Goal: Task Accomplishment & Management: Complete application form

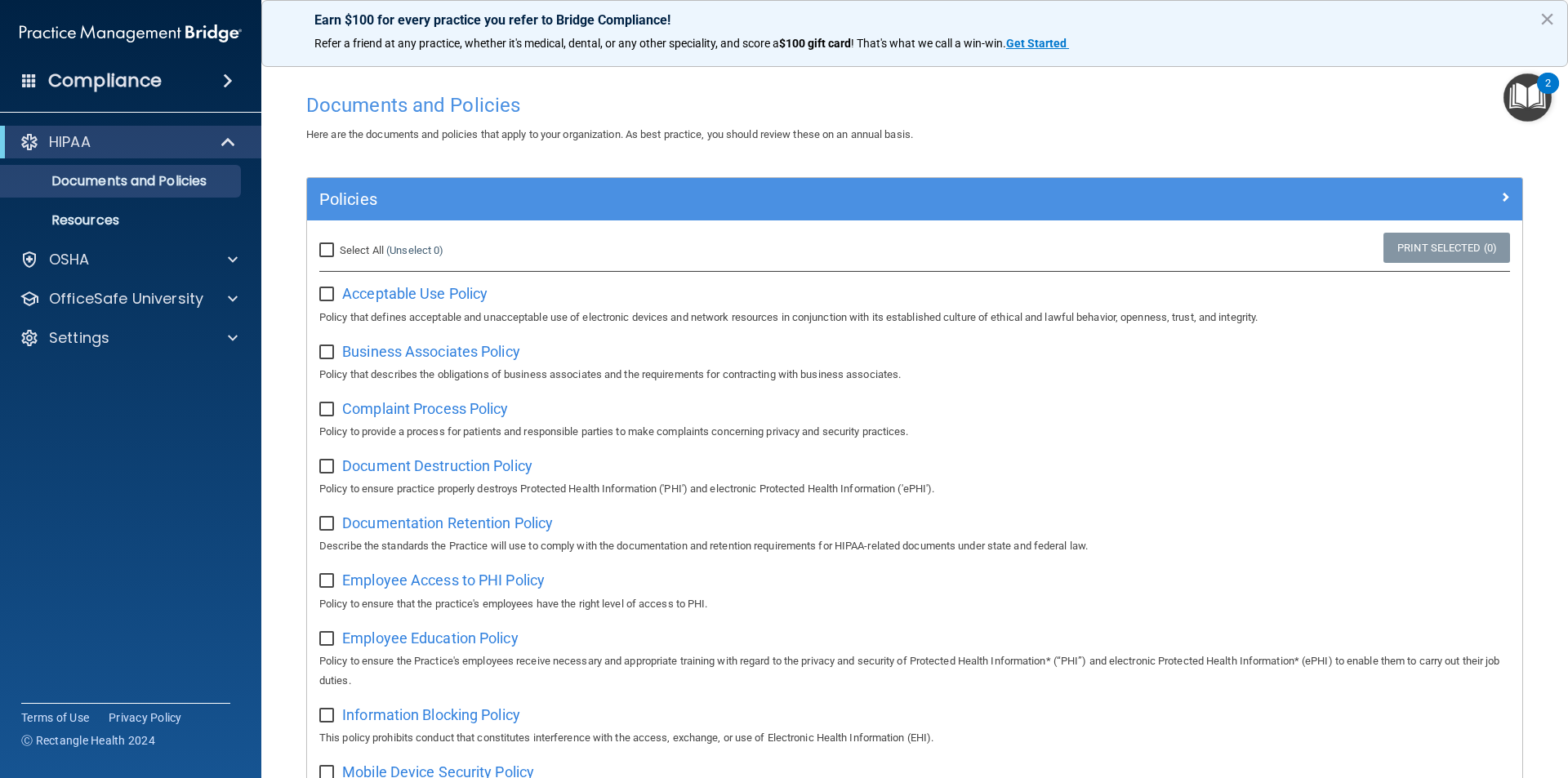
click at [322, 295] on input "checkbox" at bounding box center [329, 295] width 19 height 13
checkbox input "true"
click at [232, 263] on span at bounding box center [233, 259] width 9 height 20
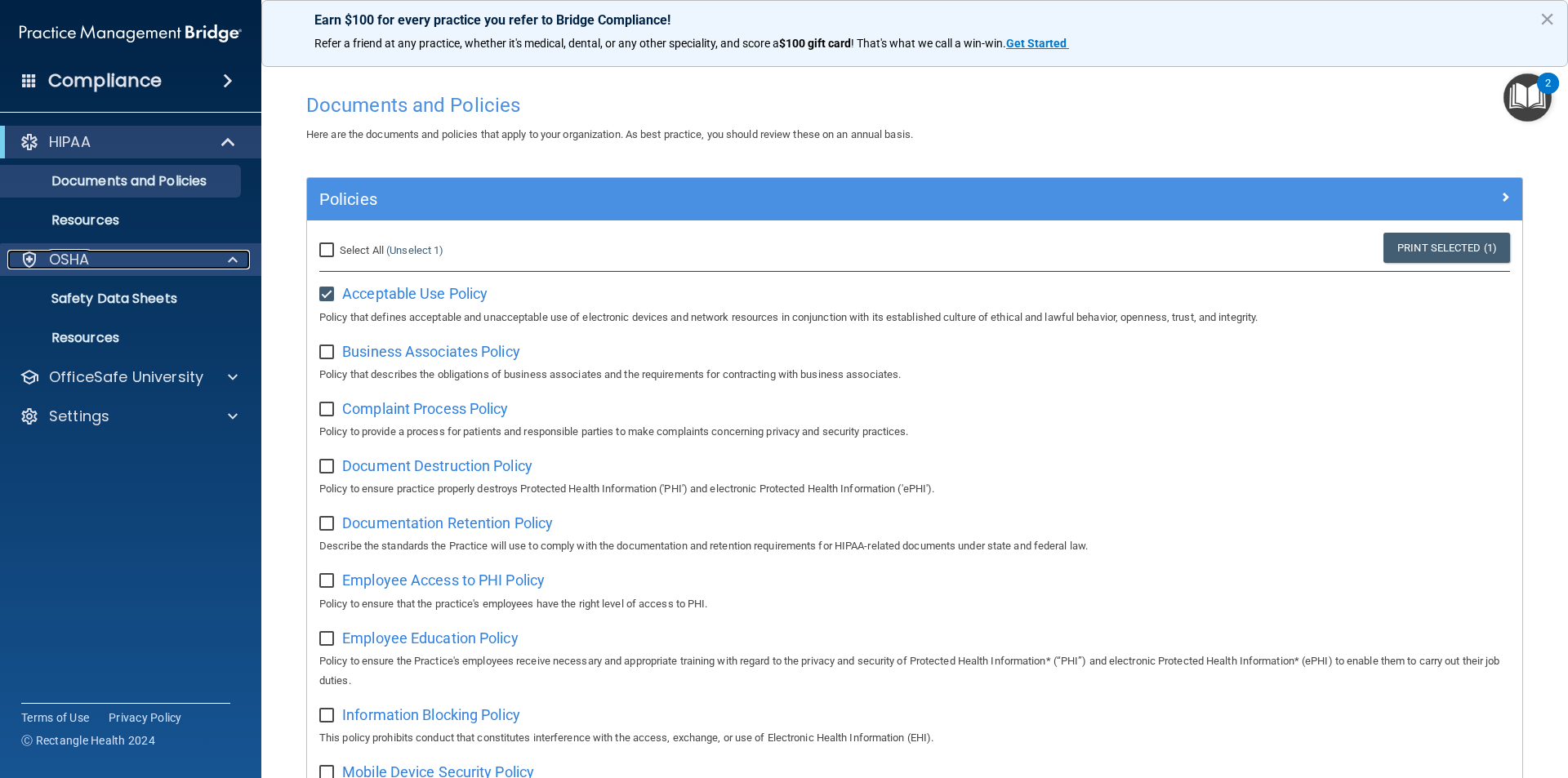
click at [232, 263] on span at bounding box center [233, 259] width 9 height 20
click at [135, 295] on p "Safety Data Sheets" at bounding box center [121, 298] width 223 height 16
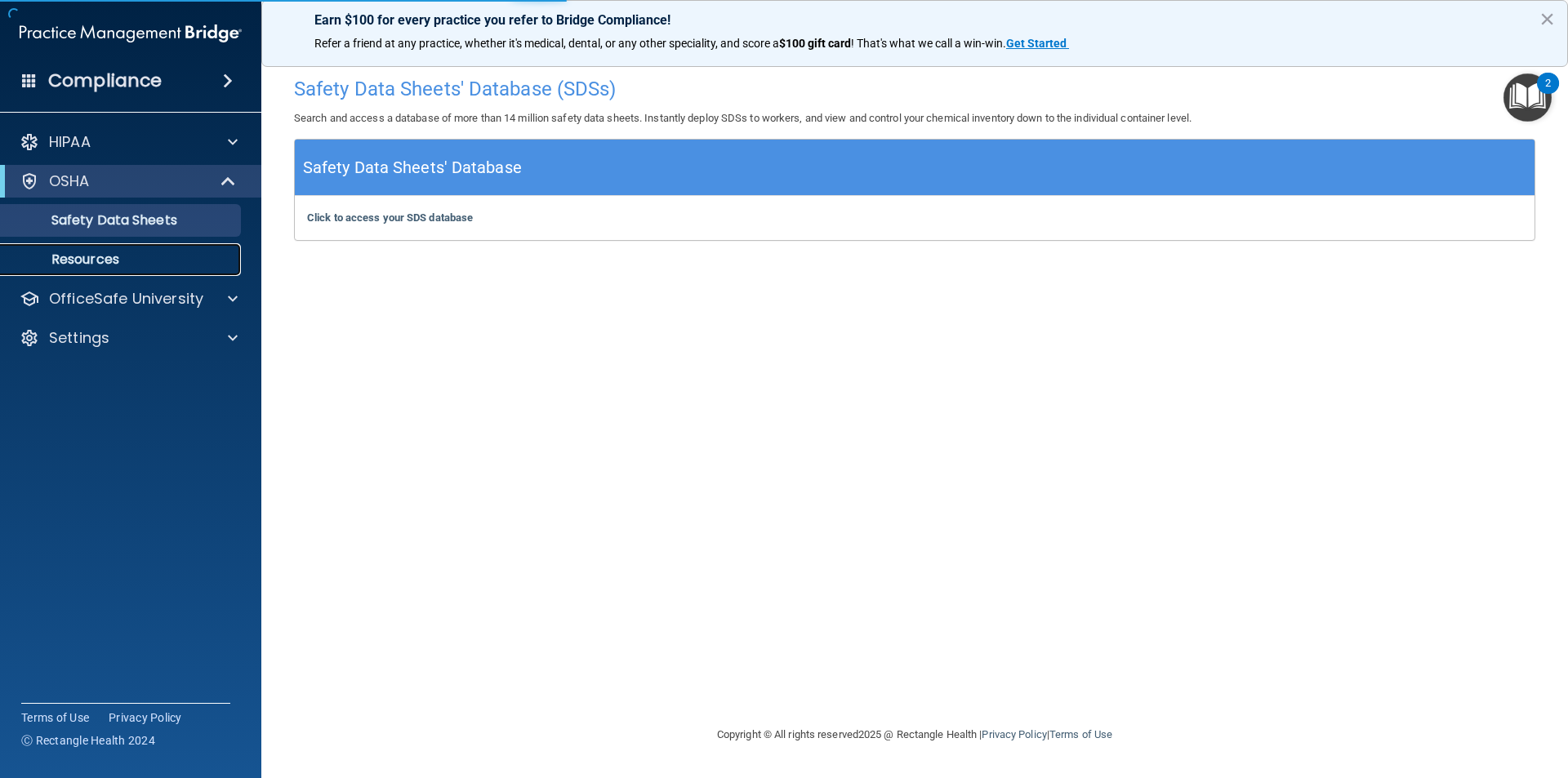
click at [112, 256] on p "Resources" at bounding box center [121, 259] width 223 height 16
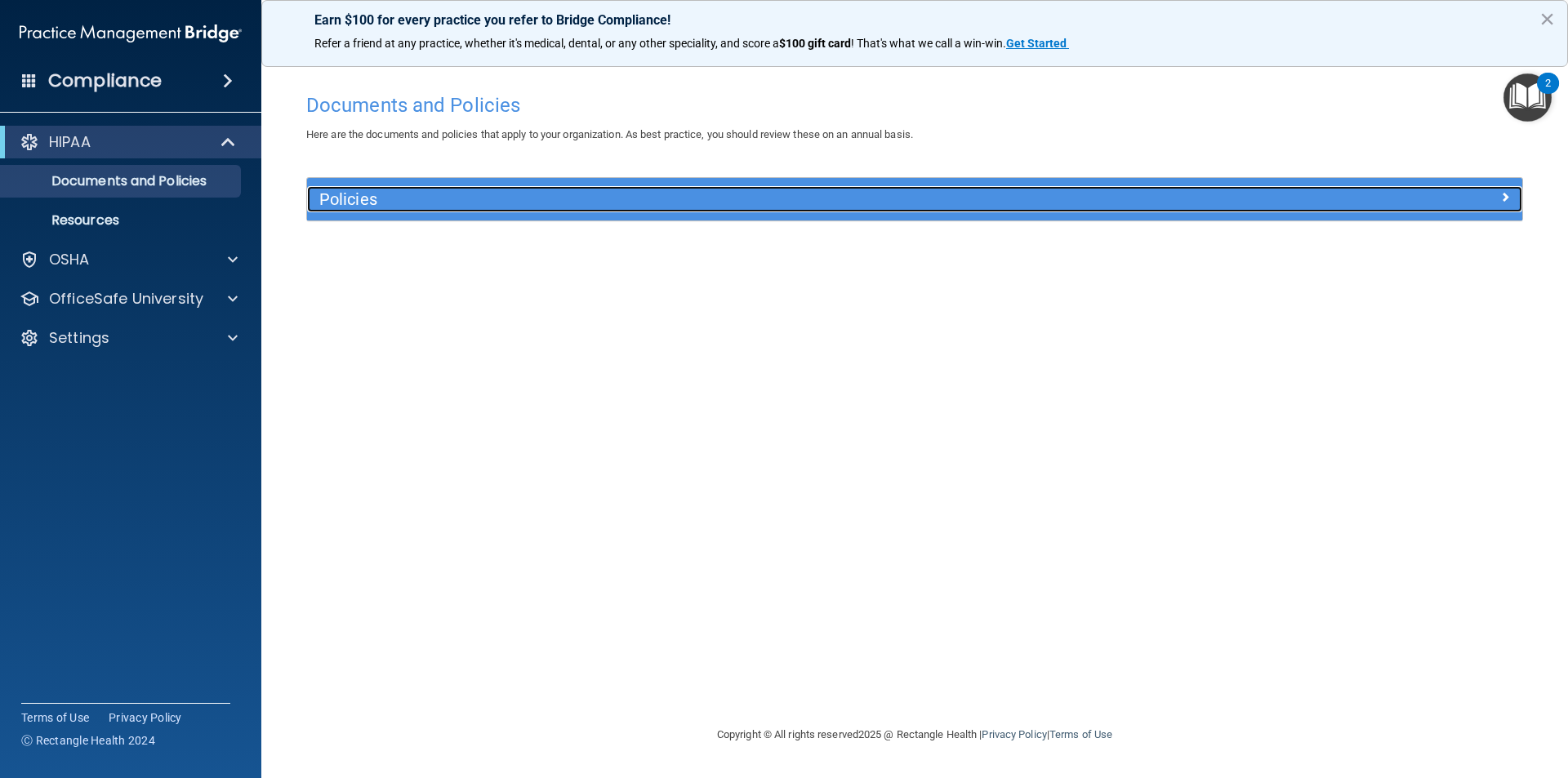
click at [1501, 187] on span at bounding box center [1505, 196] width 9 height 20
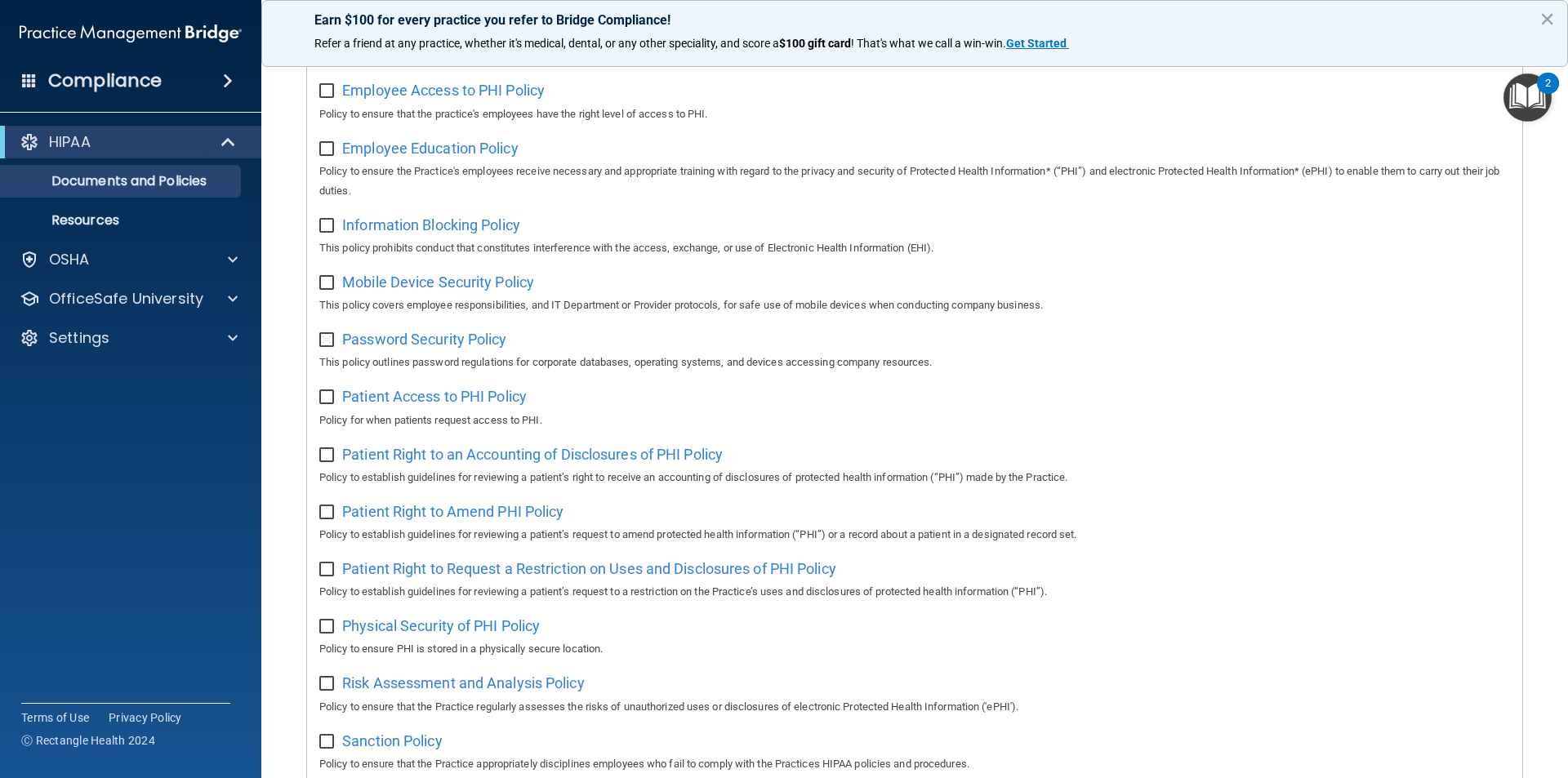
scroll to position [859, 0]
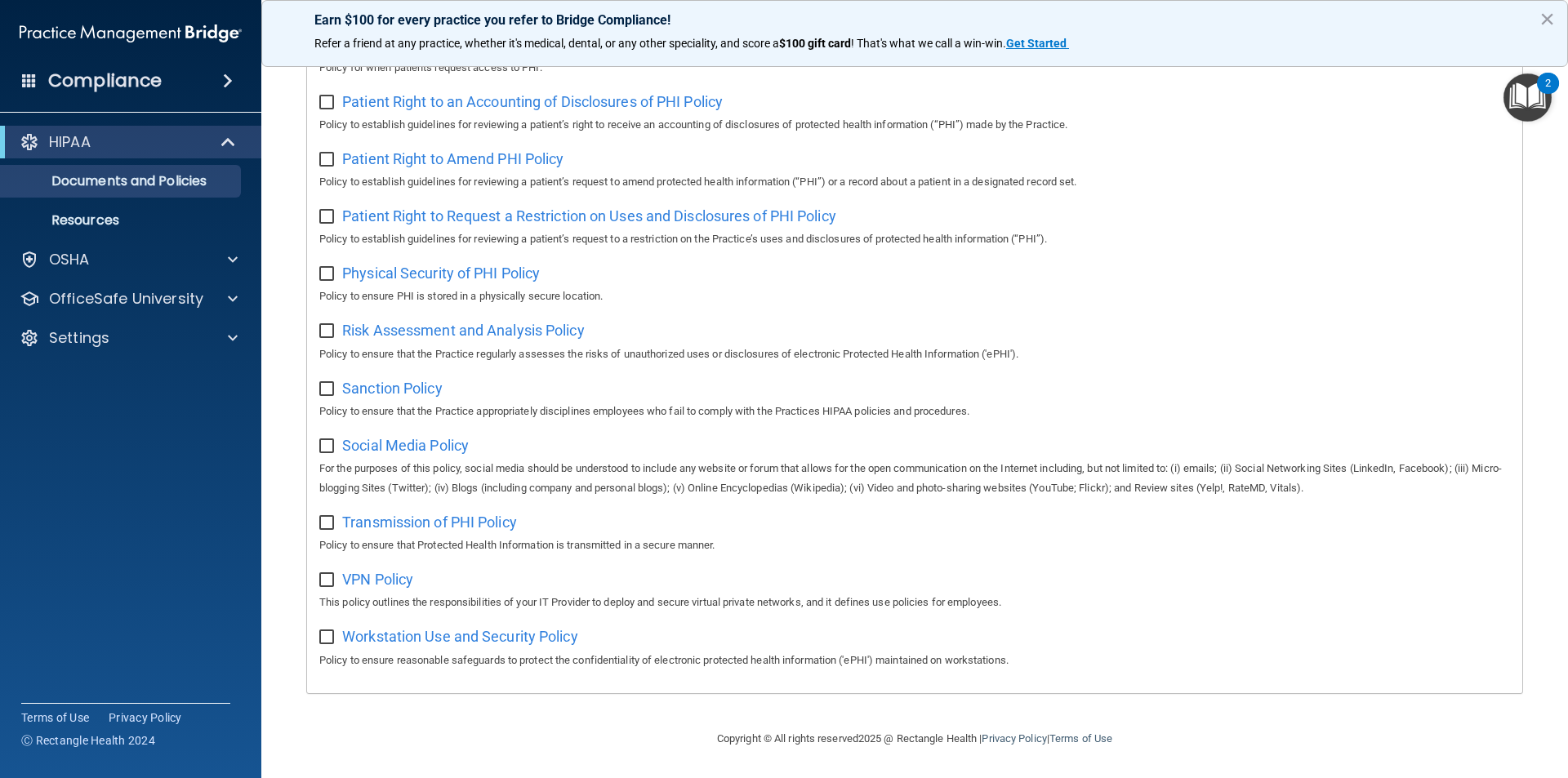
click at [148, 71] on h4 "Compliance" at bounding box center [105, 80] width 113 height 22
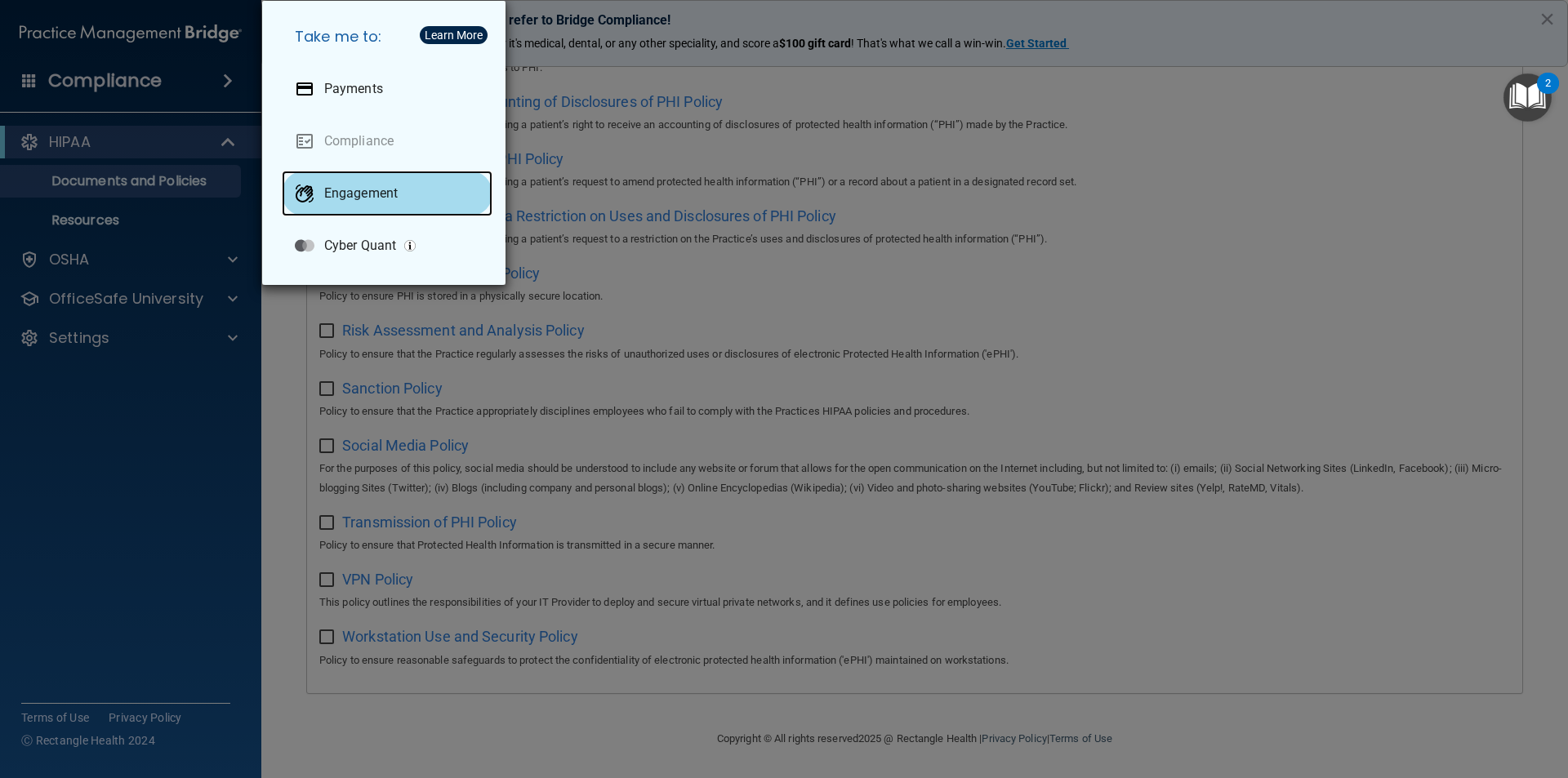
click at [376, 191] on p "Engagement" at bounding box center [361, 192] width 74 height 16
click at [217, 79] on div "Take me to: Payments Compliance Engagement Cyber Quant" at bounding box center [784, 389] width 1568 height 778
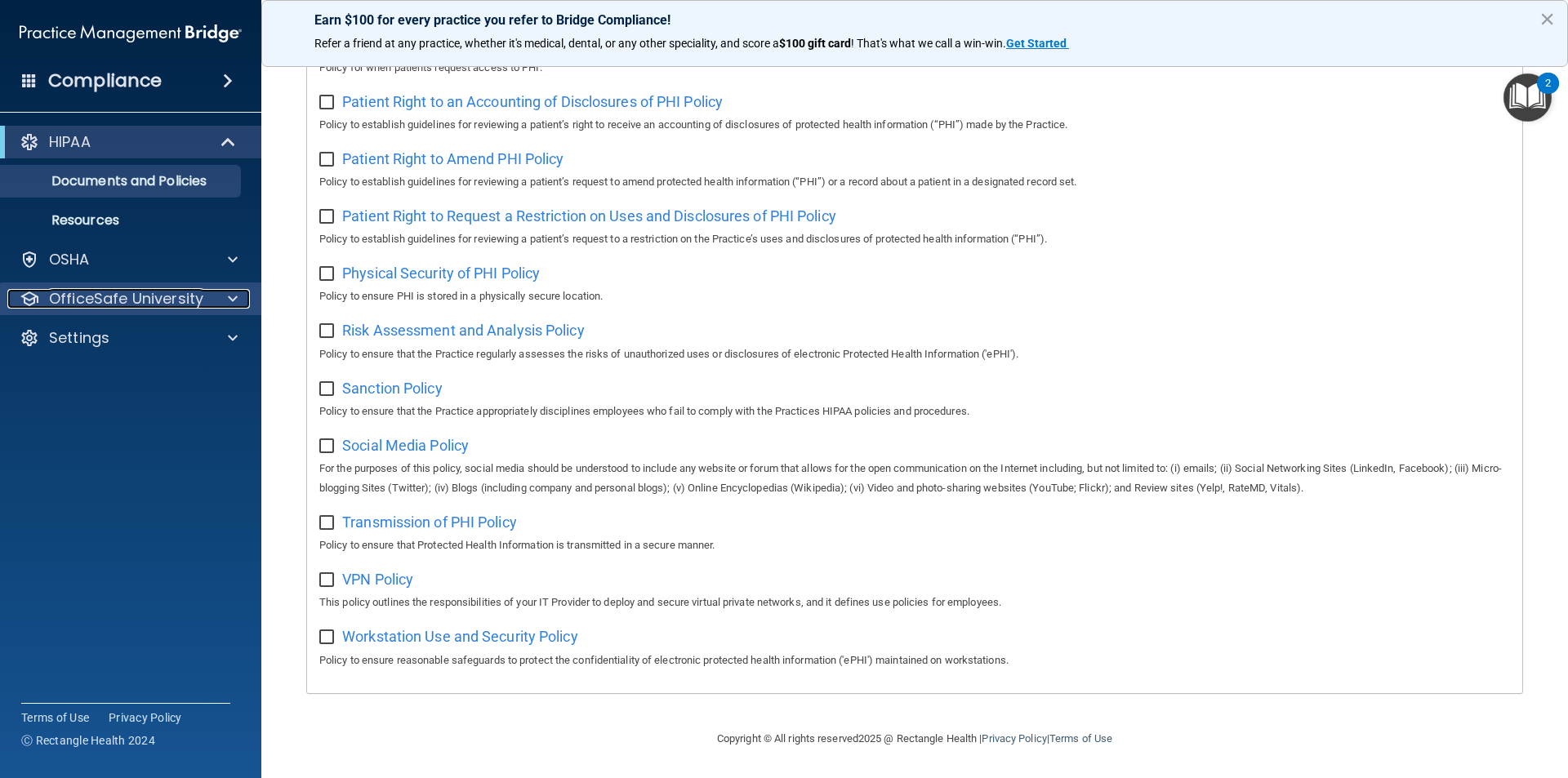
click at [211, 294] on div at bounding box center [231, 298] width 41 height 20
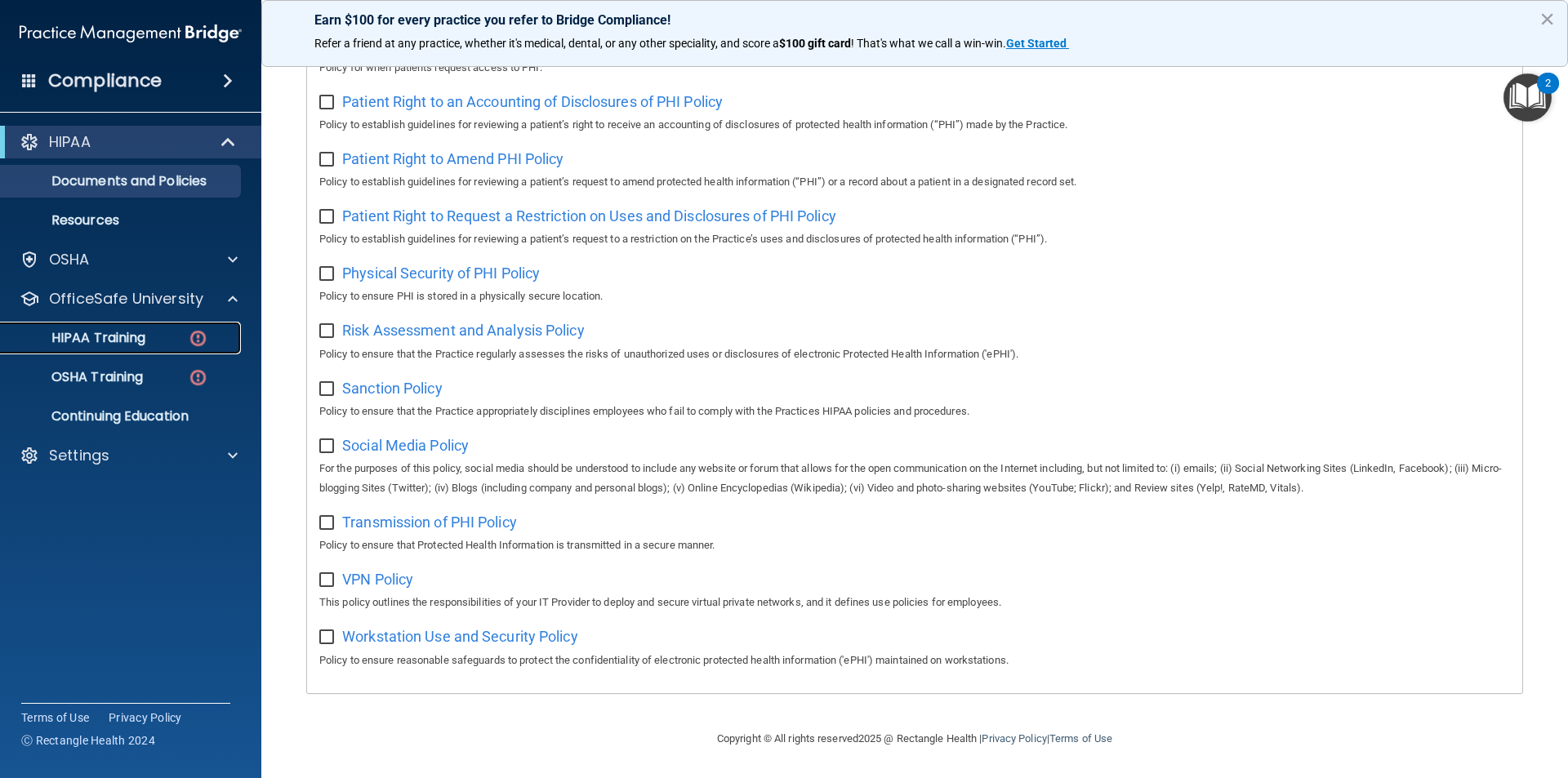
click at [198, 335] on img at bounding box center [198, 338] width 21 height 21
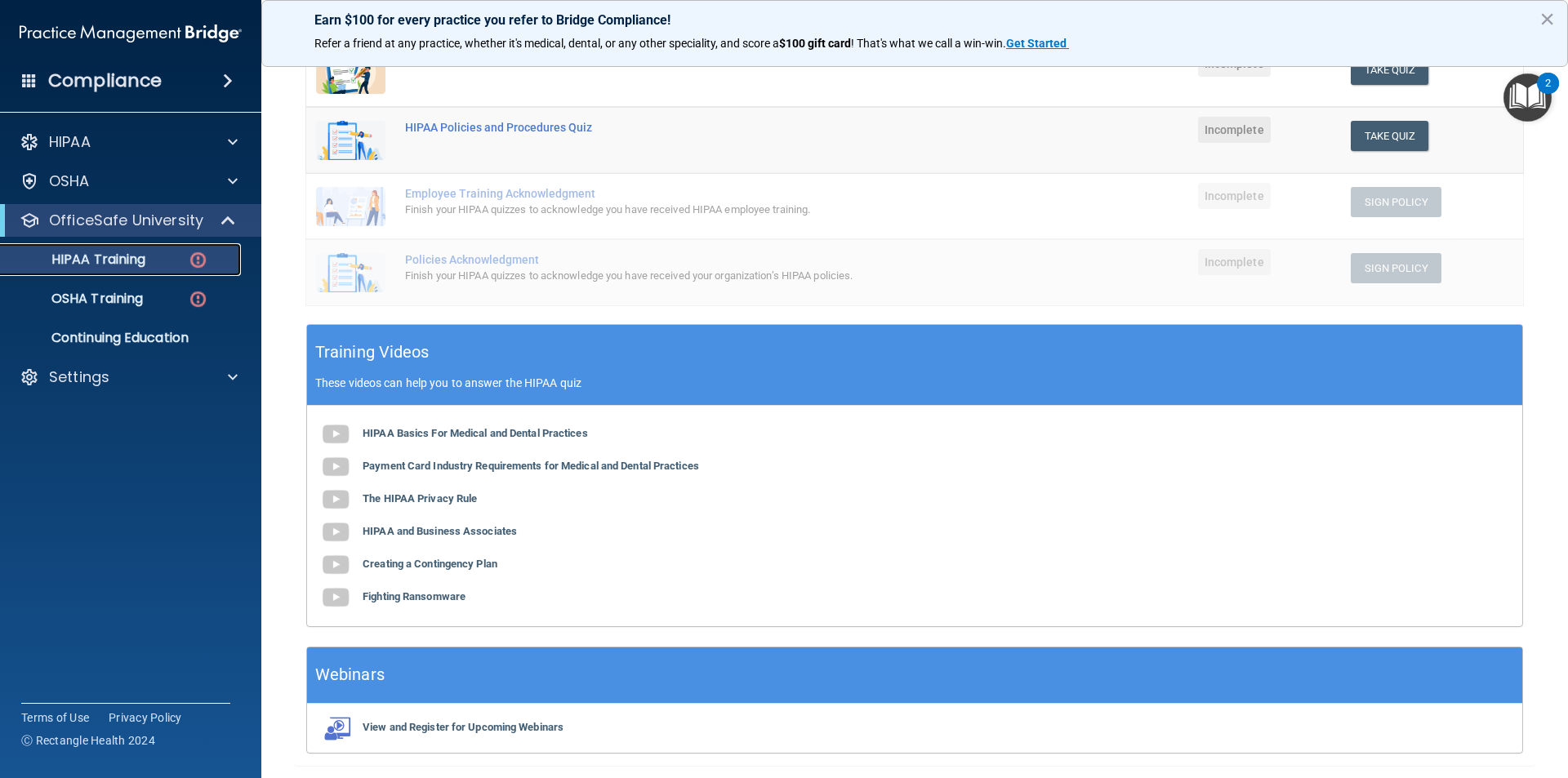
scroll to position [284, 0]
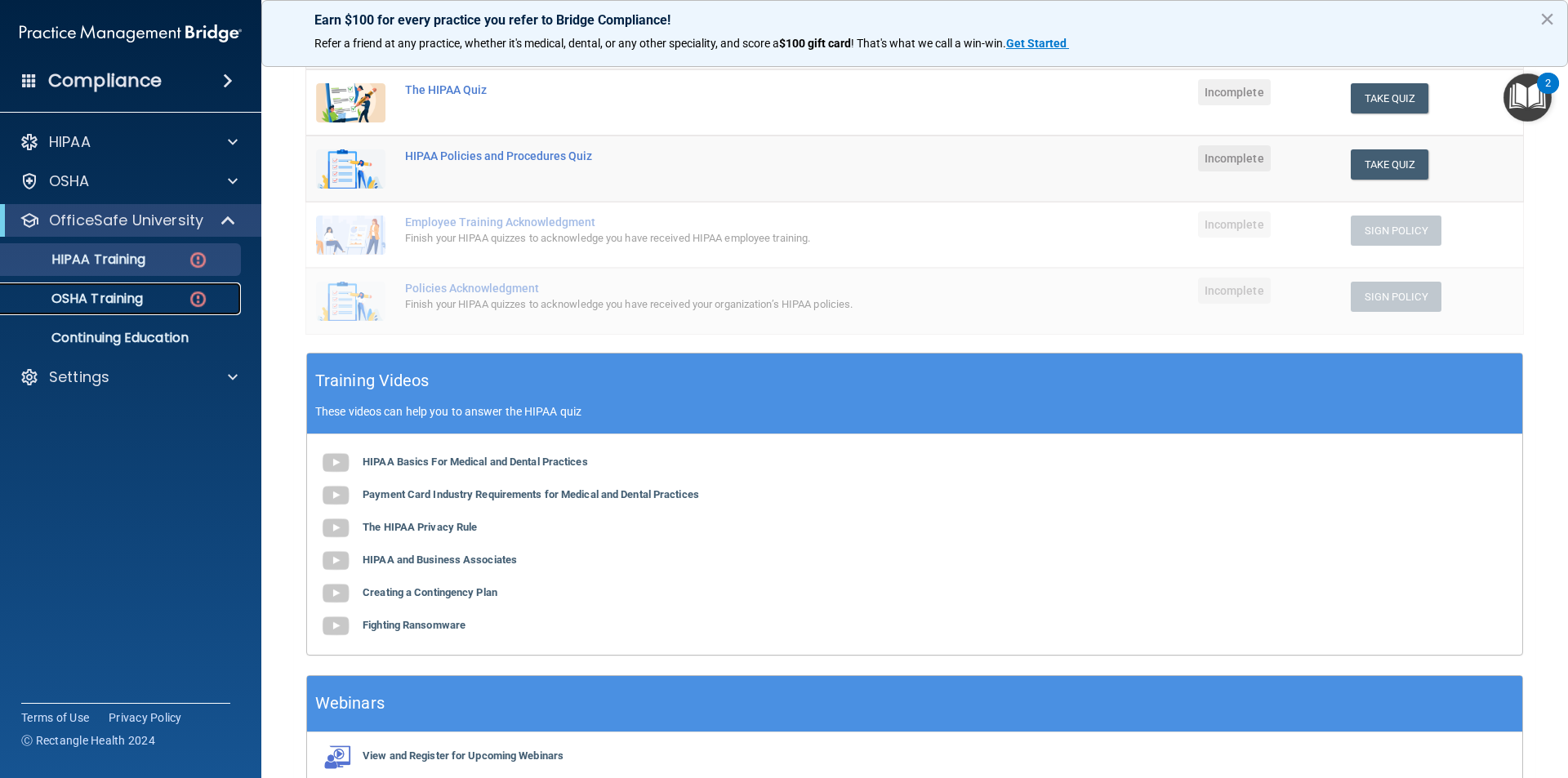
click at [121, 294] on p "OSHA Training" at bounding box center [77, 298] width 133 height 16
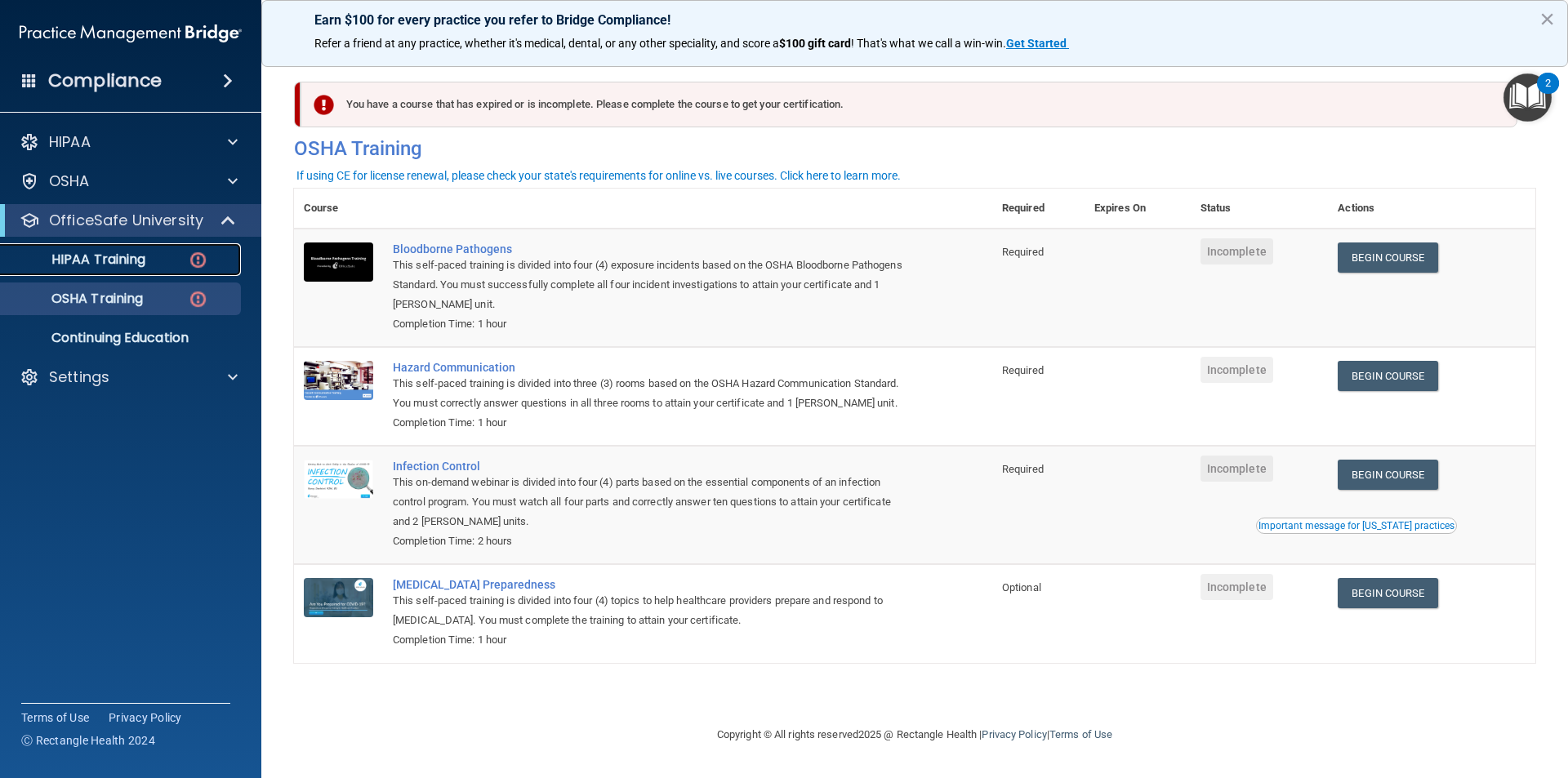
click at [221, 263] on div "HIPAA Training" at bounding box center [121, 259] width 223 height 16
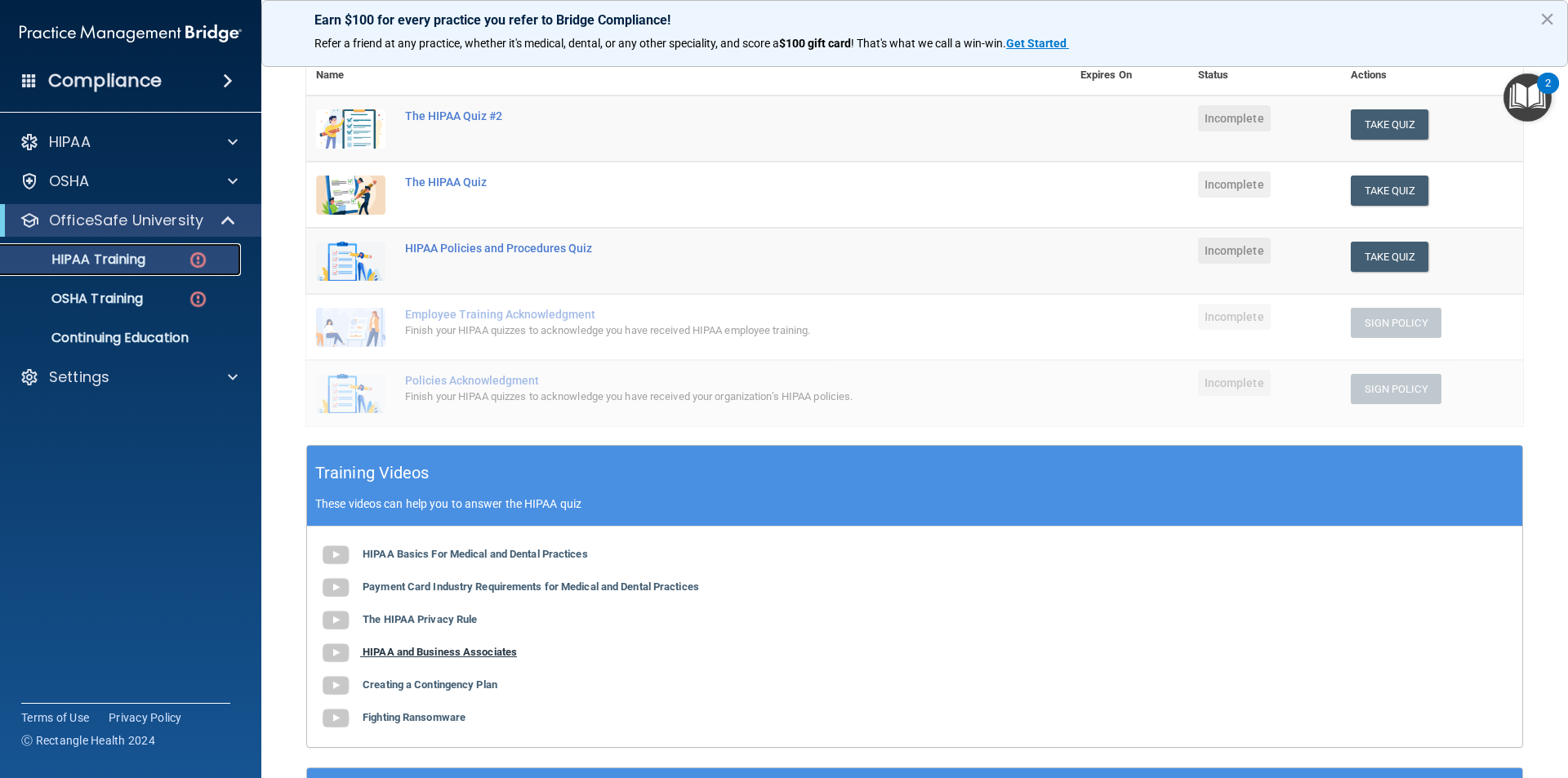
scroll to position [366, 0]
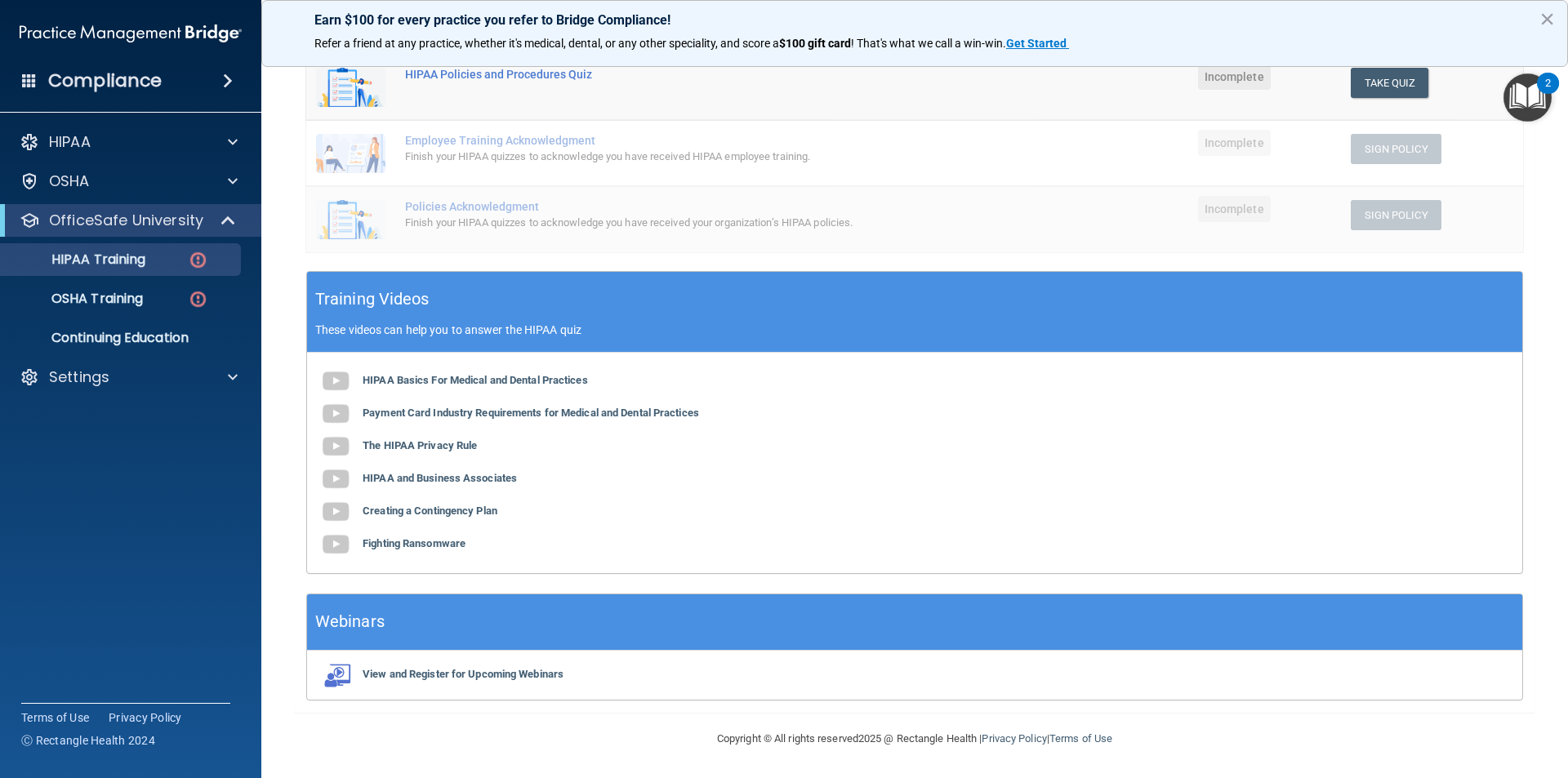
click at [478, 392] on div "HIPAA Basics For Medical and Dental Practices Payment Card Industry Requirement…" at bounding box center [915, 463] width 1216 height 220
click at [481, 385] on b "HIPAA Basics For Medical and Dental Practices" at bounding box center [475, 379] width 225 height 12
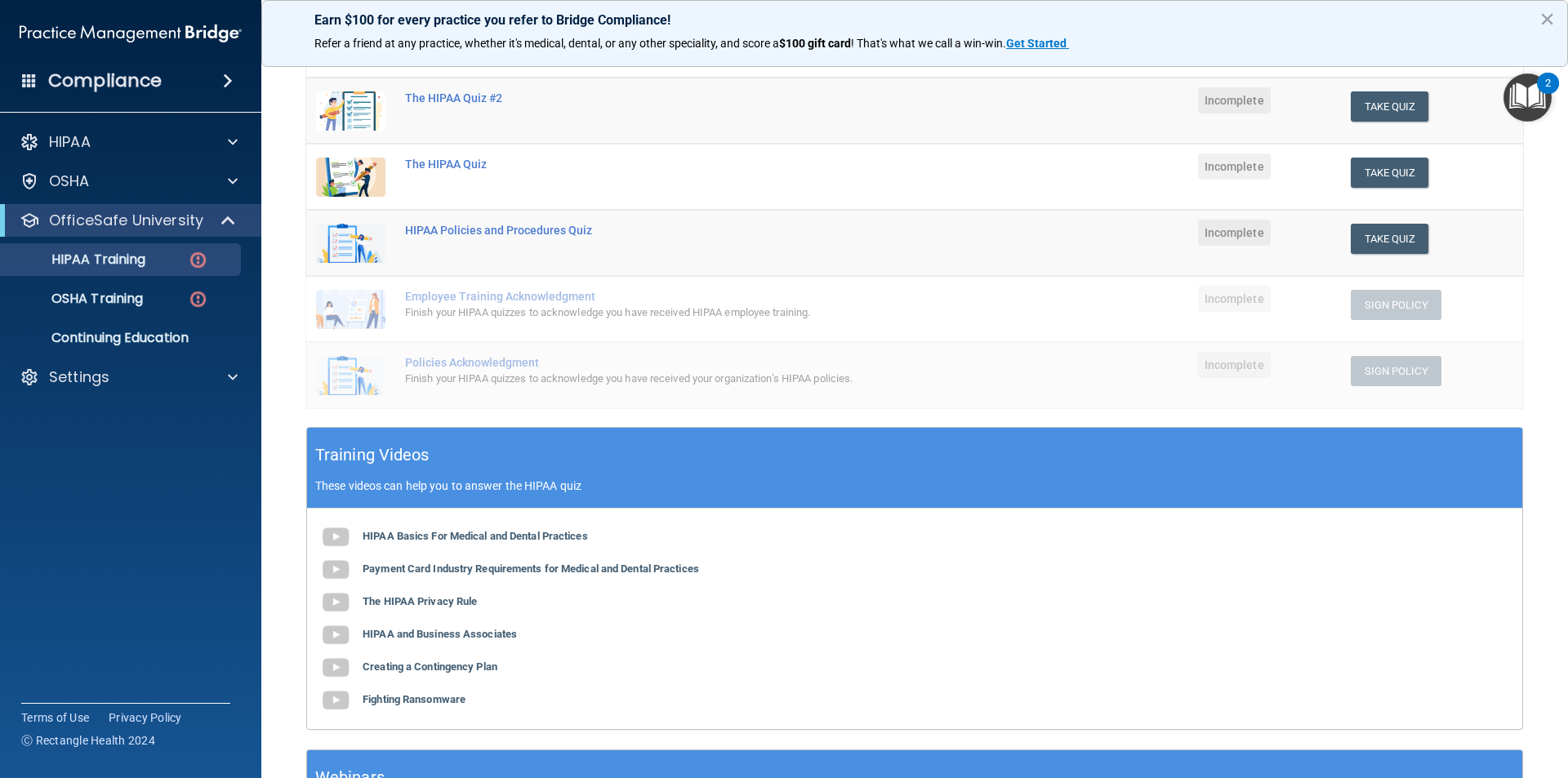
scroll to position [0, 0]
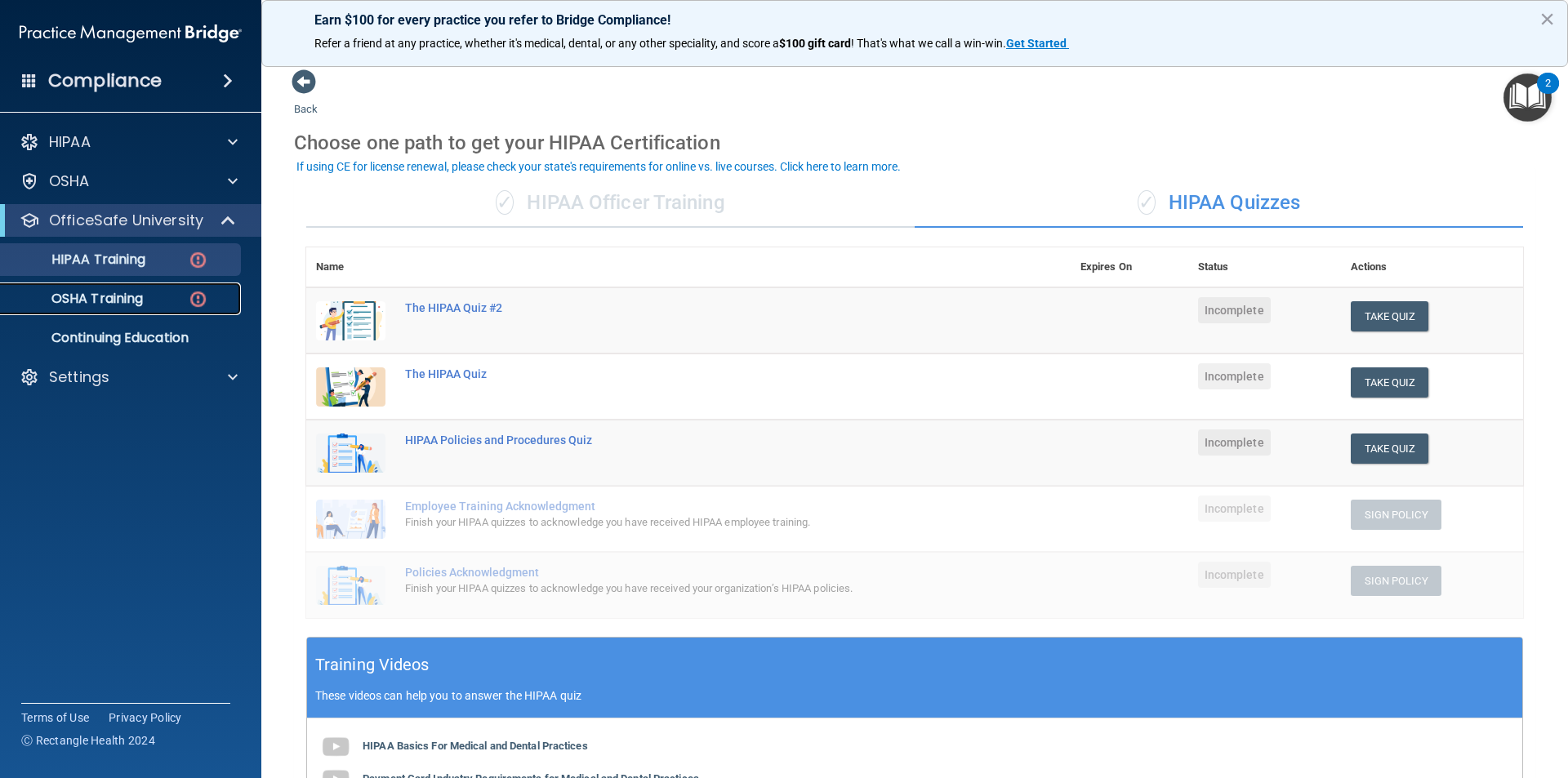
click at [94, 311] on link "OSHA Training" at bounding box center [112, 298] width 257 height 33
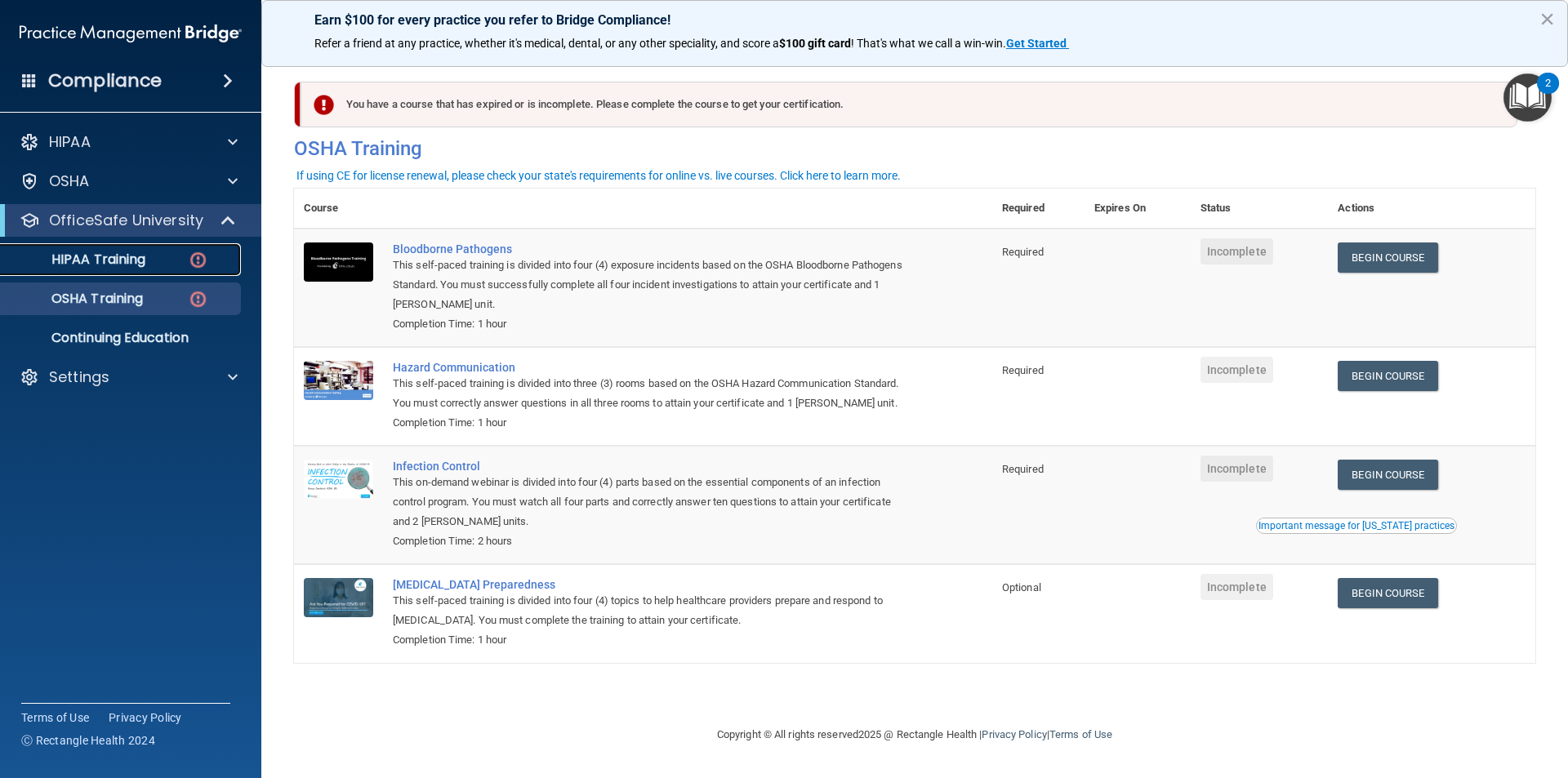
click at [142, 256] on p "HIPAA Training" at bounding box center [78, 259] width 135 height 16
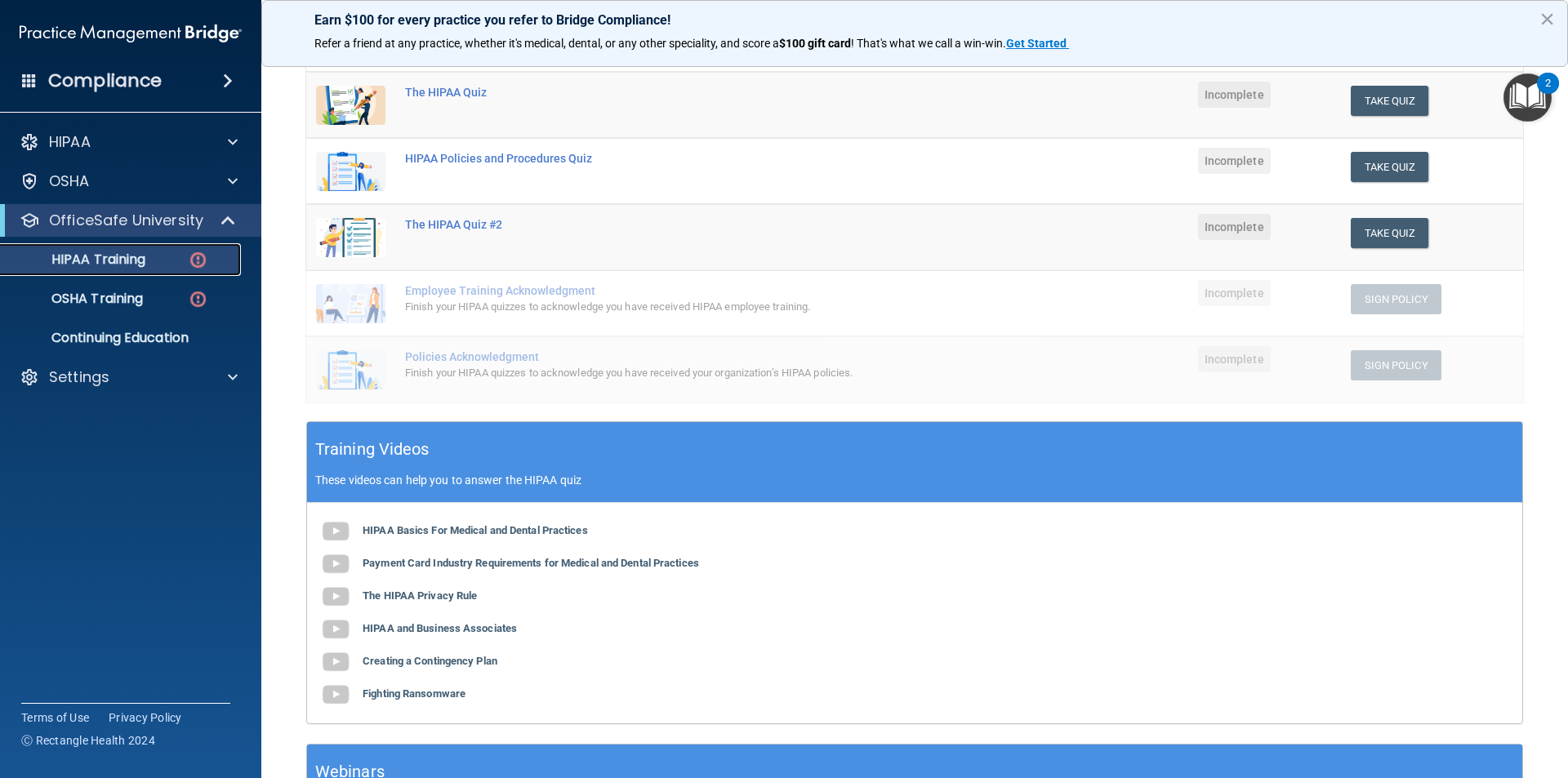
scroll to position [245, 0]
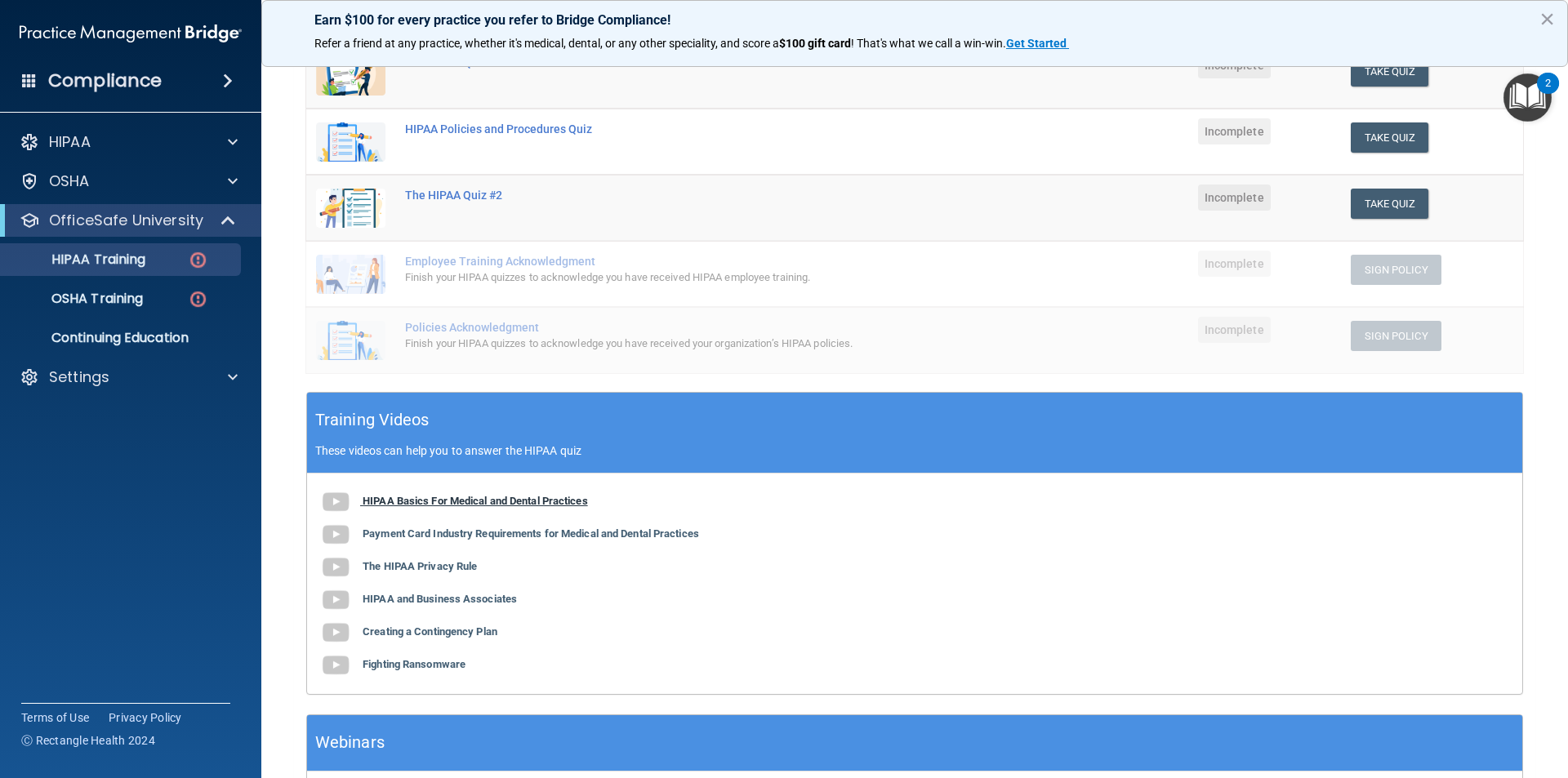
click at [561, 498] on b "HIPAA Basics For Medical and Dental Practices" at bounding box center [475, 501] width 225 height 12
click at [230, 139] on span at bounding box center [233, 142] width 9 height 20
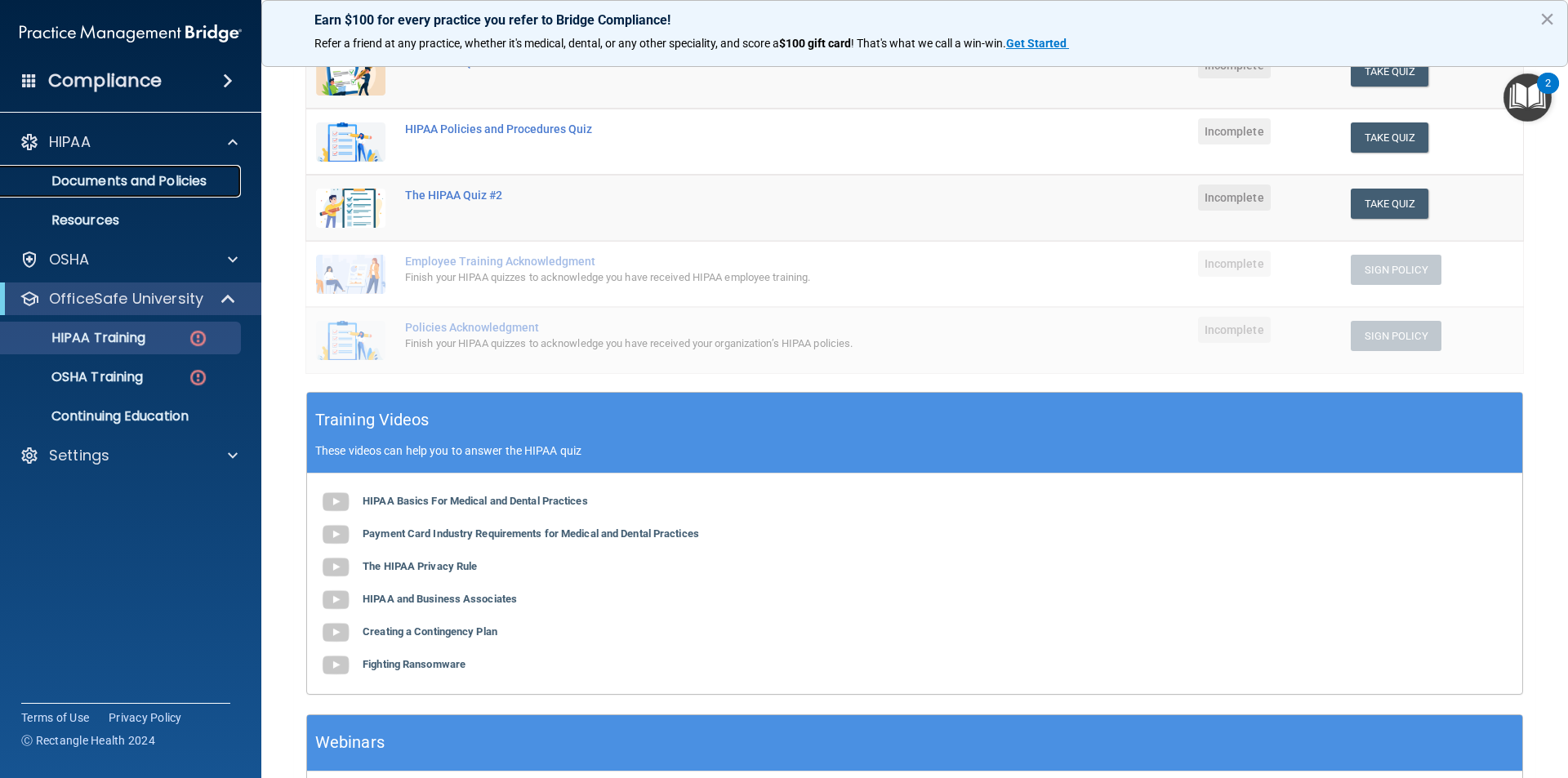
click at [132, 189] on p "Documents and Policies" at bounding box center [121, 180] width 223 height 16
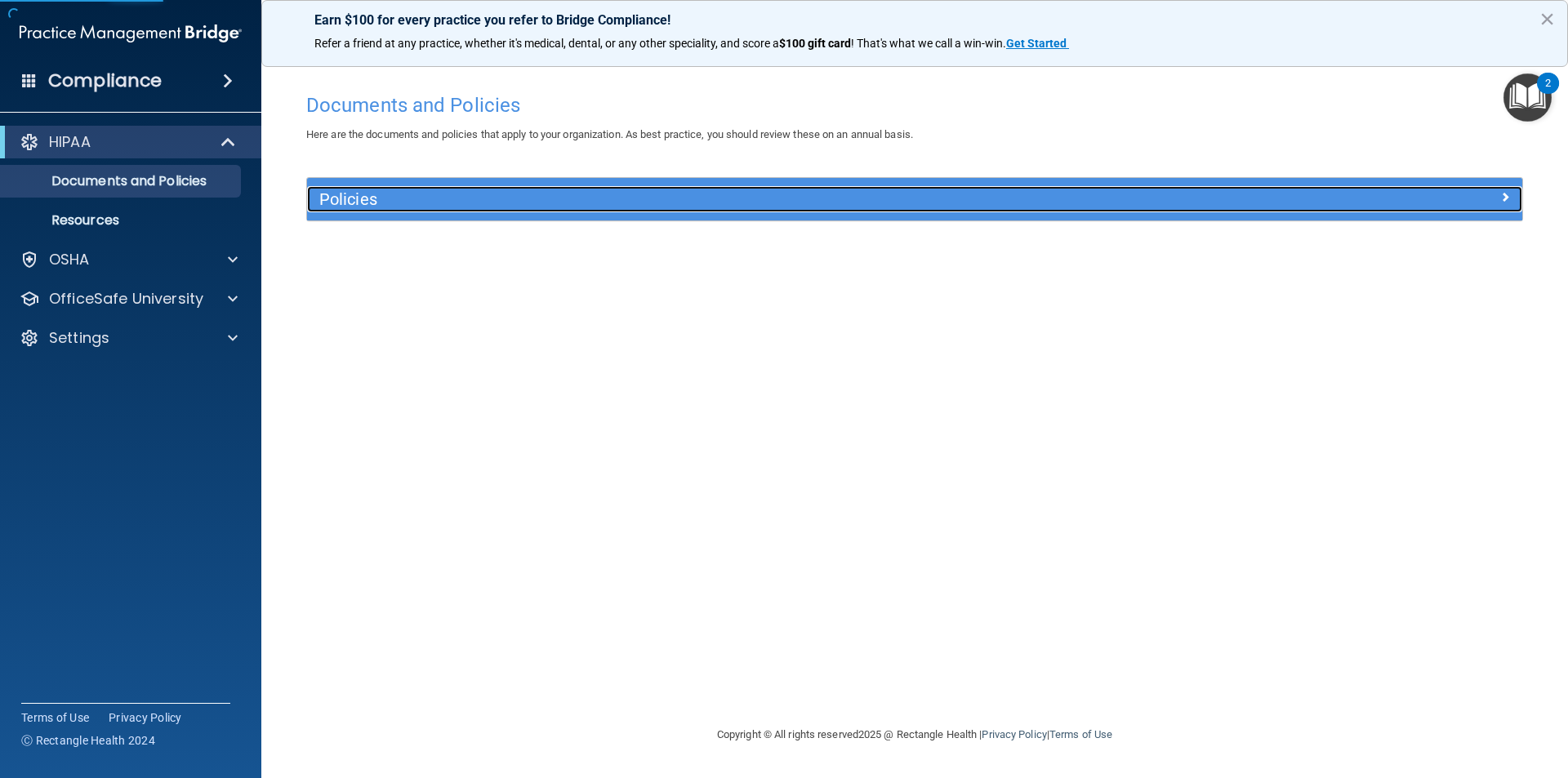
click at [995, 208] on h5 "Policies" at bounding box center [763, 199] width 887 height 18
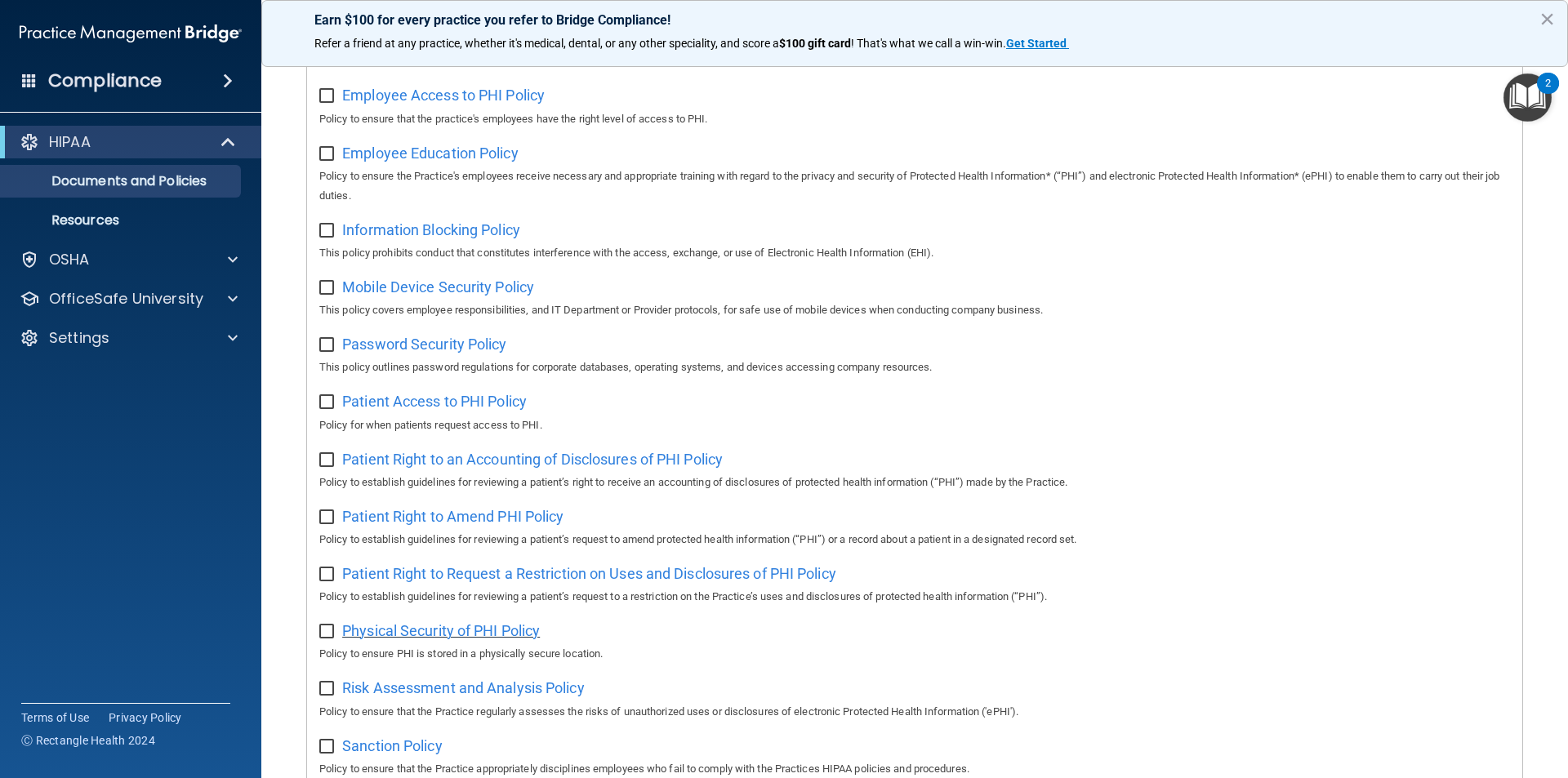
scroll to position [735, 0]
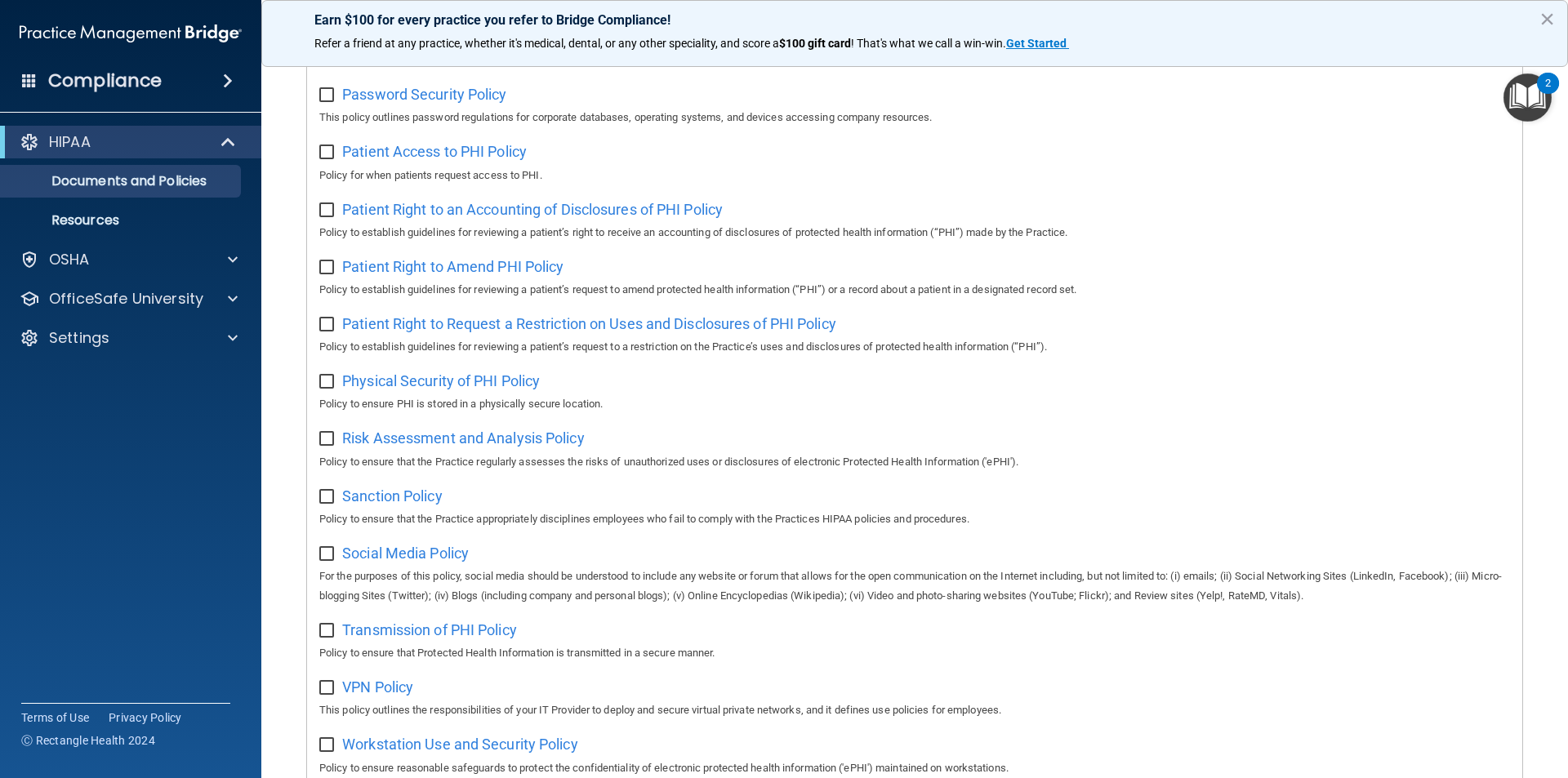
click at [319, 391] on div "Select All (Unselect 0) Unselect All Print Selected (0) Acceptable Use Policy P…" at bounding box center [915, 142] width 1216 height 1314
click at [326, 387] on input "checkbox" at bounding box center [329, 382] width 19 height 13
click at [325, 386] on input "checkbox" at bounding box center [329, 382] width 19 height 13
checkbox input "false"
click at [84, 228] on p "Resources" at bounding box center [121, 219] width 223 height 16
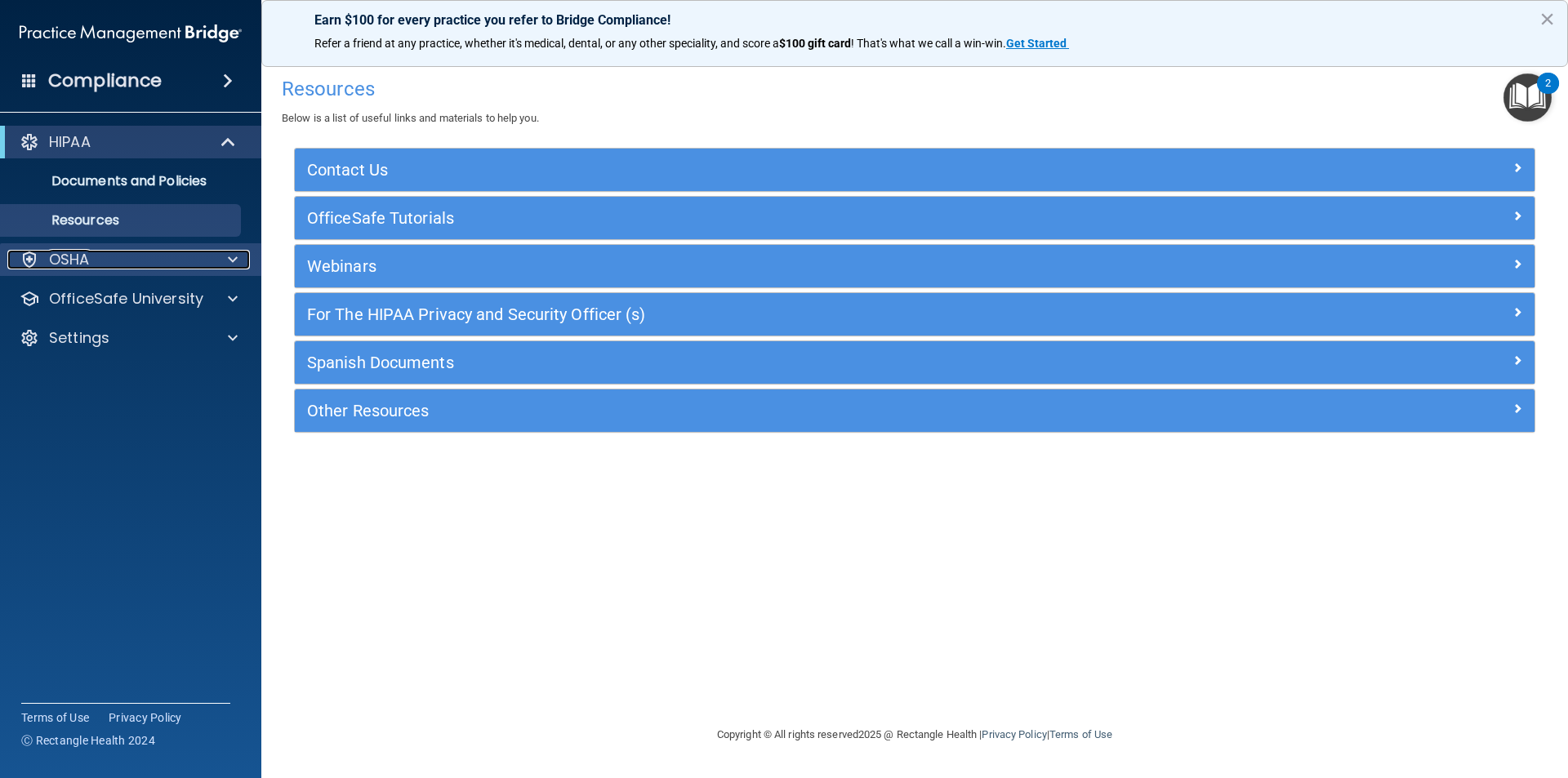
click at [121, 257] on div "OSHA" at bounding box center [108, 259] width 203 height 20
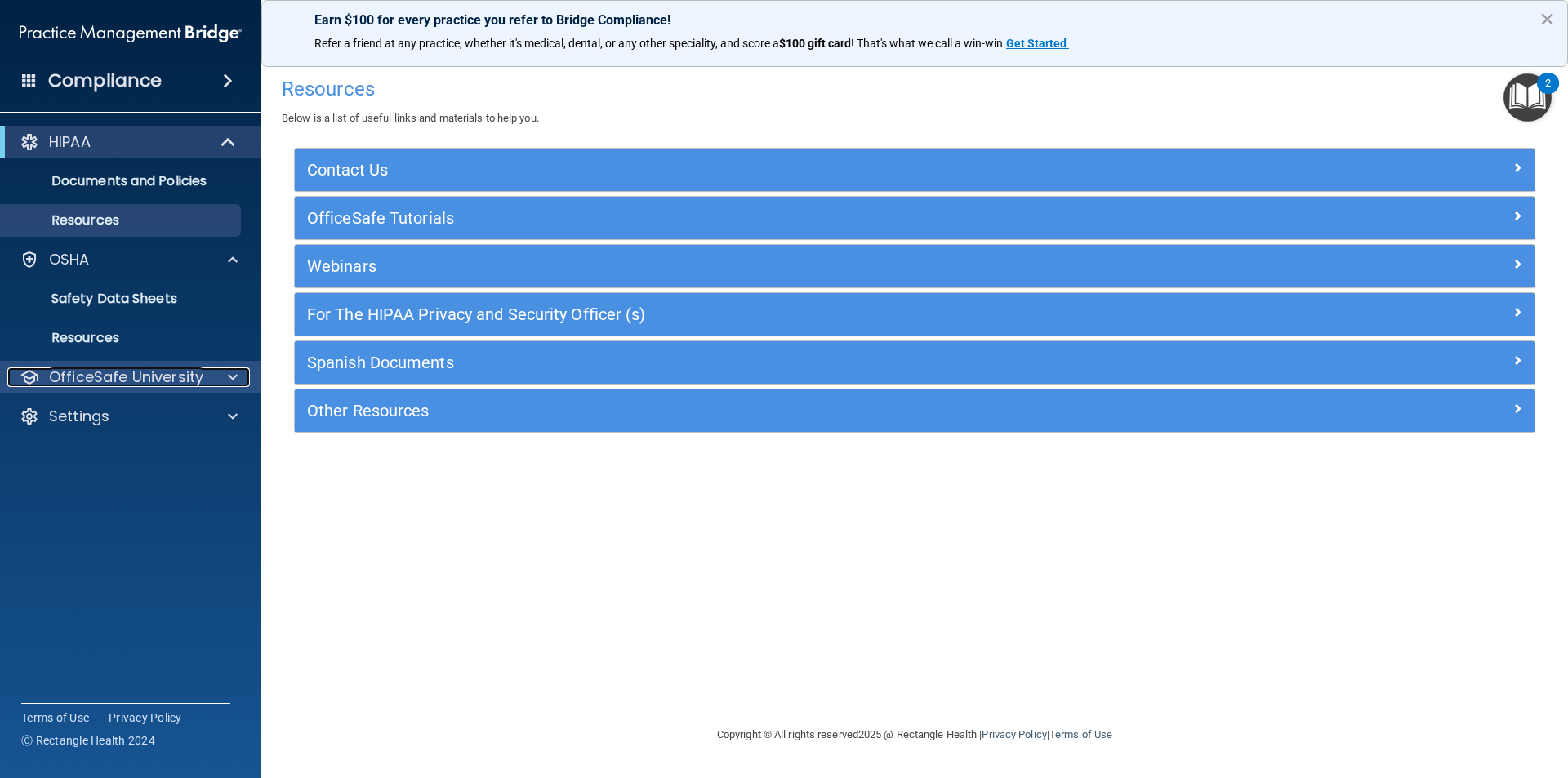
click at [171, 379] on p "OfficeSafe University" at bounding box center [125, 376] width 154 height 20
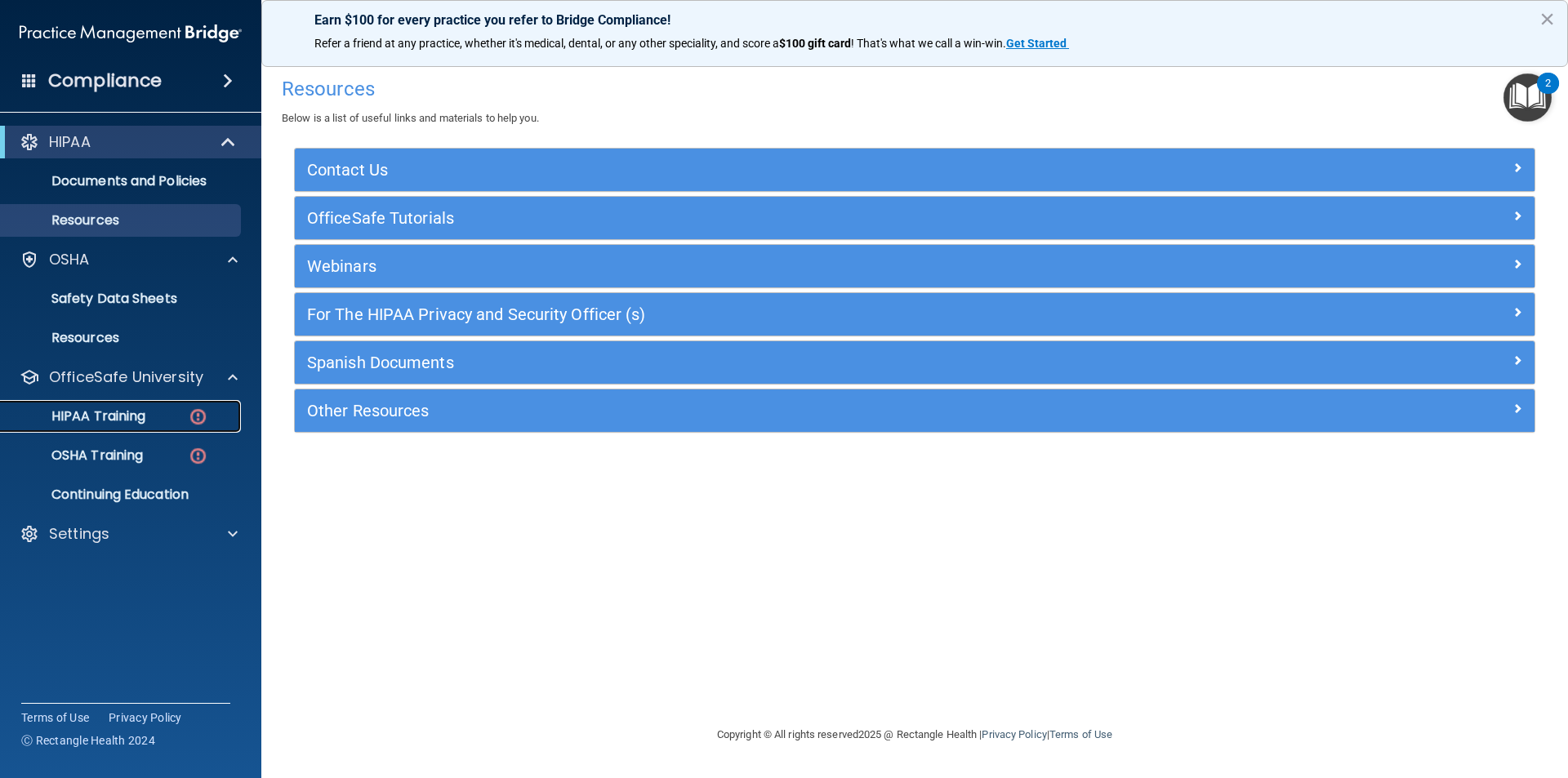
click at [146, 410] on p "HIPAA Training" at bounding box center [78, 416] width 135 height 16
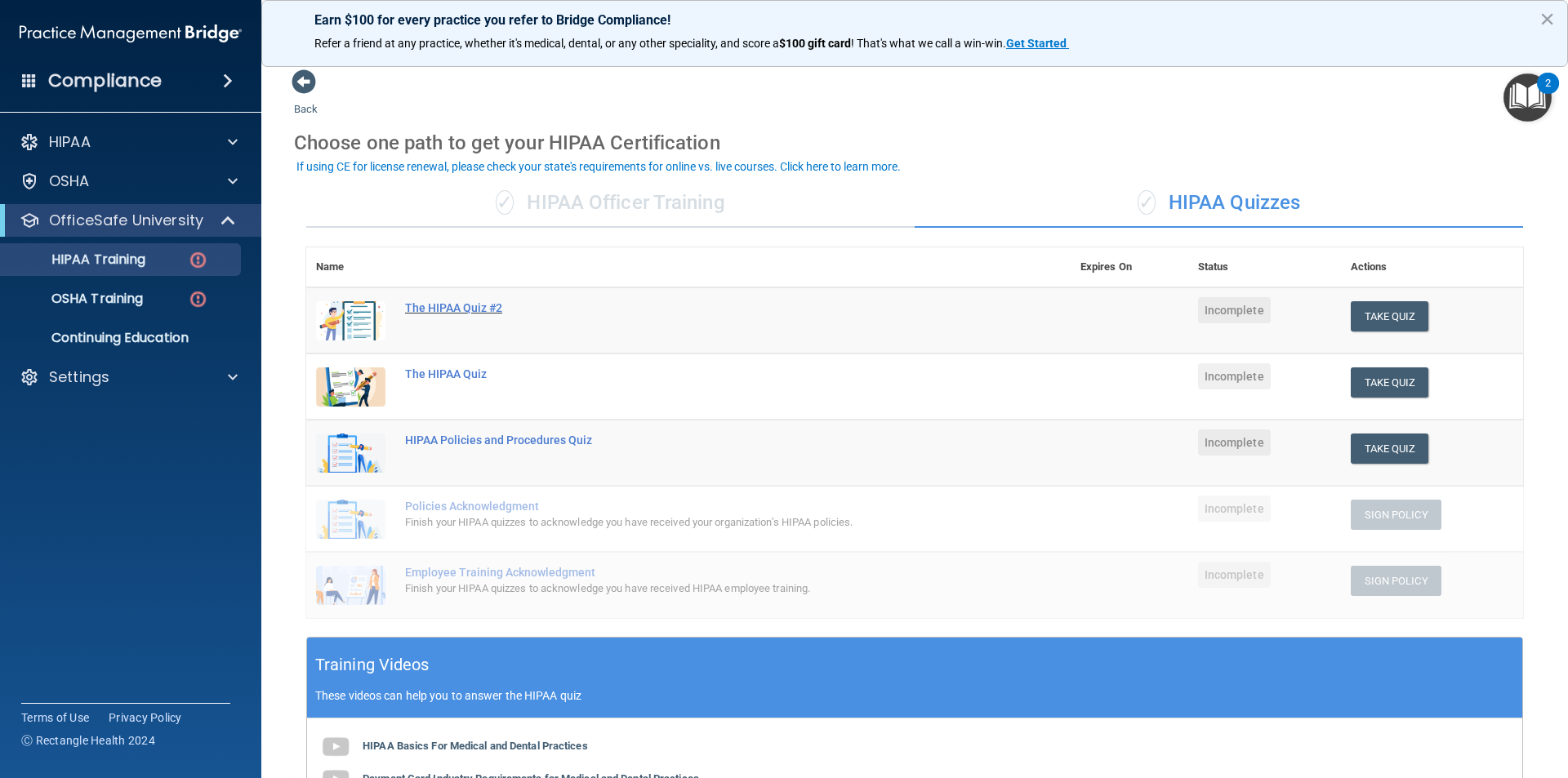
click at [478, 302] on div "The HIPAA Quiz #2" at bounding box center [697, 308] width 584 height 13
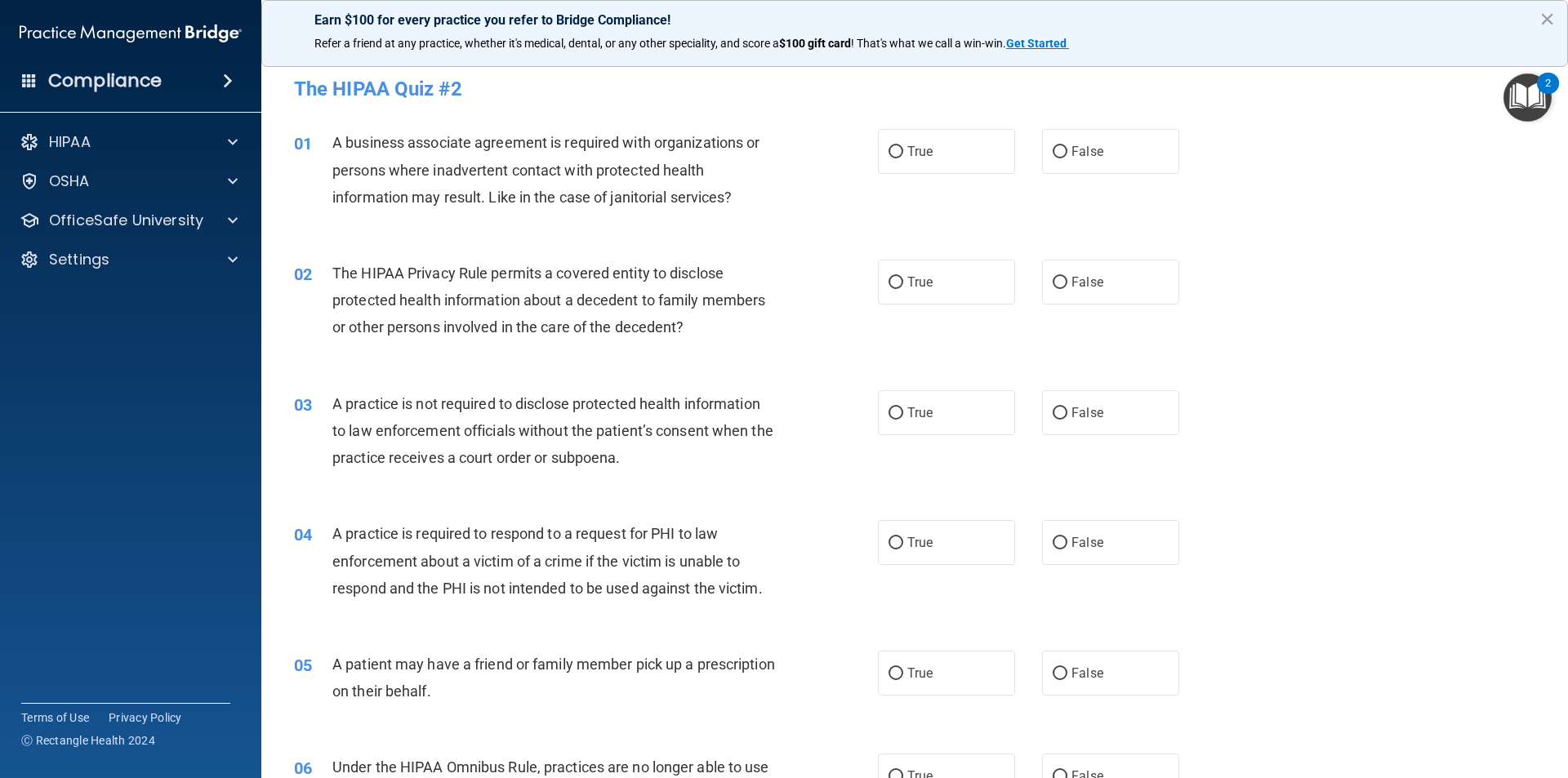
click at [1523, 101] on img "Open Resource Center, 2 new notifications" at bounding box center [1528, 98] width 49 height 49
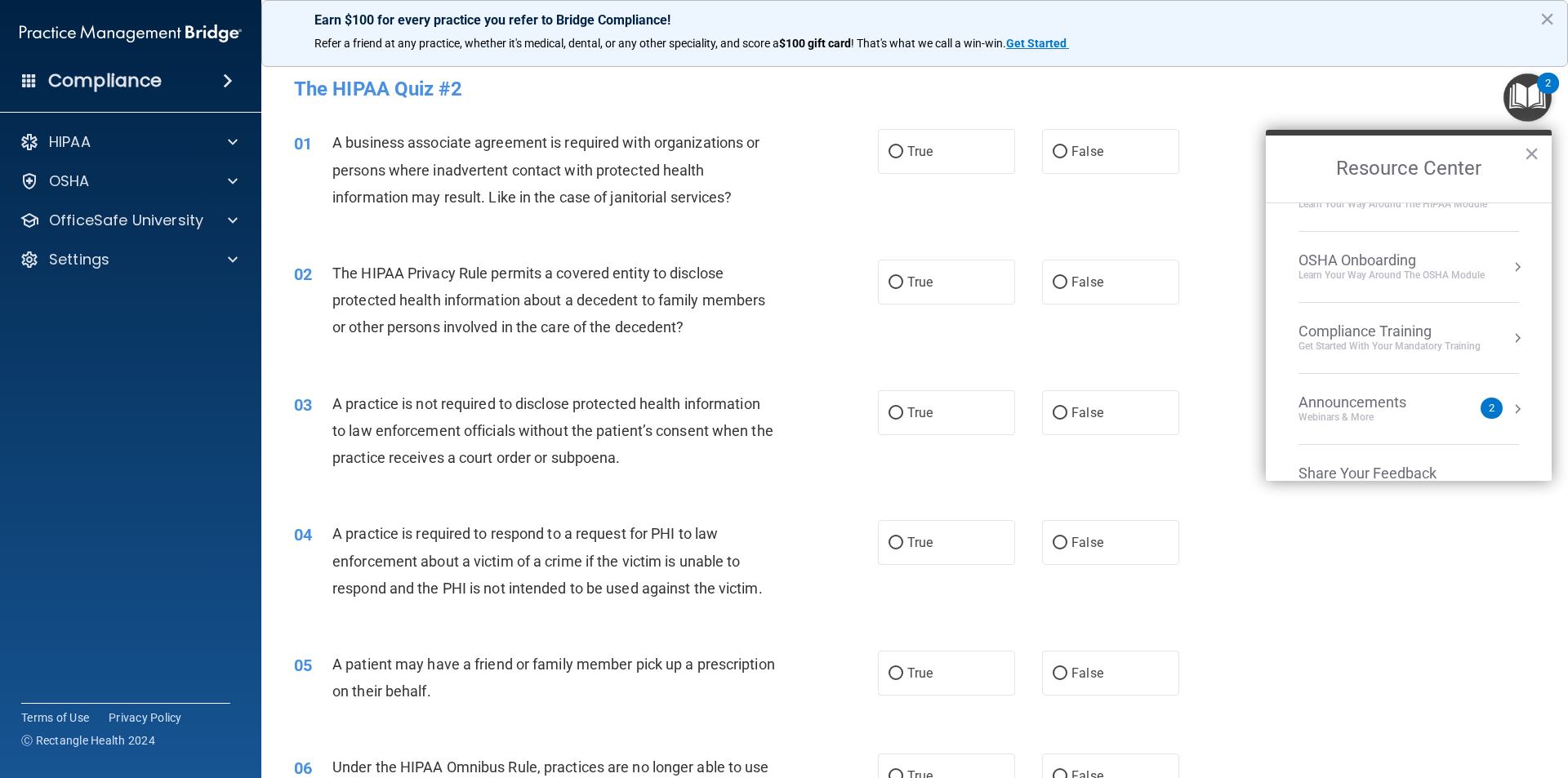
scroll to position [92, 0]
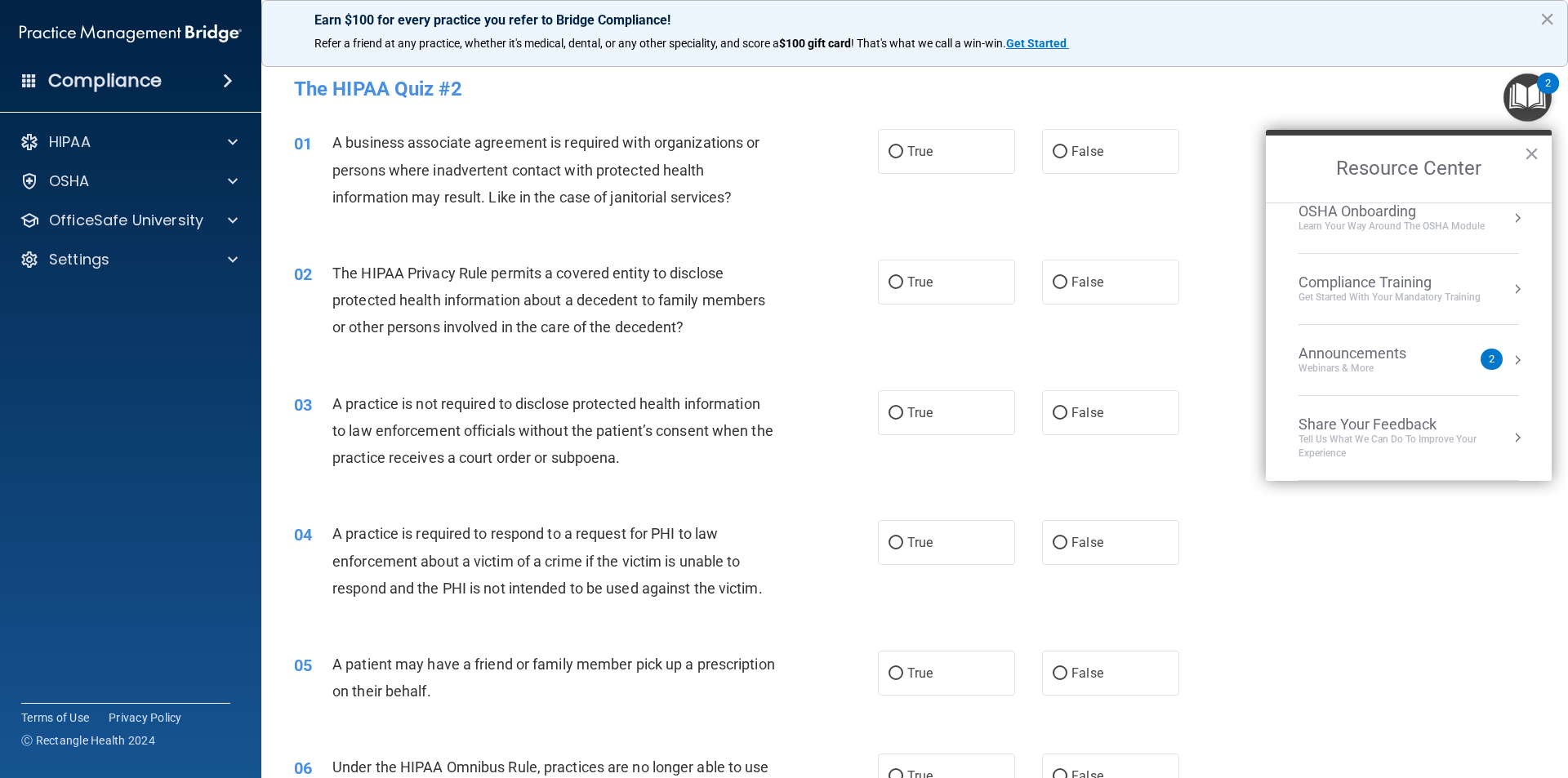
click at [1465, 363] on div "Announcements Webinars & More" at bounding box center [1385, 360] width 173 height 31
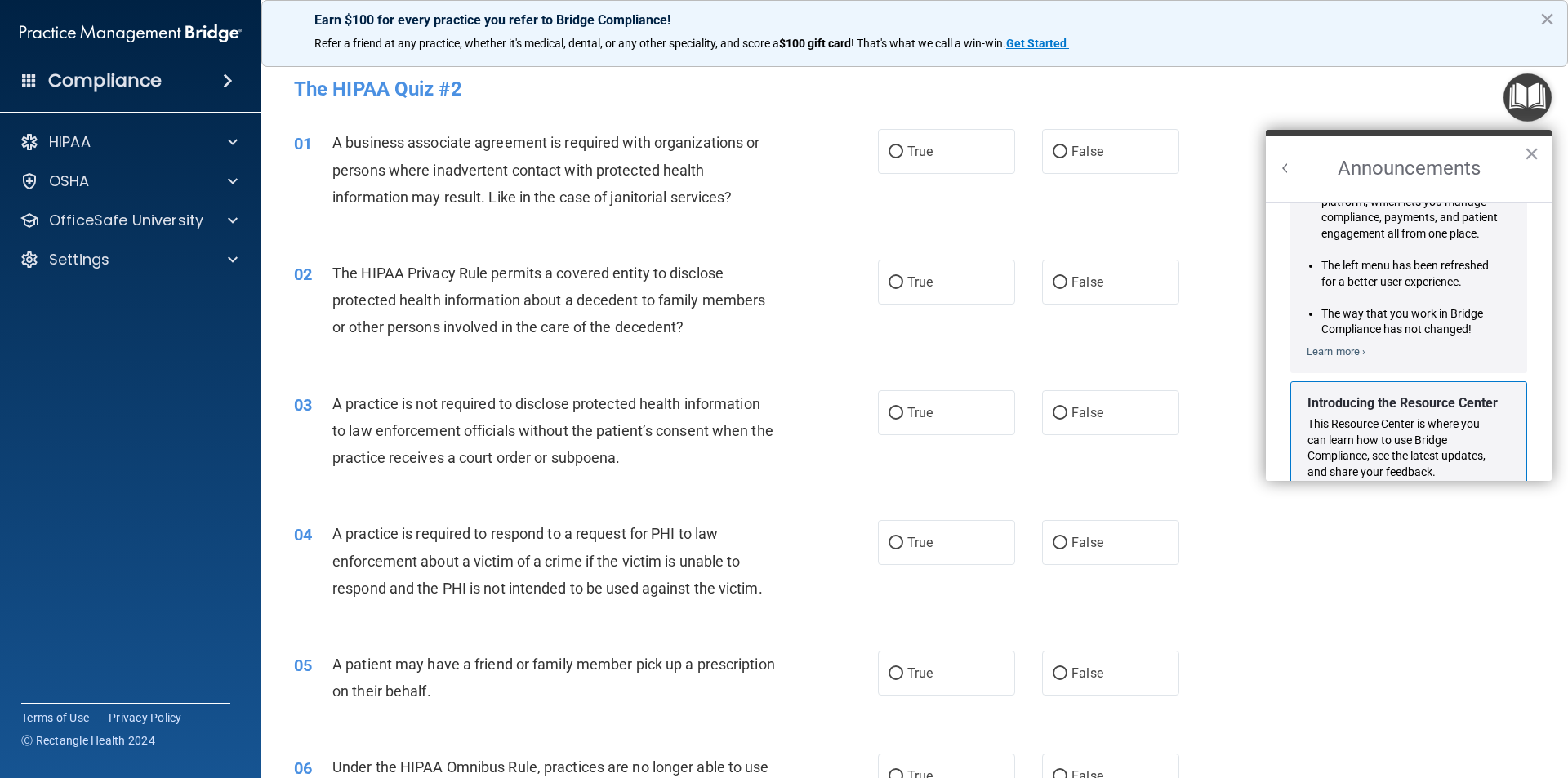
scroll to position [0, 0]
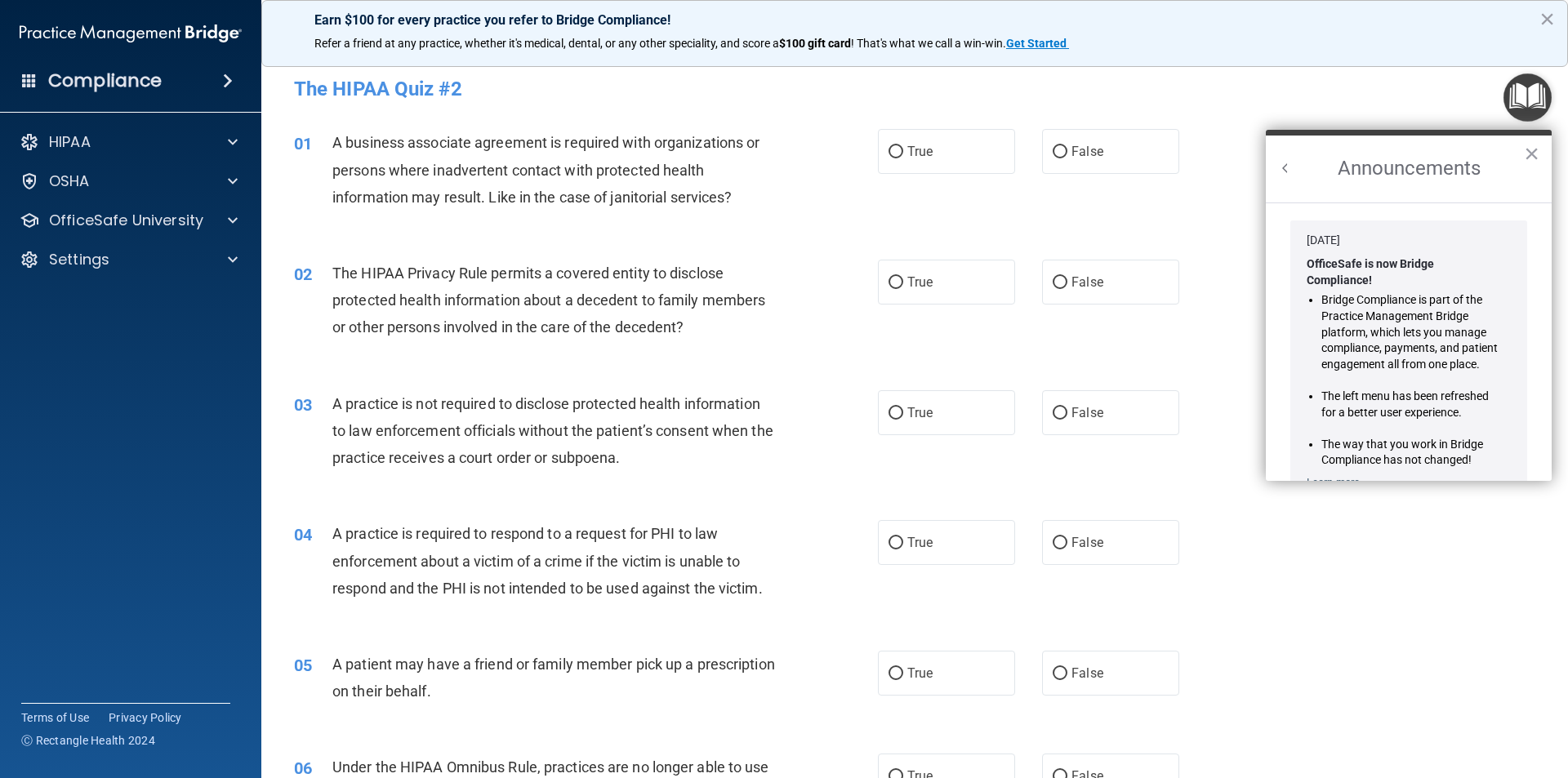
click at [1280, 175] on button "Back to Resource Center Home" at bounding box center [1285, 167] width 16 height 16
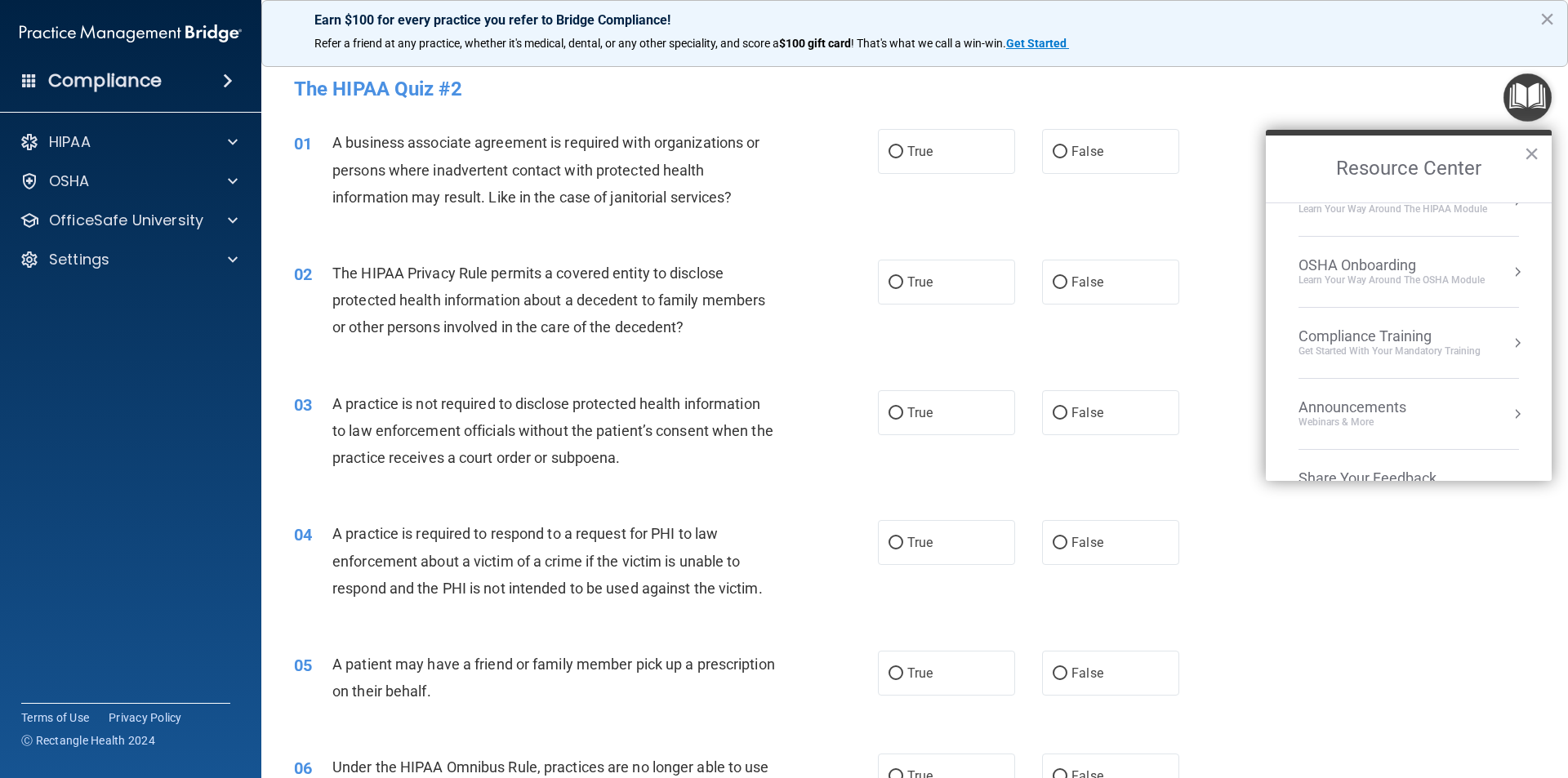
scroll to position [92, 0]
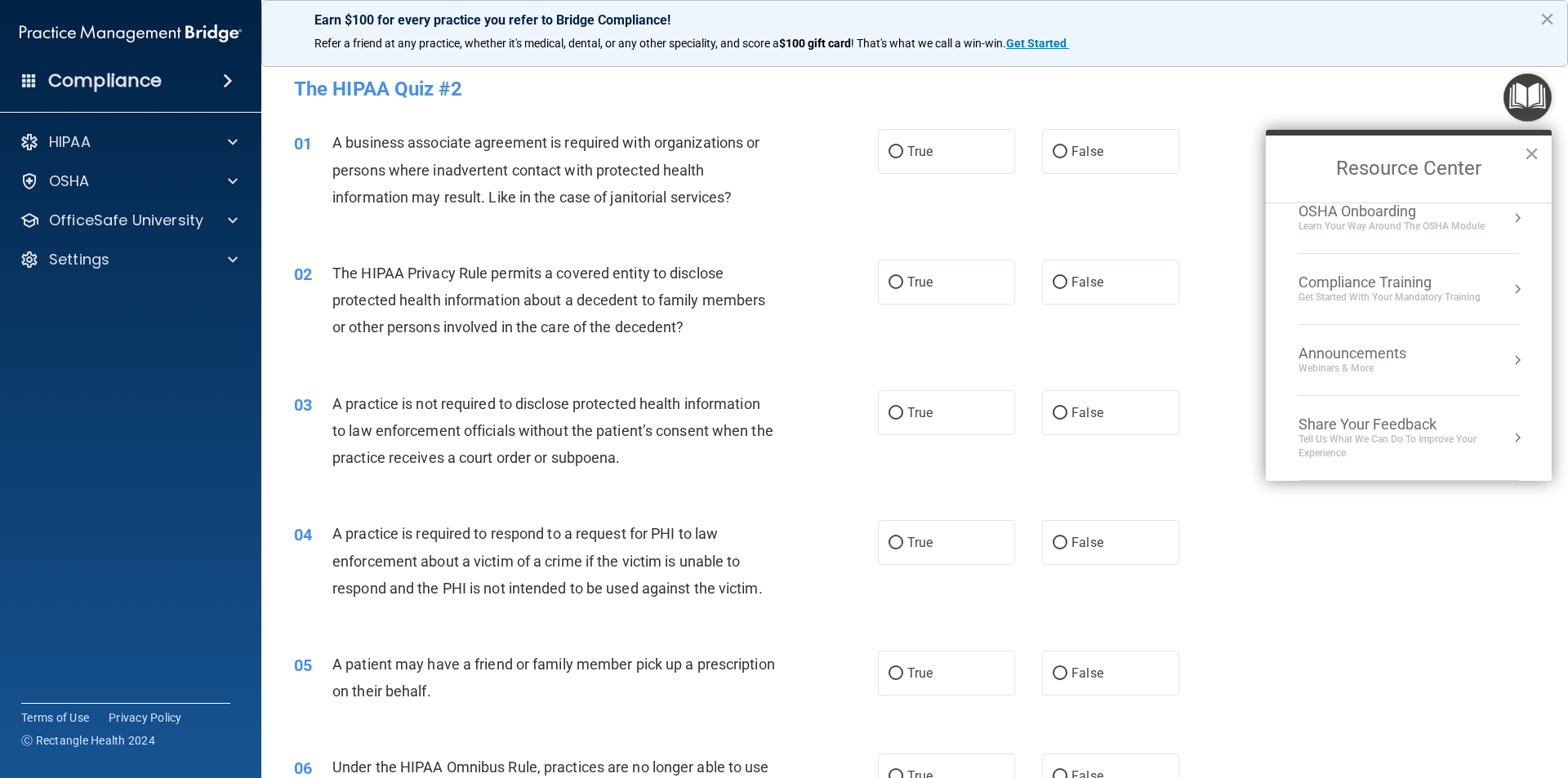
click at [1421, 282] on div "Compliance Training" at bounding box center [1390, 282] width 182 height 18
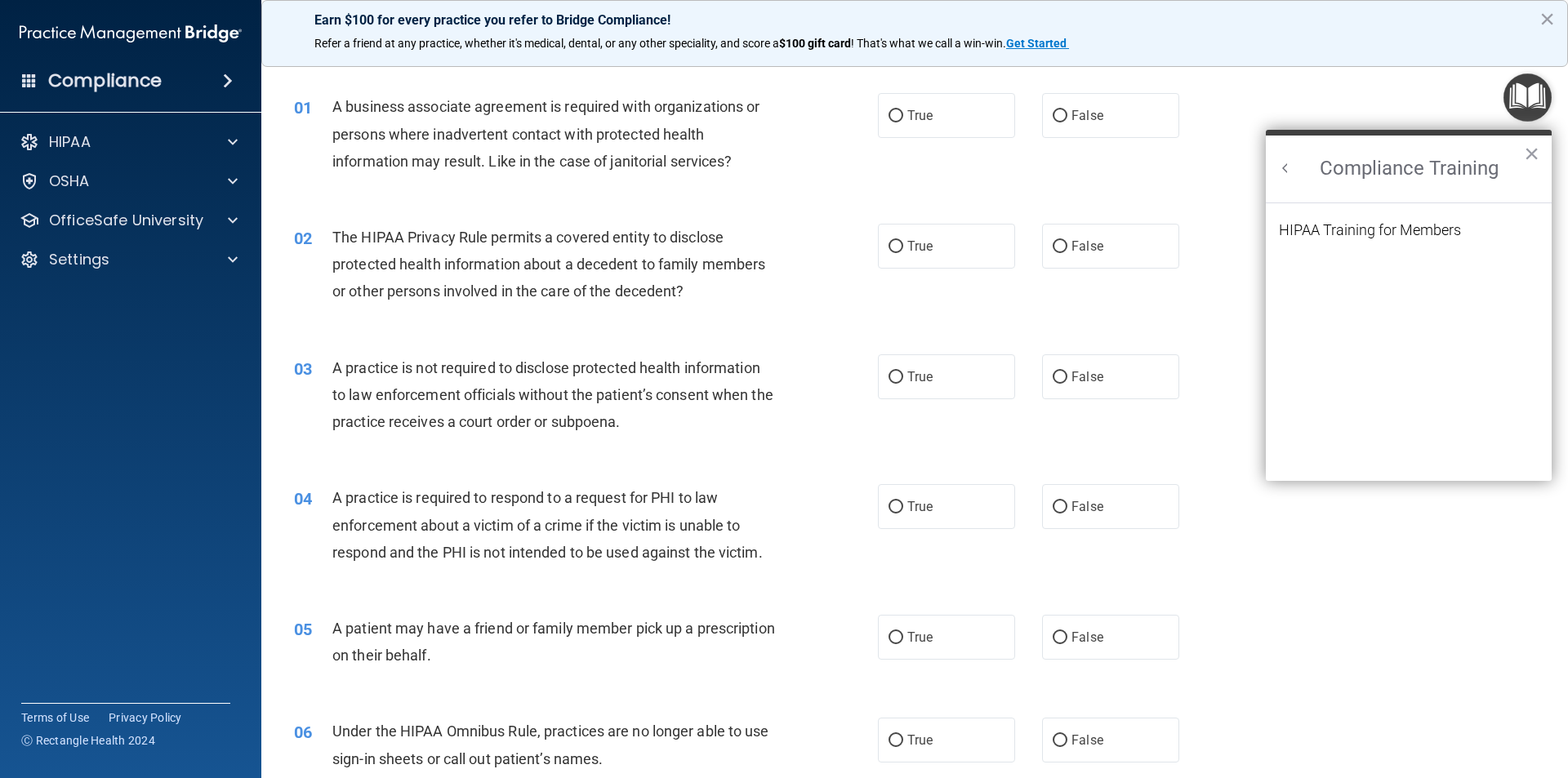
scroll to position [0, 0]
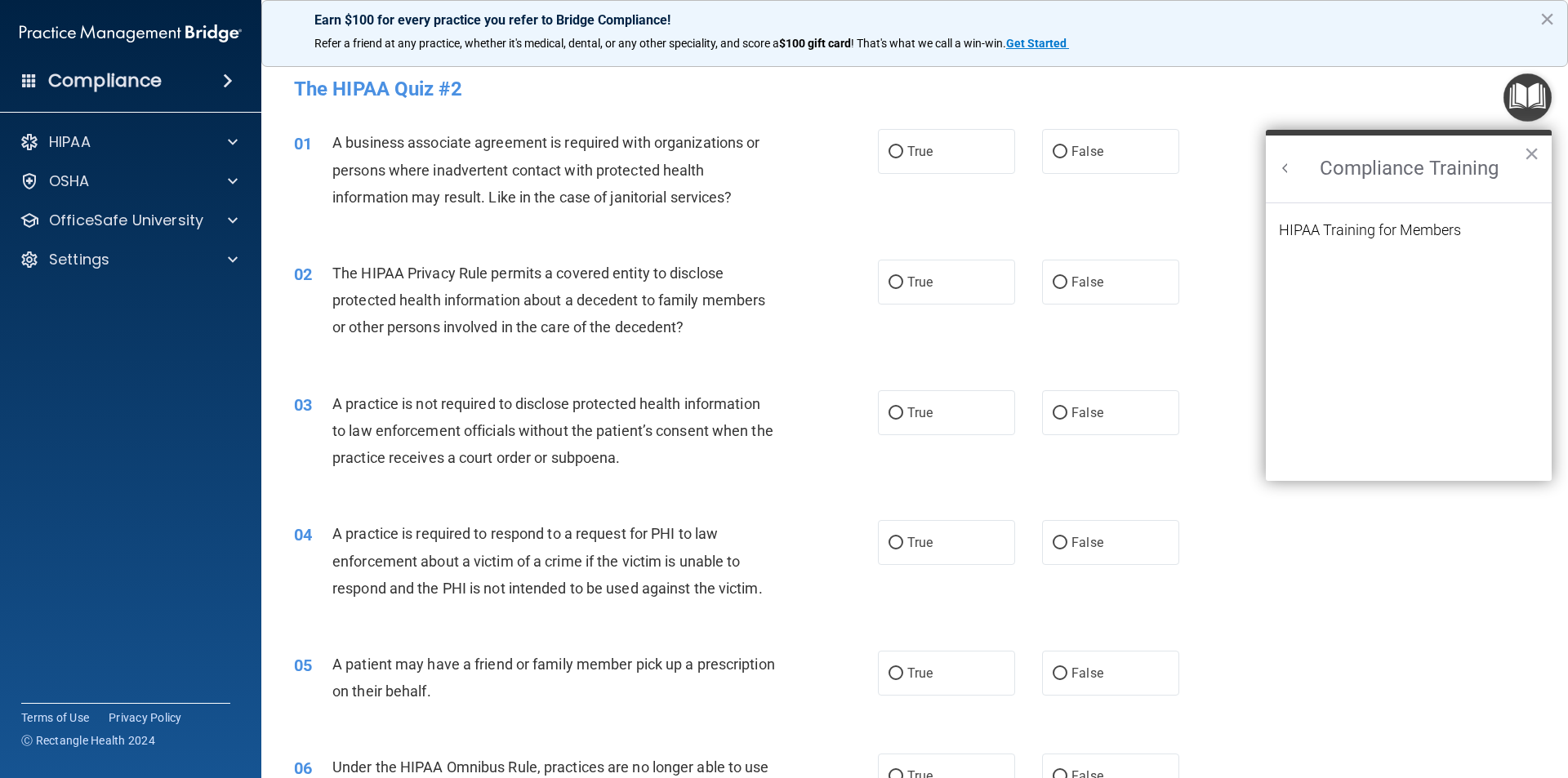
drag, startPoint x: 1273, startPoint y: 159, endPoint x: 1285, endPoint y: 155, distance: 12.6
click at [1280, 156] on h2 "Compliance Training" at bounding box center [1409, 169] width 286 height 67
click at [1286, 162] on div "Compliance Training ×" at bounding box center [1409, 166] width 286 height 73
click at [1282, 174] on button "Back to Resource Center Home" at bounding box center [1285, 167] width 16 height 16
click at [1526, 152] on button "×" at bounding box center [1532, 153] width 16 height 26
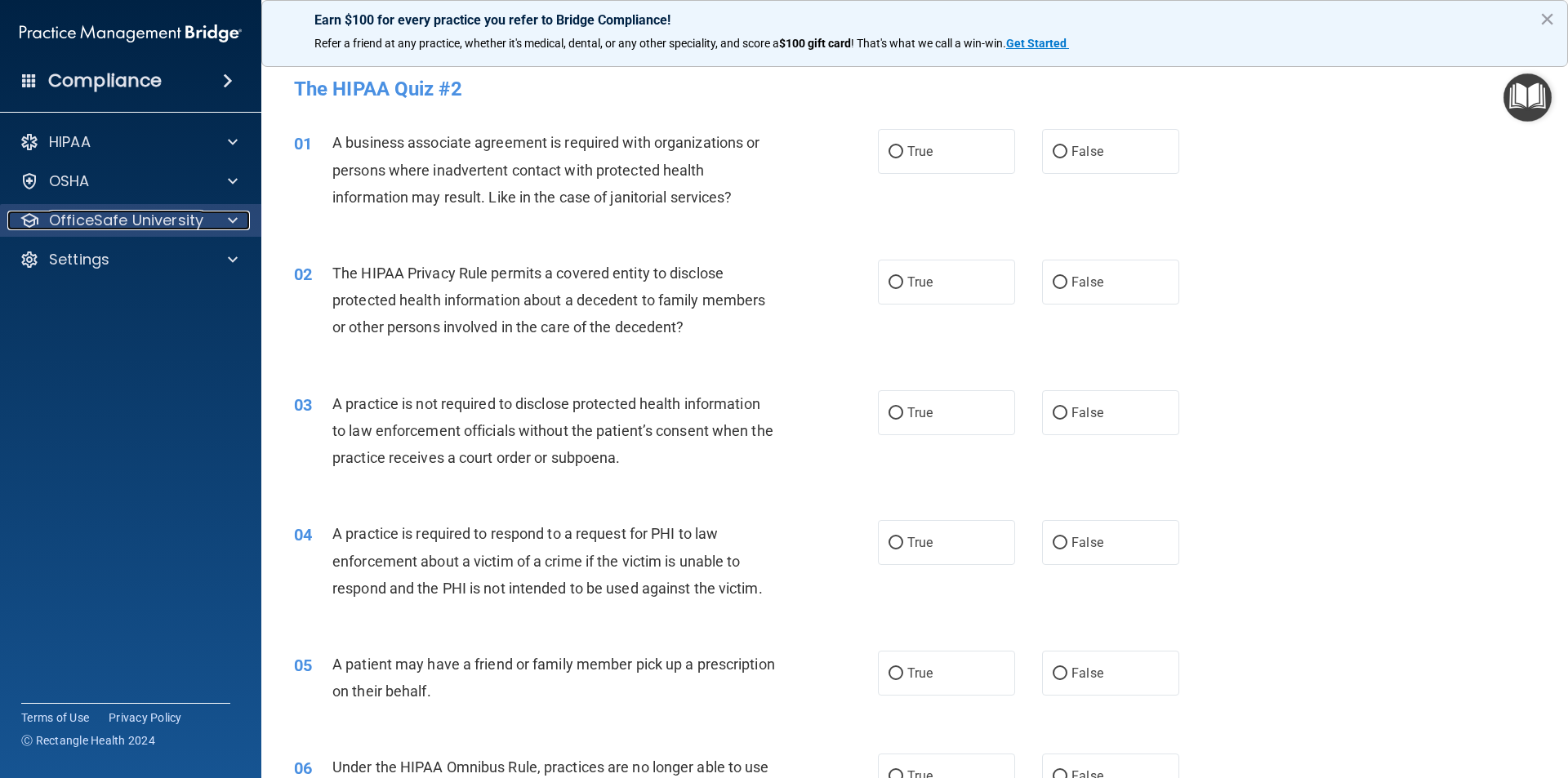
click at [218, 218] on div at bounding box center [231, 219] width 41 height 20
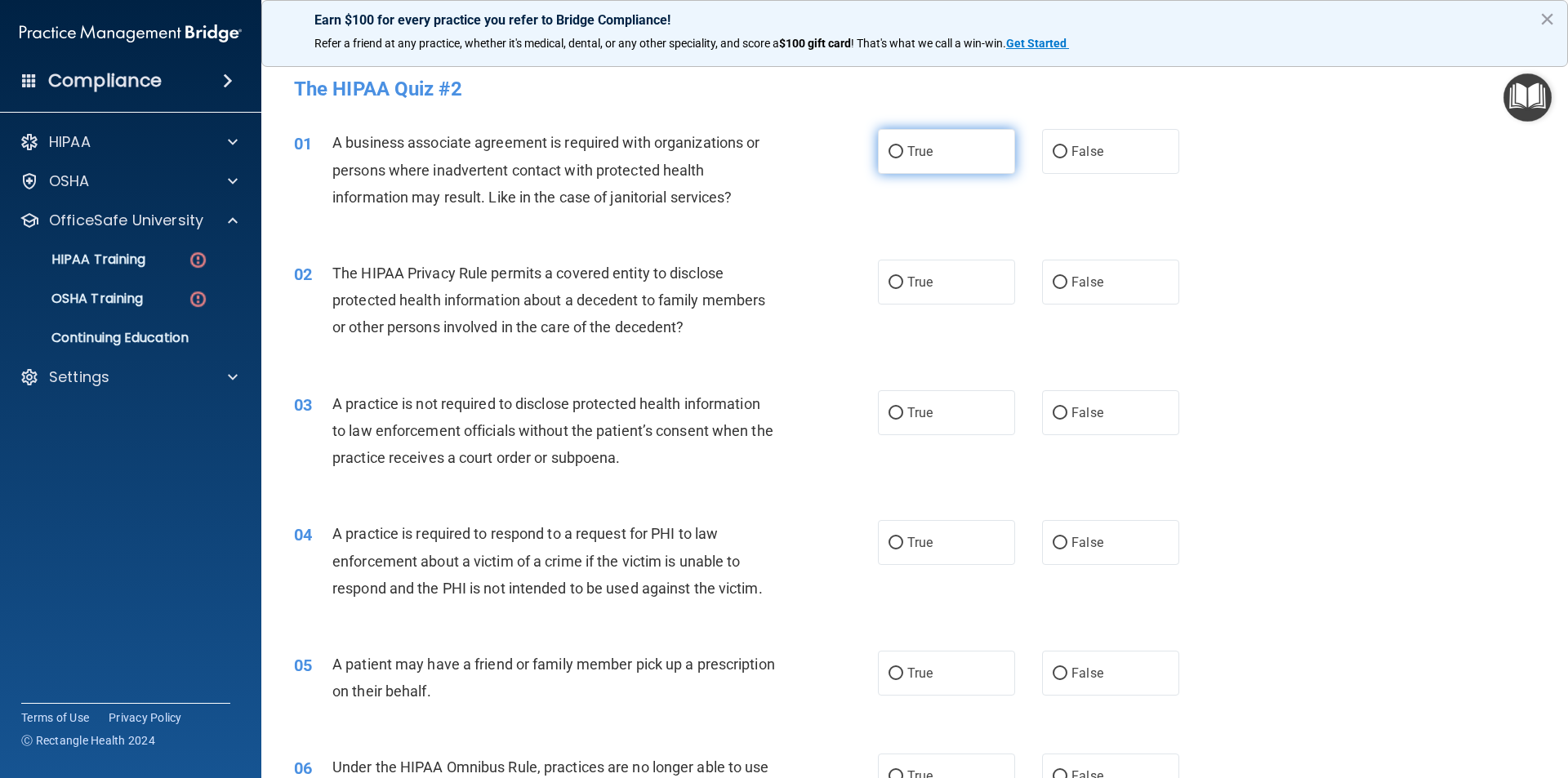
click at [907, 140] on label "True" at bounding box center [947, 151] width 137 height 45
click at [904, 146] on input "True" at bounding box center [896, 151] width 15 height 12
radio input "true"
click at [1066, 140] on label "False" at bounding box center [1110, 151] width 137 height 45
click at [1066, 146] on input "False" at bounding box center [1061, 151] width 15 height 12
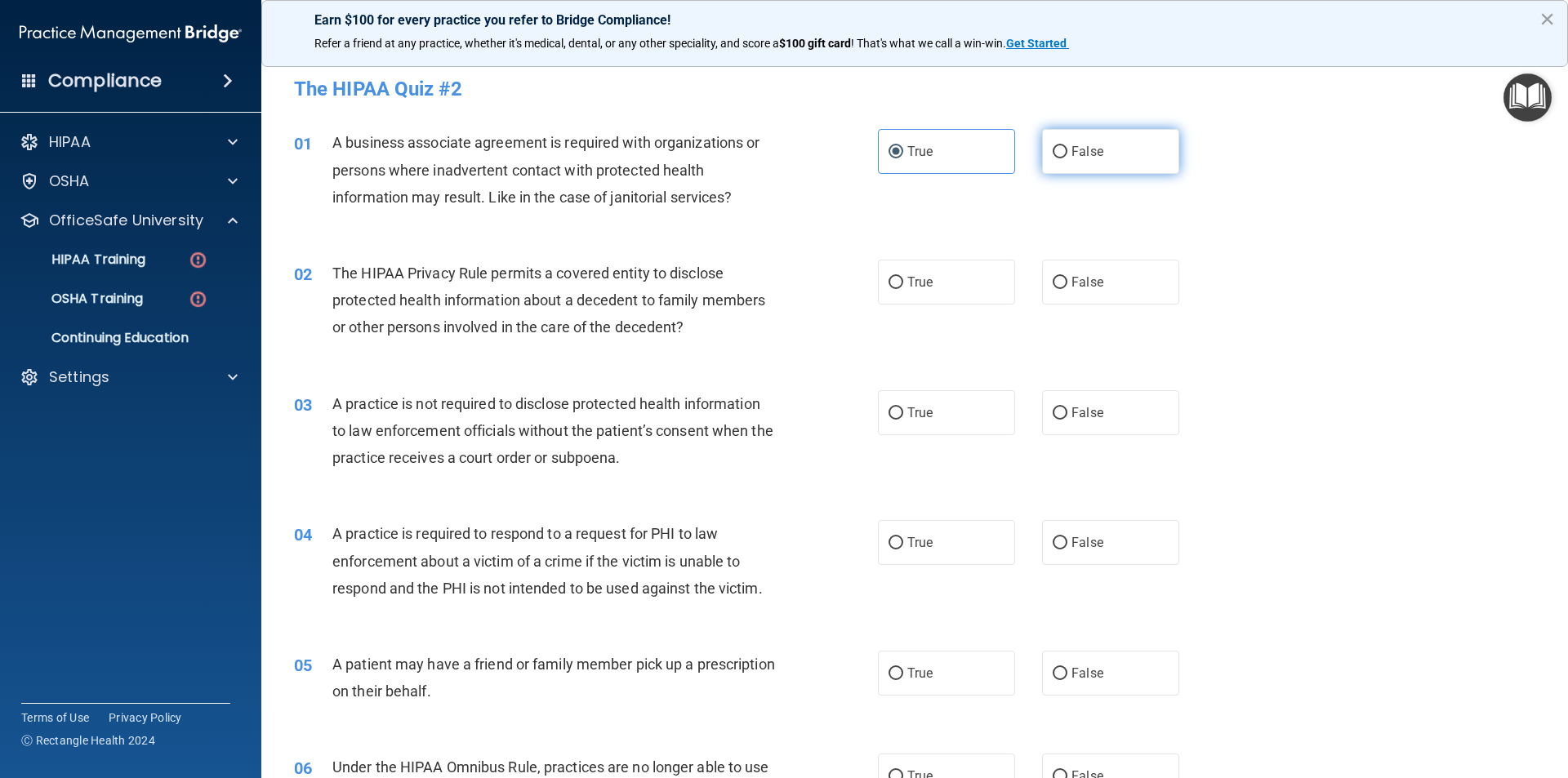
radio input "true"
click at [957, 162] on label "True" at bounding box center [947, 151] width 137 height 45
click at [904, 159] on input "True" at bounding box center [896, 151] width 15 height 12
radio input "true"
radio input "false"
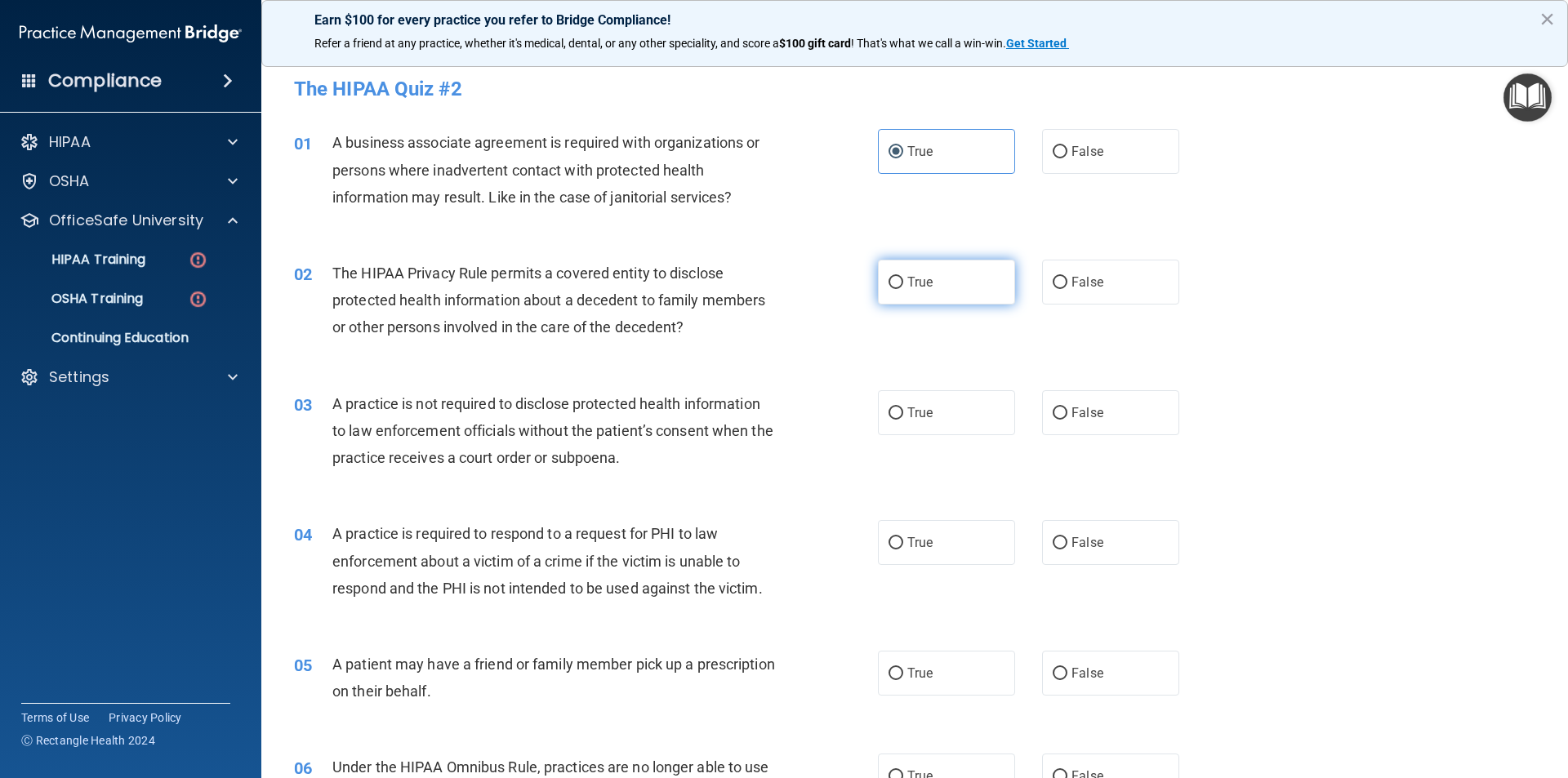
click at [934, 276] on label "True" at bounding box center [947, 282] width 137 height 45
click at [904, 276] on input "True" at bounding box center [896, 282] width 15 height 12
radio input "true"
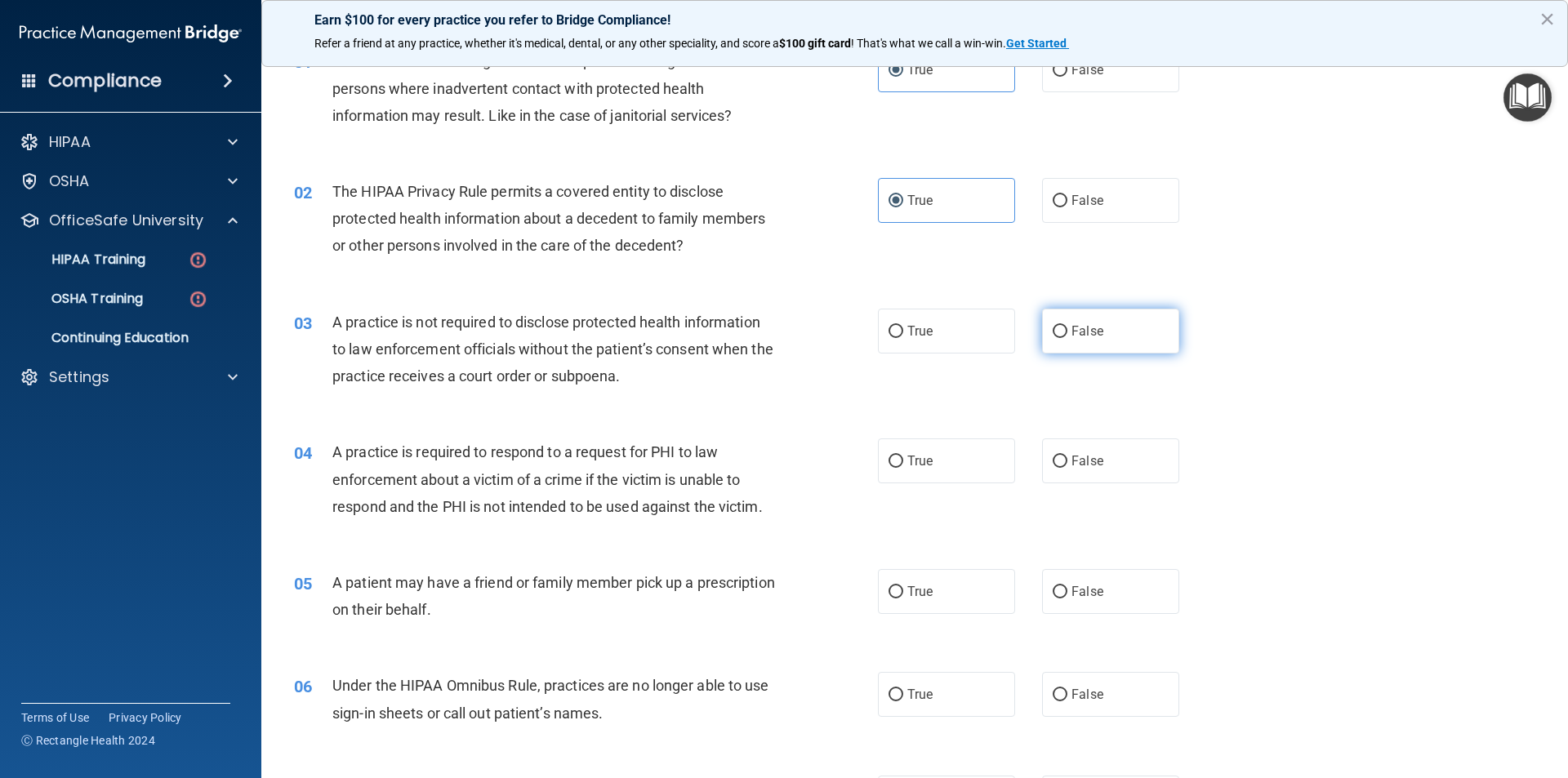
click at [1073, 317] on label "False" at bounding box center [1110, 331] width 137 height 45
click at [1067, 326] on input "False" at bounding box center [1061, 332] width 15 height 12
radio input "true"
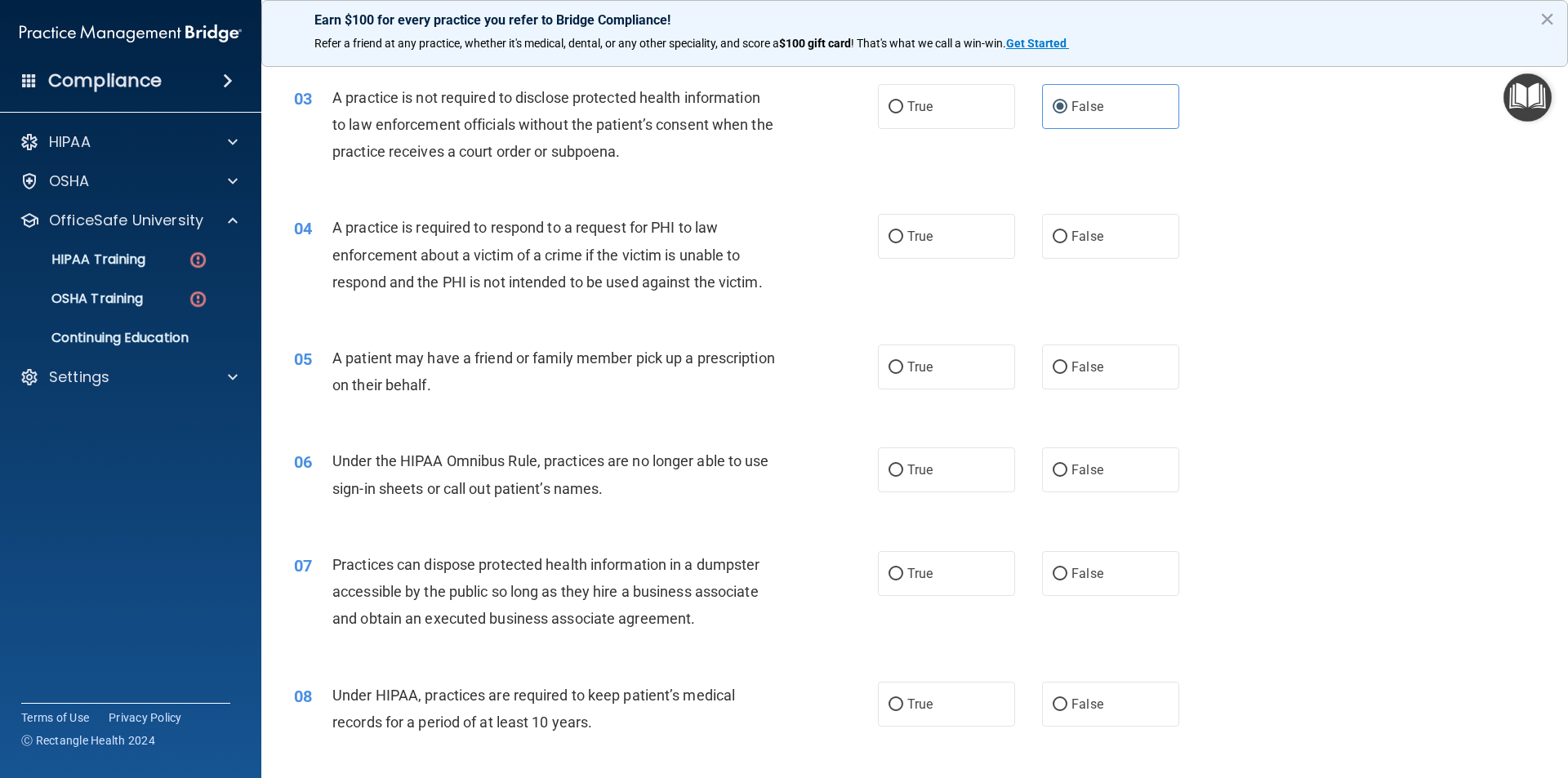
scroll to position [327, 0]
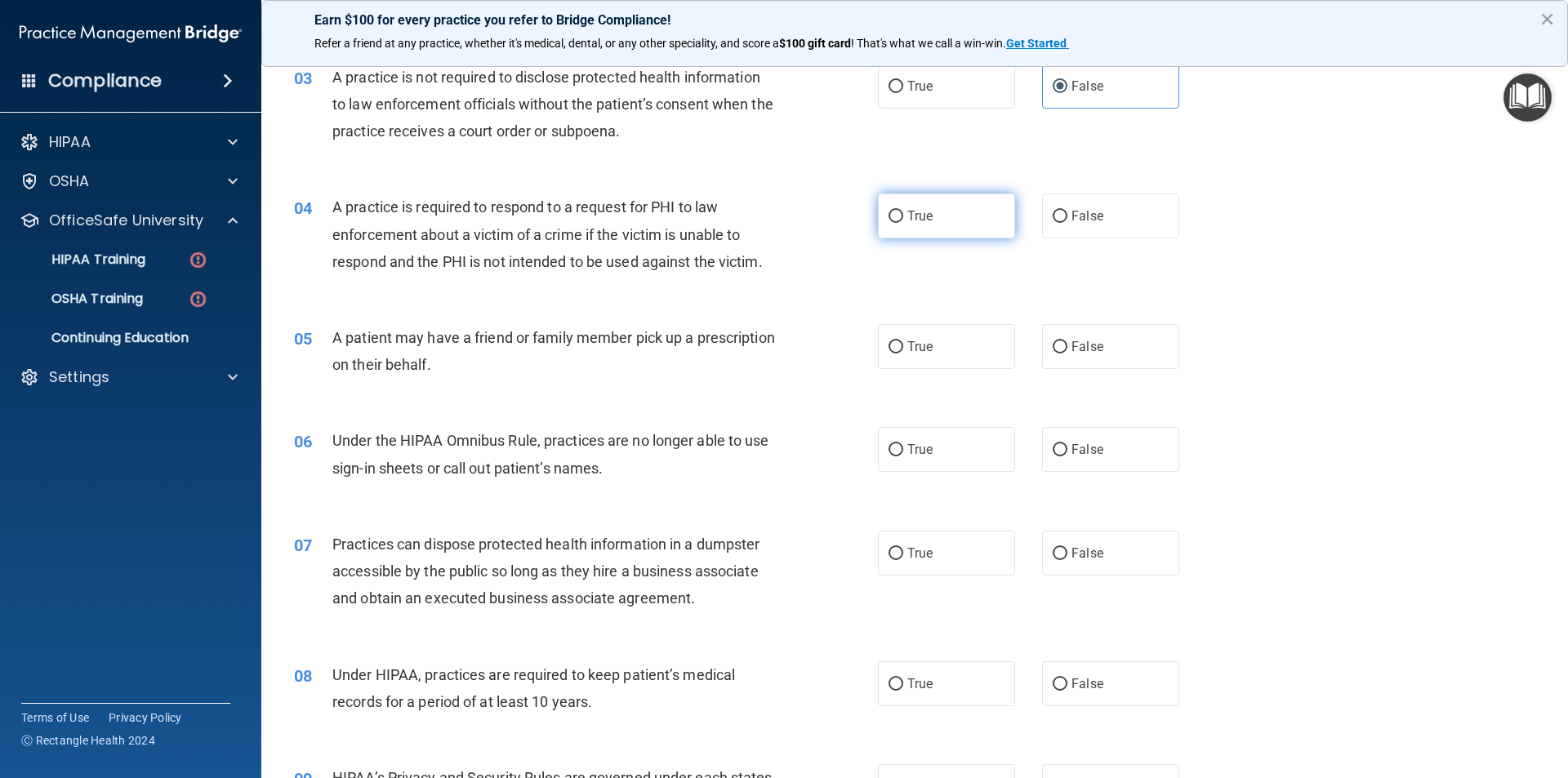
click at [935, 222] on label "True" at bounding box center [947, 216] width 137 height 45
click at [904, 222] on input "True" at bounding box center [896, 216] width 15 height 12
radio input "true"
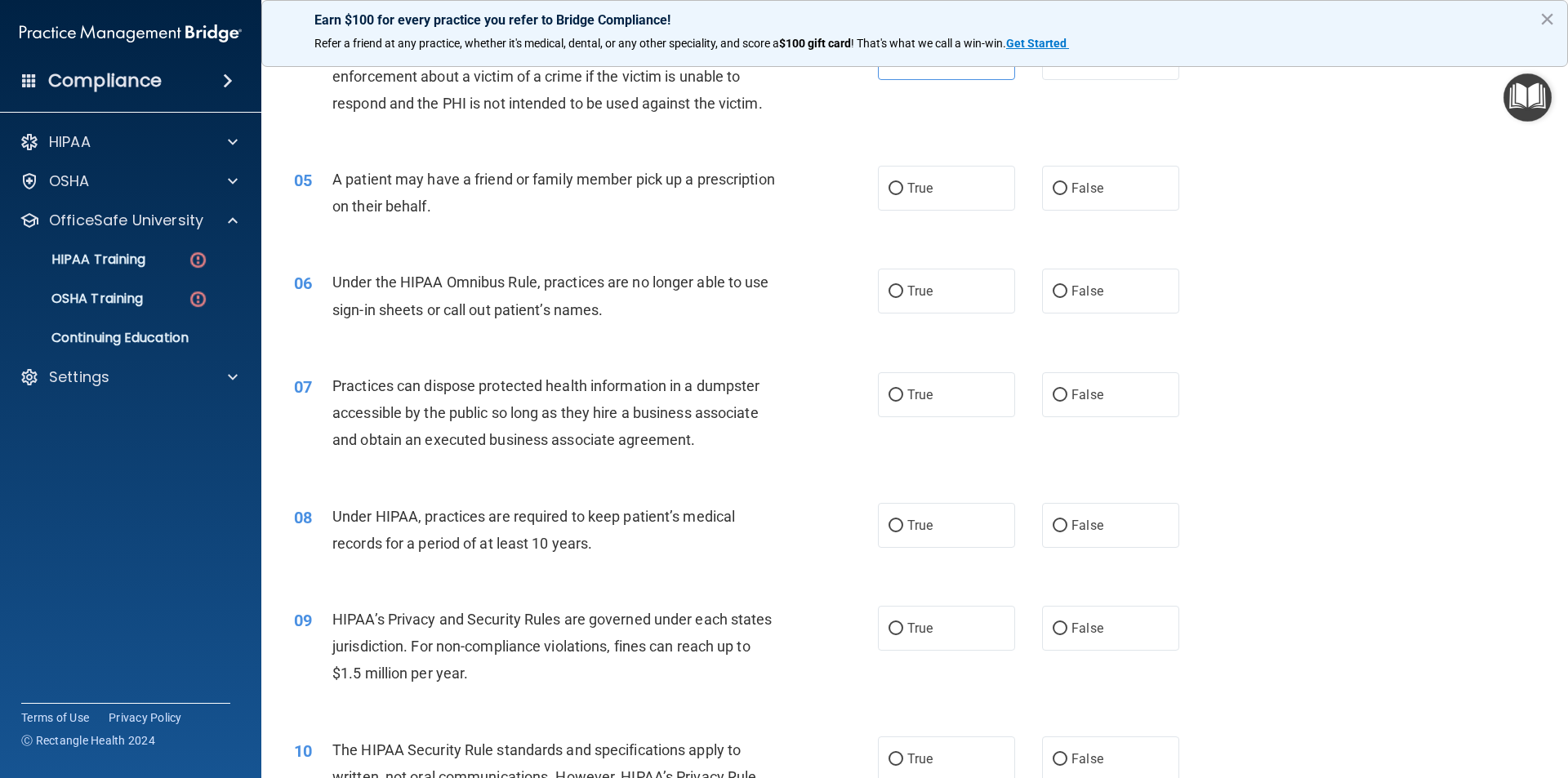
scroll to position [489, 0]
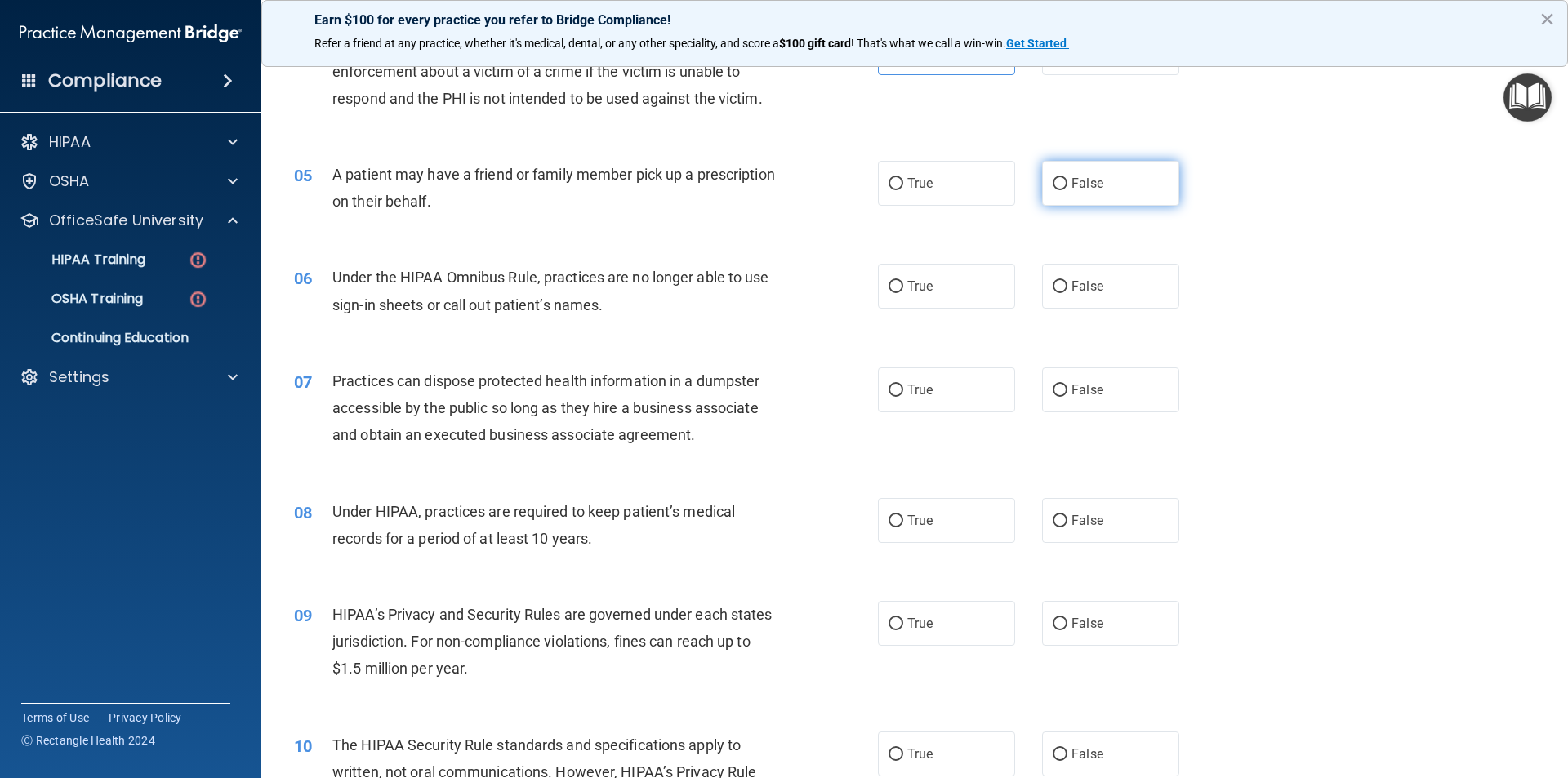
click at [1074, 185] on span "False" at bounding box center [1088, 183] width 32 height 16
click at [1067, 185] on input "False" at bounding box center [1061, 184] width 15 height 12
radio input "true"
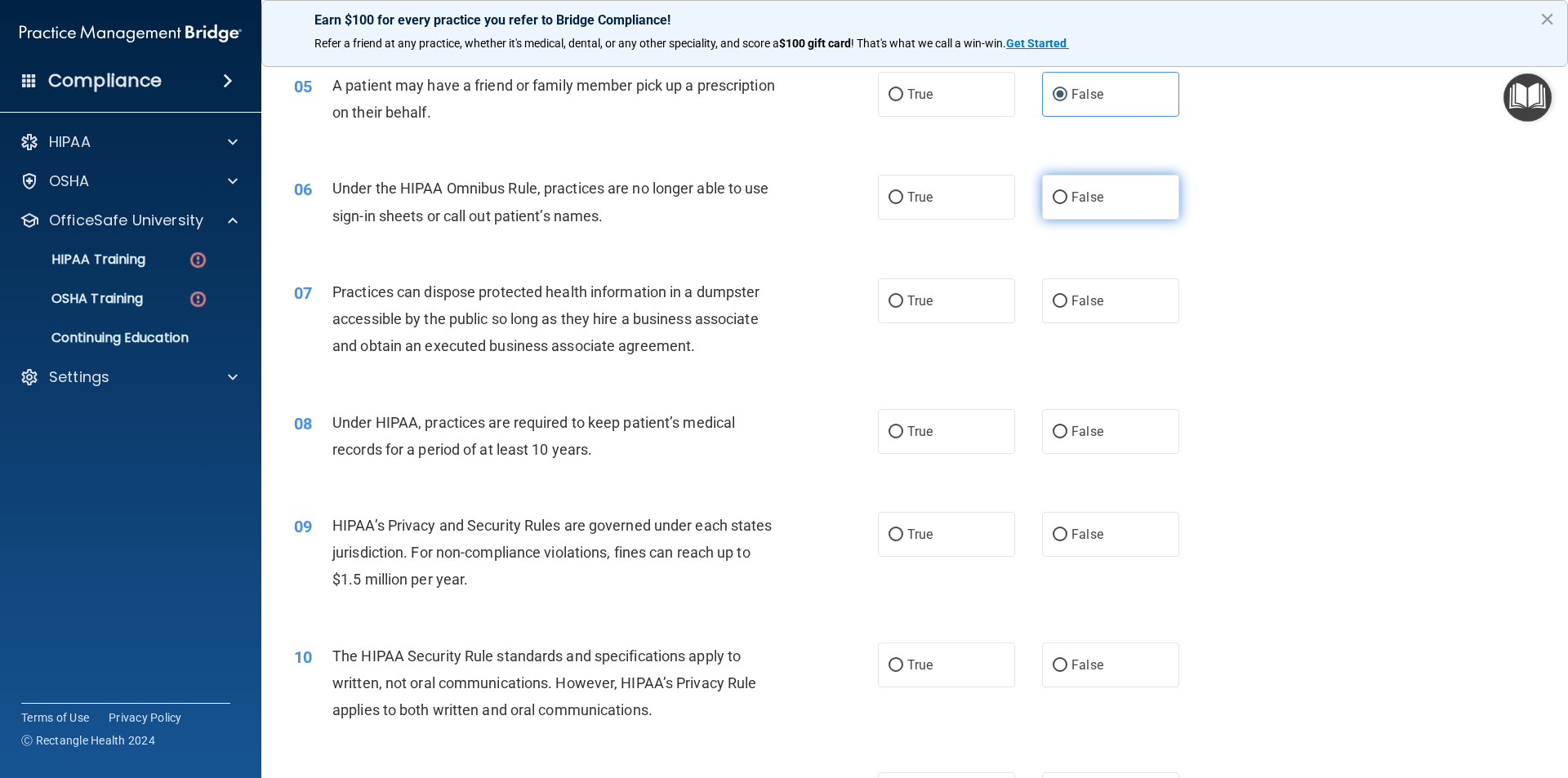
scroll to position [653, 0]
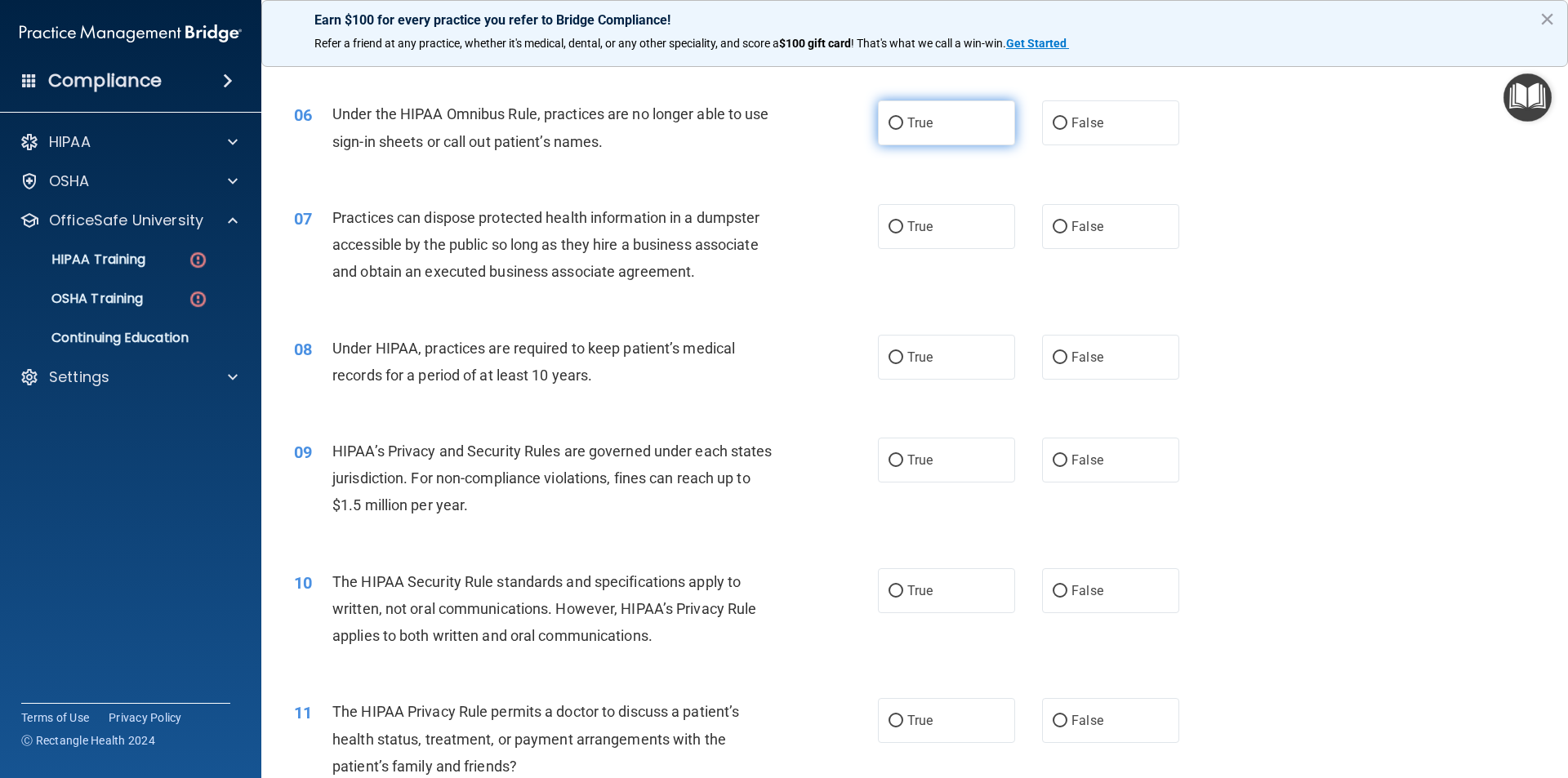
click at [937, 121] on label "True" at bounding box center [947, 123] width 137 height 45
click at [904, 121] on input "True" at bounding box center [896, 123] width 15 height 12
radio input "true"
click at [1072, 220] on span "False" at bounding box center [1088, 226] width 32 height 16
click at [1066, 221] on input "False" at bounding box center [1061, 227] width 15 height 12
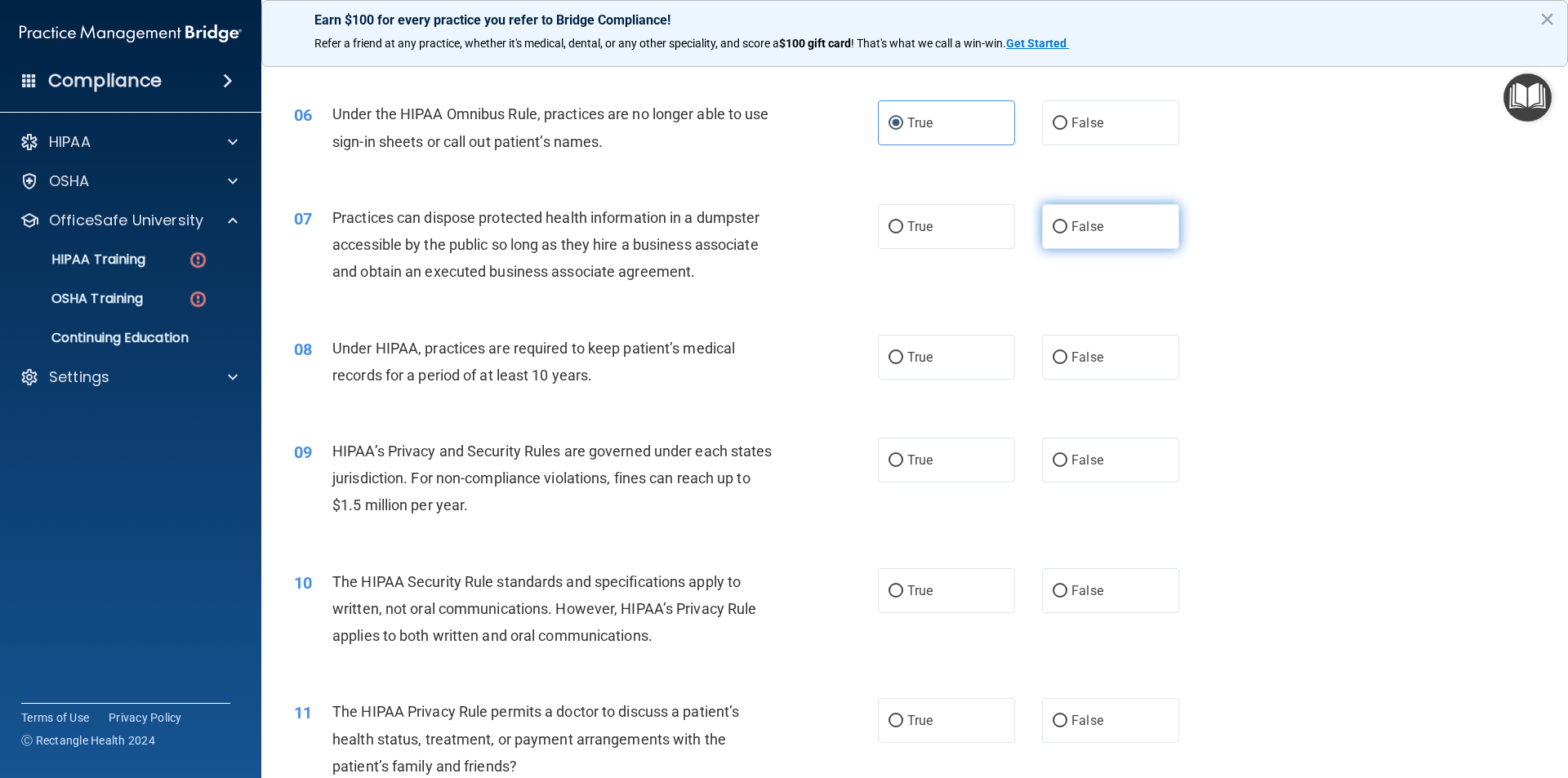
radio input "true"
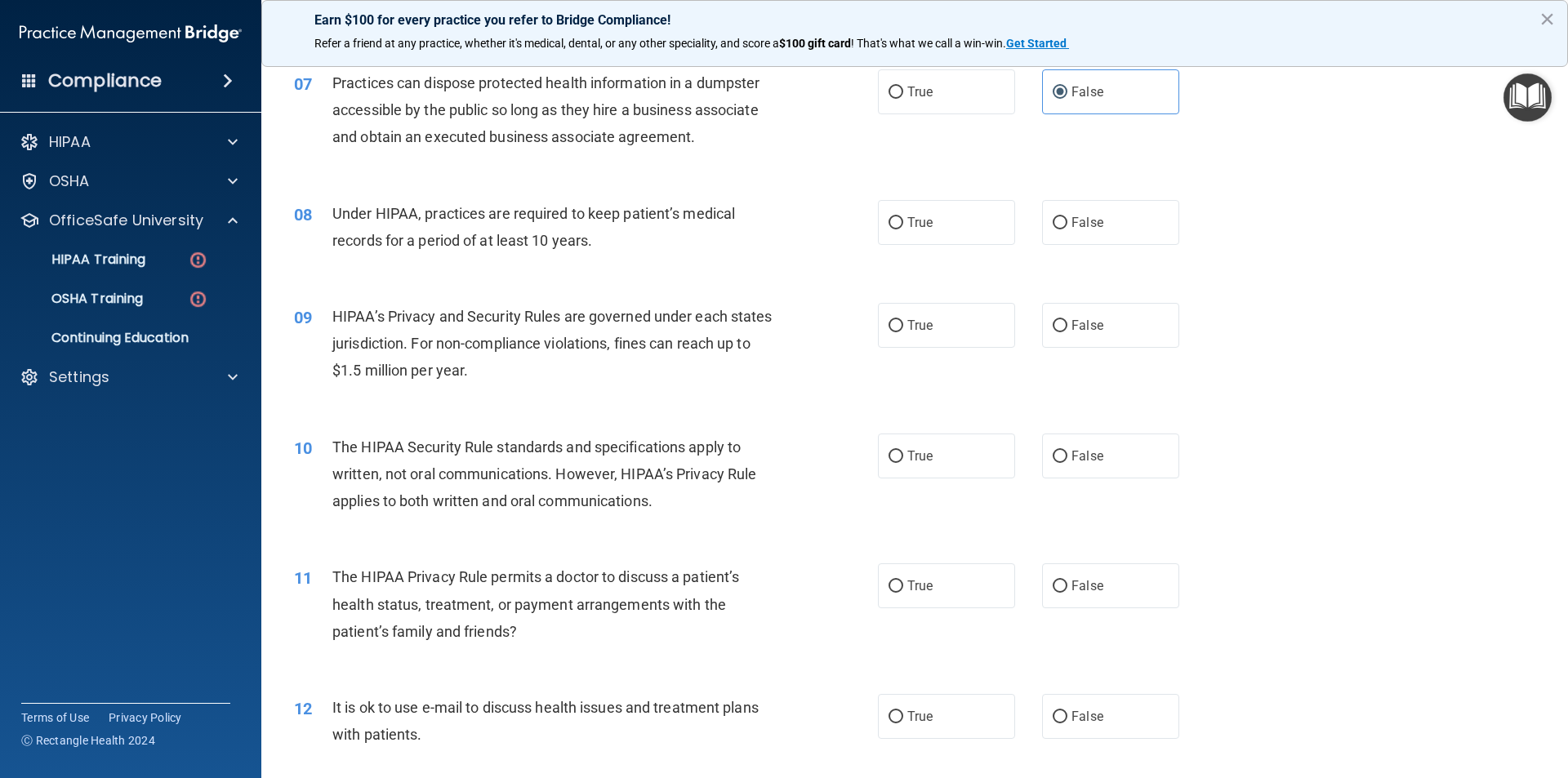
scroll to position [816, 0]
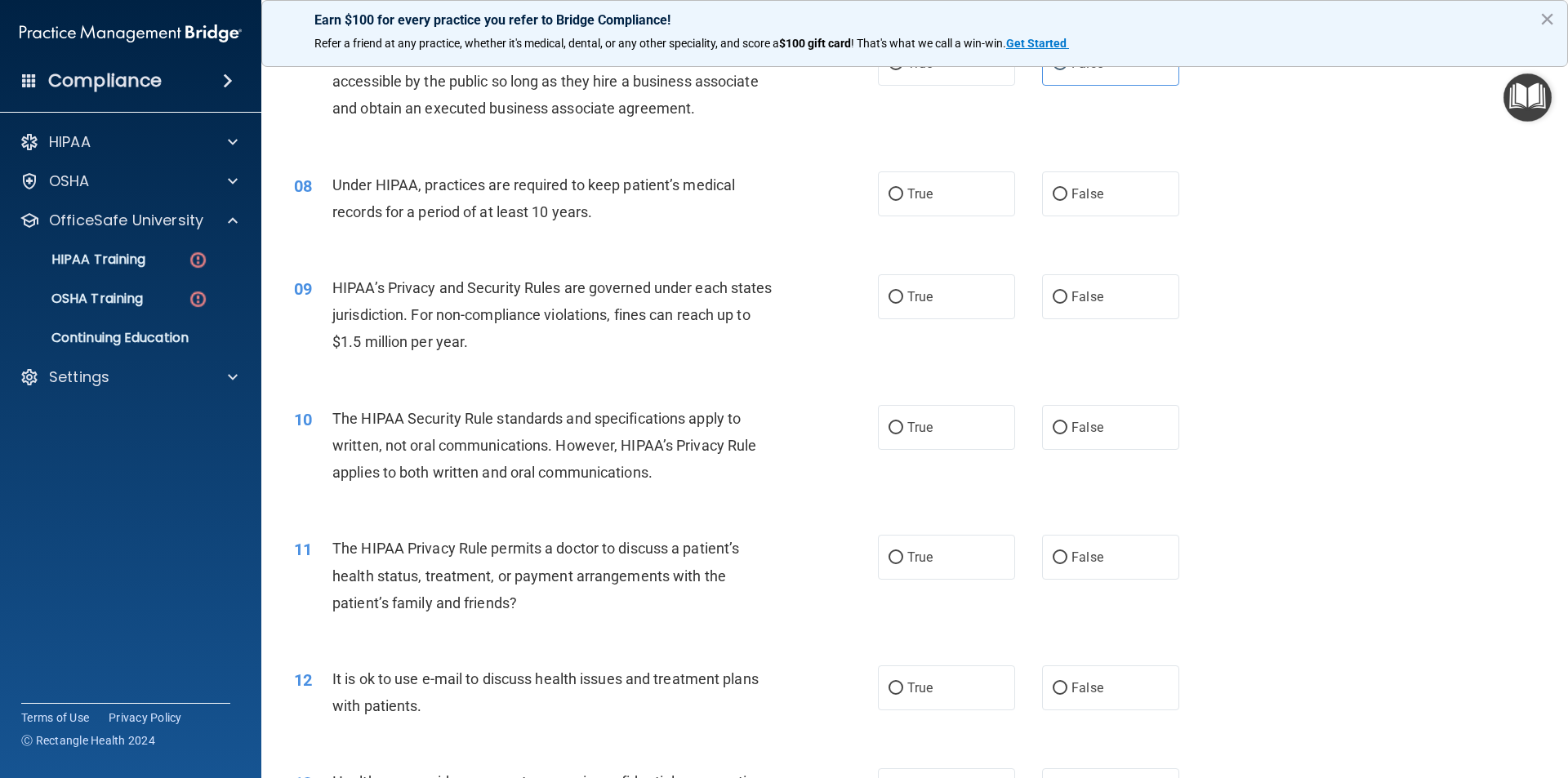
click at [795, 217] on div "08 Under HIPAA, practices are required to keep patient’s medical records for a …" at bounding box center [585, 203] width 633 height 62
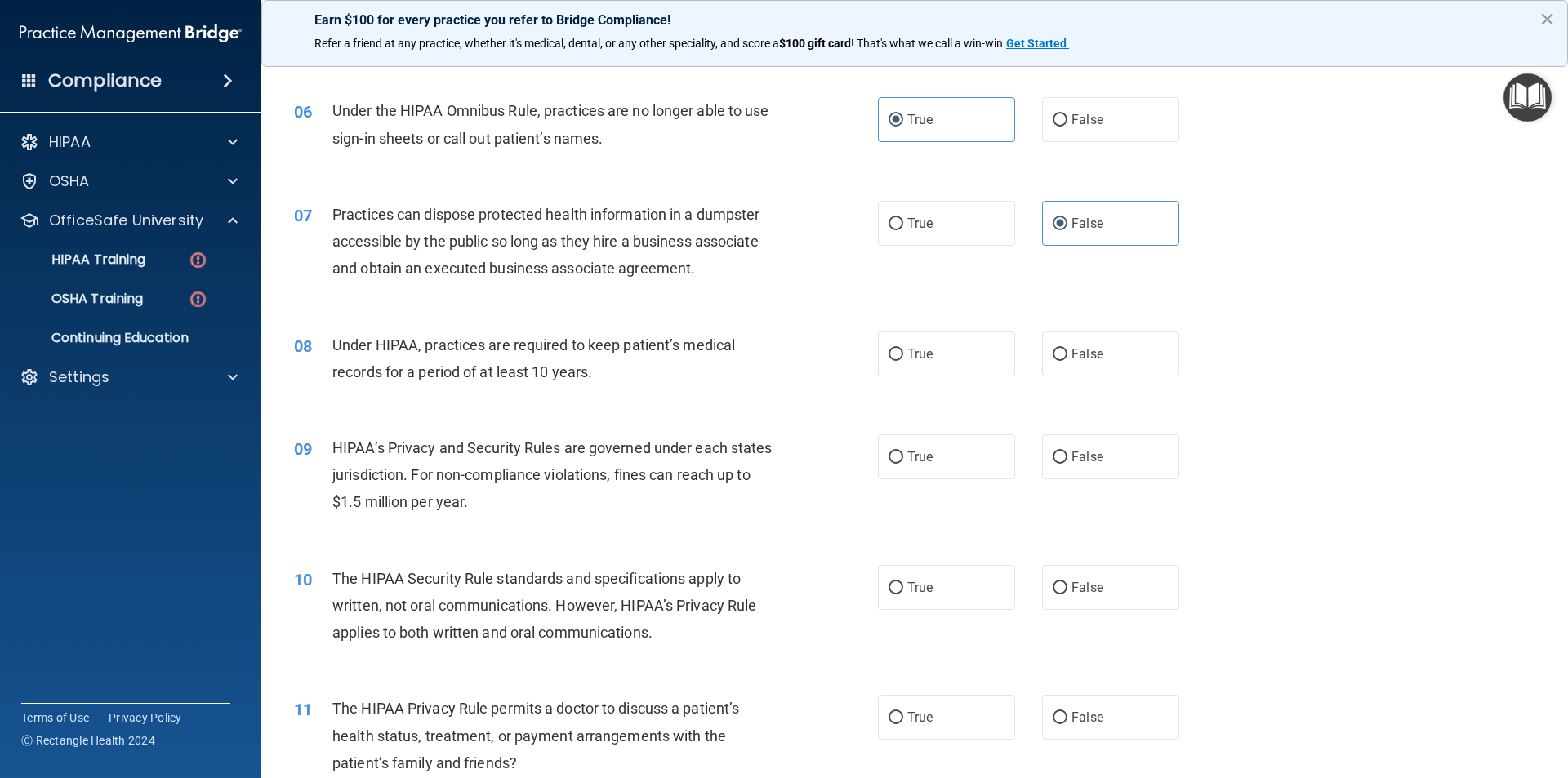
scroll to position [653, 0]
click at [976, 361] on label "True" at bounding box center [947, 357] width 137 height 45
click at [904, 361] on input "True" at bounding box center [896, 358] width 15 height 12
radio input "true"
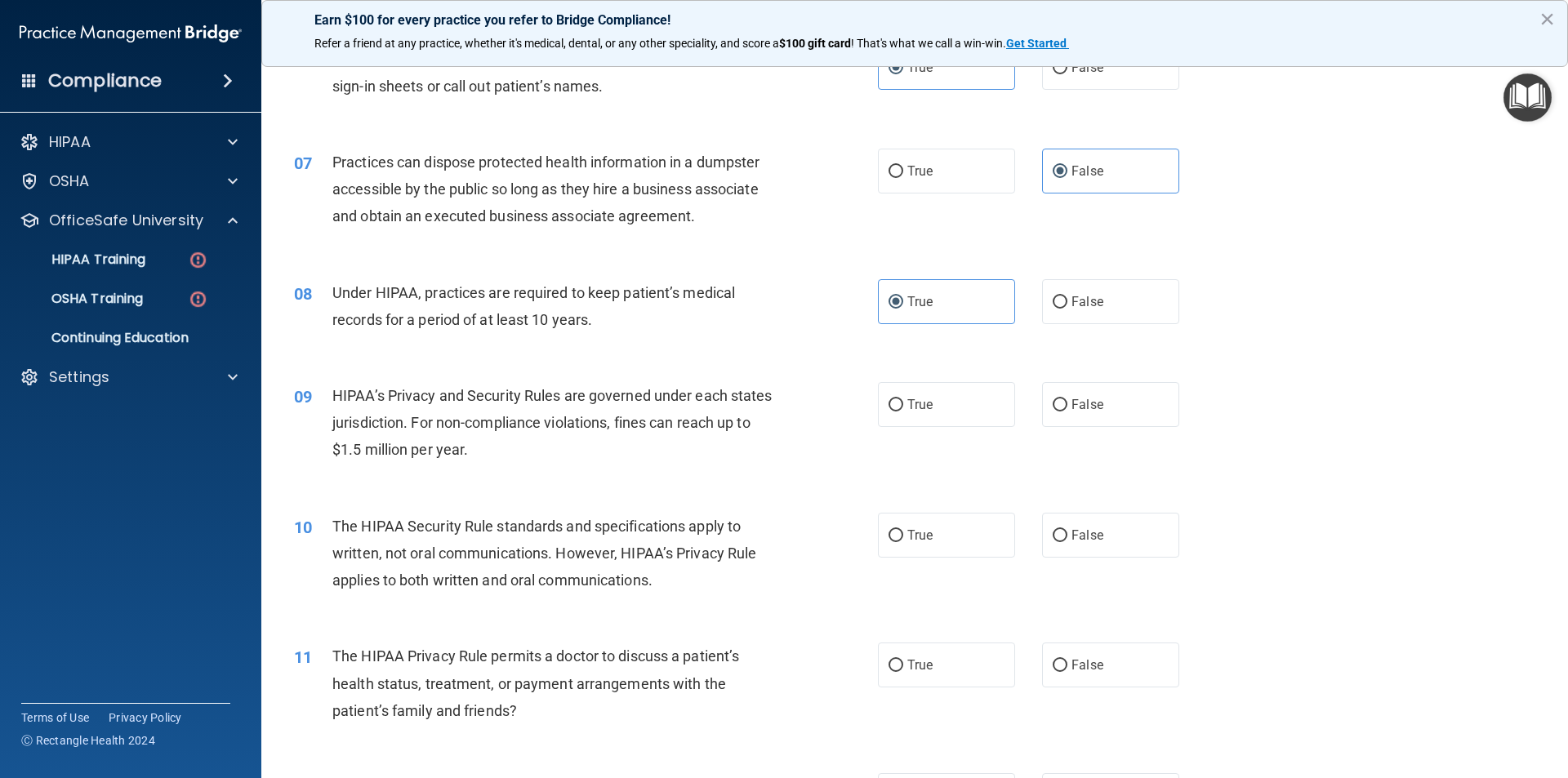
scroll to position [816, 0]
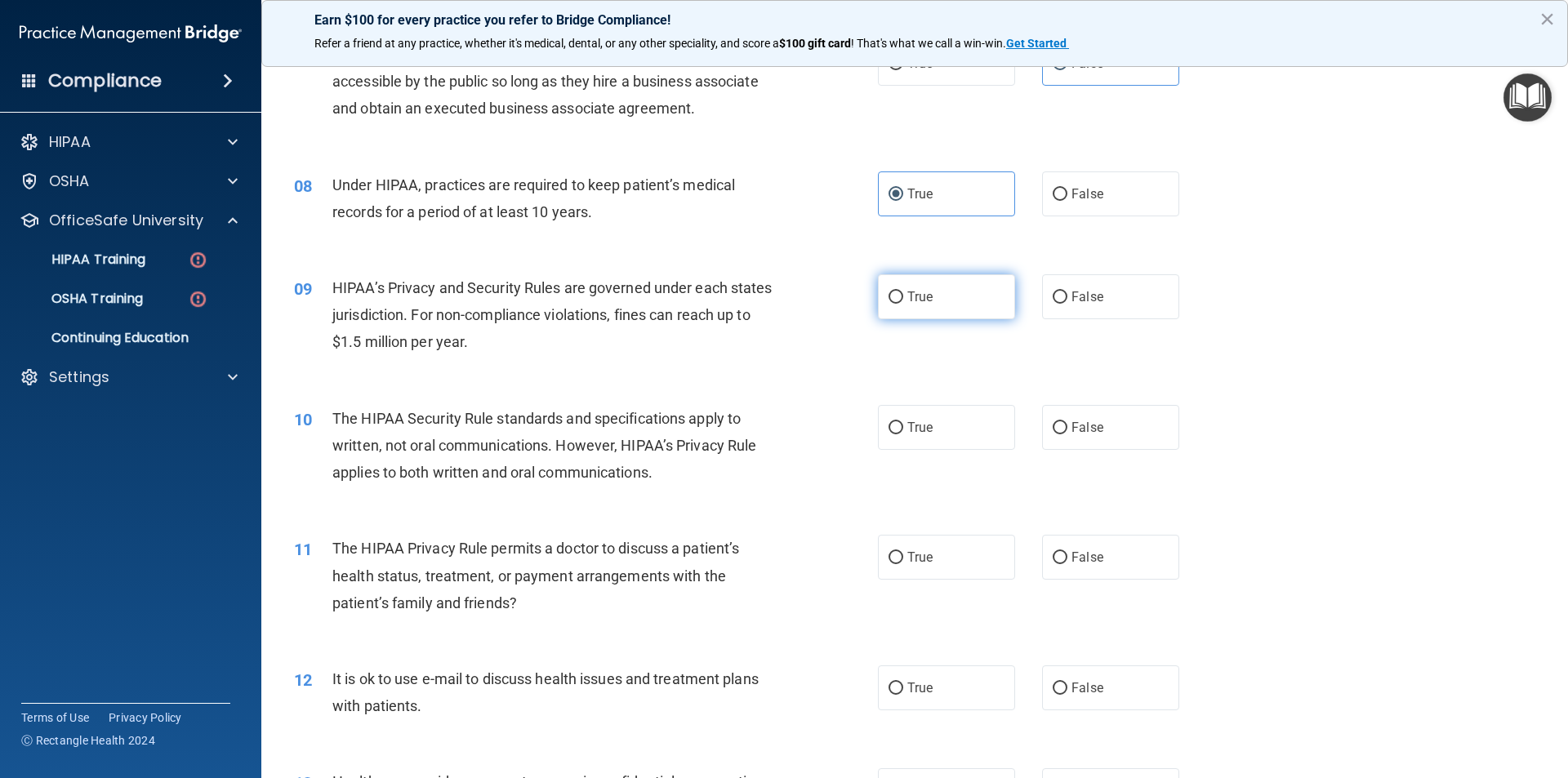
click at [927, 293] on span "True" at bounding box center [919, 296] width 25 height 16
click at [904, 293] on input "True" at bounding box center [896, 297] width 15 height 12
radio input "true"
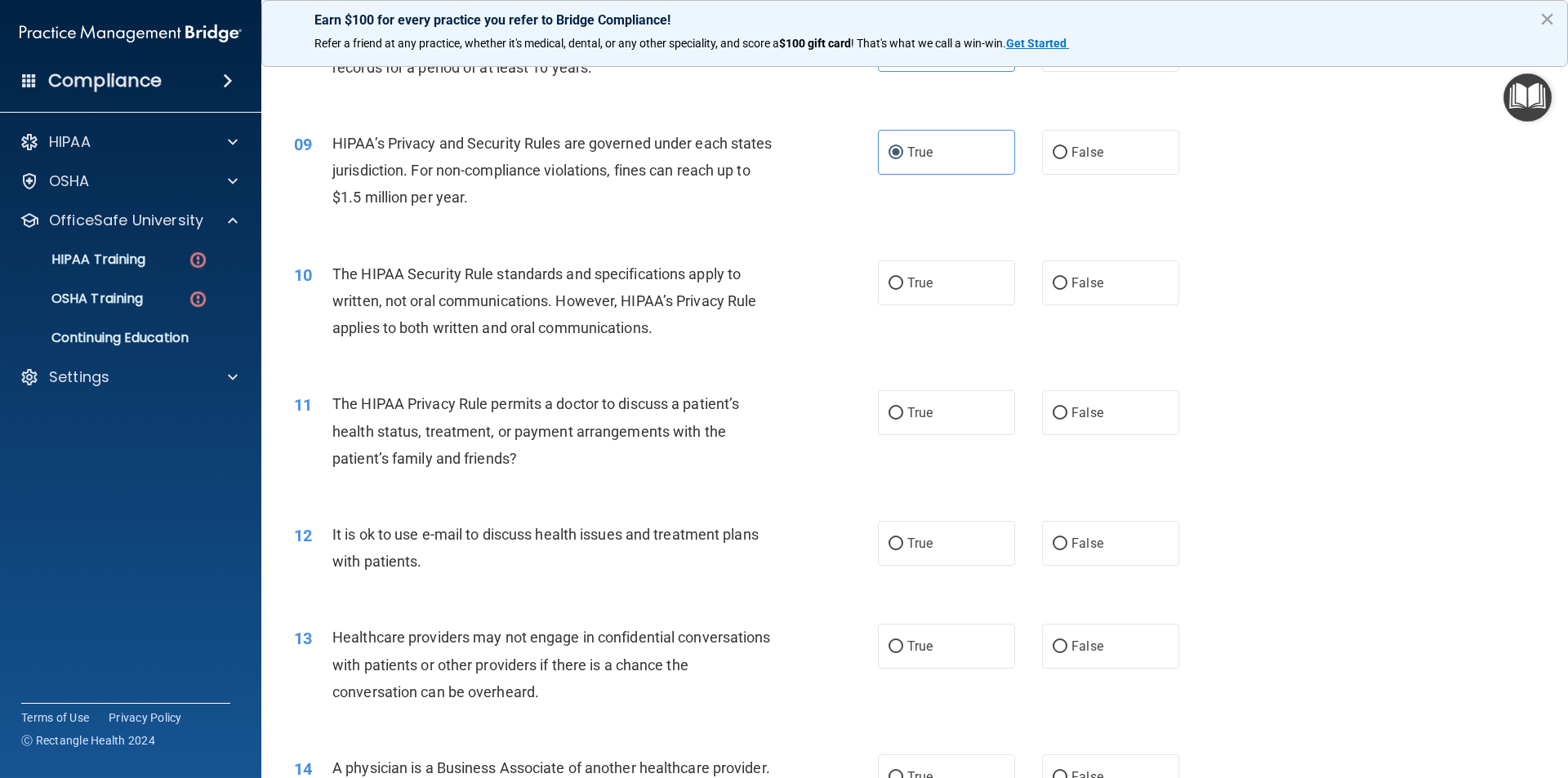
scroll to position [980, 0]
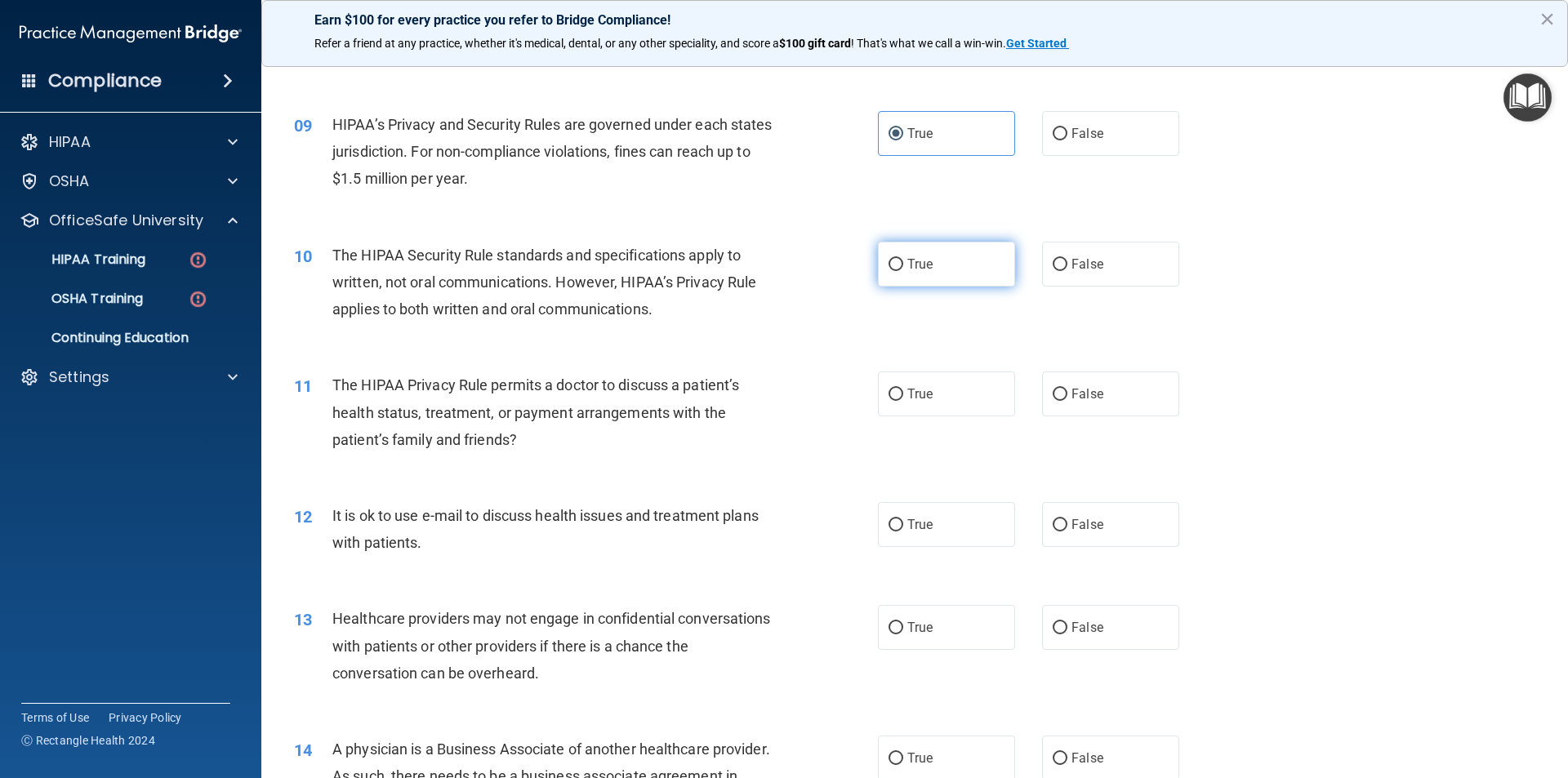
click at [918, 254] on label "True" at bounding box center [947, 264] width 137 height 45
click at [904, 259] on input "True" at bounding box center [896, 264] width 15 height 12
radio input "true"
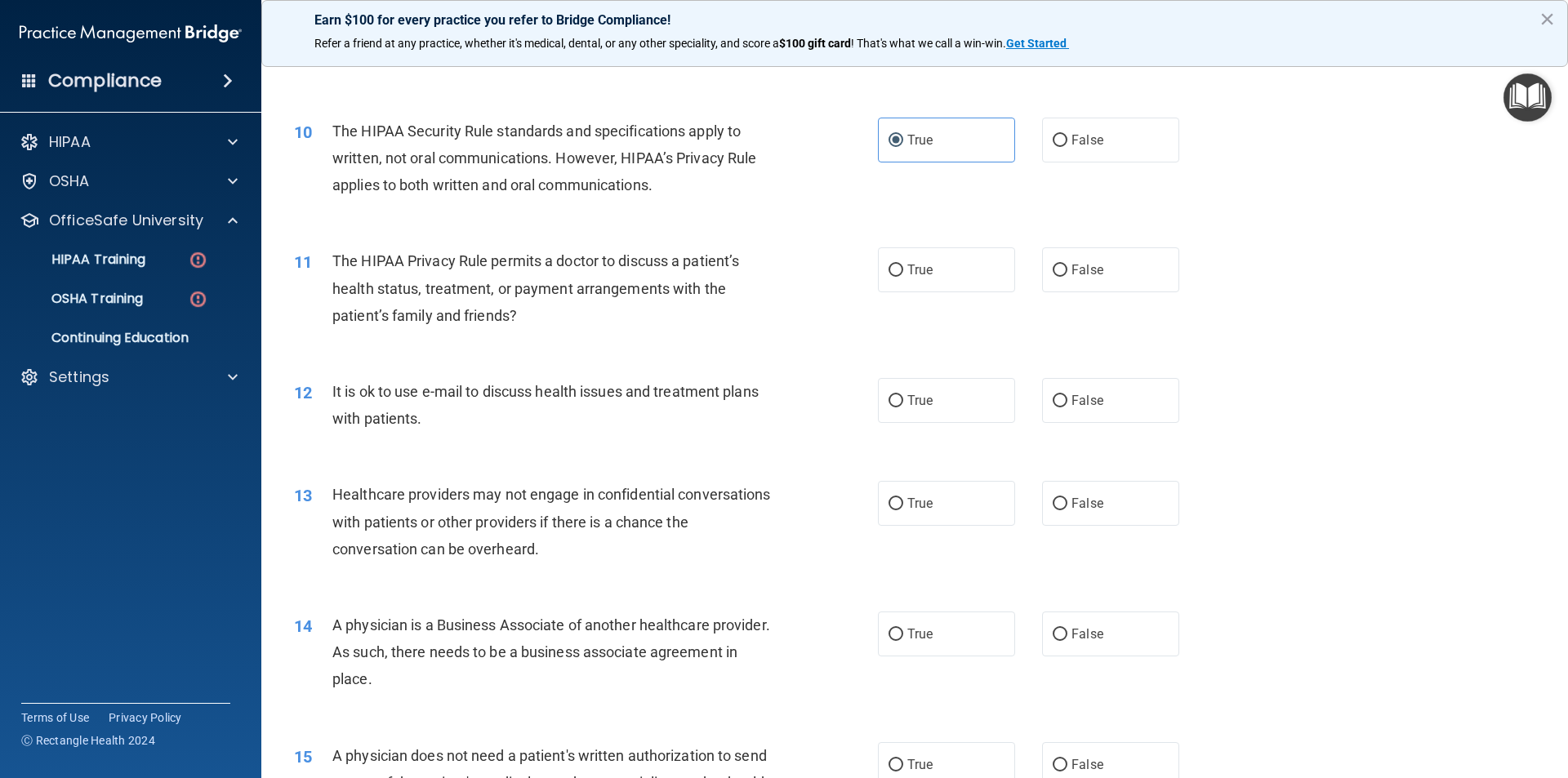
scroll to position [1143, 0]
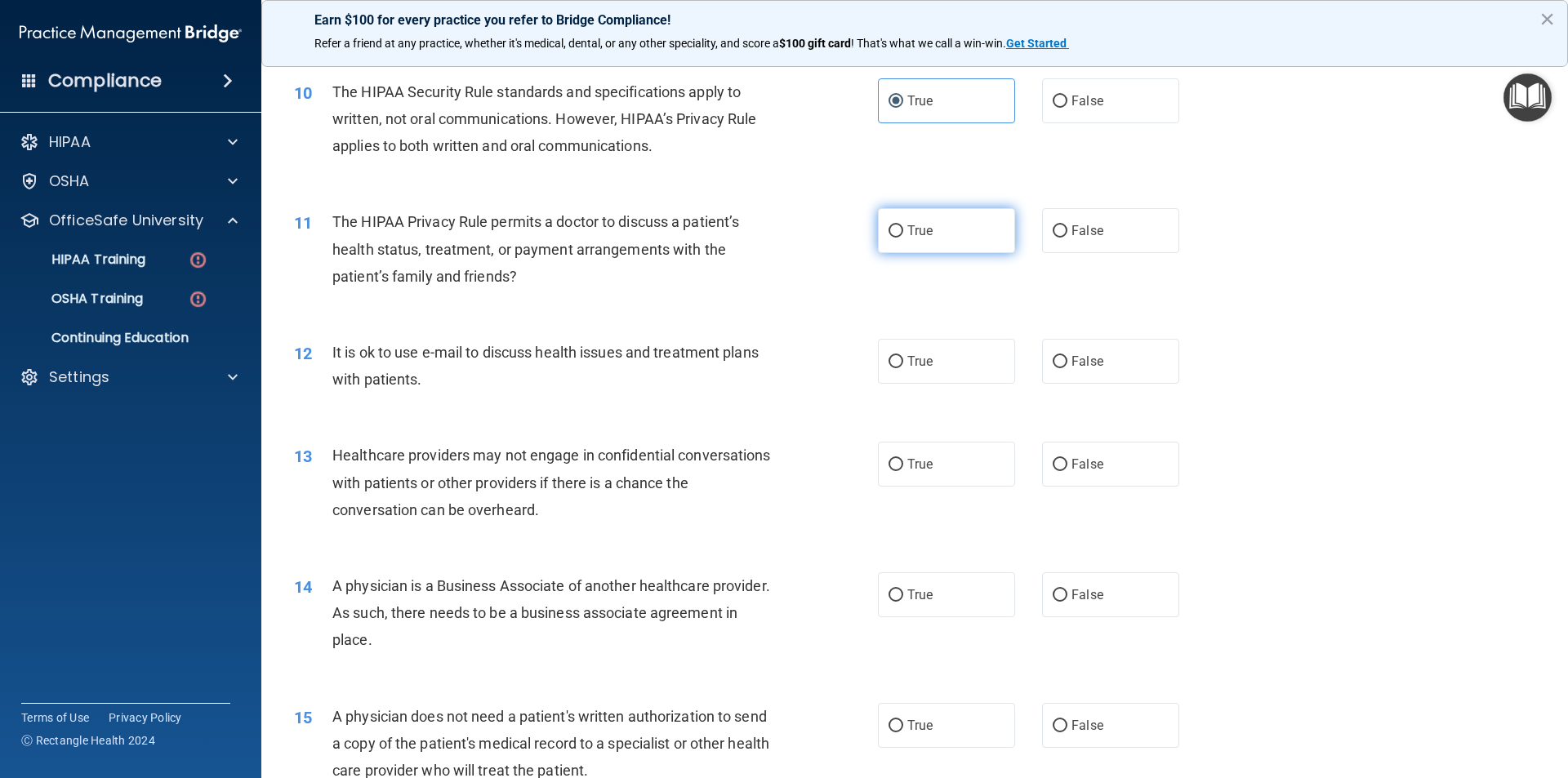
click at [964, 234] on label "True" at bounding box center [947, 231] width 137 height 45
click at [904, 234] on input "True" at bounding box center [896, 231] width 15 height 12
radio input "true"
drag, startPoint x: 968, startPoint y: 233, endPoint x: 1044, endPoint y: 245, distance: 76.9
click at [971, 233] on label "True" at bounding box center [947, 231] width 137 height 45
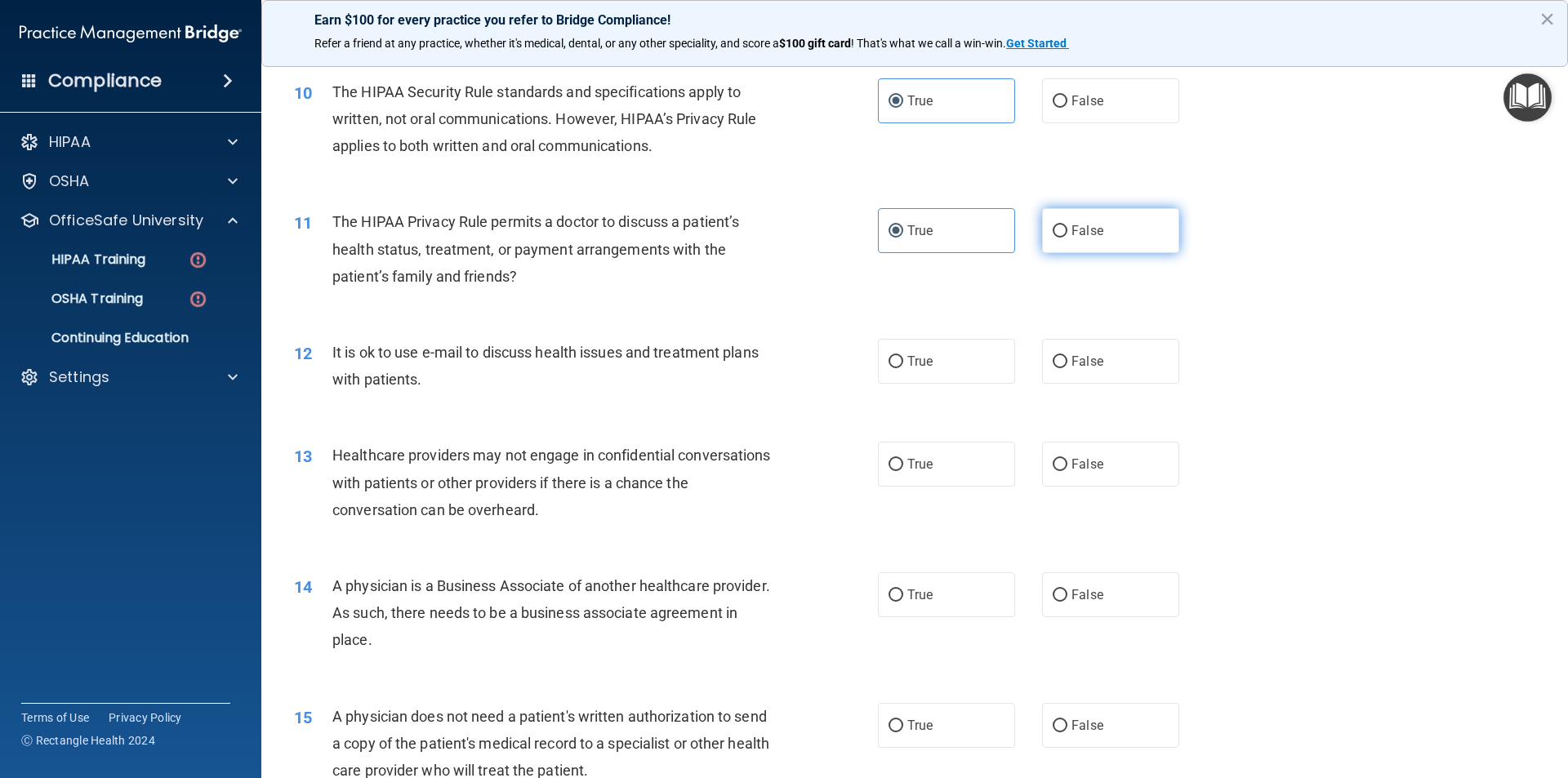
click at [904, 233] on input "True" at bounding box center [896, 231] width 15 height 12
click at [1073, 244] on label "False" at bounding box center [1110, 231] width 137 height 45
click at [1067, 237] on input "False" at bounding box center [1061, 231] width 15 height 12
radio input "true"
radio input "false"
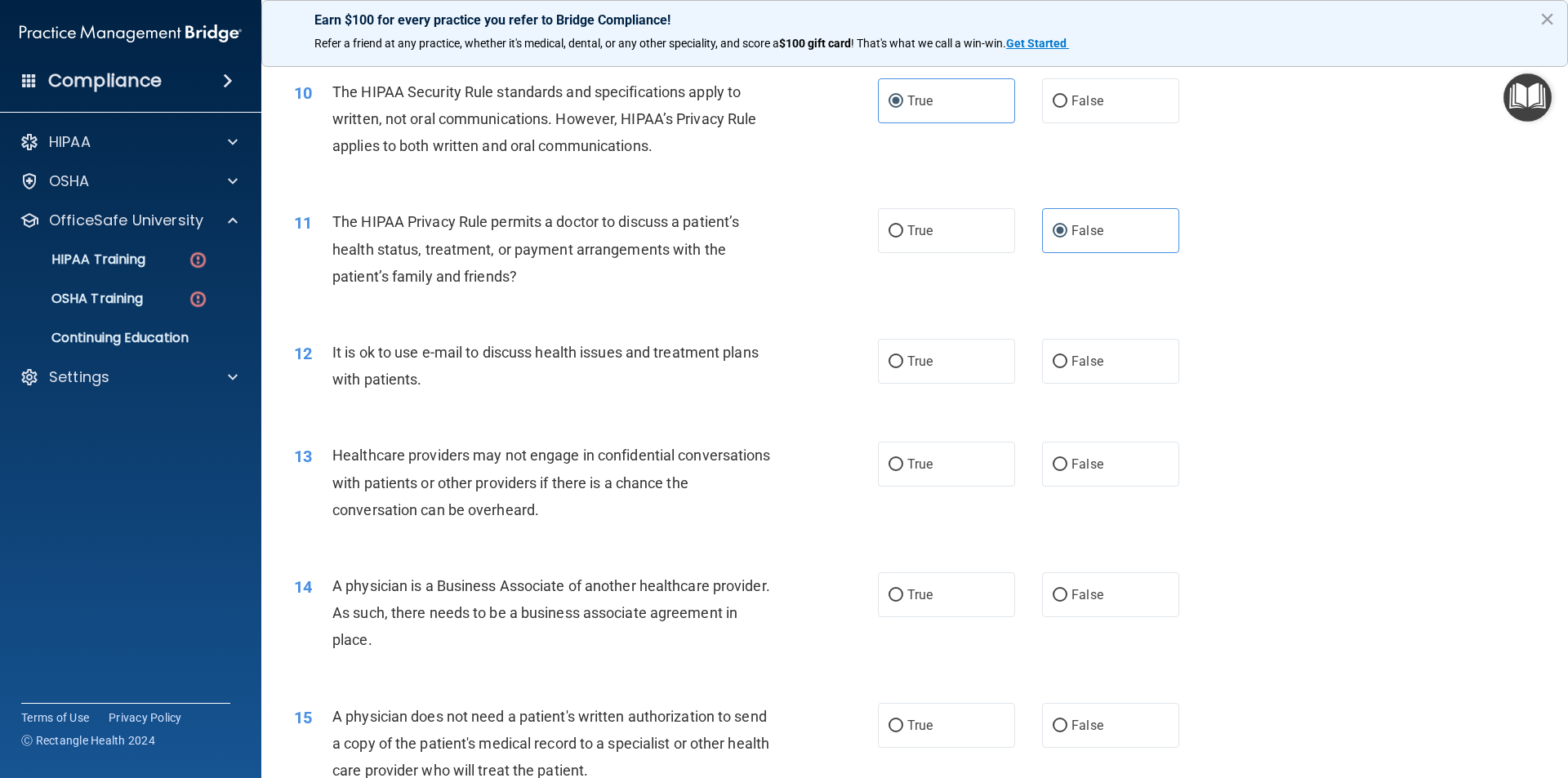
scroll to position [1224, 0]
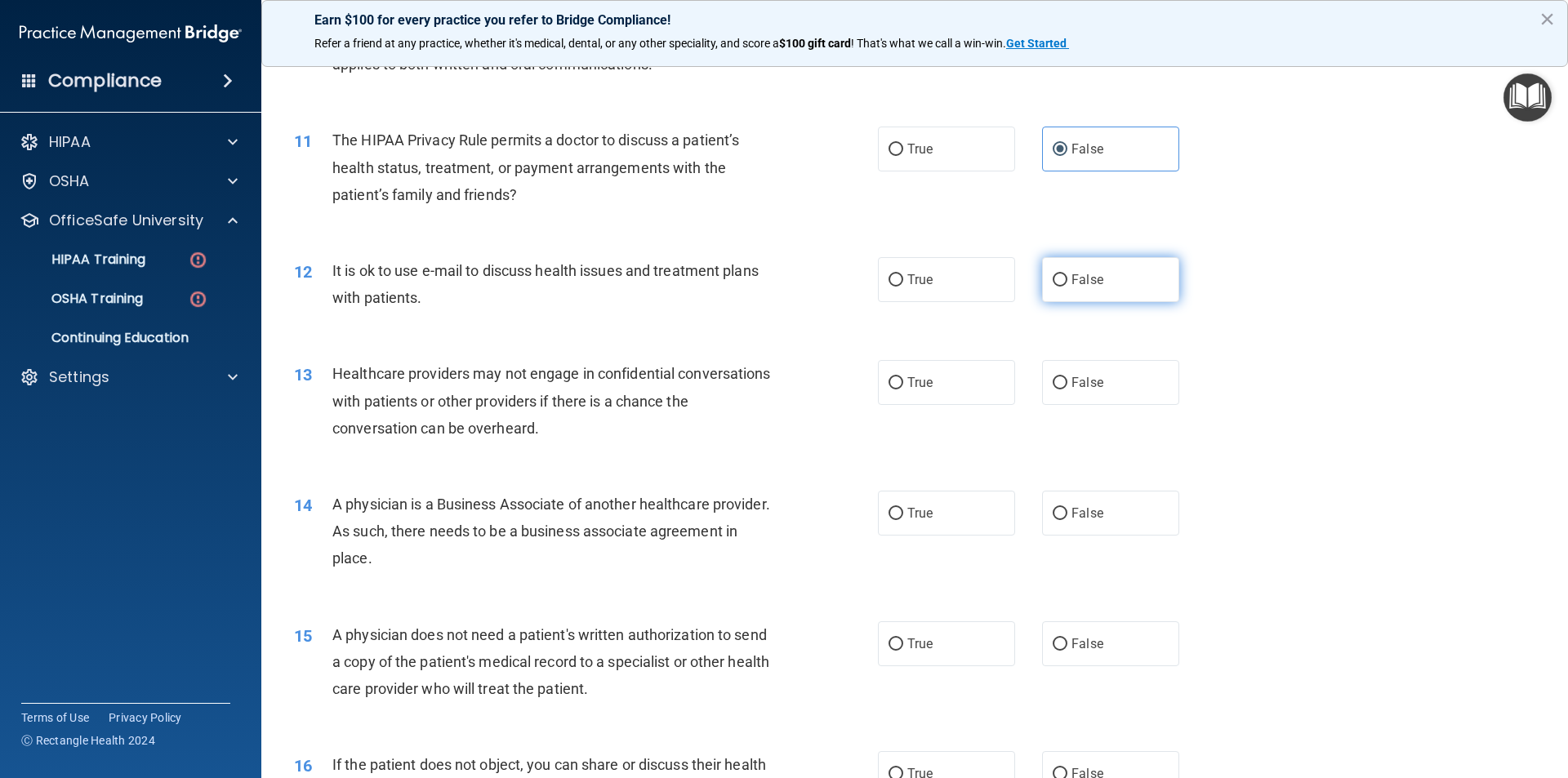
click at [1064, 269] on label "False" at bounding box center [1110, 279] width 137 height 45
click at [1064, 275] on input "False" at bounding box center [1061, 280] width 15 height 12
radio input "true"
click at [951, 283] on label "True" at bounding box center [947, 279] width 137 height 45
click at [904, 283] on input "True" at bounding box center [896, 280] width 15 height 12
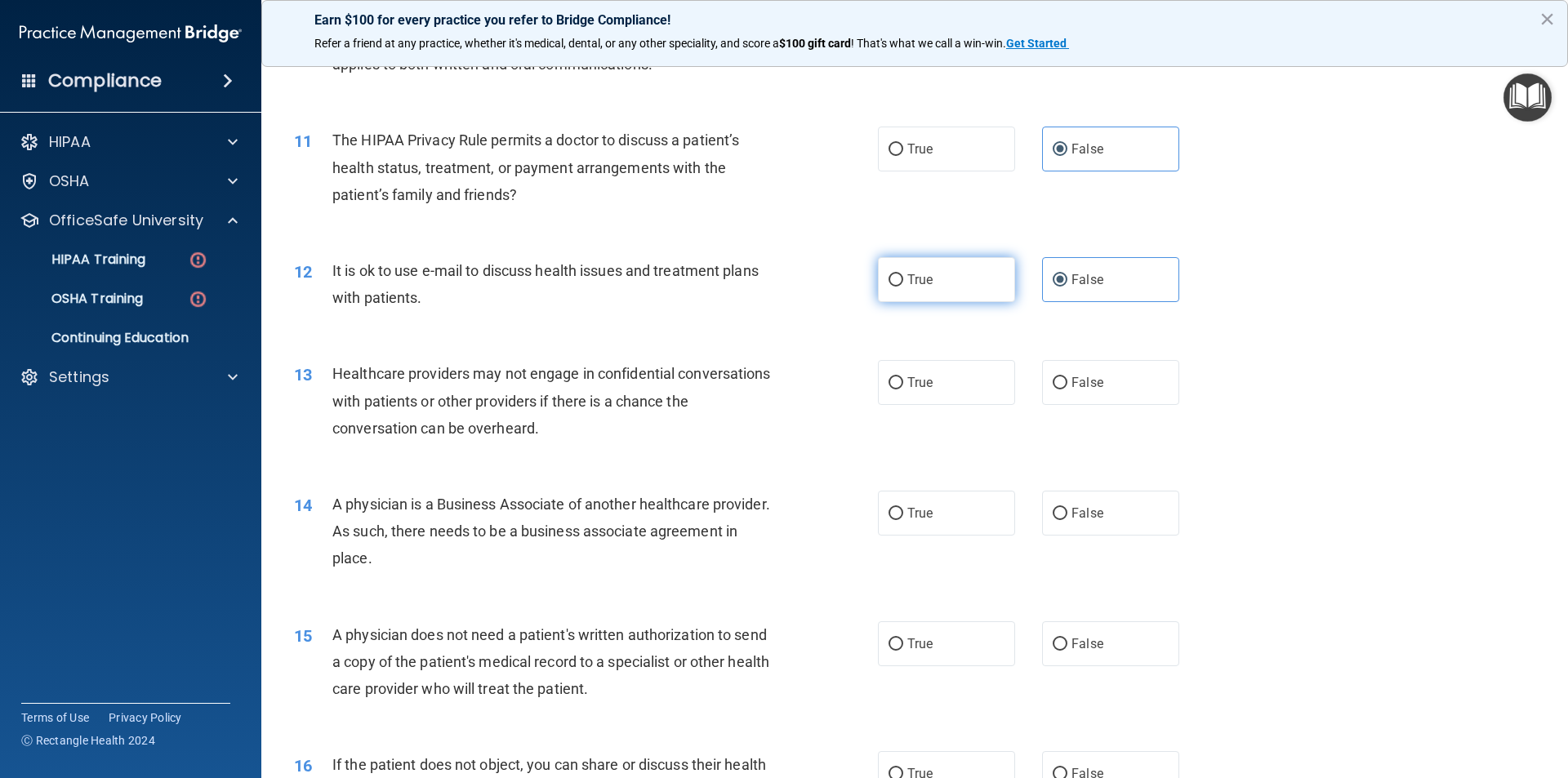
radio input "true"
radio input "false"
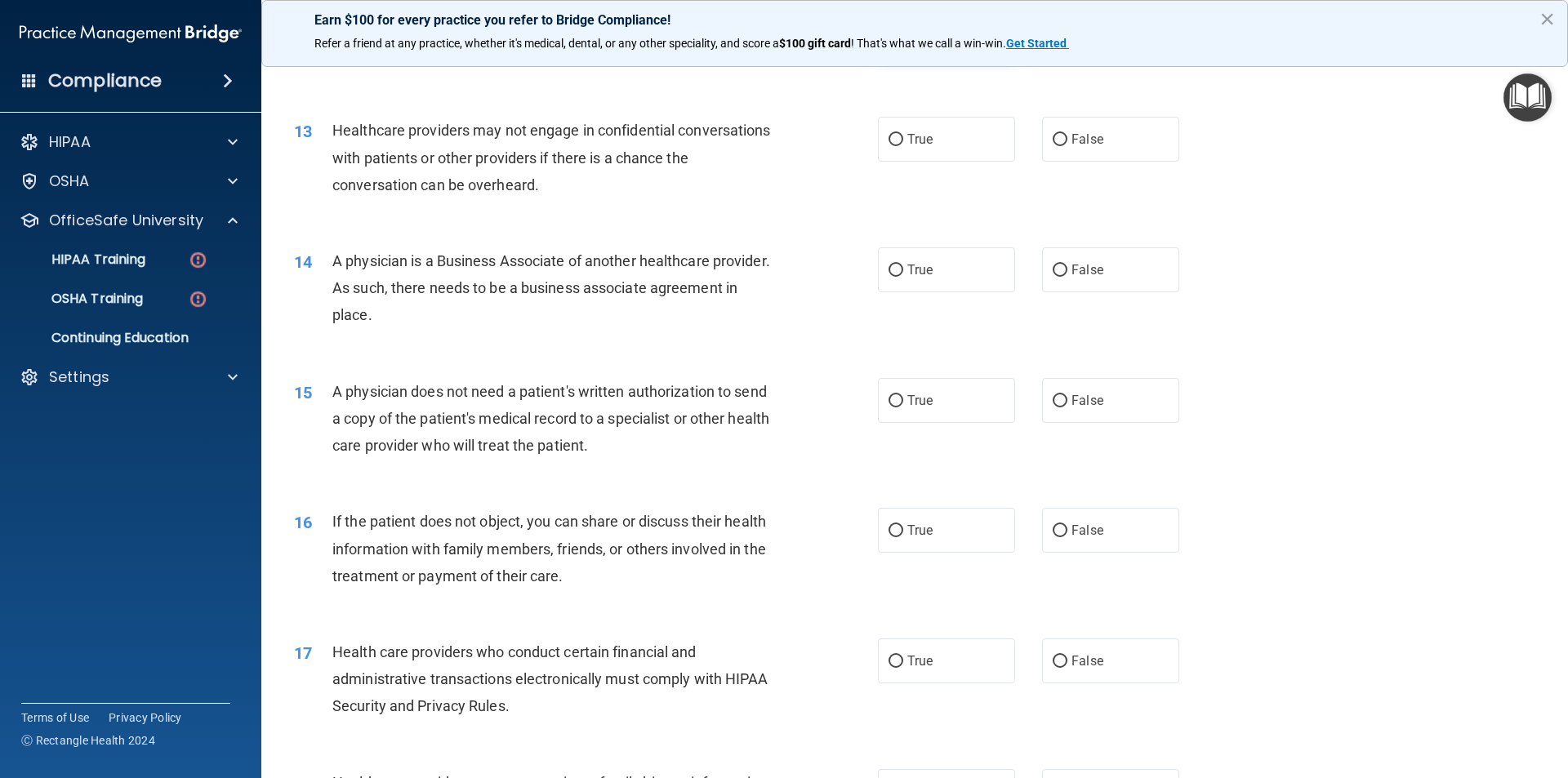
scroll to position [1469, 0]
click at [968, 139] on label "True" at bounding box center [947, 137] width 137 height 45
click at [904, 139] on input "True" at bounding box center [896, 138] width 15 height 12
radio input "true"
click at [907, 276] on label "True" at bounding box center [947, 268] width 137 height 45
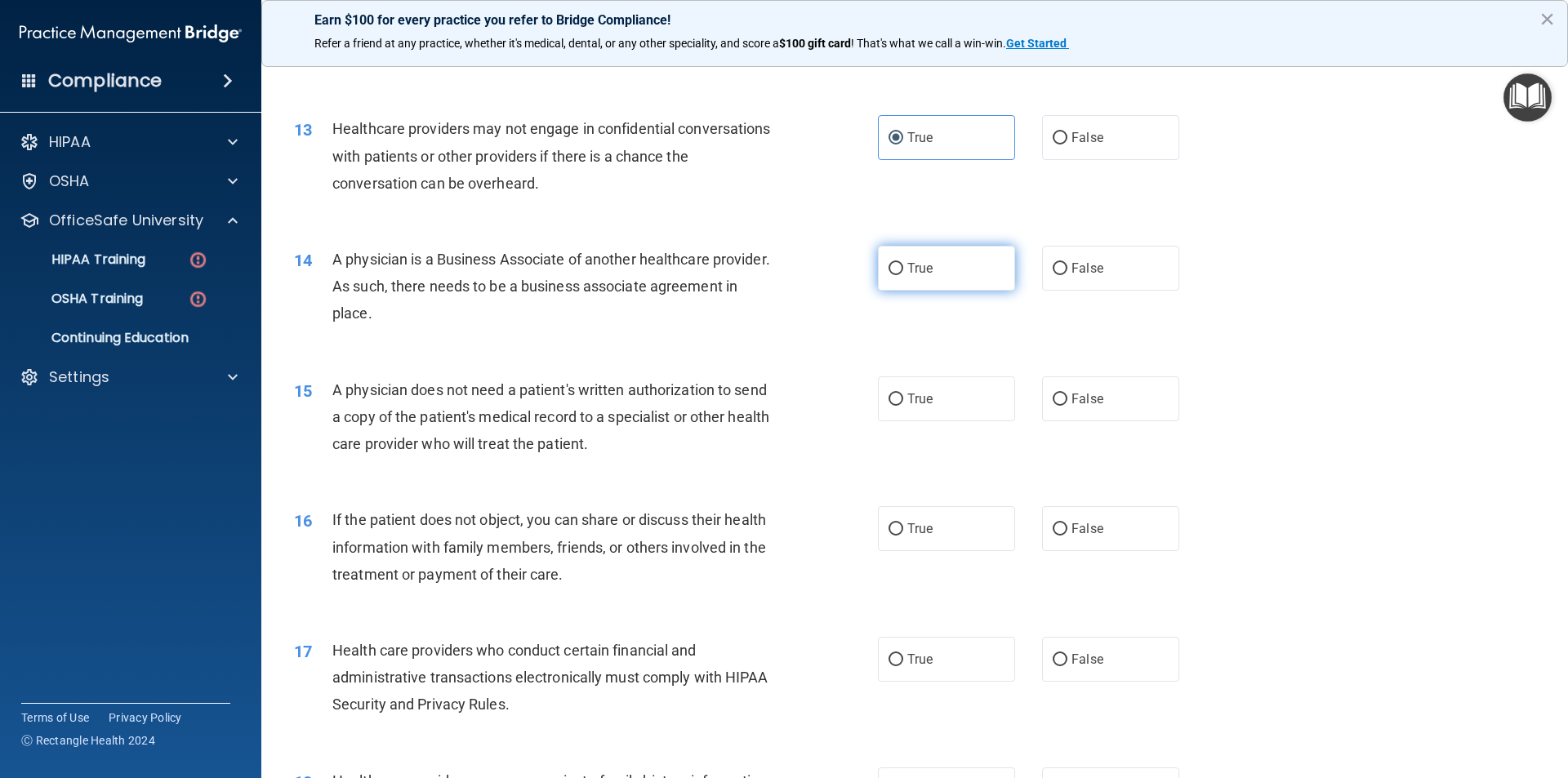
click at [904, 276] on input "True" at bounding box center [896, 268] width 15 height 12
radio input "true"
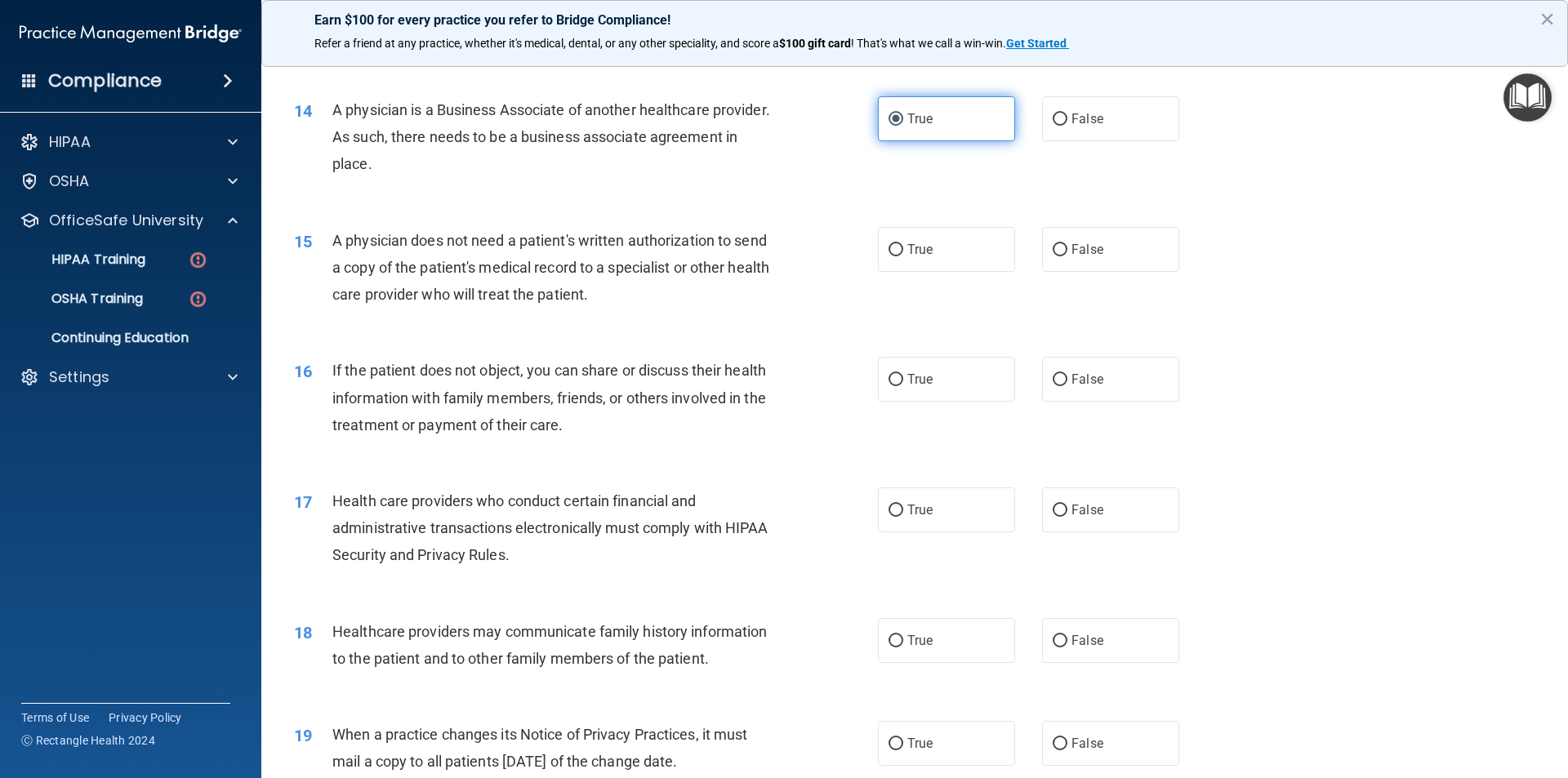
scroll to position [1633, 0]
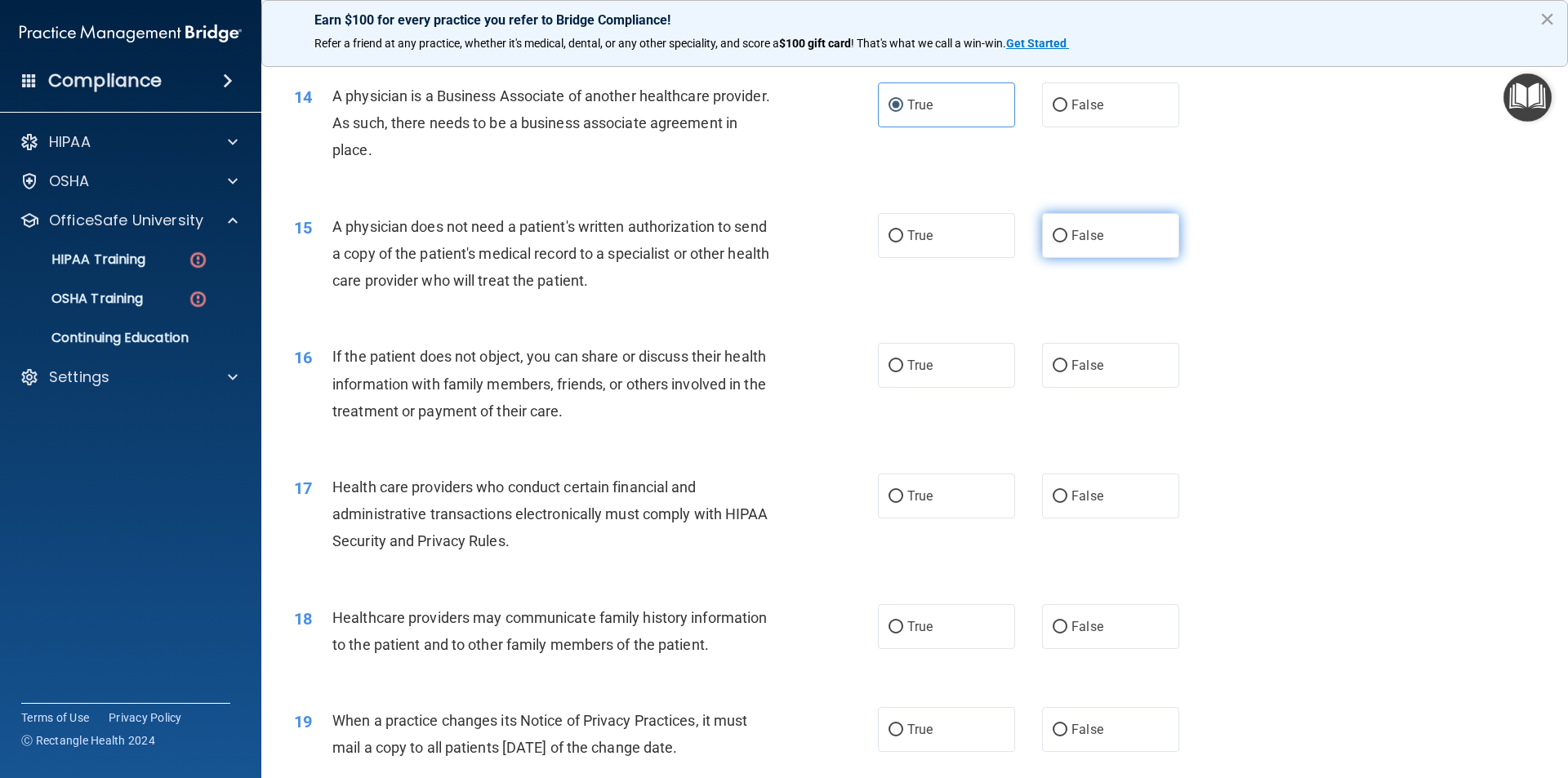
click at [1076, 236] on span "False" at bounding box center [1088, 235] width 32 height 16
click at [1067, 236] on input "False" at bounding box center [1061, 235] width 15 height 12
radio input "true"
click at [917, 377] on label "True" at bounding box center [947, 365] width 137 height 45
click at [904, 373] on input "True" at bounding box center [896, 365] width 15 height 12
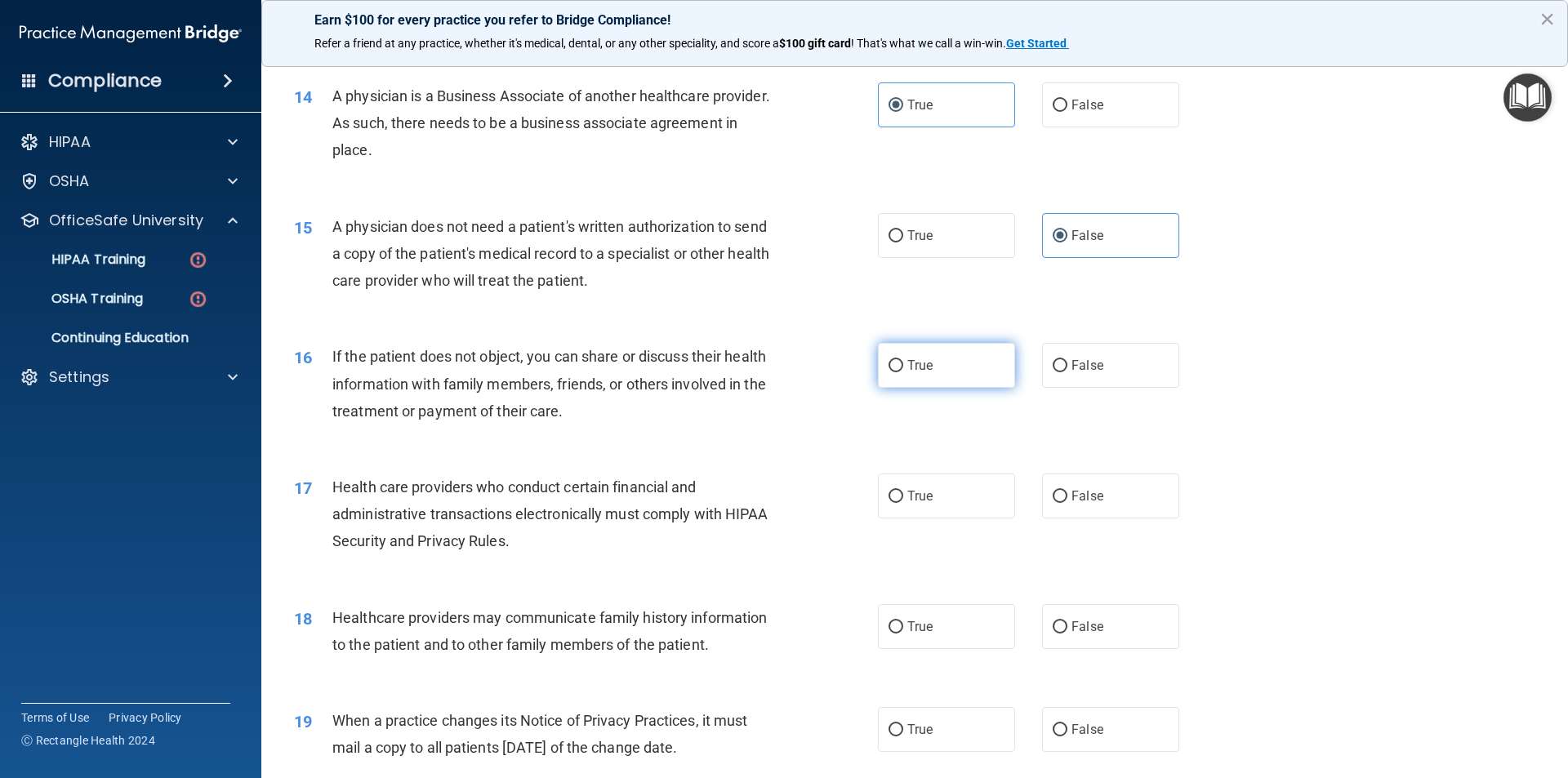
radio input "true"
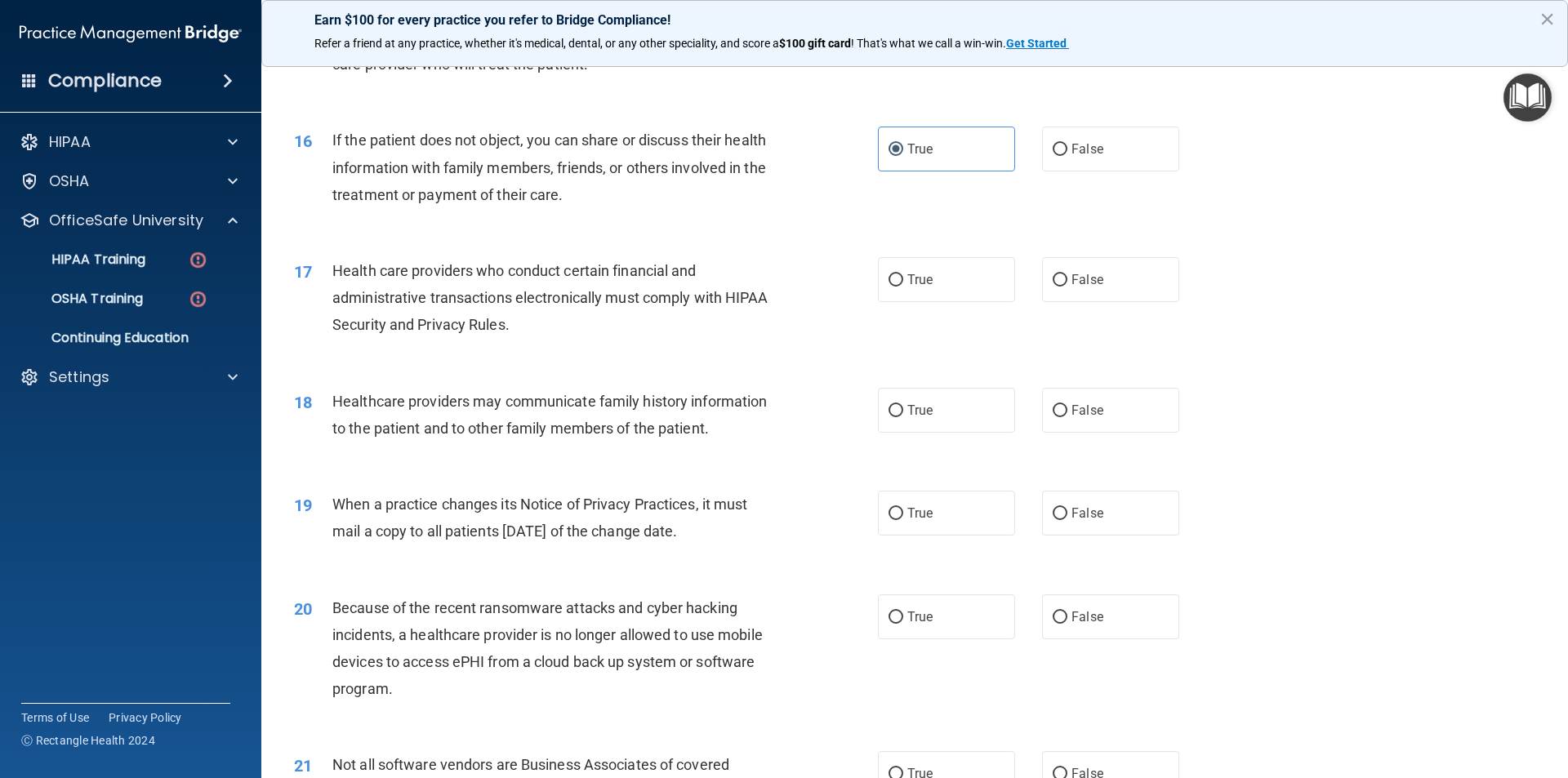
scroll to position [1877, 0]
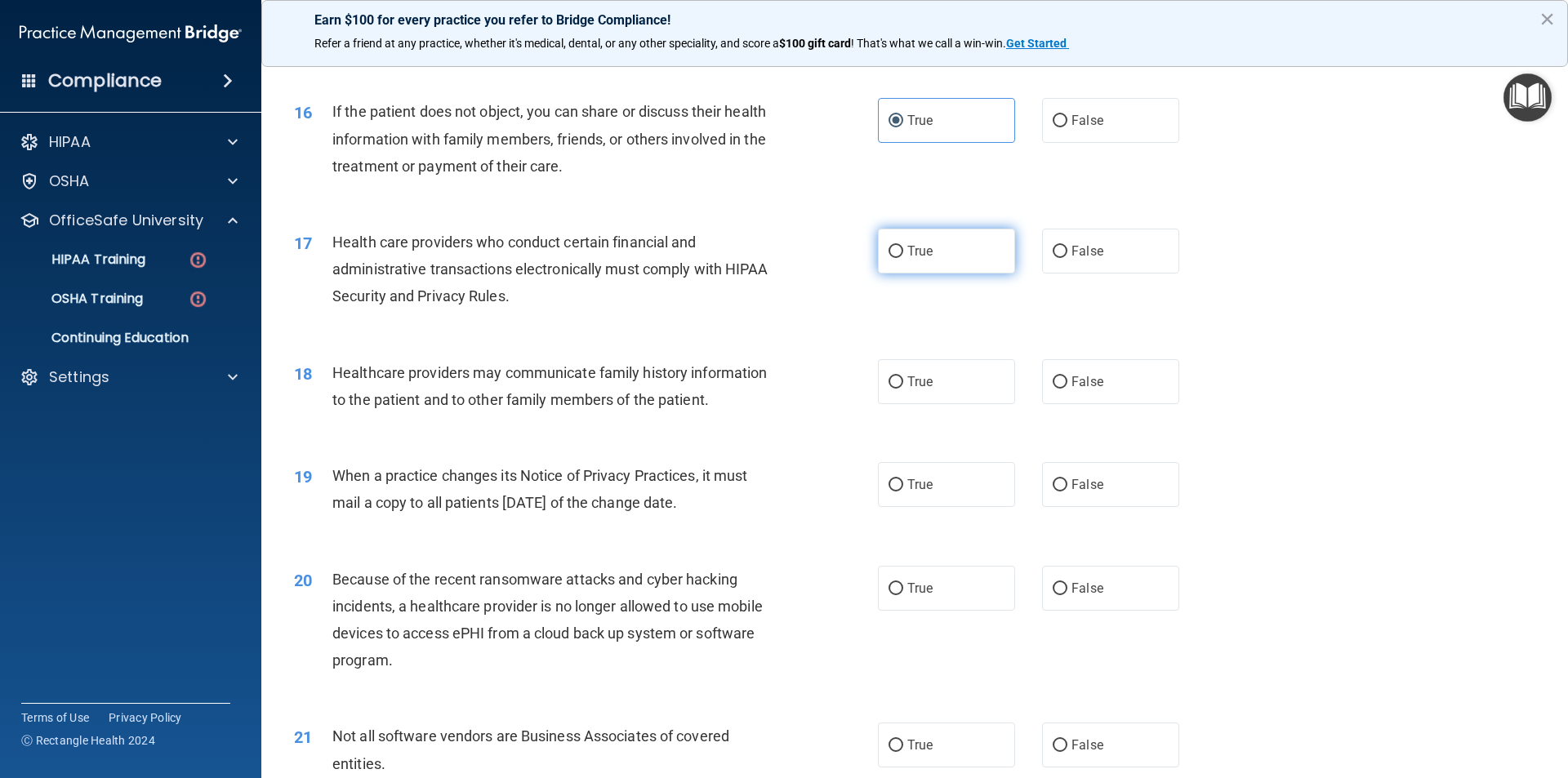
click at [936, 248] on label "True" at bounding box center [947, 251] width 137 height 45
click at [904, 248] on input "True" at bounding box center [896, 251] width 15 height 12
radio input "true"
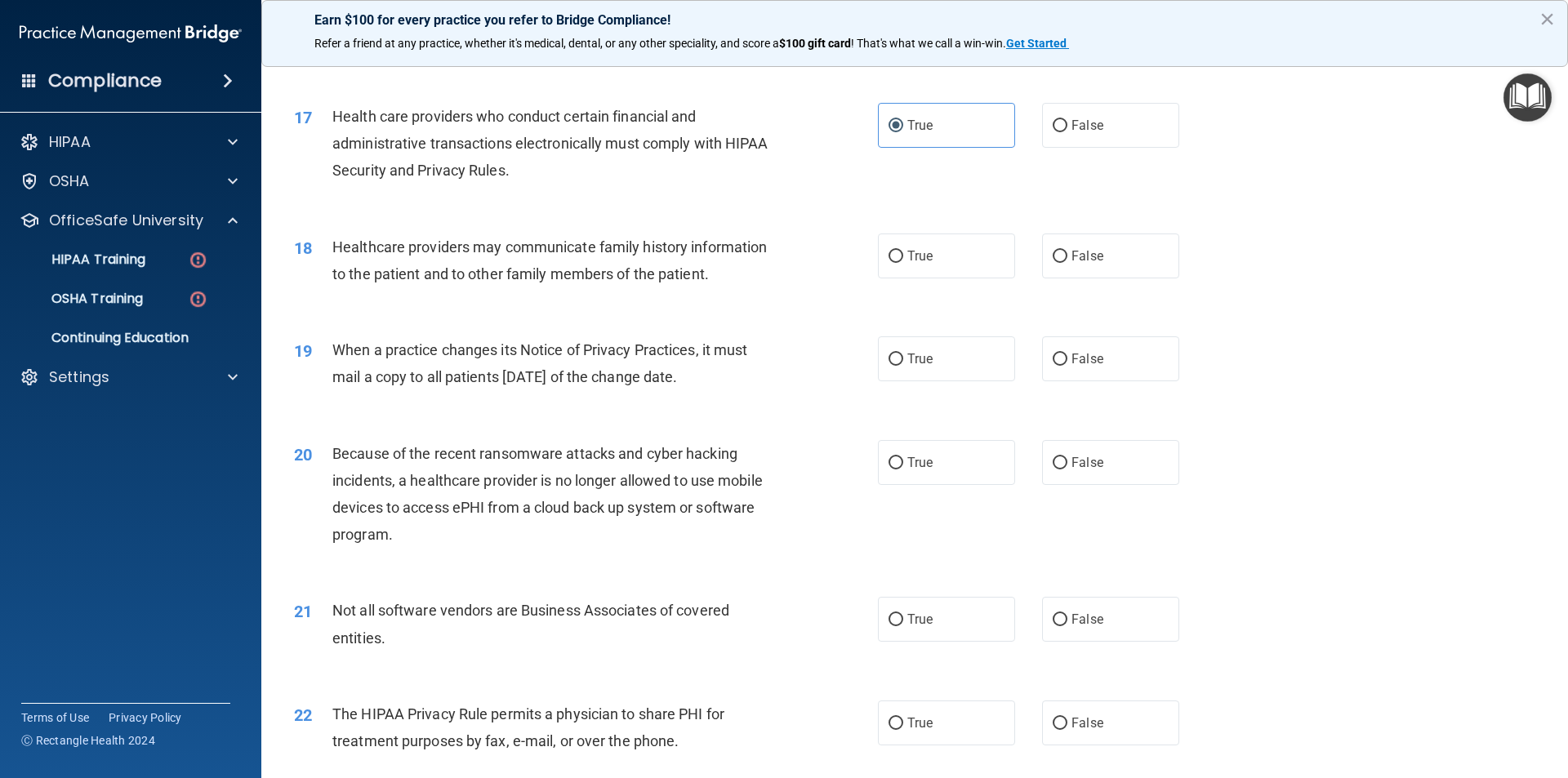
scroll to position [2041, 0]
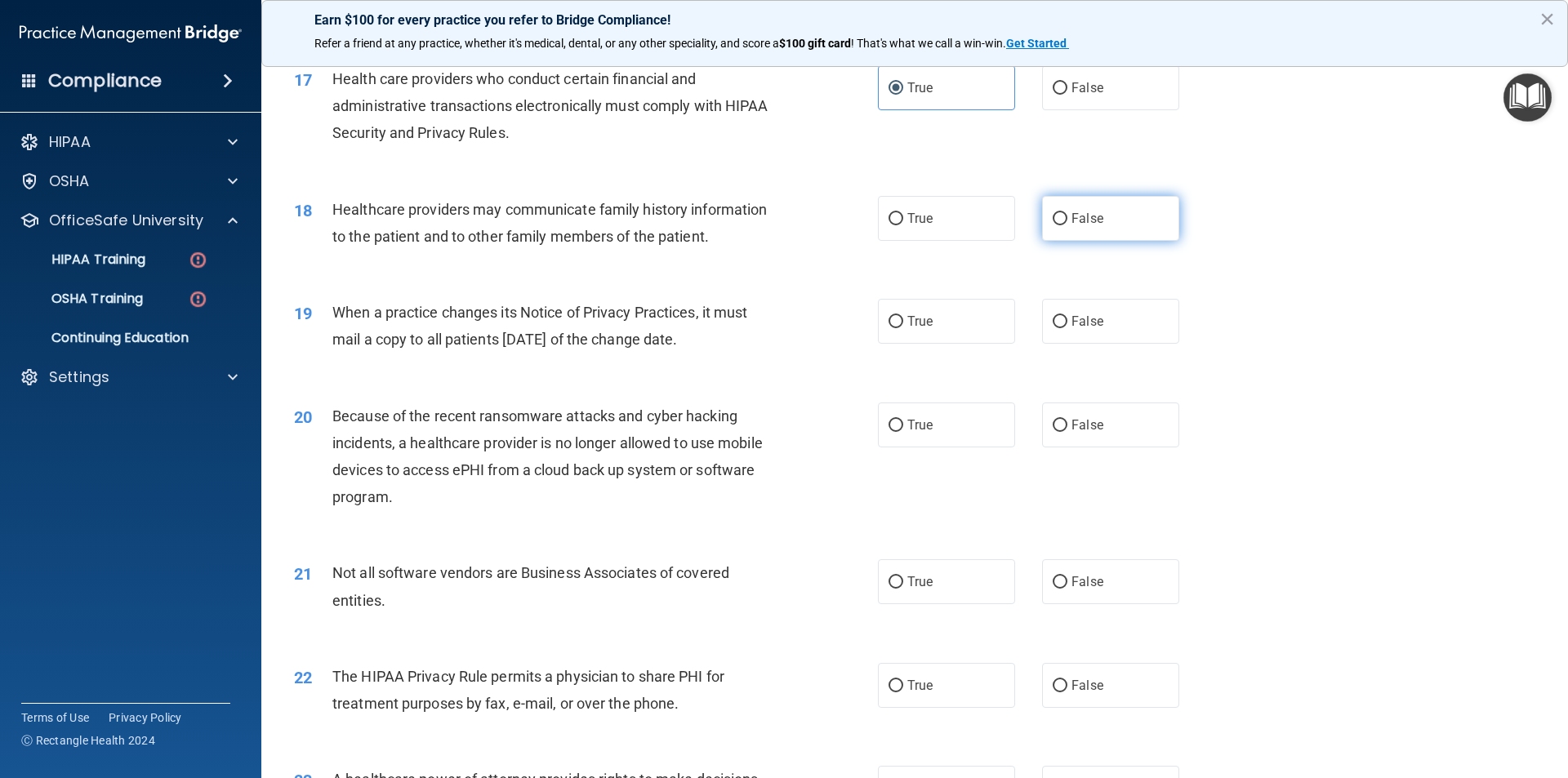
drag, startPoint x: 1073, startPoint y: 226, endPoint x: 1051, endPoint y: 239, distance: 25.6
click at [1074, 225] on label "False" at bounding box center [1110, 219] width 137 height 45
click at [1067, 225] on input "False" at bounding box center [1061, 219] width 15 height 12
radio input "true"
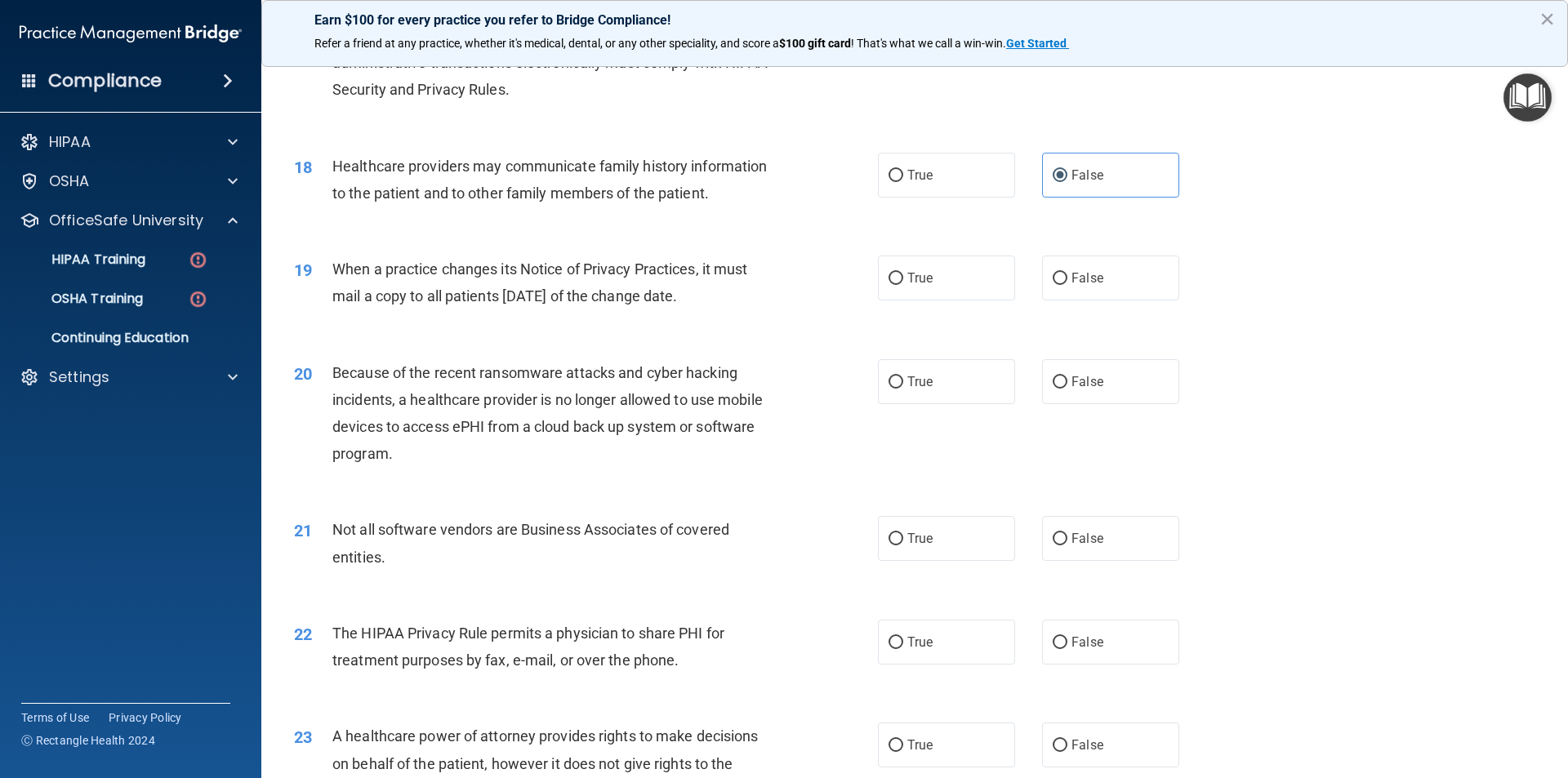
scroll to position [2122, 0]
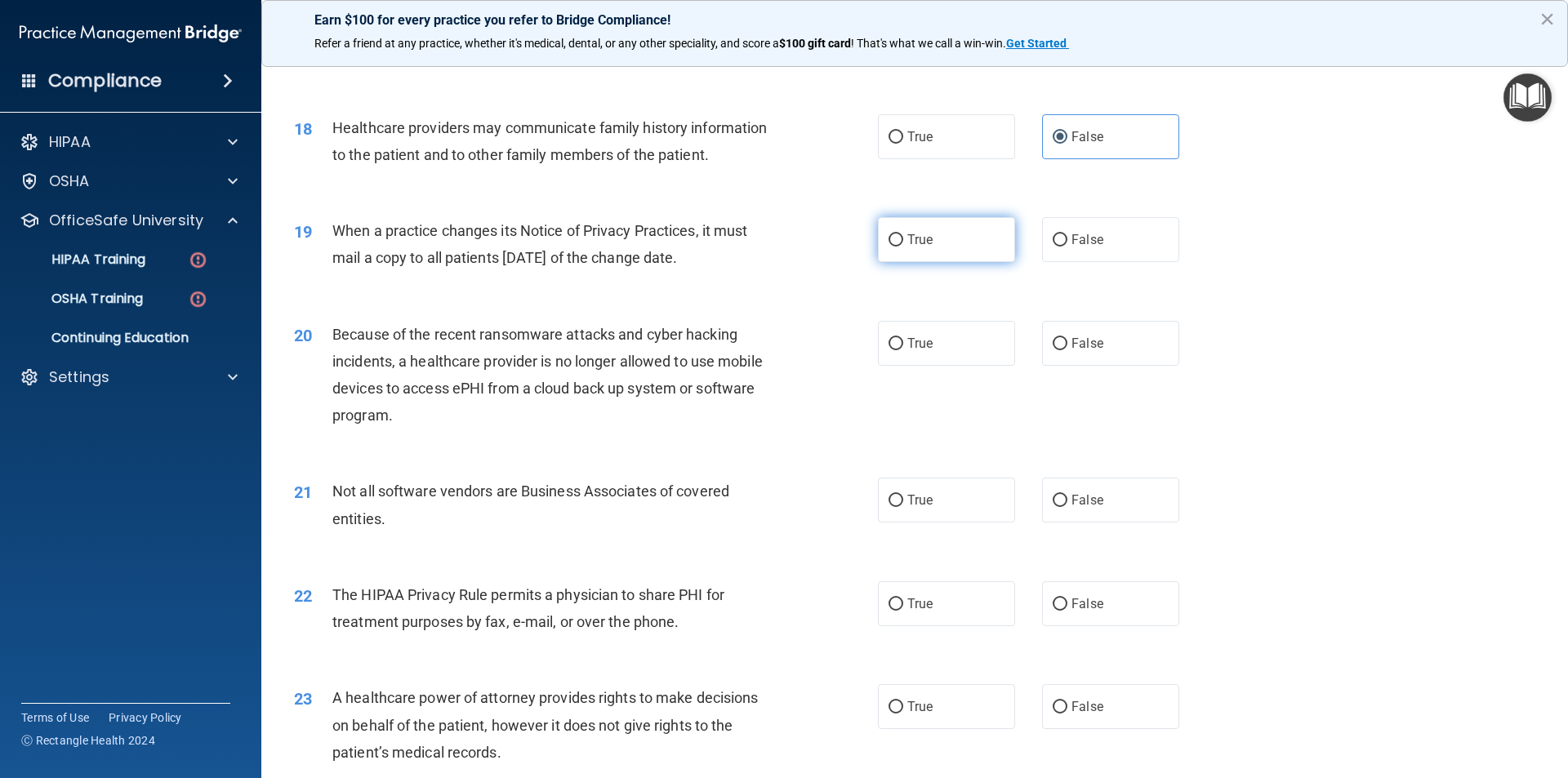
click at [917, 234] on span "True" at bounding box center [919, 239] width 25 height 16
click at [904, 234] on input "True" at bounding box center [896, 240] width 15 height 12
radio input "true"
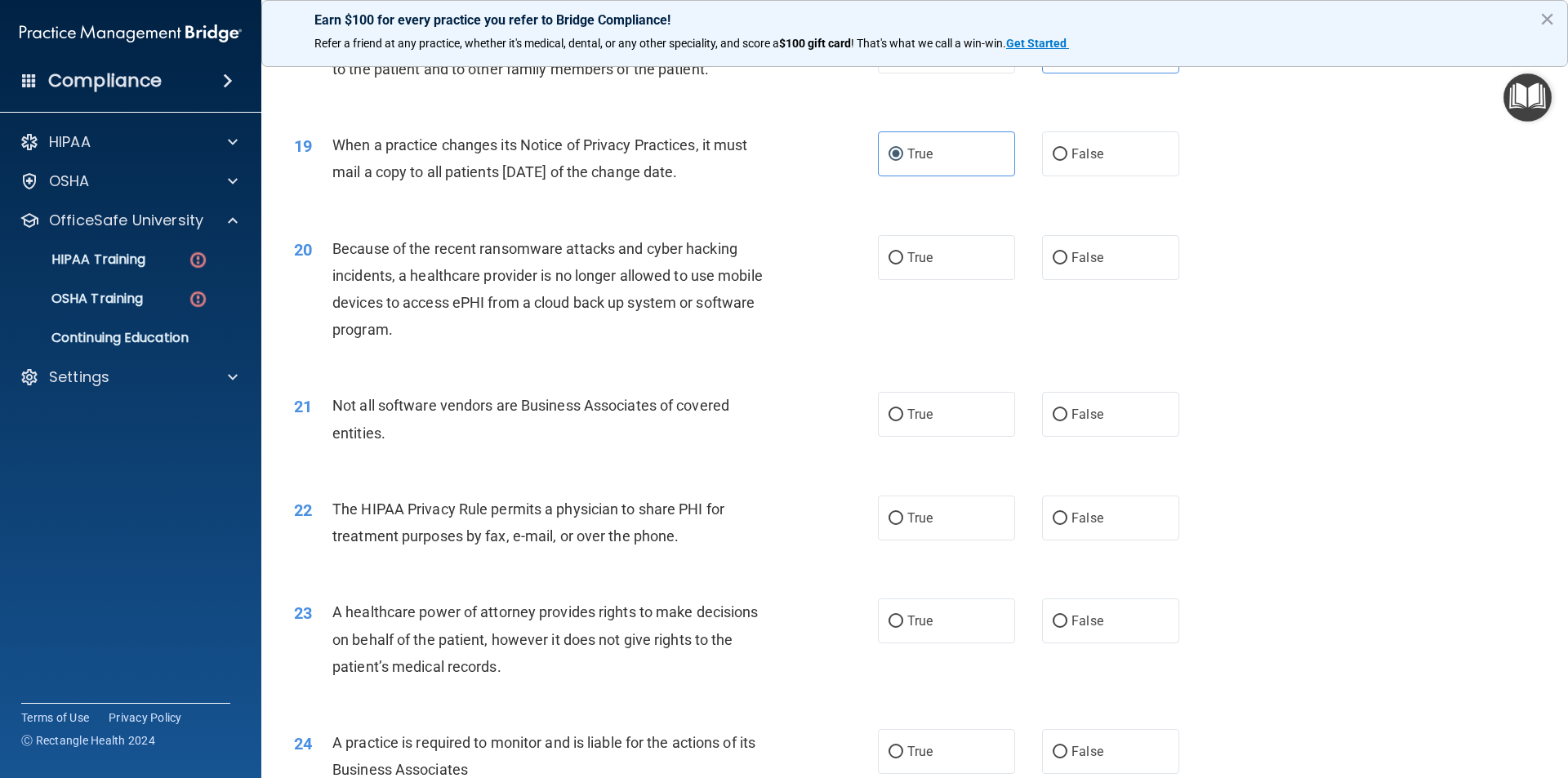
scroll to position [2285, 0]
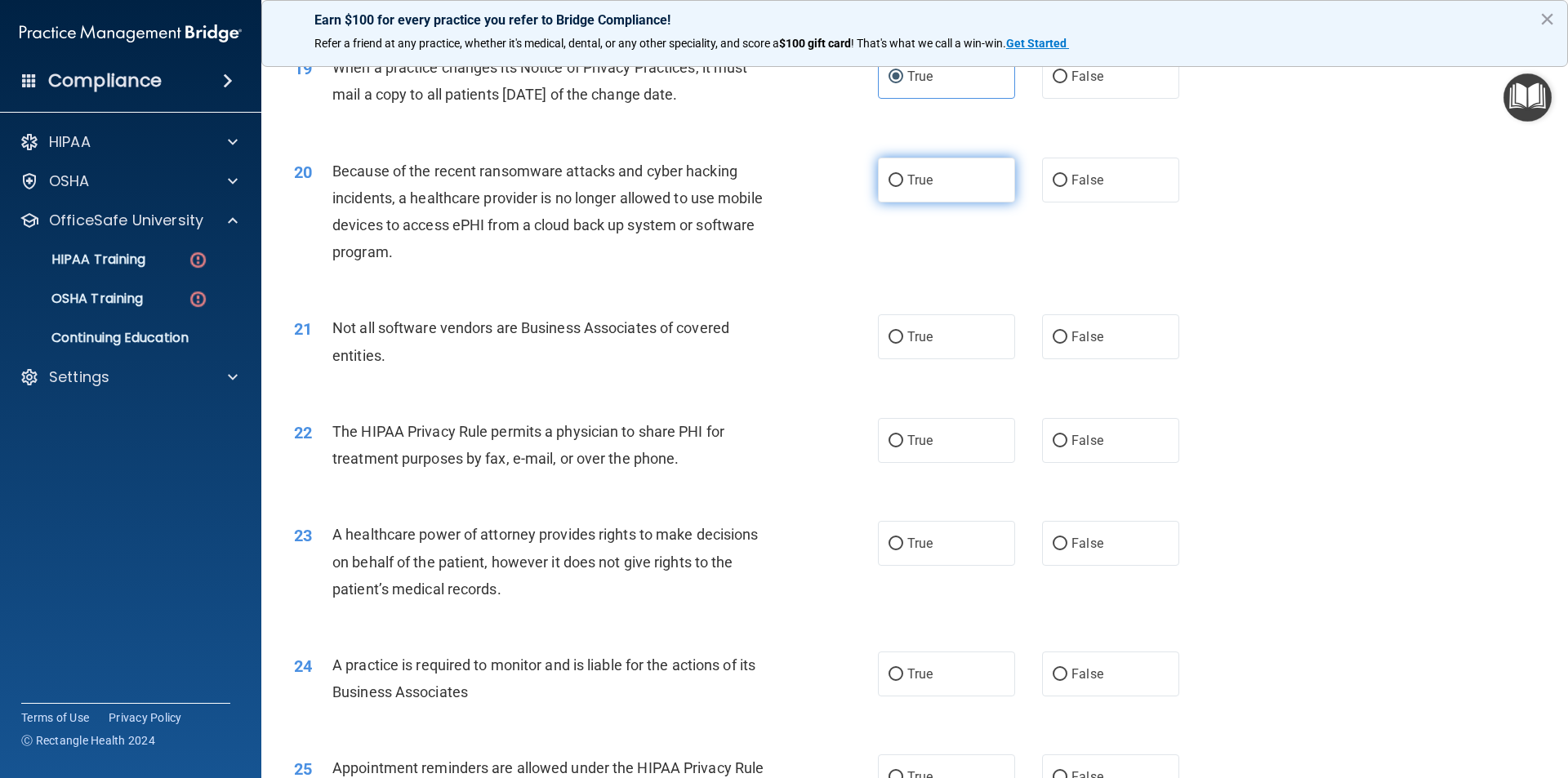
click at [927, 179] on span "True" at bounding box center [919, 179] width 25 height 16
click at [904, 179] on input "True" at bounding box center [896, 180] width 15 height 12
radio input "true"
click at [1094, 330] on span "False" at bounding box center [1088, 336] width 32 height 16
click at [1067, 332] on input "False" at bounding box center [1061, 337] width 15 height 12
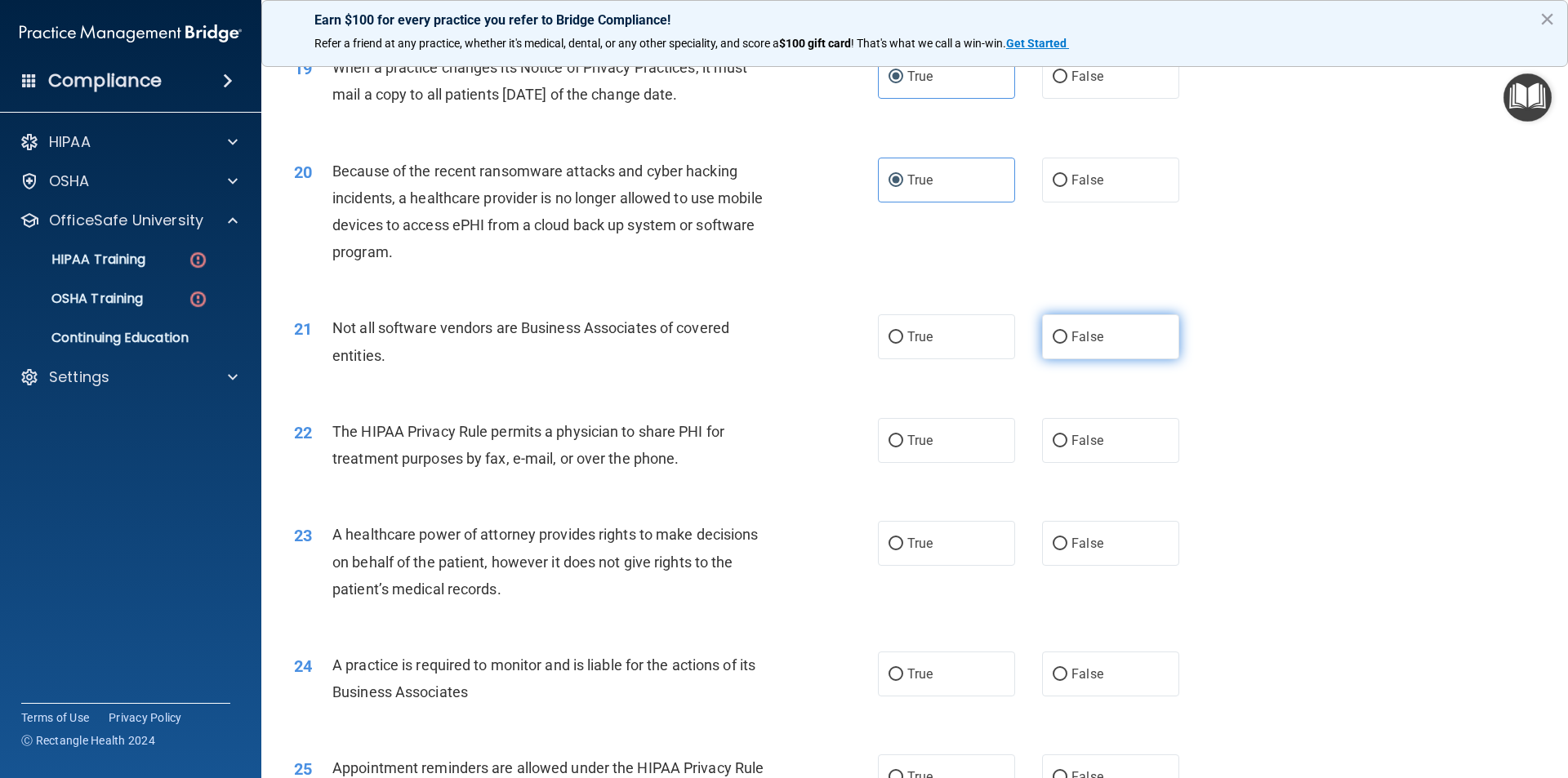
radio input "true"
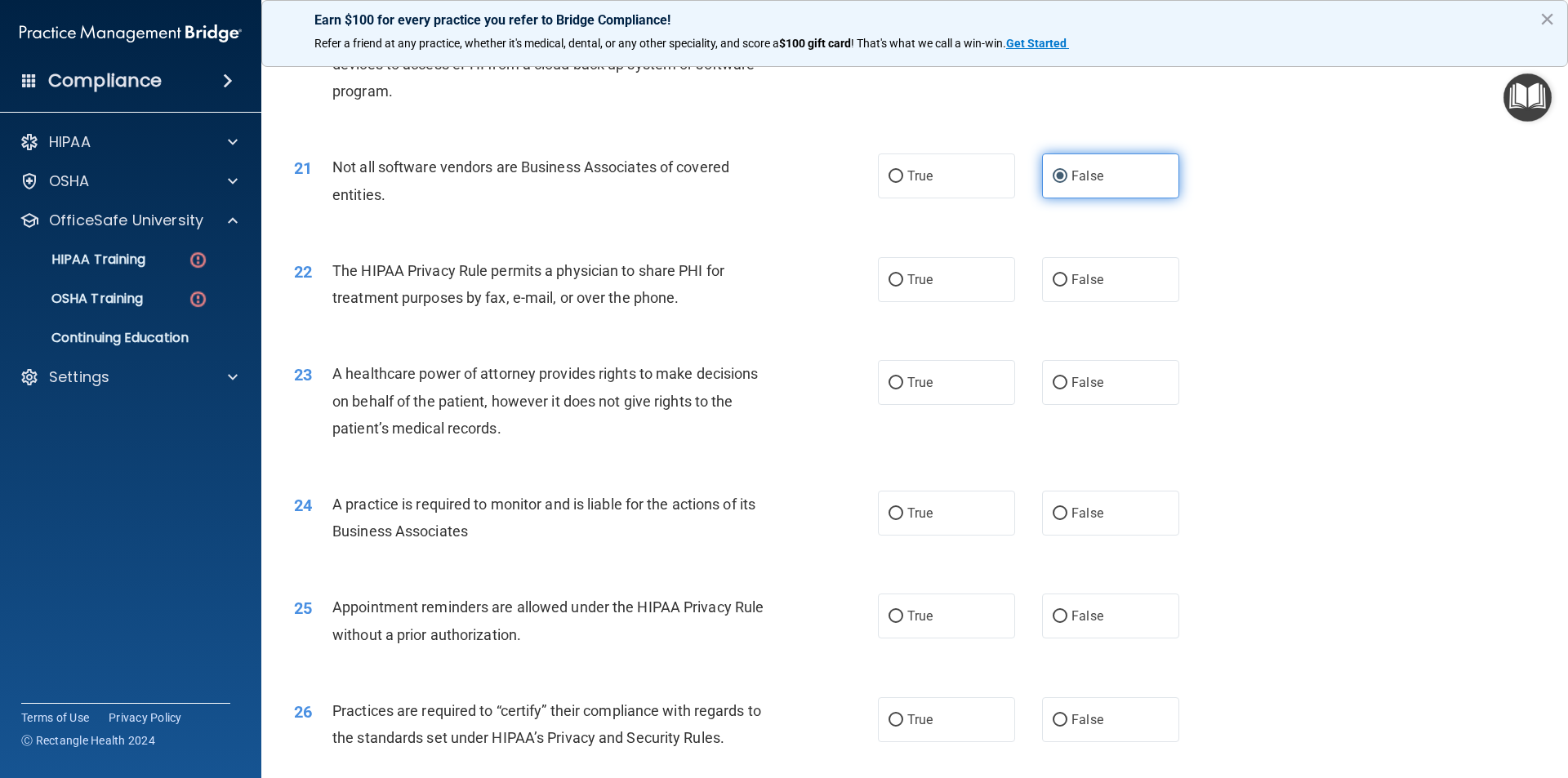
scroll to position [2449, 0]
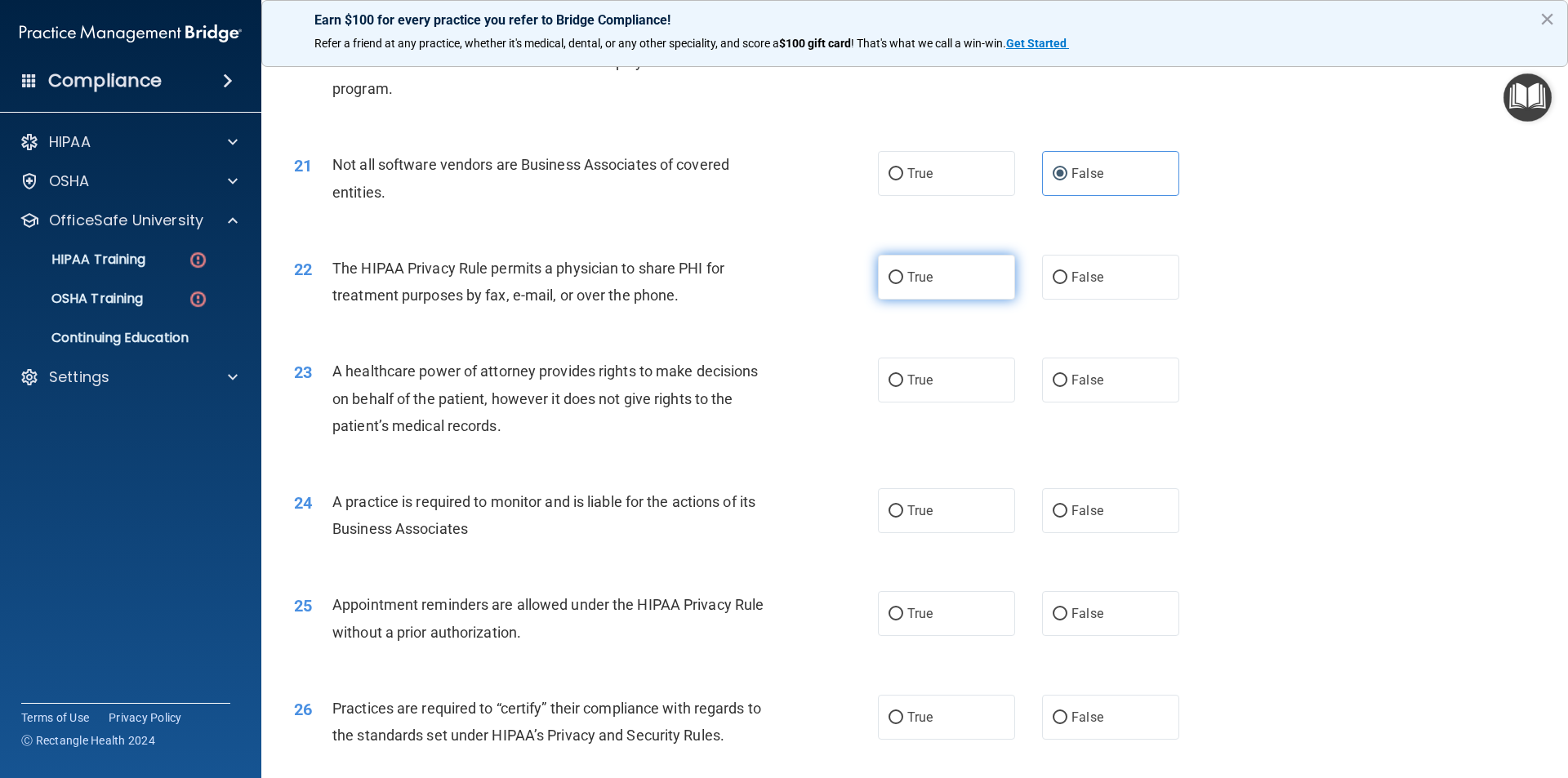
click at [907, 278] on span "True" at bounding box center [919, 276] width 25 height 16
click at [904, 278] on input "True" at bounding box center [896, 277] width 15 height 12
radio input "true"
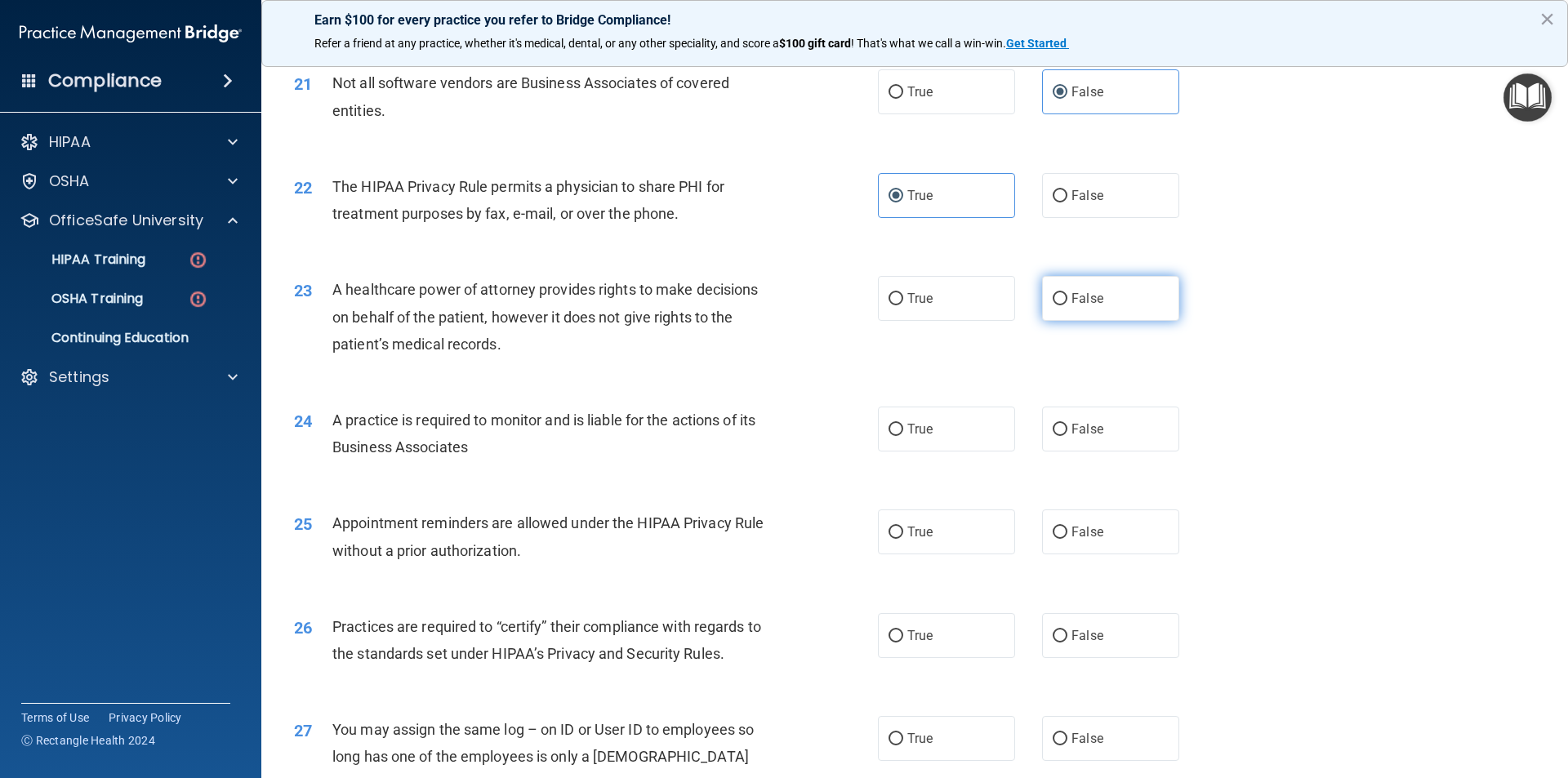
click at [1073, 307] on label "False" at bounding box center [1110, 298] width 137 height 45
click at [1067, 305] on input "False" at bounding box center [1061, 299] width 15 height 12
radio input "true"
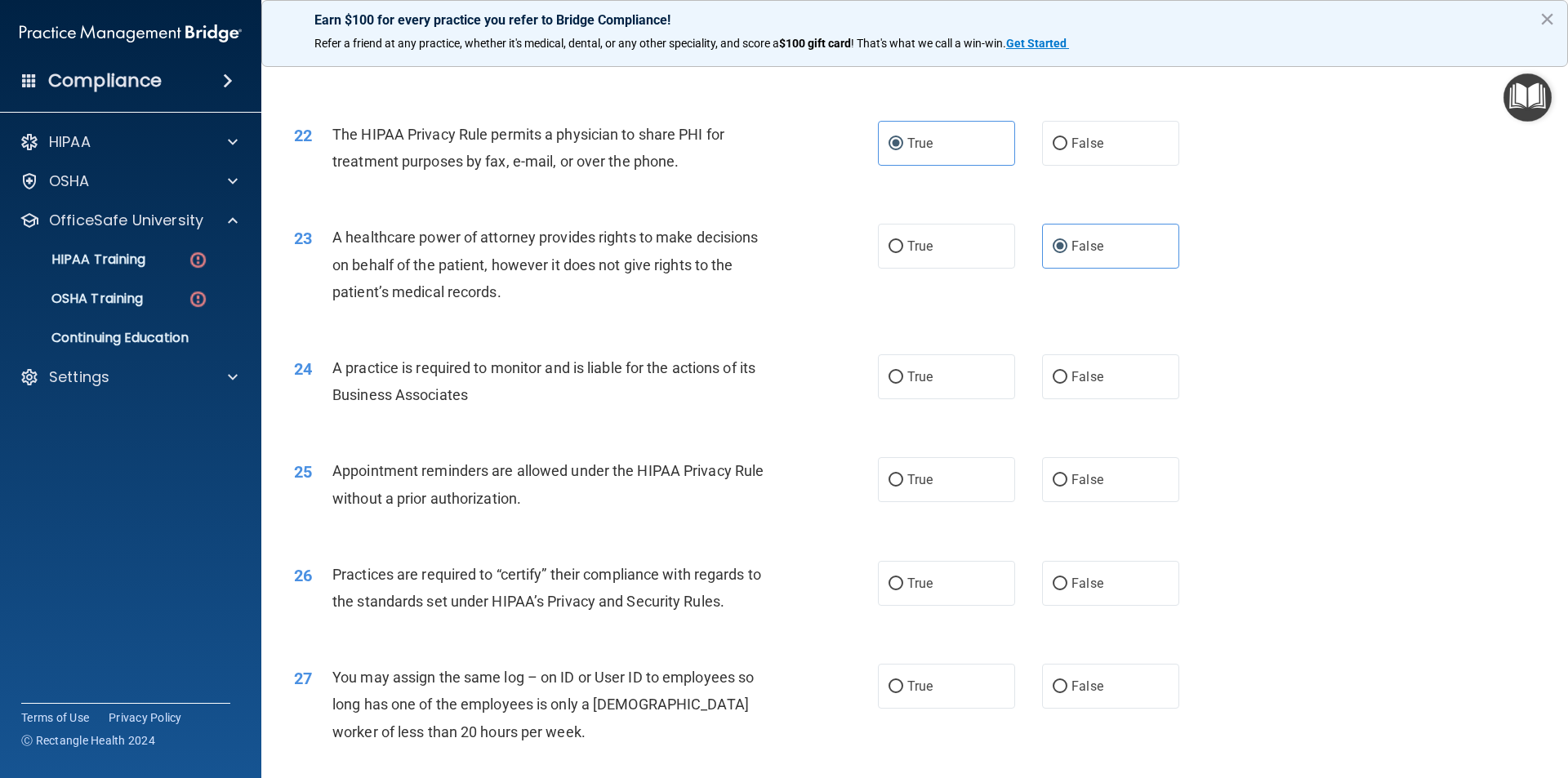
scroll to position [2612, 0]
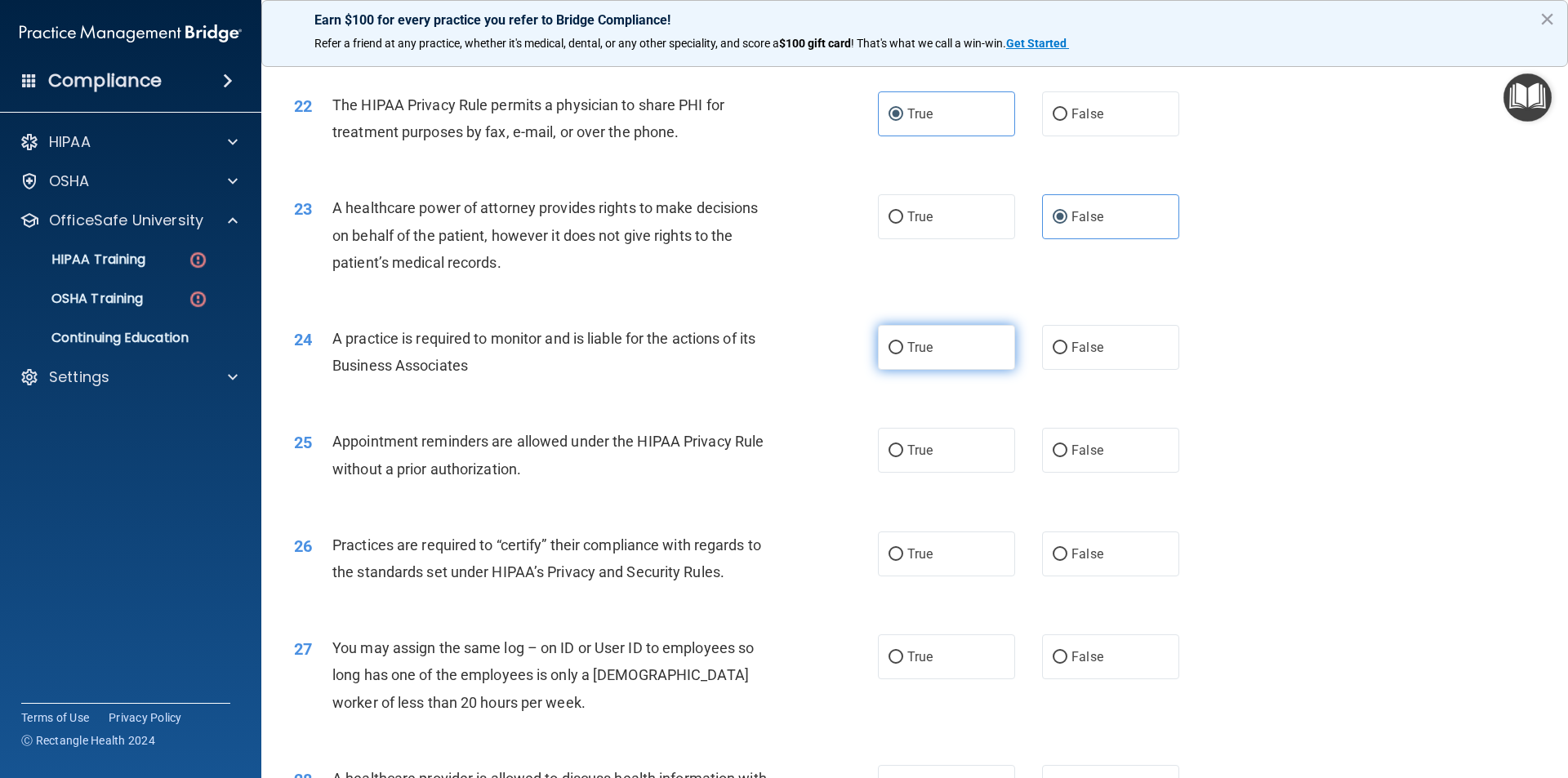
click at [936, 354] on label "True" at bounding box center [947, 347] width 137 height 45
click at [904, 354] on input "True" at bounding box center [896, 347] width 15 height 12
radio input "true"
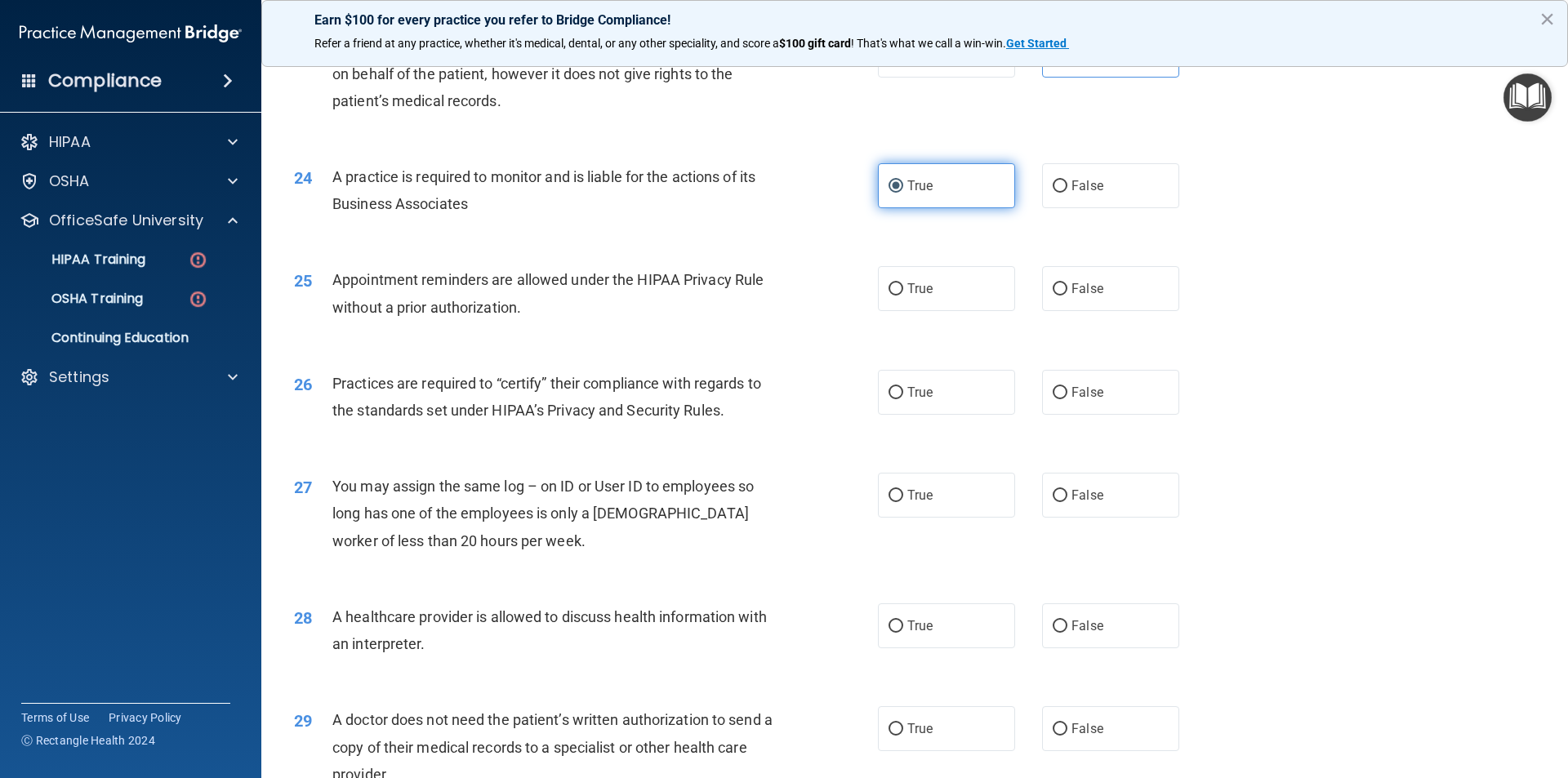
scroll to position [2776, 0]
click at [1061, 178] on label "False" at bounding box center [1110, 184] width 137 height 45
click at [1061, 178] on input "False" at bounding box center [1061, 184] width 15 height 12
radio input "true"
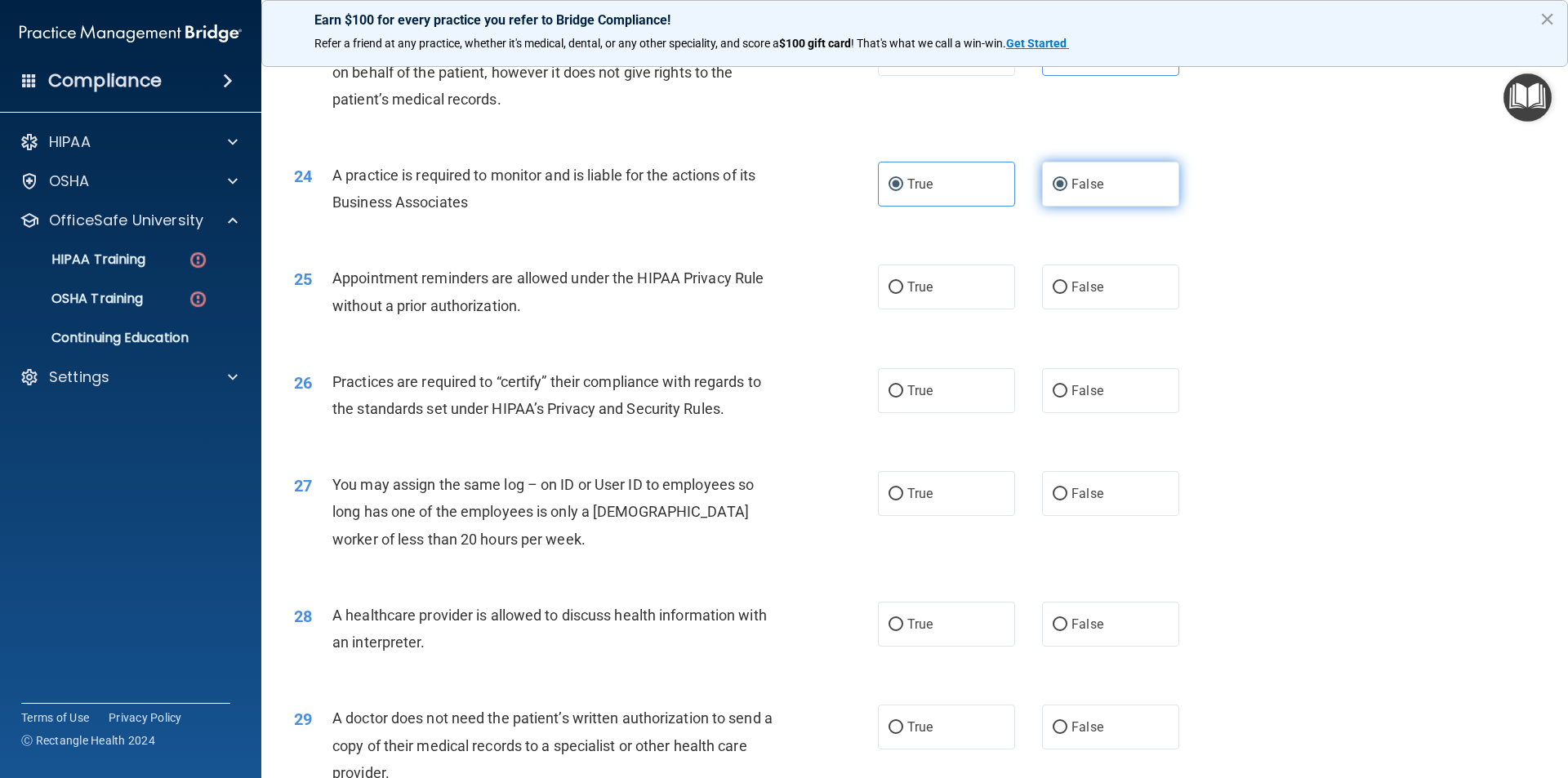
radio input "false"
click at [1123, 289] on label "False" at bounding box center [1110, 287] width 137 height 45
click at [1067, 289] on input "False" at bounding box center [1061, 288] width 15 height 12
radio input "true"
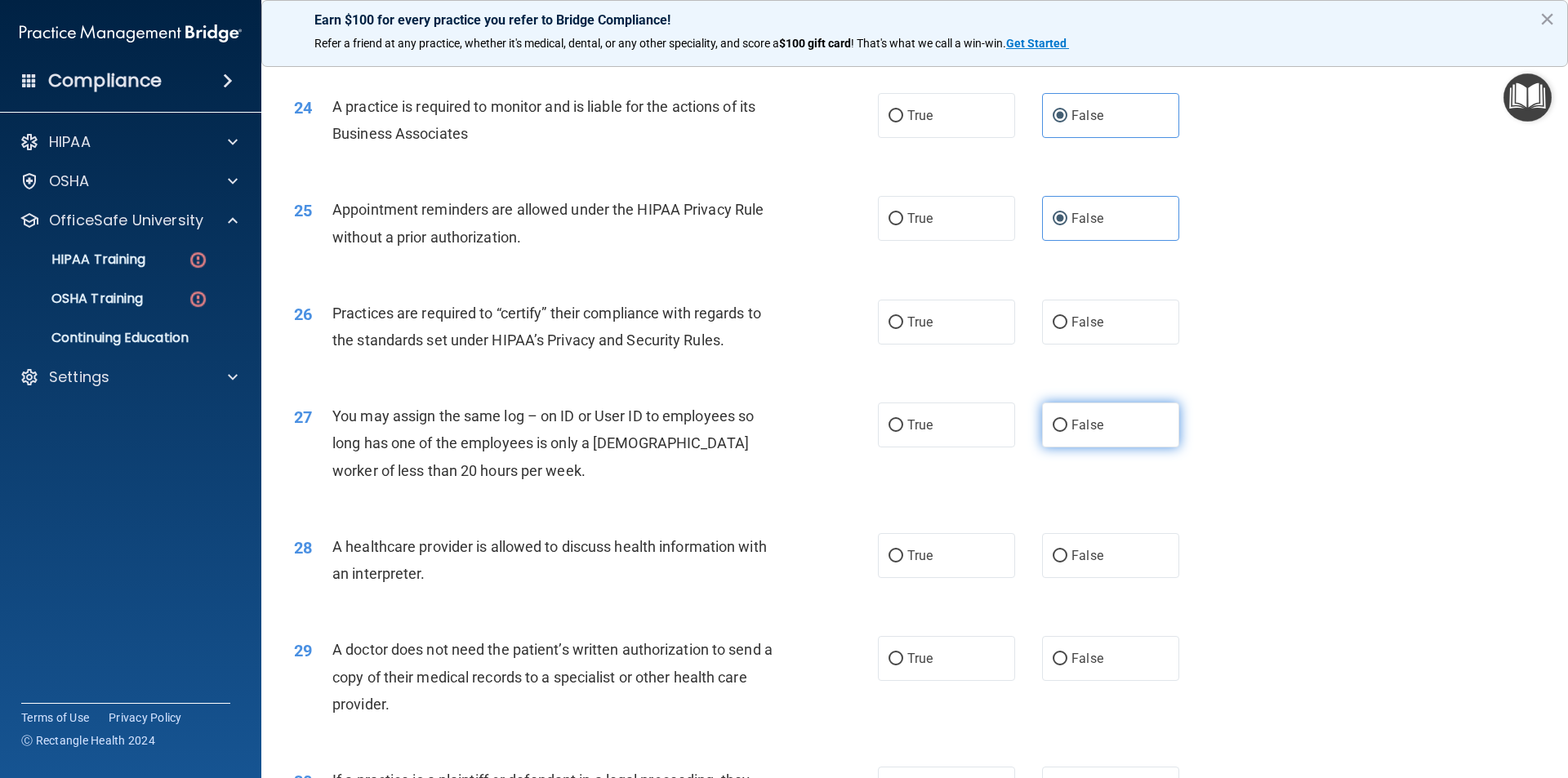
scroll to position [2938, 0]
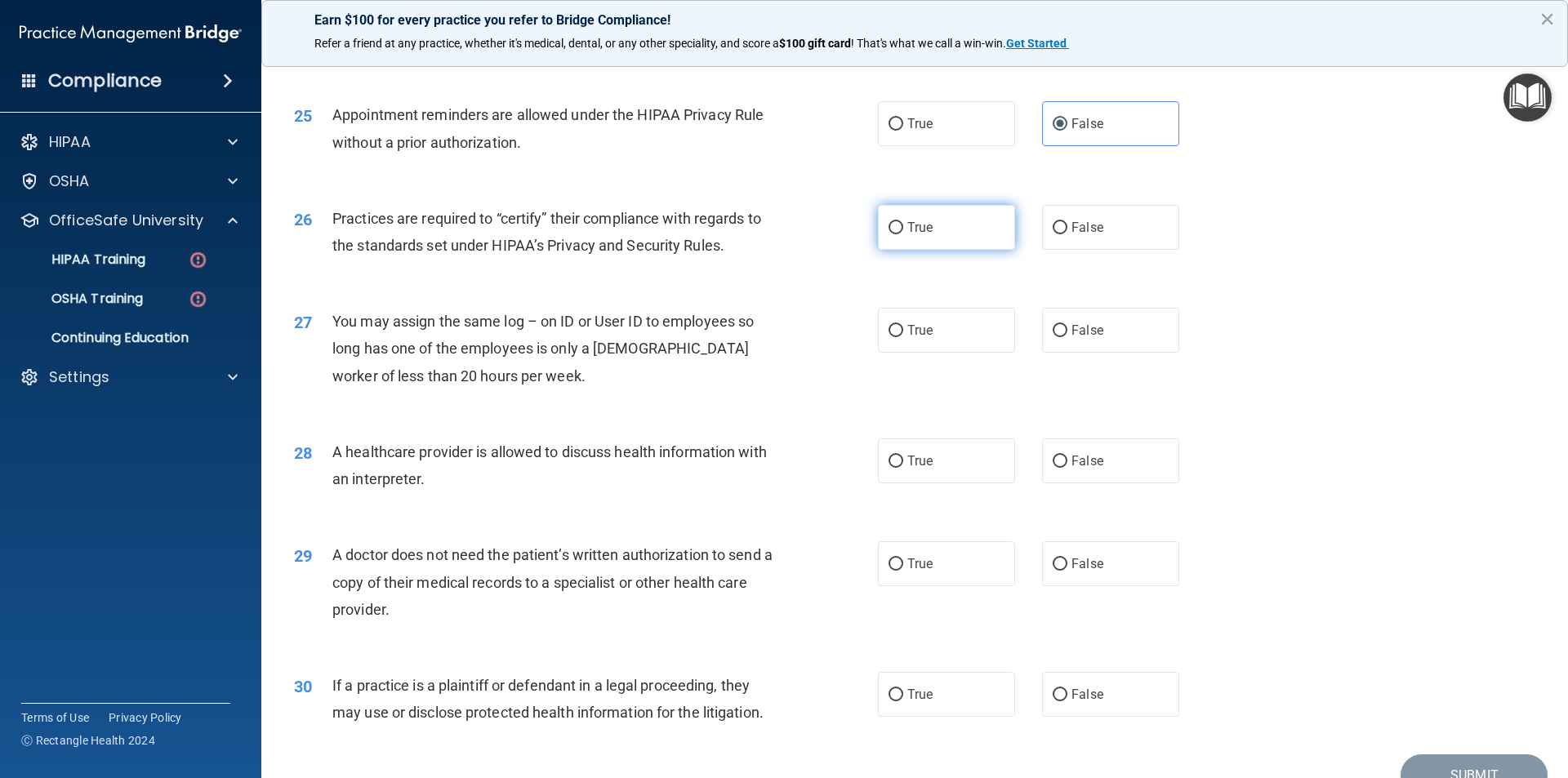
click at [960, 245] on label "True" at bounding box center [947, 227] width 137 height 45
click at [904, 234] on input "True" at bounding box center [896, 228] width 15 height 12
radio input "true"
click at [980, 338] on label "True" at bounding box center [947, 330] width 137 height 45
click at [904, 337] on input "True" at bounding box center [896, 331] width 15 height 12
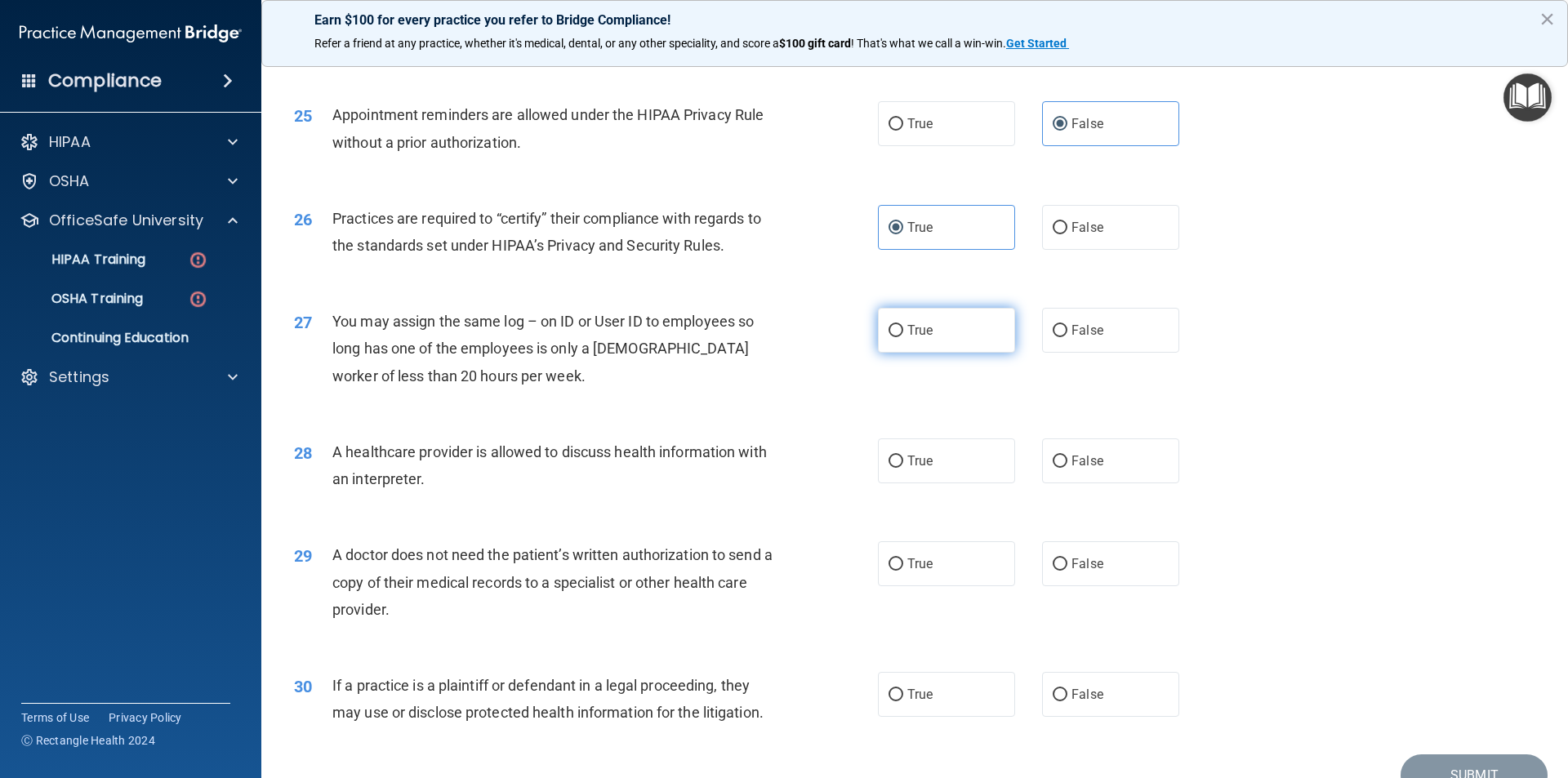
radio input "true"
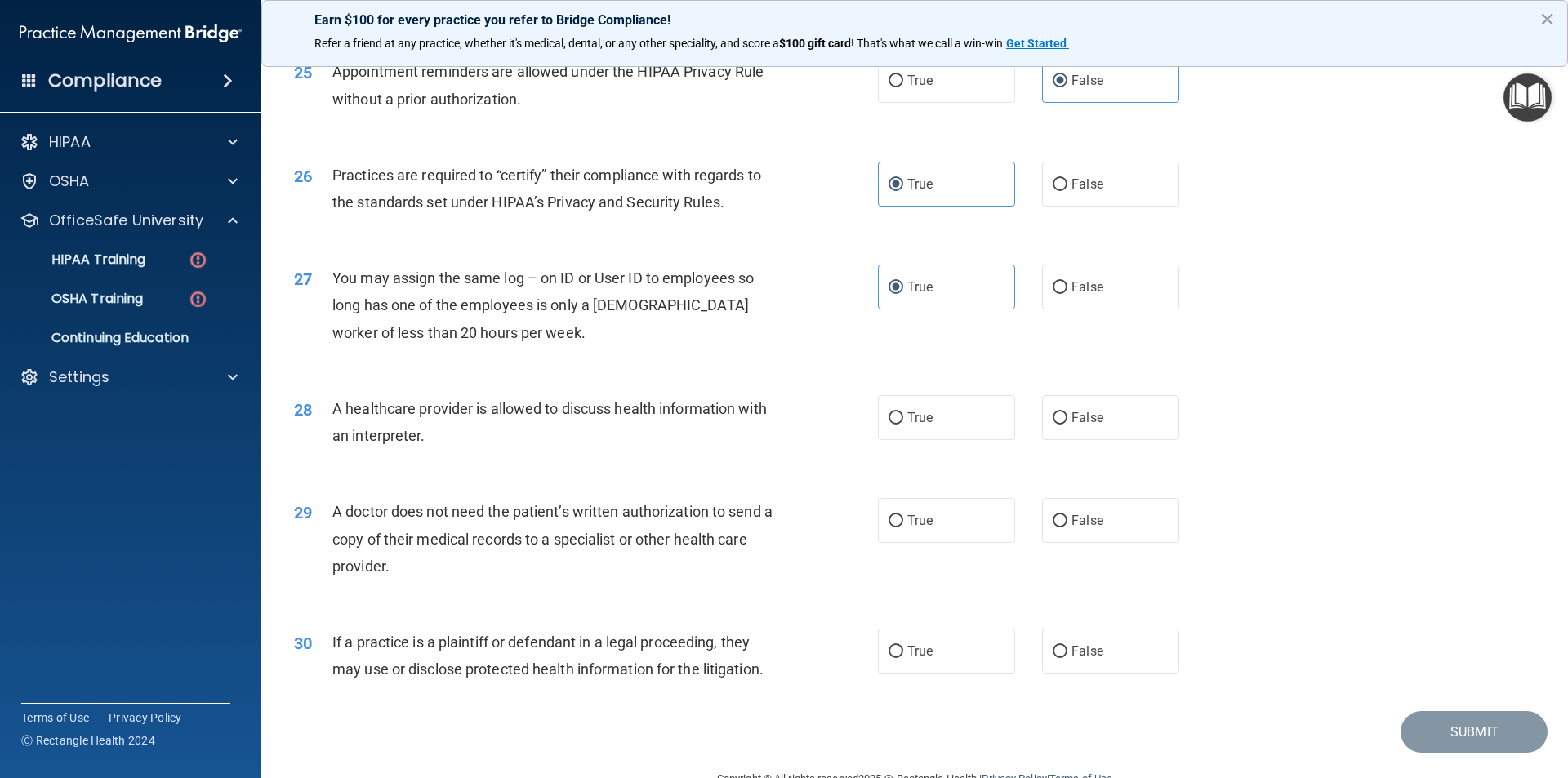
scroll to position [3022, 0]
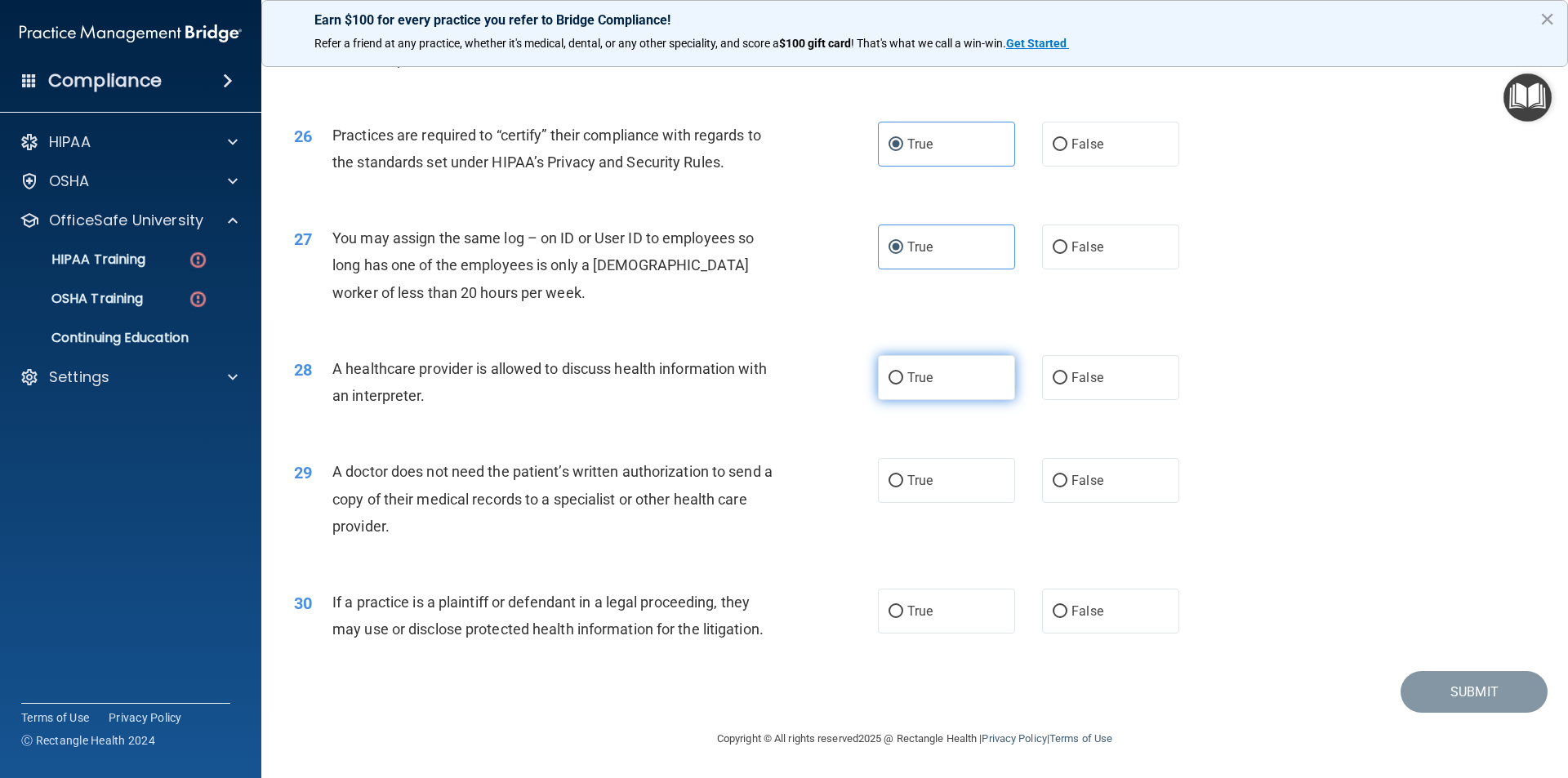
click at [943, 375] on label "True" at bounding box center [947, 377] width 137 height 45
click at [904, 375] on input "True" at bounding box center [896, 378] width 15 height 12
radio input "true"
click at [1083, 467] on label "False" at bounding box center [1110, 480] width 137 height 45
click at [1067, 475] on input "False" at bounding box center [1061, 481] width 15 height 12
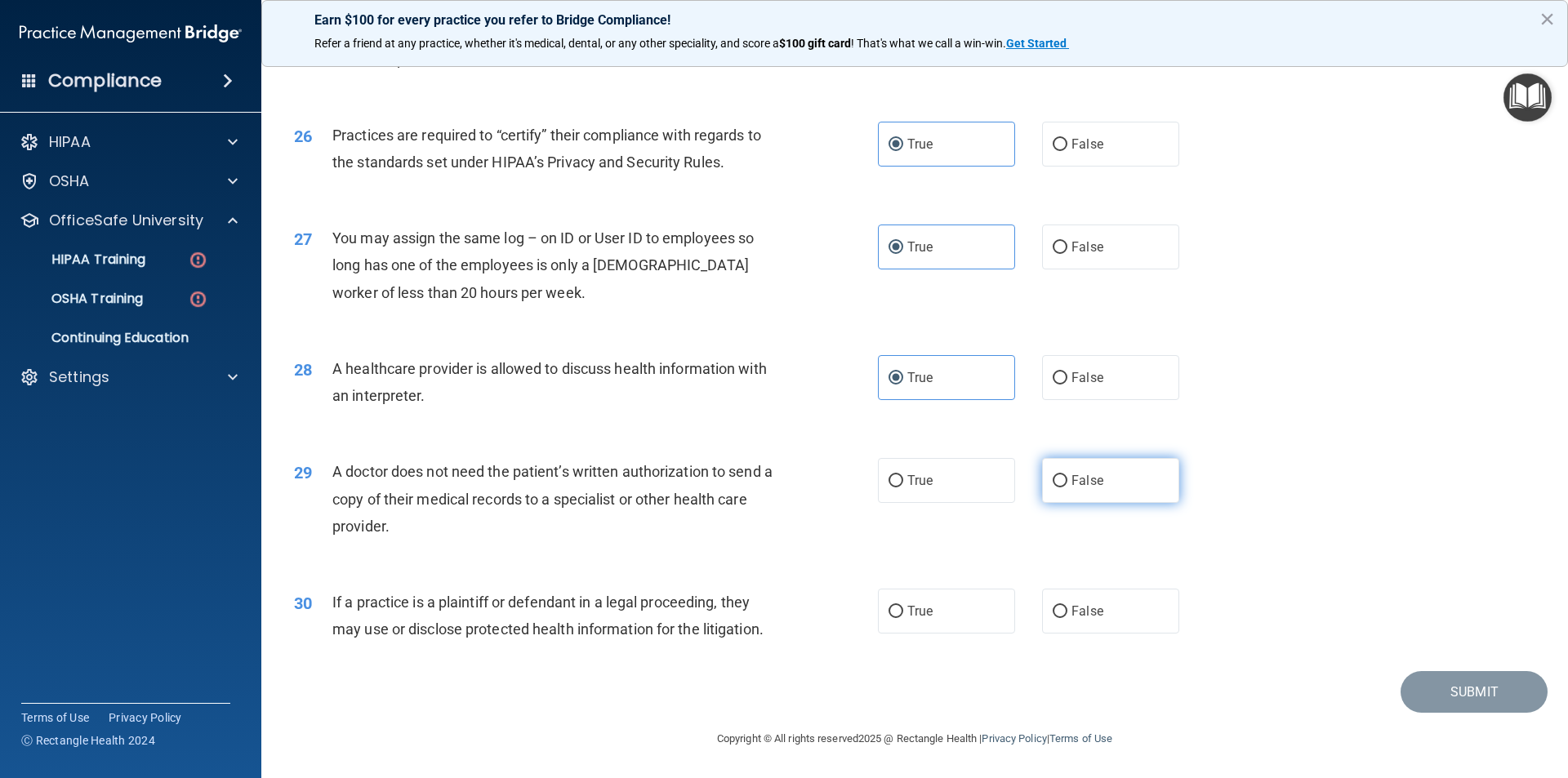
radio input "true"
drag, startPoint x: 1092, startPoint y: 623, endPoint x: 1124, endPoint y: 629, distance: 32.6
click at [1092, 623] on label "False" at bounding box center [1110, 611] width 137 height 45
click at [1067, 618] on input "False" at bounding box center [1061, 612] width 15 height 12
radio input "true"
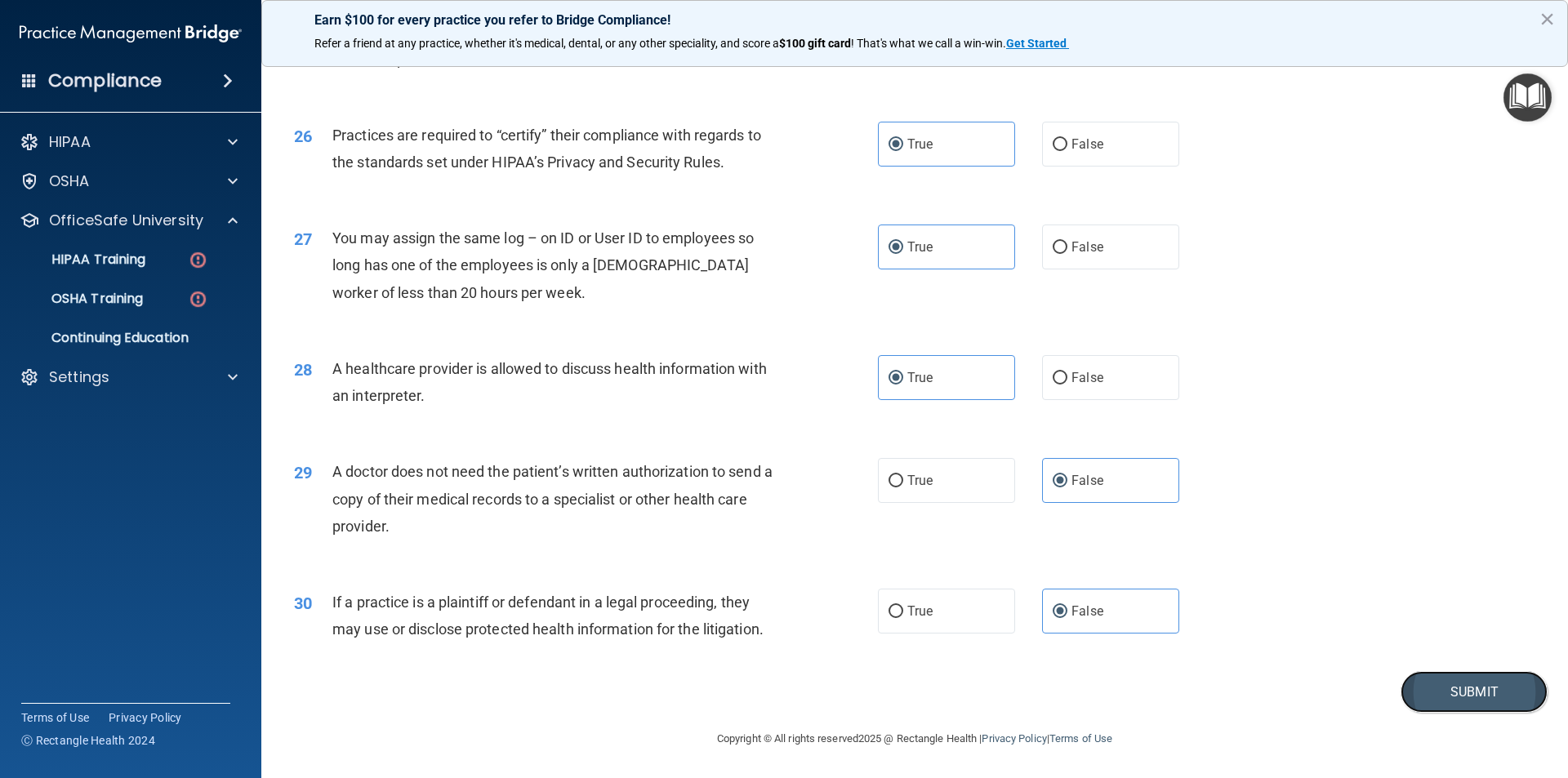
click at [1431, 695] on button "Submit" at bounding box center [1474, 691] width 147 height 42
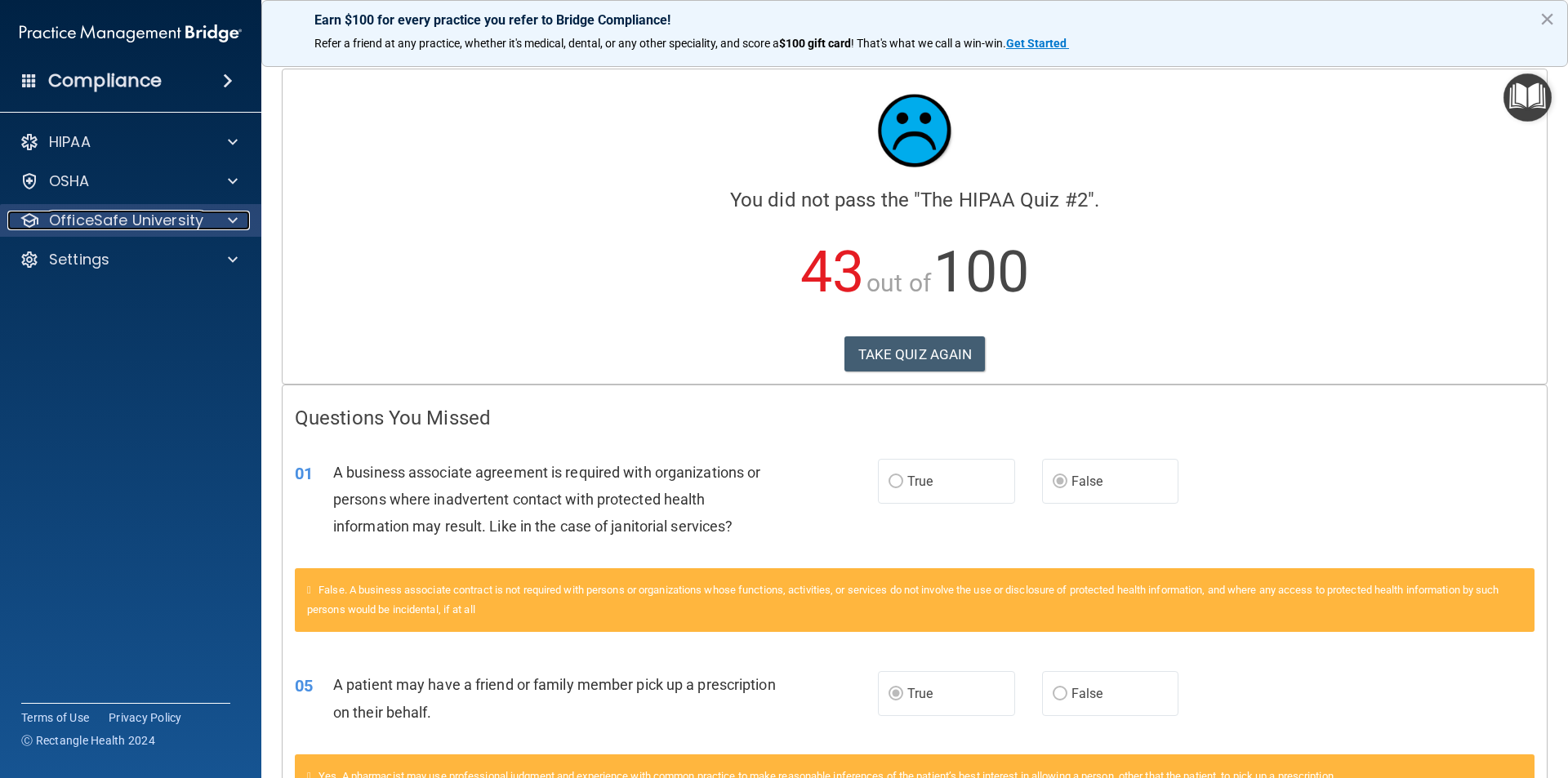
click at [233, 222] on span at bounding box center [233, 219] width 9 height 20
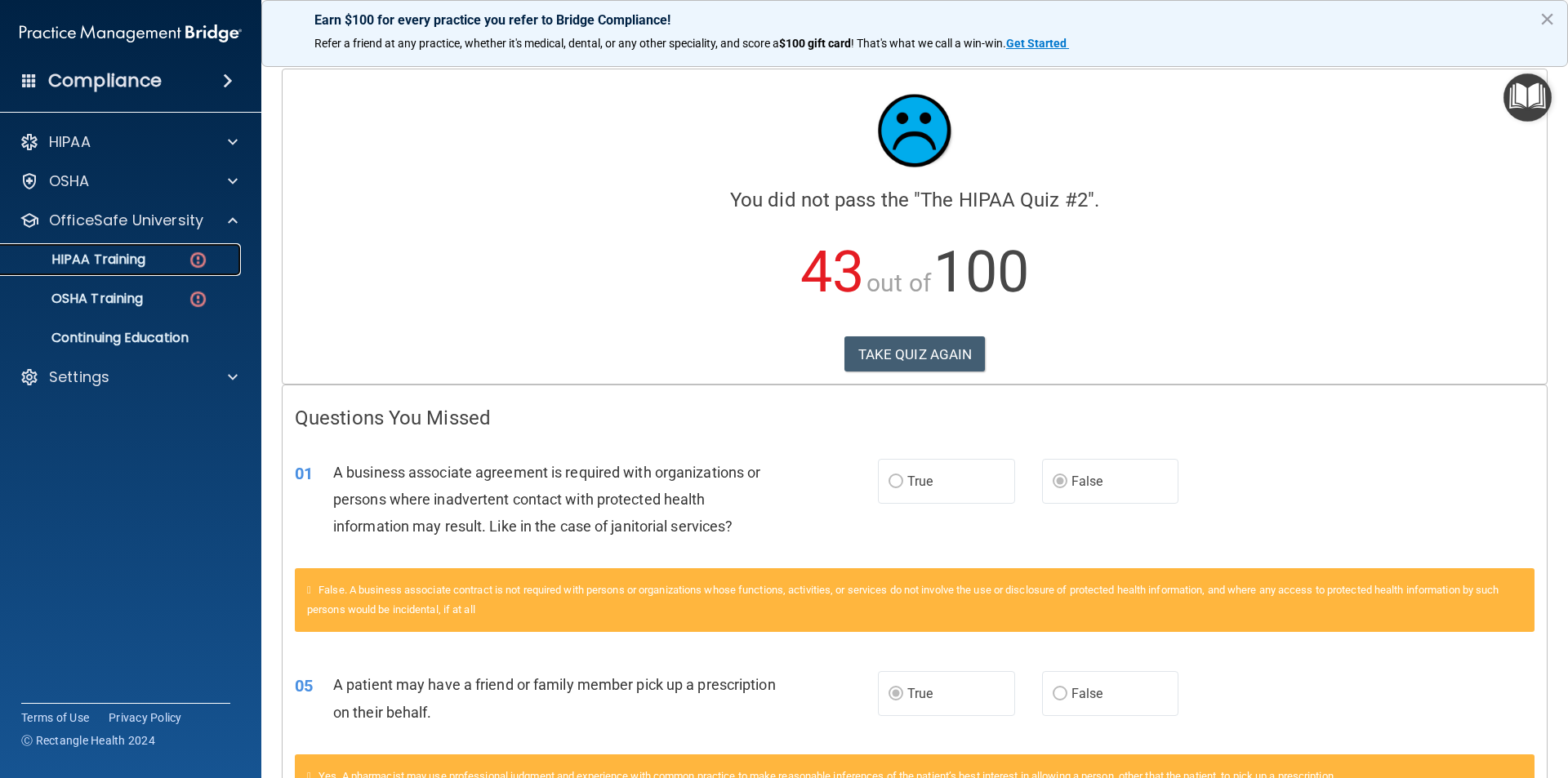
click at [192, 251] on img at bounding box center [198, 260] width 21 height 21
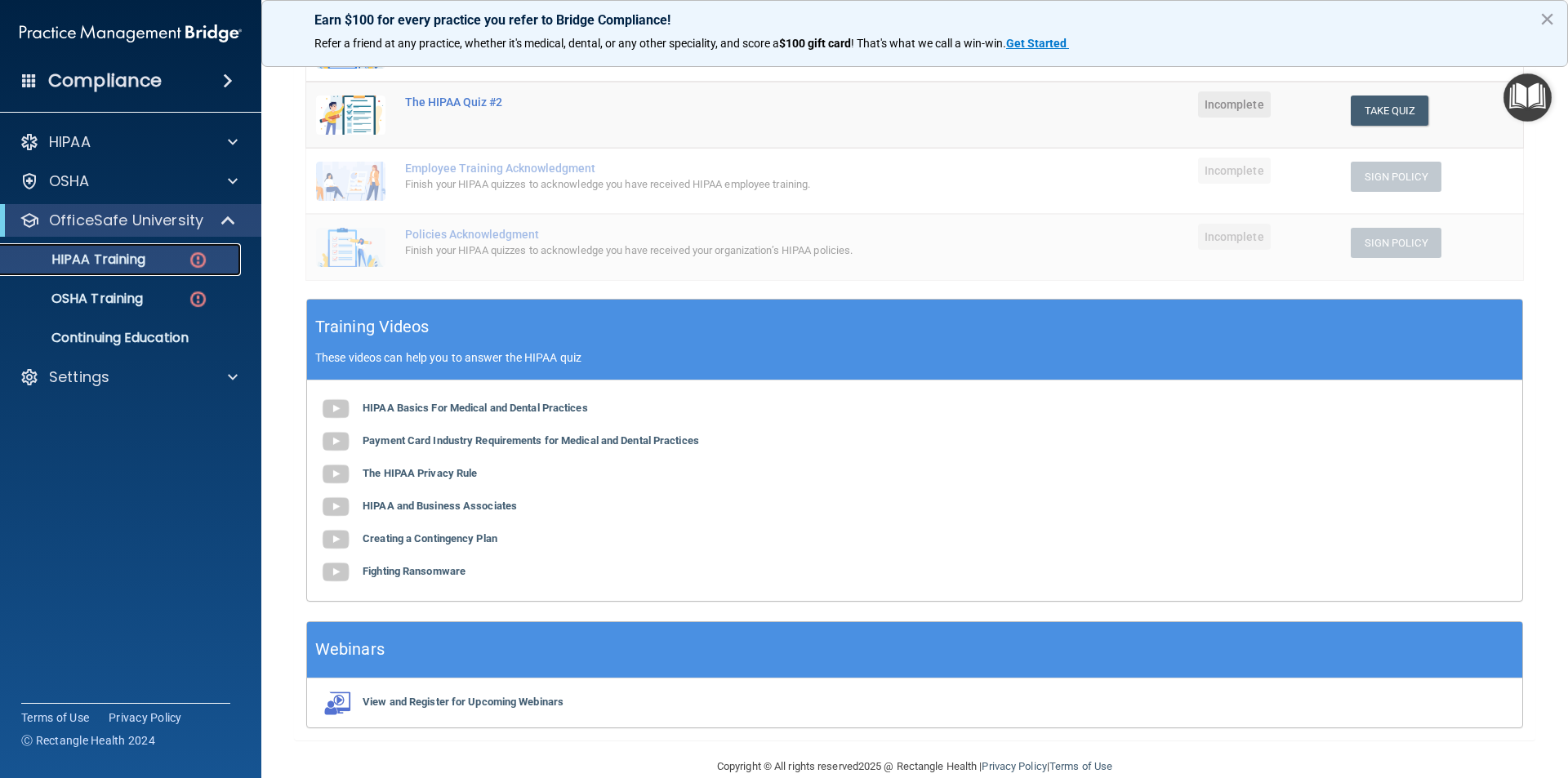
scroll to position [366, 0]
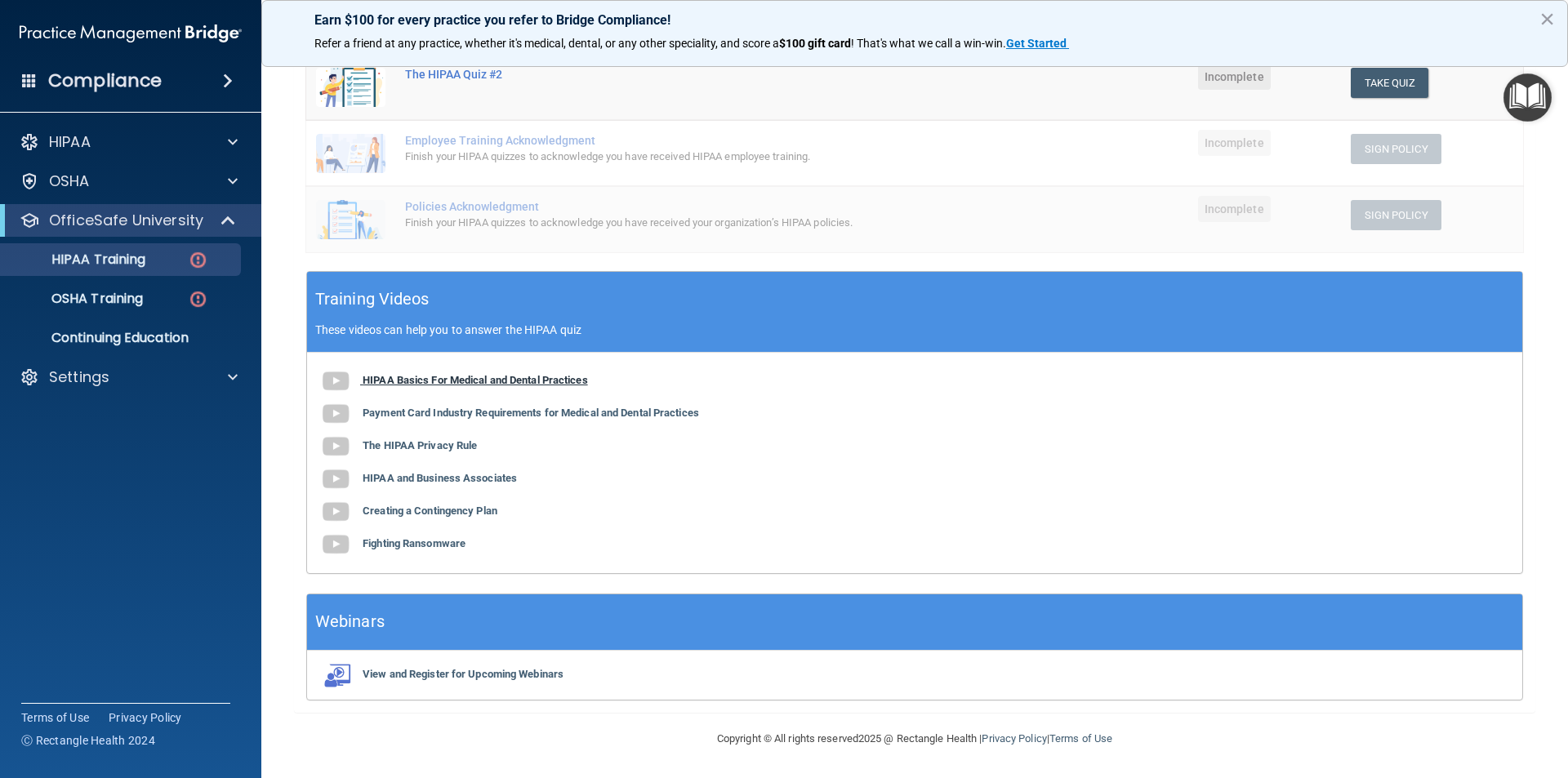
click at [392, 375] on b "HIPAA Basics For Medical and Dental Practices" at bounding box center [475, 379] width 225 height 12
click at [436, 410] on b "Payment Card Industry Requirements for Medical and Dental Practices" at bounding box center [531, 412] width 336 height 12
click at [457, 446] on b "The HIPAA Privacy Rule" at bounding box center [420, 445] width 114 height 12
click at [457, 481] on b "HIPAA and Business Associates" at bounding box center [439, 477] width 154 height 12
click at [424, 511] on b "Creating a Contingency Plan" at bounding box center [430, 510] width 135 height 12
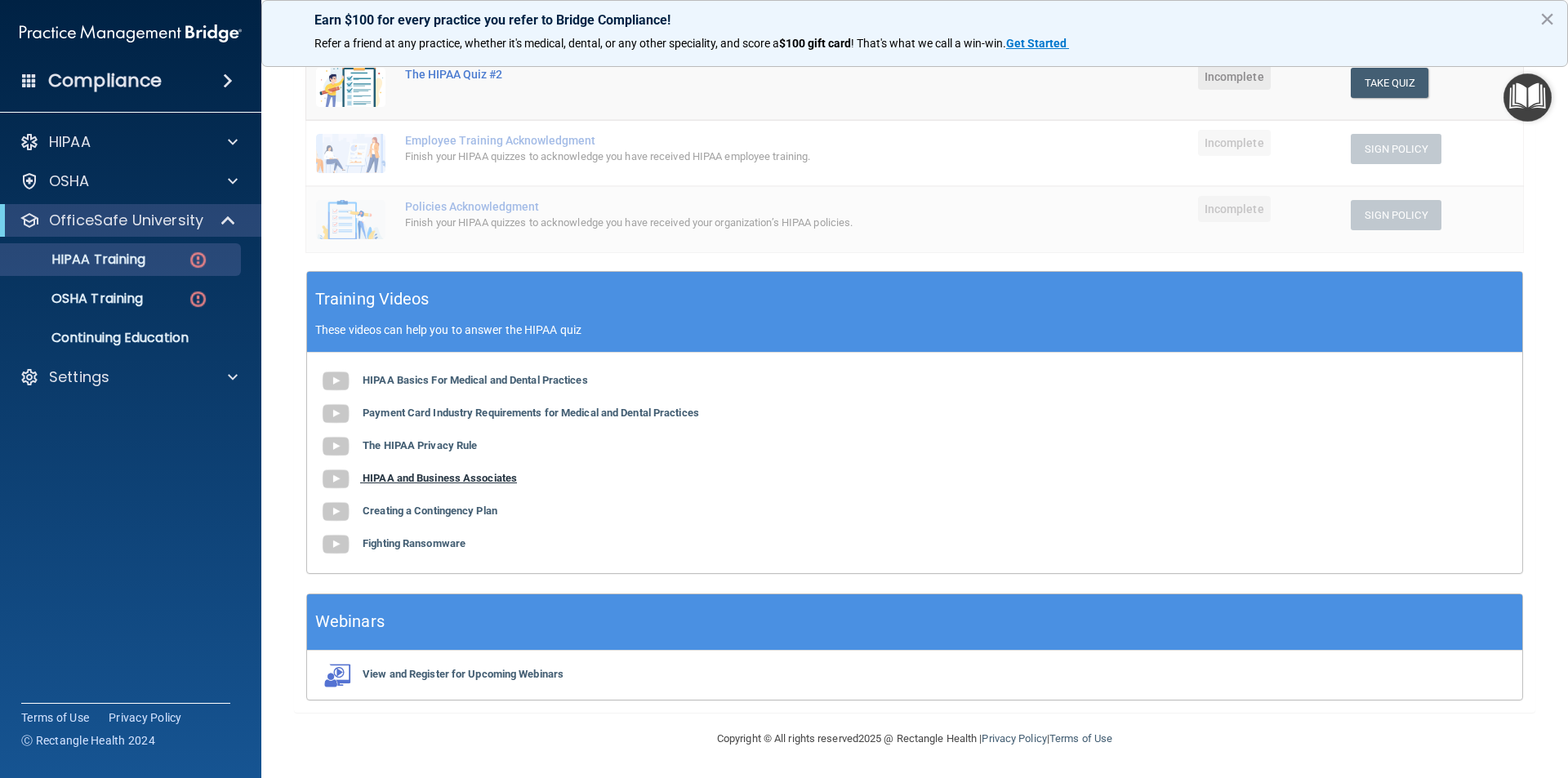
click at [410, 476] on b "HIPAA and Business Associates" at bounding box center [439, 477] width 154 height 12
click at [457, 504] on b "Creating a Contingency Plan" at bounding box center [430, 510] width 135 height 12
click at [463, 539] on b "Fighting Ransomware" at bounding box center [414, 543] width 103 height 12
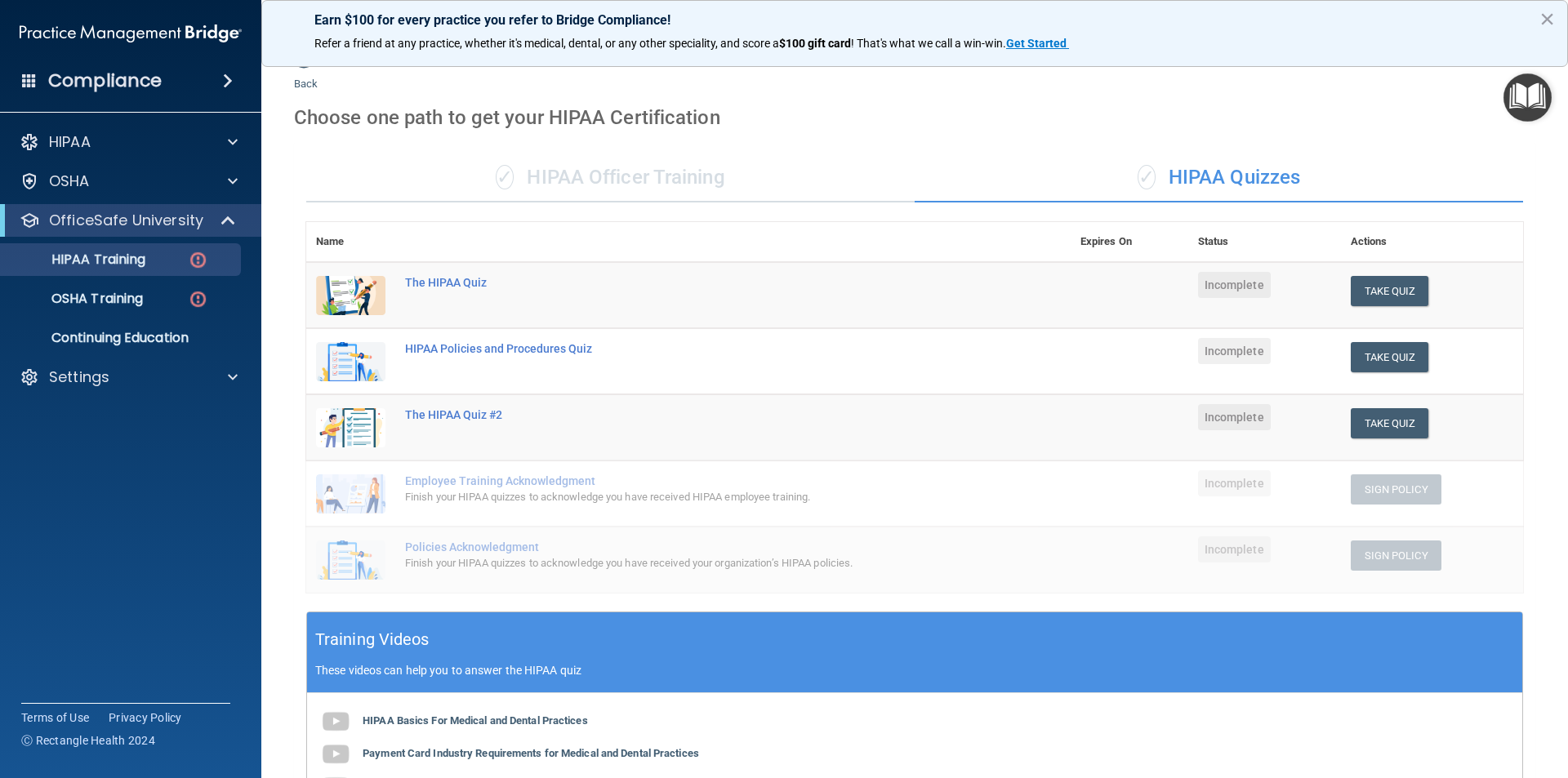
scroll to position [0, 0]
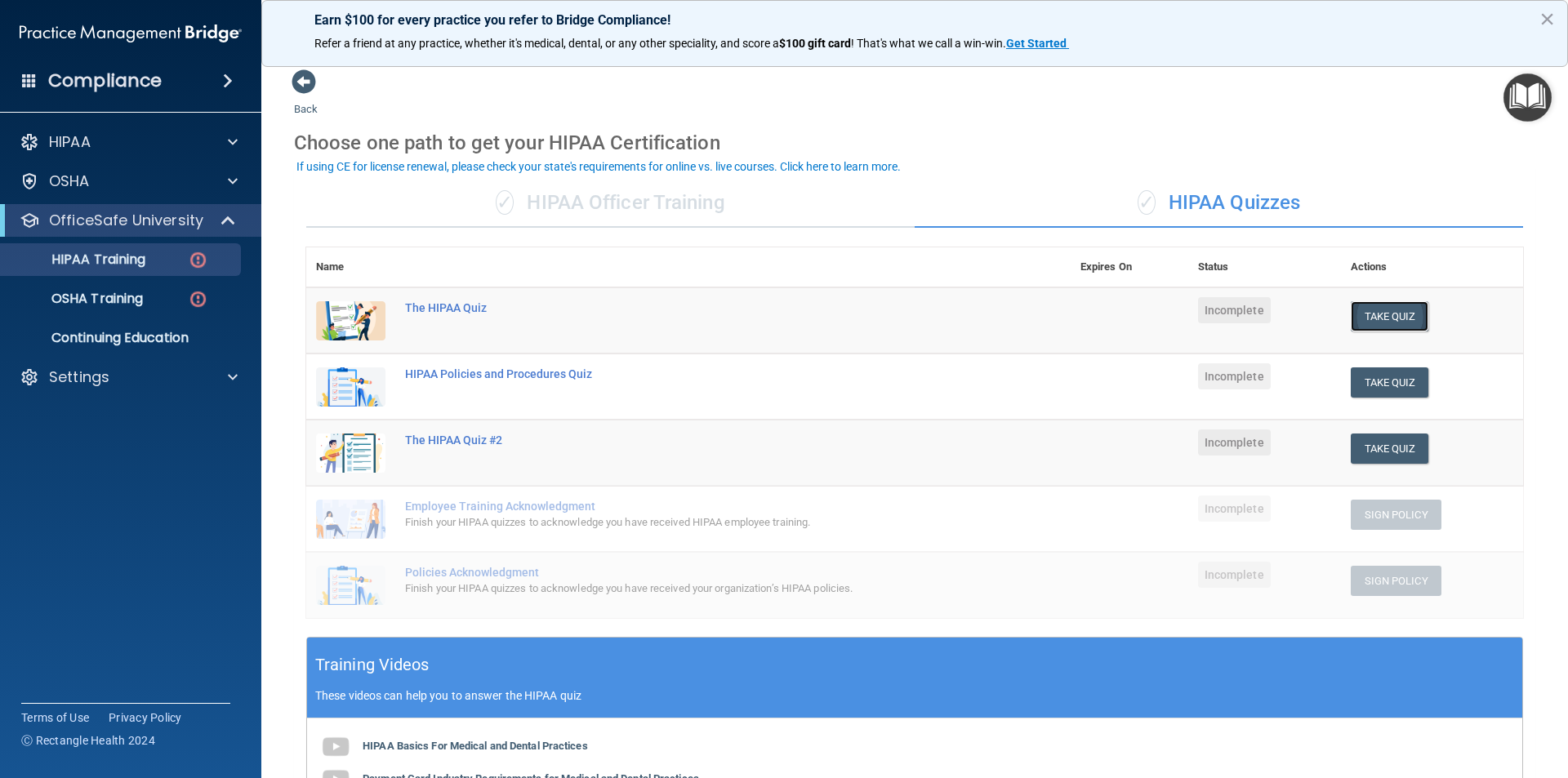
click at [1382, 326] on button "Take Quiz" at bounding box center [1390, 317] width 78 height 30
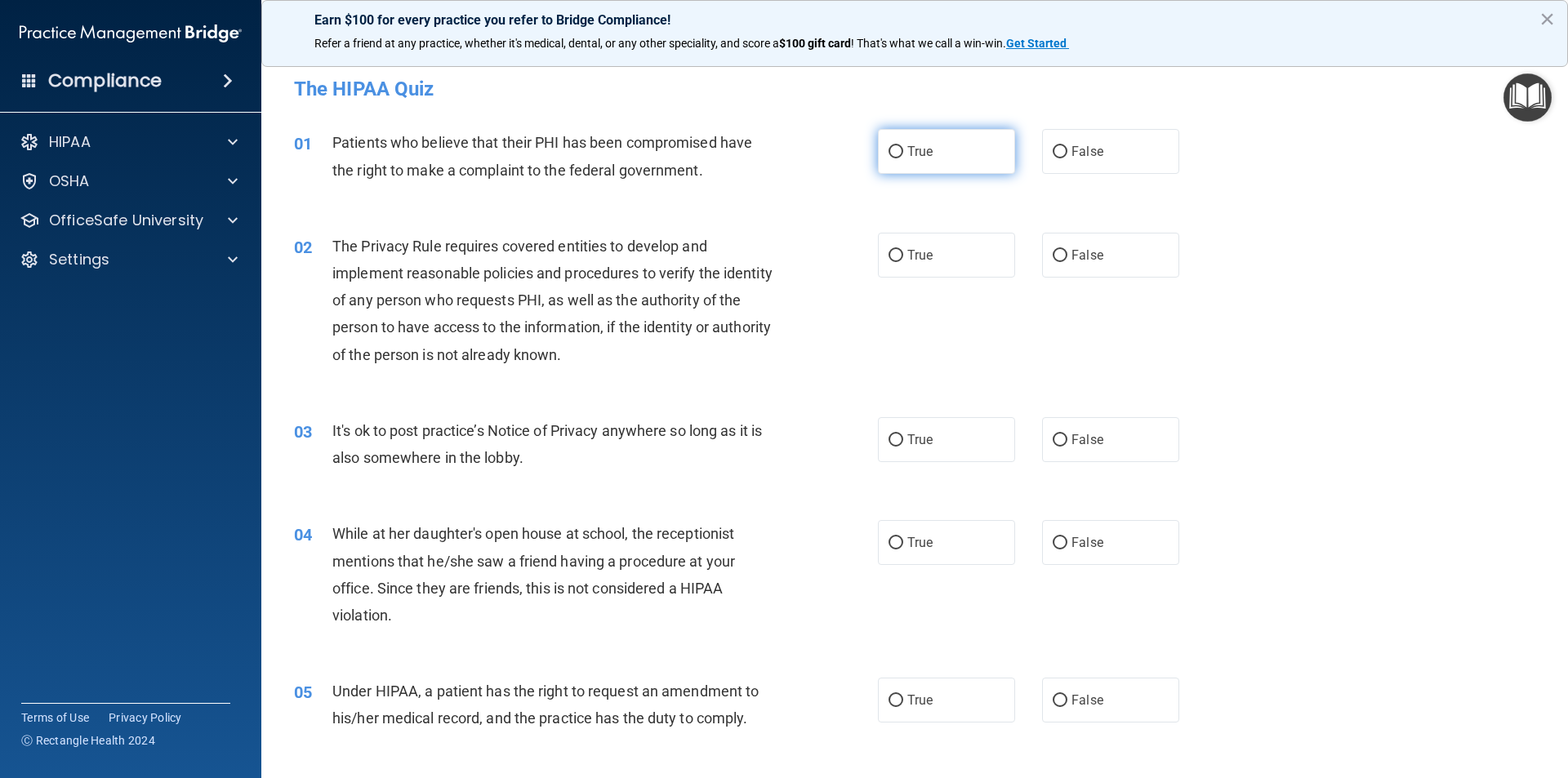
click at [936, 143] on label "True" at bounding box center [947, 151] width 137 height 45
click at [904, 146] on input "True" at bounding box center [896, 151] width 15 height 12
radio input "true"
click at [940, 265] on label "True" at bounding box center [947, 255] width 137 height 45
click at [904, 262] on input "True" at bounding box center [896, 255] width 15 height 12
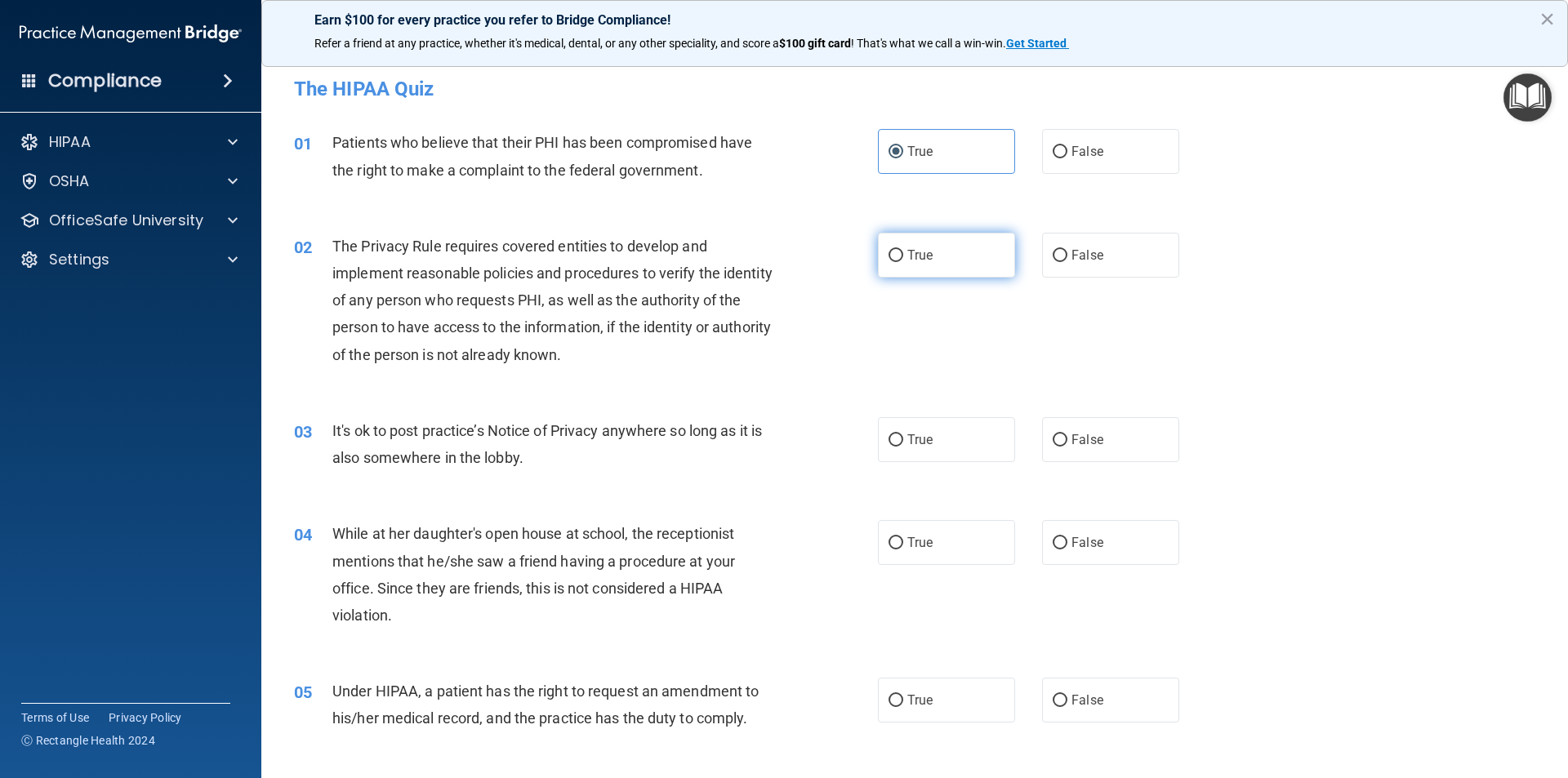
radio input "true"
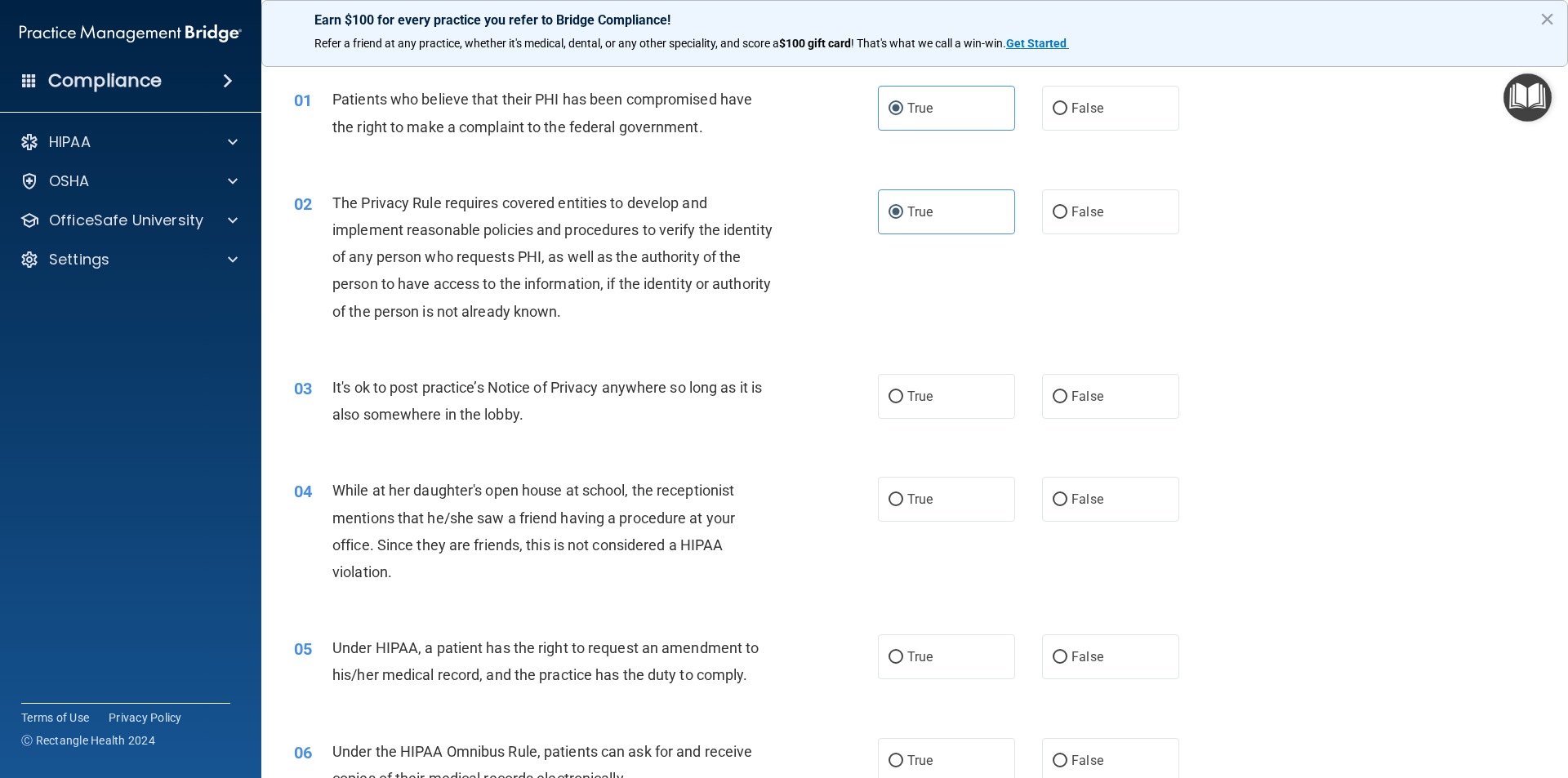
scroll to position [81, 0]
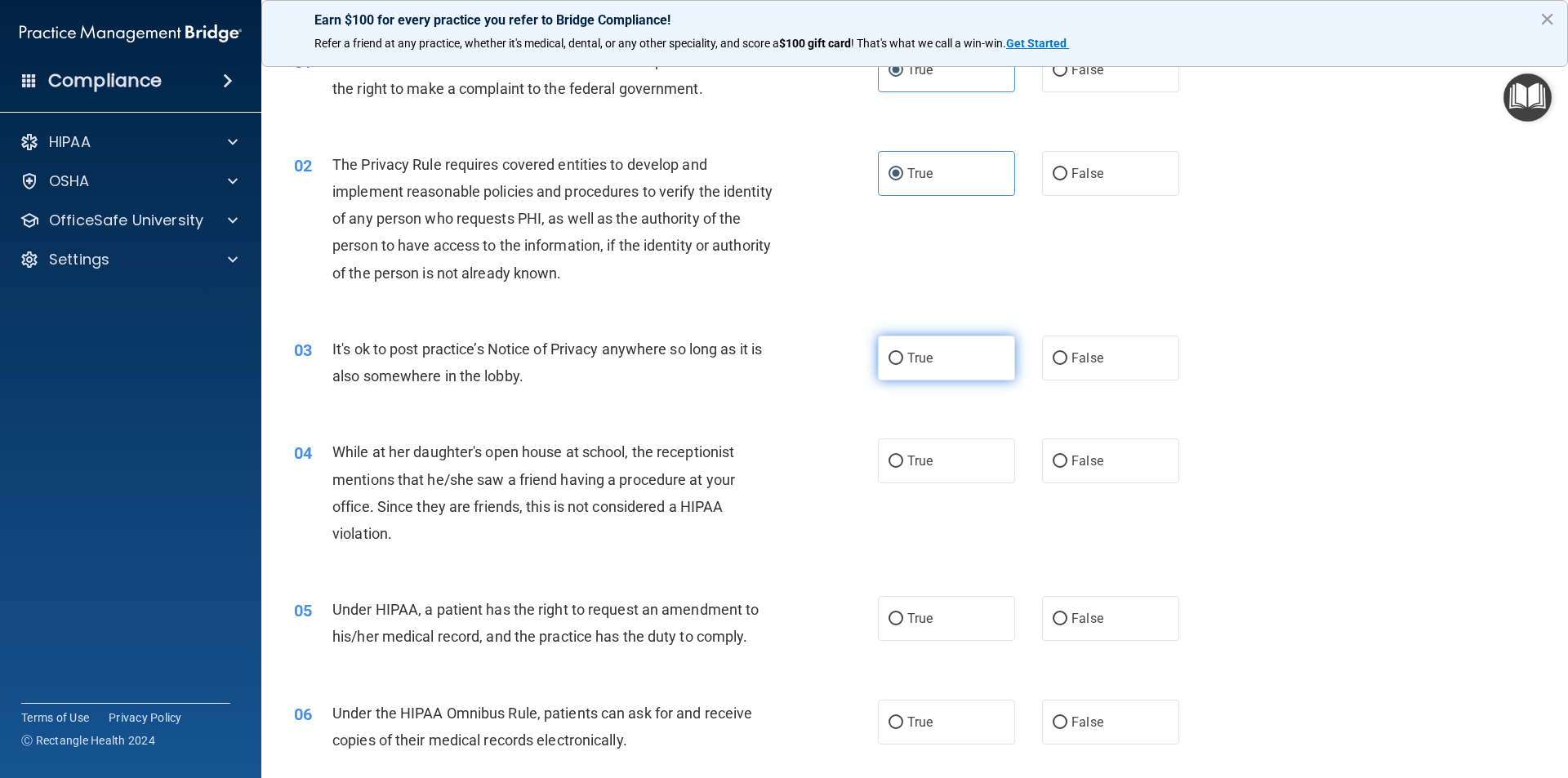
click at [913, 347] on label "True" at bounding box center [947, 358] width 137 height 45
click at [904, 353] on input "True" at bounding box center [896, 359] width 15 height 12
radio input "true"
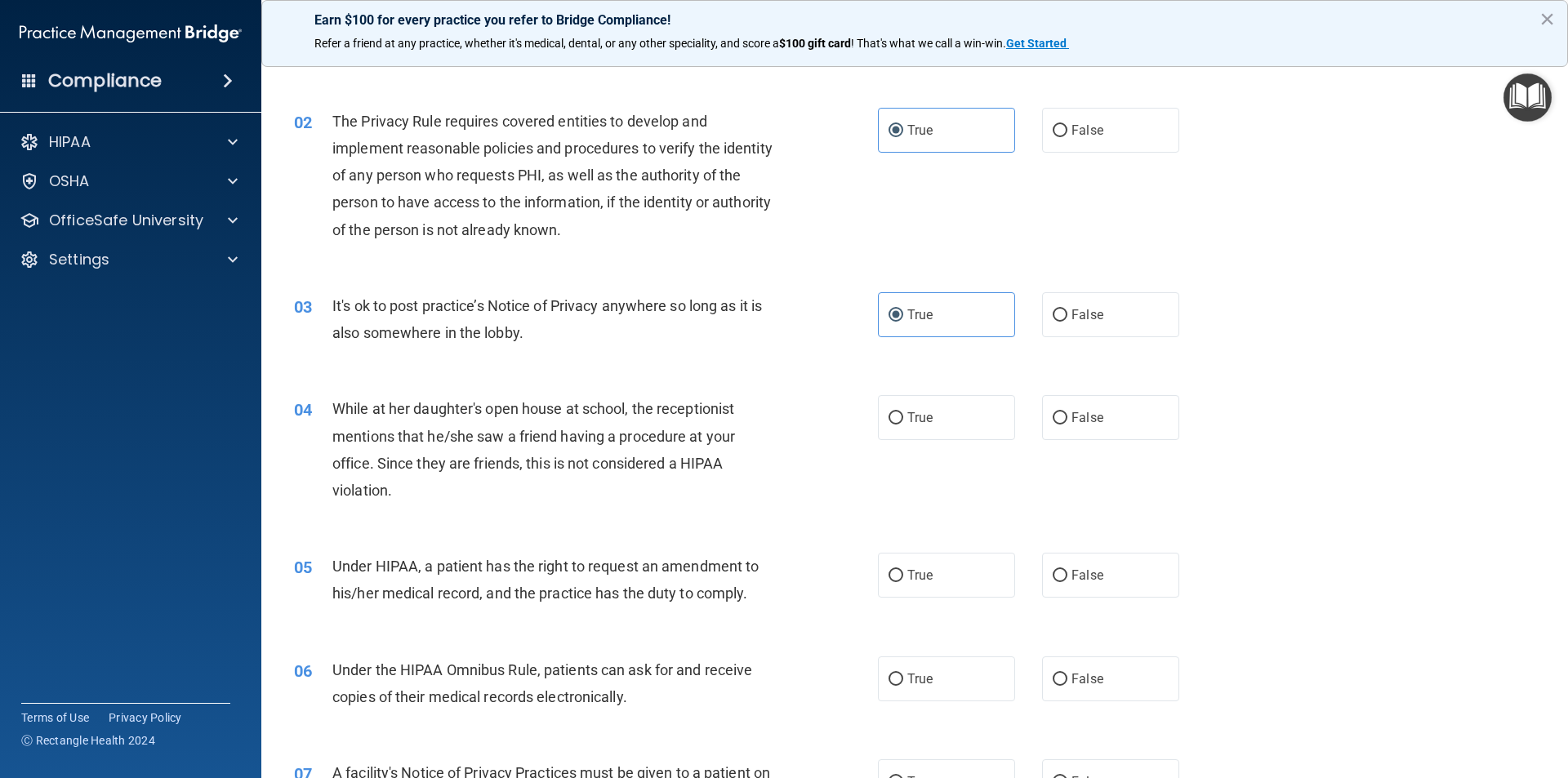
scroll to position [245, 0]
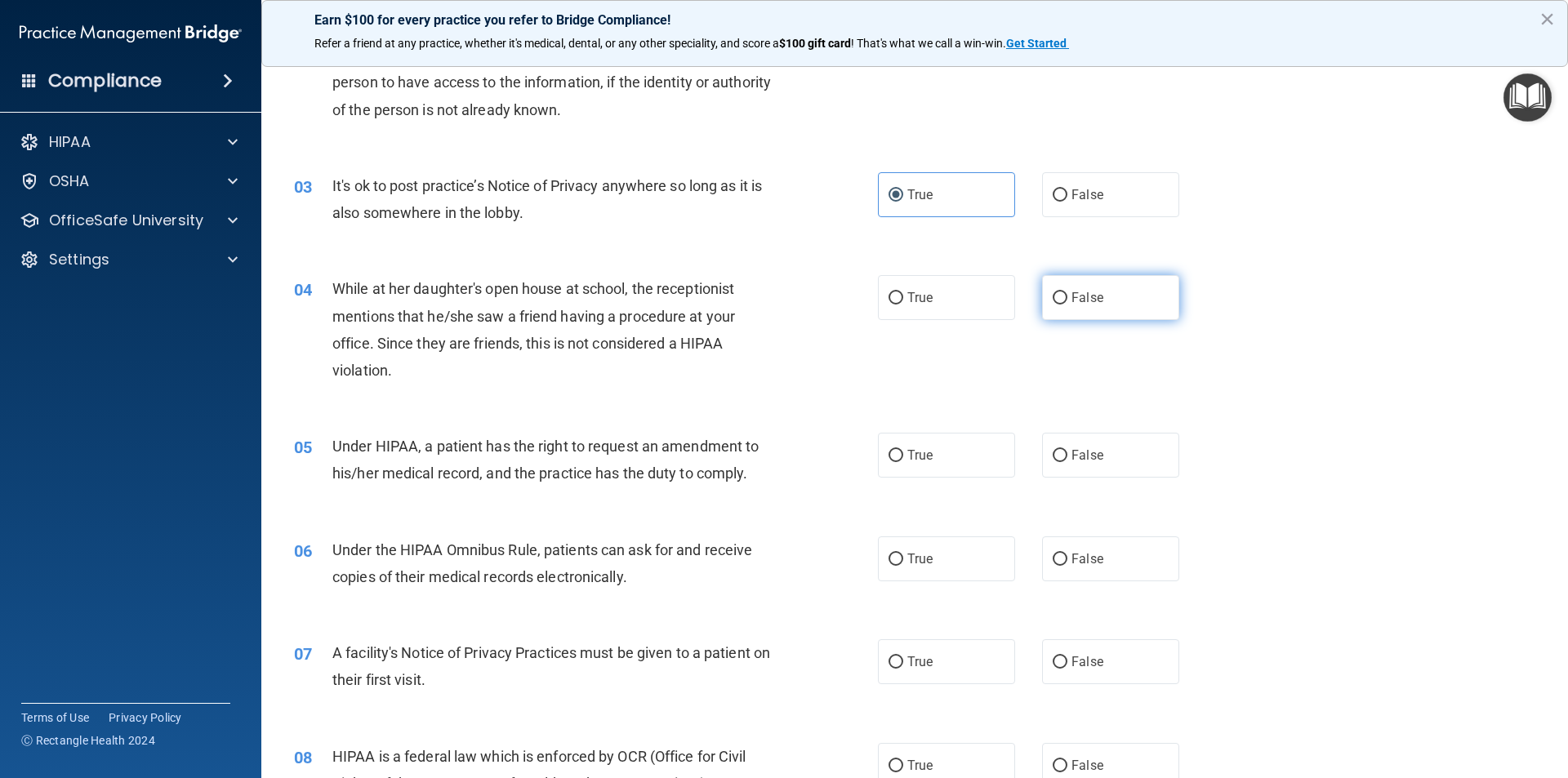
click at [1063, 304] on label "False" at bounding box center [1110, 298] width 137 height 45
click at [1063, 304] on input "False" at bounding box center [1061, 298] width 15 height 12
radio input "true"
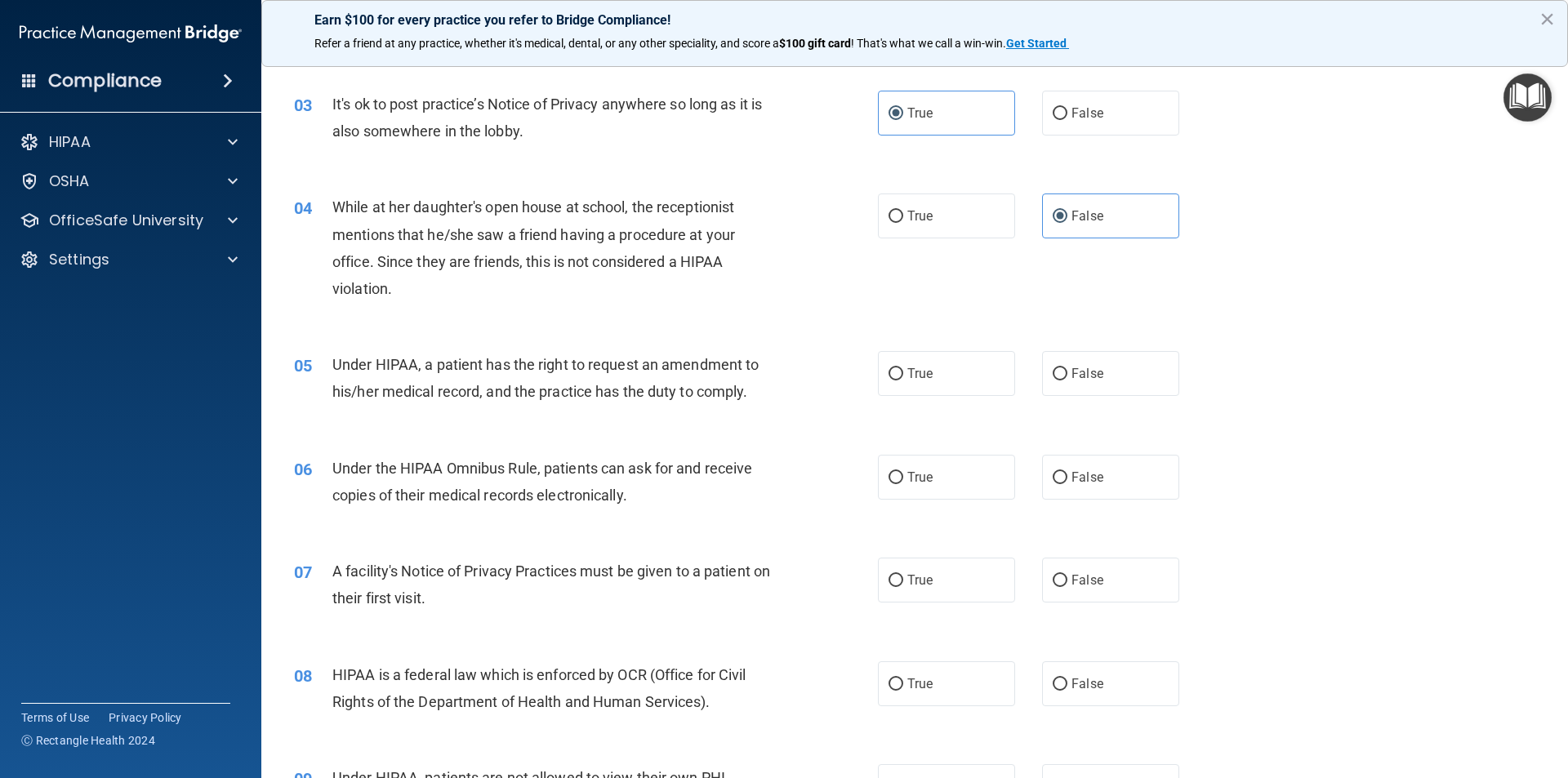
scroll to position [408, 0]
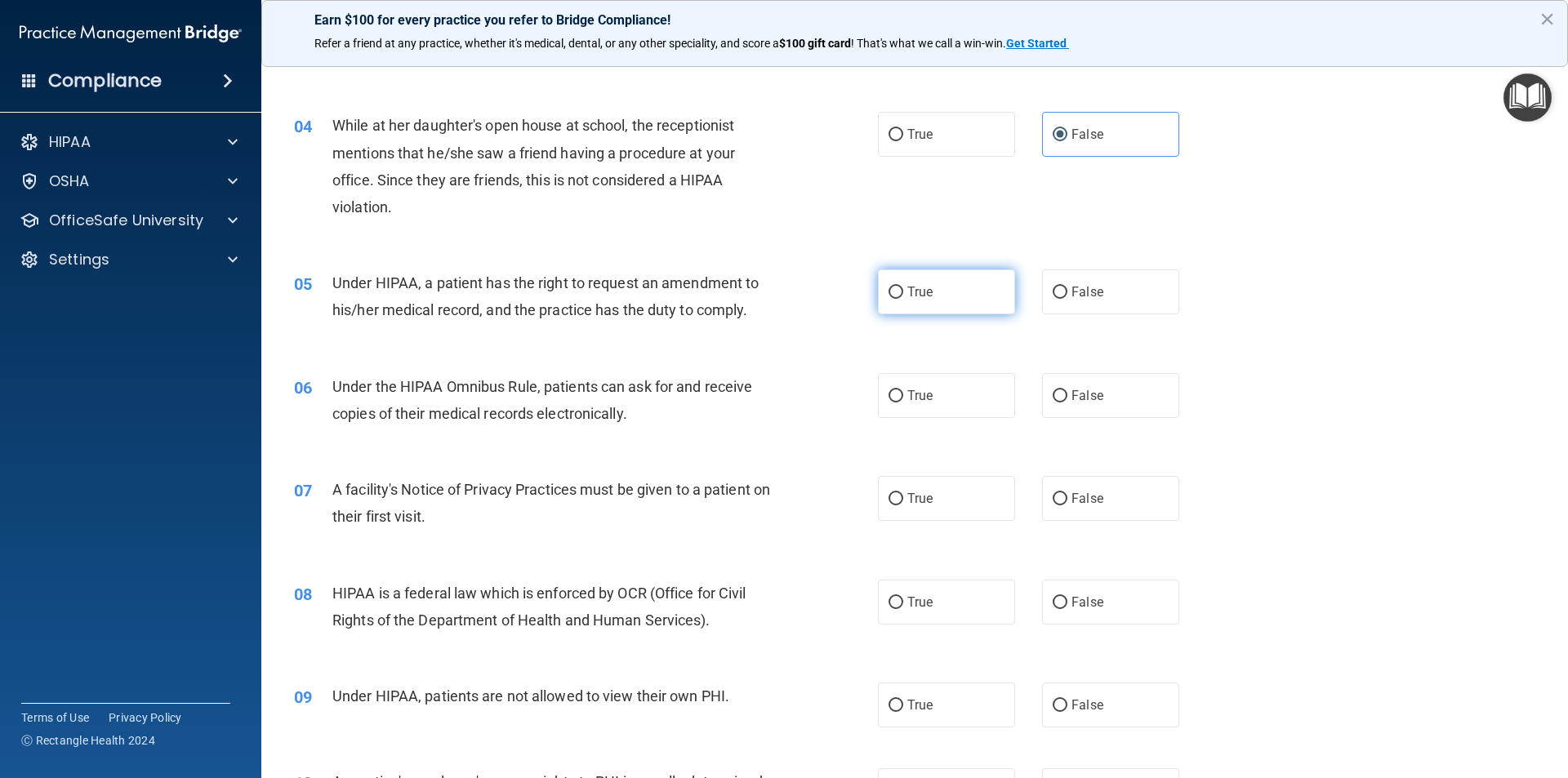
click at [913, 304] on label "True" at bounding box center [947, 291] width 137 height 45
click at [904, 299] on input "True" at bounding box center [896, 292] width 15 height 12
radio input "true"
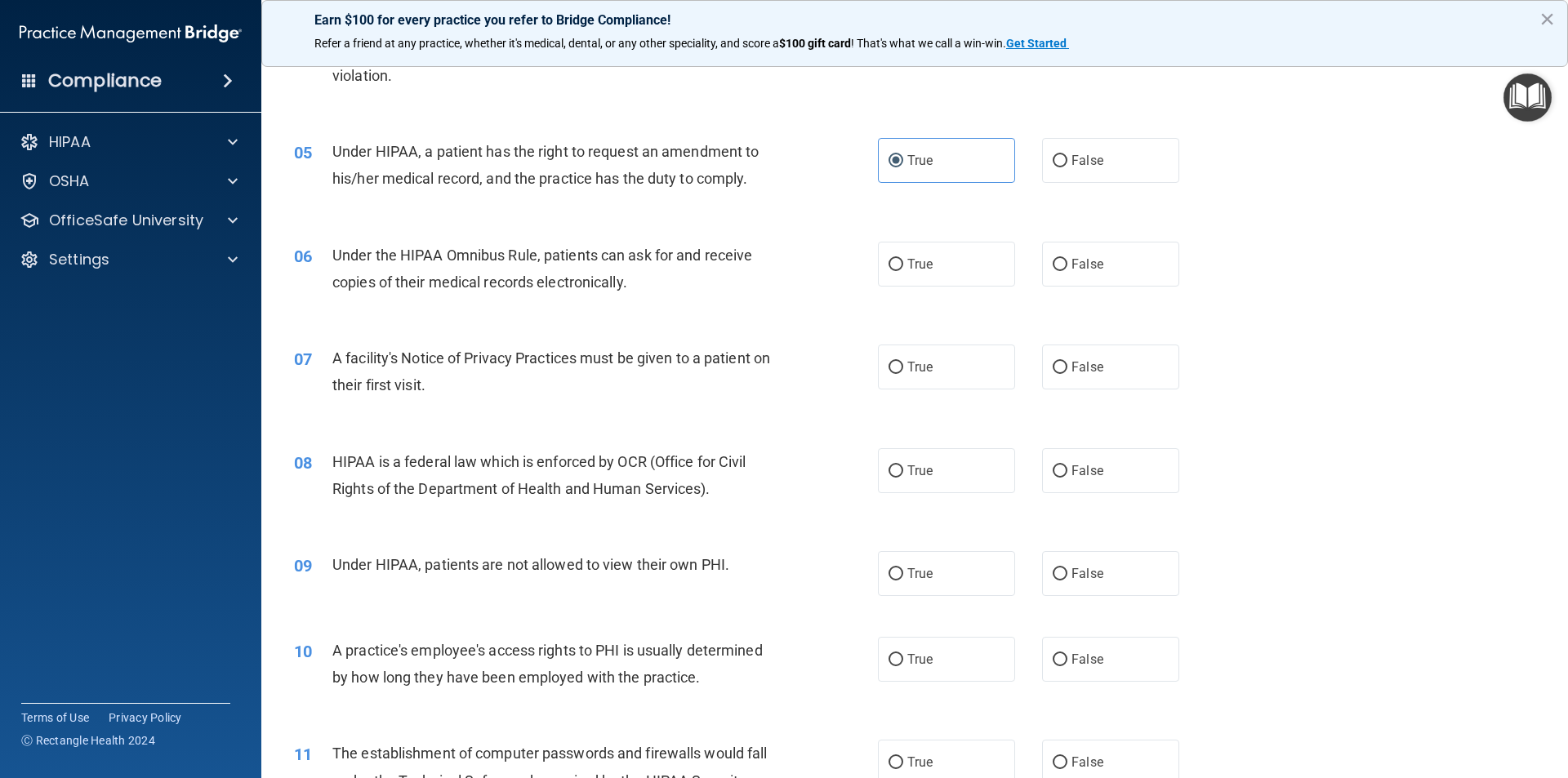
scroll to position [572, 0]
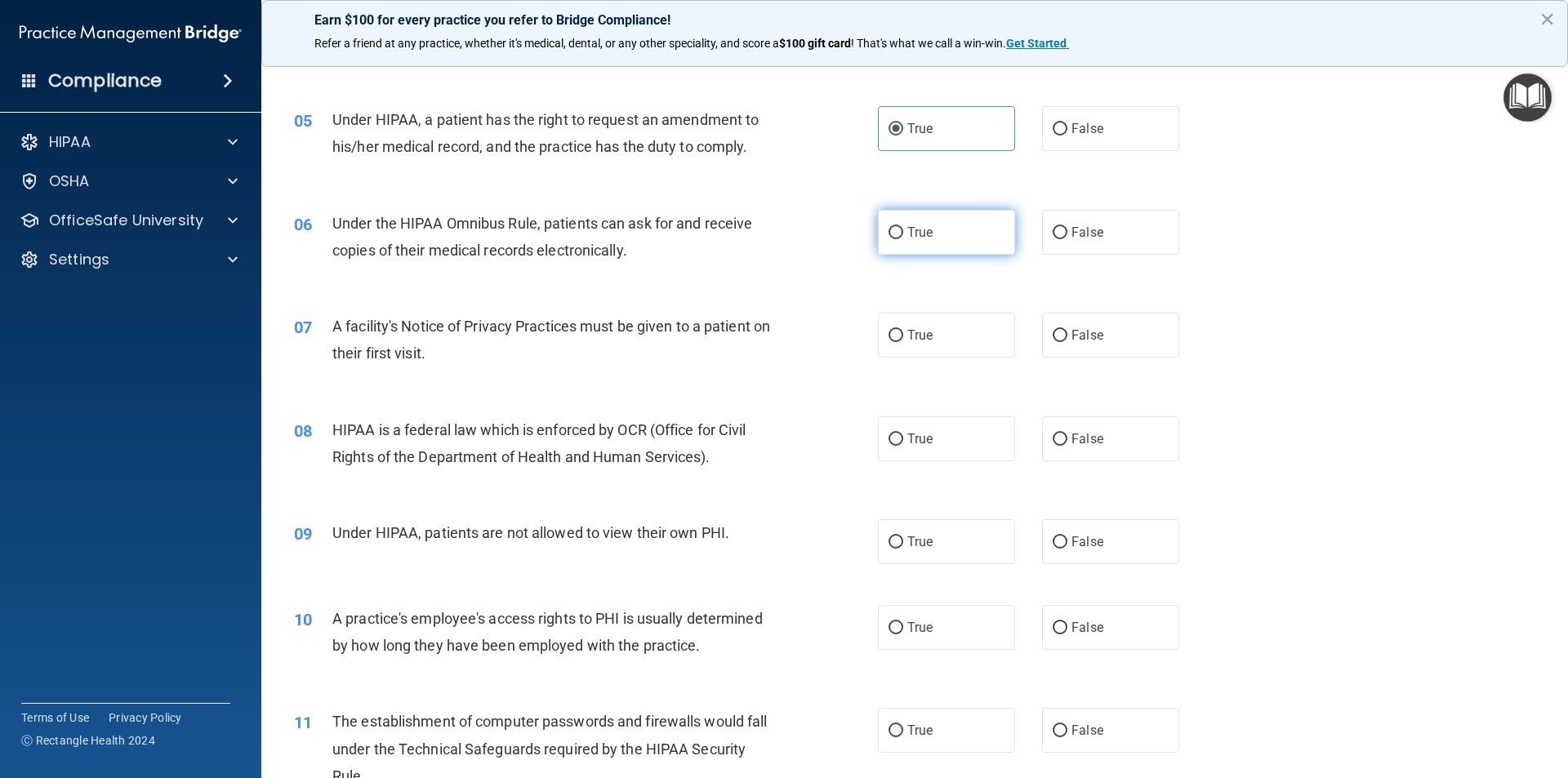
click at [921, 230] on span "True" at bounding box center [919, 232] width 25 height 16
click at [904, 230] on input "True" at bounding box center [896, 233] width 15 height 12
radio input "true"
click at [913, 345] on label "True" at bounding box center [947, 335] width 137 height 45
click at [904, 342] on input "True" at bounding box center [896, 335] width 15 height 12
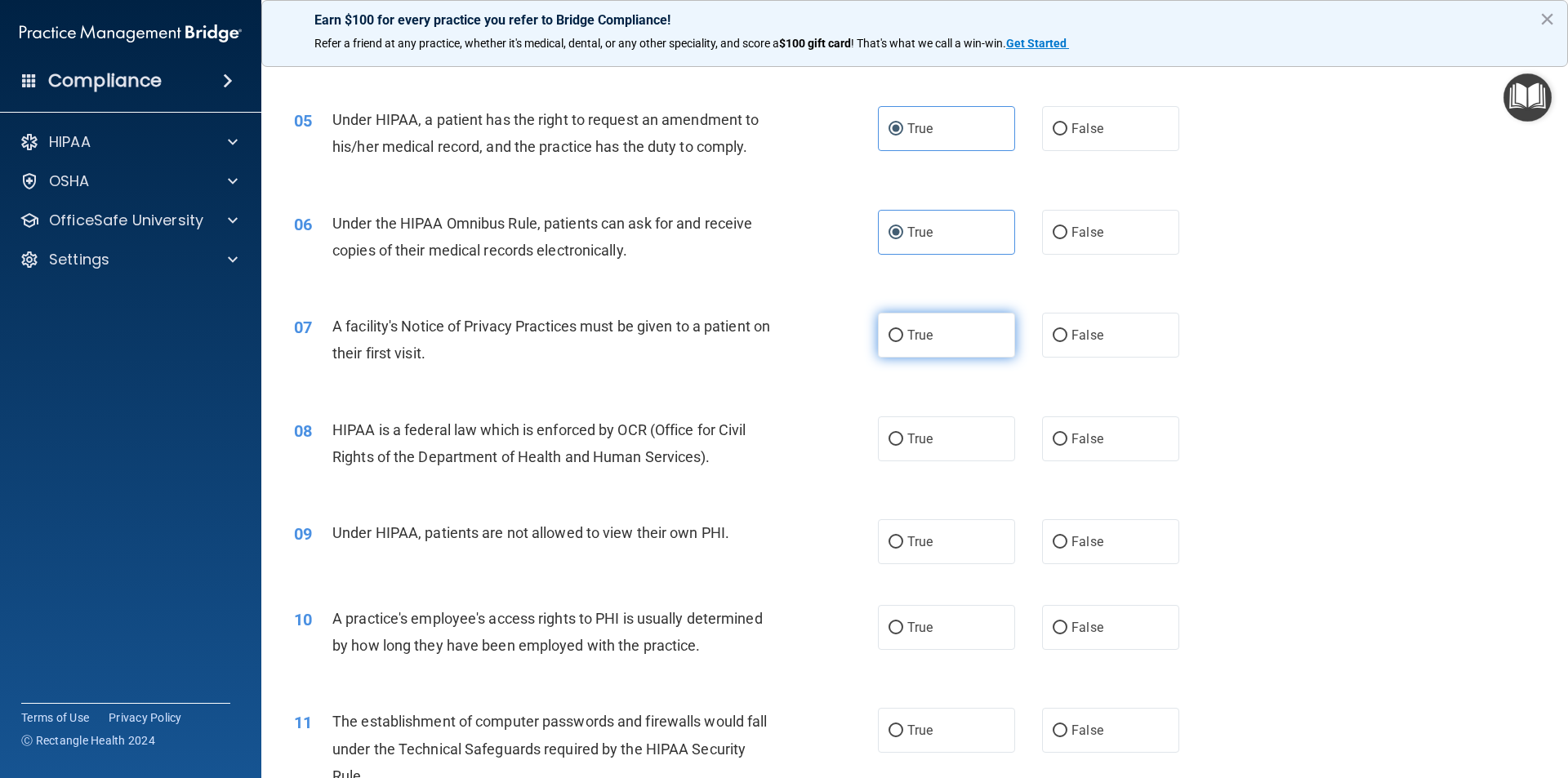
radio input "true"
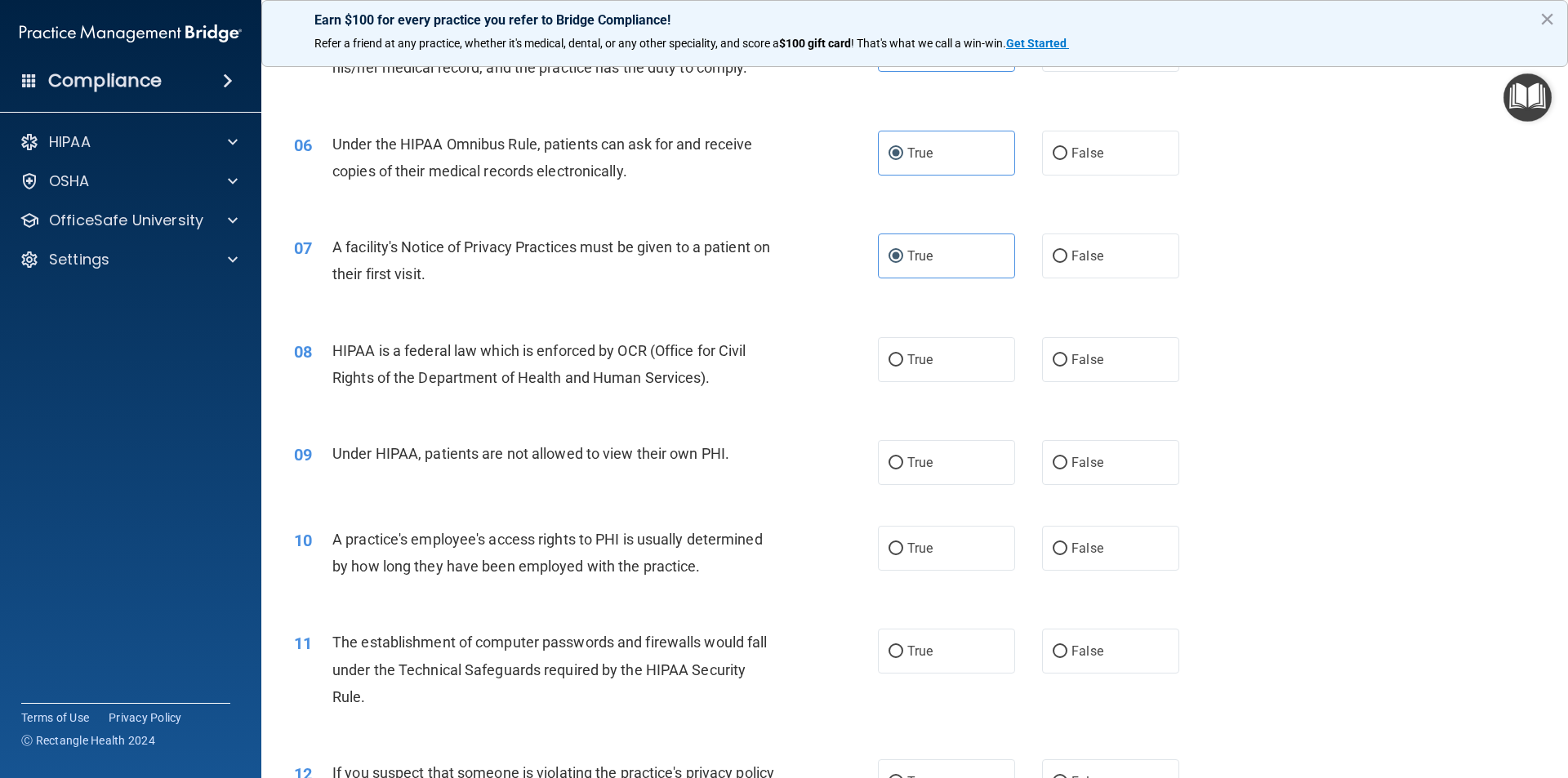
scroll to position [653, 0]
click at [933, 340] on label "True" at bounding box center [947, 357] width 137 height 45
click at [904, 352] on input "True" at bounding box center [896, 358] width 15 height 12
radio input "true"
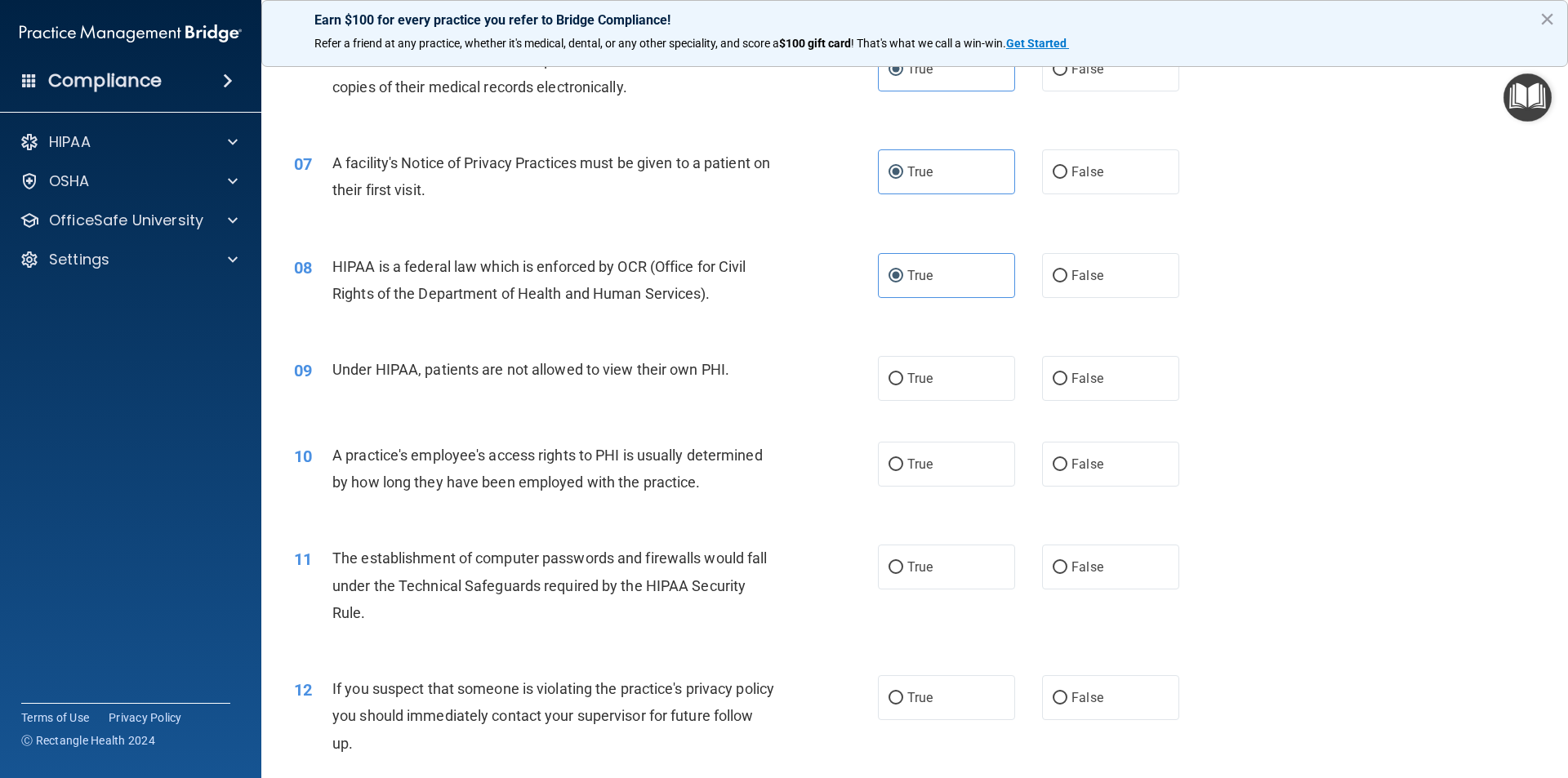
scroll to position [816, 0]
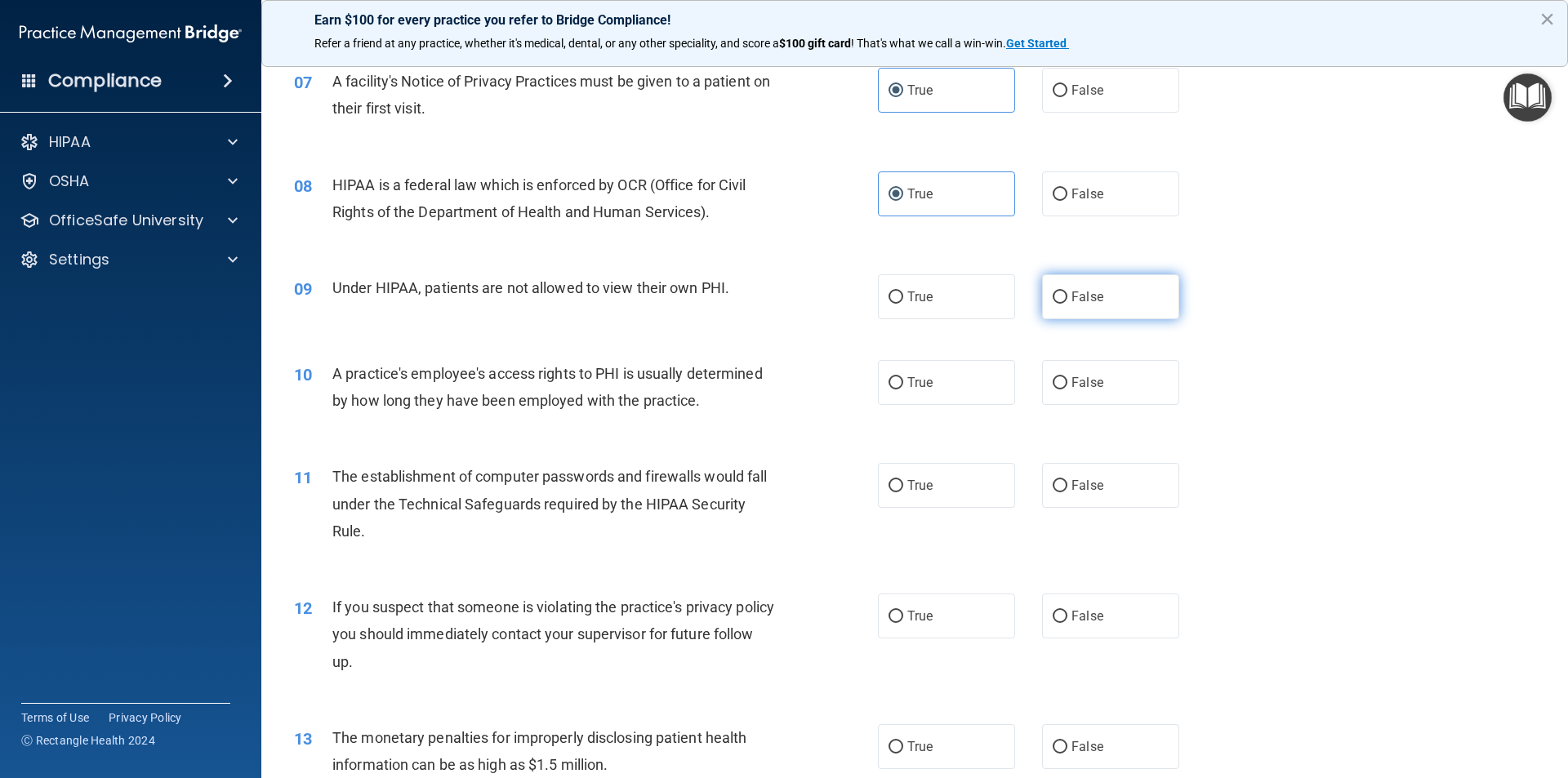
click at [1053, 294] on input "False" at bounding box center [1061, 297] width 15 height 12
radio input "true"
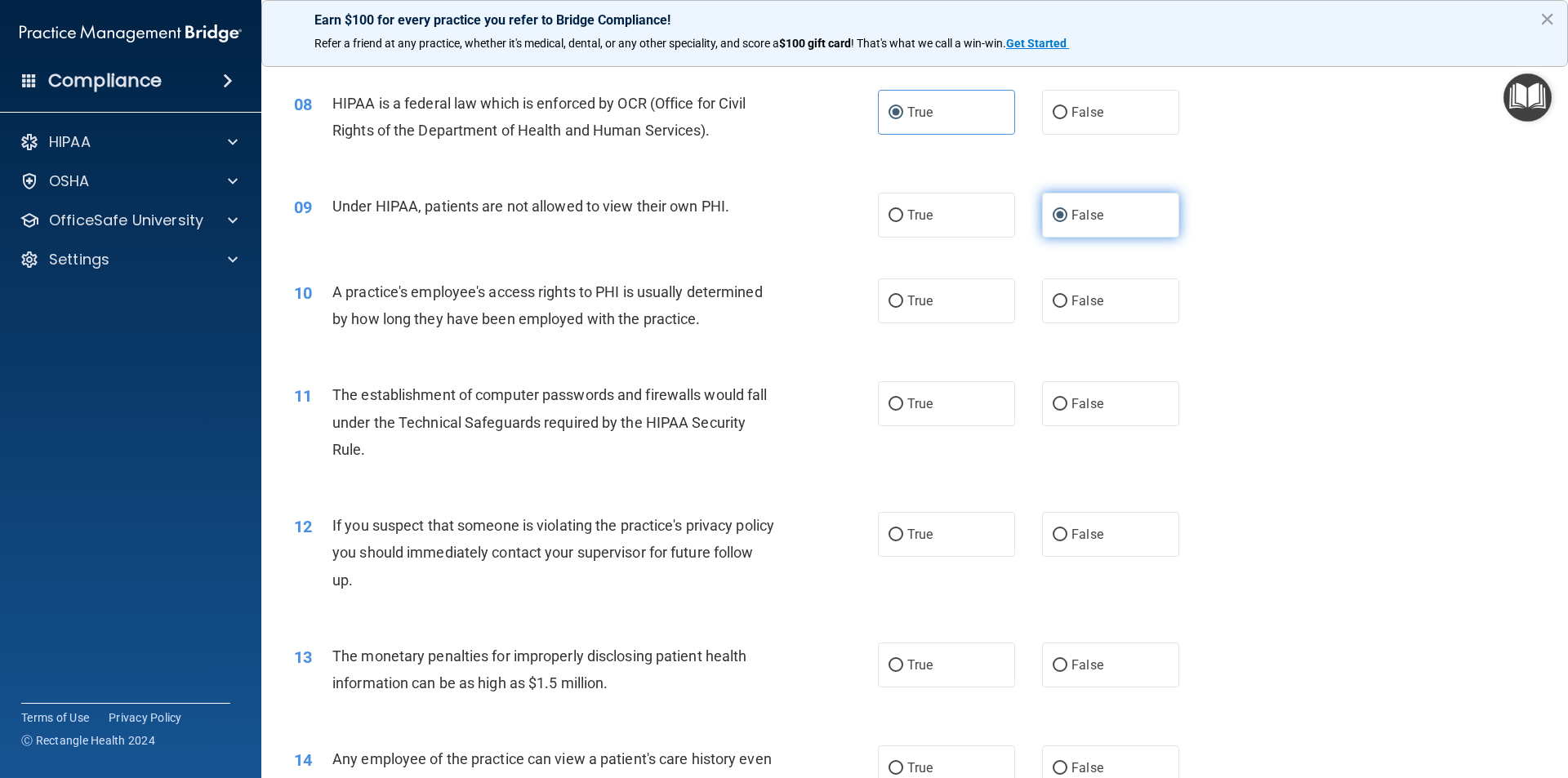
scroll to position [980, 0]
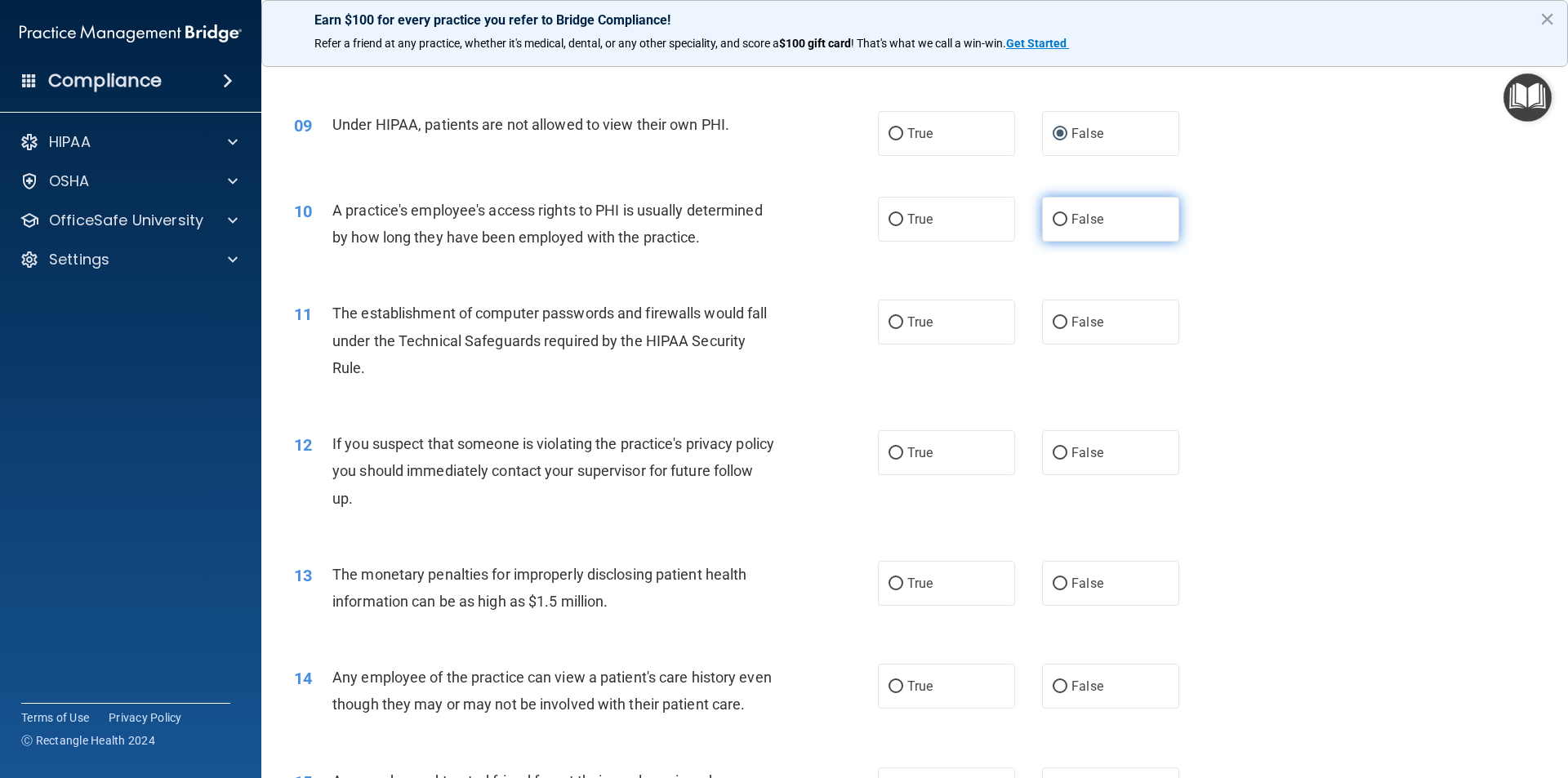
click at [1062, 218] on label "False" at bounding box center [1110, 219] width 137 height 45
click at [1062, 218] on input "False" at bounding box center [1061, 219] width 15 height 12
radio input "true"
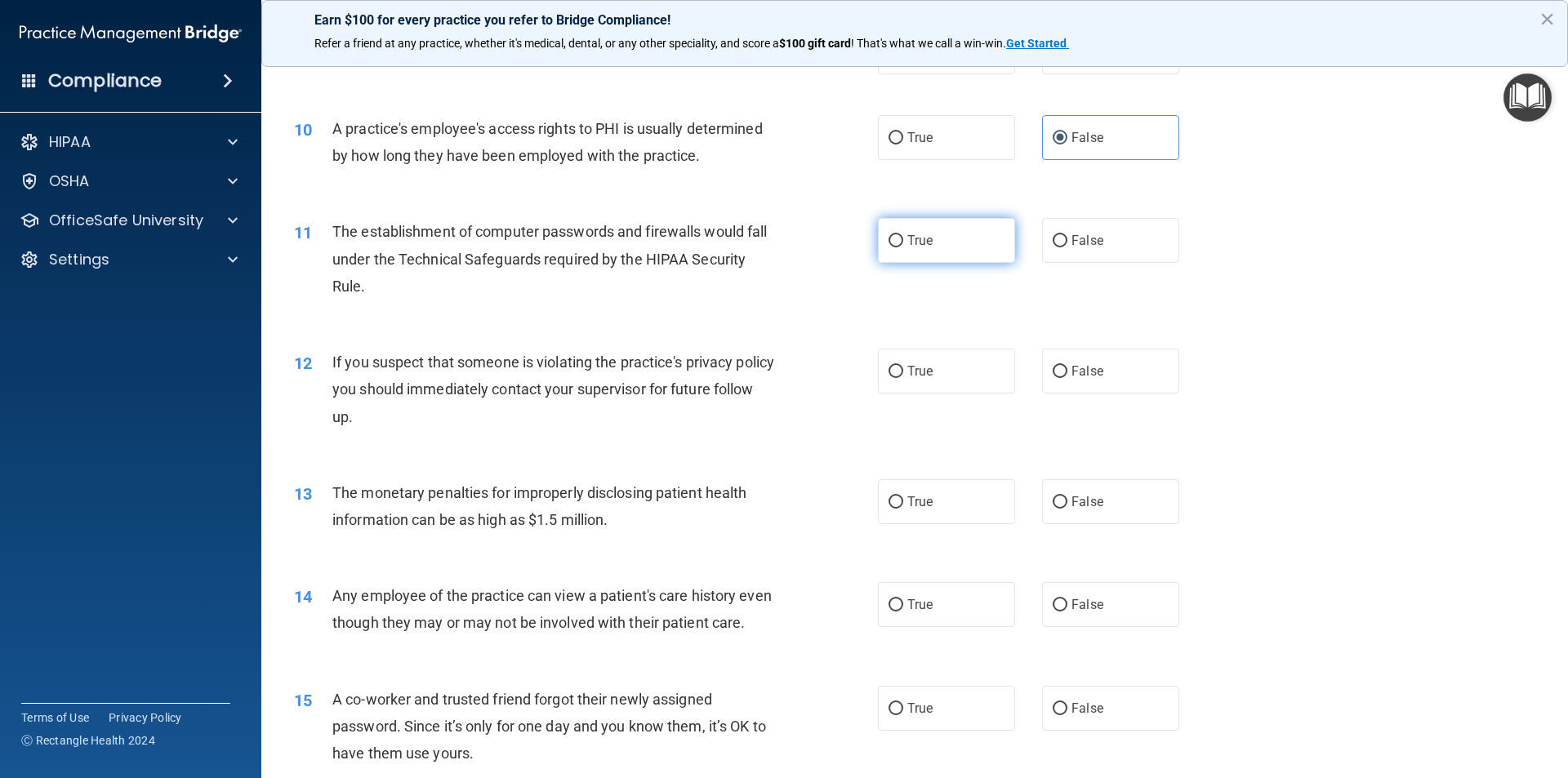
click at [918, 239] on span "True" at bounding box center [919, 240] width 25 height 16
click at [904, 239] on input "True" at bounding box center [896, 241] width 15 height 12
radio input "true"
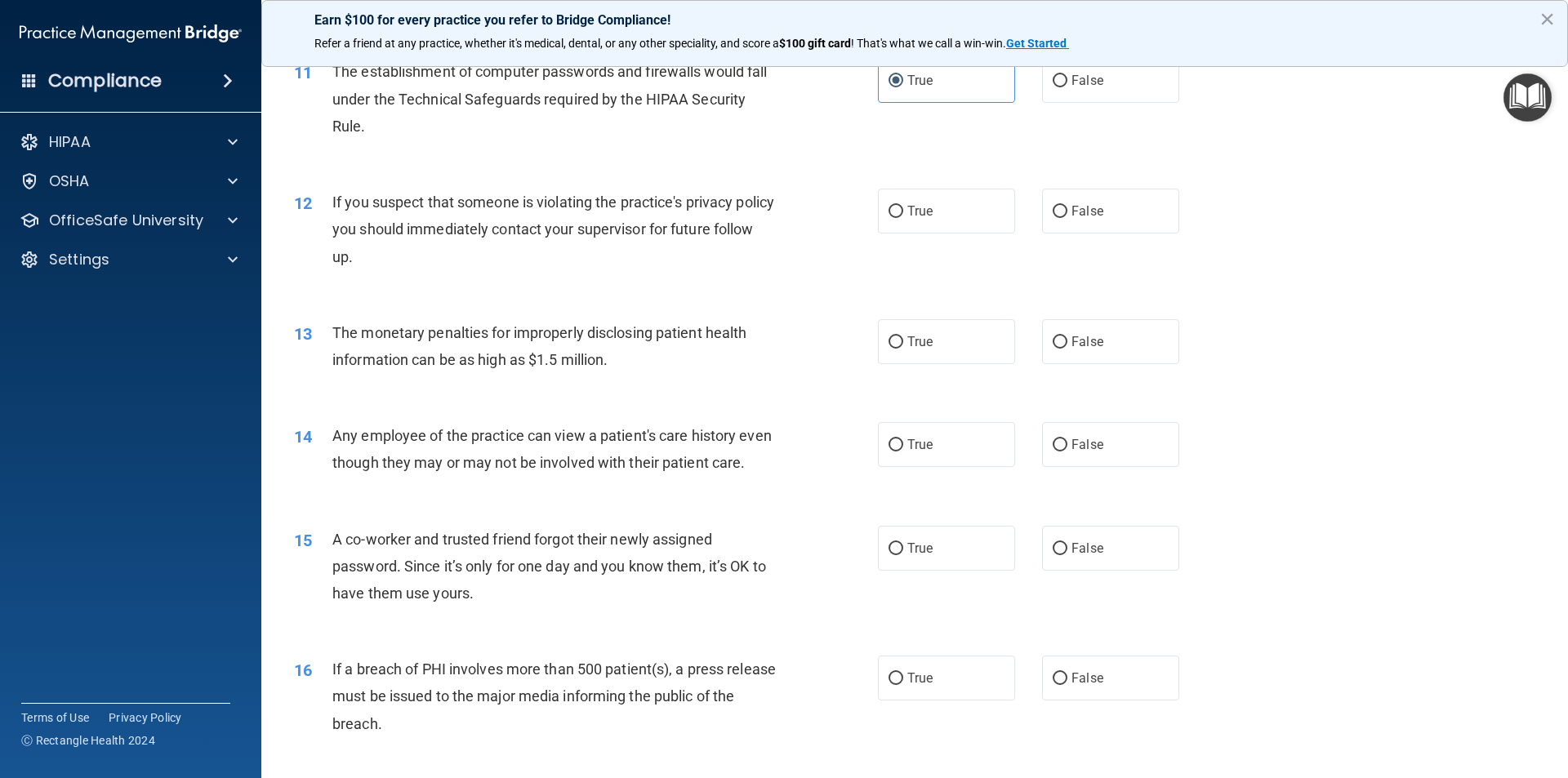
scroll to position [1224, 0]
click at [922, 213] on span "True" at bounding box center [919, 207] width 25 height 16
click at [904, 213] on input "True" at bounding box center [896, 208] width 15 height 12
radio input "true"
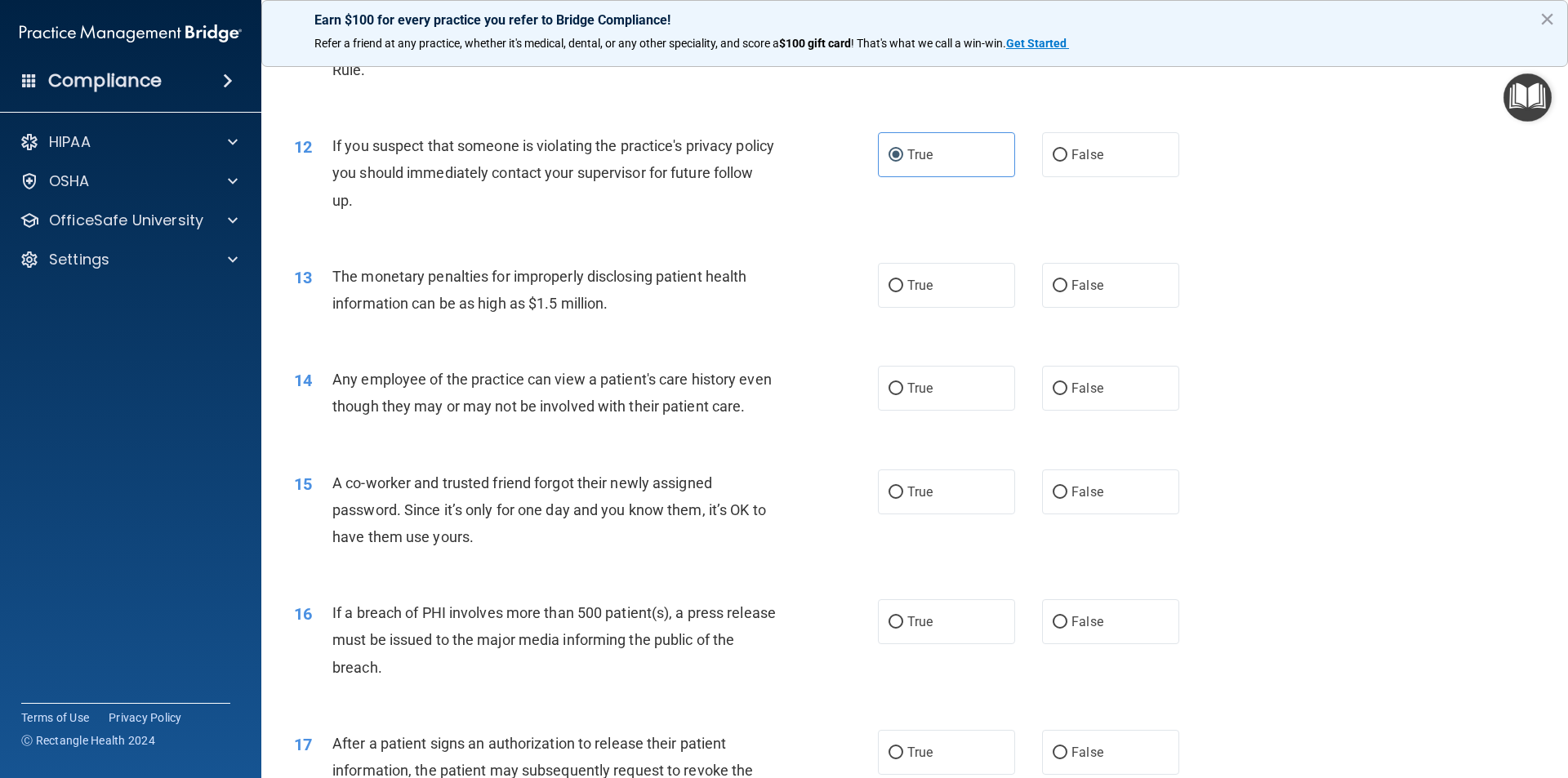
scroll to position [1306, 0]
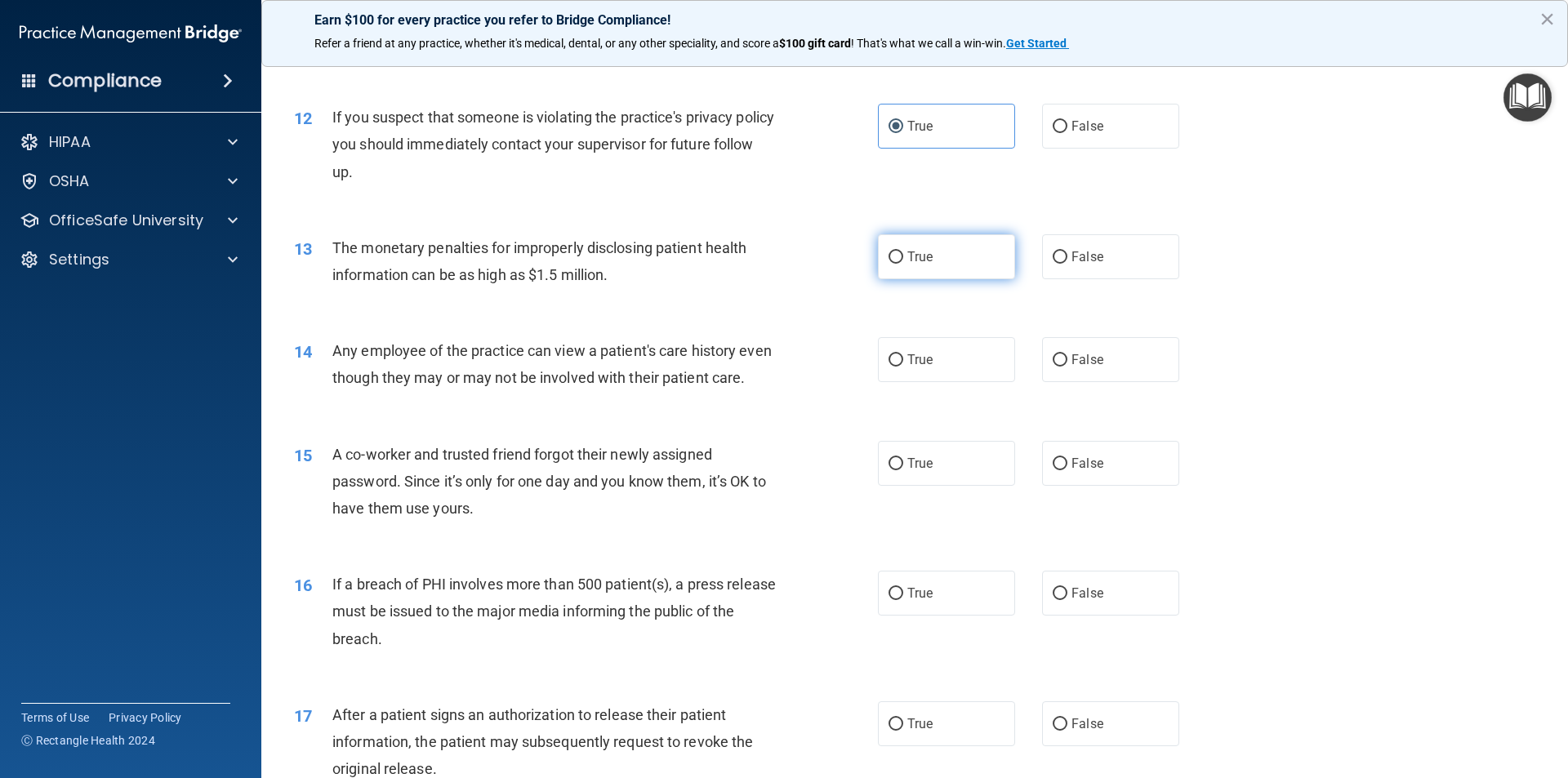
click at [921, 234] on label "True" at bounding box center [947, 257] width 137 height 45
click at [904, 251] on input "True" at bounding box center [896, 257] width 15 height 12
radio input "true"
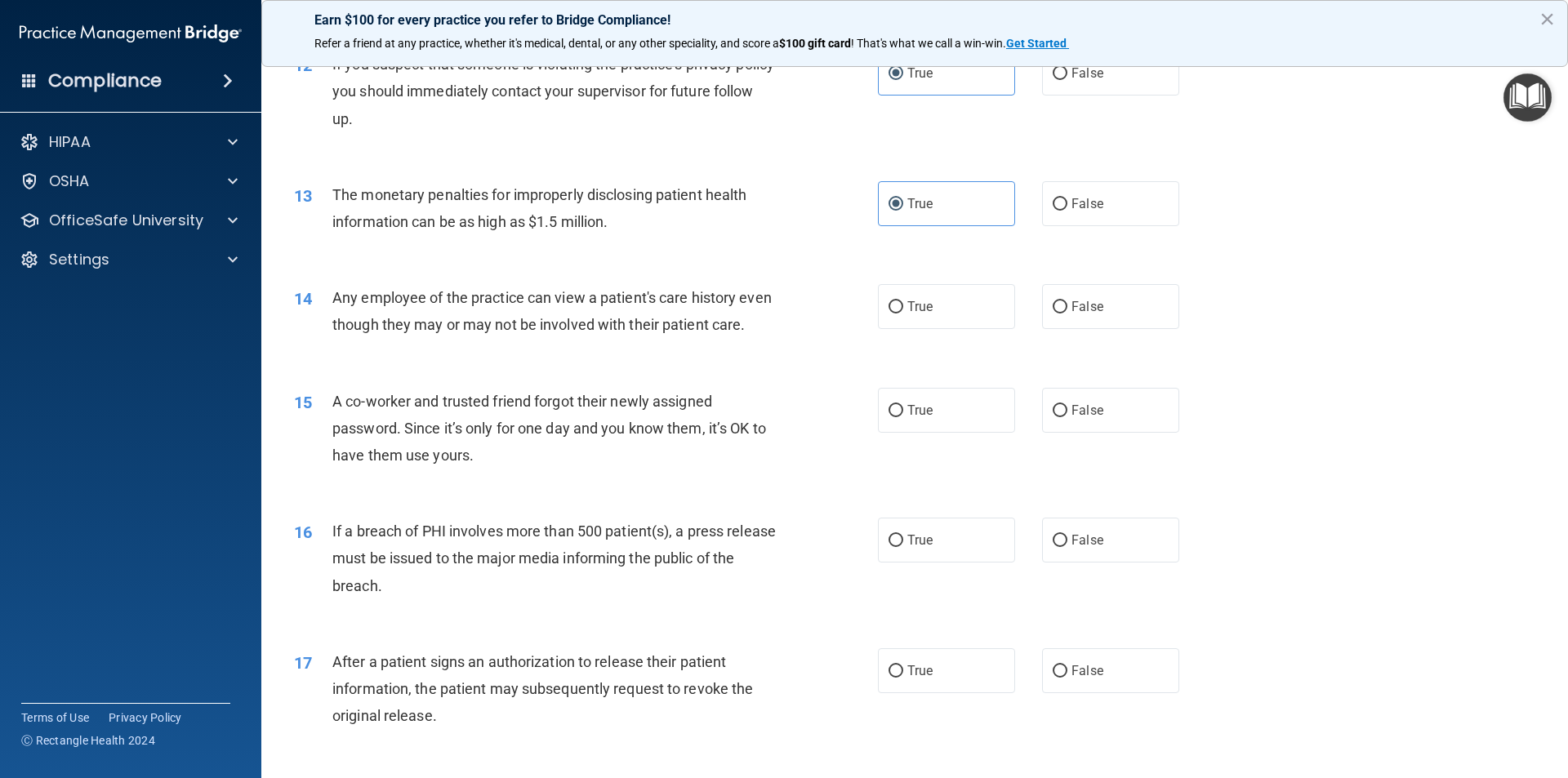
scroll to position [1388, 0]
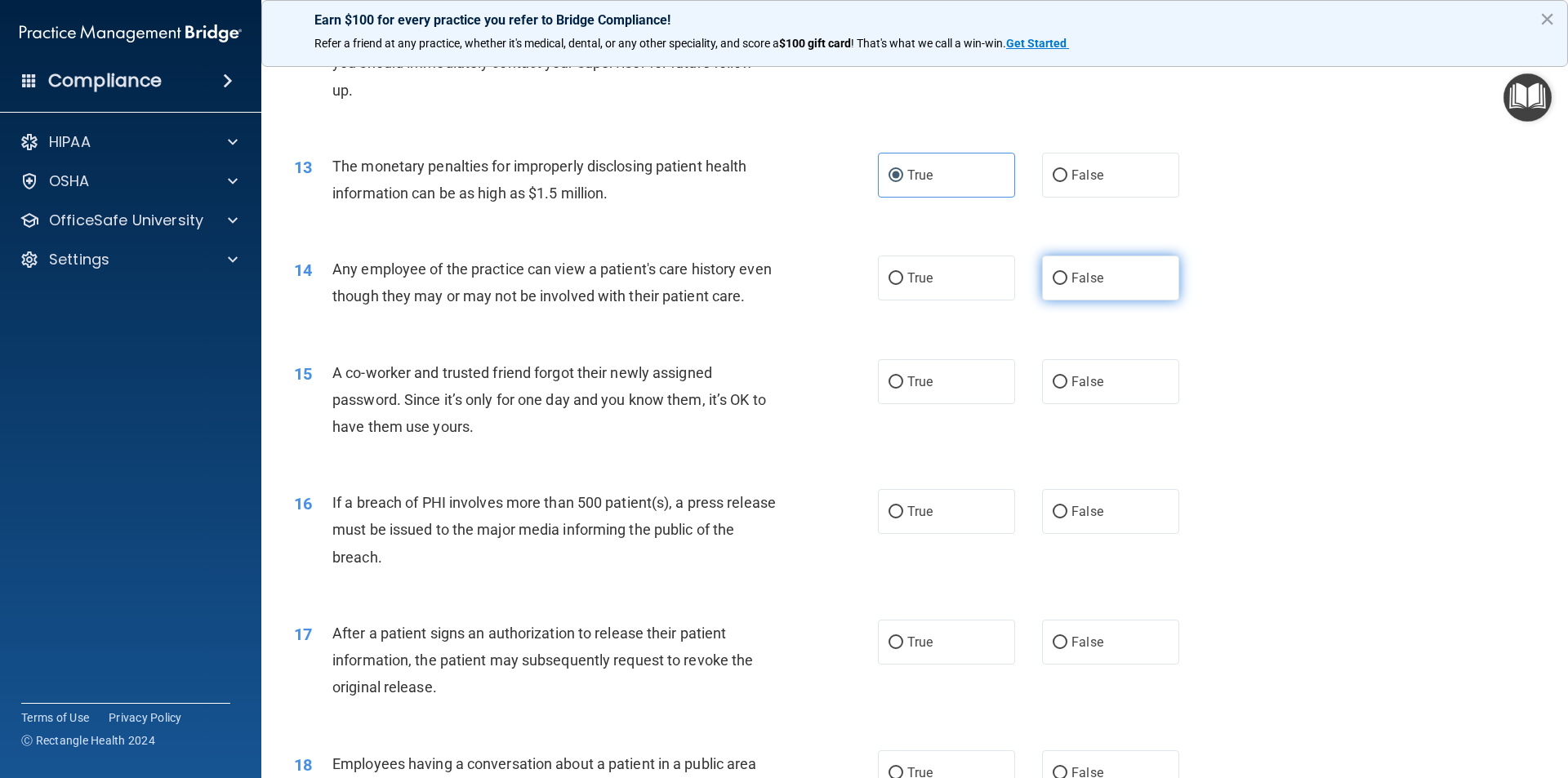
click at [1067, 287] on label "False" at bounding box center [1110, 278] width 137 height 45
click at [1067, 285] on input "False" at bounding box center [1061, 278] width 15 height 12
radio input "true"
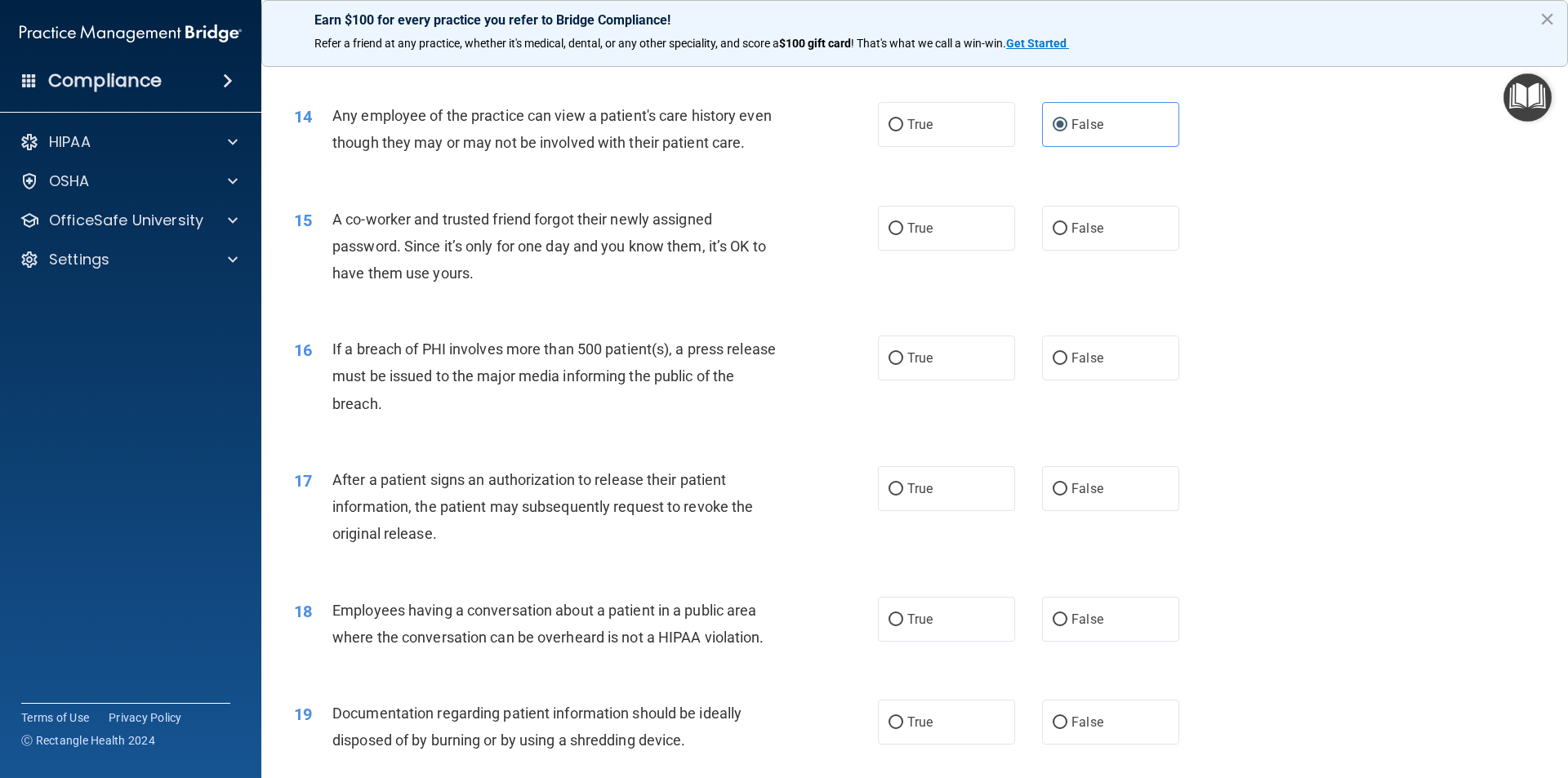
scroll to position [1551, 0]
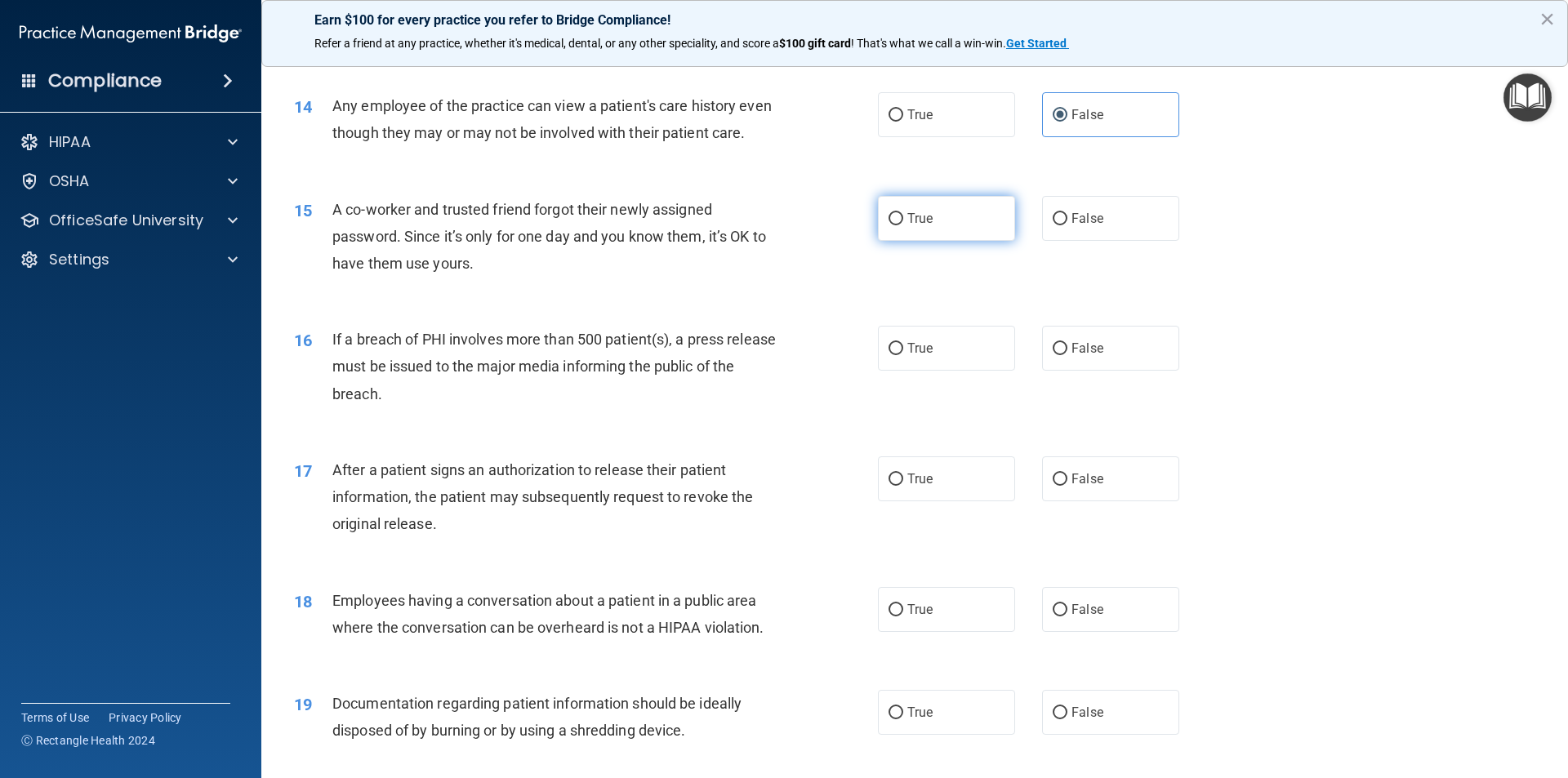
click at [907, 226] on span "True" at bounding box center [919, 218] width 25 height 16
click at [904, 225] on input "True" at bounding box center [896, 219] width 15 height 12
radio input "true"
click at [1053, 225] on input "False" at bounding box center [1061, 219] width 15 height 12
radio input "true"
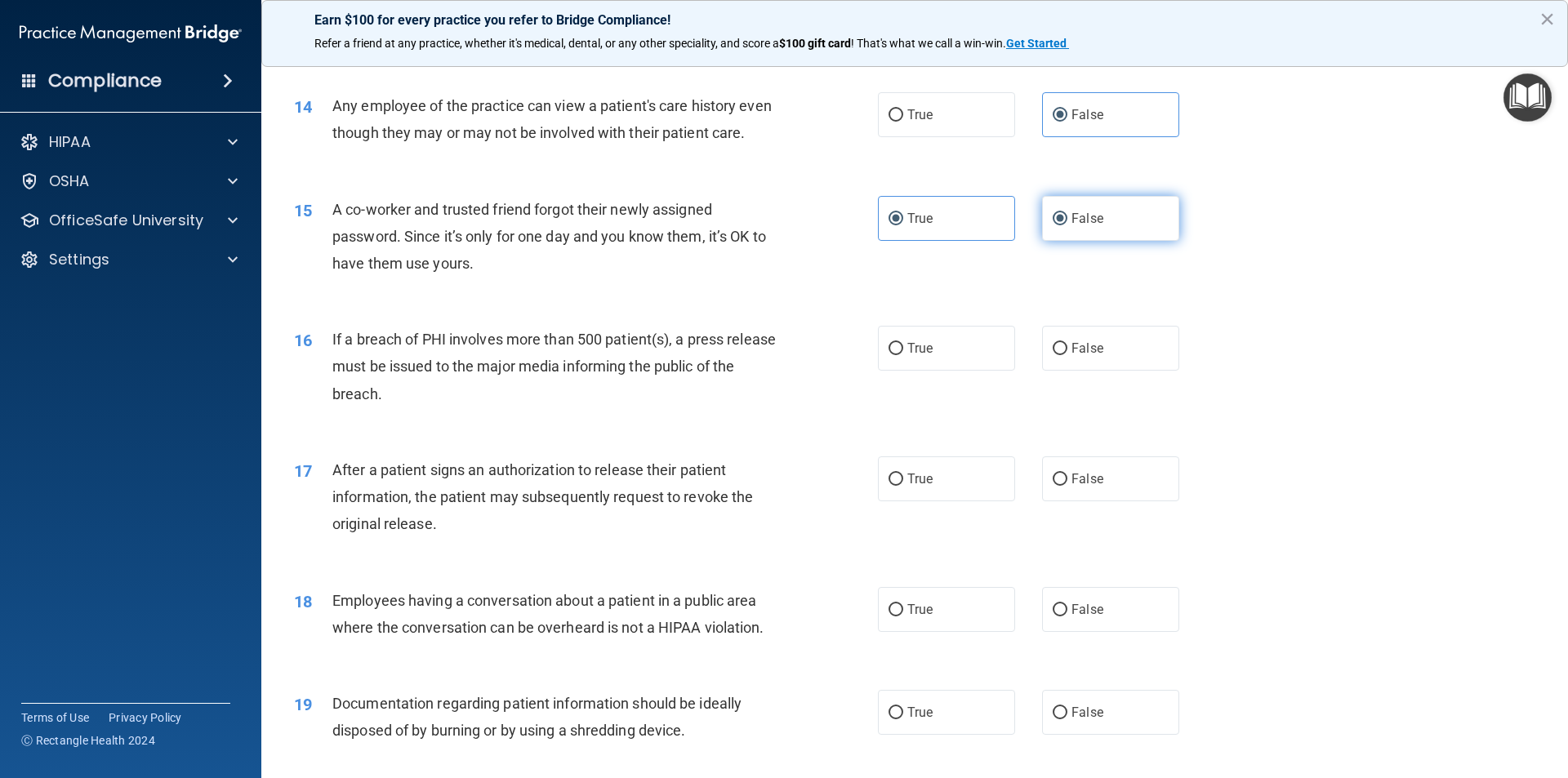
radio input "false"
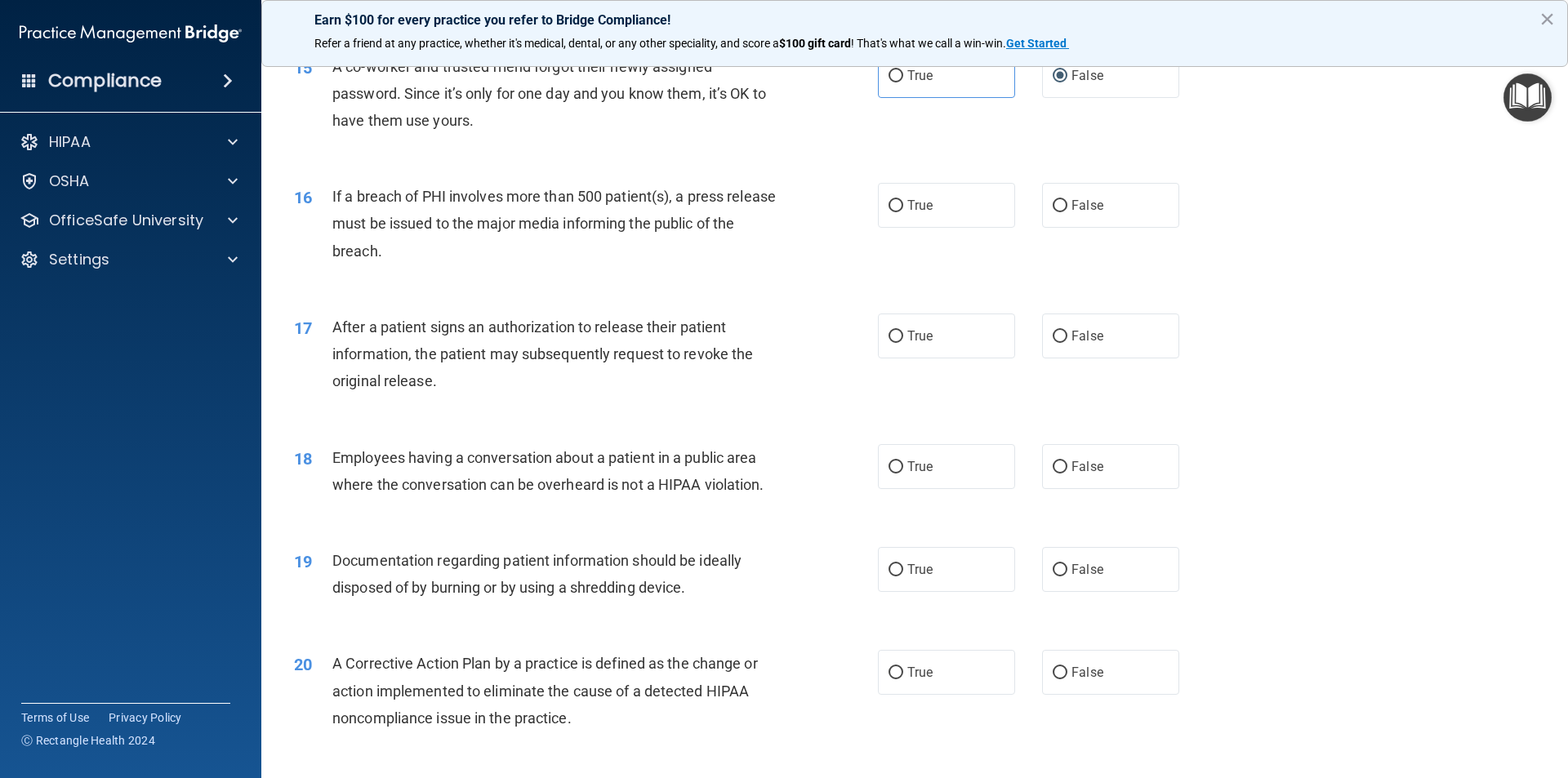
scroll to position [1714, 0]
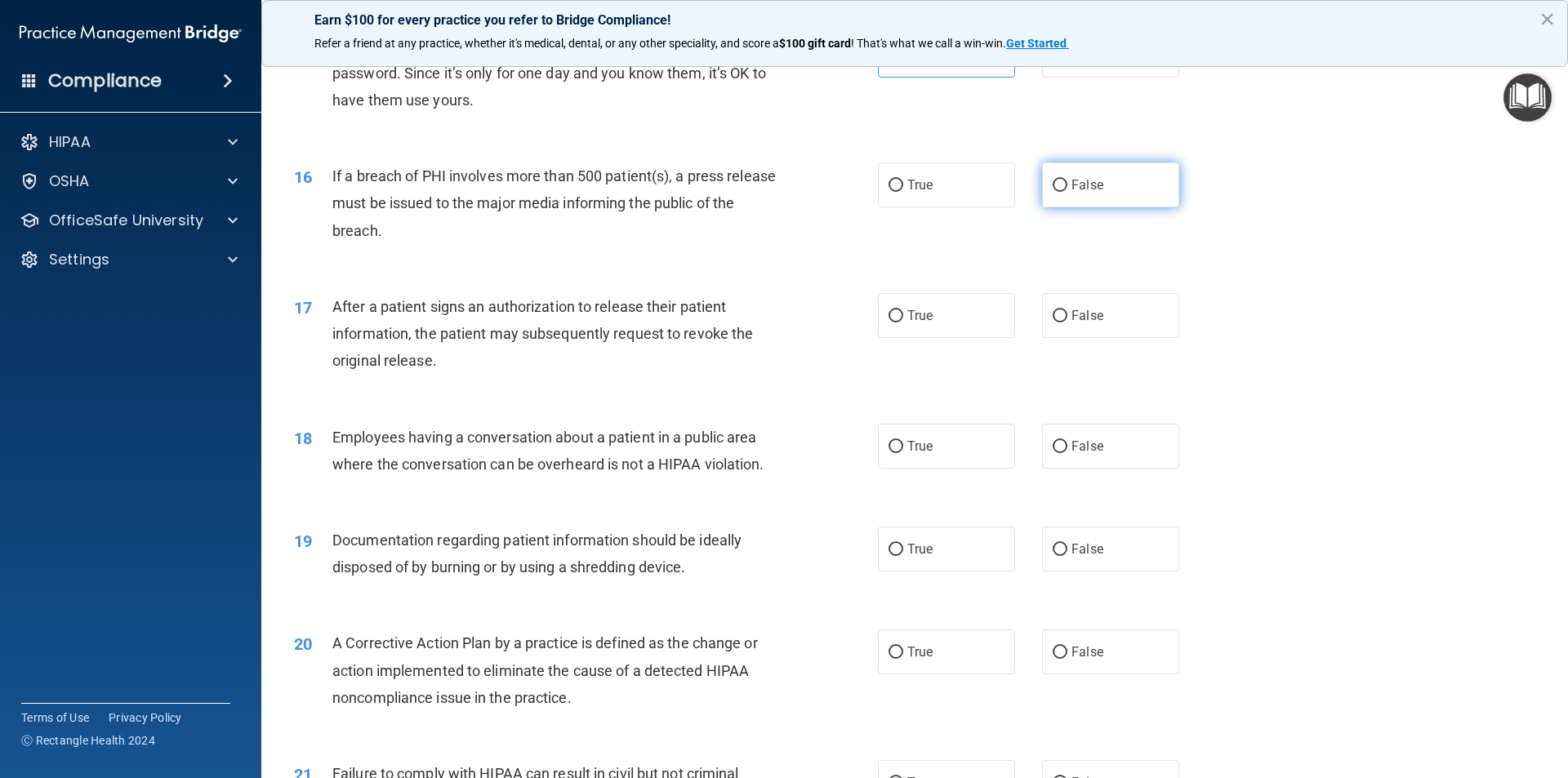
click at [1080, 192] on label "False" at bounding box center [1110, 185] width 137 height 45
click at [1067, 191] on input "False" at bounding box center [1061, 185] width 15 height 12
radio input "true"
click at [969, 207] on label "True" at bounding box center [947, 185] width 137 height 45
click at [904, 191] on input "True" at bounding box center [896, 185] width 15 height 12
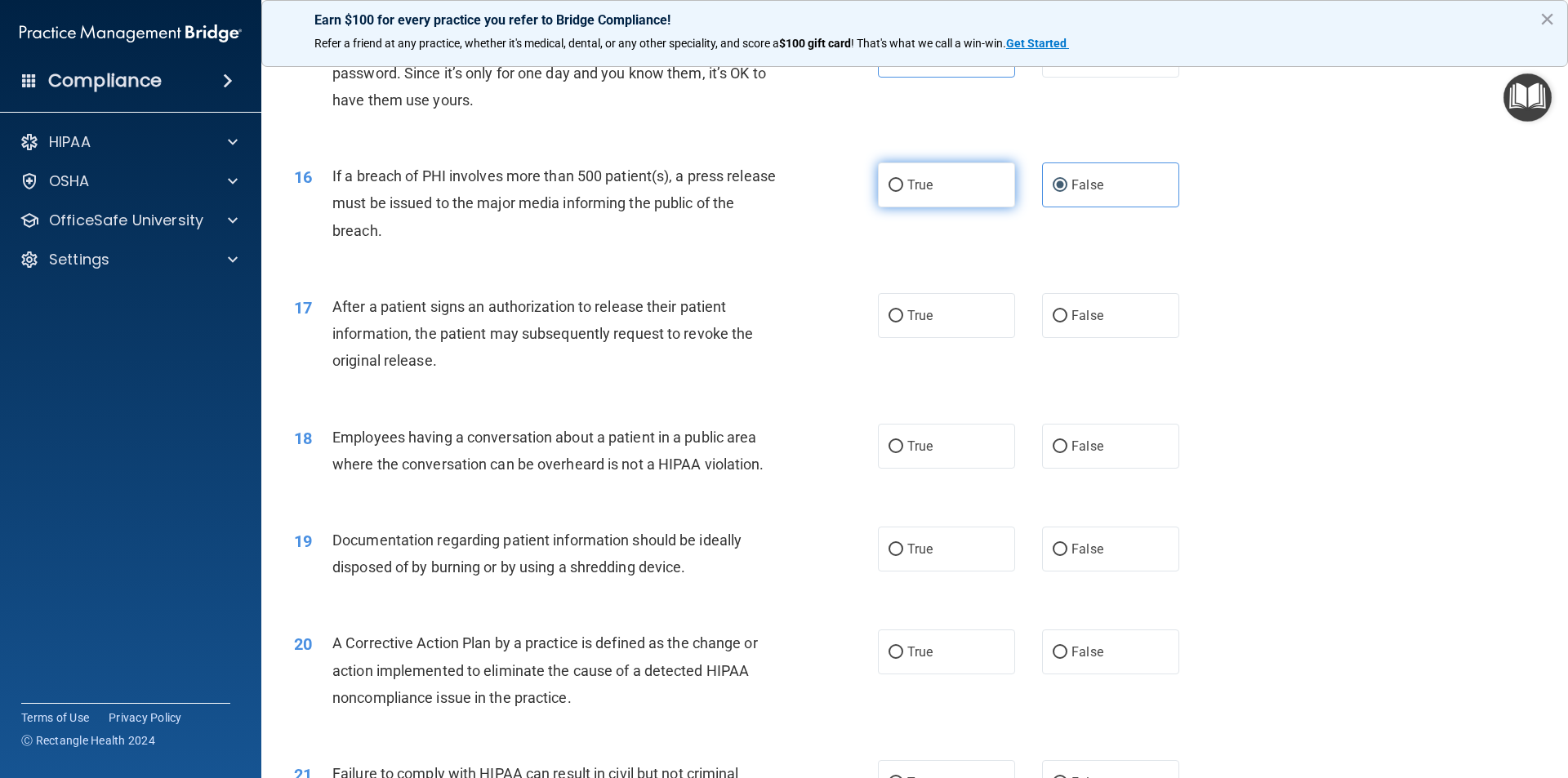
radio input "true"
radio input "false"
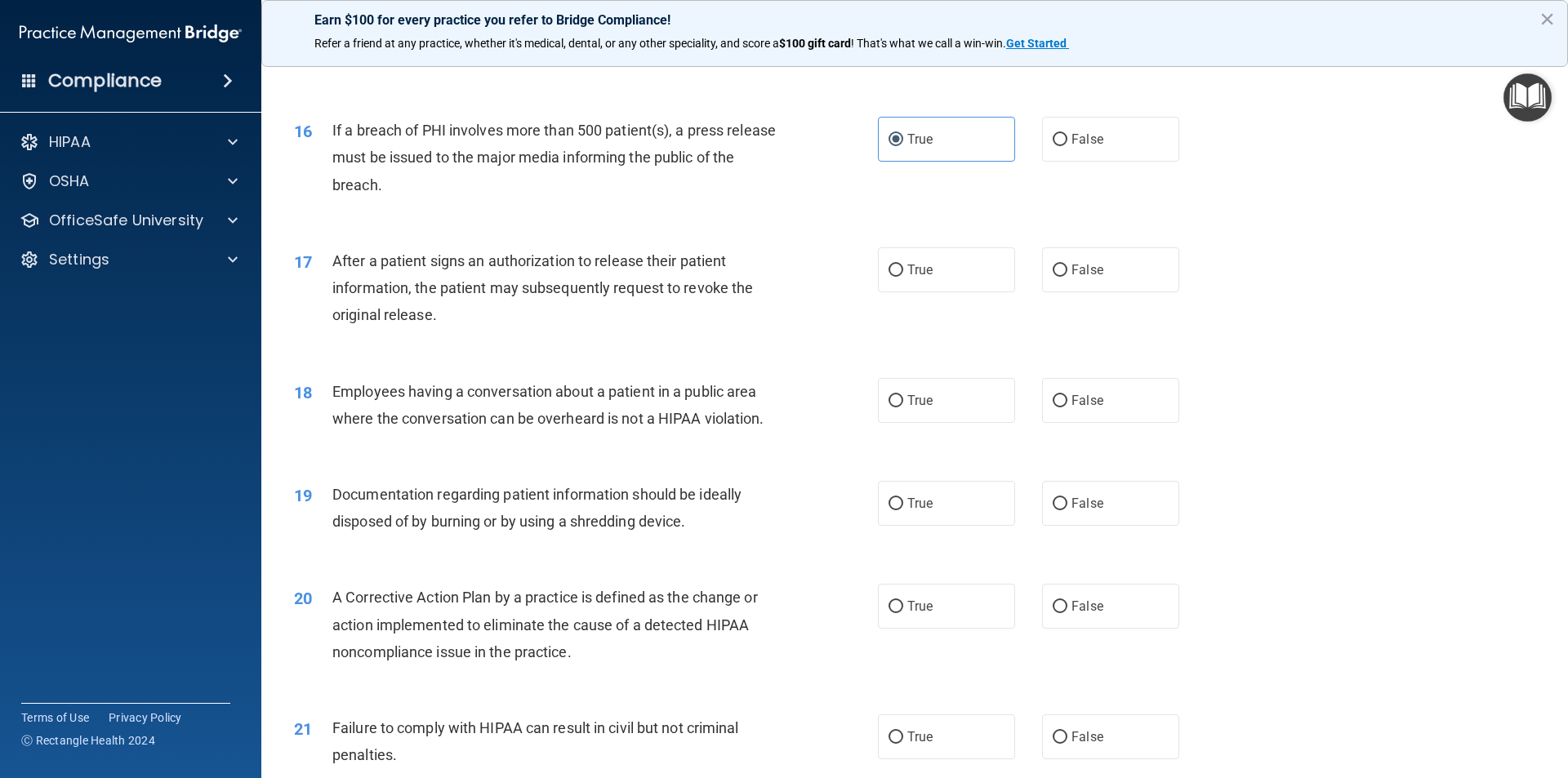
scroll to position [1796, 0]
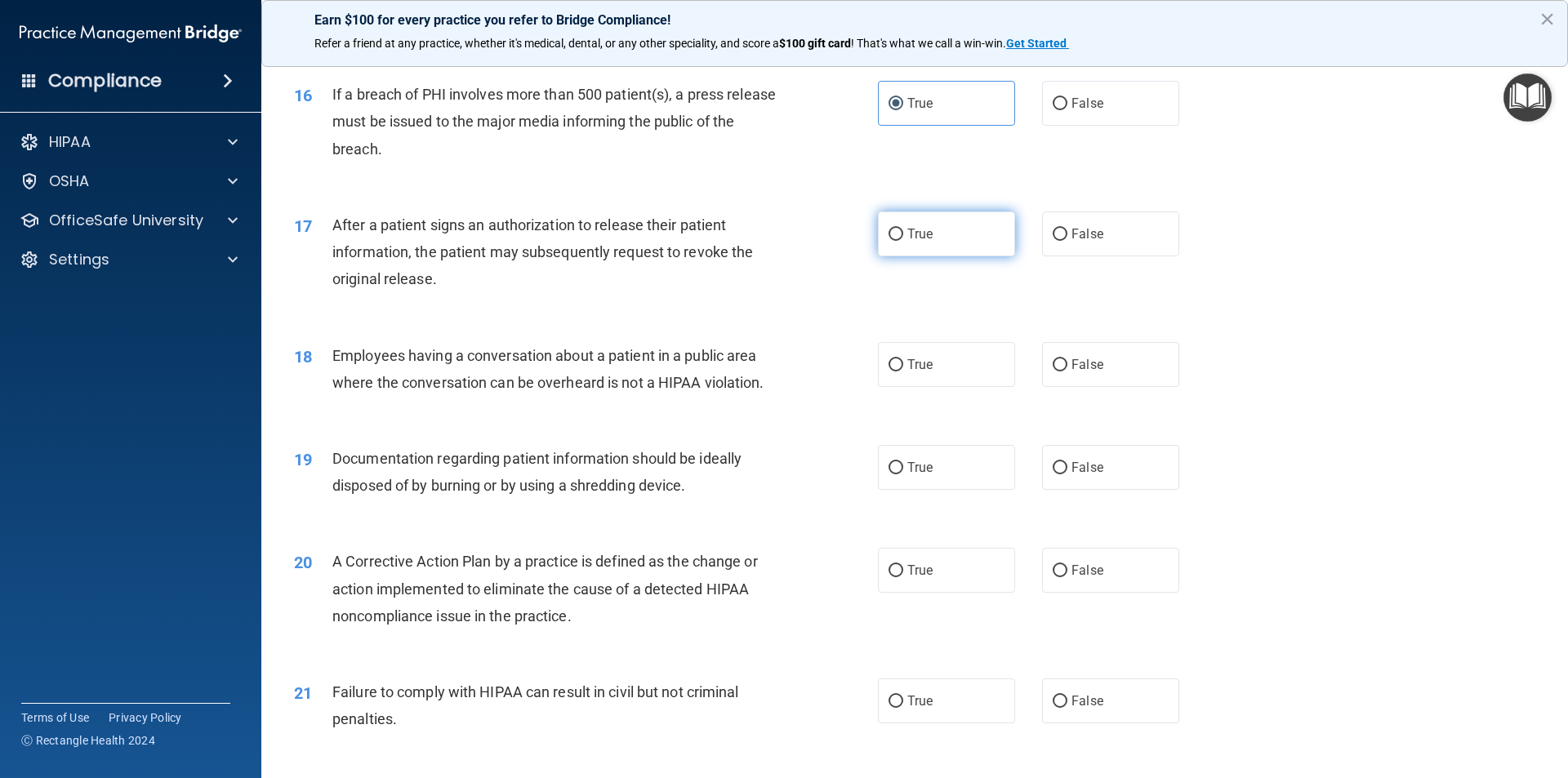
click at [943, 256] on label "True" at bounding box center [947, 233] width 137 height 45
click at [904, 241] on input "True" at bounding box center [896, 234] width 15 height 12
radio input "true"
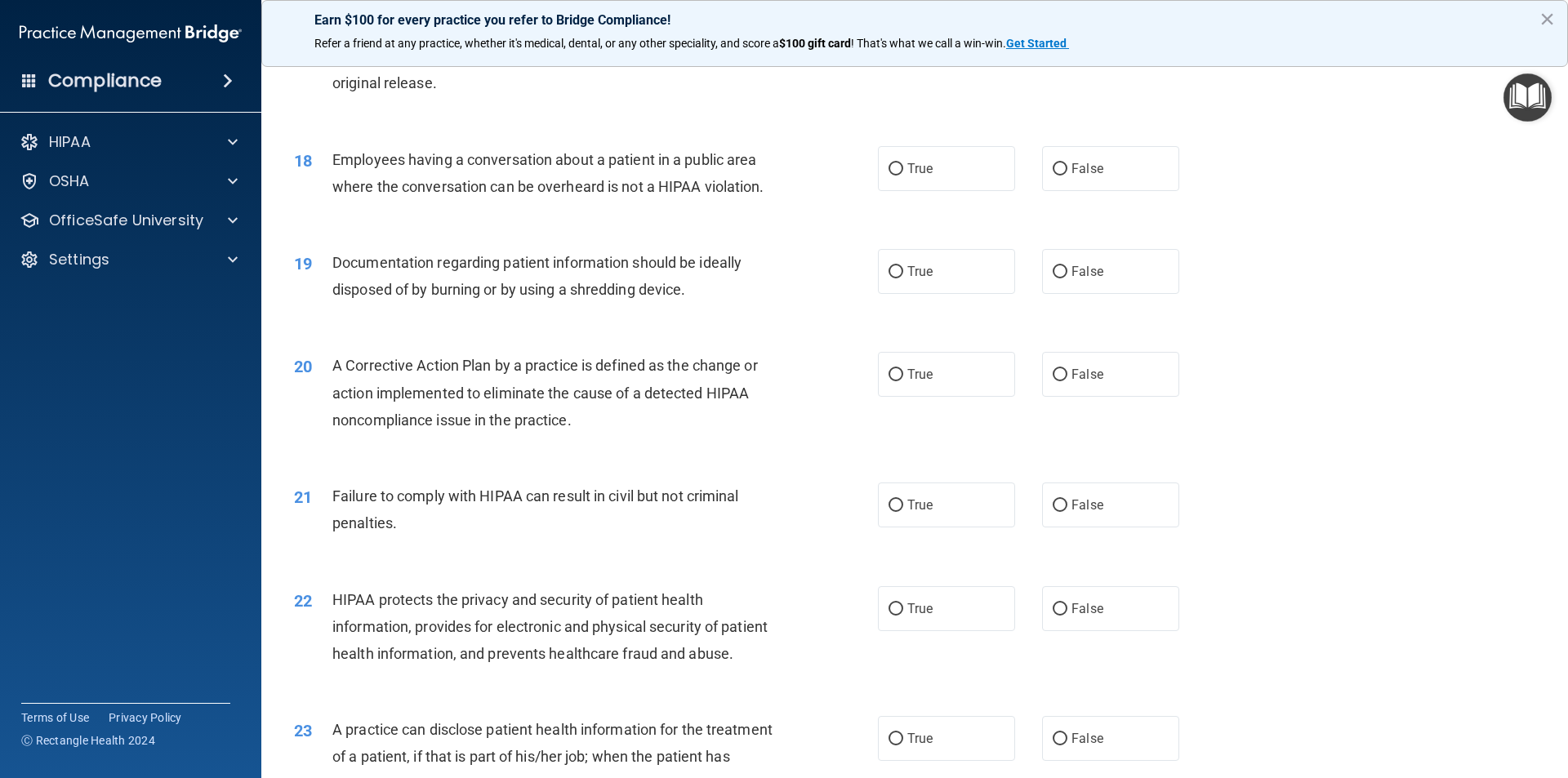
scroll to position [2041, 0]
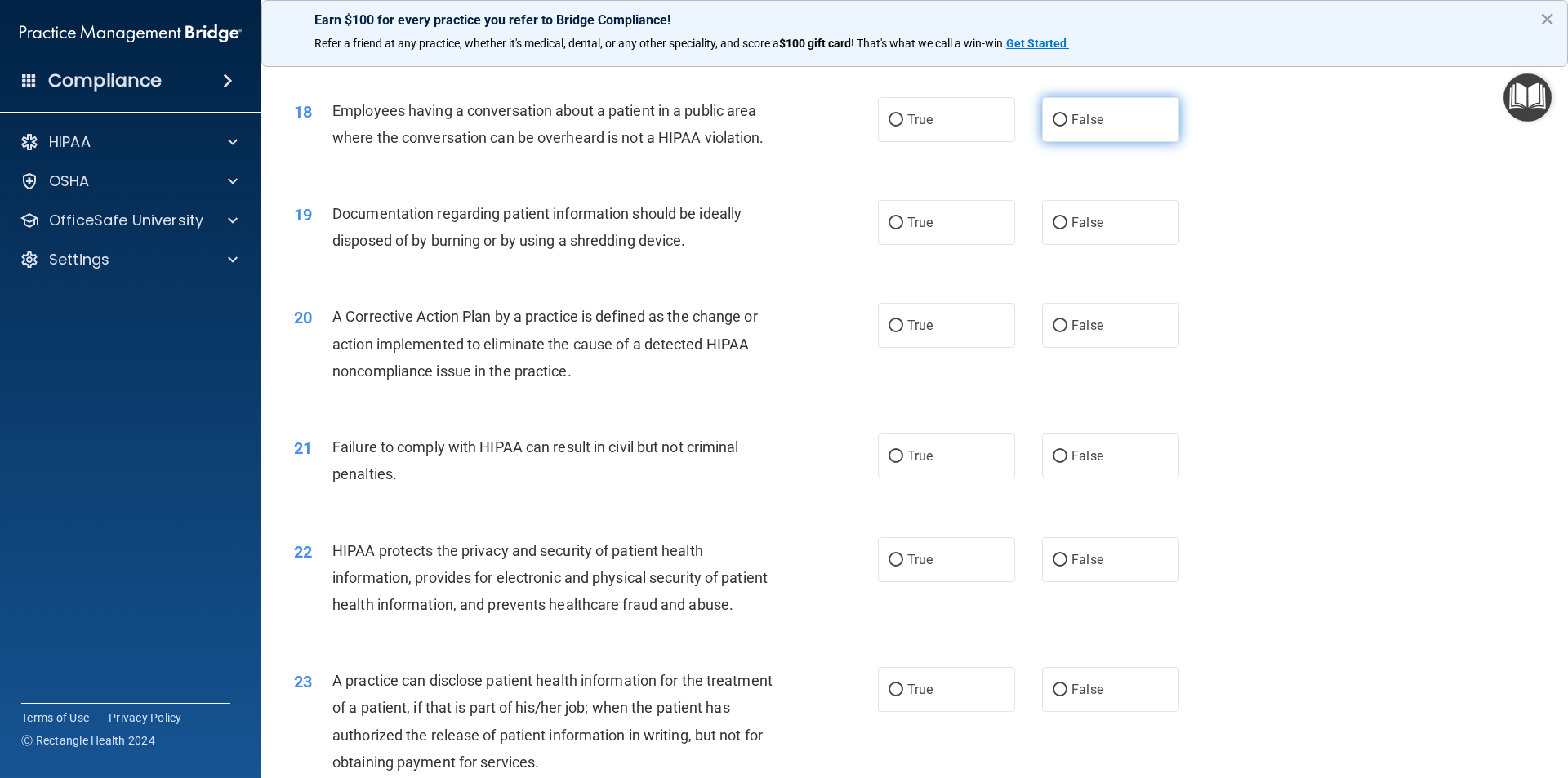
click at [1092, 127] on span "False" at bounding box center [1088, 120] width 32 height 16
click at [1067, 126] on input "False" at bounding box center [1061, 120] width 15 height 12
radio input "true"
click at [954, 245] on label "True" at bounding box center [947, 222] width 137 height 45
click at [904, 230] on input "True" at bounding box center [896, 222] width 15 height 12
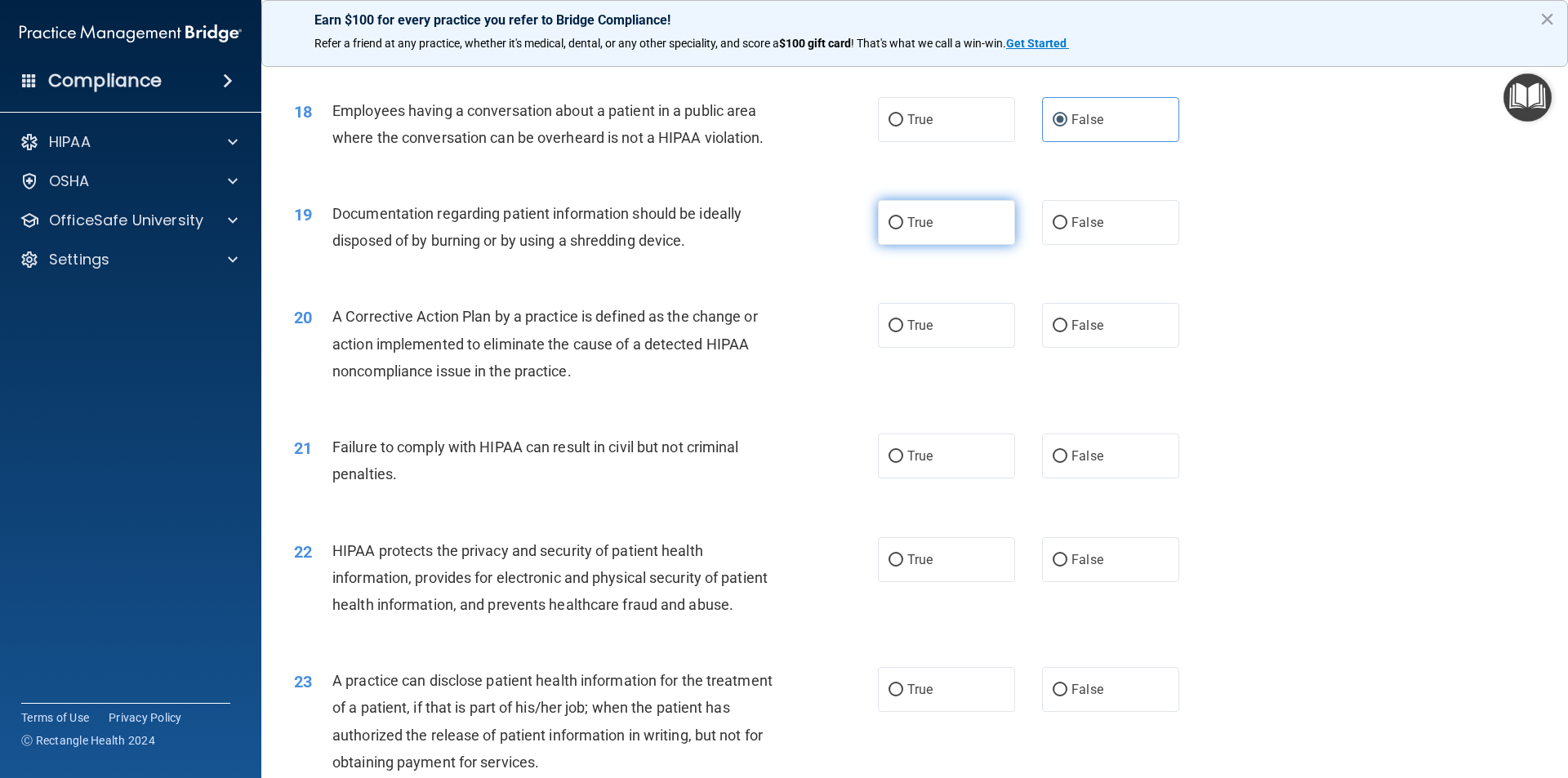
radio input "true"
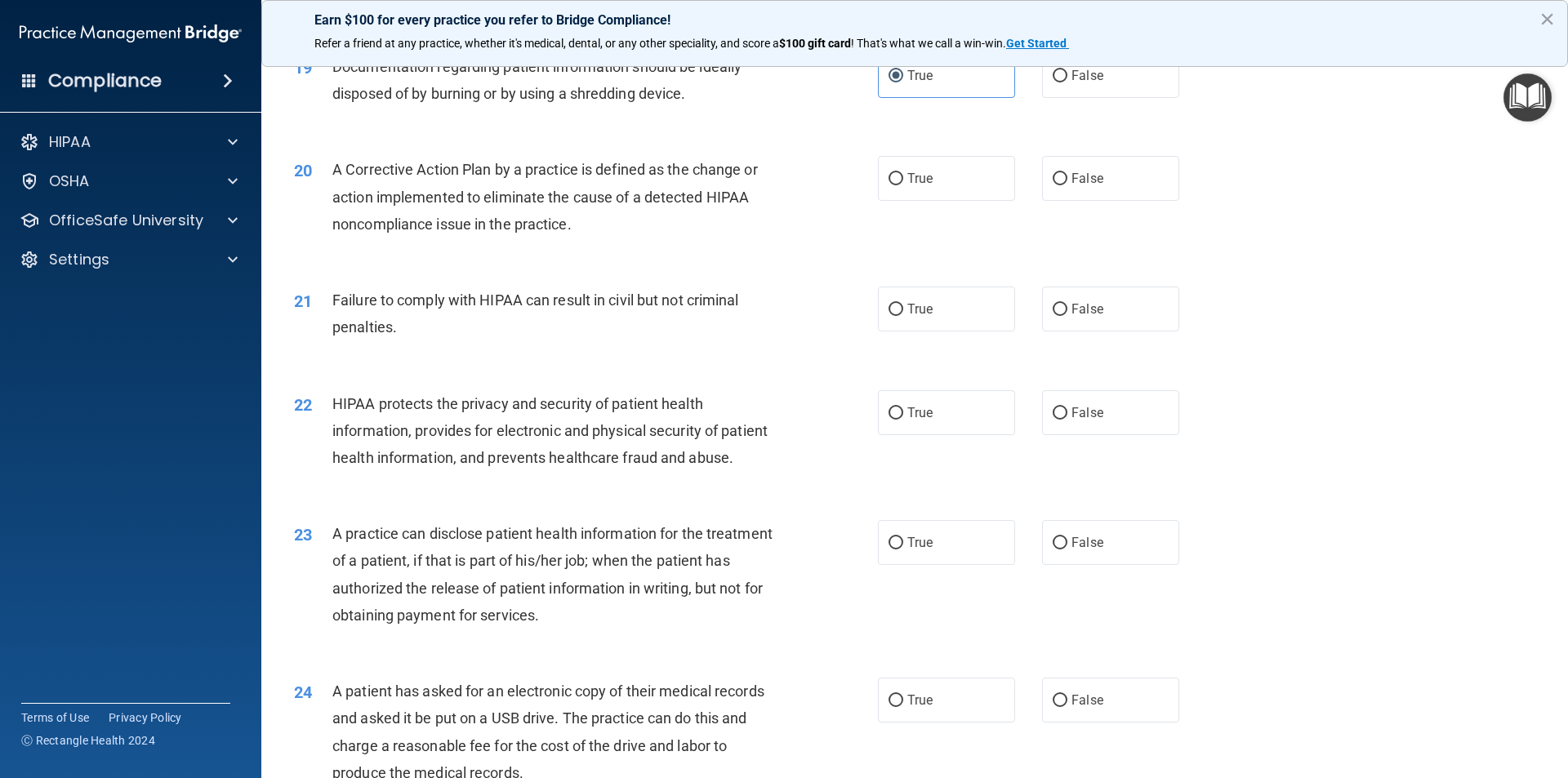
scroll to position [2204, 0]
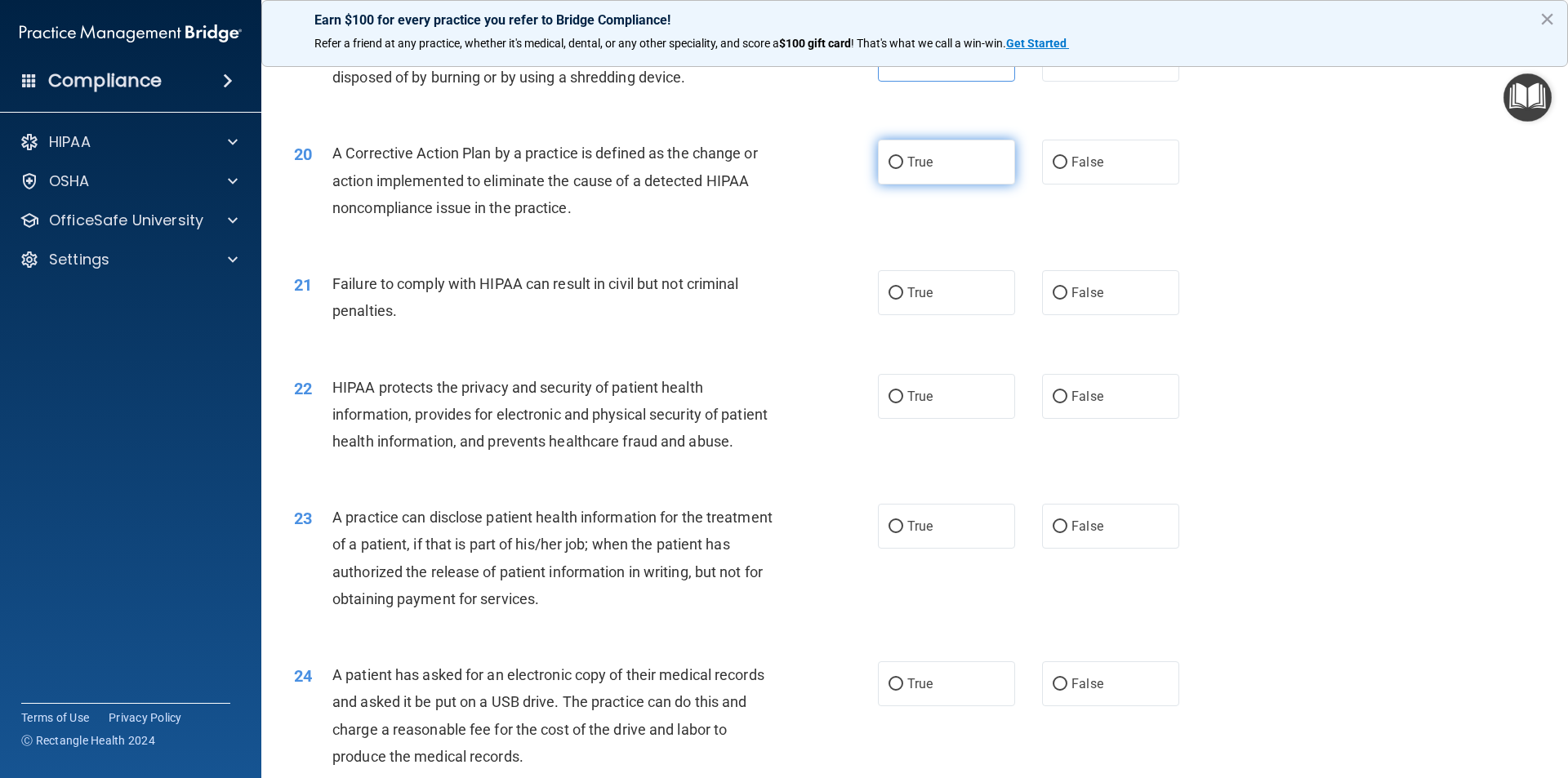
click at [954, 185] on label "True" at bounding box center [947, 162] width 137 height 45
click at [904, 169] on input "True" at bounding box center [896, 163] width 15 height 12
radio input "true"
click at [1105, 315] on label "False" at bounding box center [1110, 292] width 137 height 45
click at [1067, 300] on input "False" at bounding box center [1061, 293] width 15 height 12
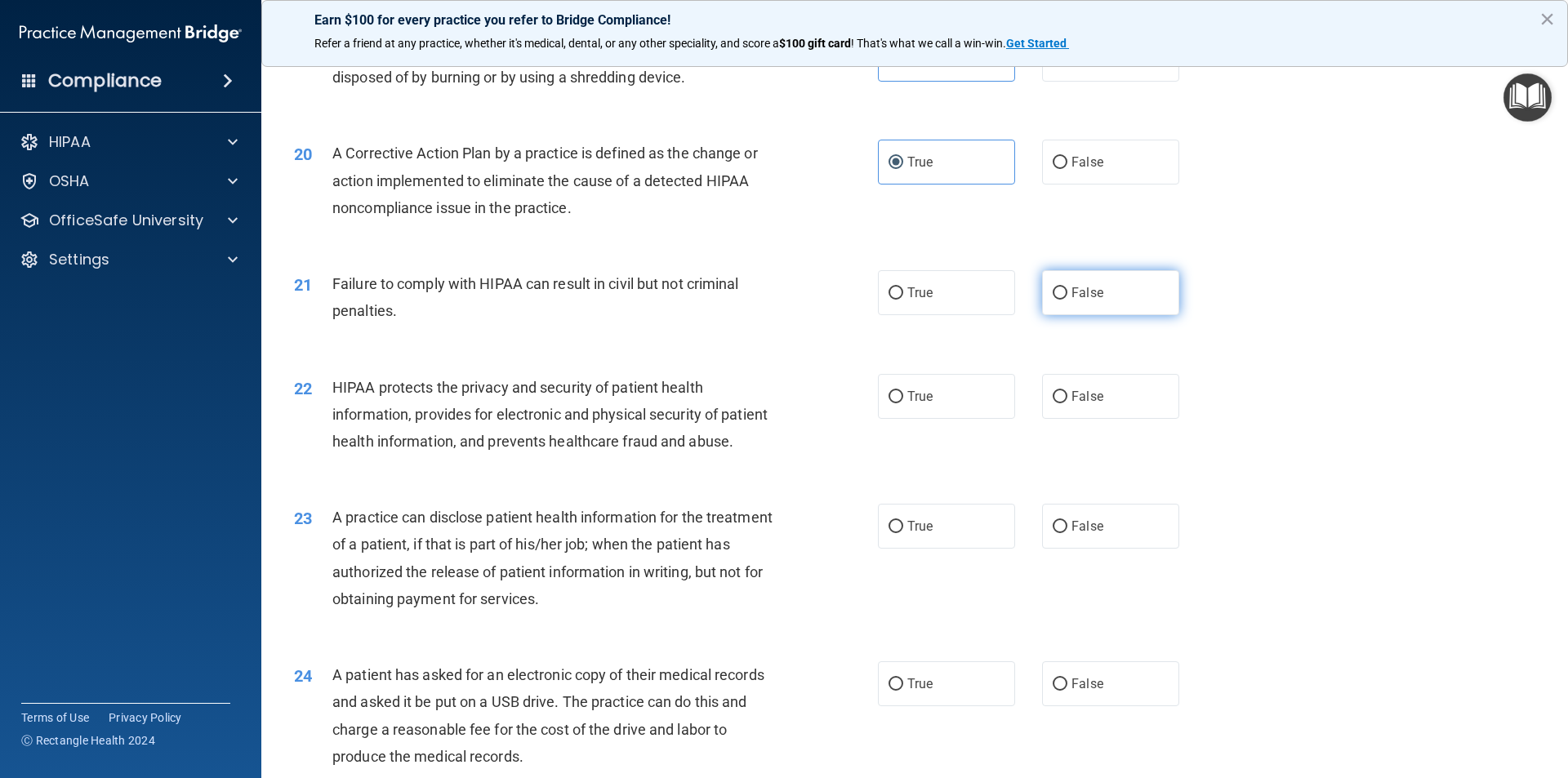
radio input "true"
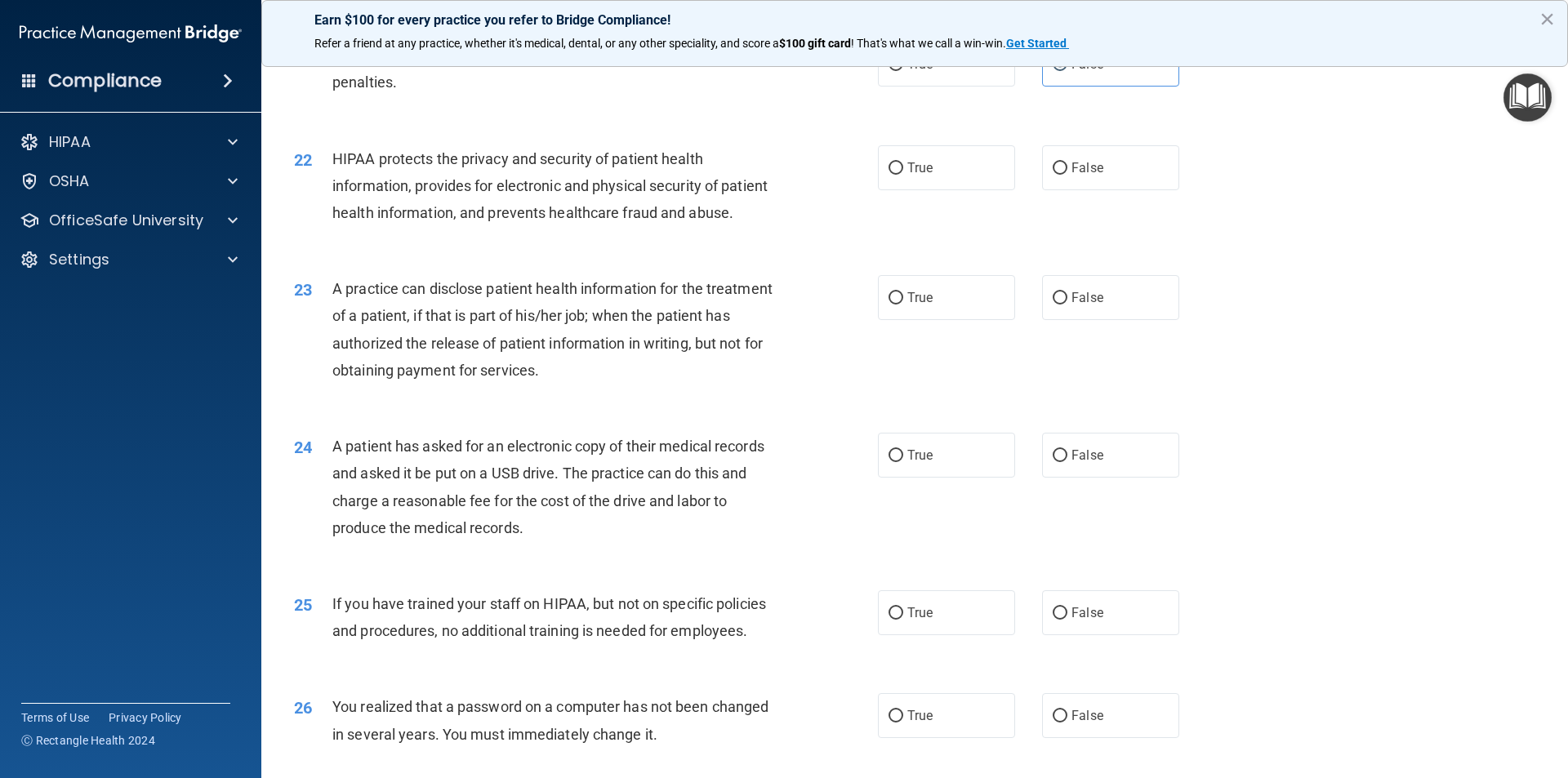
scroll to position [2449, 0]
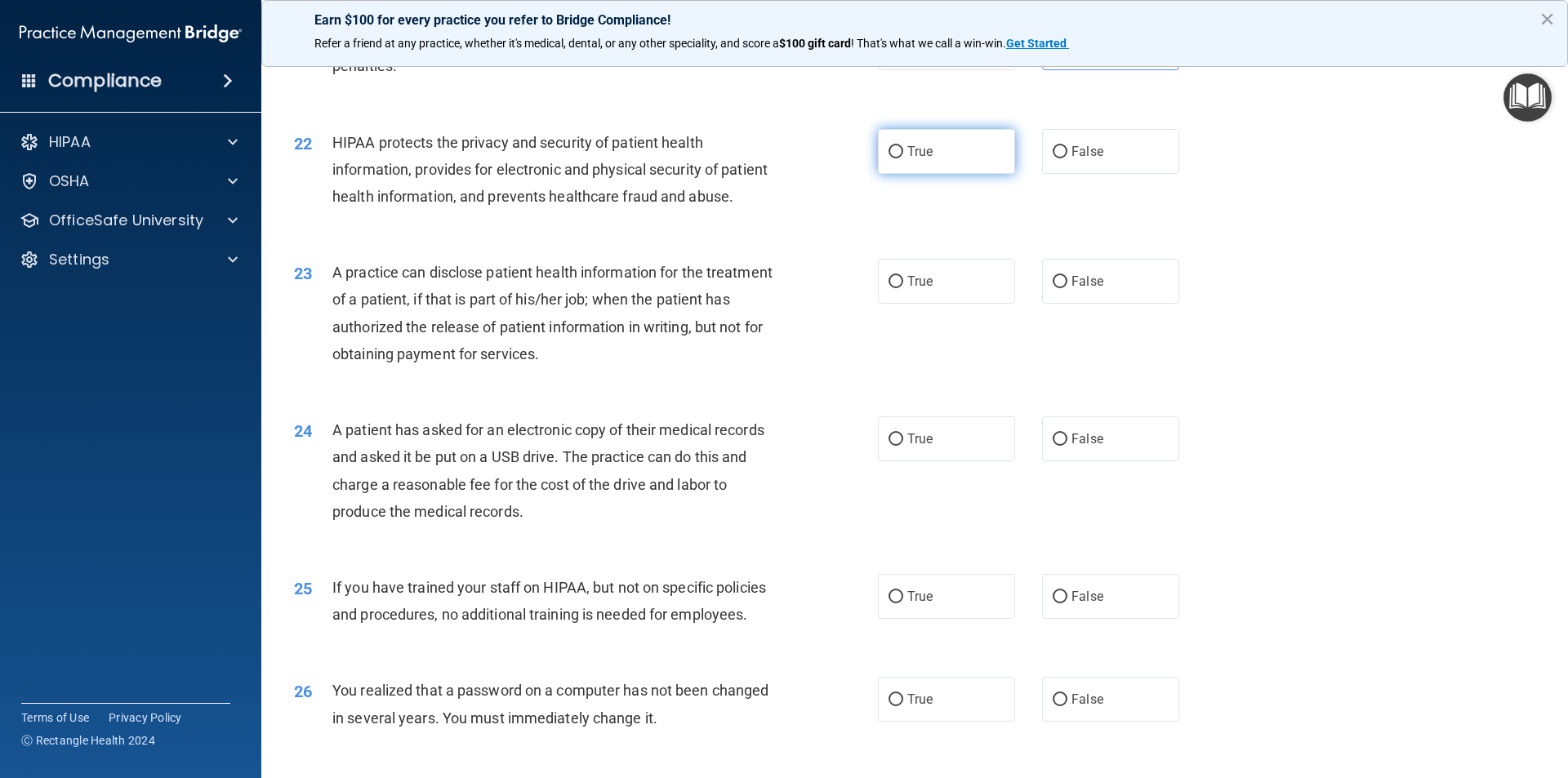
click at [948, 171] on label "True" at bounding box center [947, 151] width 137 height 45
click at [904, 159] on input "True" at bounding box center [896, 151] width 15 height 12
radio input "true"
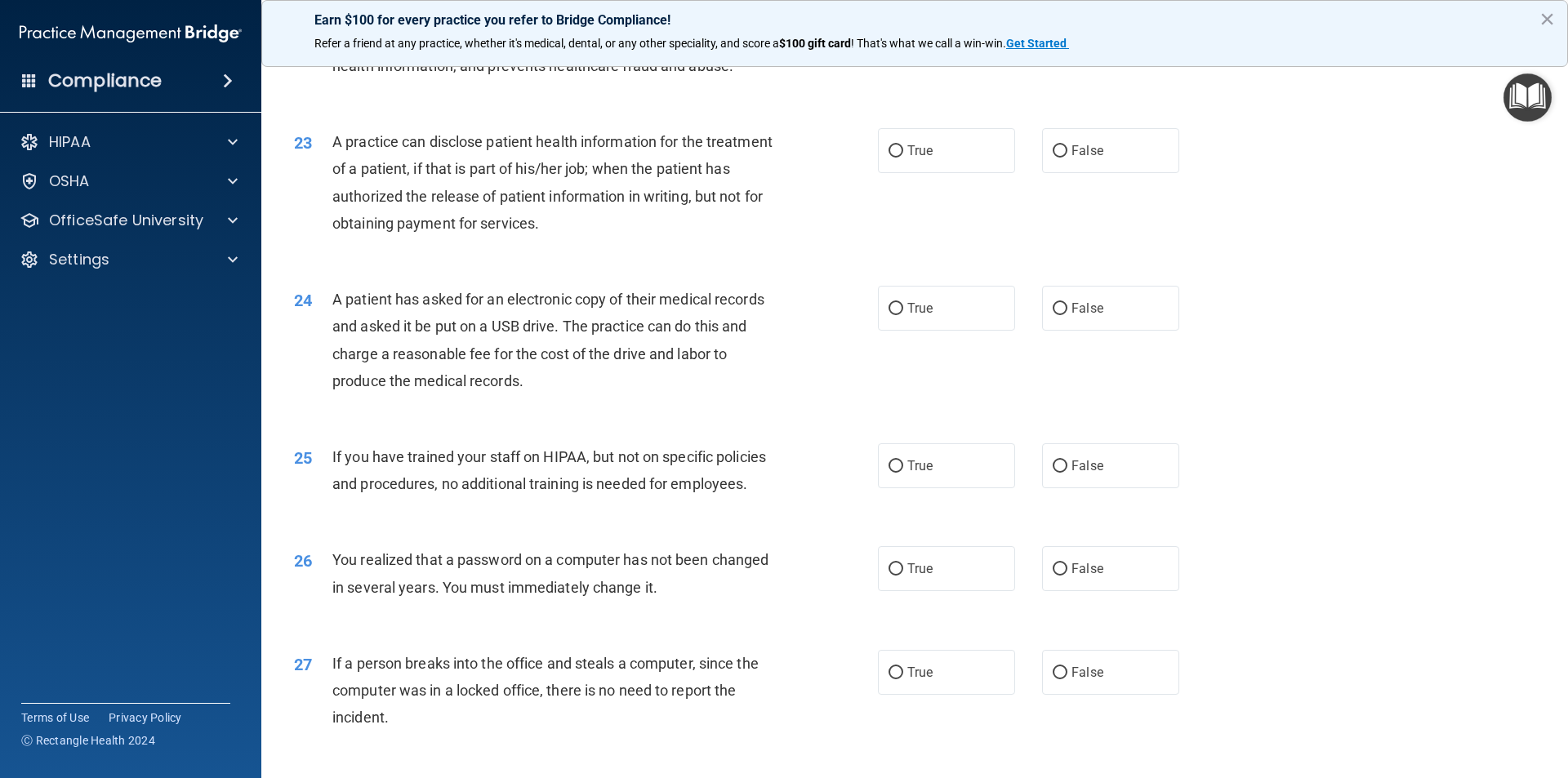
scroll to position [2612, 0]
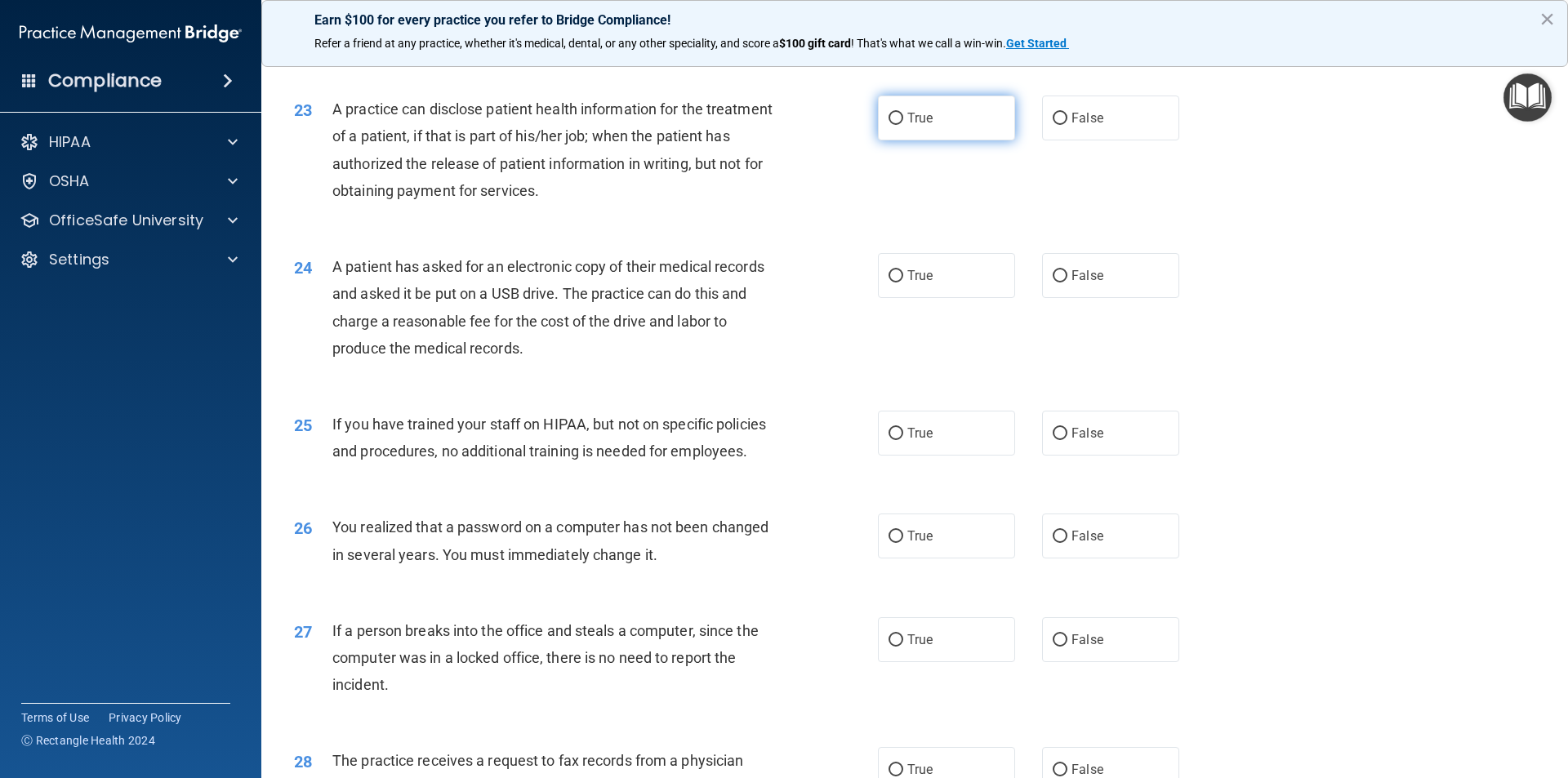
click at [942, 140] on label "True" at bounding box center [947, 118] width 137 height 45
click at [904, 125] on input "True" at bounding box center [896, 119] width 15 height 12
radio input "true"
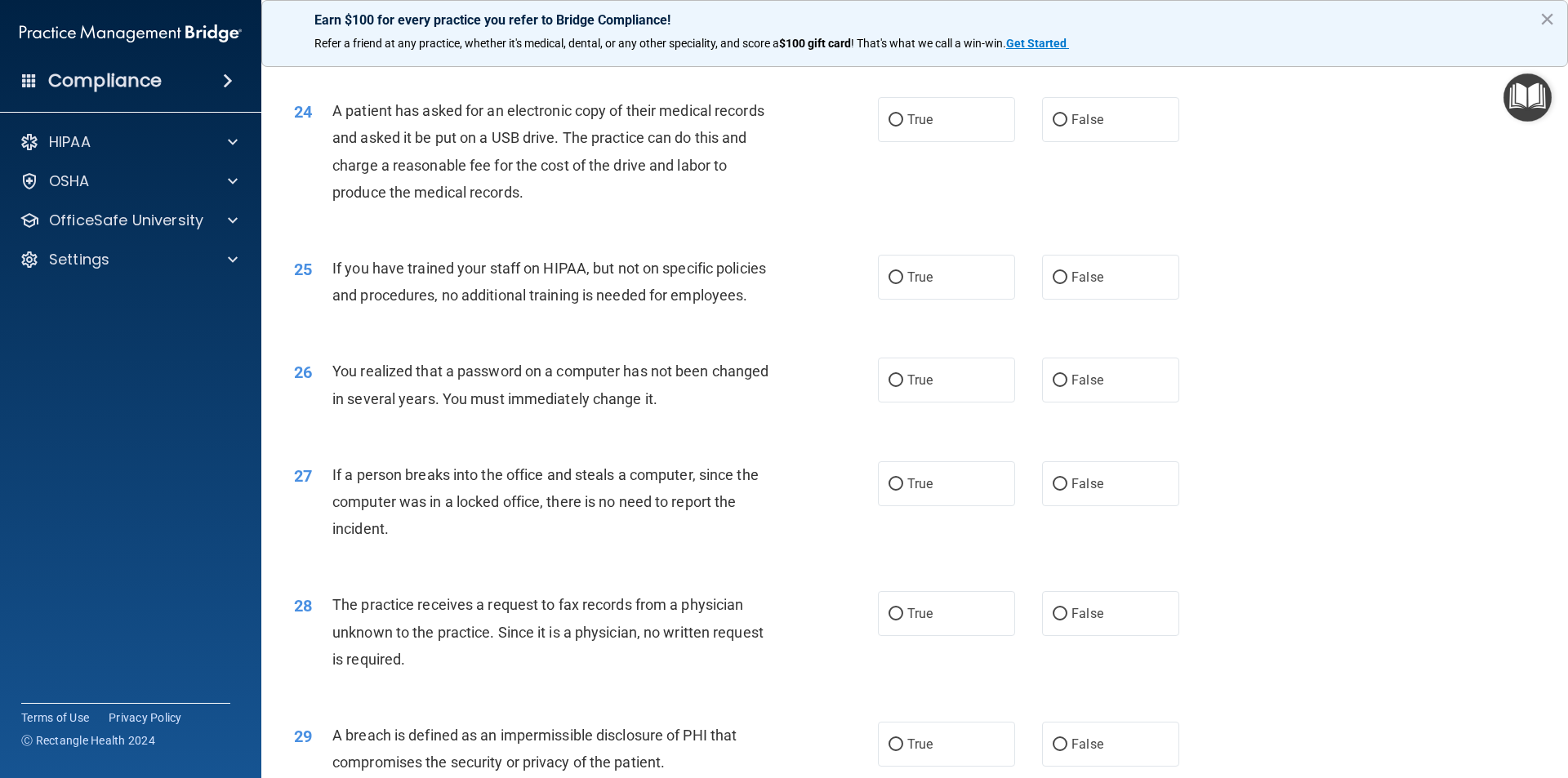
scroll to position [2776, 0]
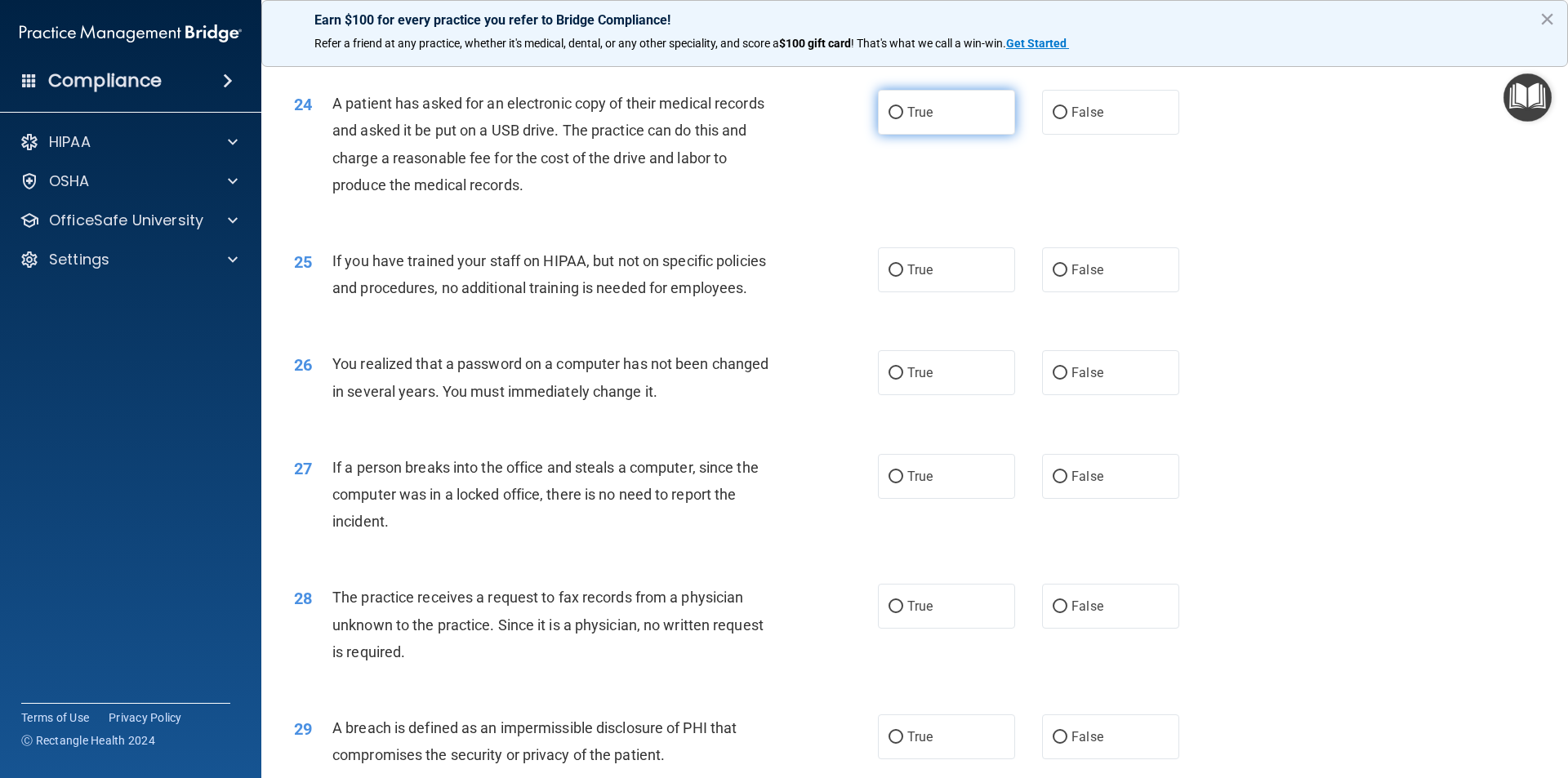
click at [979, 134] on label "True" at bounding box center [947, 112] width 137 height 45
click at [904, 120] on input "True" at bounding box center [896, 112] width 15 height 12
radio input "true"
click at [1117, 292] on label "False" at bounding box center [1110, 270] width 137 height 45
click at [1067, 276] on input "False" at bounding box center [1061, 270] width 15 height 12
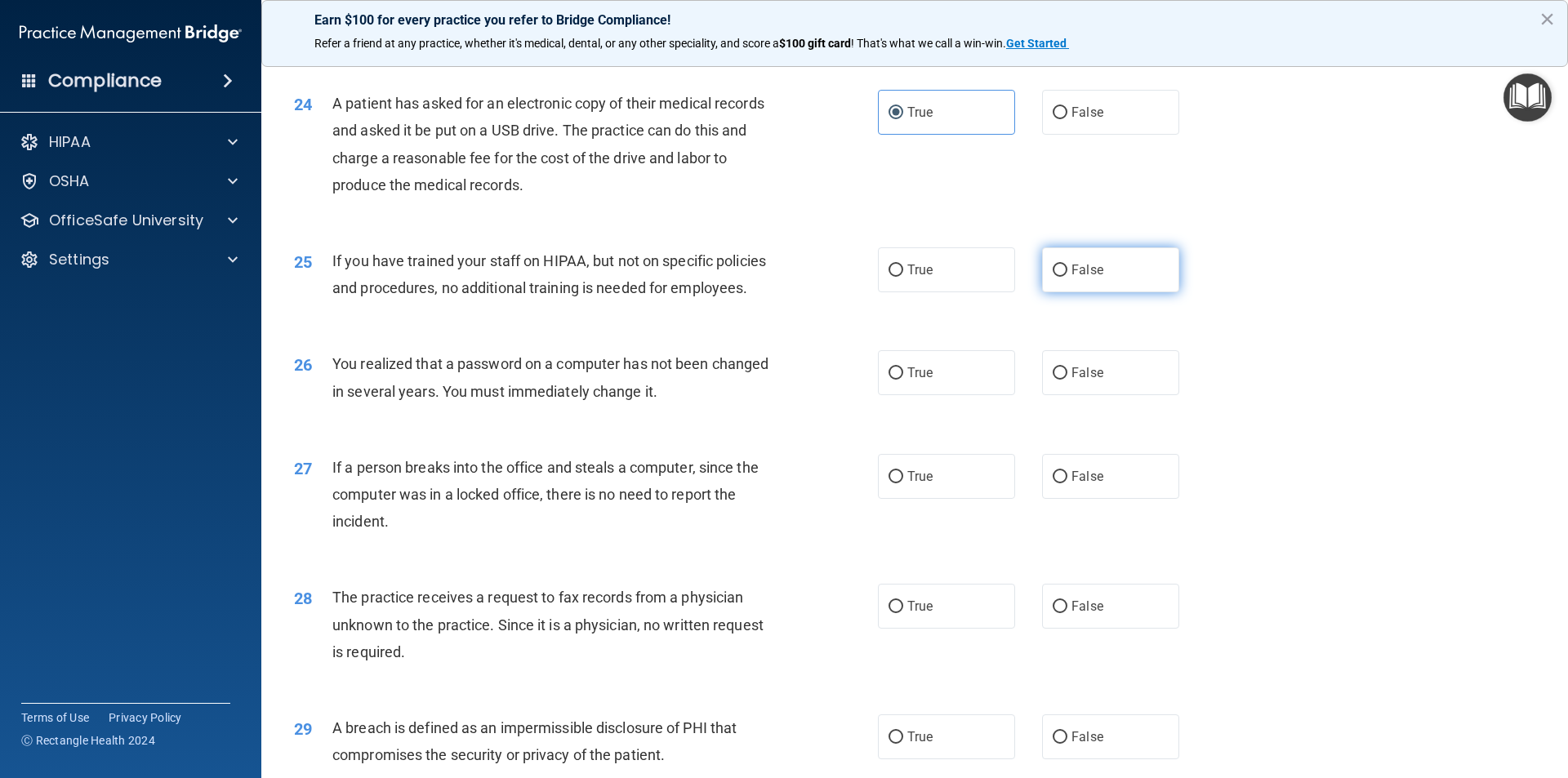
radio input "true"
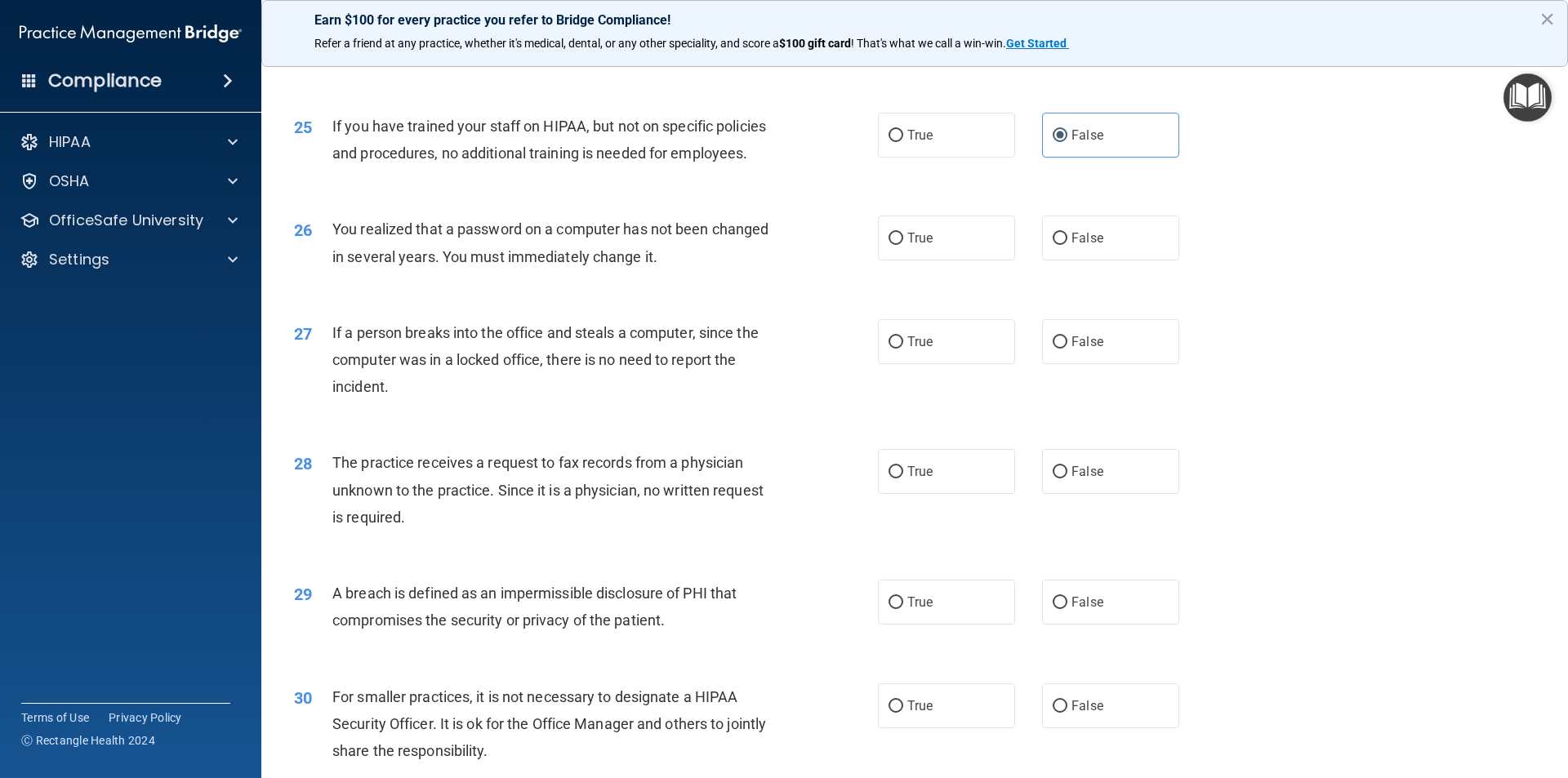
scroll to position [2938, 0]
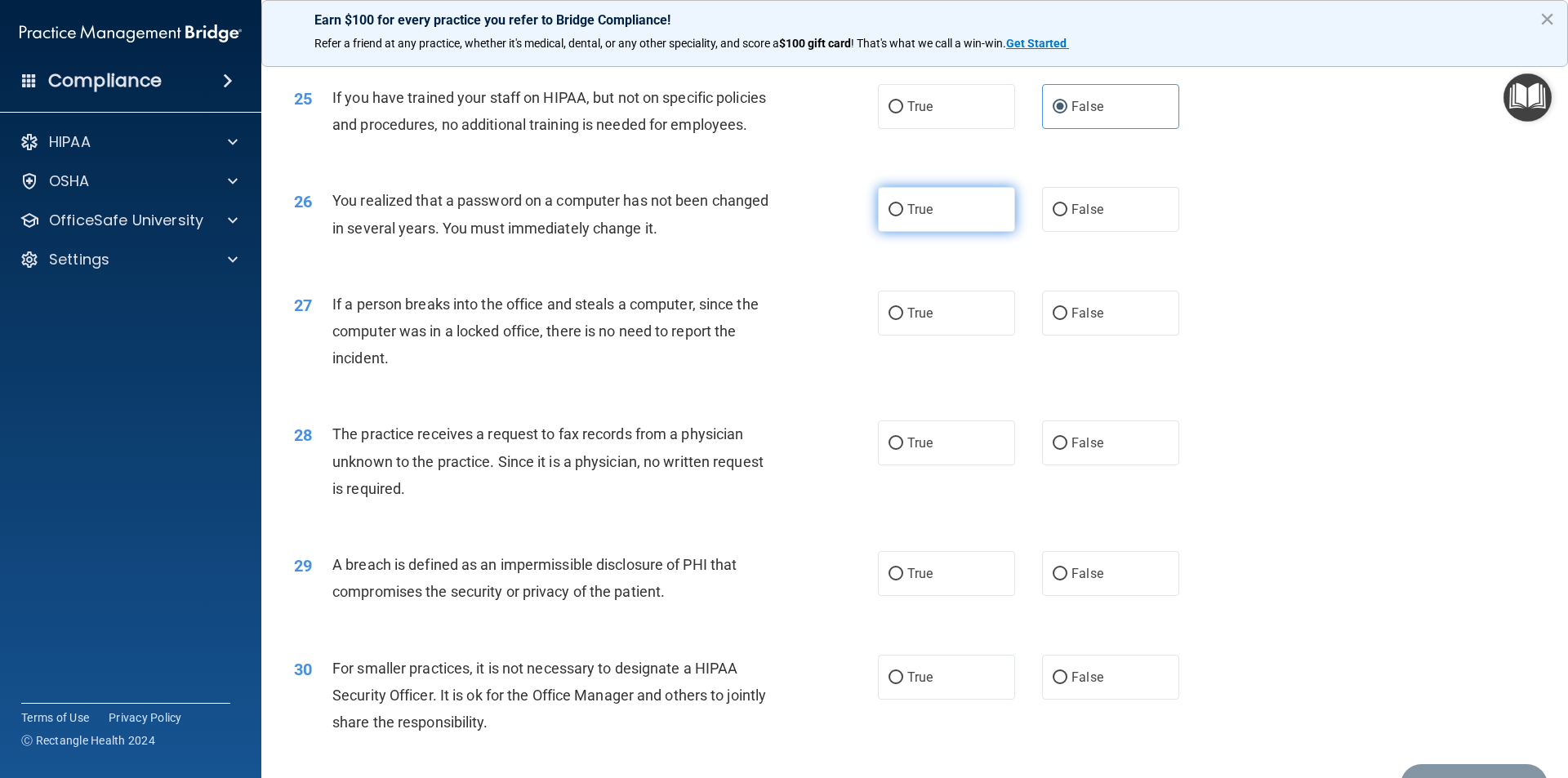
click at [948, 232] on label "True" at bounding box center [947, 209] width 137 height 45
click at [904, 217] on input "True" at bounding box center [896, 209] width 15 height 12
radio input "true"
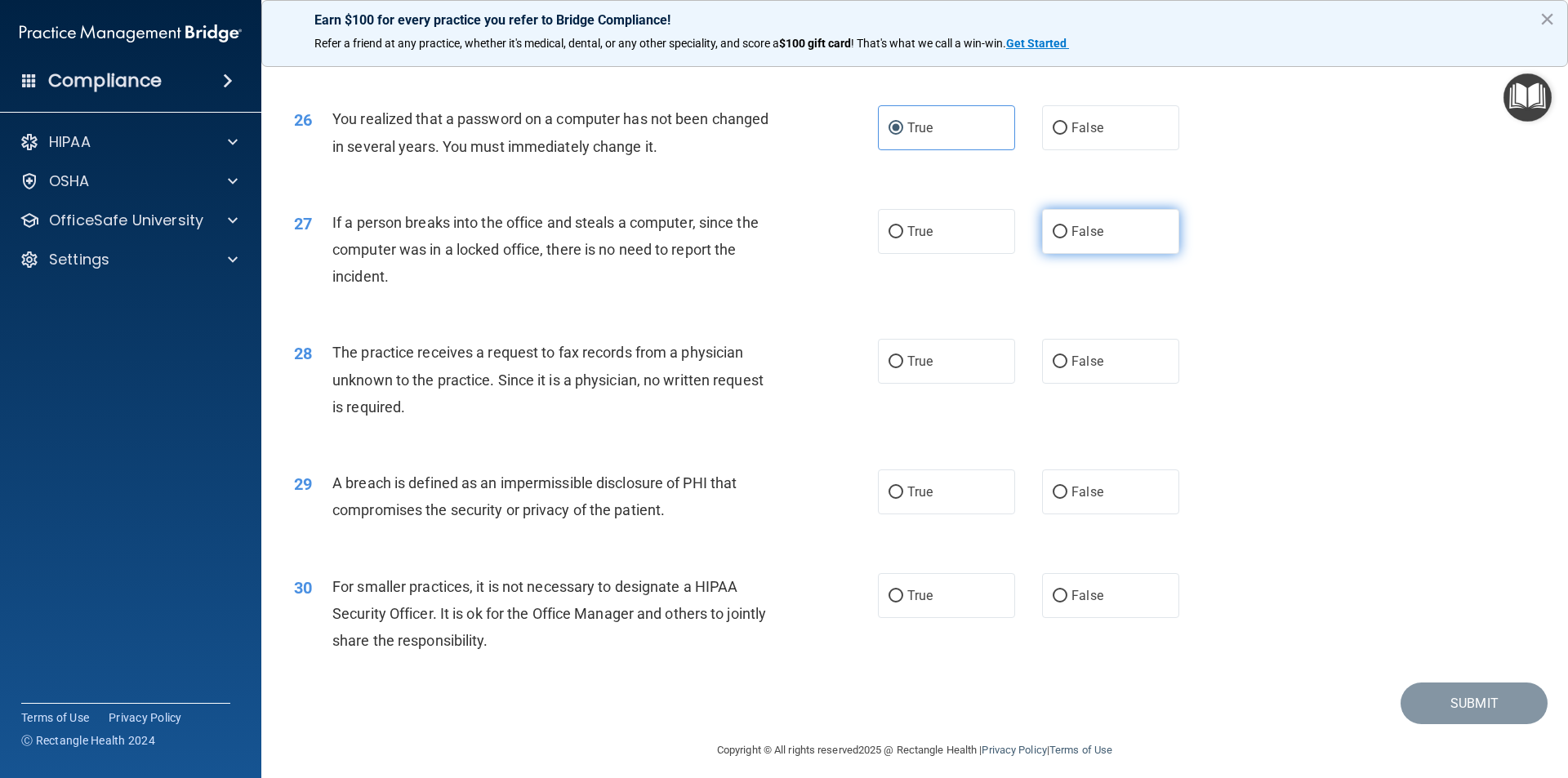
click at [1060, 238] on input "False" at bounding box center [1061, 232] width 15 height 12
radio input "true"
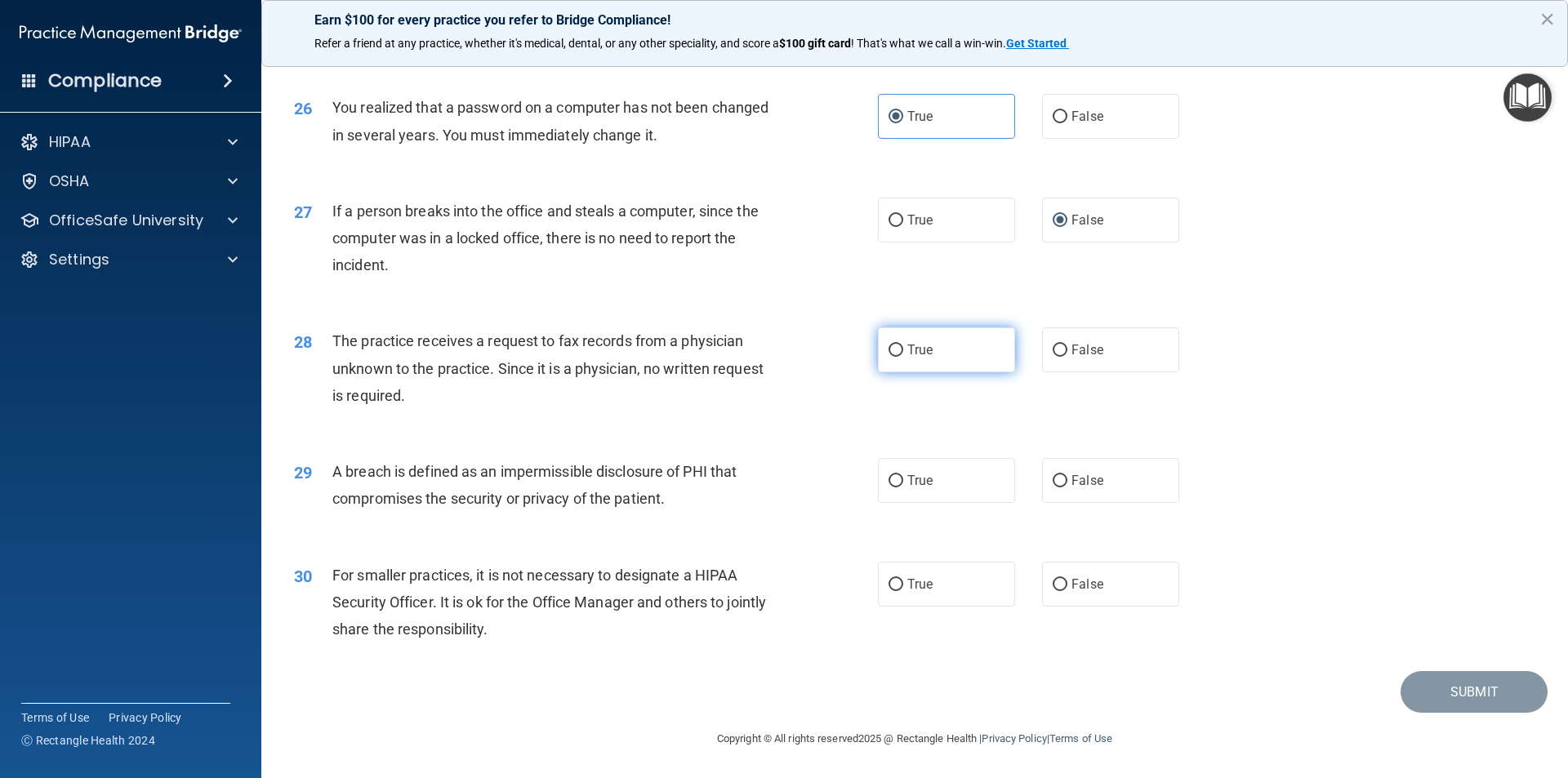
click at [953, 333] on label "True" at bounding box center [947, 349] width 137 height 45
click at [904, 345] on input "True" at bounding box center [896, 350] width 15 height 12
radio input "true"
click at [1091, 352] on span "False" at bounding box center [1088, 349] width 32 height 16
click at [1067, 352] on input "False" at bounding box center [1061, 350] width 15 height 12
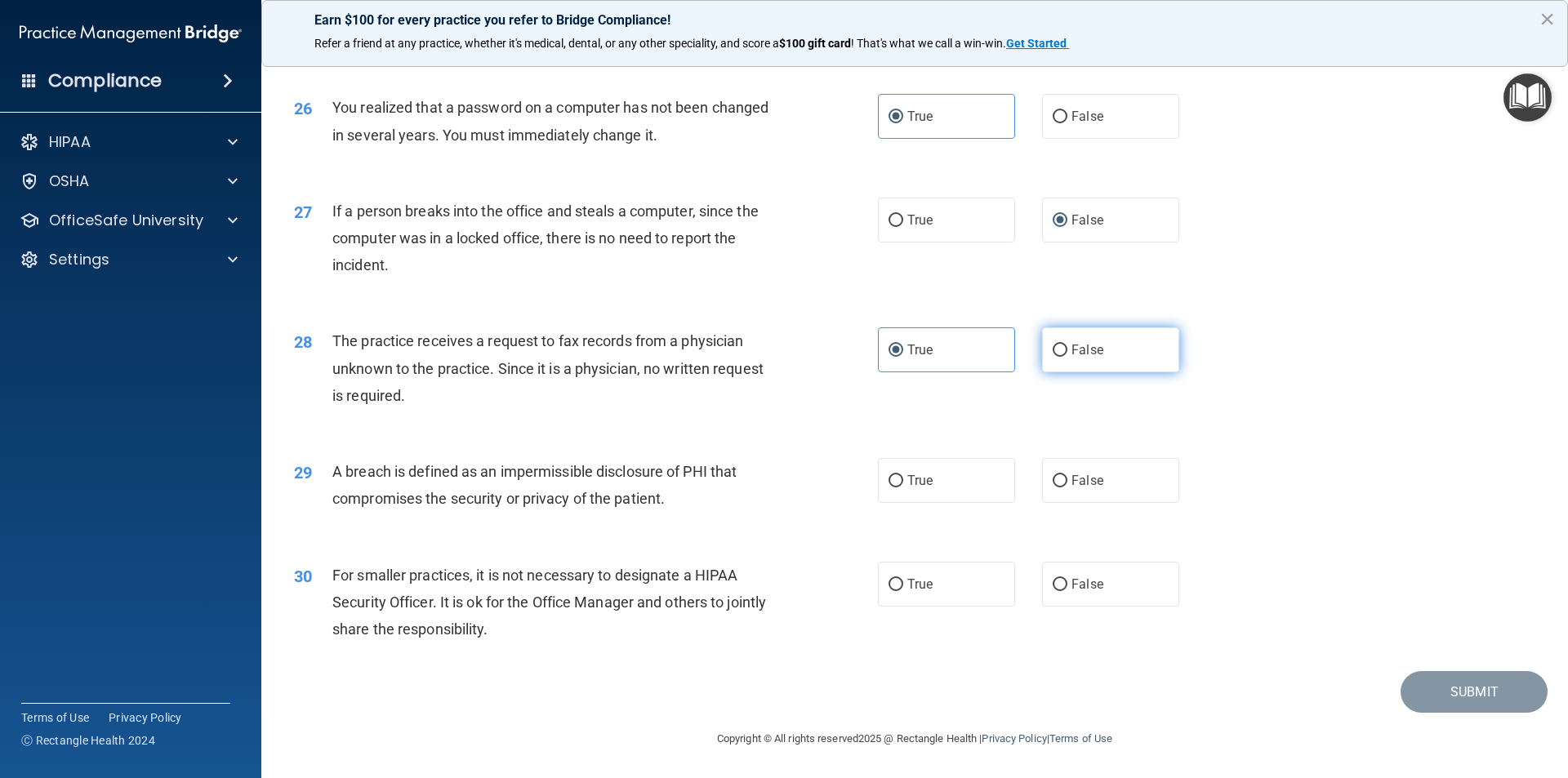
radio input "true"
radio input "false"
click at [976, 486] on label "True" at bounding box center [947, 480] width 137 height 45
click at [904, 486] on input "True" at bounding box center [896, 481] width 15 height 12
radio input "true"
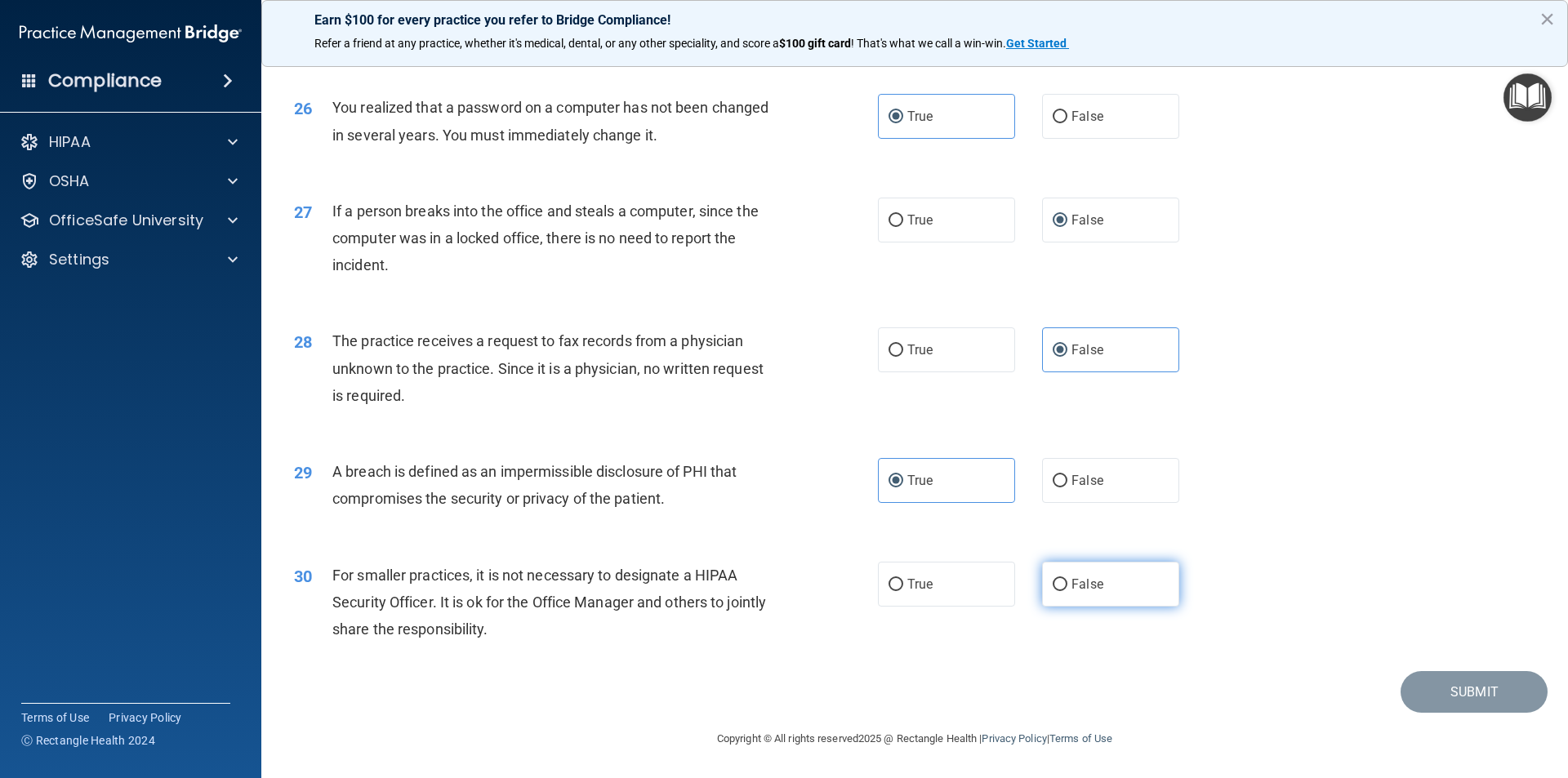
click at [1067, 598] on label "False" at bounding box center [1110, 584] width 137 height 45
click at [1067, 591] on input "False" at bounding box center [1061, 585] width 15 height 12
radio input "true"
click at [1487, 689] on button "Submit" at bounding box center [1474, 691] width 147 height 42
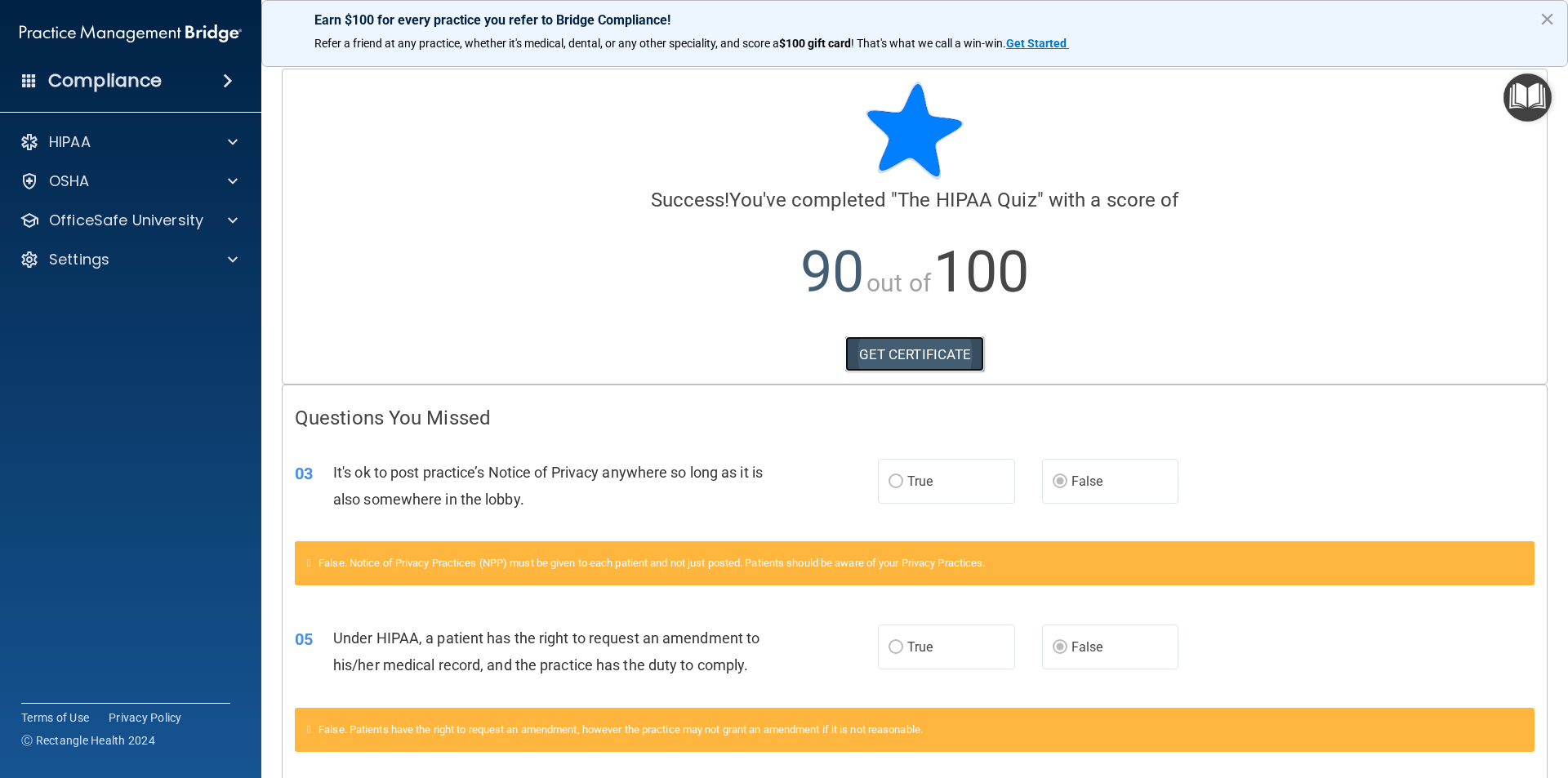
click at [894, 360] on link "GET CERTIFICATE" at bounding box center [915, 354] width 139 height 35
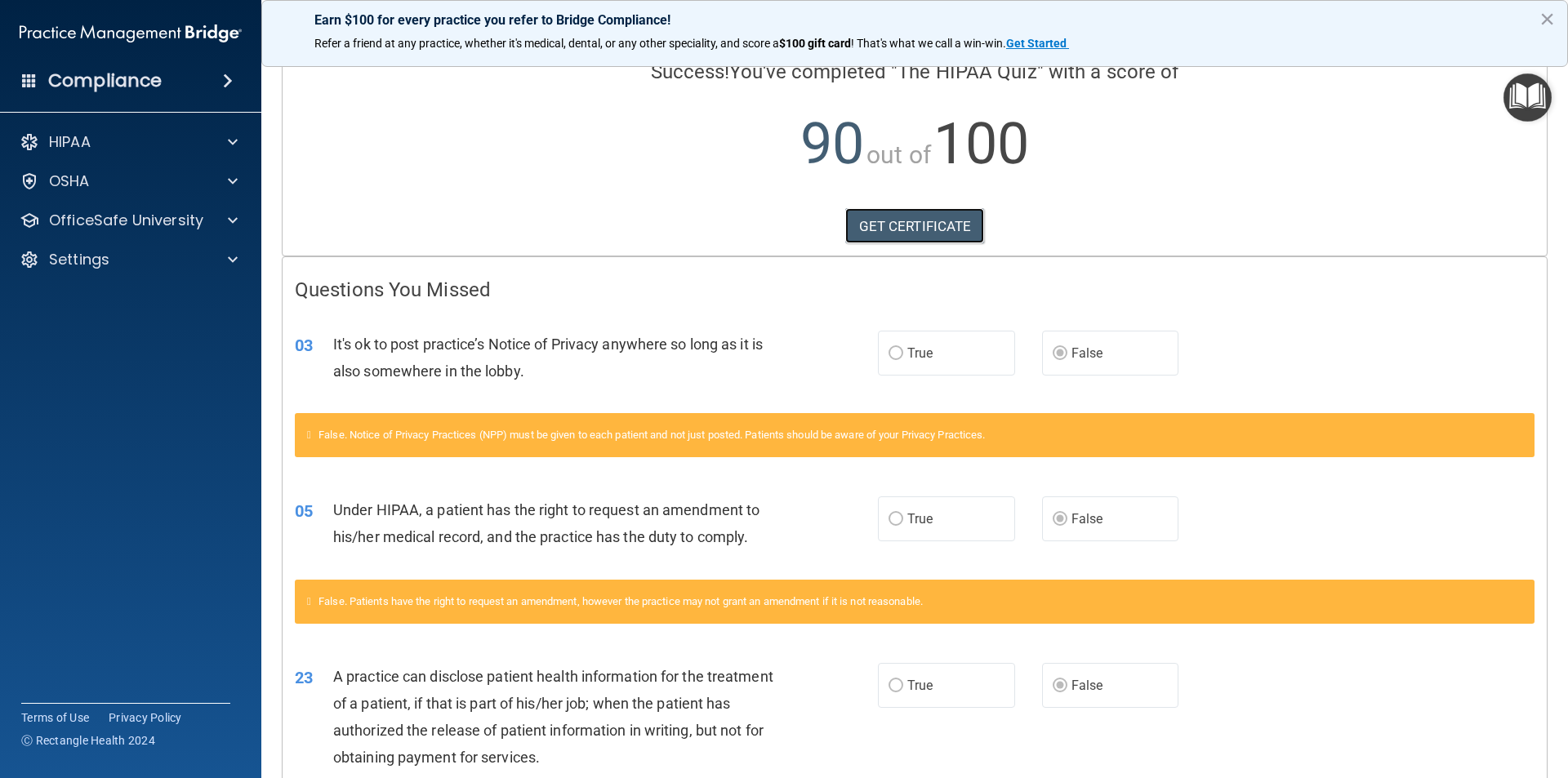
scroll to position [290, 0]
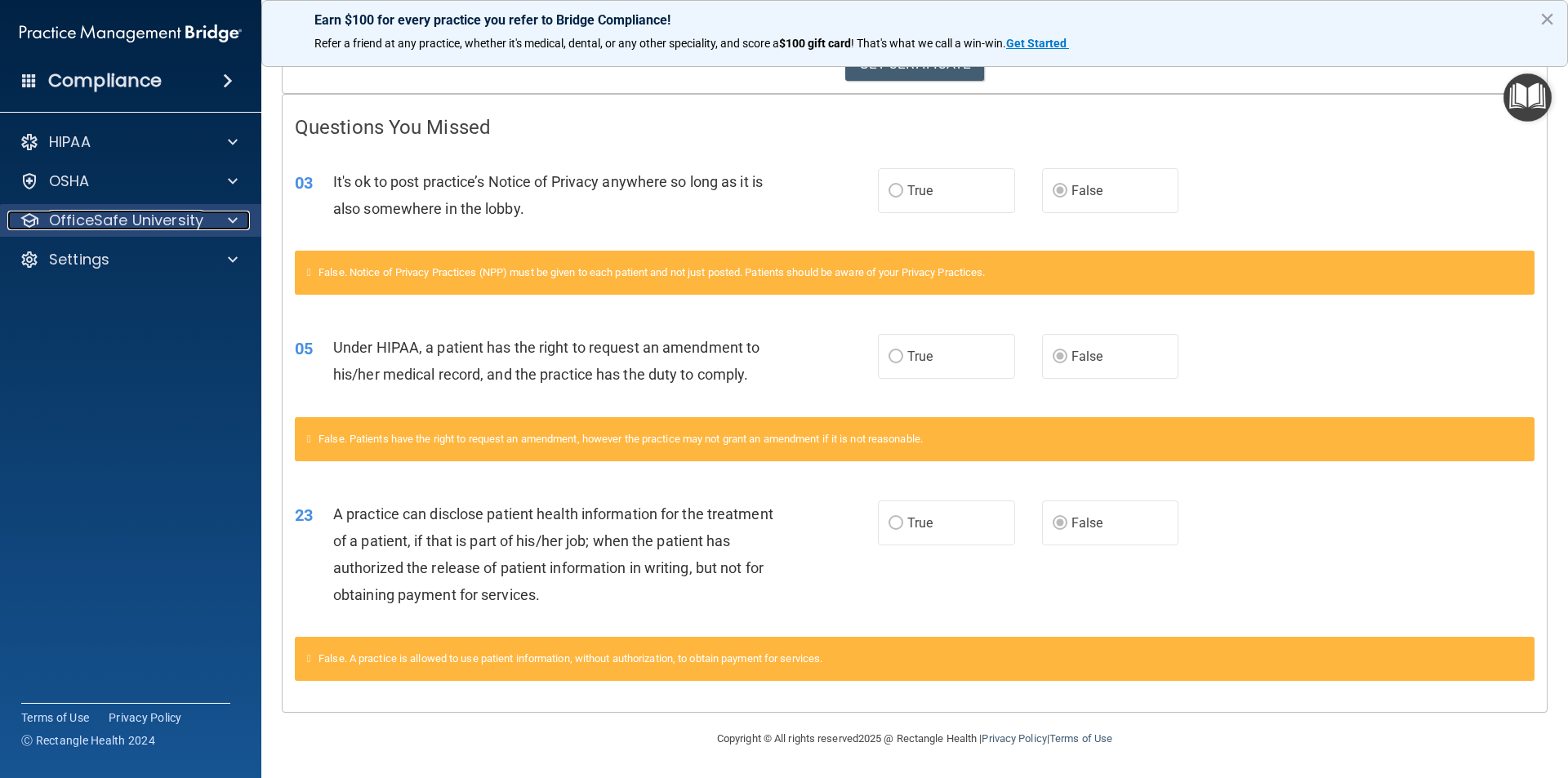
click at [220, 217] on div at bounding box center [231, 219] width 41 height 20
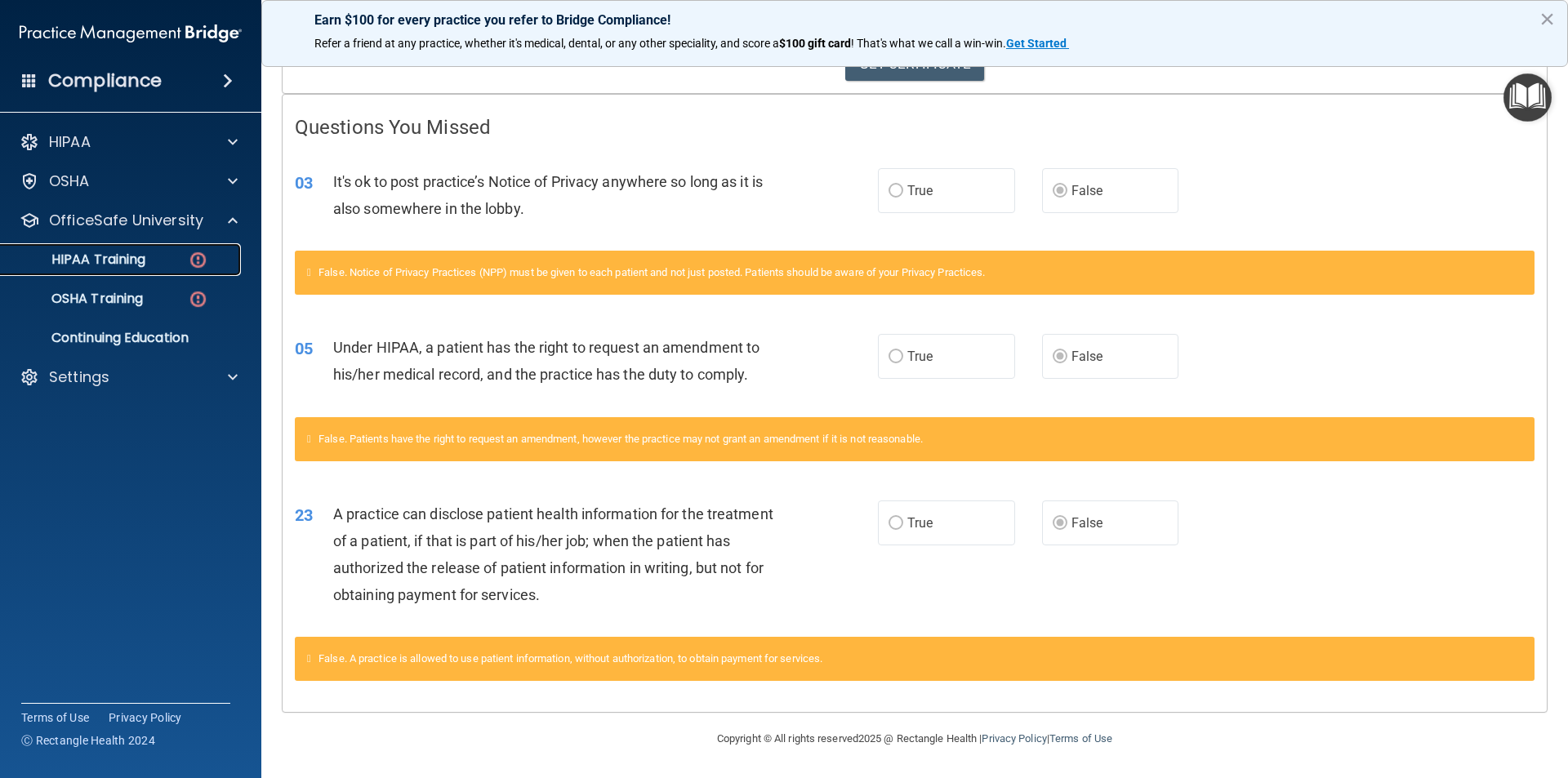
click at [191, 249] on img at bounding box center [198, 260] width 21 height 21
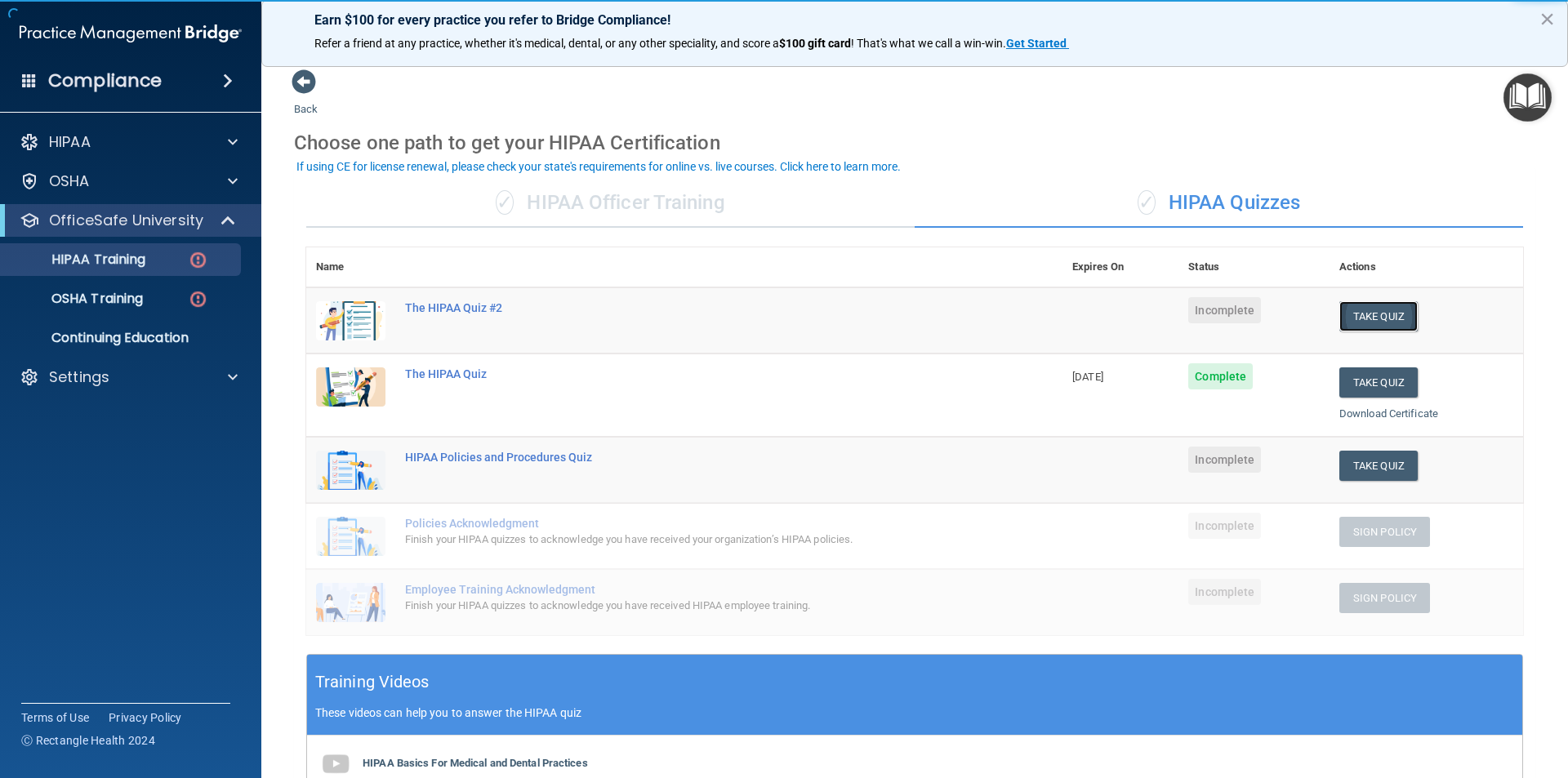
click at [1358, 310] on button "Take Quiz" at bounding box center [1378, 317] width 78 height 30
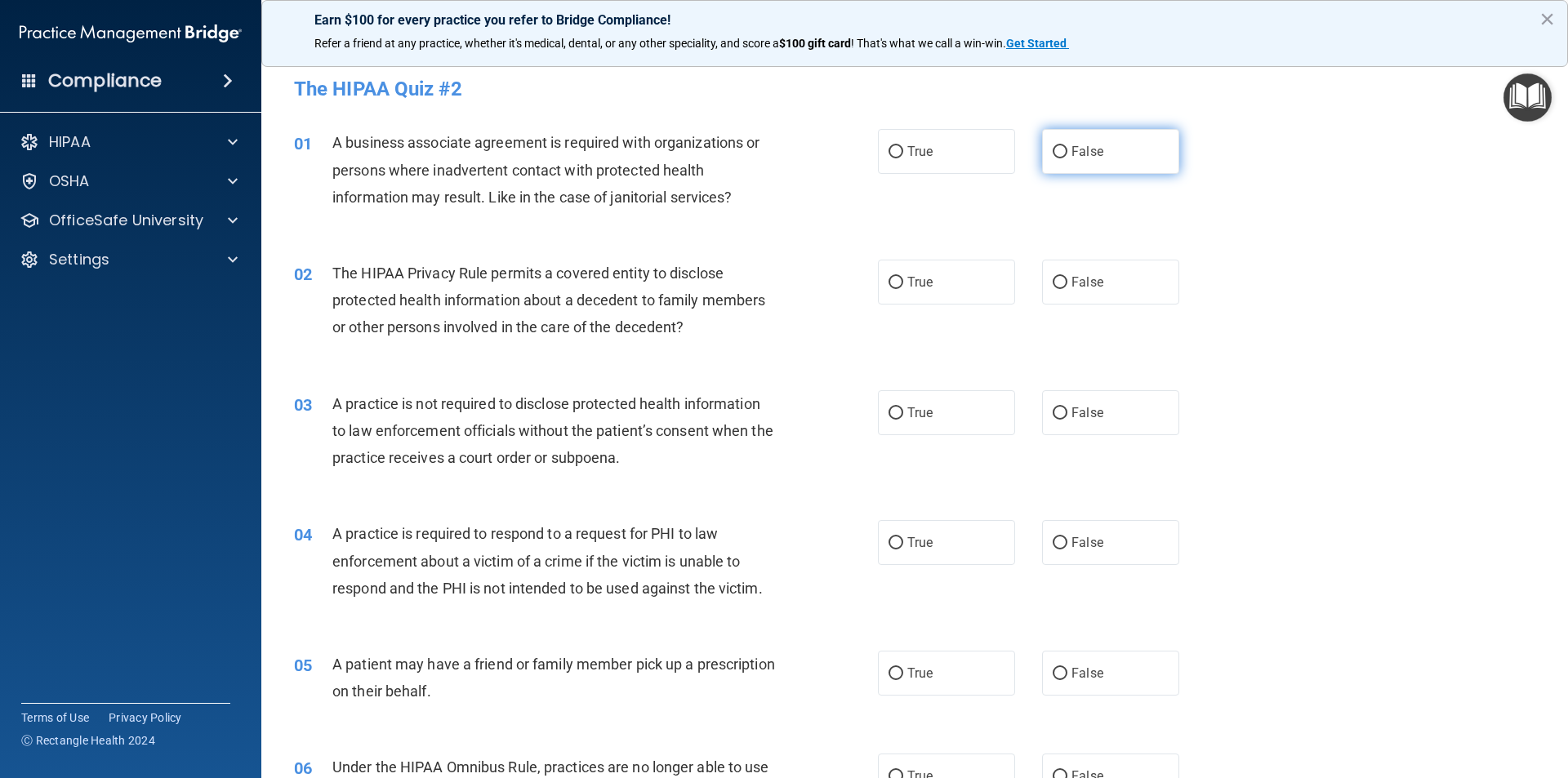
click at [1147, 162] on label "False" at bounding box center [1110, 151] width 137 height 45
click at [1067, 159] on input "False" at bounding box center [1061, 151] width 15 height 12
radio input "true"
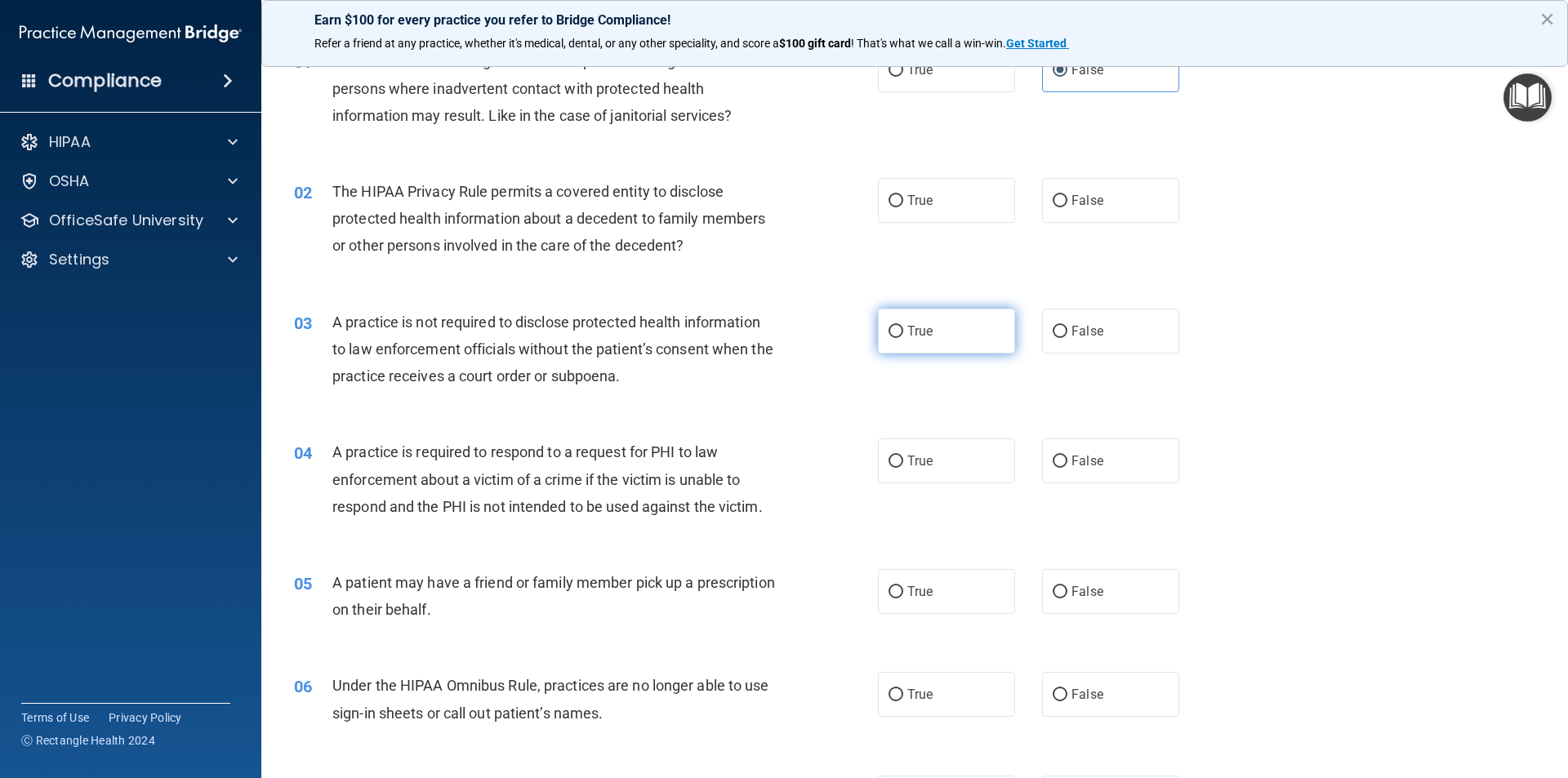
click at [976, 334] on label "True" at bounding box center [947, 331] width 137 height 45
click at [904, 334] on input "True" at bounding box center [896, 332] width 15 height 12
radio input "true"
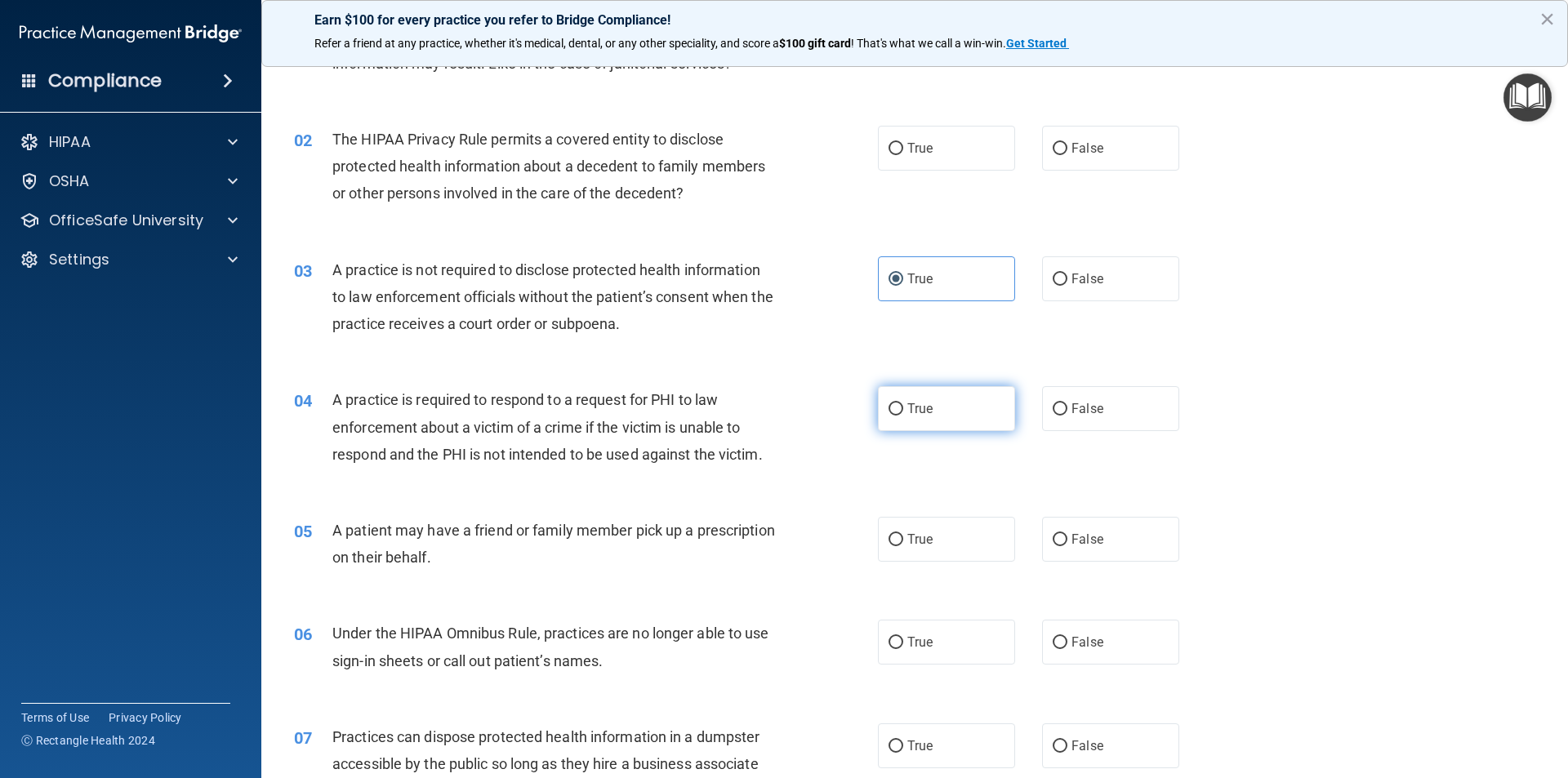
scroll to position [163, 0]
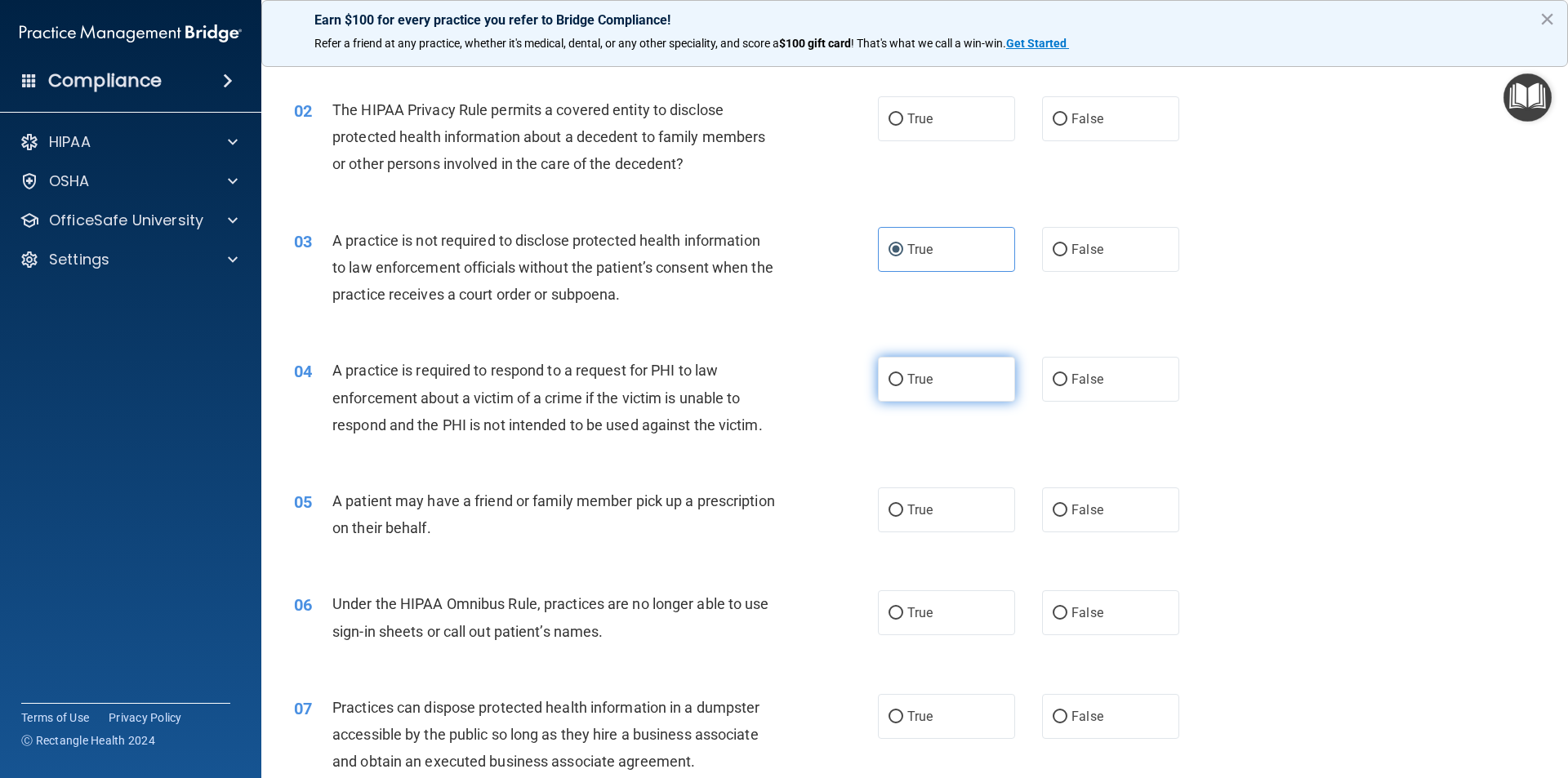
click at [939, 382] on label "True" at bounding box center [947, 379] width 137 height 45
click at [904, 382] on input "True" at bounding box center [896, 379] width 15 height 12
radio input "true"
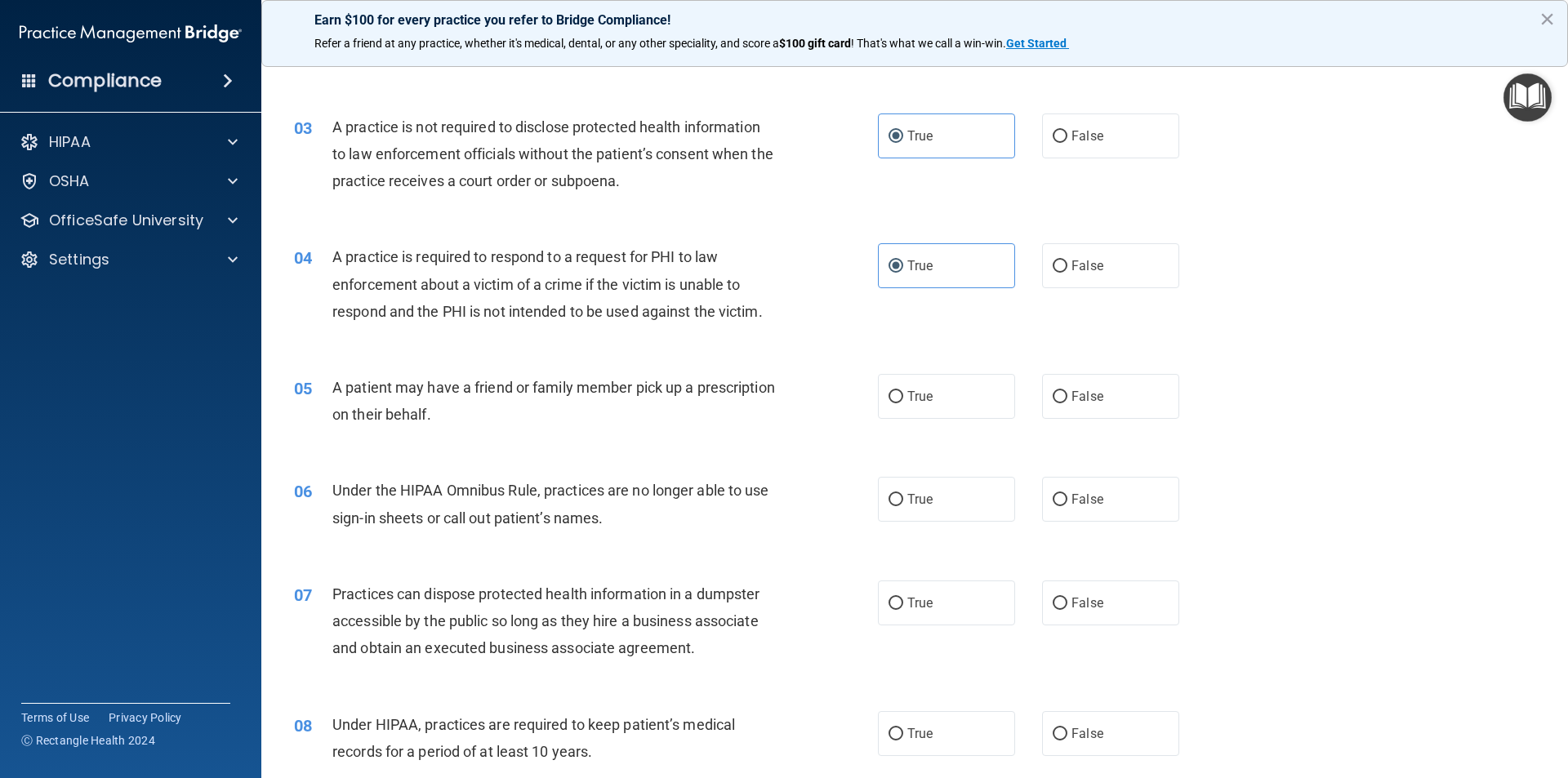
scroll to position [327, 0]
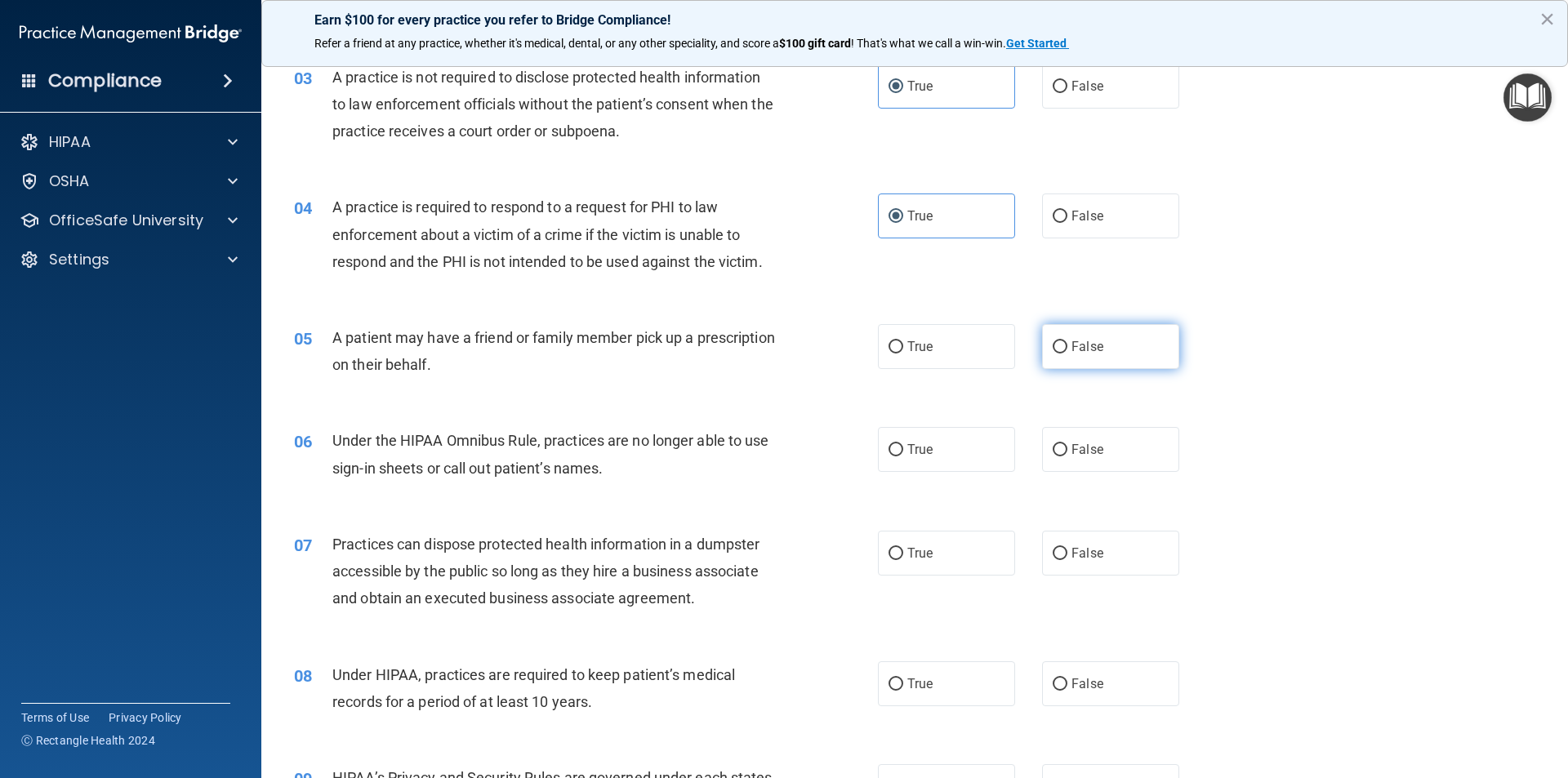
click at [1056, 347] on input "False" at bounding box center [1061, 347] width 15 height 12
radio input "true"
drag, startPoint x: 962, startPoint y: 459, endPoint x: 957, endPoint y: 446, distance: 13.9
click at [962, 454] on label "True" at bounding box center [947, 449] width 137 height 45
click at [904, 454] on input "True" at bounding box center [896, 449] width 15 height 12
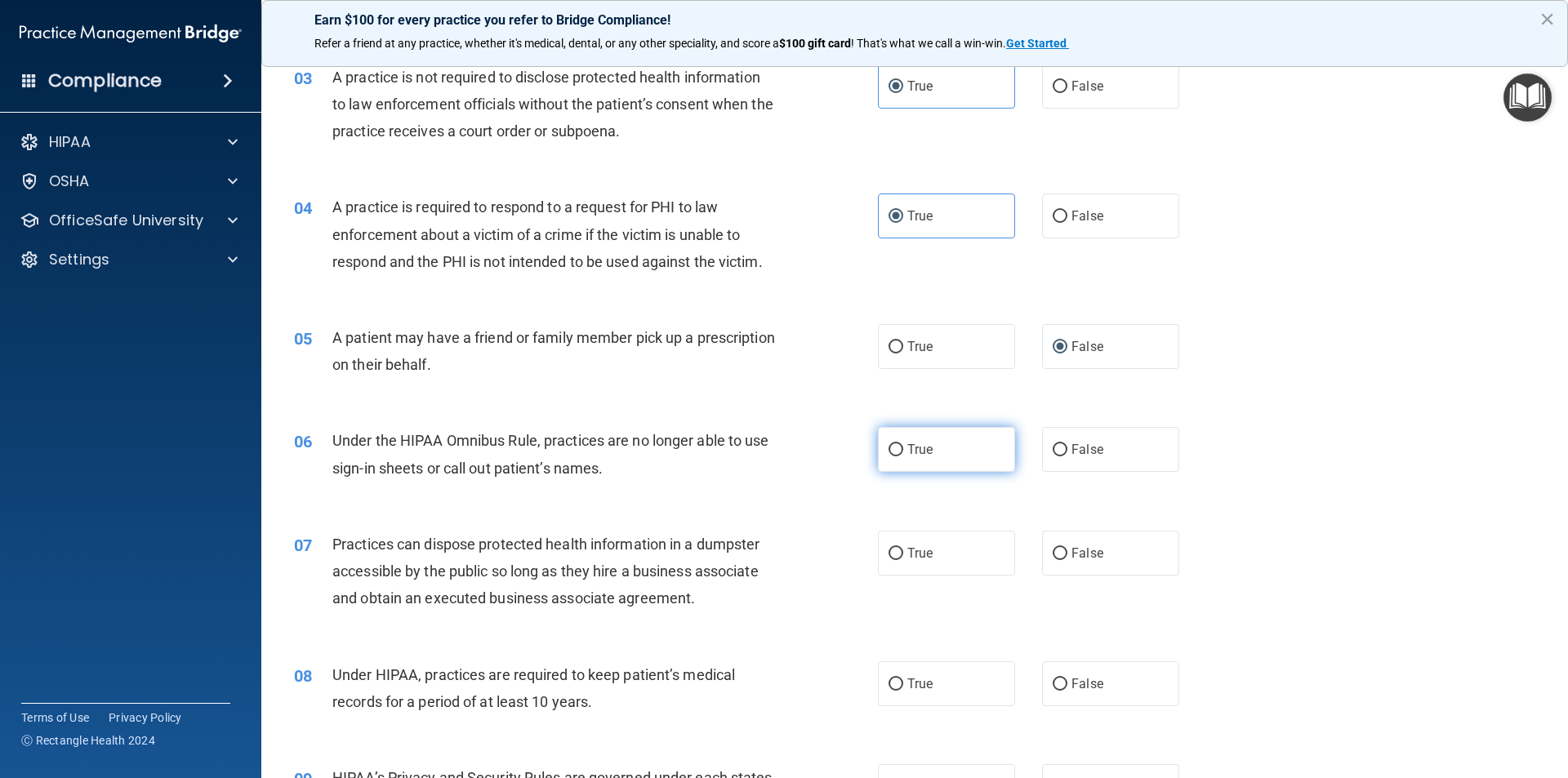
radio input "true"
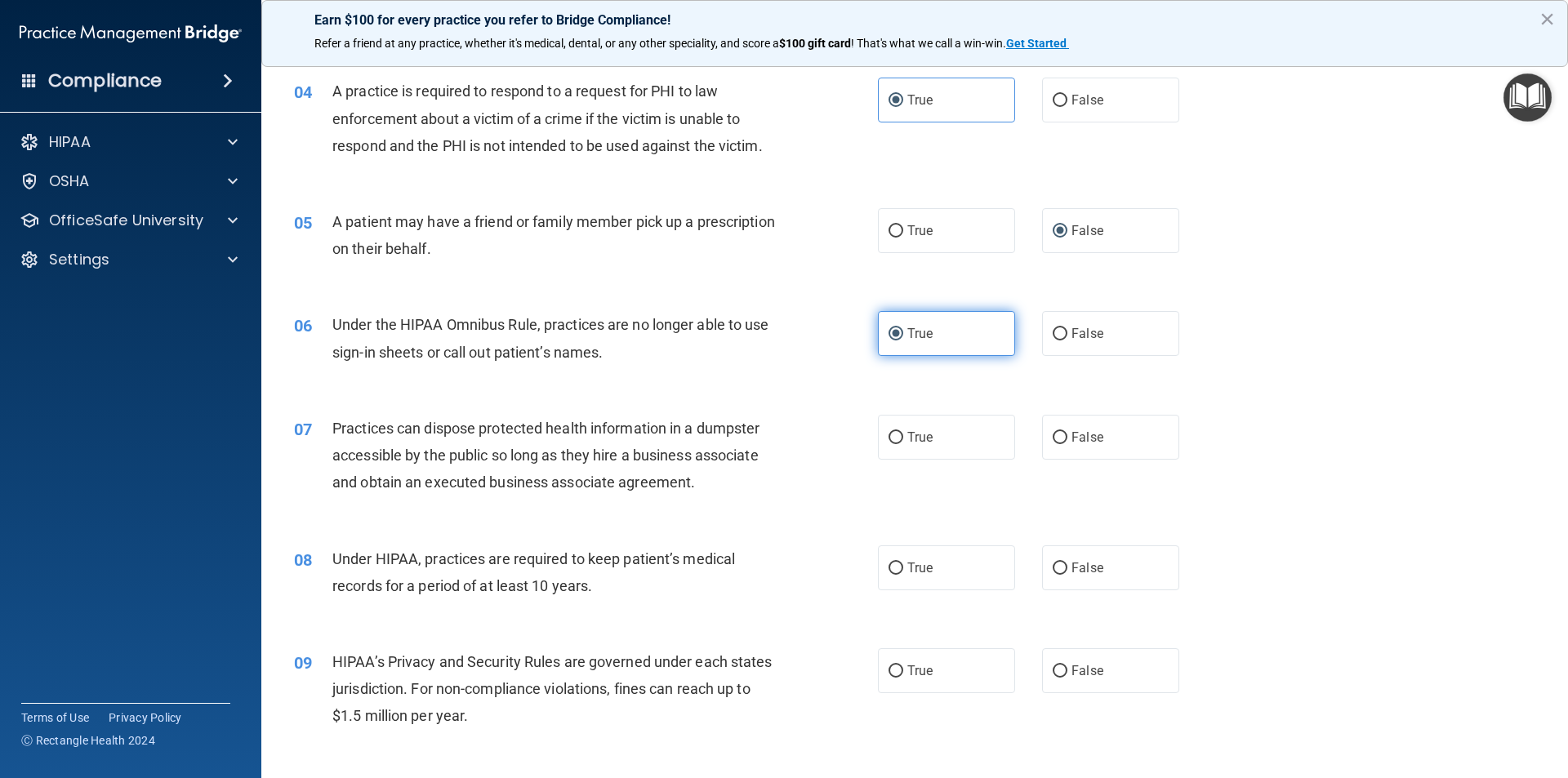
scroll to position [489, 0]
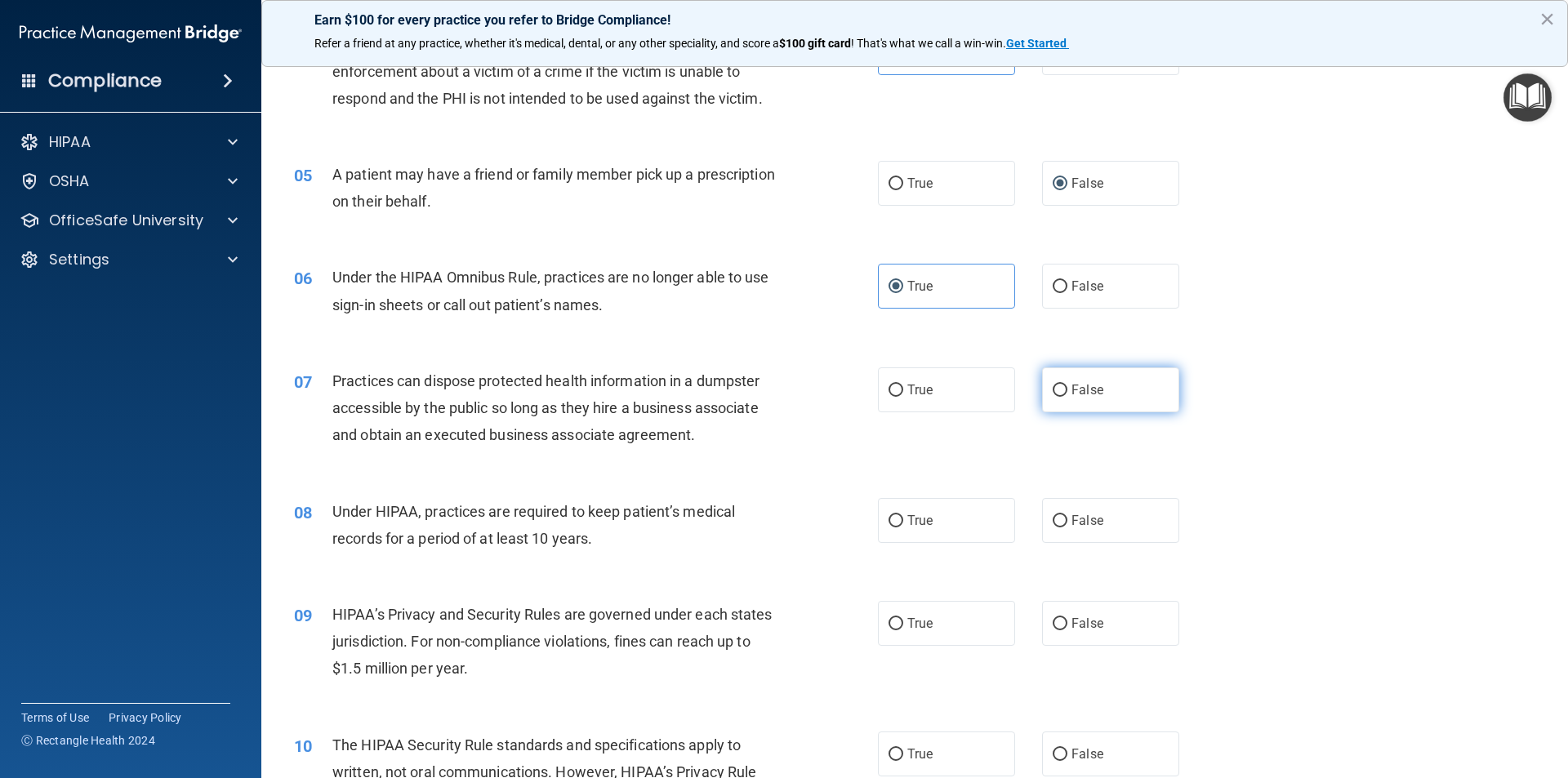
click at [1077, 386] on span "False" at bounding box center [1088, 389] width 32 height 16
click at [1067, 386] on input "False" at bounding box center [1061, 390] width 15 height 12
radio input "true"
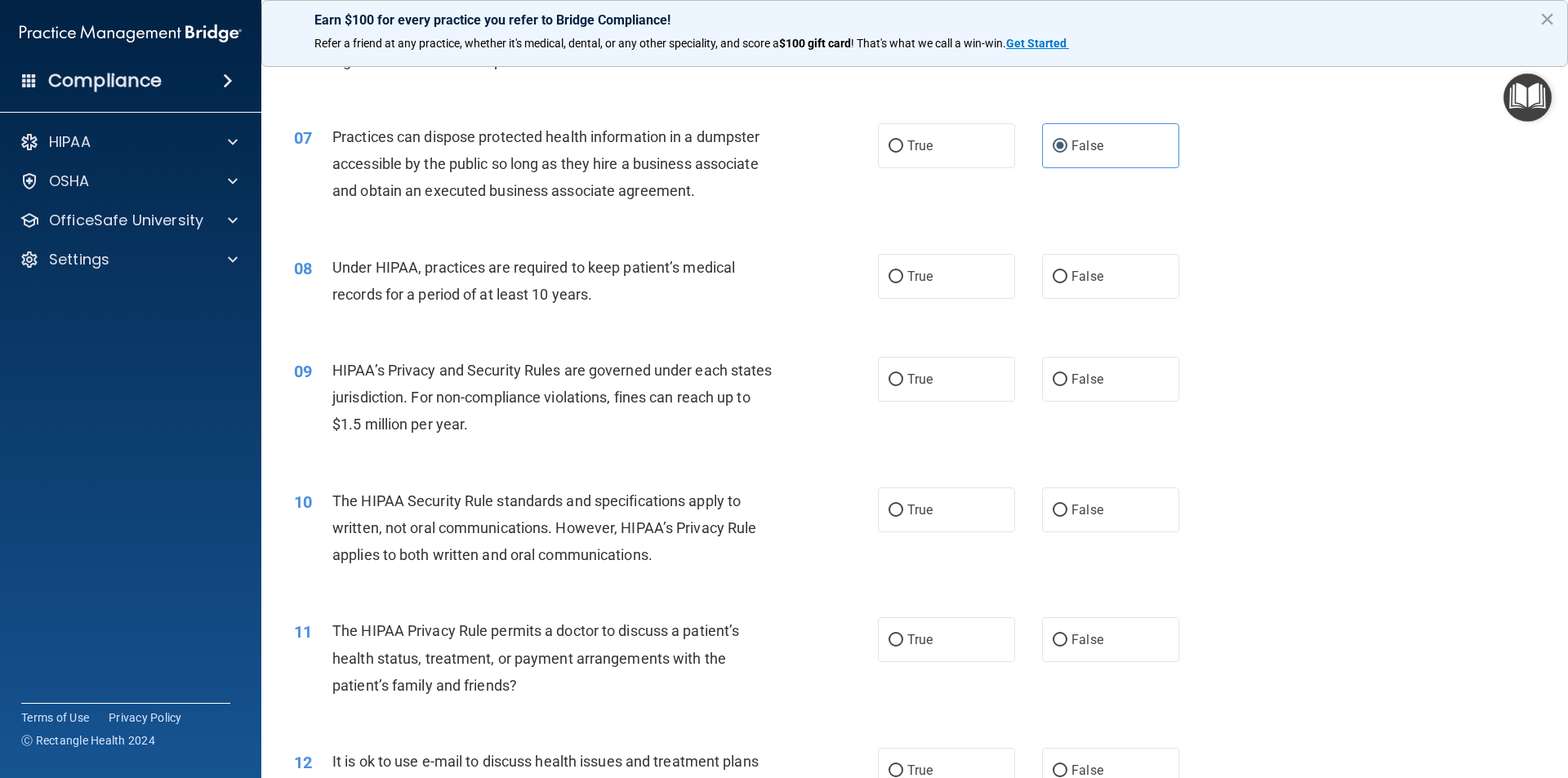
scroll to position [735, 0]
click at [958, 272] on label "True" at bounding box center [947, 276] width 137 height 45
click at [904, 272] on input "True" at bounding box center [896, 276] width 15 height 12
radio input "true"
click at [951, 383] on label "True" at bounding box center [947, 378] width 137 height 45
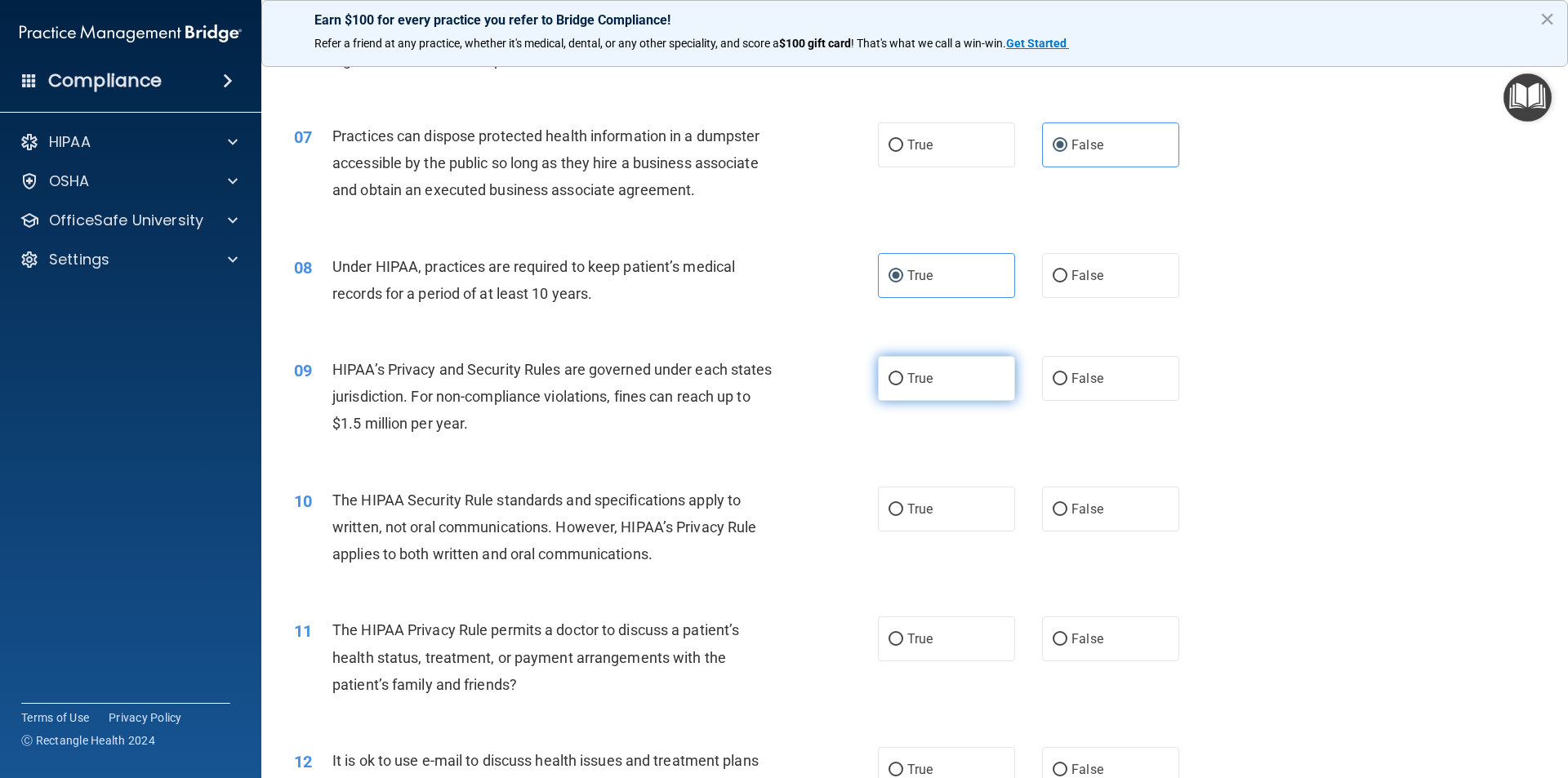
click at [904, 383] on input "True" at bounding box center [896, 378] width 15 height 12
radio input "true"
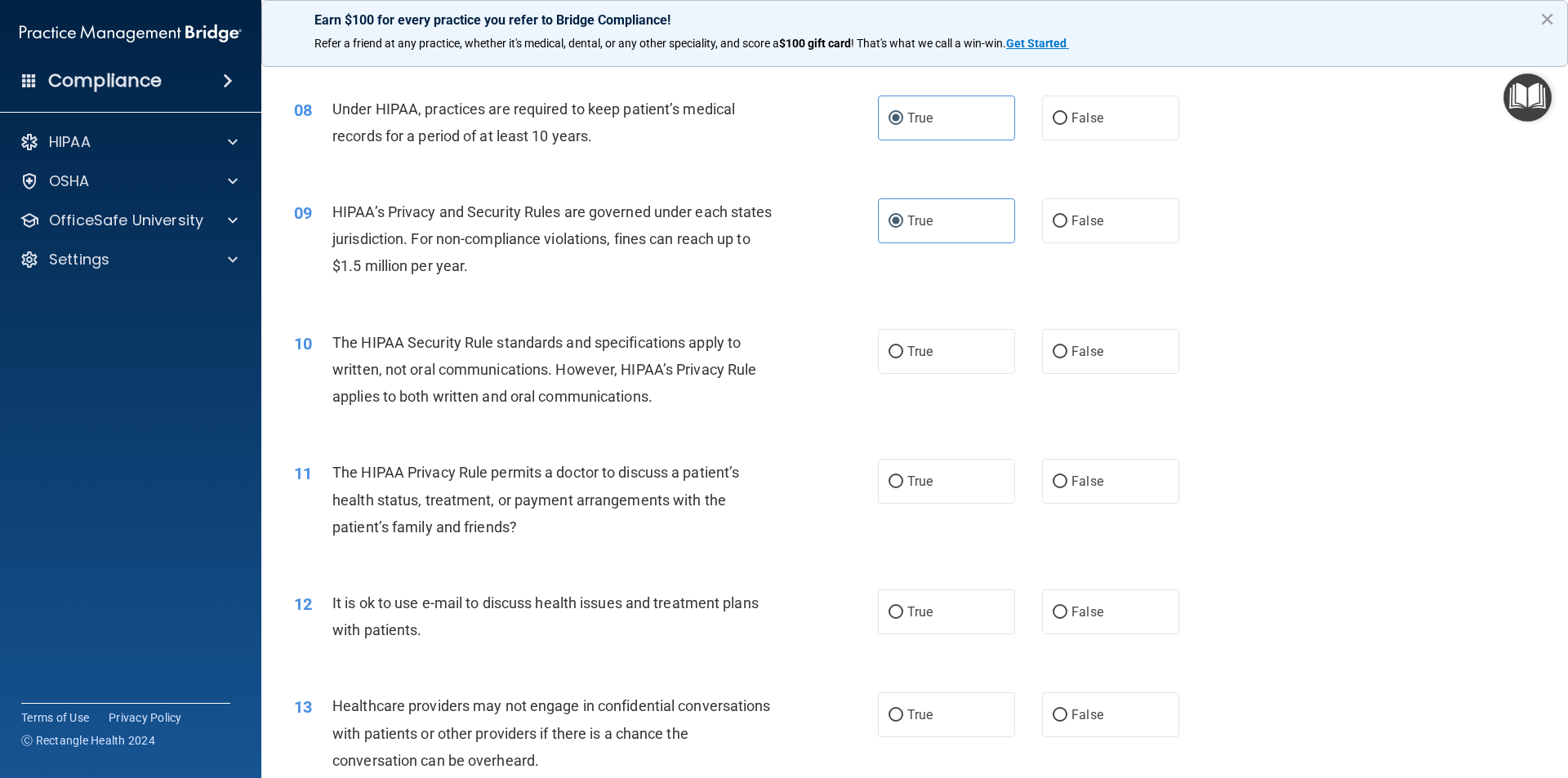
scroll to position [898, 0]
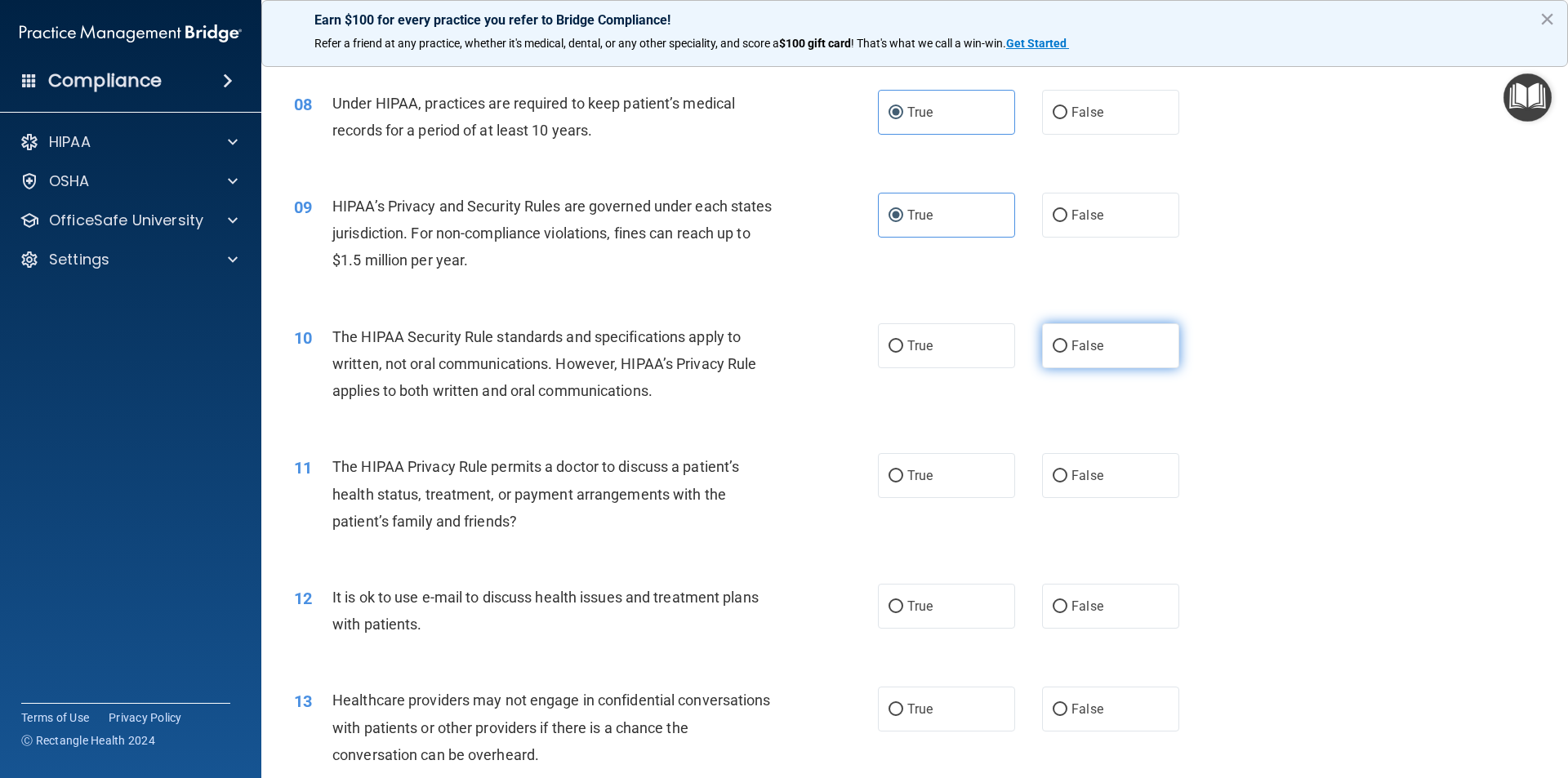
click at [1086, 350] on span "False" at bounding box center [1088, 346] width 32 height 16
click at [1067, 350] on input "False" at bounding box center [1061, 346] width 15 height 12
radio input "true"
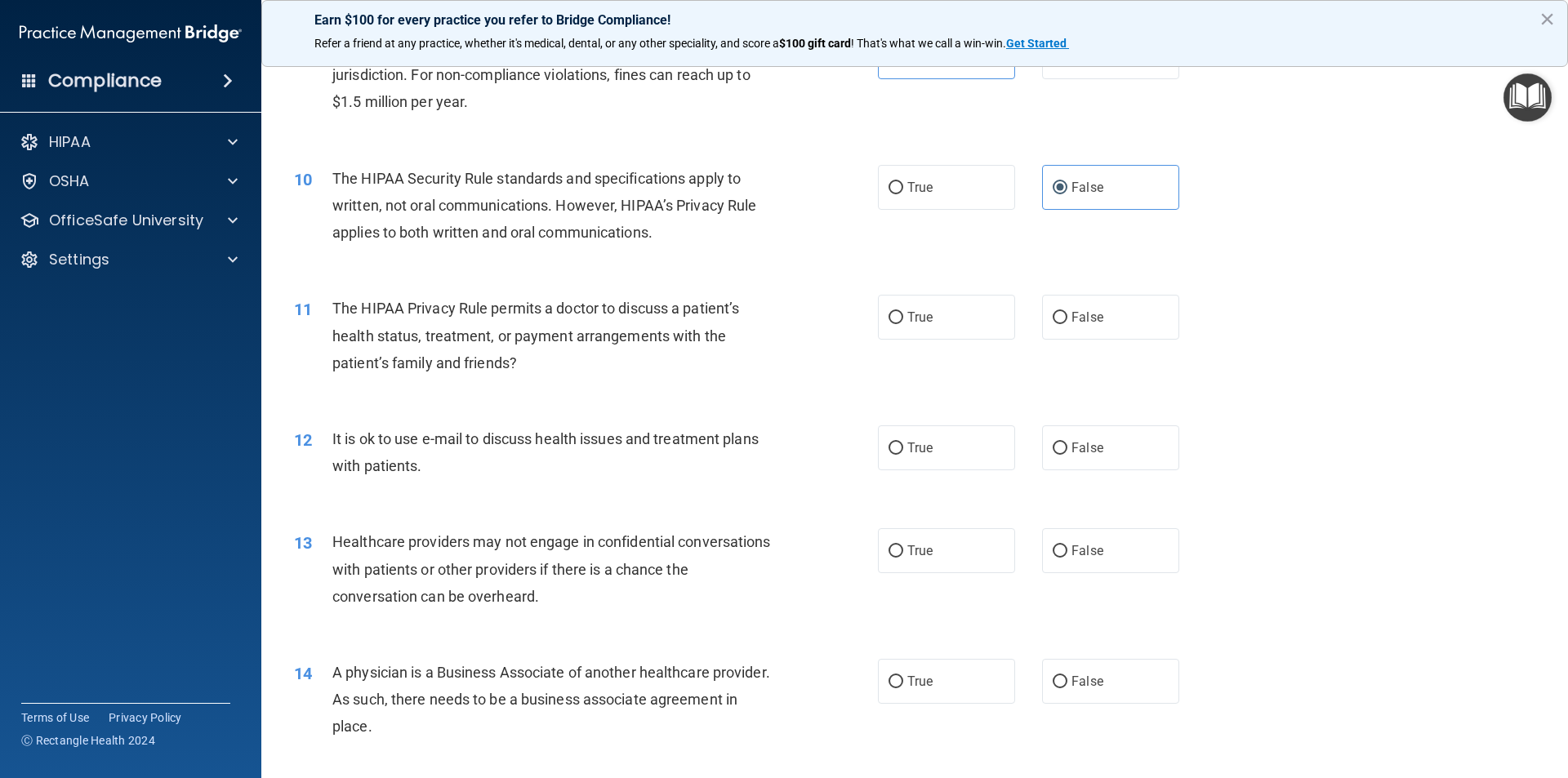
scroll to position [1061, 0]
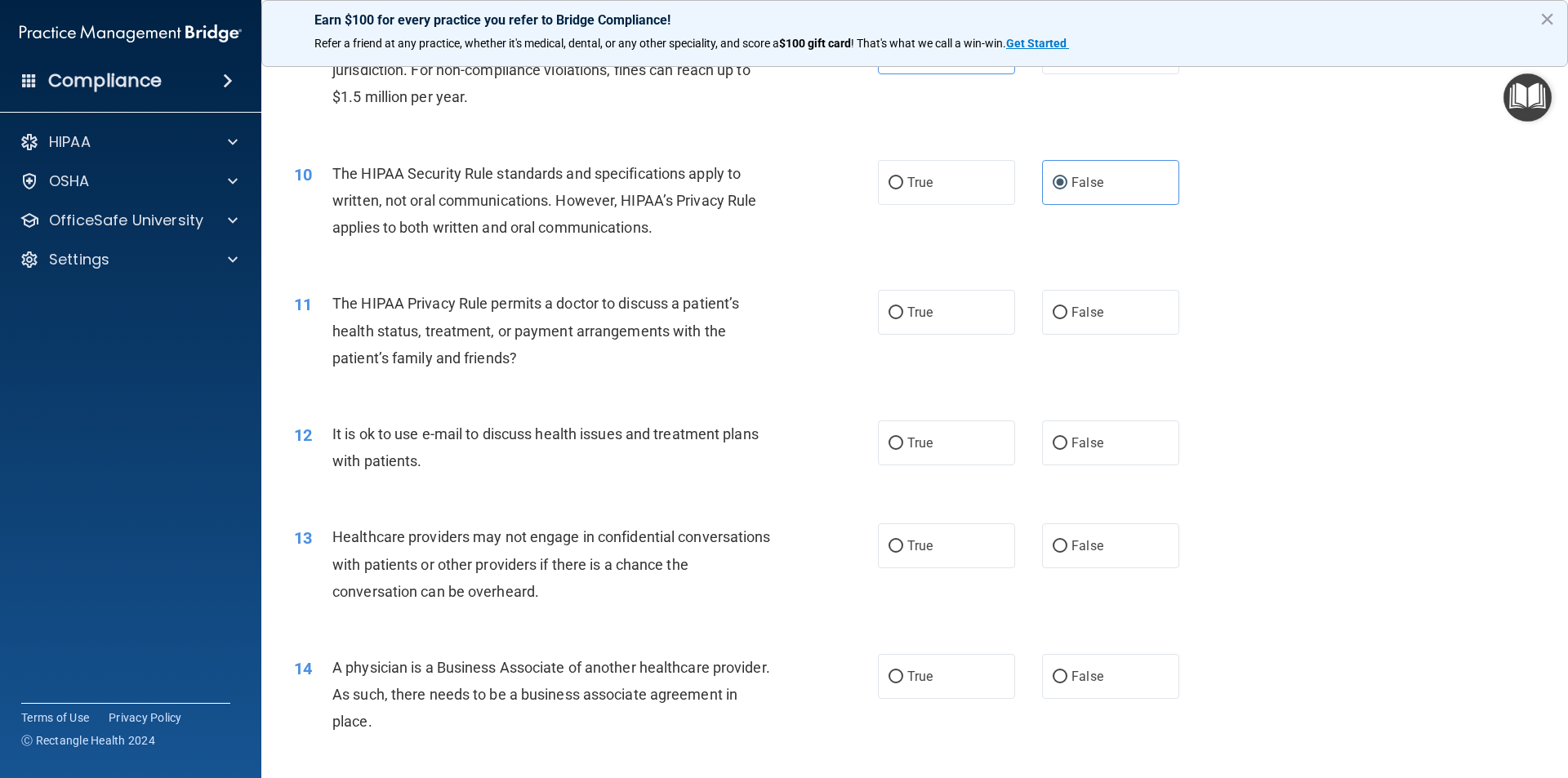
click at [1086, 339] on div "11 The HIPAA Privacy Rule permits a doctor to discuss a patient’s health status…" at bounding box center [915, 334] width 1266 height 131
click at [1074, 323] on label "False" at bounding box center [1110, 312] width 137 height 45
click at [1067, 319] on input "False" at bounding box center [1061, 313] width 15 height 12
radio input "true"
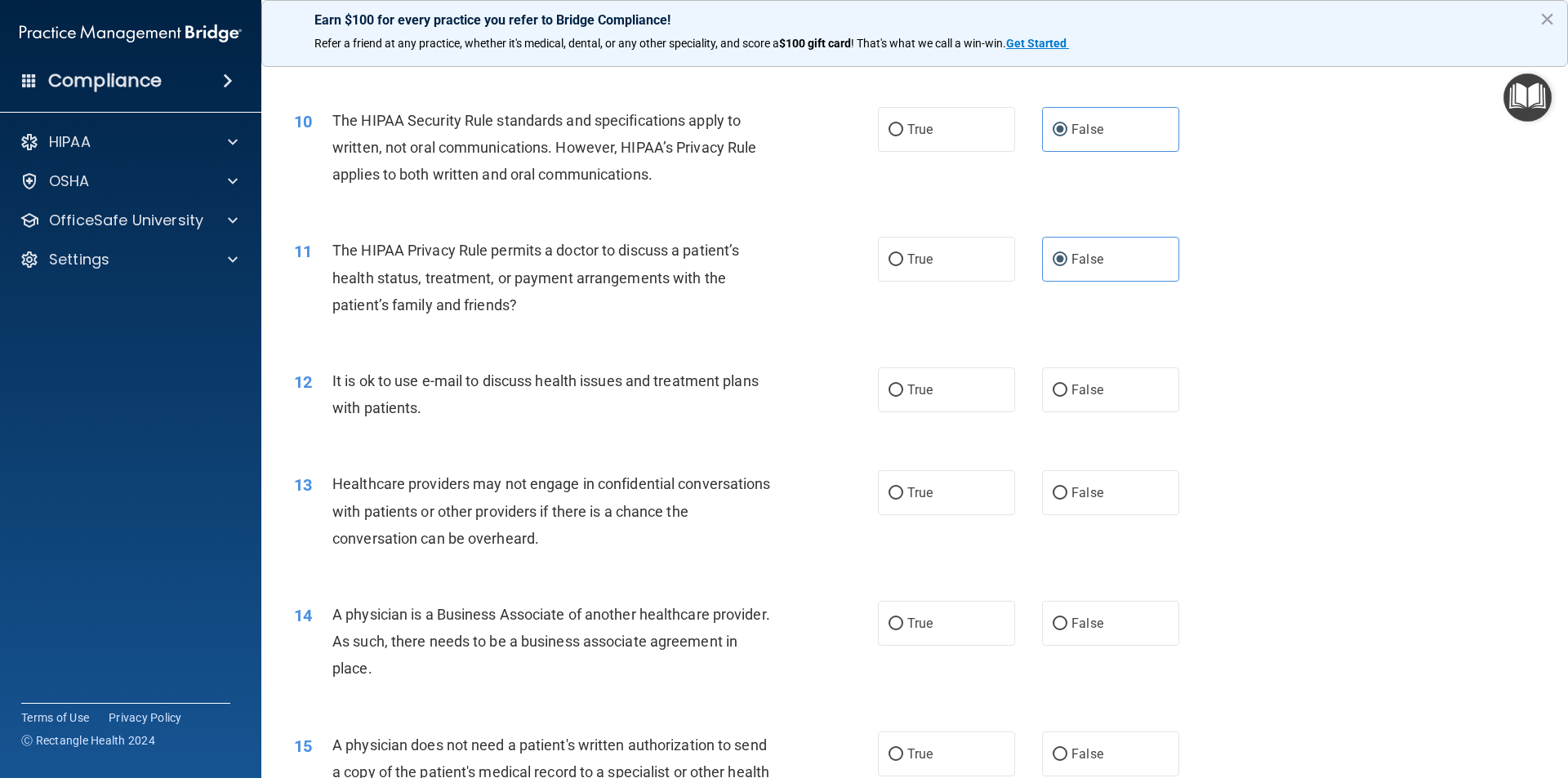
scroll to position [1143, 0]
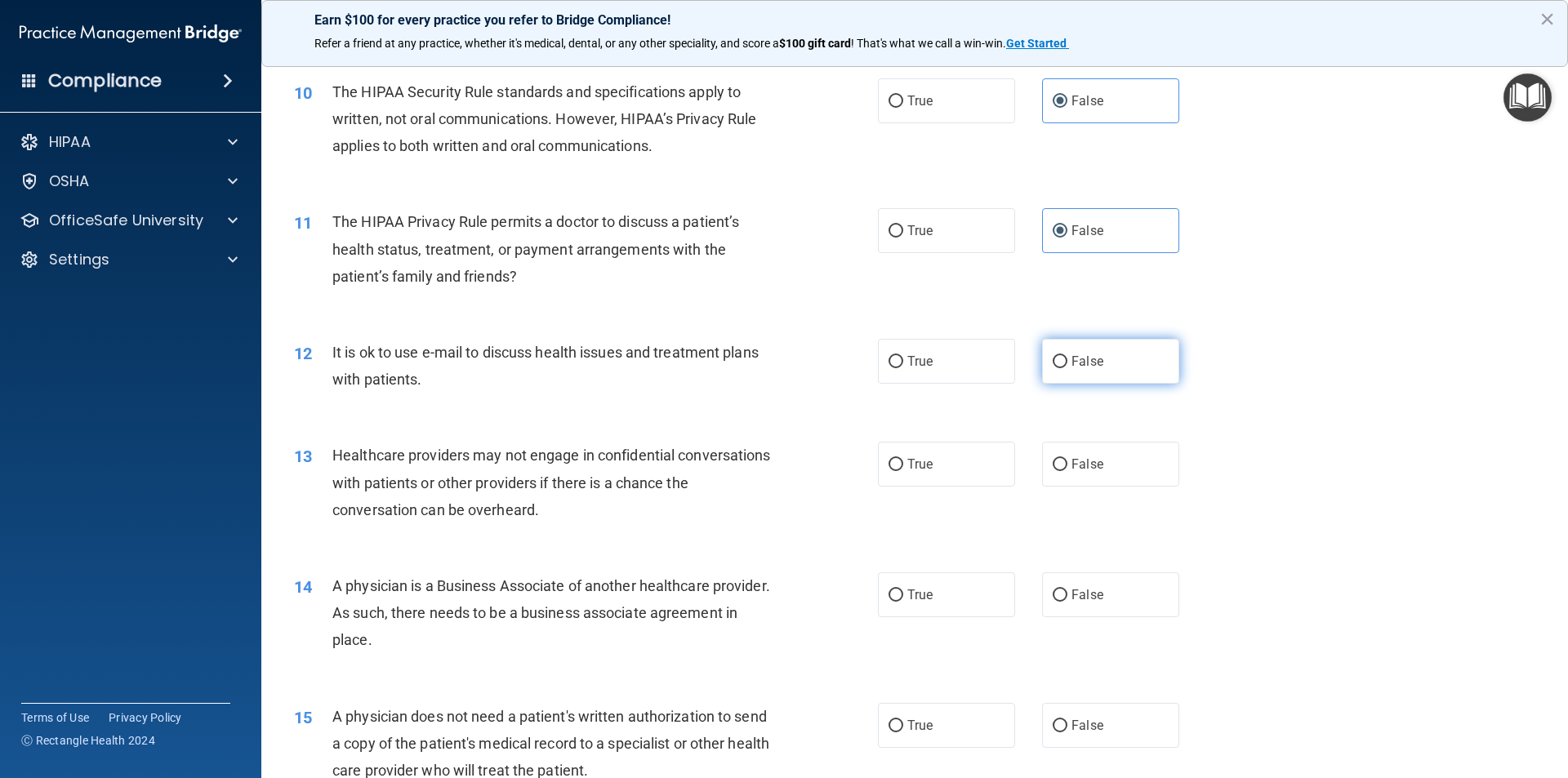
drag, startPoint x: 1032, startPoint y: 361, endPoint x: 1046, endPoint y: 372, distance: 17.8
click at [1033, 364] on div "True False" at bounding box center [1043, 361] width 329 height 45
click at [949, 347] on label "True" at bounding box center [947, 361] width 137 height 45
click at [904, 356] on input "True" at bounding box center [896, 361] width 15 height 12
radio input "true"
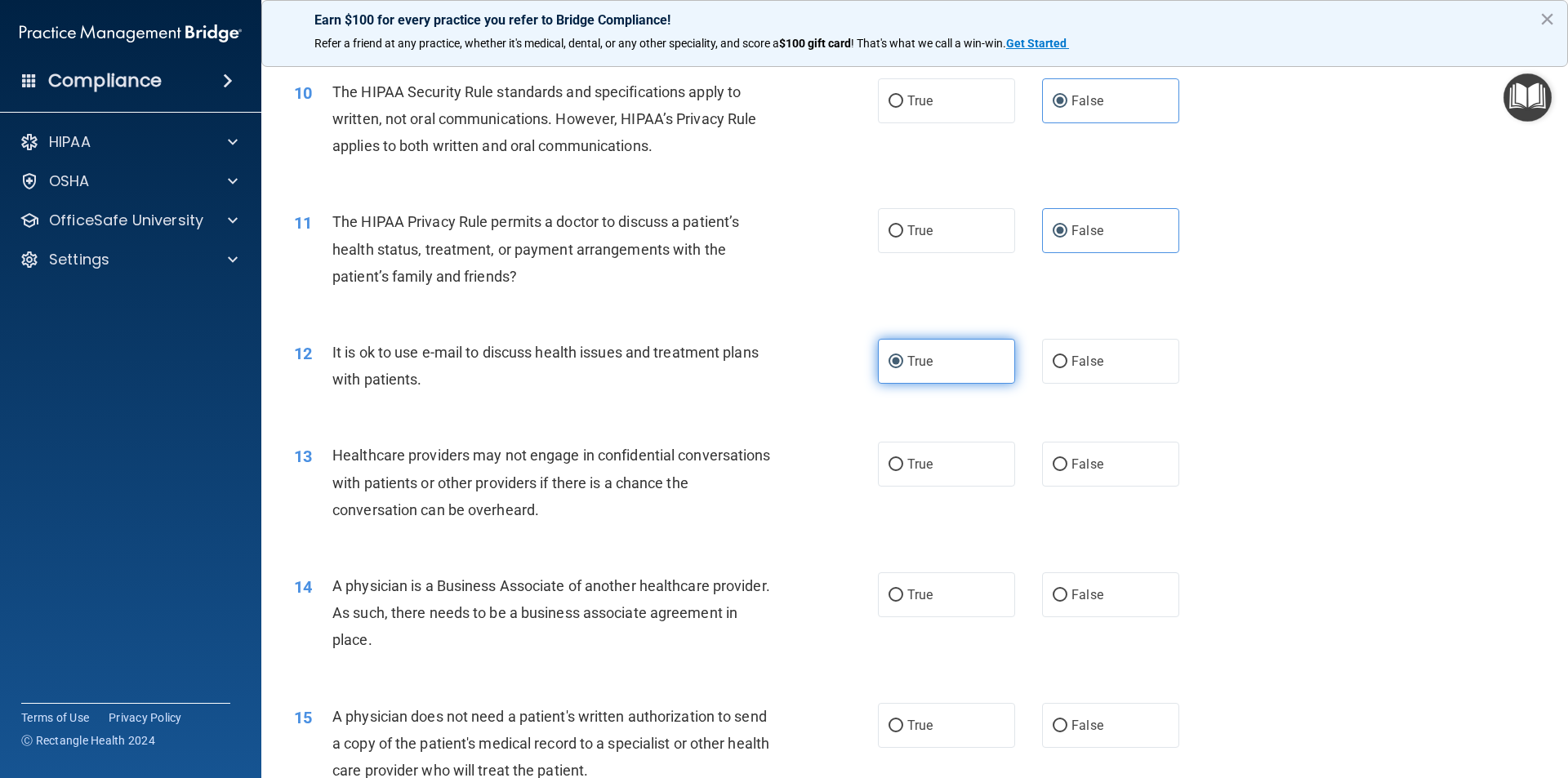
scroll to position [1224, 0]
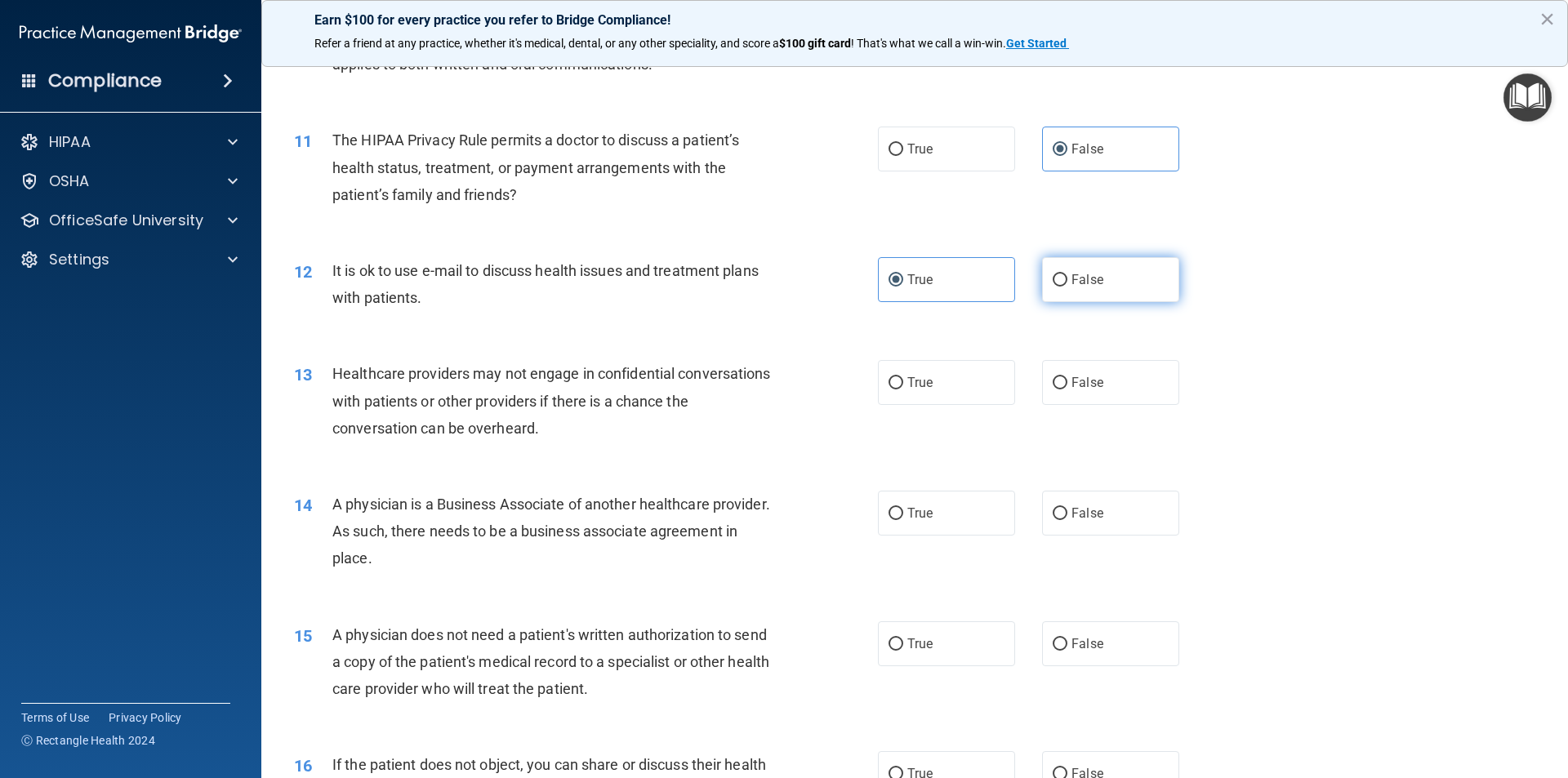
click at [1070, 295] on label "False" at bounding box center [1110, 279] width 137 height 45
click at [1067, 287] on input "False" at bounding box center [1061, 280] width 15 height 12
radio input "true"
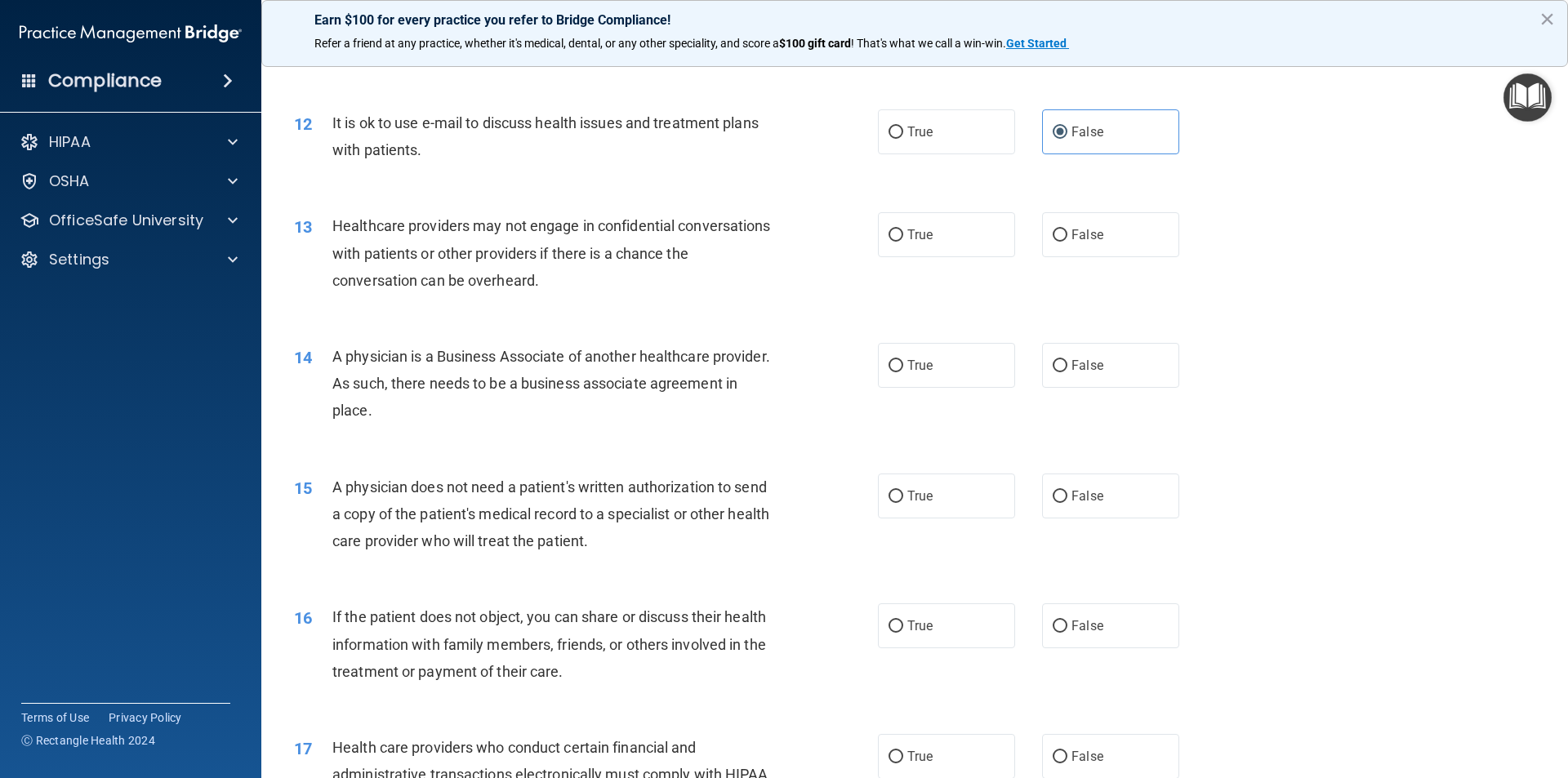
scroll to position [1388, 0]
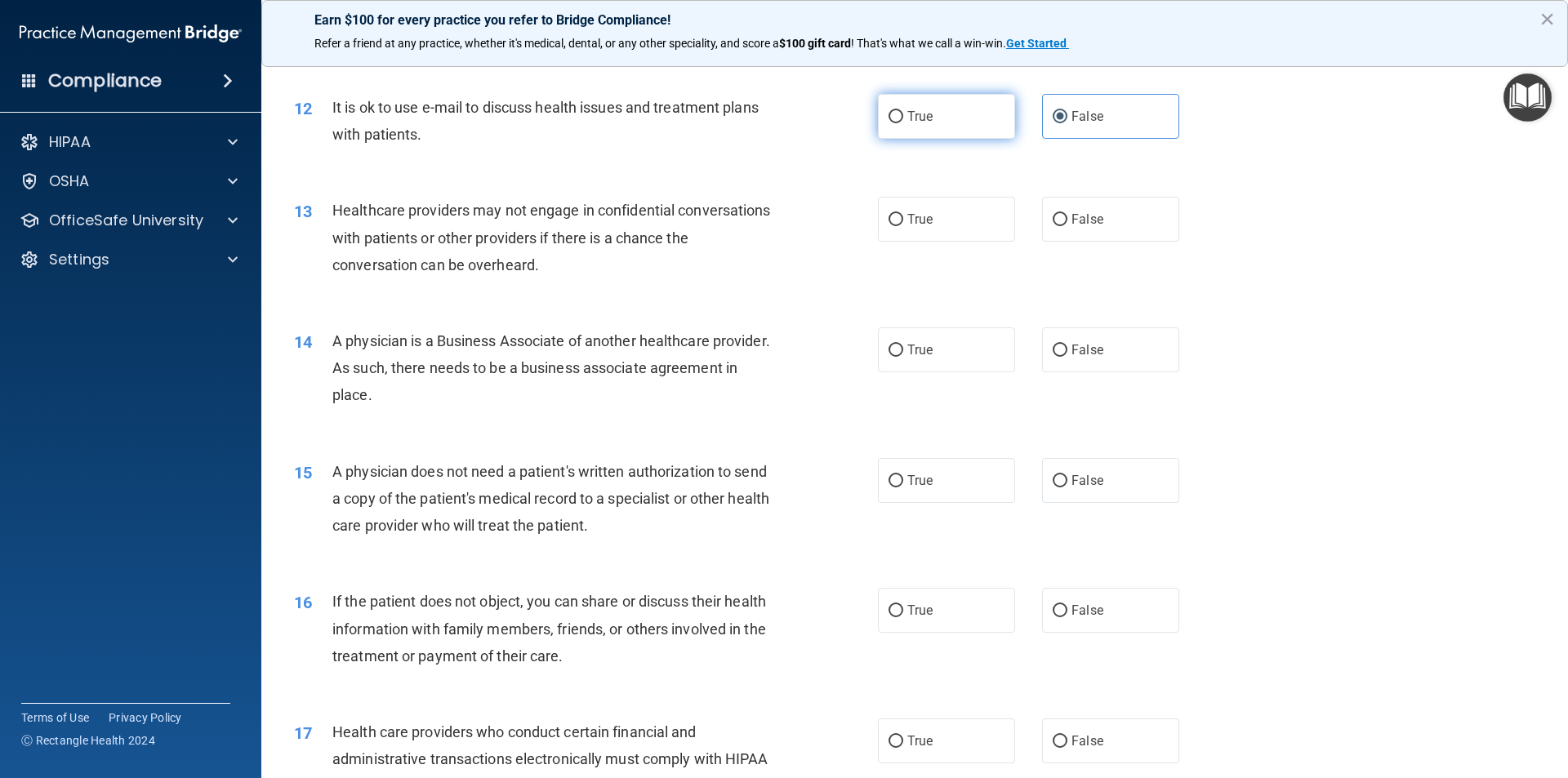
drag, startPoint x: 988, startPoint y: 107, endPoint x: 977, endPoint y: 120, distance: 17.0
click at [986, 107] on label "True" at bounding box center [947, 117] width 137 height 45
click at [904, 111] on input "True" at bounding box center [896, 117] width 15 height 12
radio input "true"
radio input "false"
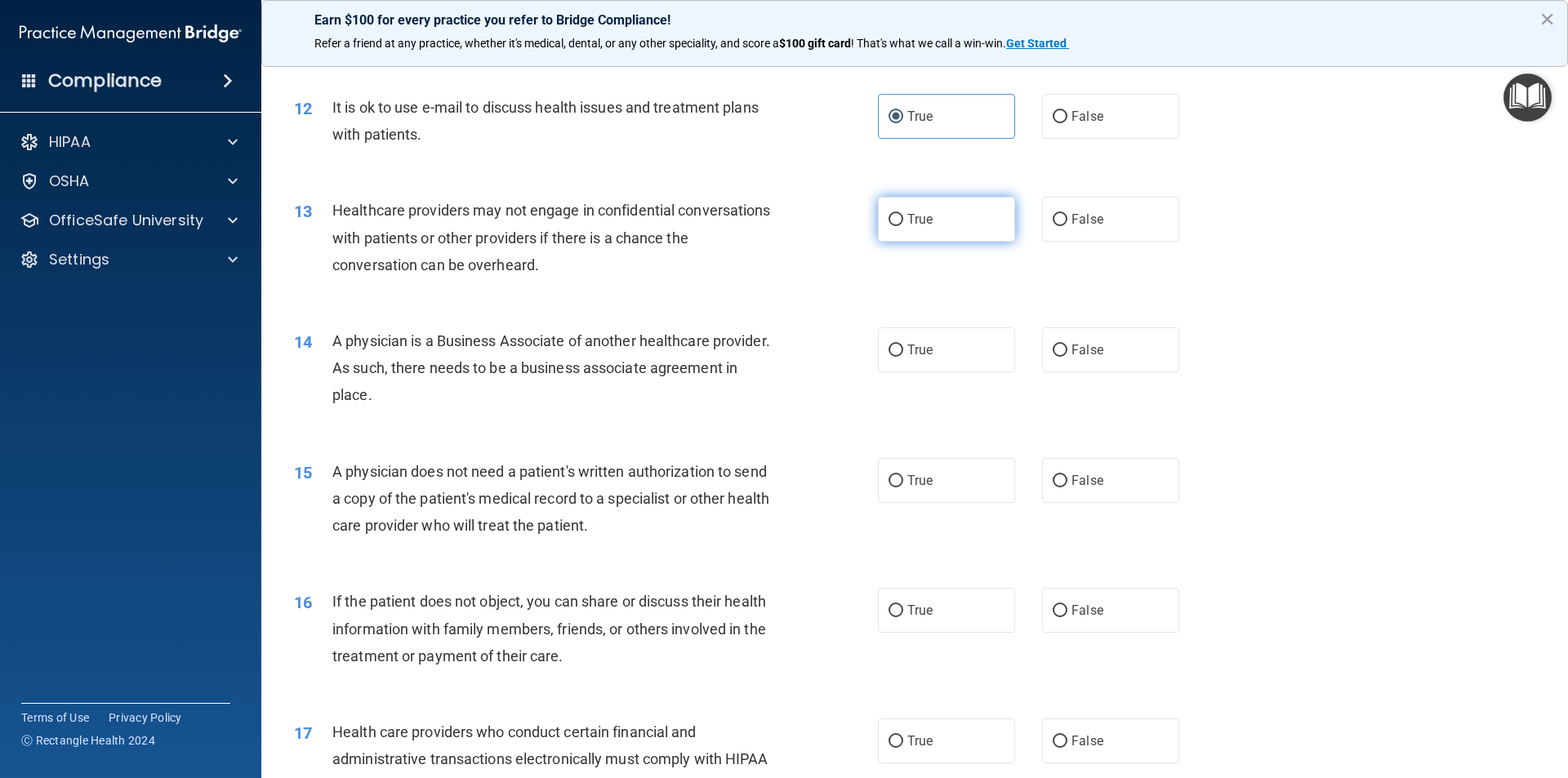
click at [919, 226] on label "True" at bounding box center [947, 219] width 137 height 45
click at [922, 360] on label "True" at bounding box center [947, 349] width 137 height 45
click at [904, 357] on input "True" at bounding box center [896, 350] width 15 height 12
radio input "true"
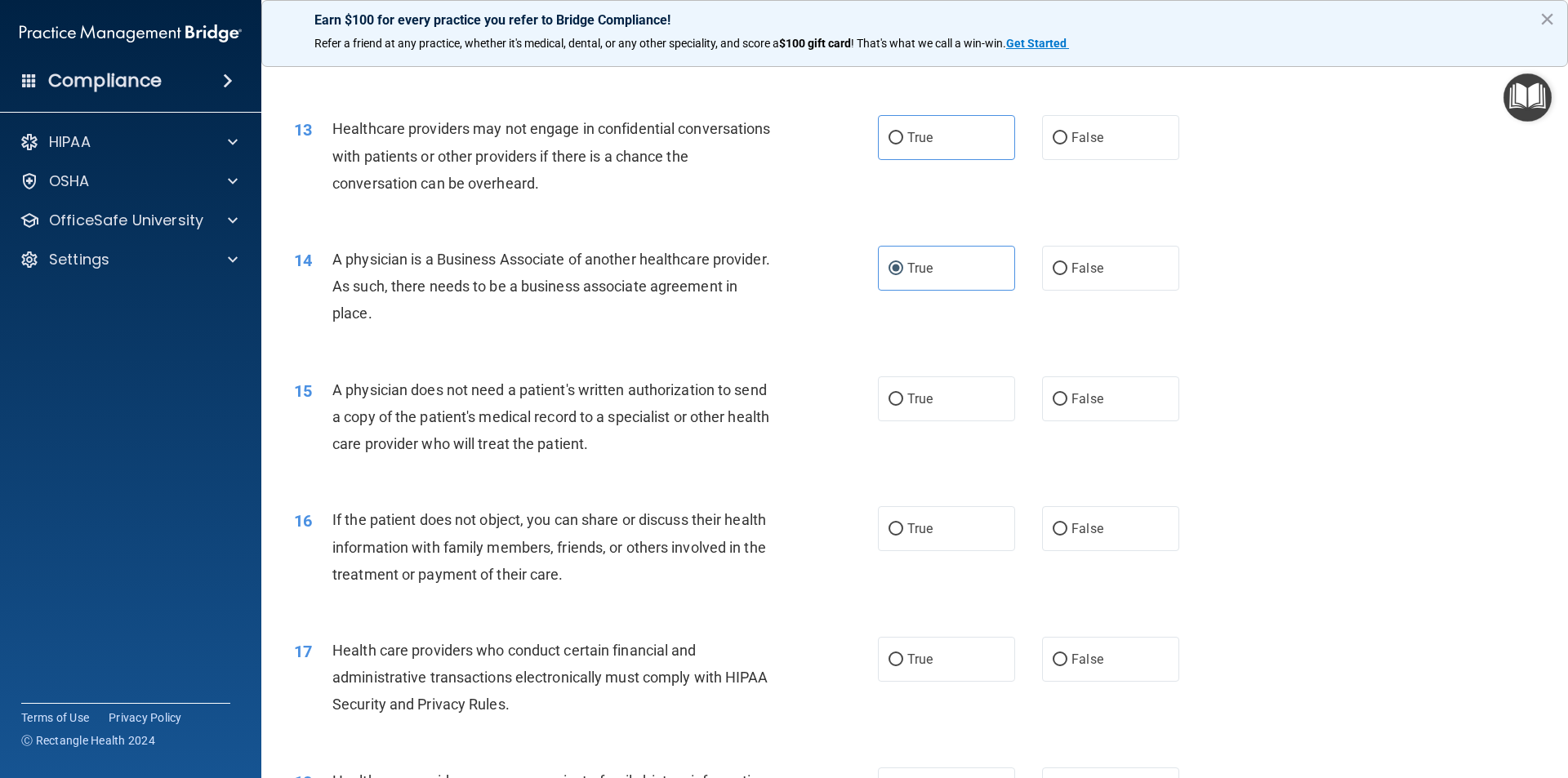
scroll to position [1551, 0]
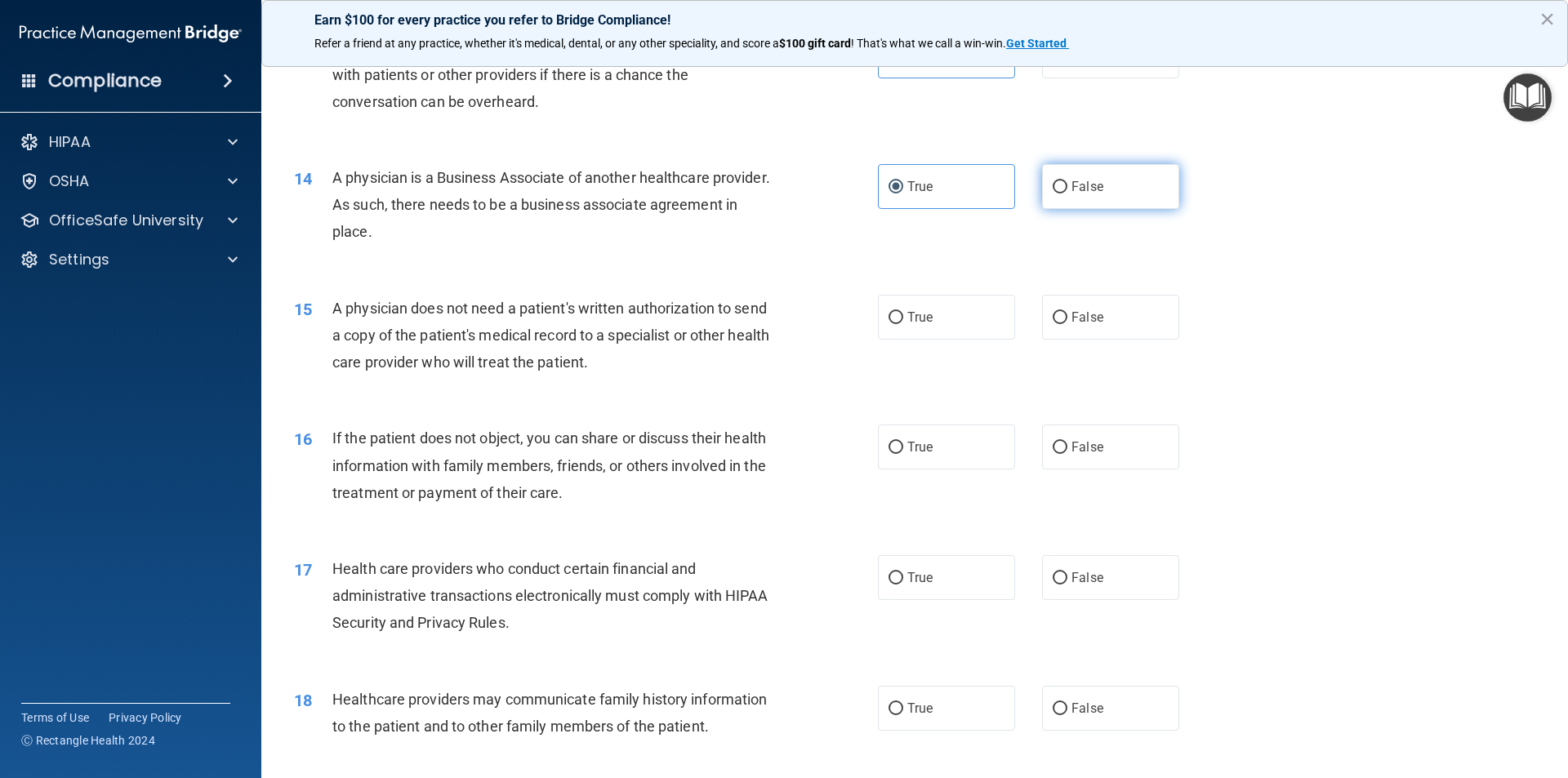
click at [1042, 186] on label "False" at bounding box center [1110, 187] width 137 height 45
click at [1053, 186] on input "False" at bounding box center [1061, 187] width 15 height 12
radio input "true"
click at [936, 185] on label "True" at bounding box center [947, 187] width 137 height 45
click at [904, 185] on input "True" at bounding box center [896, 187] width 15 height 12
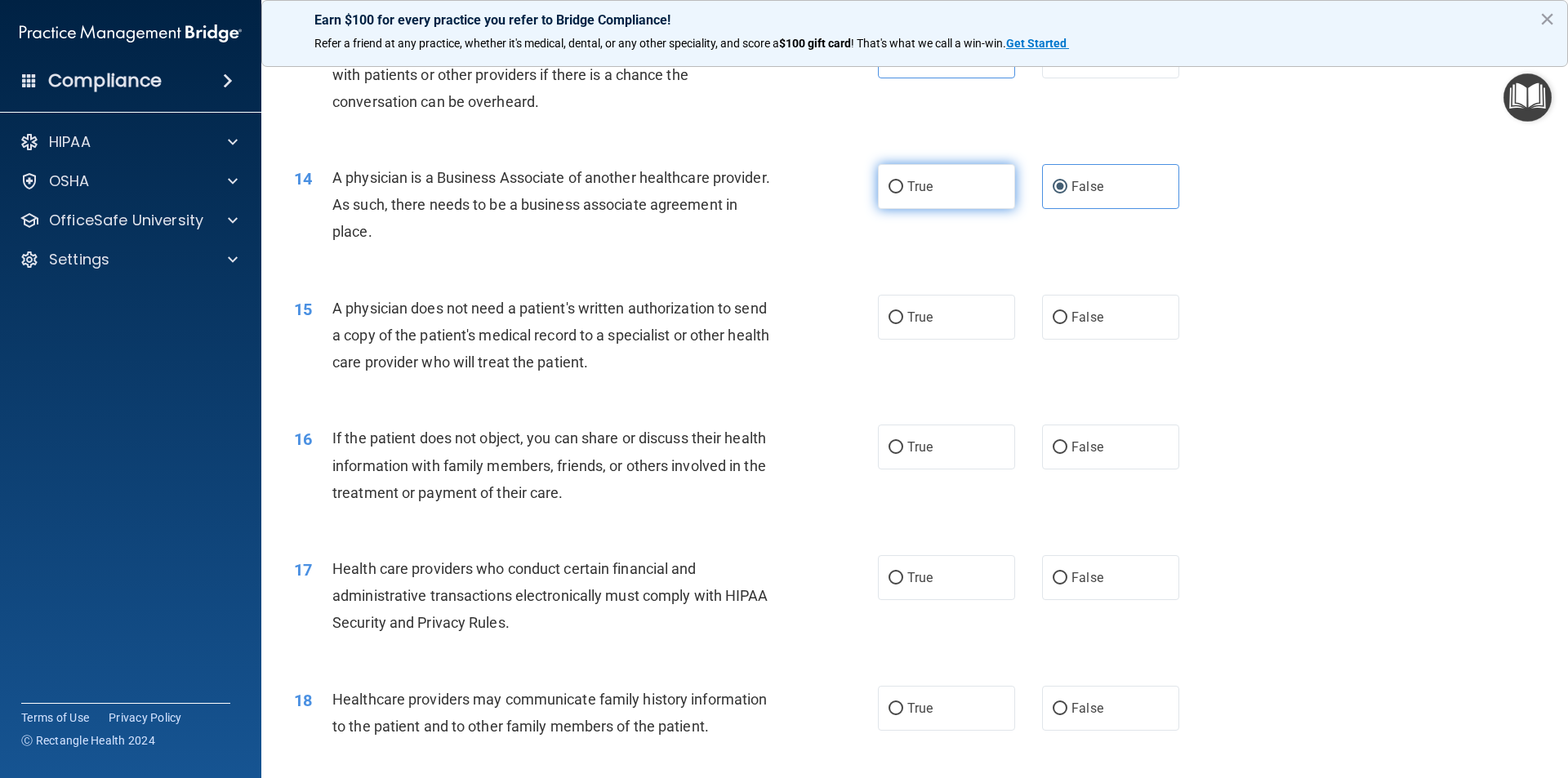
radio input "true"
radio input "false"
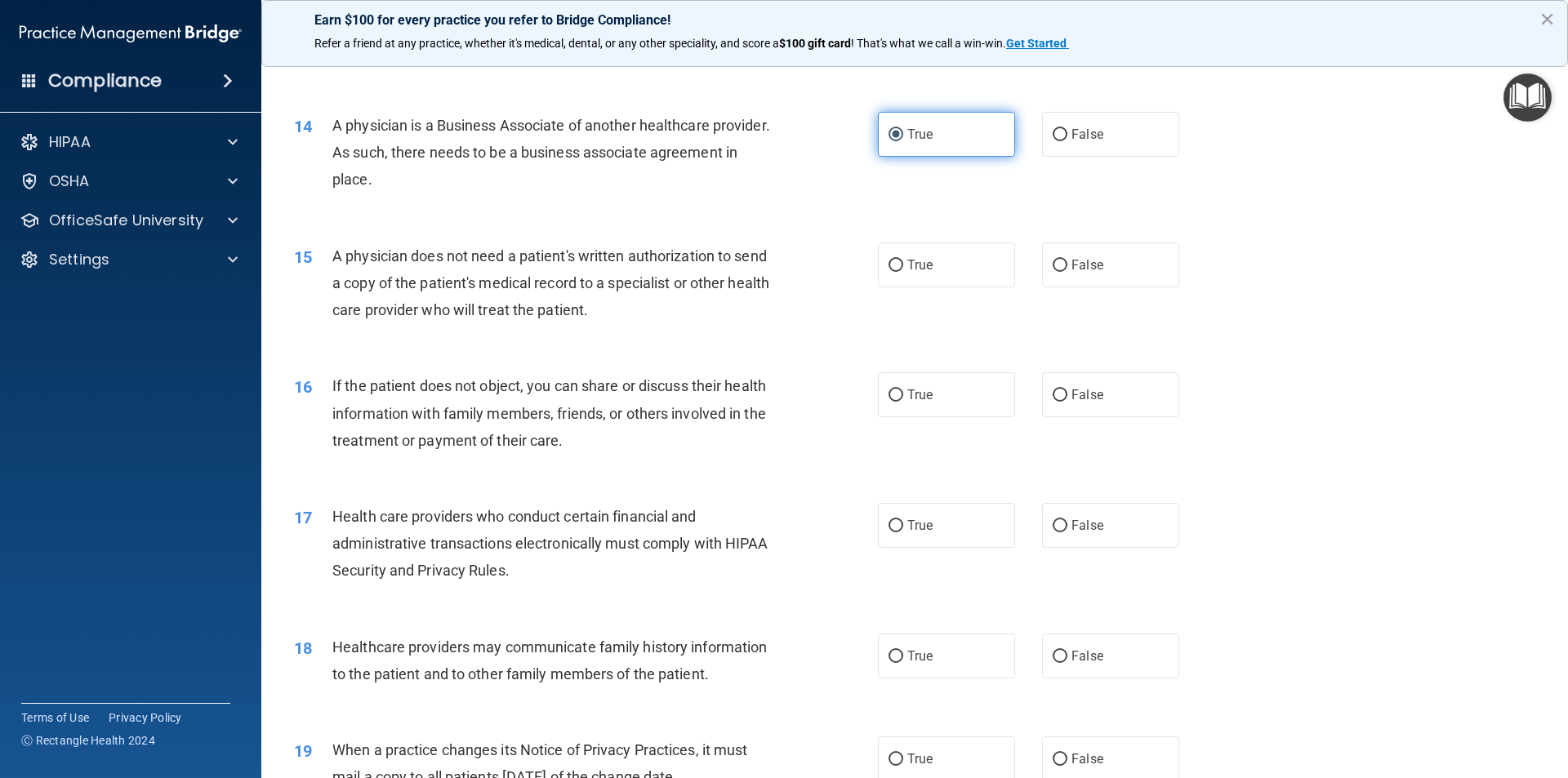
scroll to position [1633, 0]
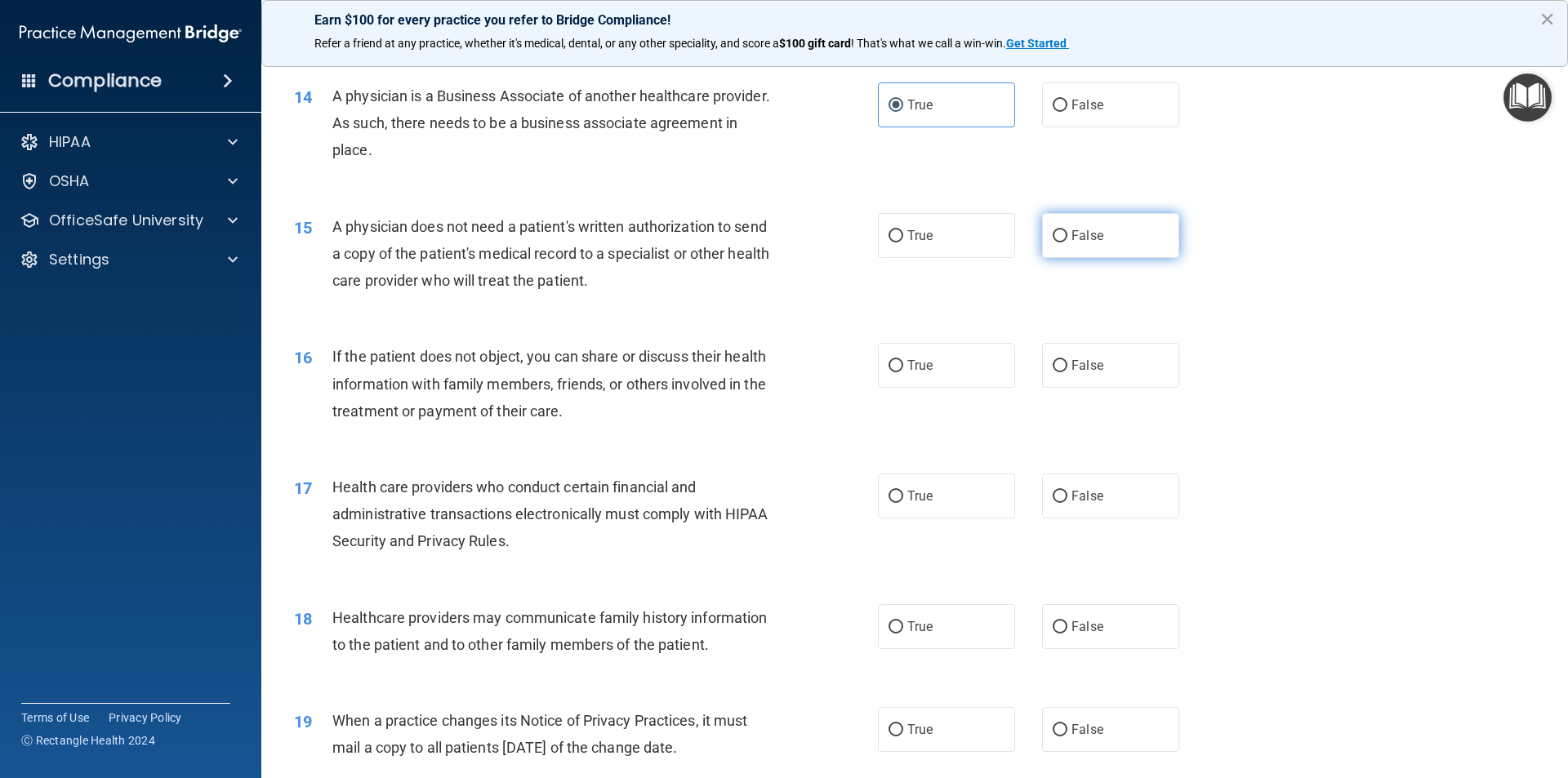
click at [1105, 241] on label "False" at bounding box center [1110, 235] width 137 height 45
click at [1067, 241] on input "False" at bounding box center [1061, 235] width 15 height 12
radio input "true"
click at [965, 384] on label "True" at bounding box center [947, 365] width 137 height 45
click at [904, 373] on input "True" at bounding box center [896, 365] width 15 height 12
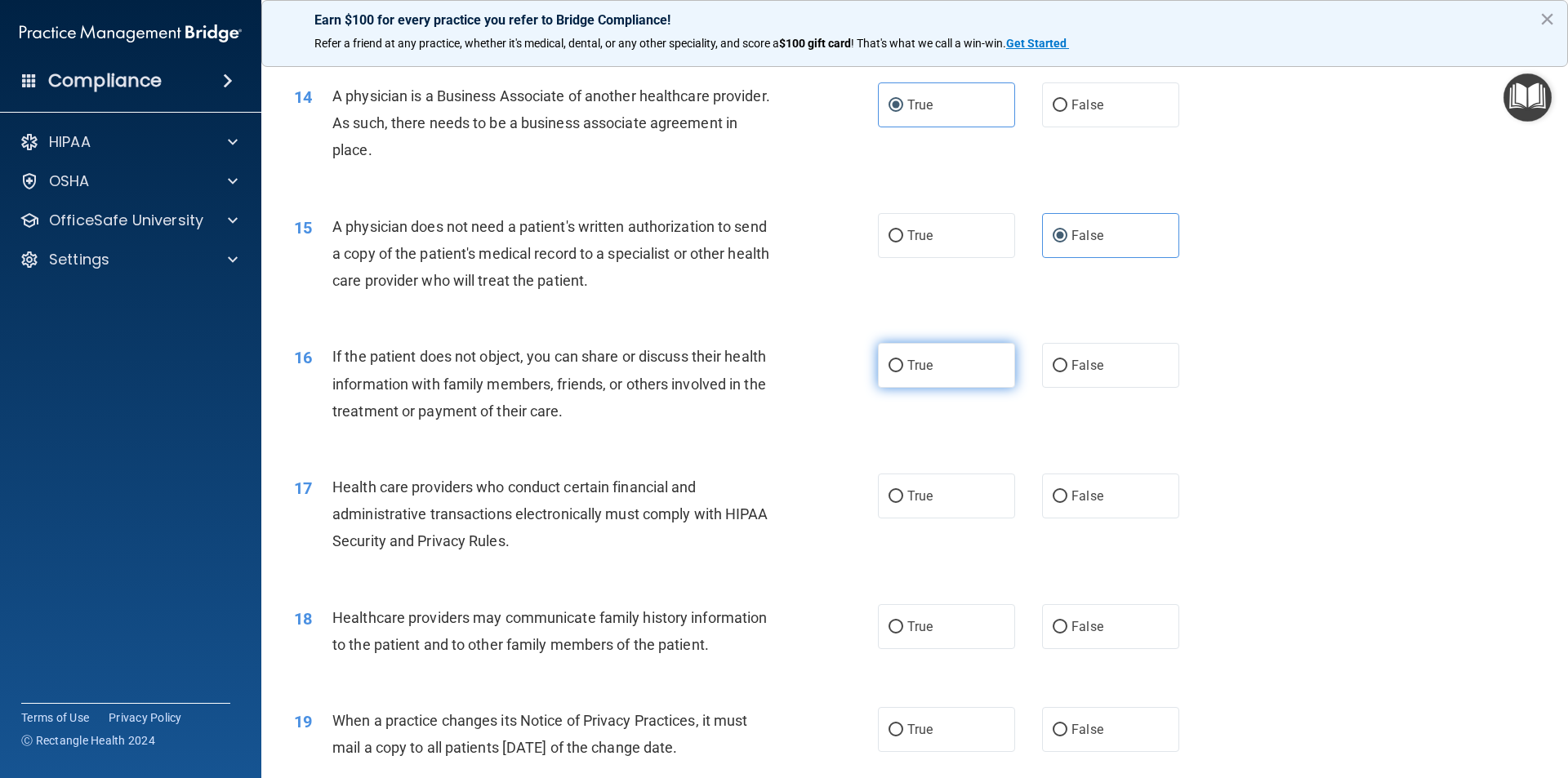
radio input "true"
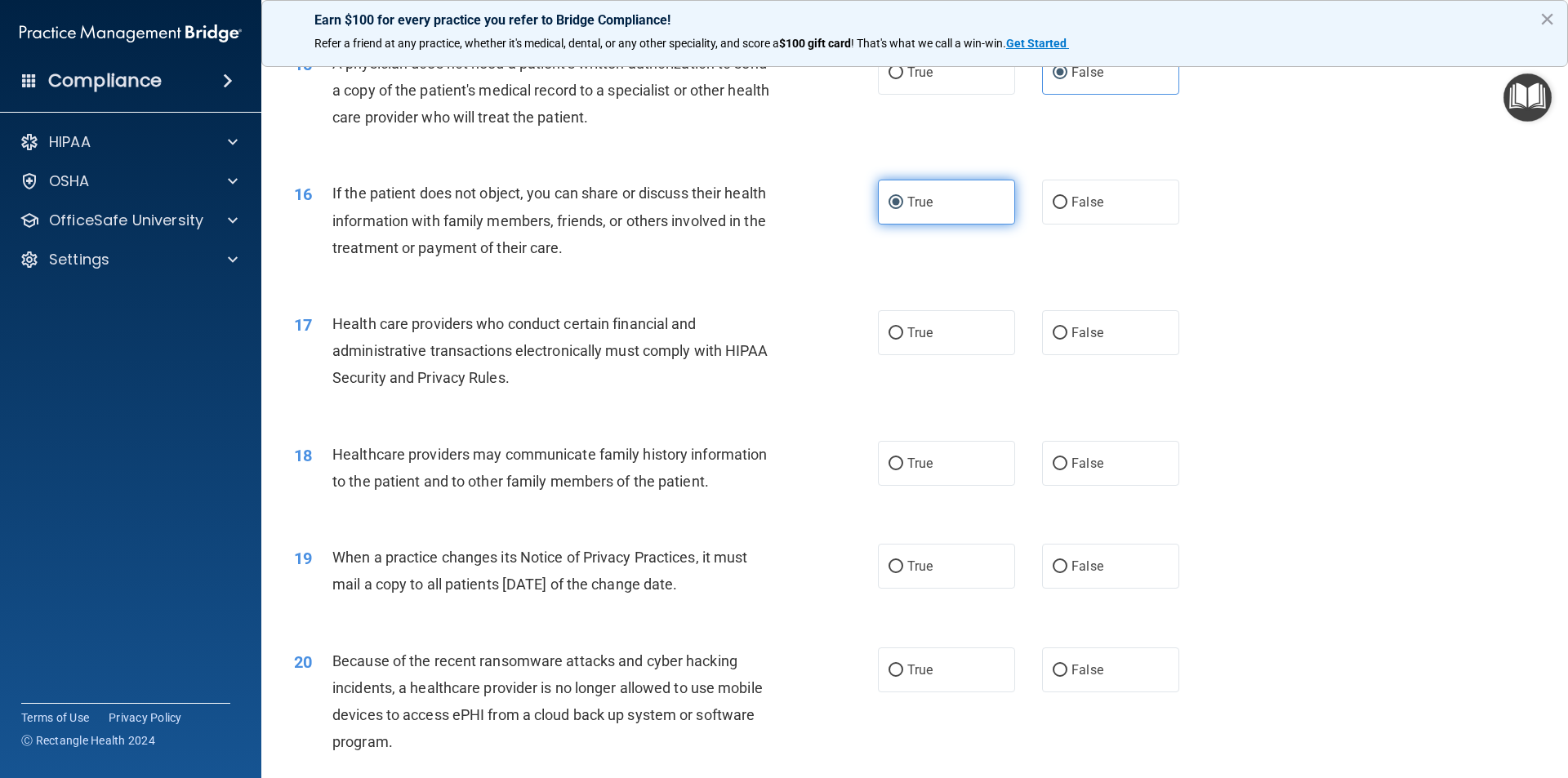
scroll to position [1877, 0]
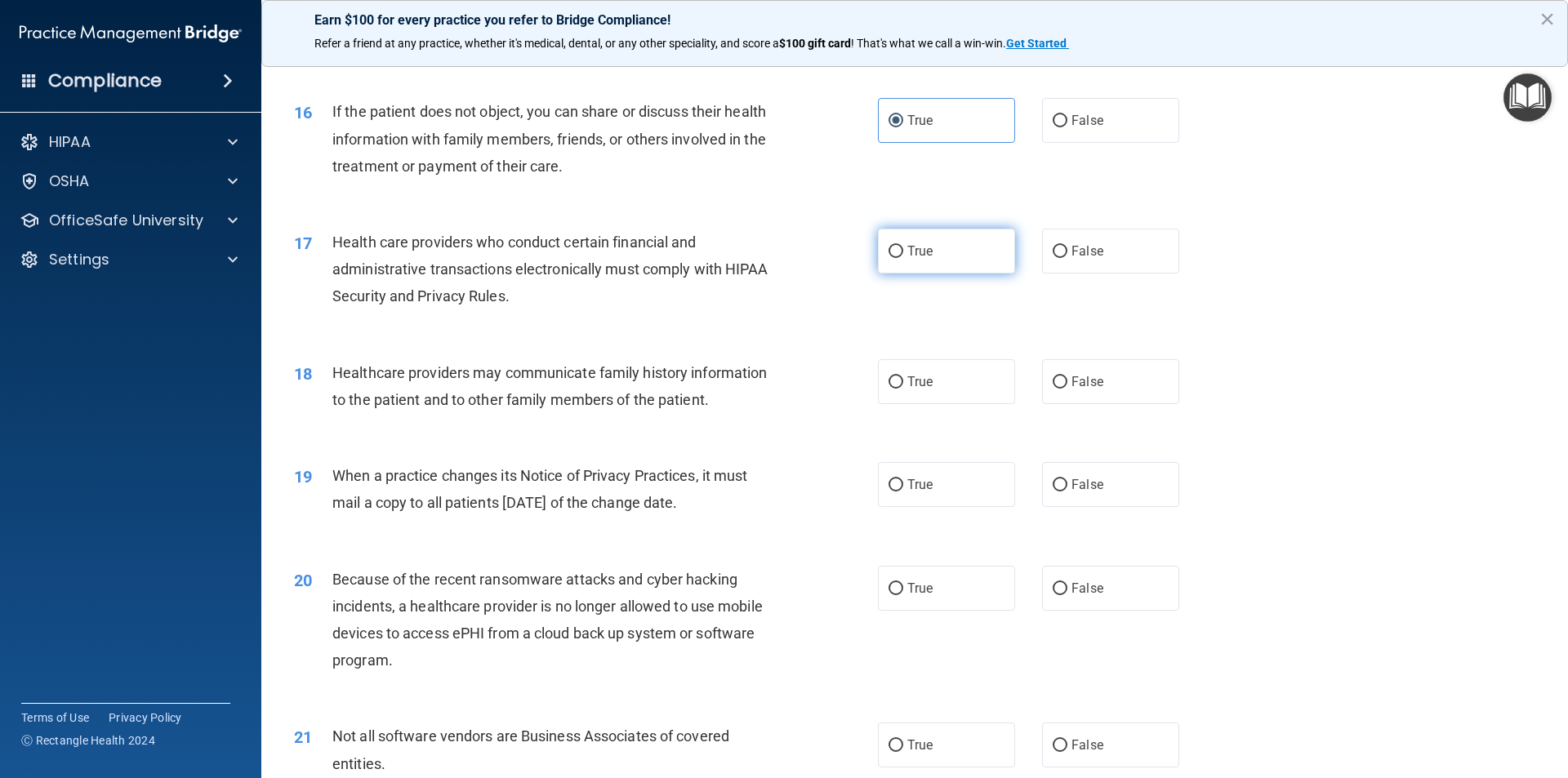
click at [968, 246] on label "True" at bounding box center [947, 251] width 137 height 45
click at [904, 246] on input "True" at bounding box center [896, 251] width 15 height 12
radio input "true"
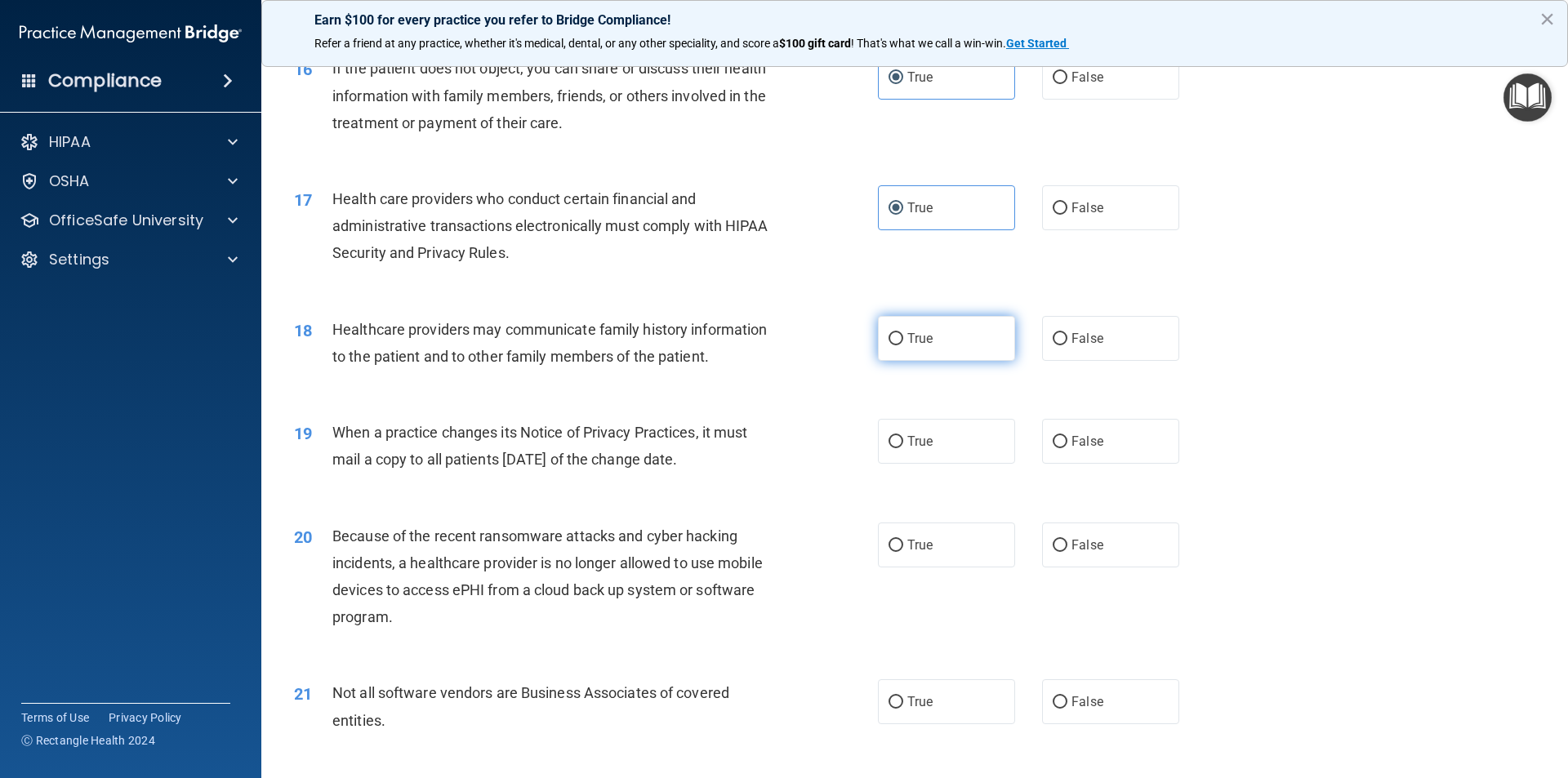
scroll to position [1959, 0]
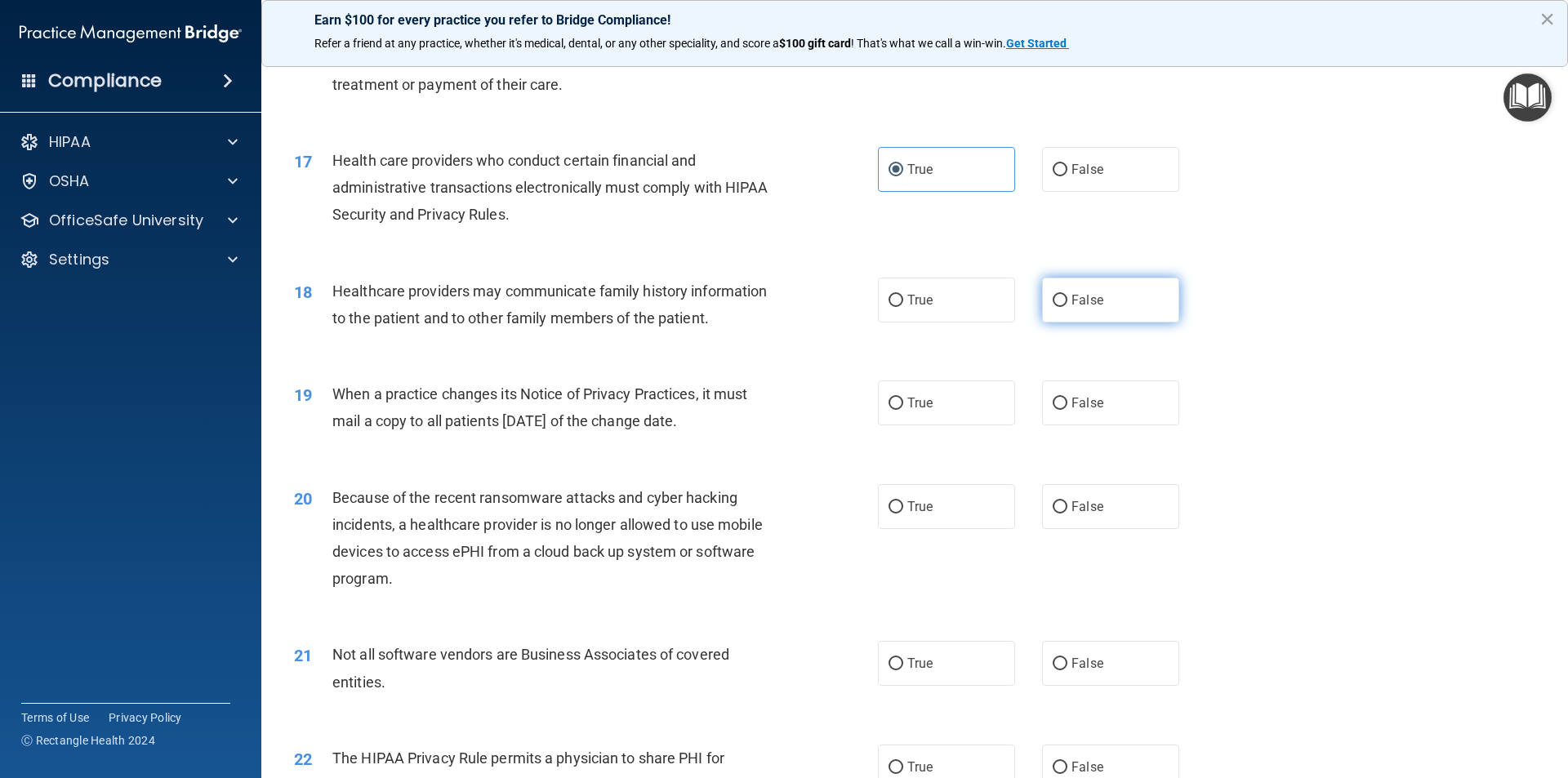
click at [1049, 291] on label "False" at bounding box center [1110, 300] width 137 height 45
click at [1053, 295] on input "False" at bounding box center [1061, 301] width 15 height 12
radio input "true"
click at [936, 302] on label "True" at bounding box center [947, 300] width 137 height 45
click at [904, 302] on input "True" at bounding box center [896, 301] width 15 height 12
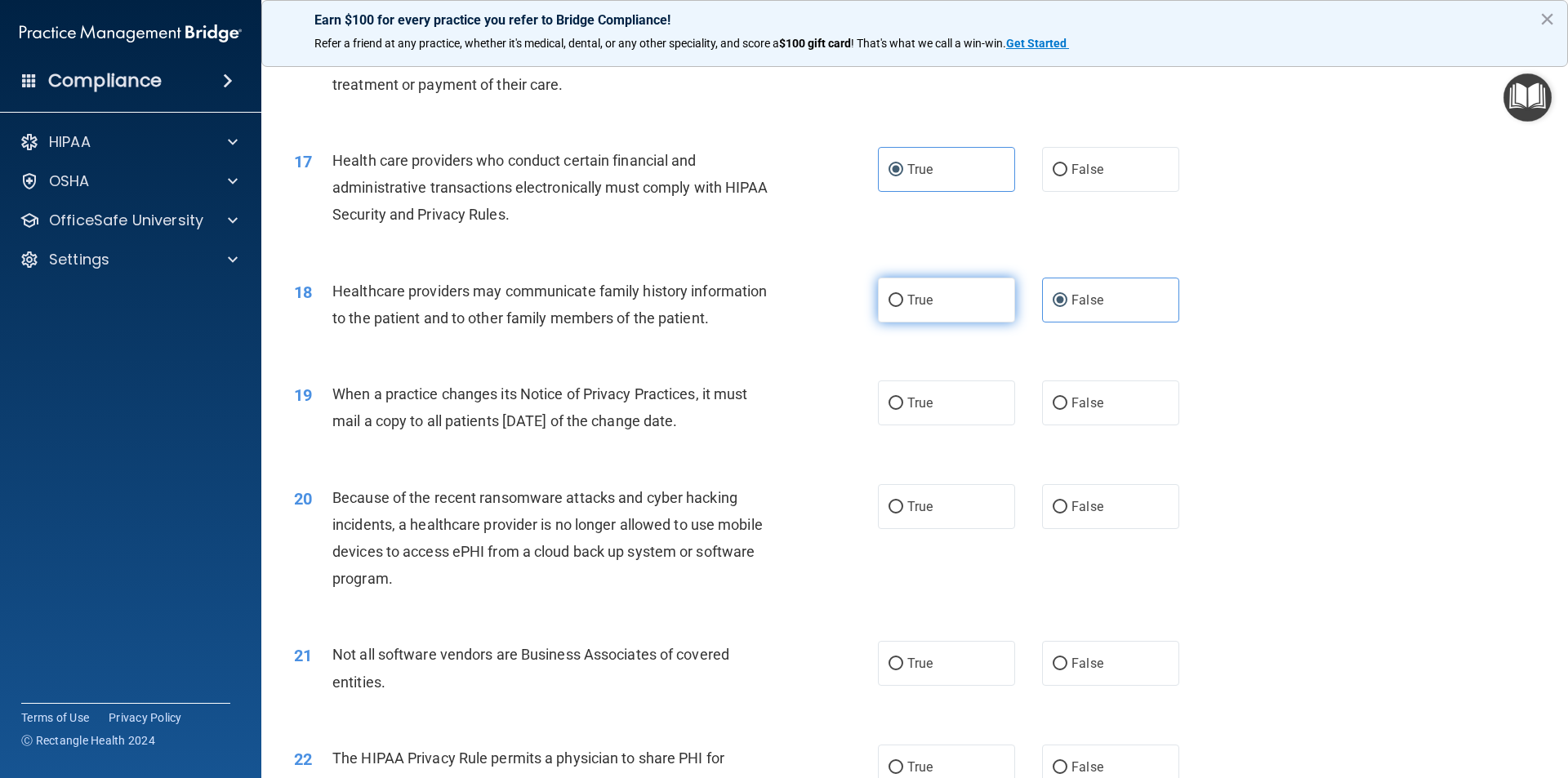
radio input "true"
radio input "false"
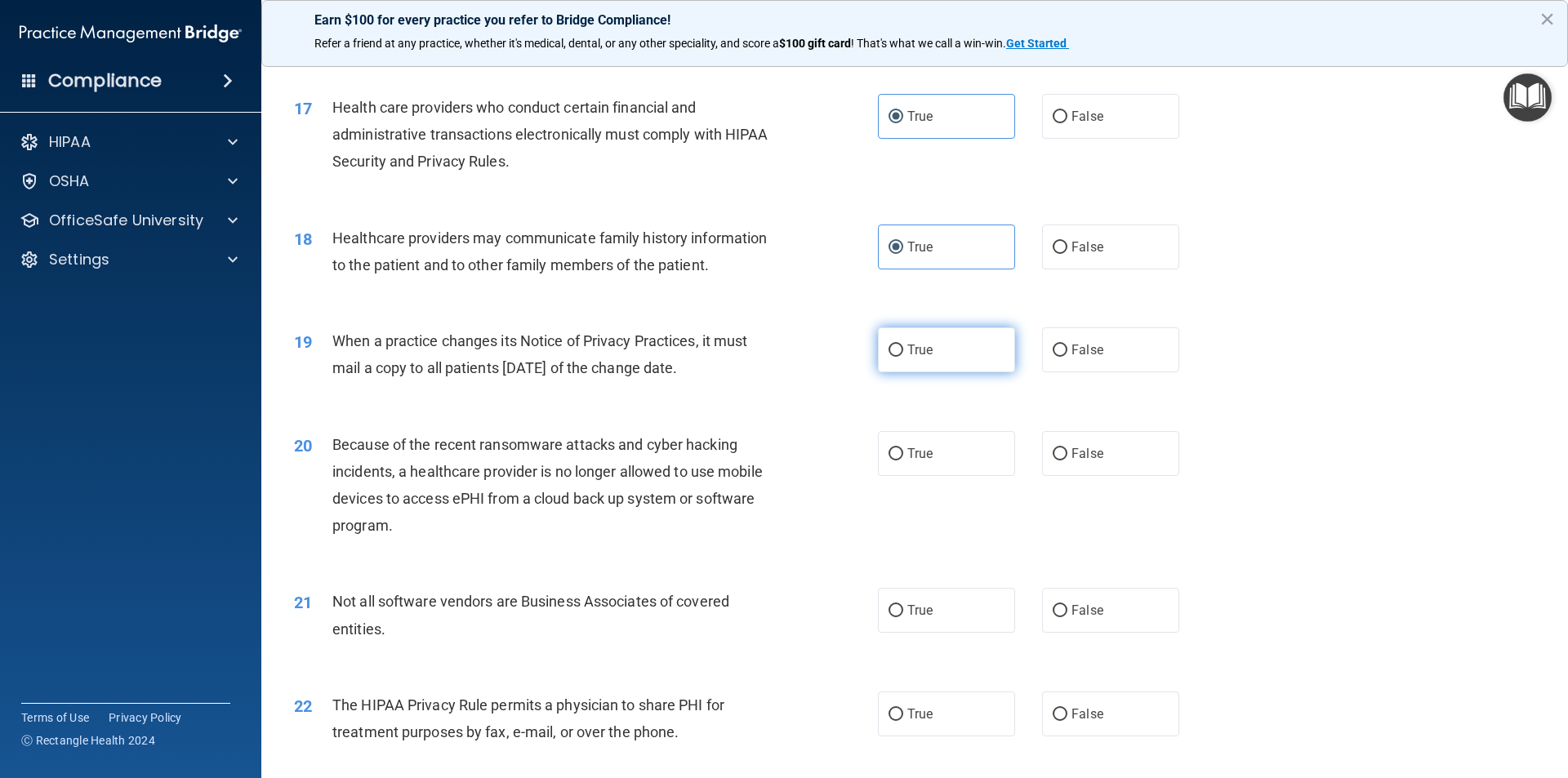
scroll to position [2041, 0]
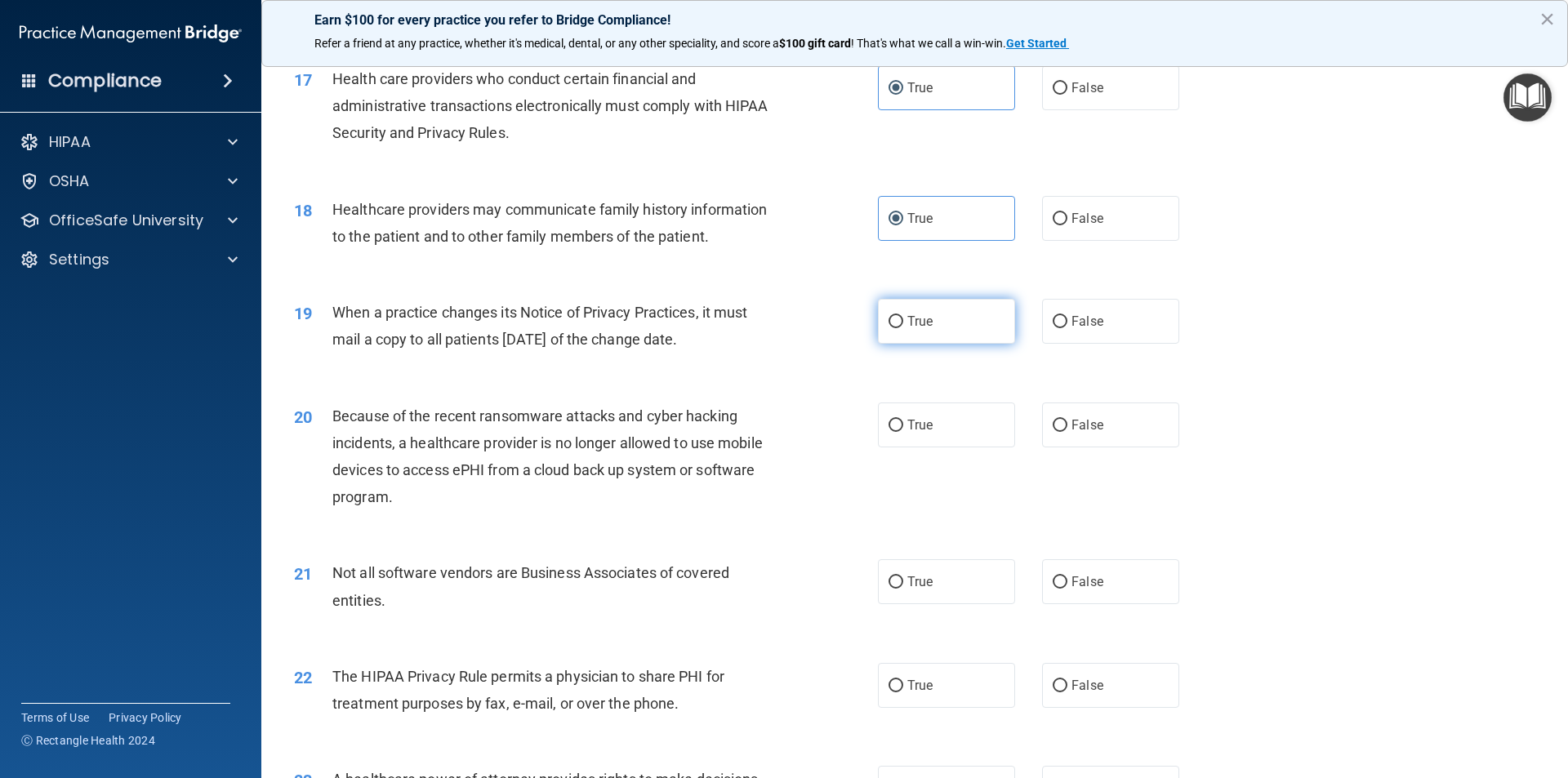
click at [976, 319] on label "True" at bounding box center [947, 321] width 137 height 45
click at [904, 319] on input "True" at bounding box center [896, 321] width 15 height 12
radio input "true"
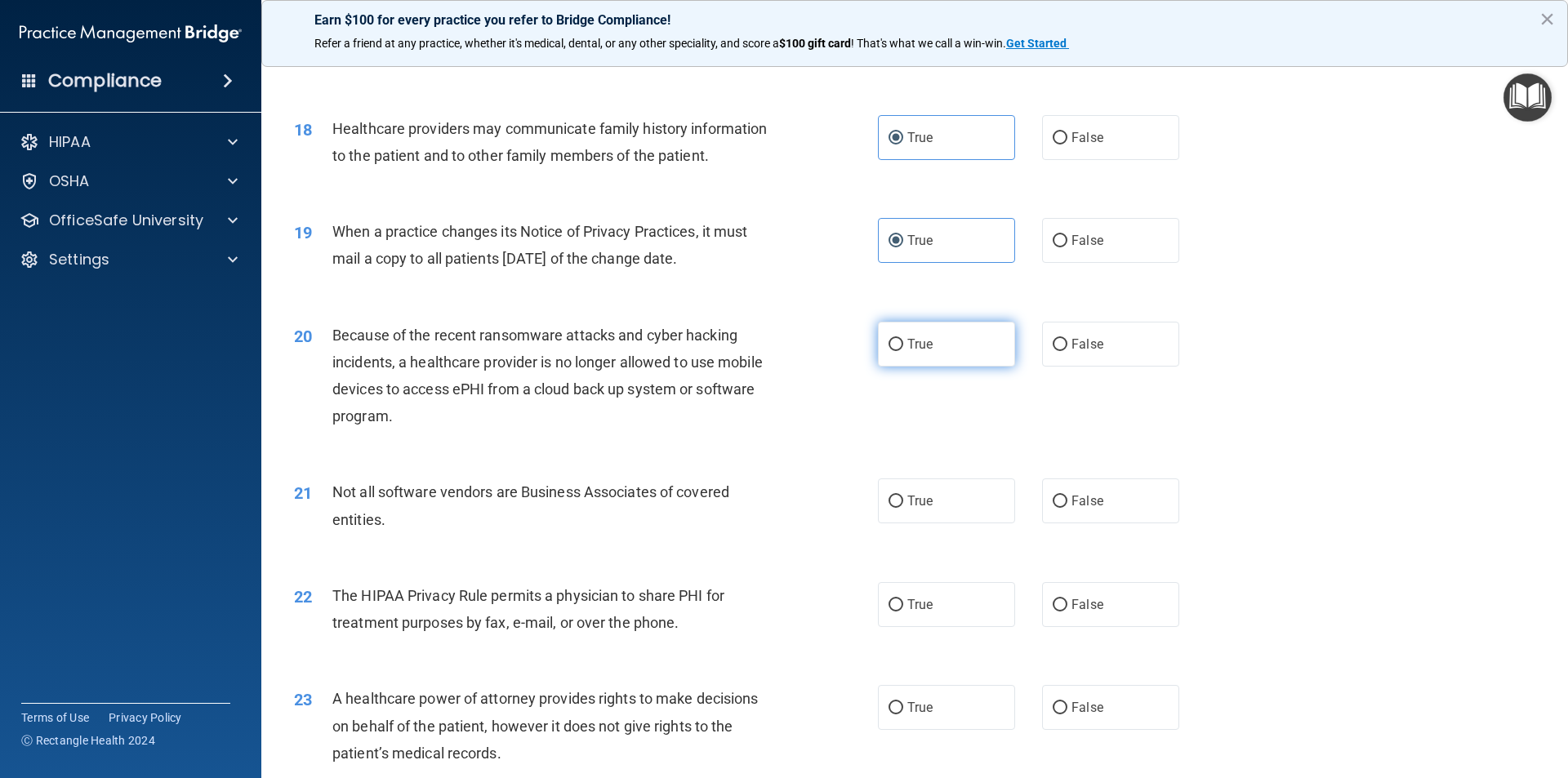
scroll to position [2122, 0]
click at [1093, 332] on label "False" at bounding box center [1110, 343] width 137 height 45
click at [1067, 338] on input "False" at bounding box center [1061, 344] width 15 height 12
radio input "true"
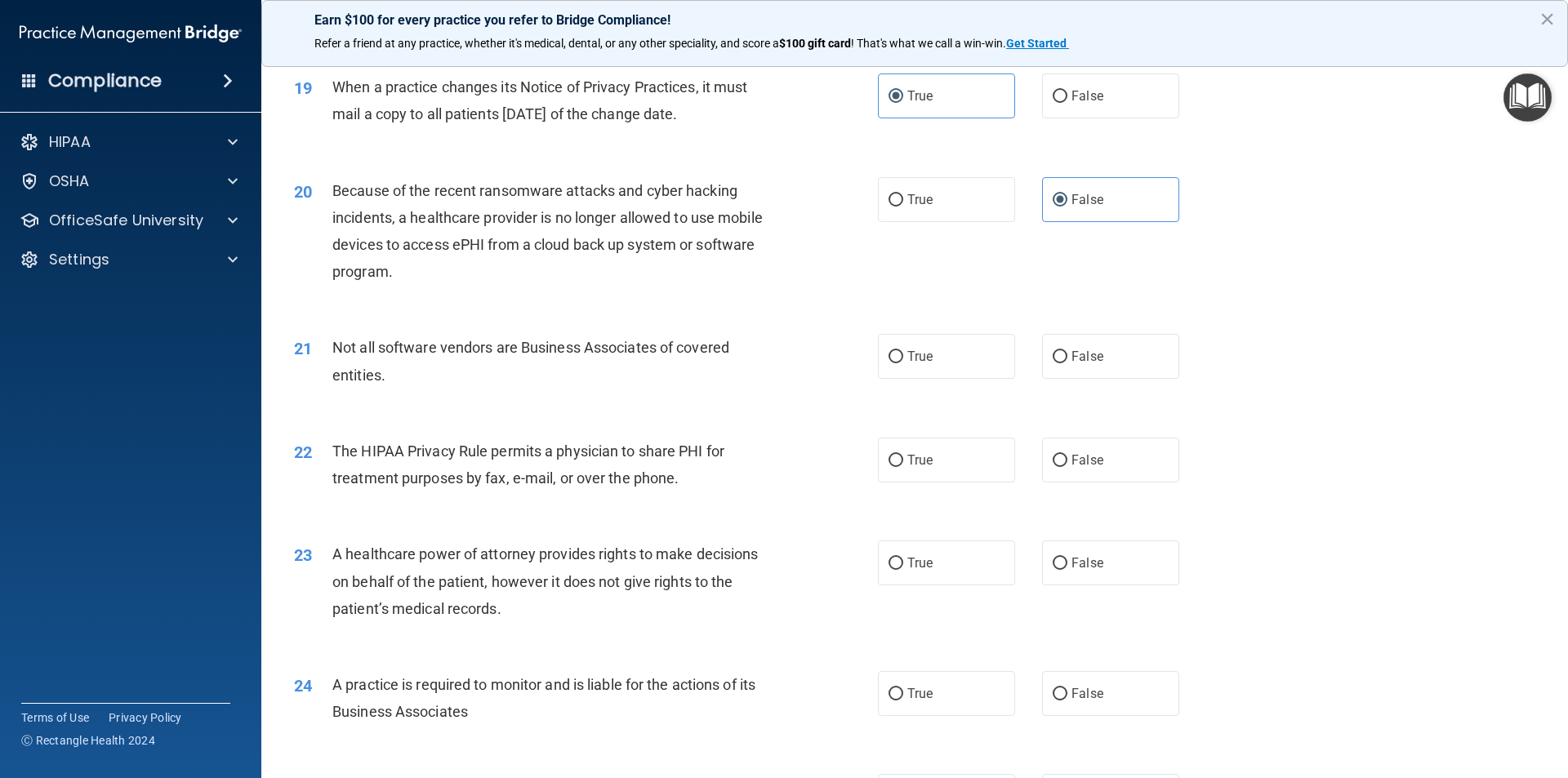
scroll to position [2285, 0]
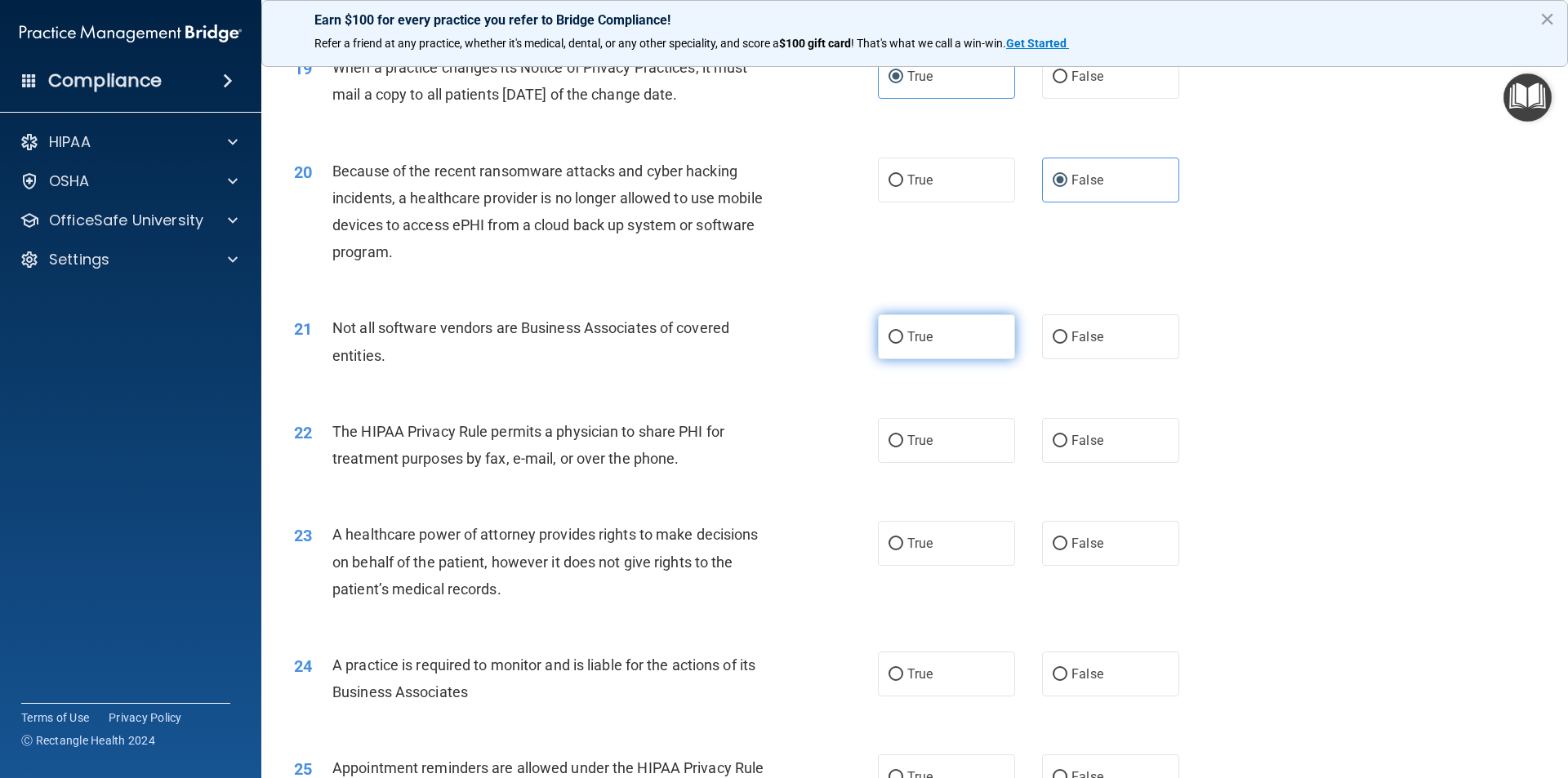
click at [982, 343] on label "True" at bounding box center [947, 336] width 137 height 45
click at [904, 343] on input "True" at bounding box center [896, 337] width 15 height 12
radio input "true"
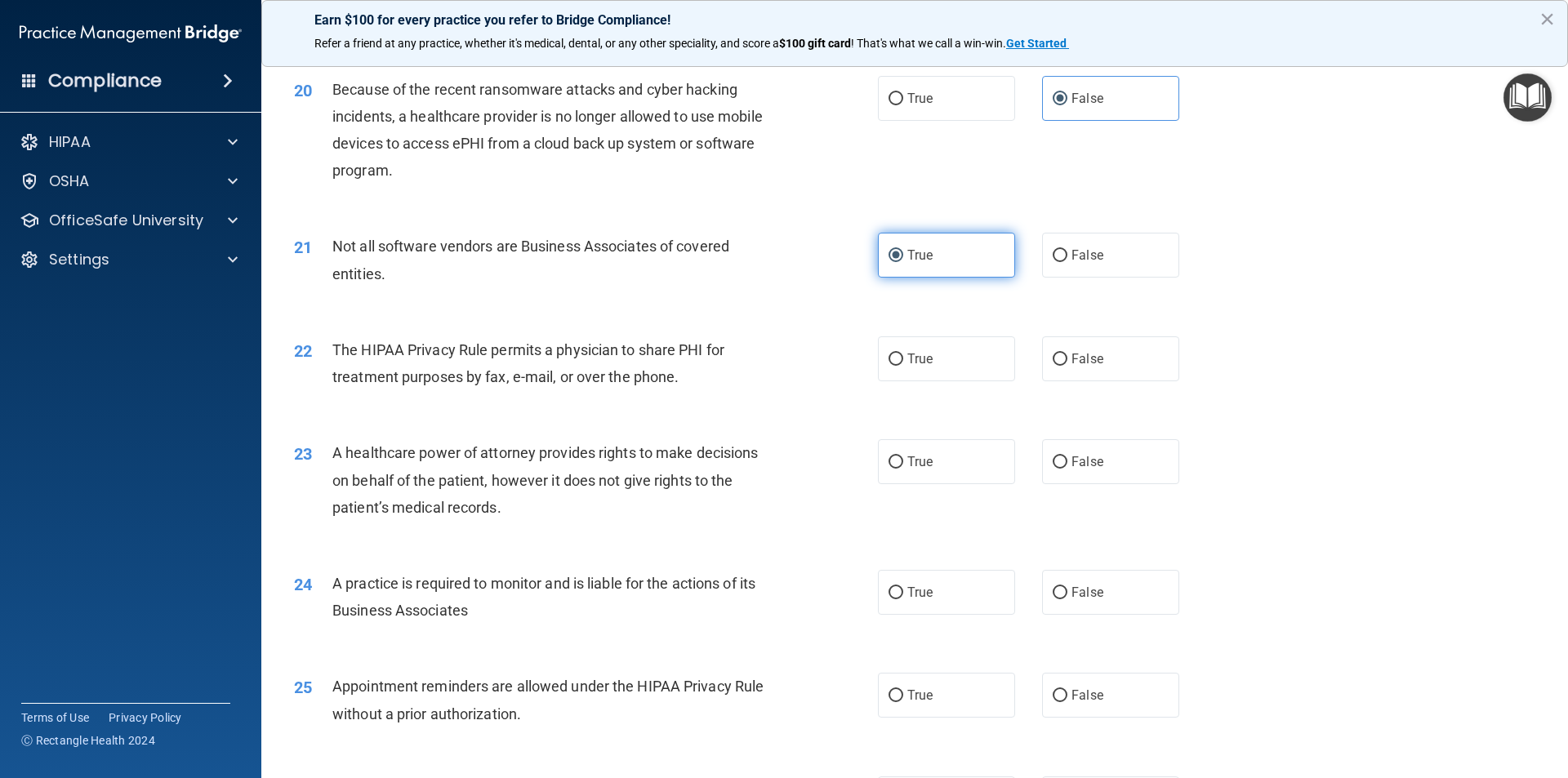
scroll to position [2449, 0]
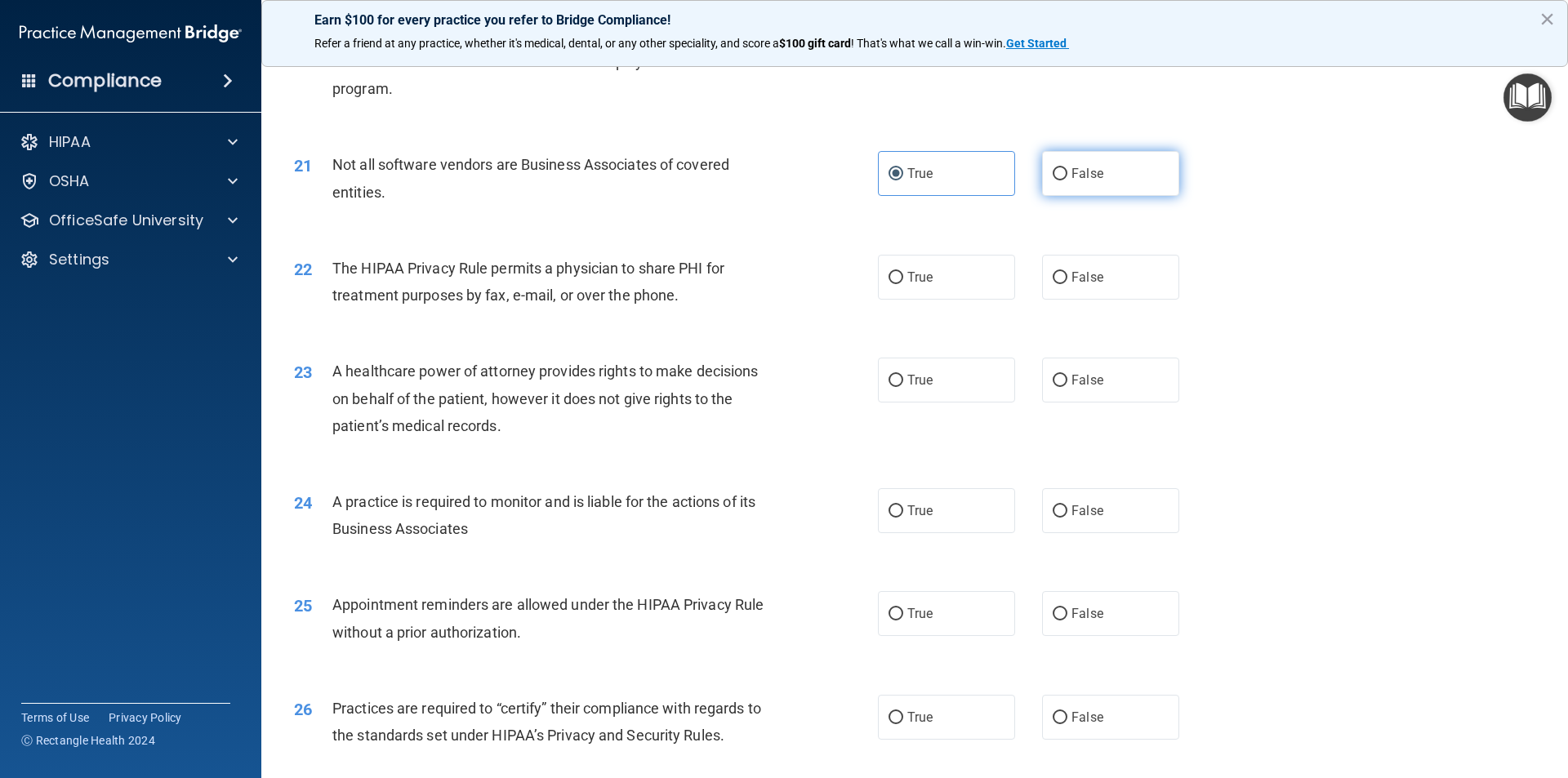
click at [1061, 156] on label "False" at bounding box center [1110, 174] width 137 height 45
click at [1061, 168] on input "False" at bounding box center [1061, 174] width 15 height 12
radio input "true"
radio input "false"
click at [918, 275] on span "True" at bounding box center [919, 276] width 25 height 16
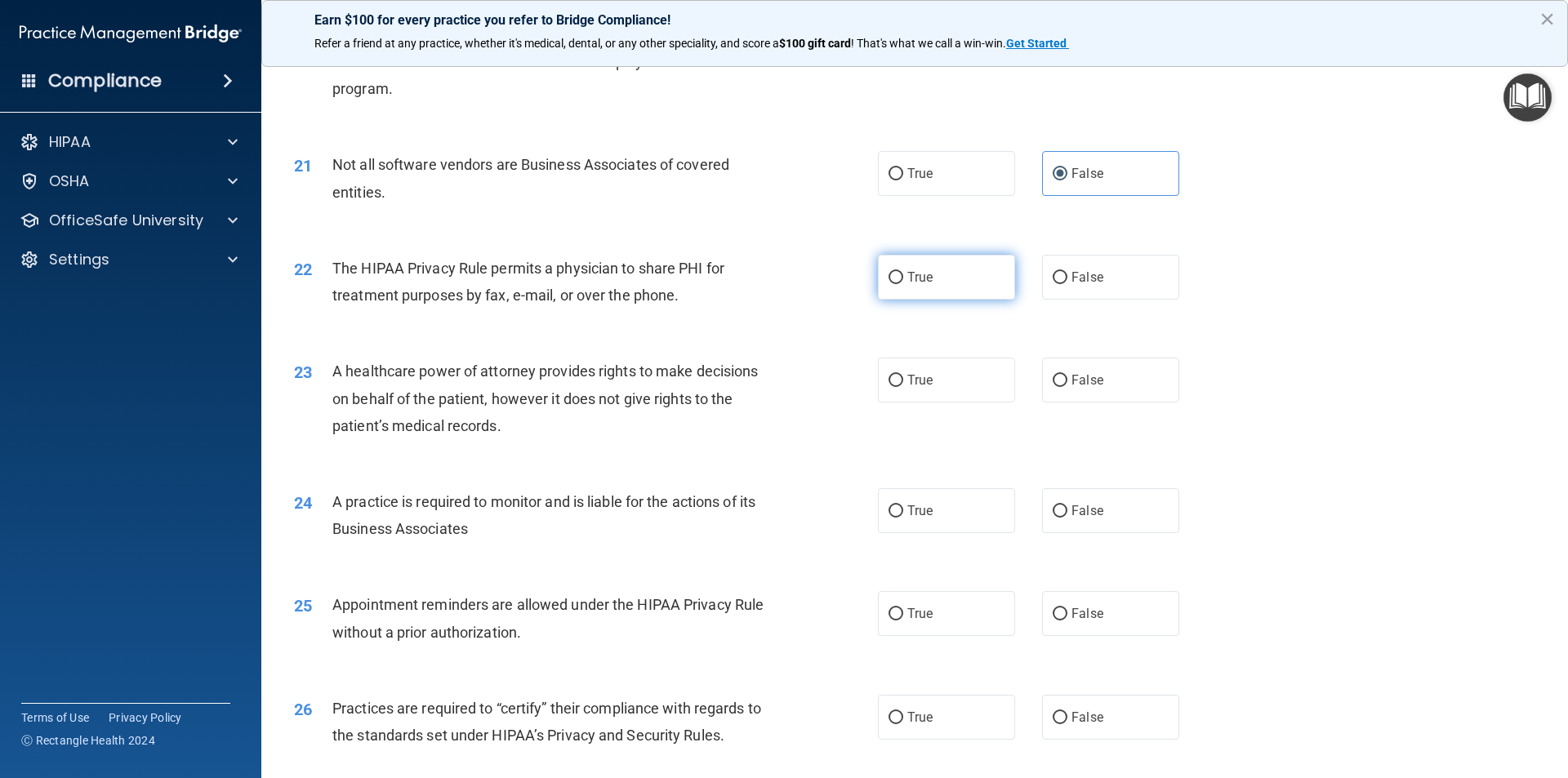
click at [904, 275] on input "True" at bounding box center [896, 277] width 15 height 12
radio input "true"
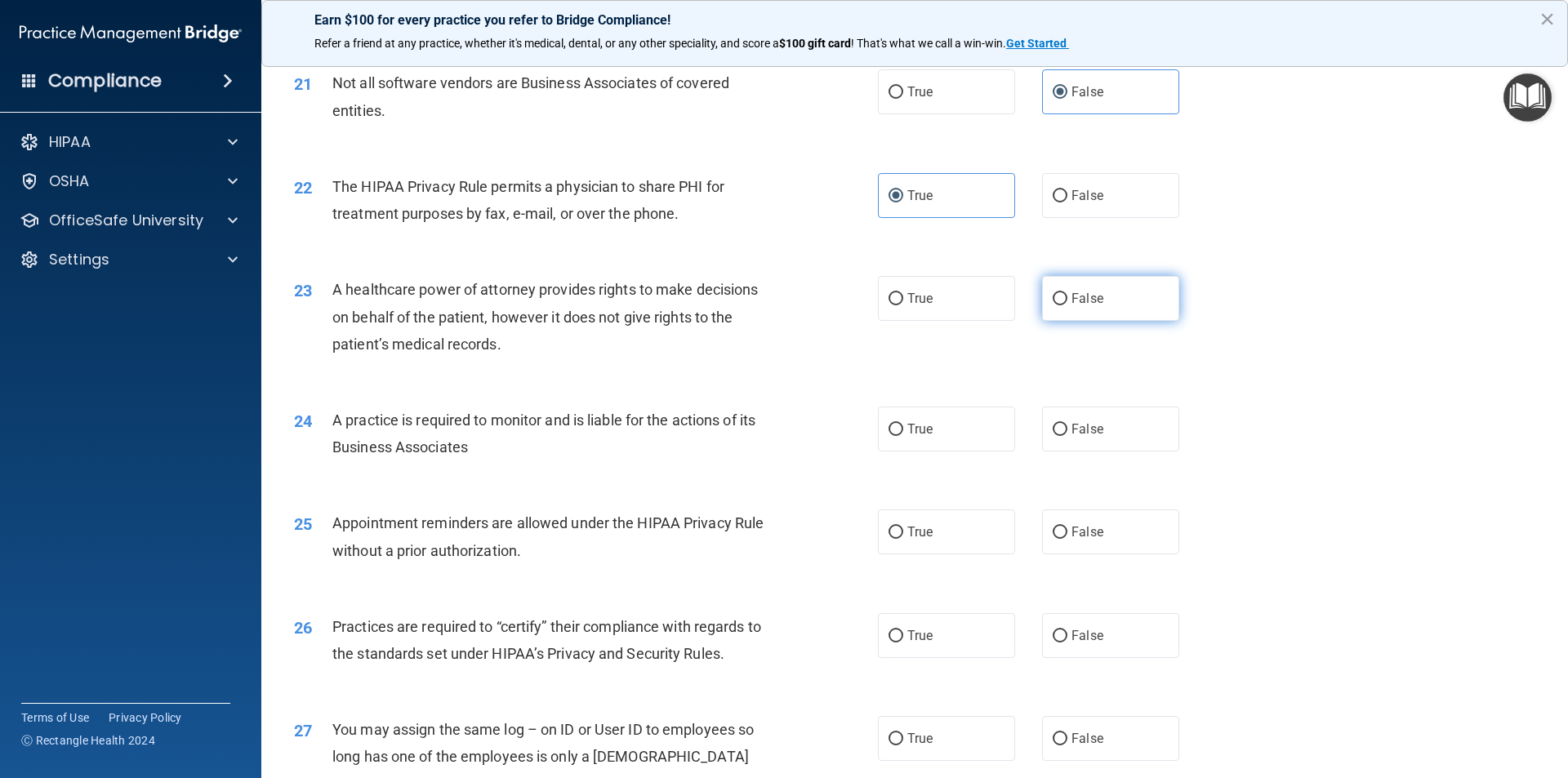
click at [1085, 302] on span "False" at bounding box center [1088, 298] width 32 height 16
click at [1067, 302] on input "False" at bounding box center [1061, 299] width 15 height 12
radio input "true"
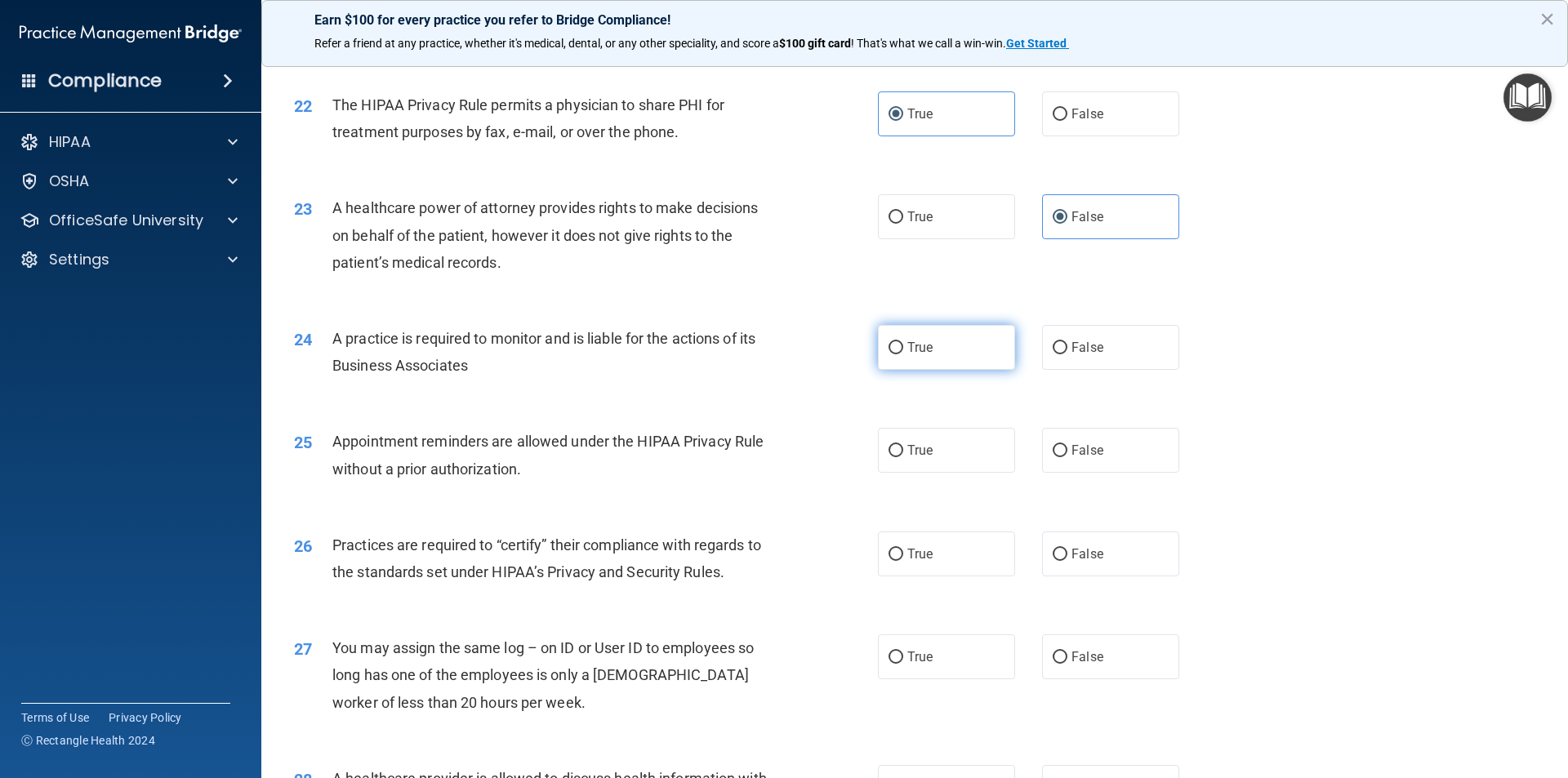
click at [969, 347] on label "True" at bounding box center [947, 347] width 137 height 45
click at [904, 347] on input "True" at bounding box center [896, 347] width 15 height 12
radio input "true"
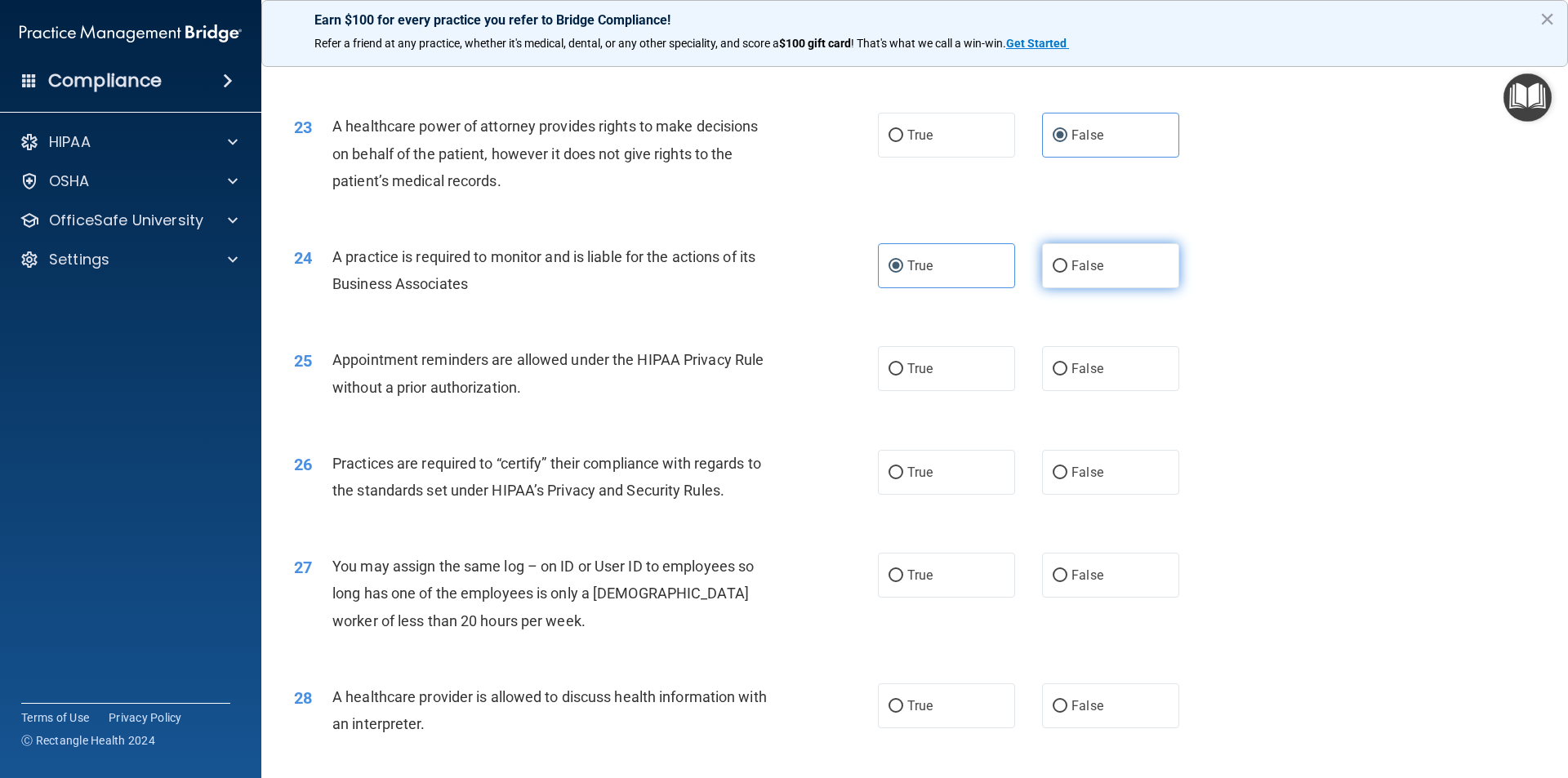
click at [1072, 261] on span "False" at bounding box center [1088, 265] width 32 height 16
click at [1067, 261] on input "False" at bounding box center [1061, 266] width 15 height 12
radio input "true"
radio input "false"
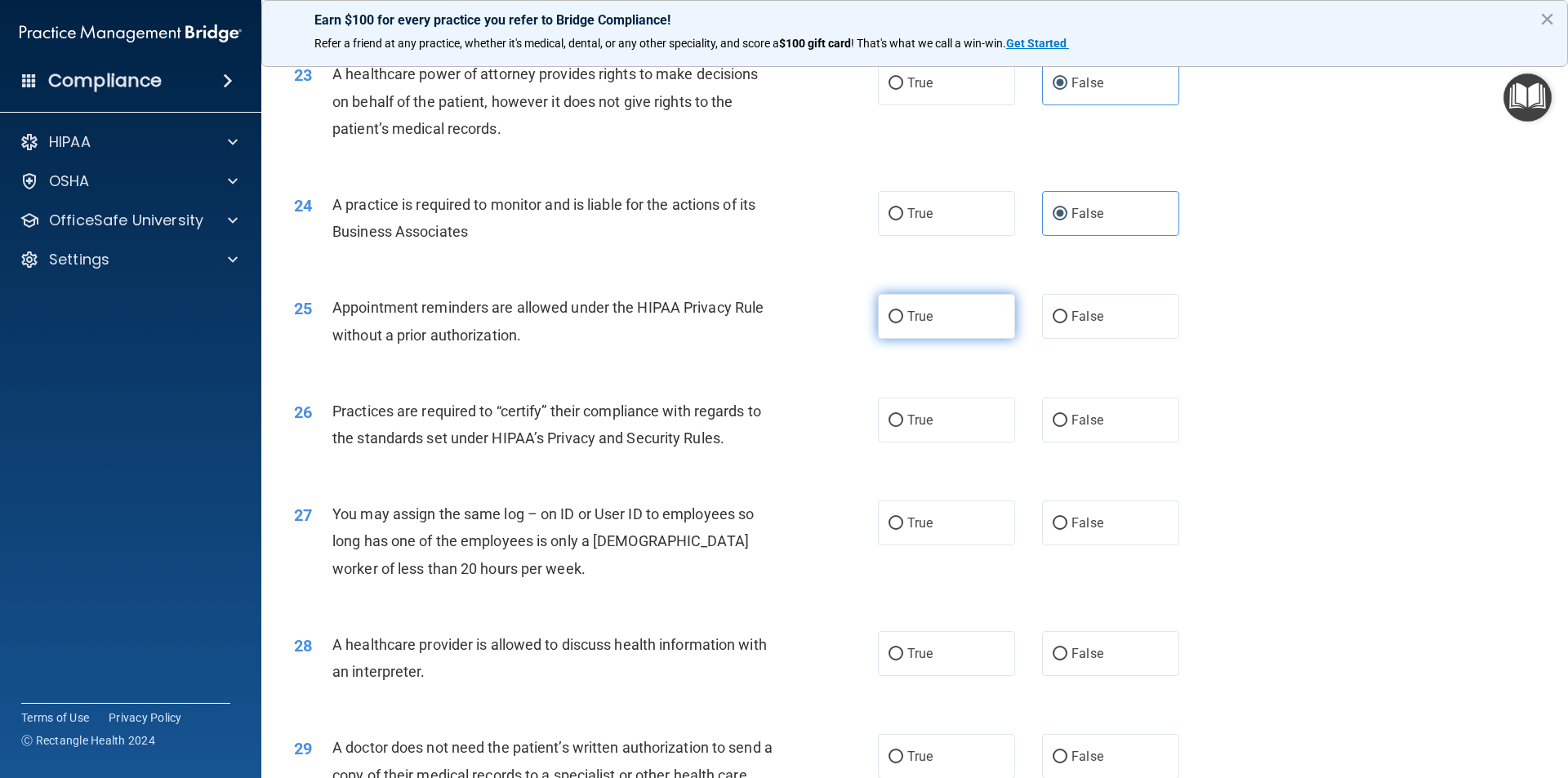
scroll to position [2776, 0]
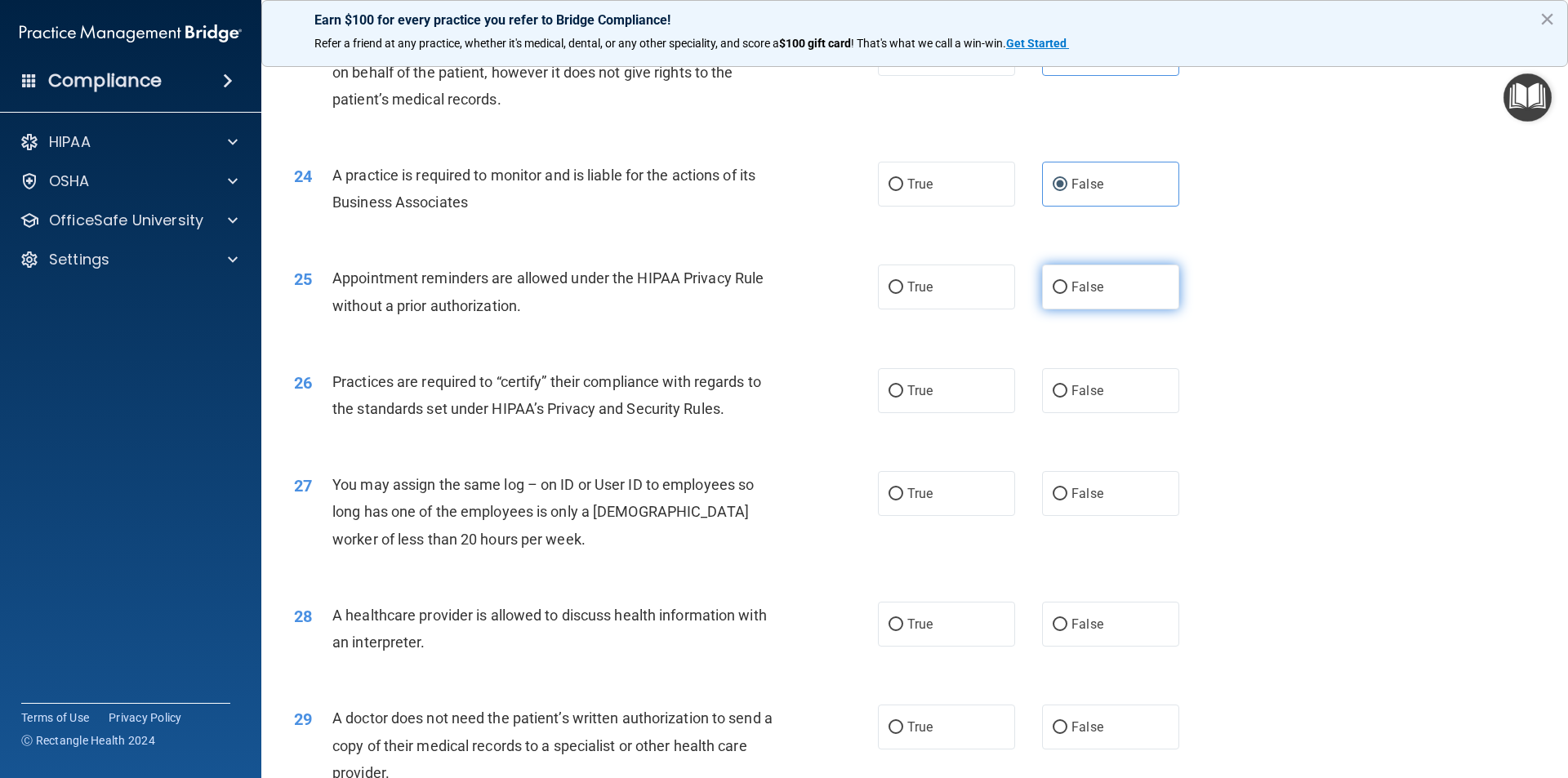
click at [1078, 281] on span "False" at bounding box center [1088, 287] width 32 height 16
click at [1067, 282] on input "False" at bounding box center [1061, 288] width 15 height 12
radio input "true"
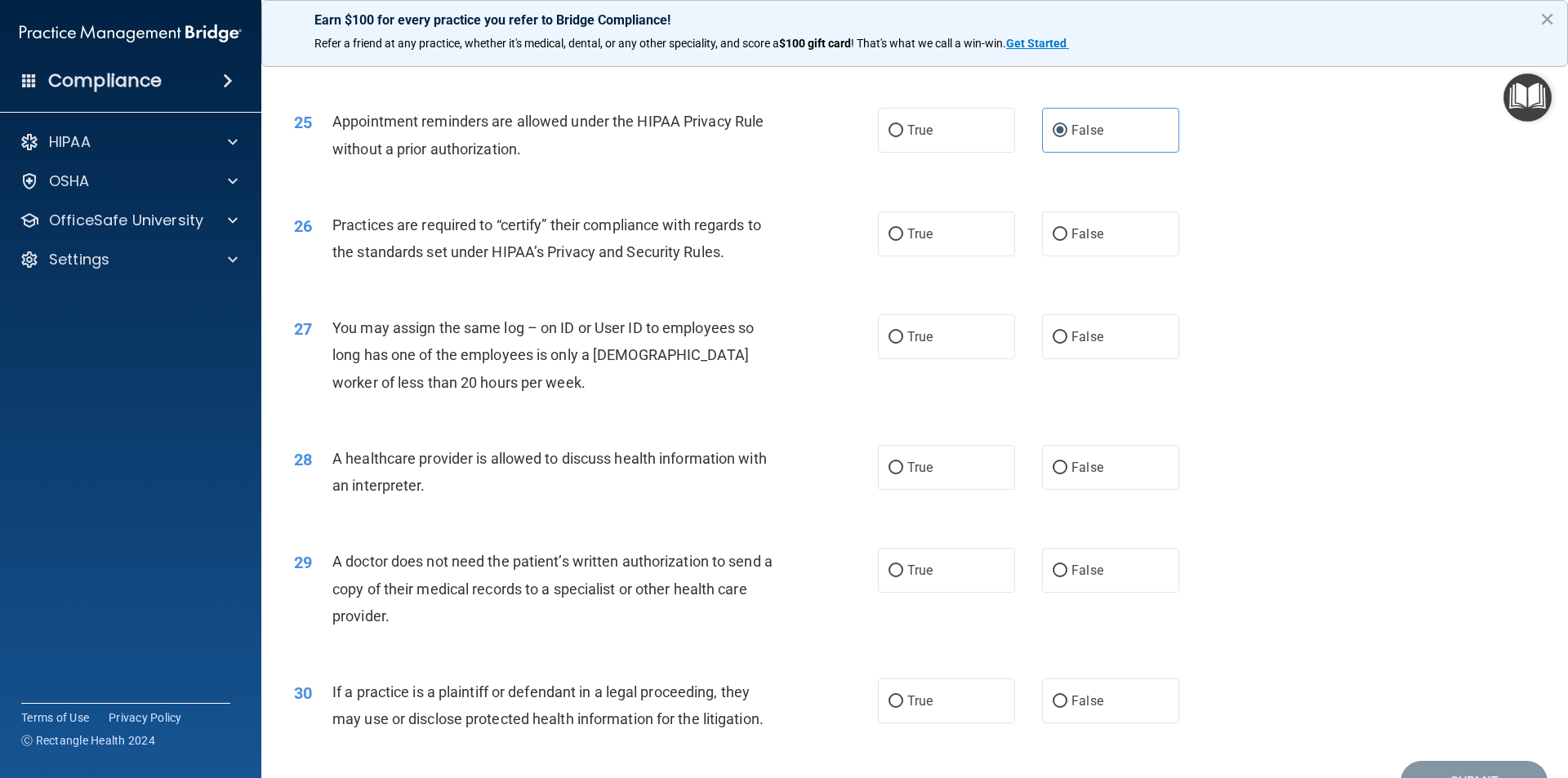
scroll to position [2938, 0]
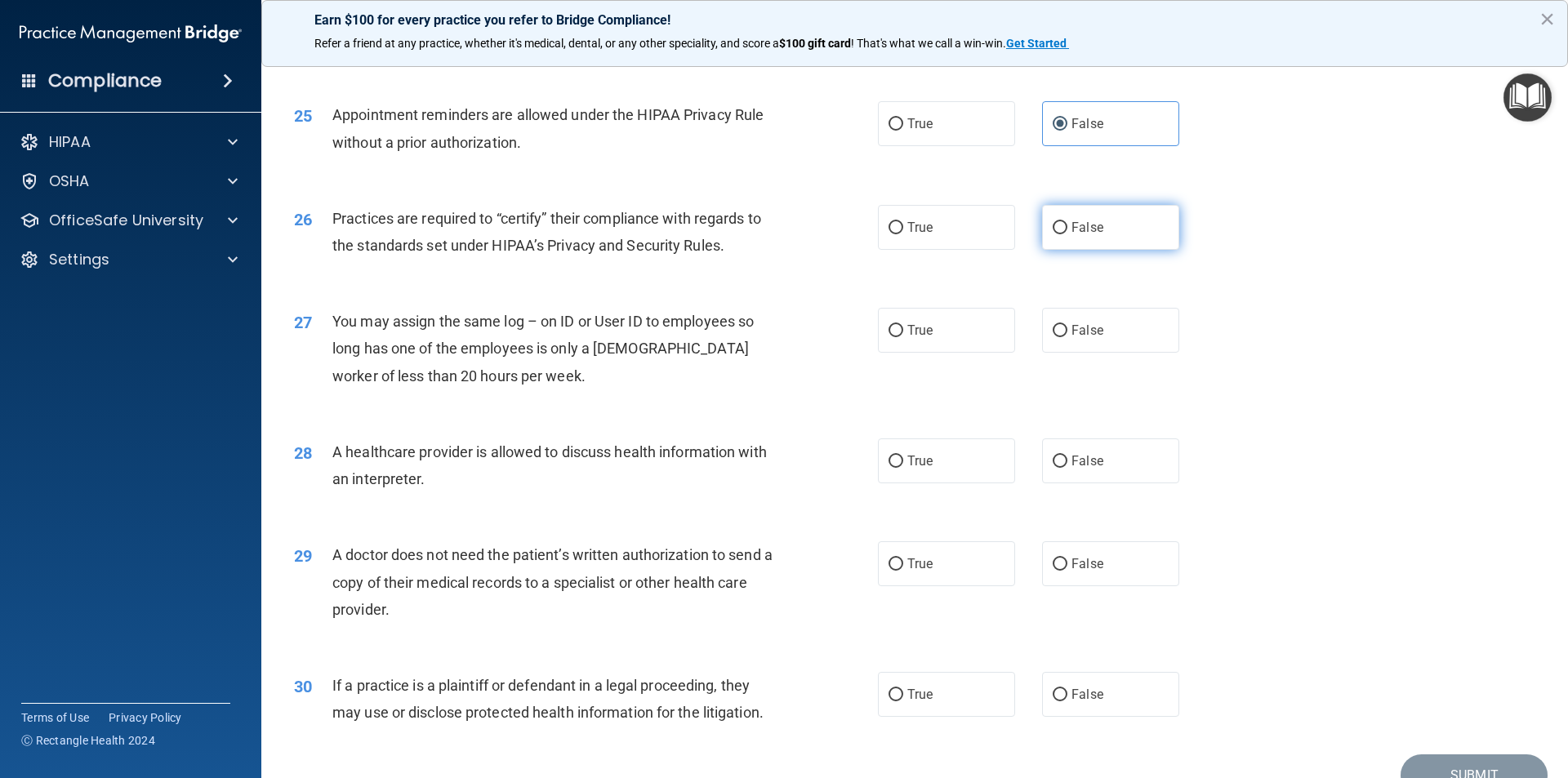
click at [1071, 218] on label "False" at bounding box center [1110, 227] width 137 height 45
click at [1067, 222] on input "False" at bounding box center [1061, 228] width 15 height 12
radio input "true"
click at [984, 329] on label "True" at bounding box center [947, 330] width 137 height 45
click at [904, 329] on input "True" at bounding box center [896, 331] width 15 height 12
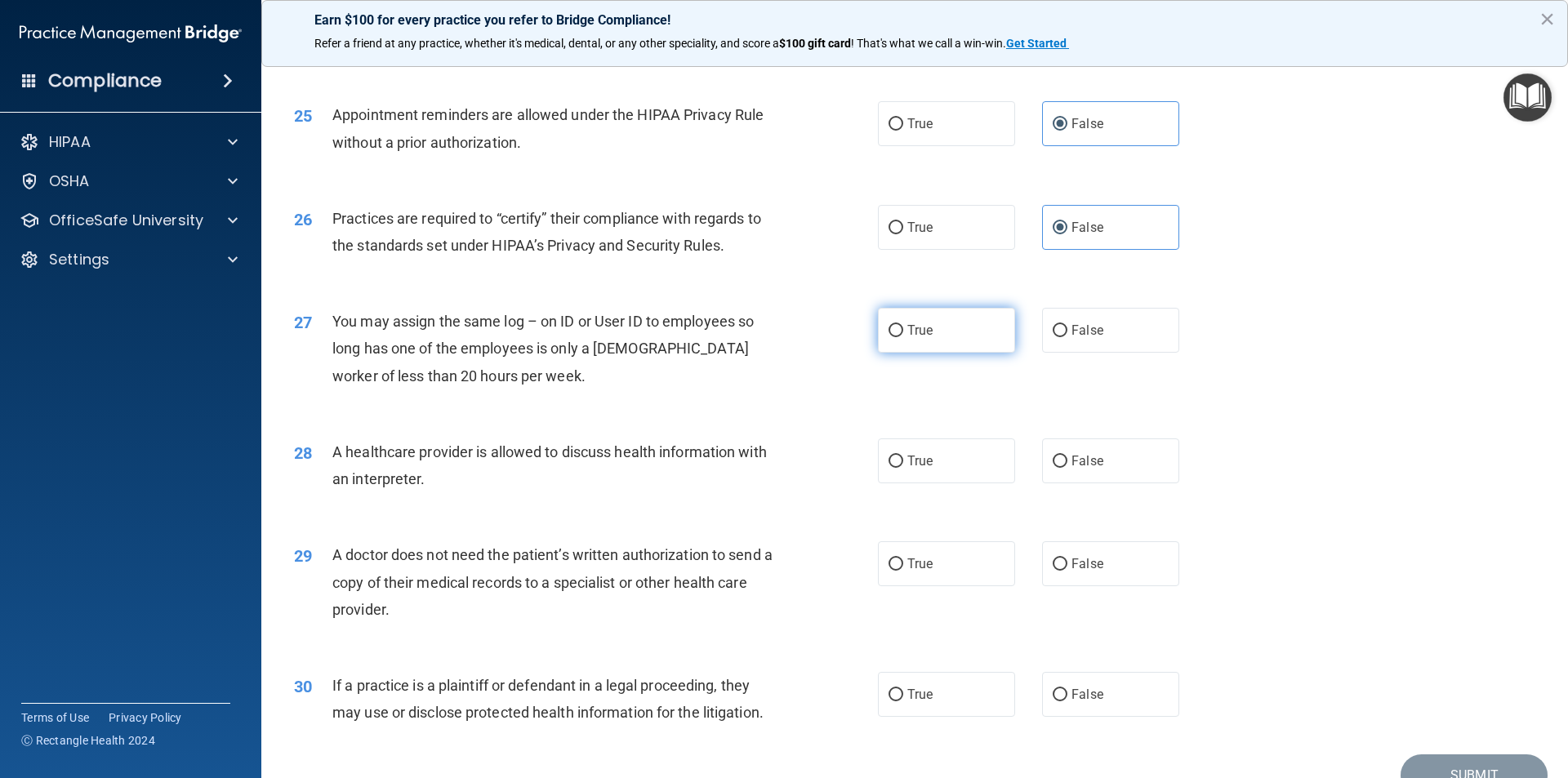
radio input "true"
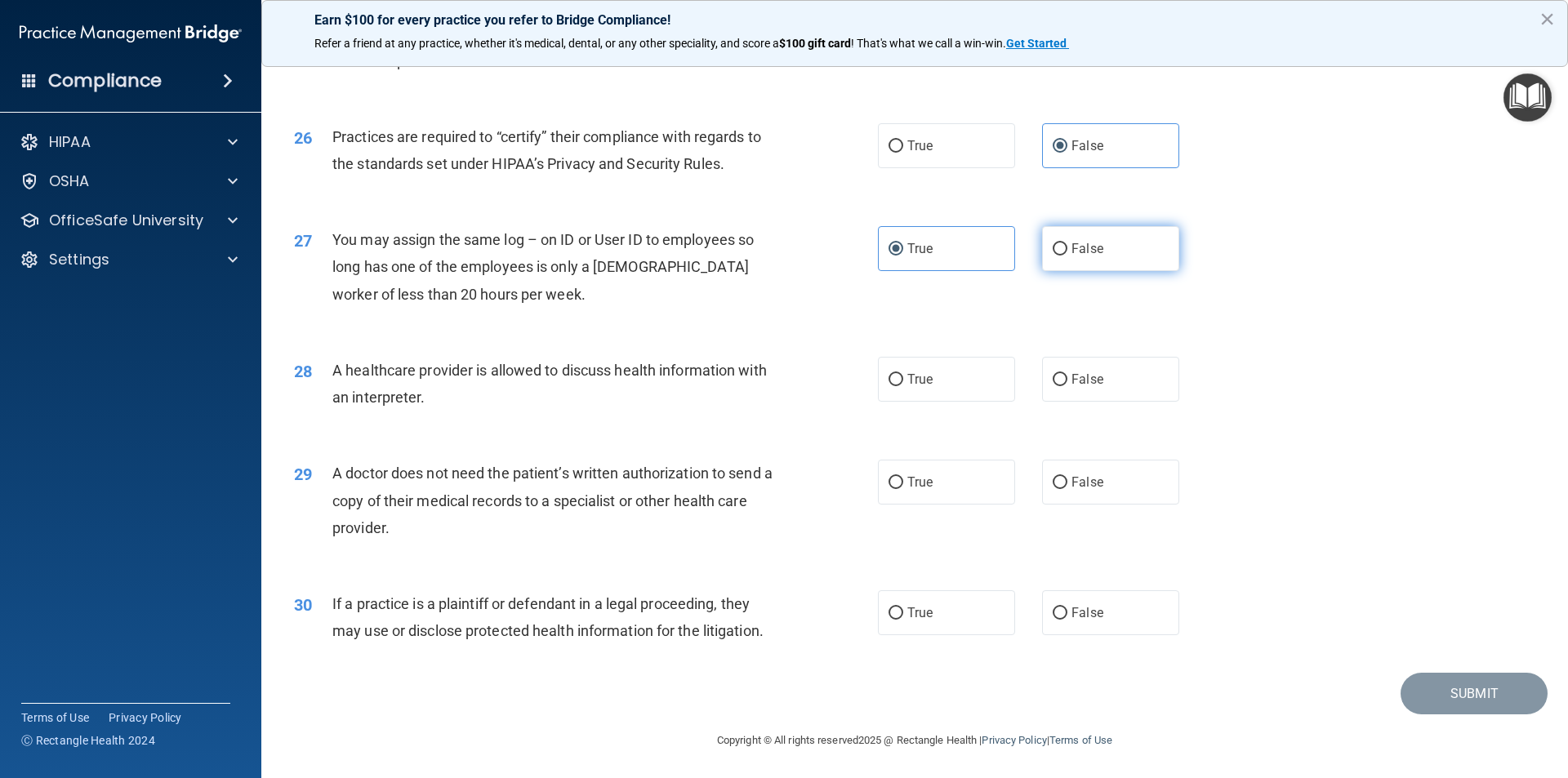
drag, startPoint x: 1055, startPoint y: 255, endPoint x: 1058, endPoint y: 262, distance: 7.6
click at [1056, 255] on input "False" at bounding box center [1061, 248] width 15 height 12
radio input "true"
radio input "false"
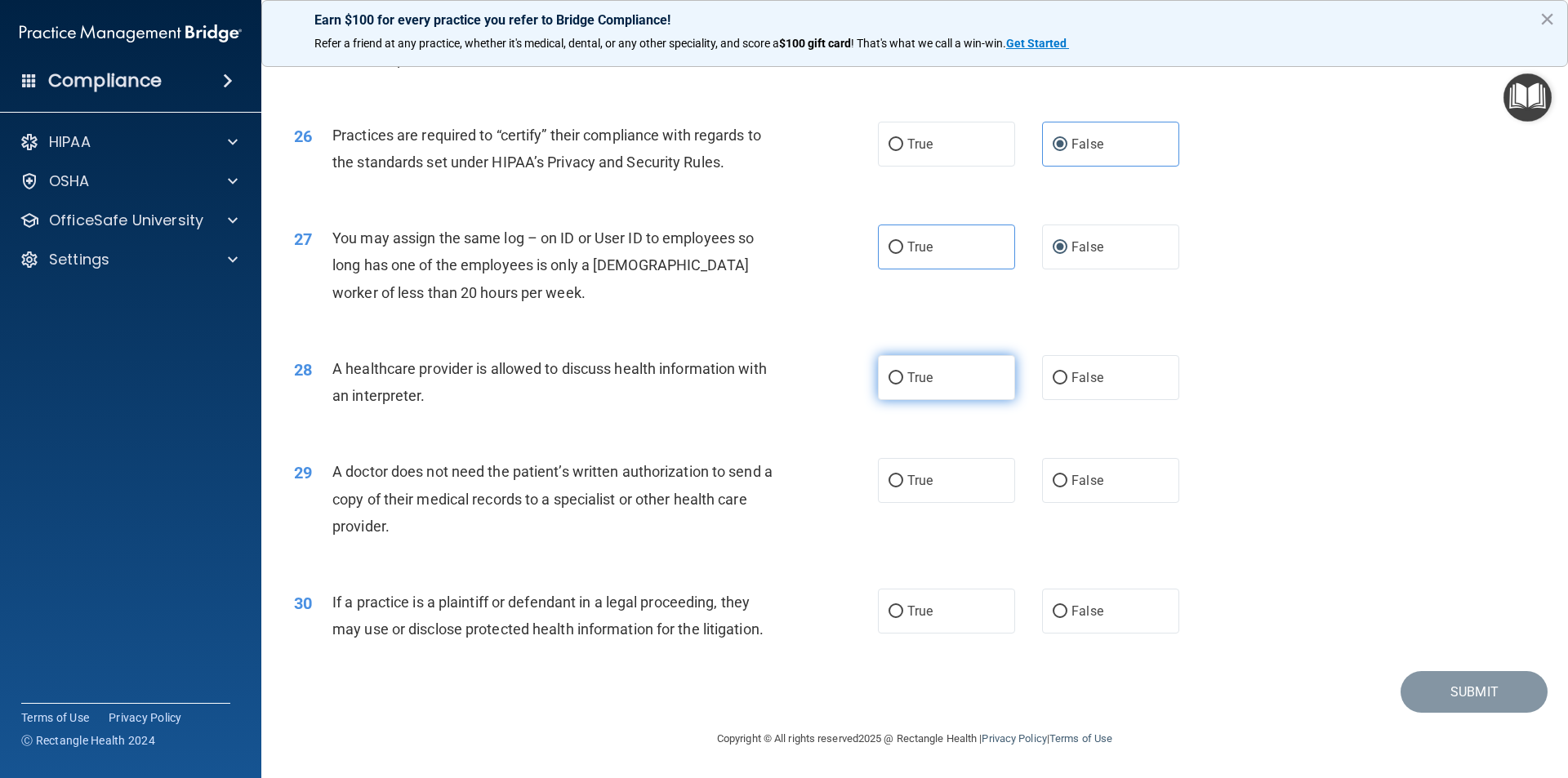
click at [977, 383] on label "True" at bounding box center [947, 377] width 137 height 45
click at [904, 383] on input "True" at bounding box center [896, 378] width 15 height 12
radio input "true"
click at [1105, 488] on label "False" at bounding box center [1110, 480] width 137 height 45
click at [1067, 488] on input "False" at bounding box center [1061, 481] width 15 height 12
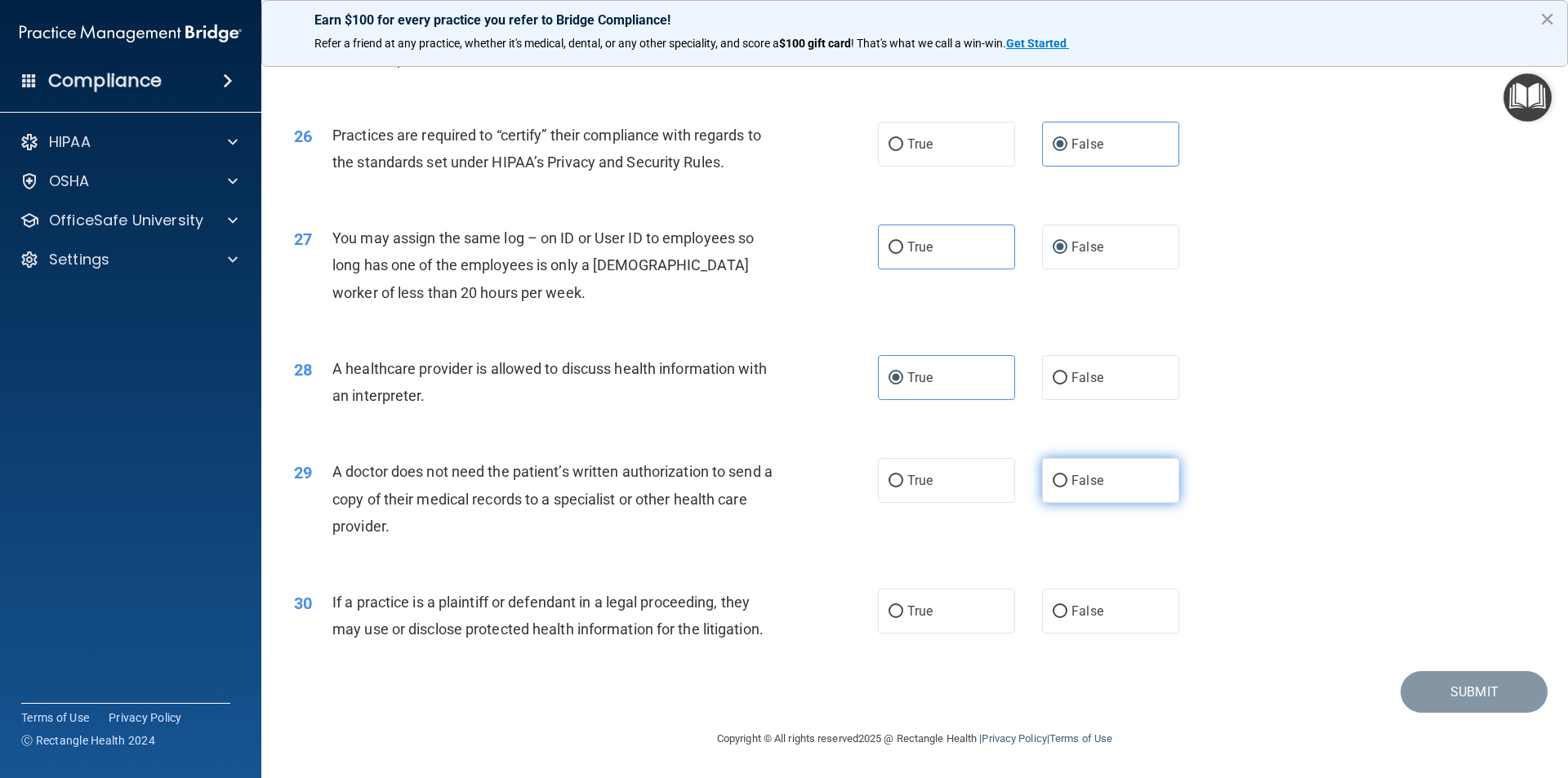
radio input "true"
click at [950, 499] on label "True" at bounding box center [947, 480] width 137 height 45
click at [904, 488] on input "True" at bounding box center [896, 481] width 15 height 12
radio input "true"
radio input "false"
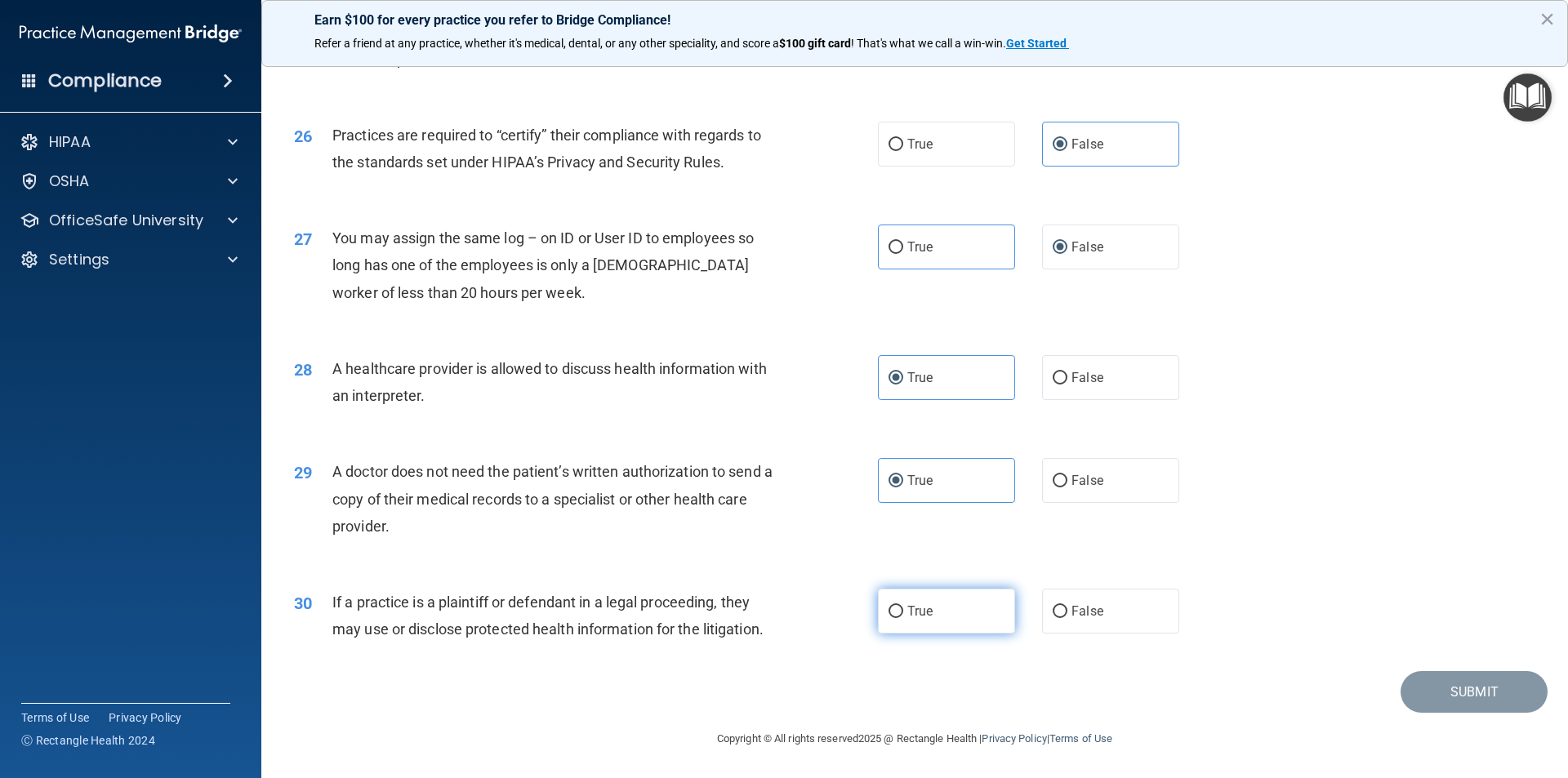
click at [953, 615] on label "True" at bounding box center [947, 611] width 137 height 45
click at [904, 615] on input "True" at bounding box center [896, 612] width 15 height 12
radio input "true"
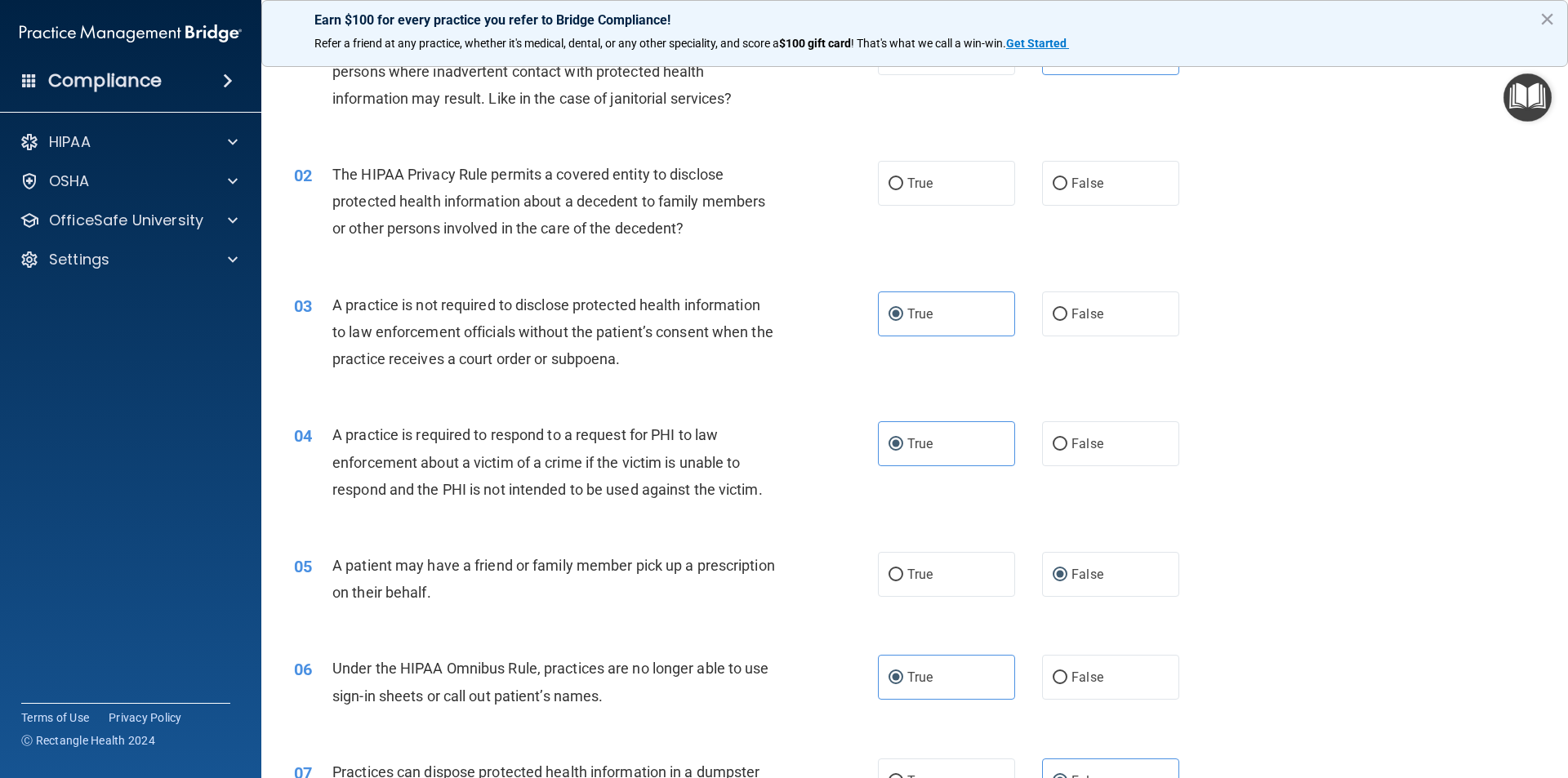
scroll to position [0, 0]
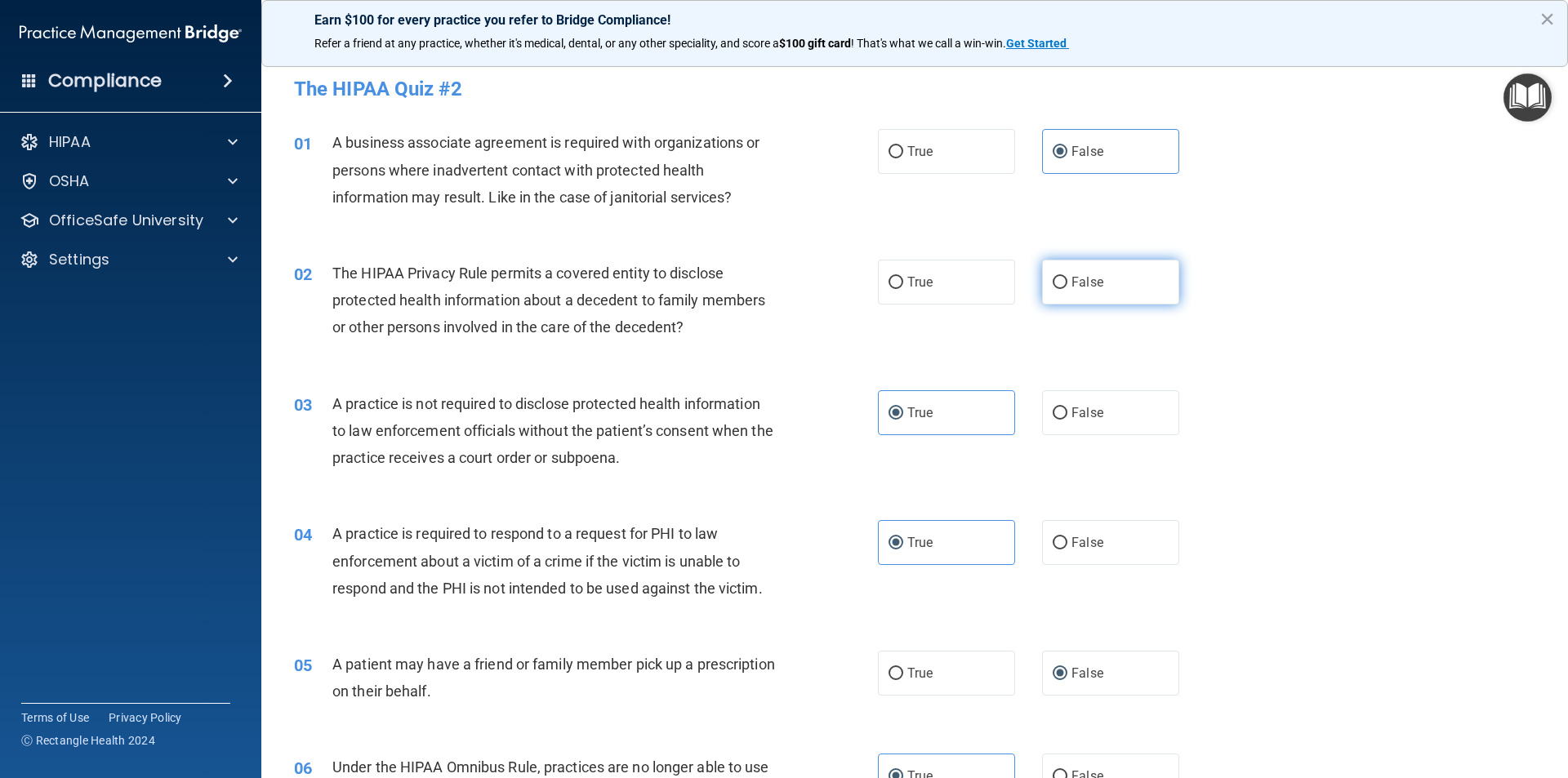
click at [1084, 271] on label "False" at bounding box center [1110, 282] width 137 height 45
click at [1067, 276] on input "False" at bounding box center [1061, 282] width 15 height 12
radio input "true"
drag, startPoint x: 1074, startPoint y: 152, endPoint x: 1062, endPoint y: 213, distance: 62.2
click at [1073, 158] on span "False" at bounding box center [1088, 151] width 32 height 16
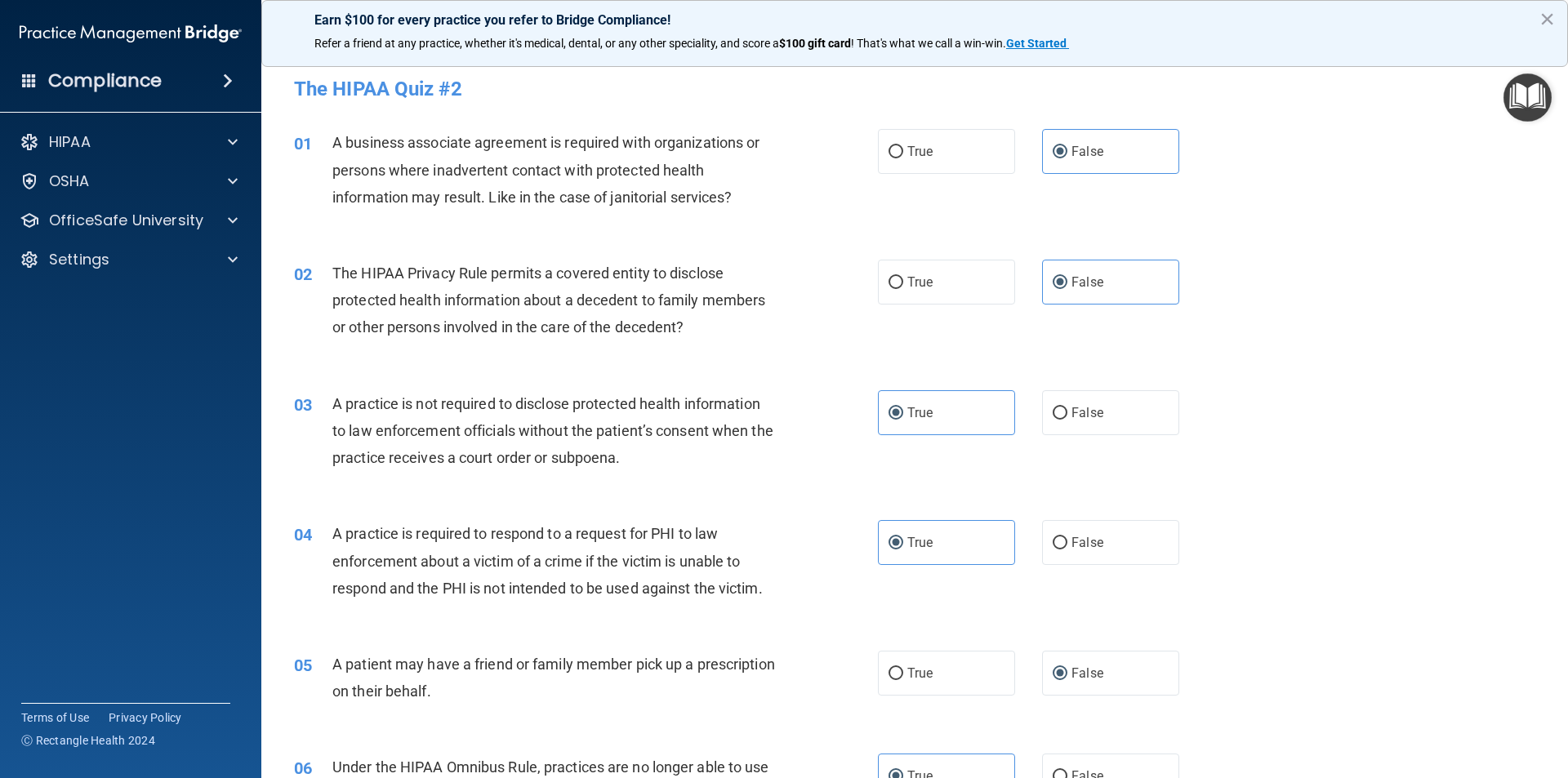
click at [1067, 158] on input "False" at bounding box center [1061, 151] width 15 height 12
click at [1076, 292] on label "False" at bounding box center [1110, 282] width 137 height 45
click at [1067, 289] on input "False" at bounding box center [1061, 282] width 15 height 12
click at [955, 403] on label "True" at bounding box center [947, 413] width 137 height 45
click at [904, 407] on input "True" at bounding box center [896, 413] width 15 height 12
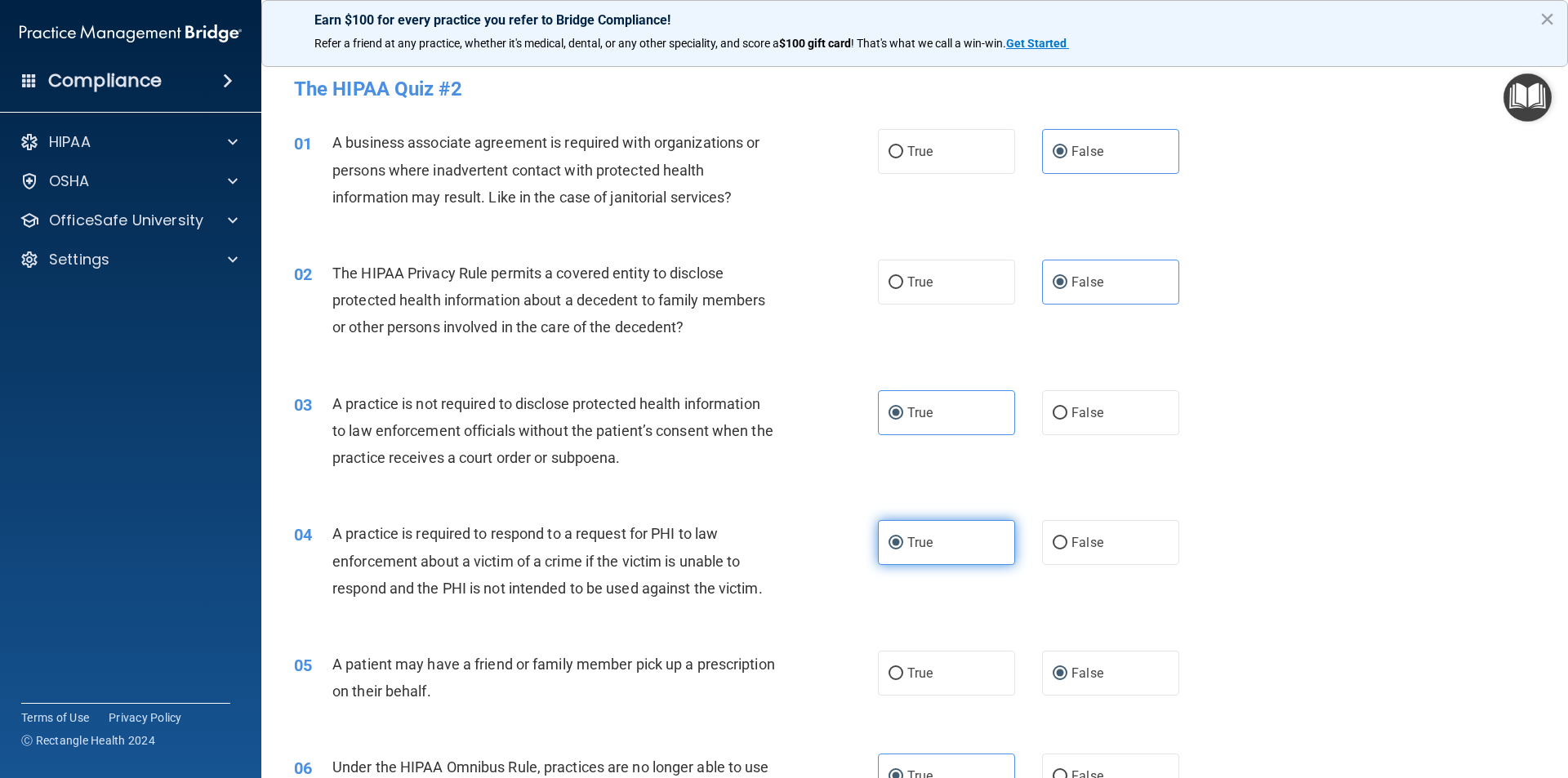
click at [958, 545] on label "True" at bounding box center [947, 543] width 137 height 45
click at [904, 545] on input "True" at bounding box center [896, 543] width 15 height 12
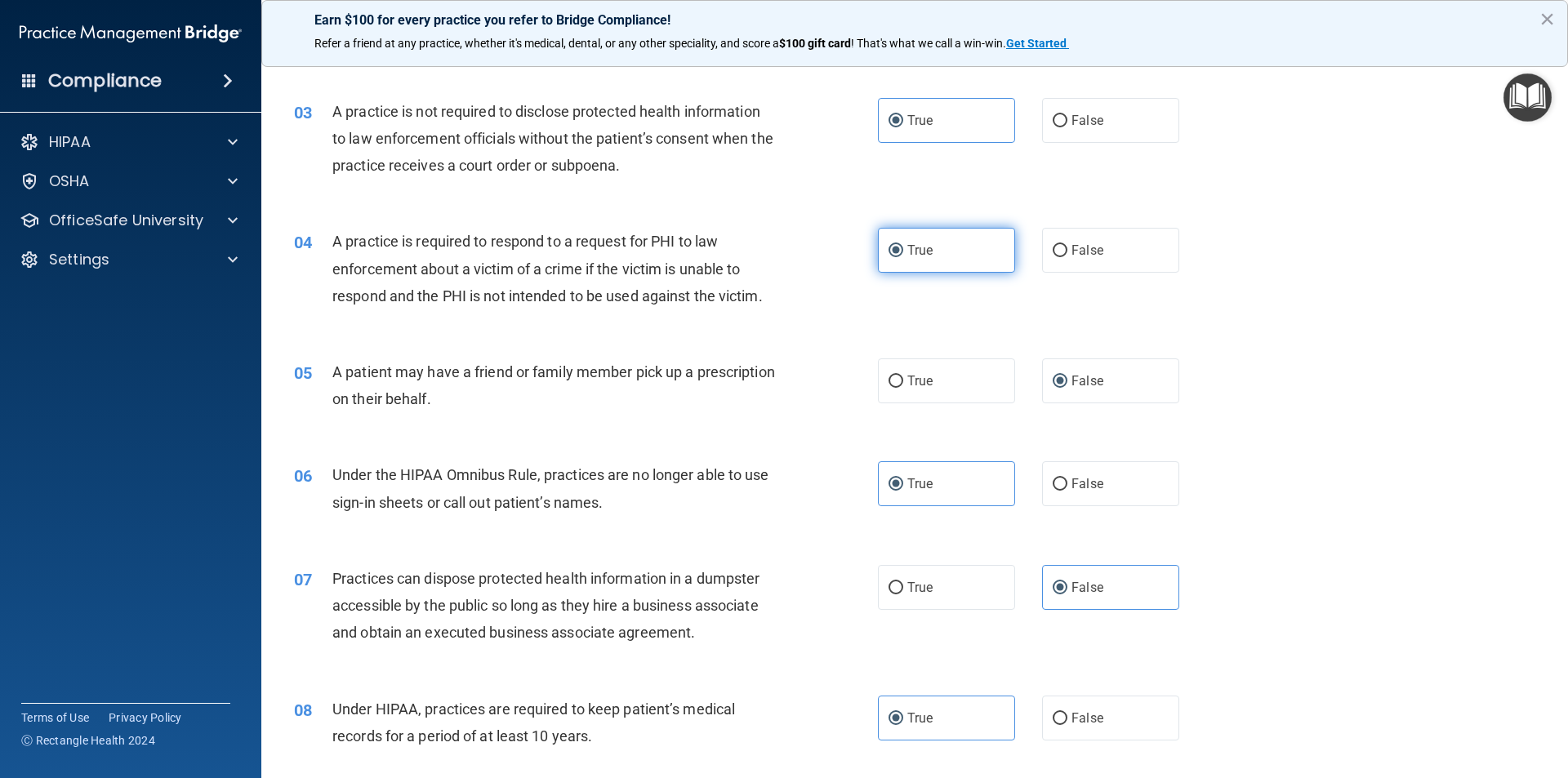
scroll to position [489, 0]
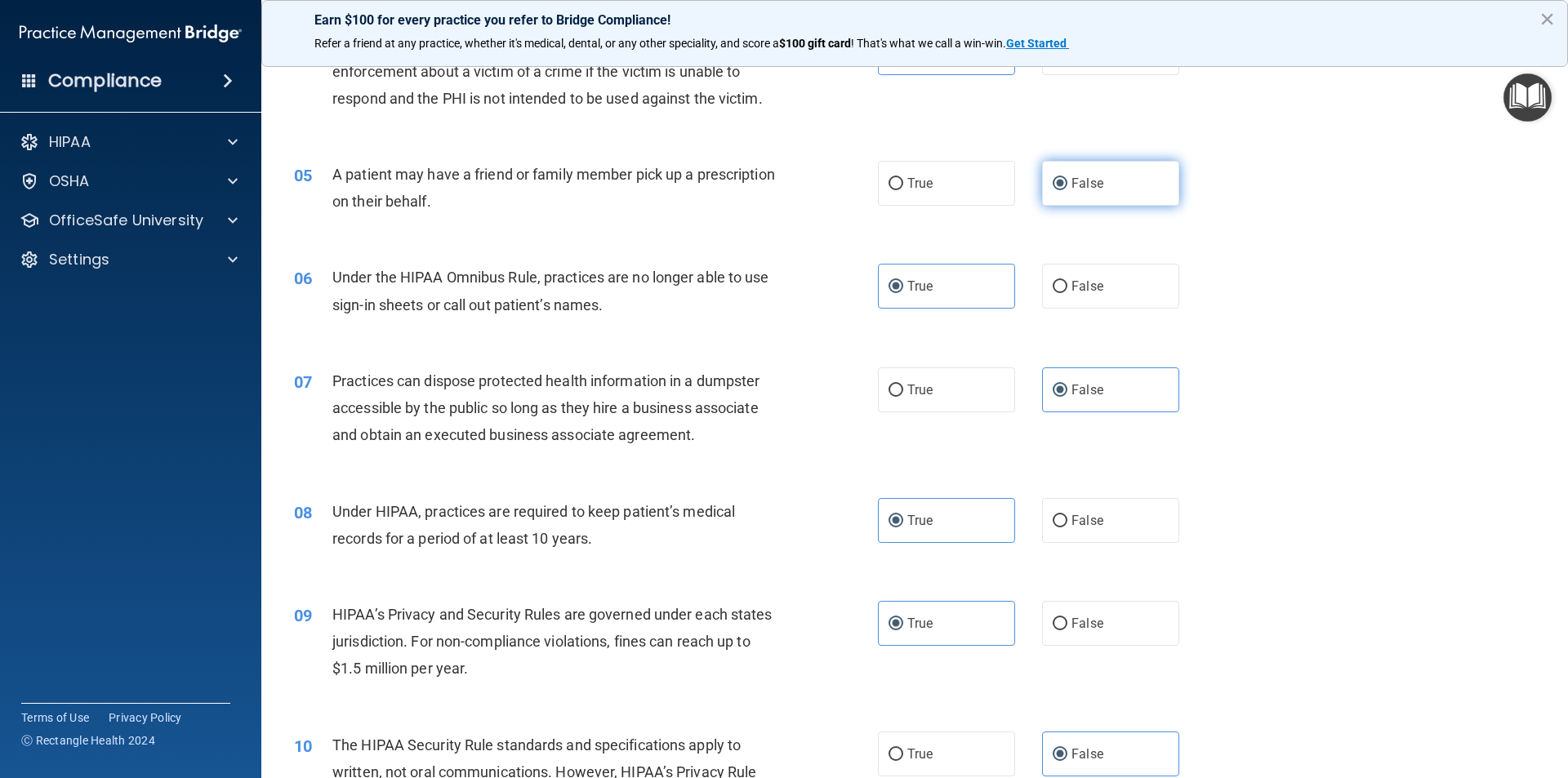
click at [1087, 185] on span "False" at bounding box center [1088, 183] width 32 height 16
click at [1067, 185] on input "False" at bounding box center [1061, 184] width 15 height 12
click at [957, 290] on label "True" at bounding box center [947, 286] width 137 height 45
click at [904, 290] on input "True" at bounding box center [896, 287] width 15 height 12
click at [1079, 390] on span "False" at bounding box center [1088, 389] width 32 height 16
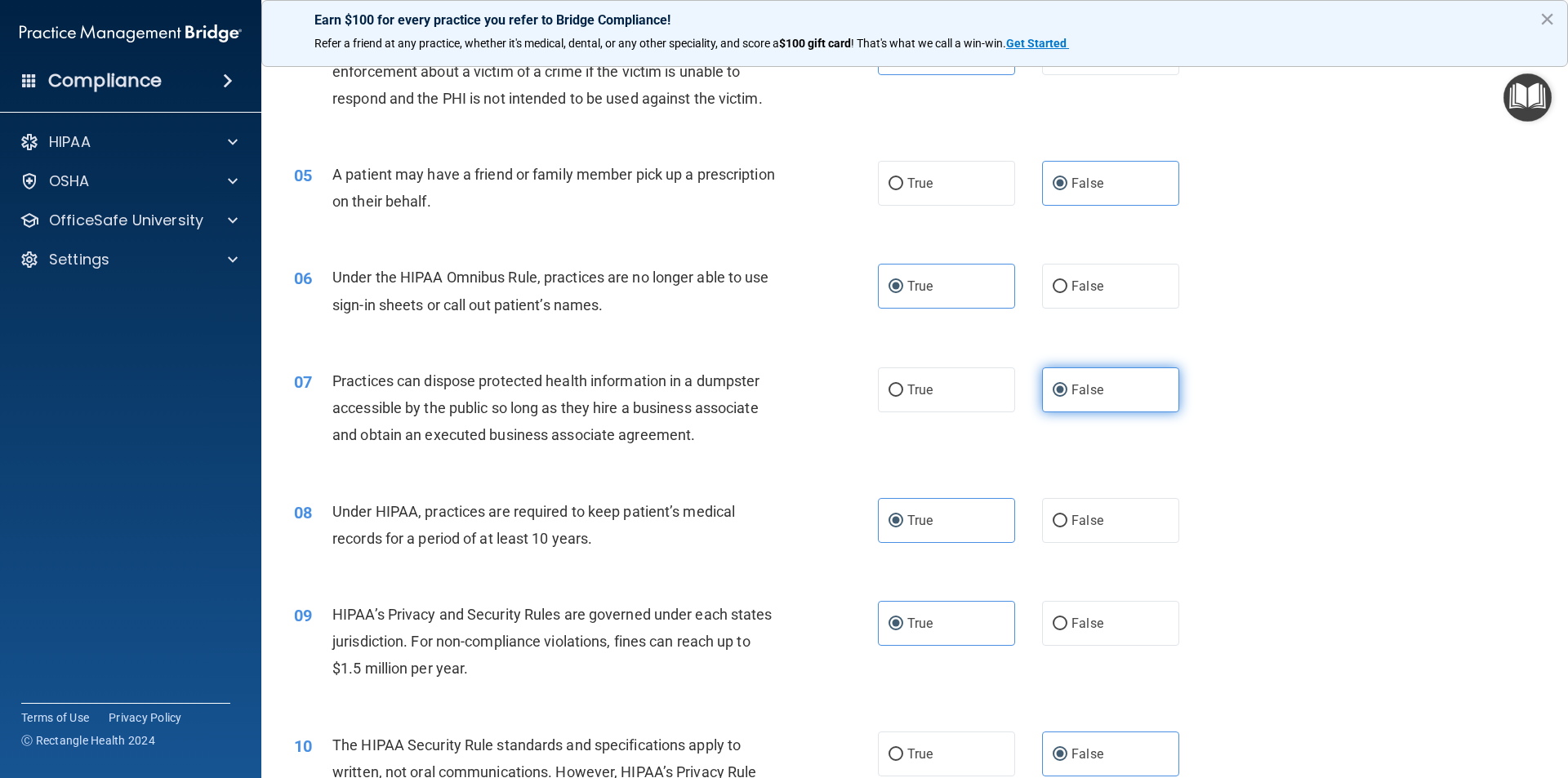
click at [1067, 390] on input "False" at bounding box center [1061, 390] width 15 height 12
click at [938, 517] on label "True" at bounding box center [947, 520] width 137 height 45
click at [904, 517] on input "True" at bounding box center [896, 520] width 15 height 12
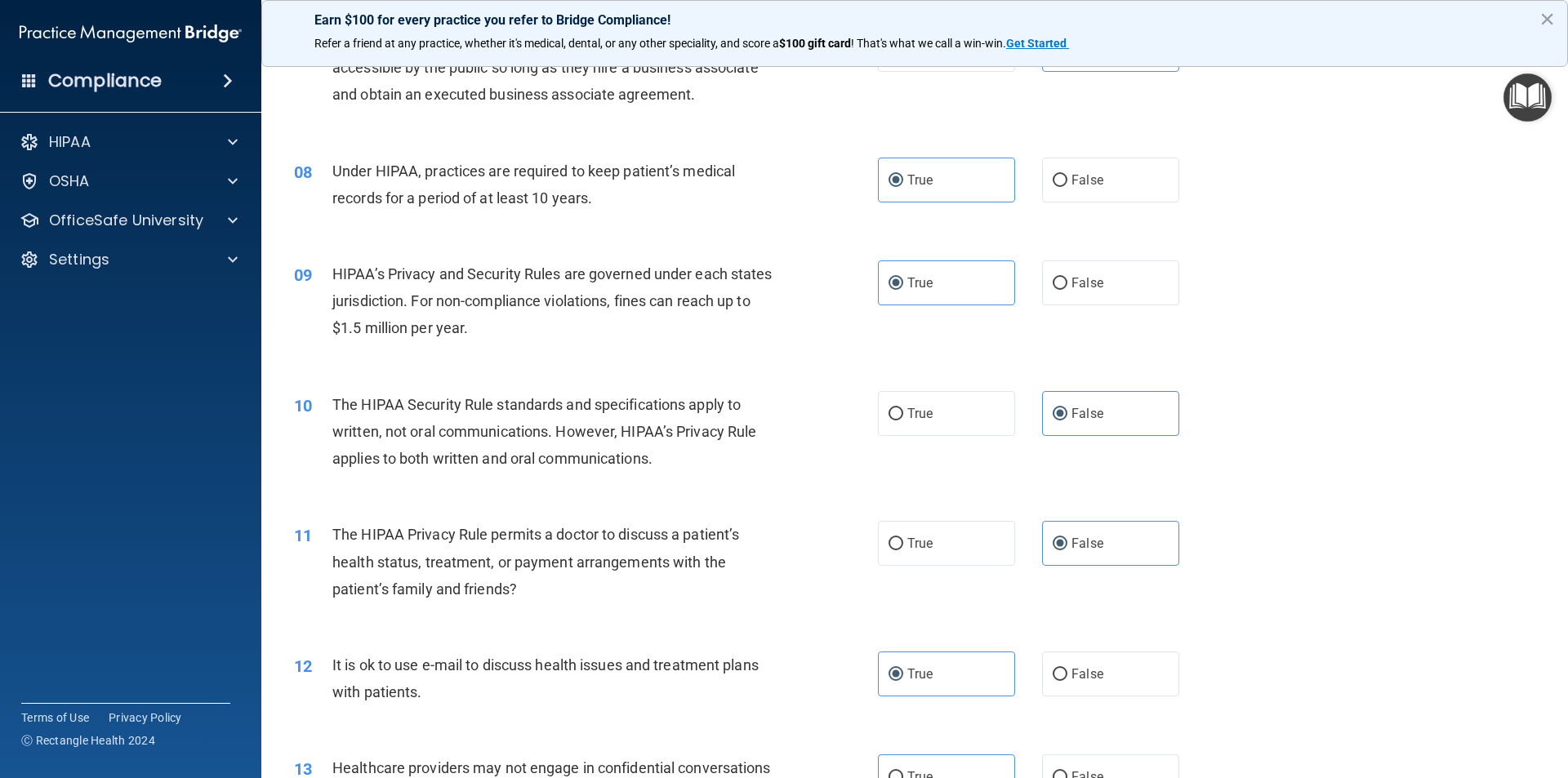
scroll to position [816, 0]
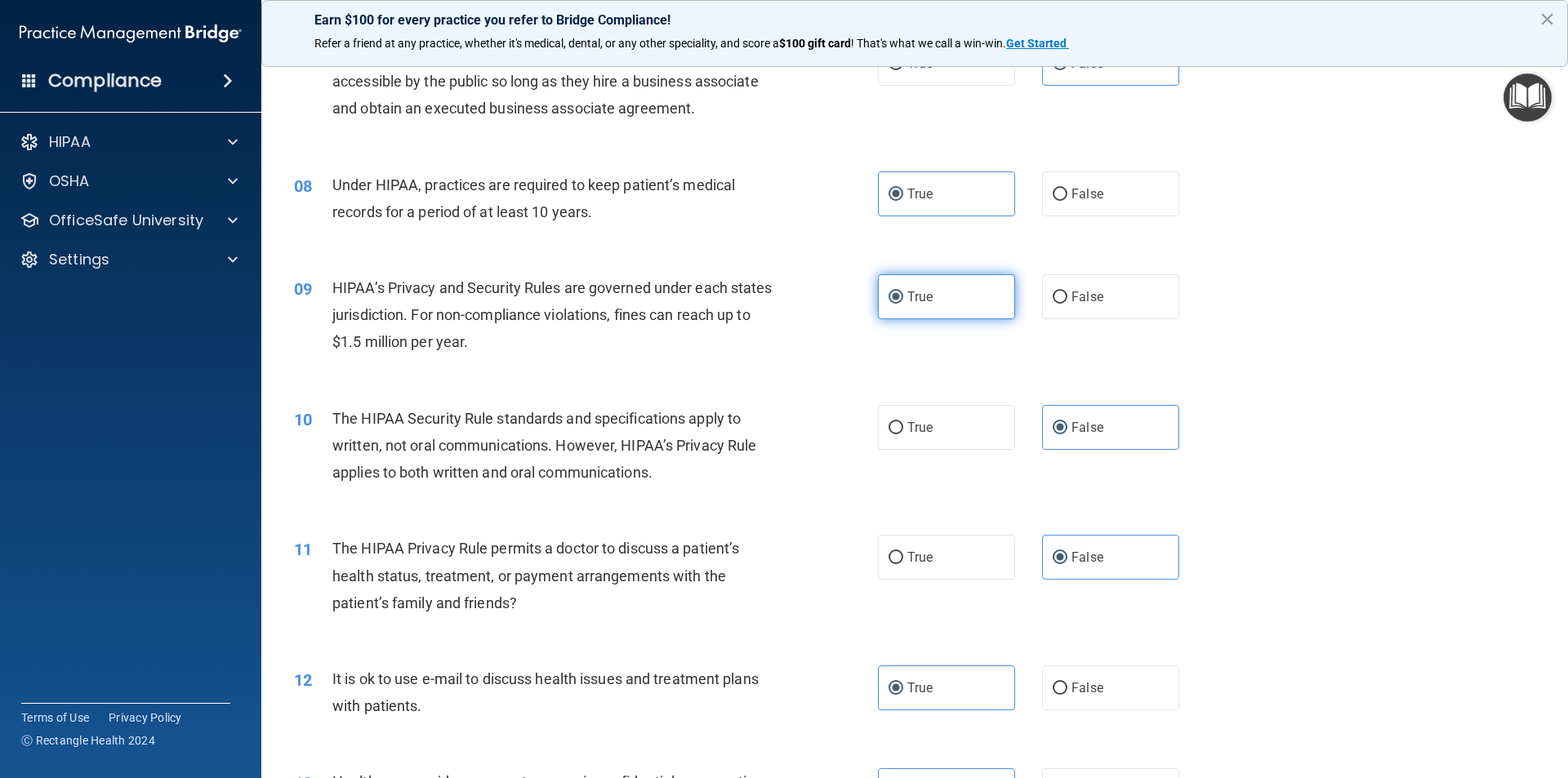
click at [949, 298] on label "True" at bounding box center [947, 297] width 137 height 45
click at [904, 298] on input "True" at bounding box center [896, 297] width 15 height 12
click at [1072, 431] on span "False" at bounding box center [1088, 427] width 32 height 16
click at [1066, 431] on input "False" at bounding box center [1061, 428] width 15 height 12
click at [1088, 565] on label "False" at bounding box center [1110, 557] width 137 height 45
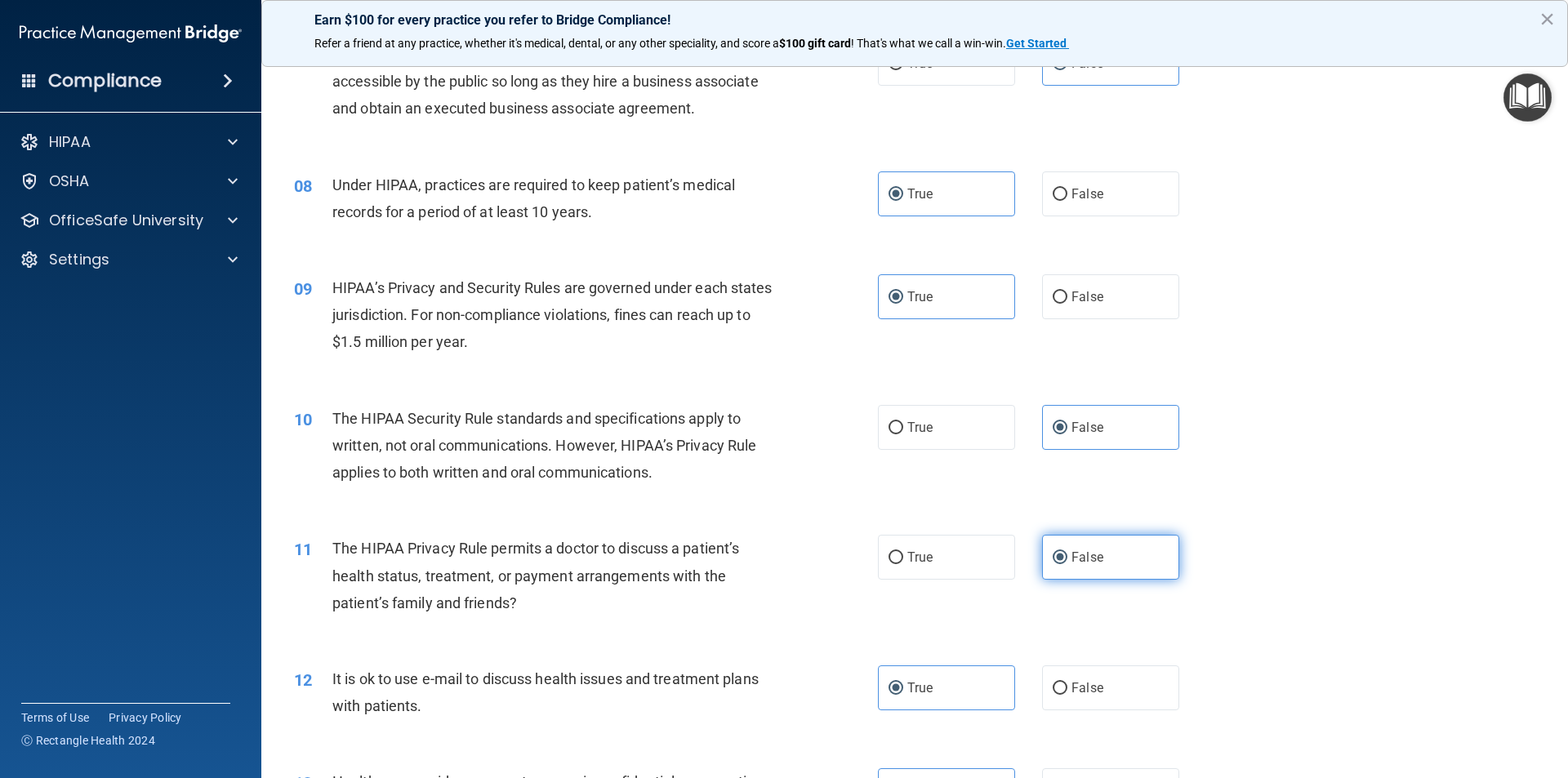
click at [1067, 564] on input "False" at bounding box center [1061, 558] width 15 height 12
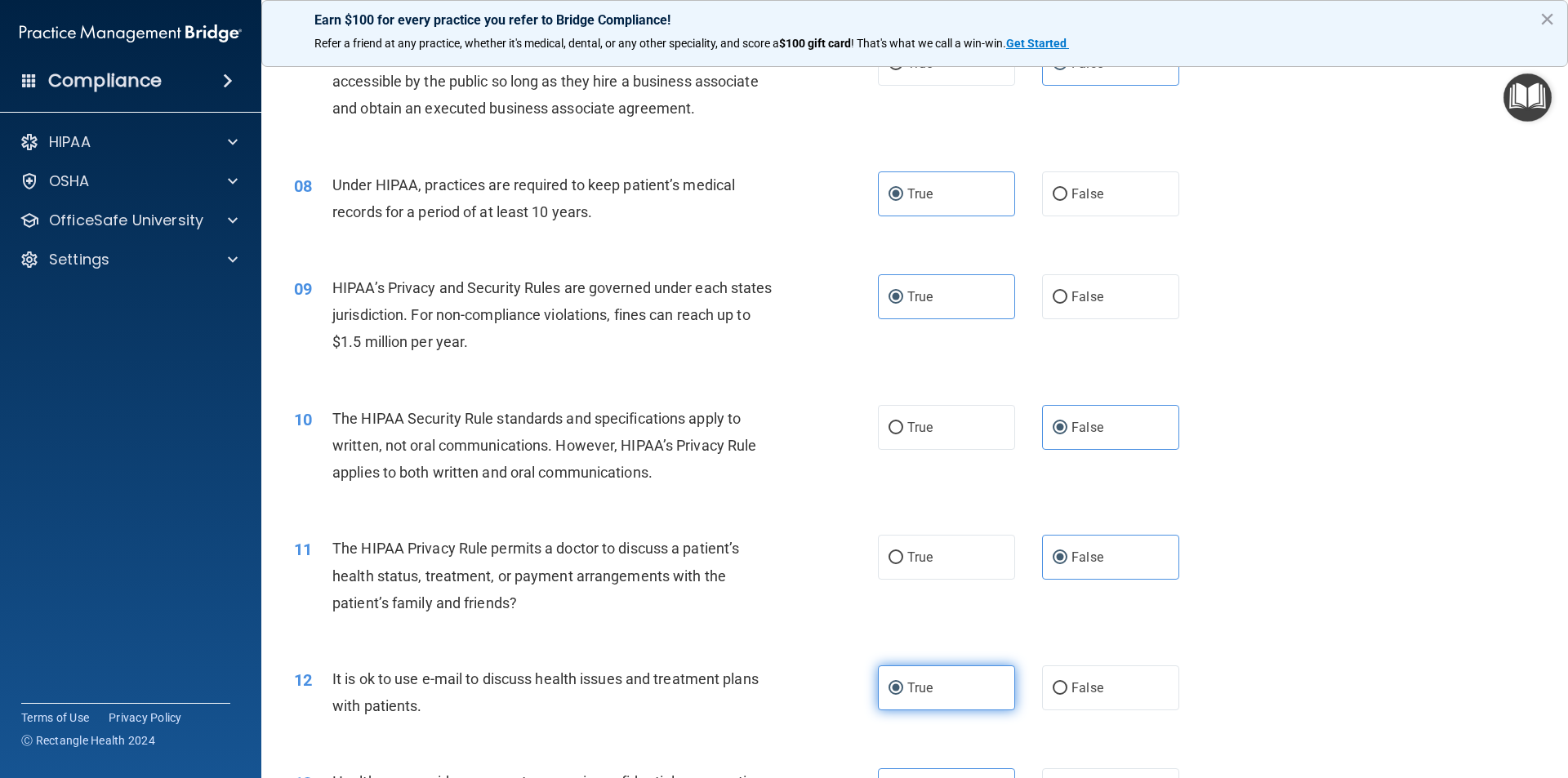
click at [954, 686] on label "True" at bounding box center [947, 687] width 137 height 45
click at [904, 686] on input "True" at bounding box center [896, 688] width 15 height 12
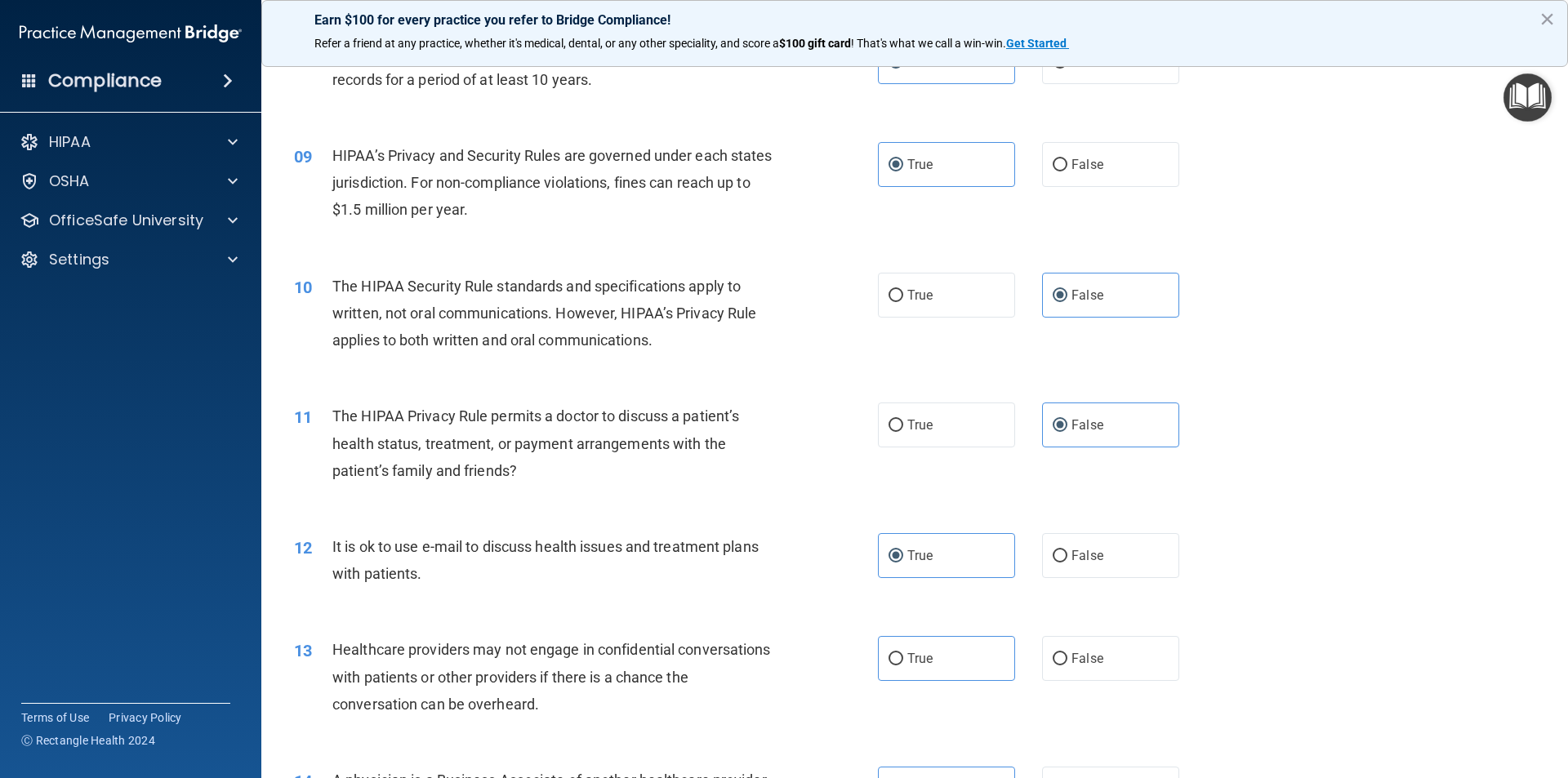
scroll to position [1224, 0]
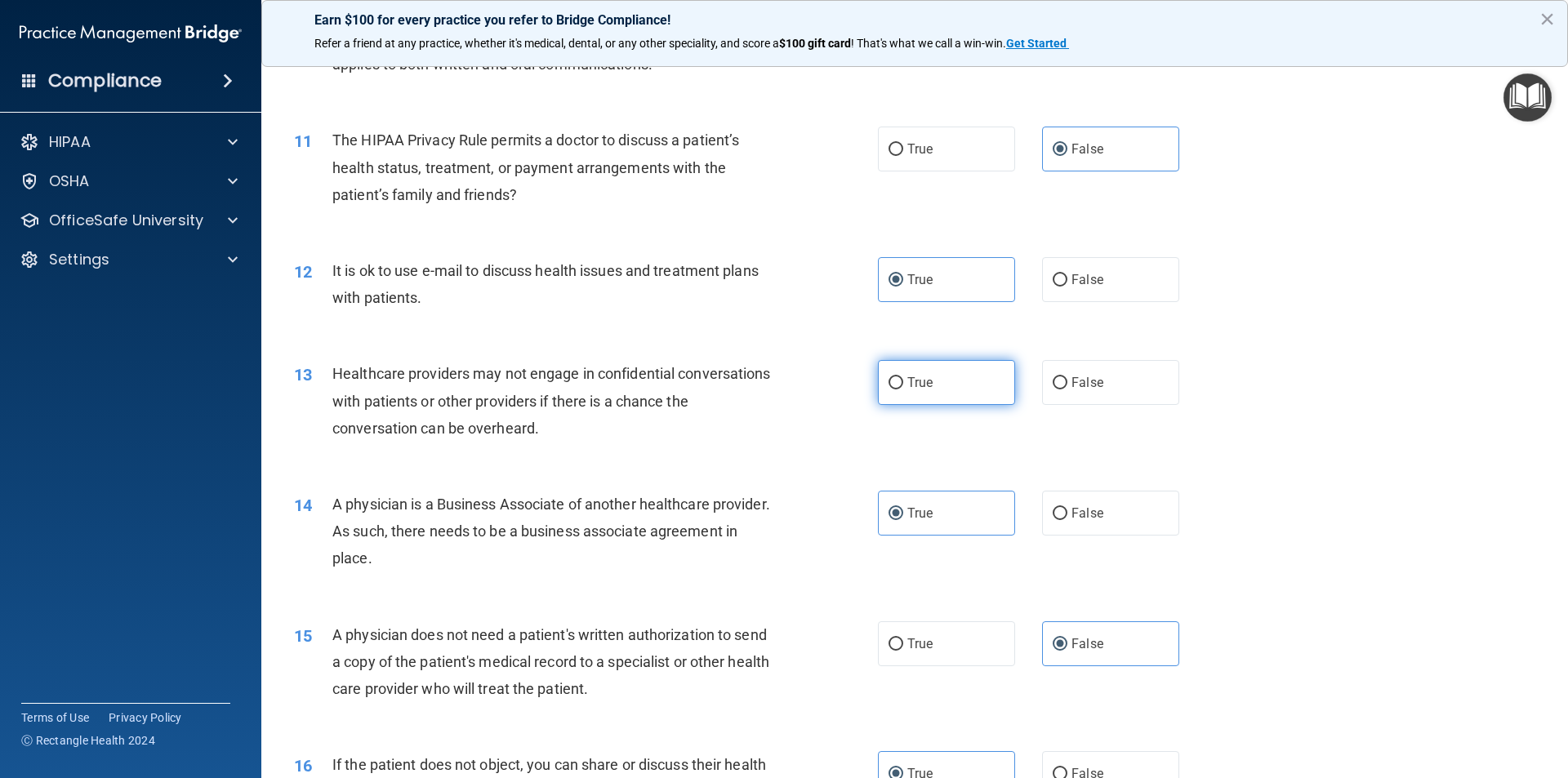
click at [943, 374] on label "True" at bounding box center [947, 382] width 137 height 45
click at [904, 377] on input "True" at bounding box center [896, 383] width 15 height 12
radio input "true"
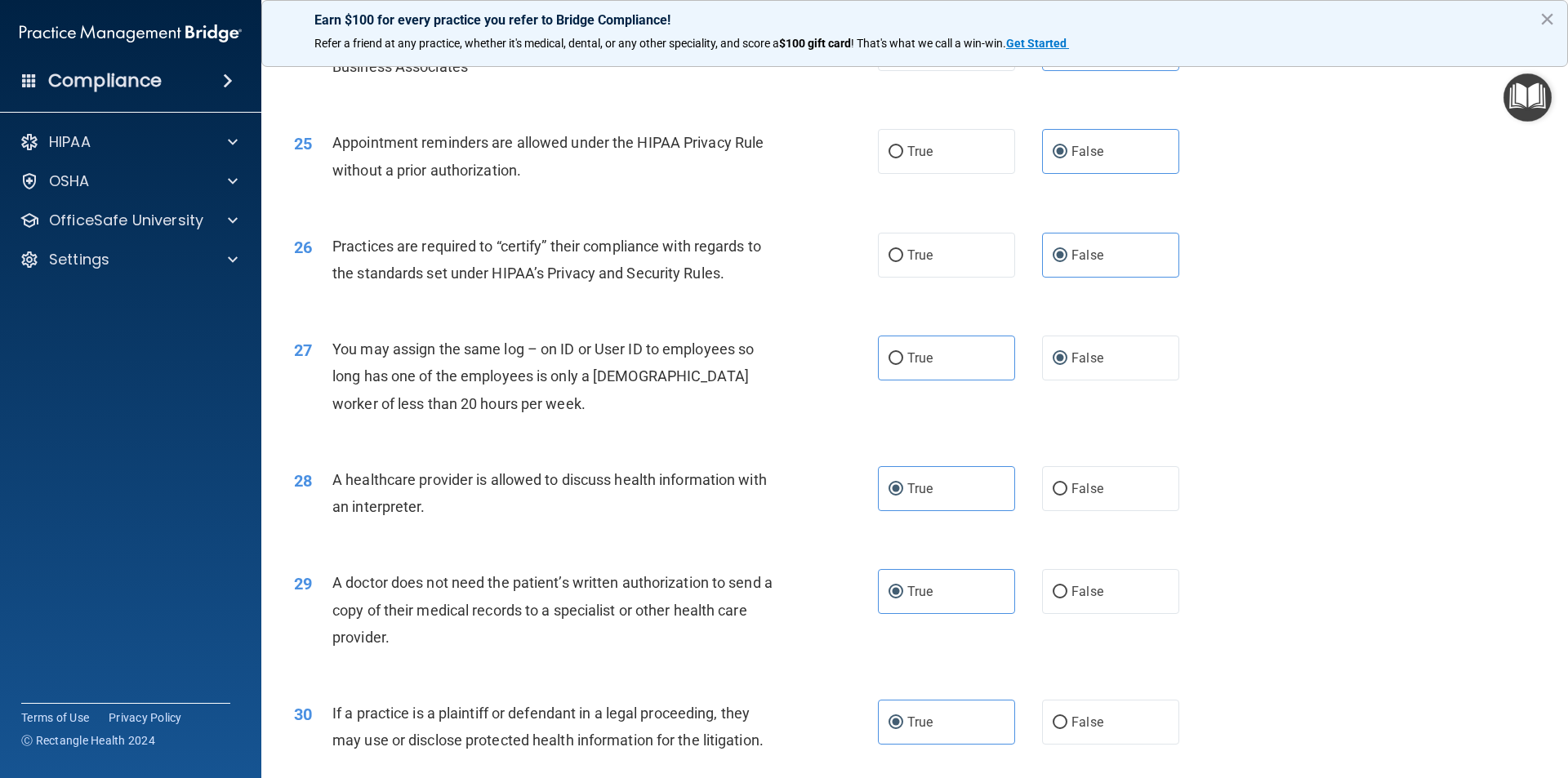
scroll to position [3022, 0]
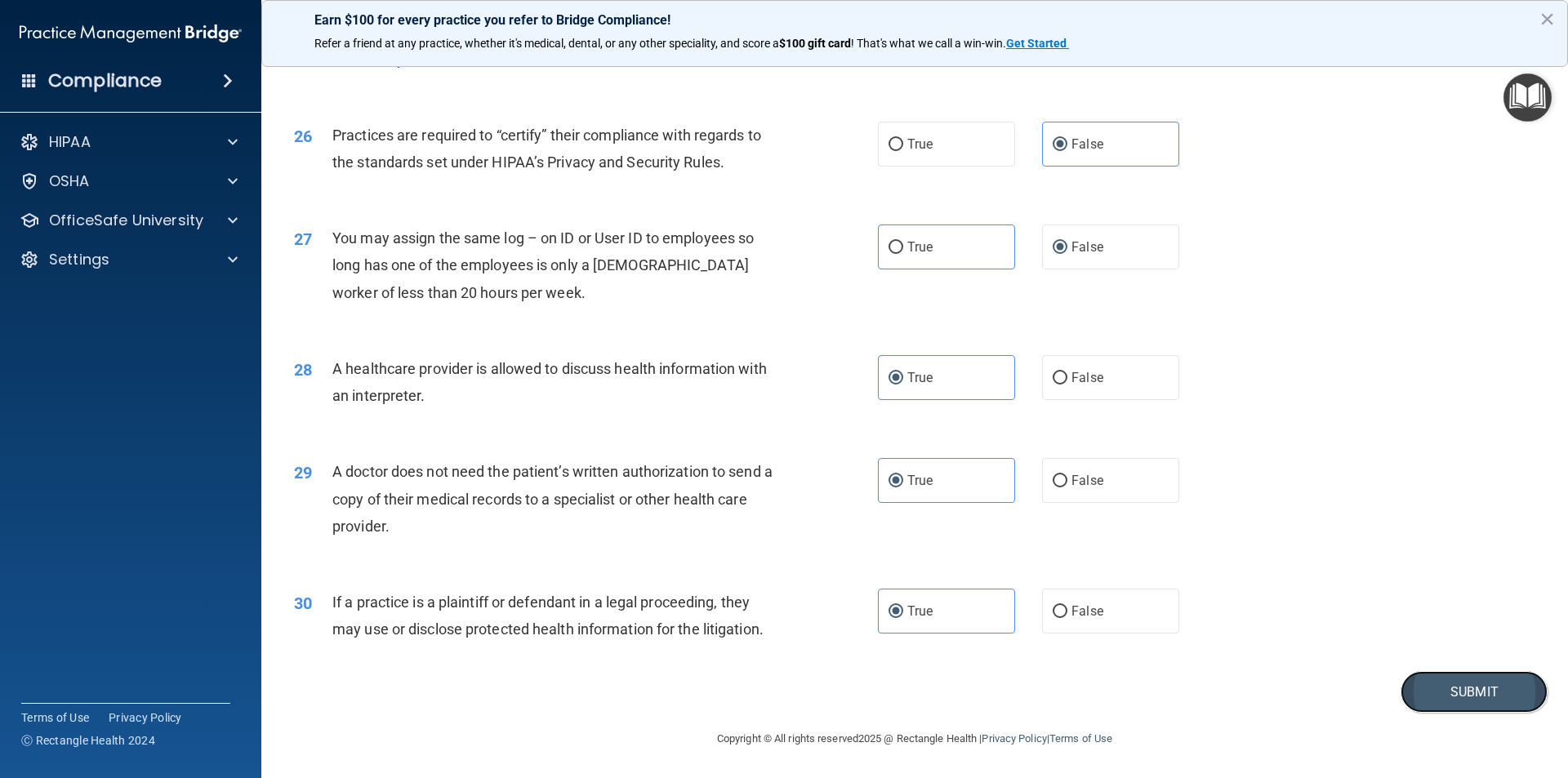
click at [1466, 701] on button "Submit" at bounding box center [1474, 691] width 147 height 42
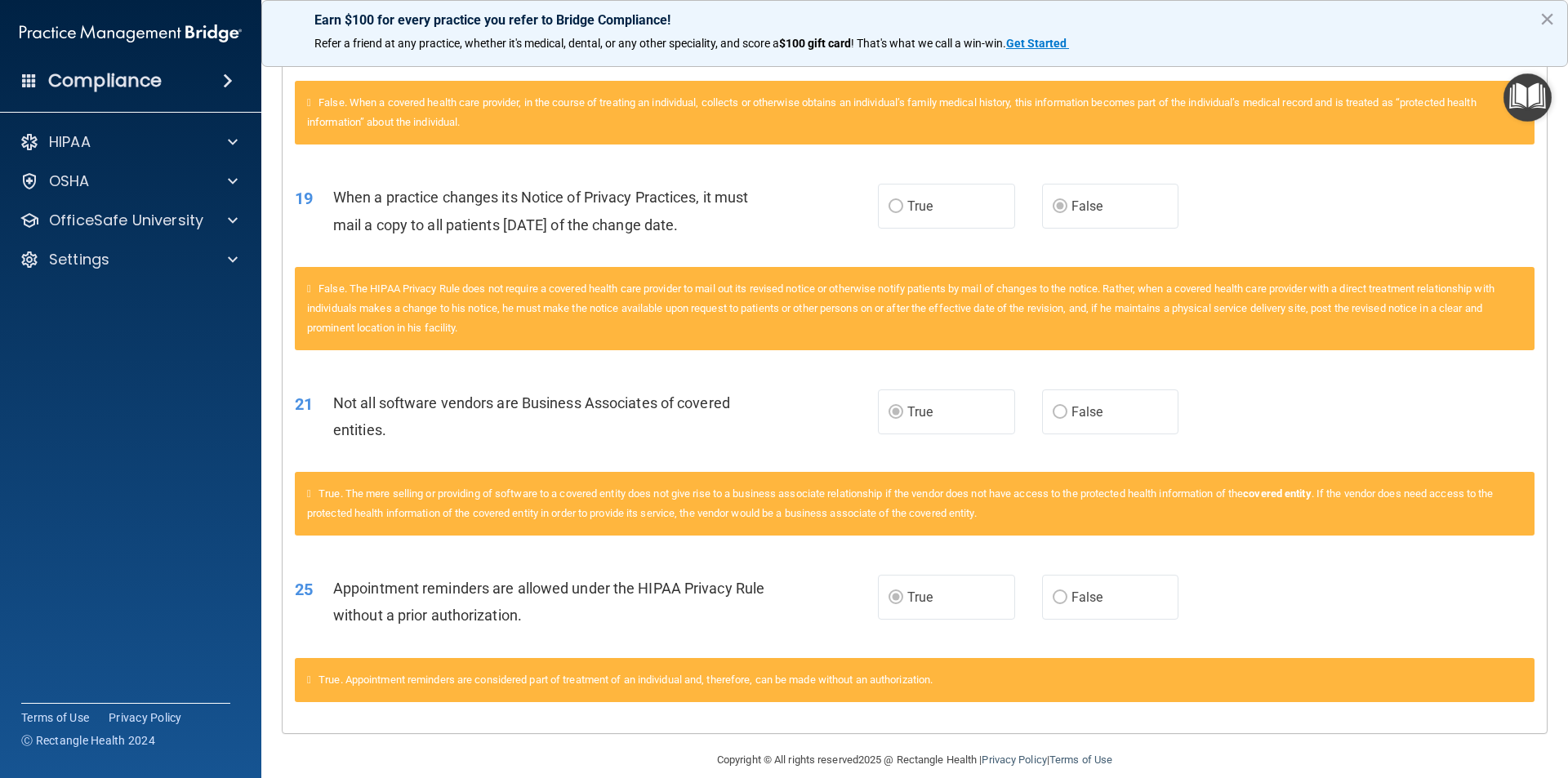
scroll to position [2662, 0]
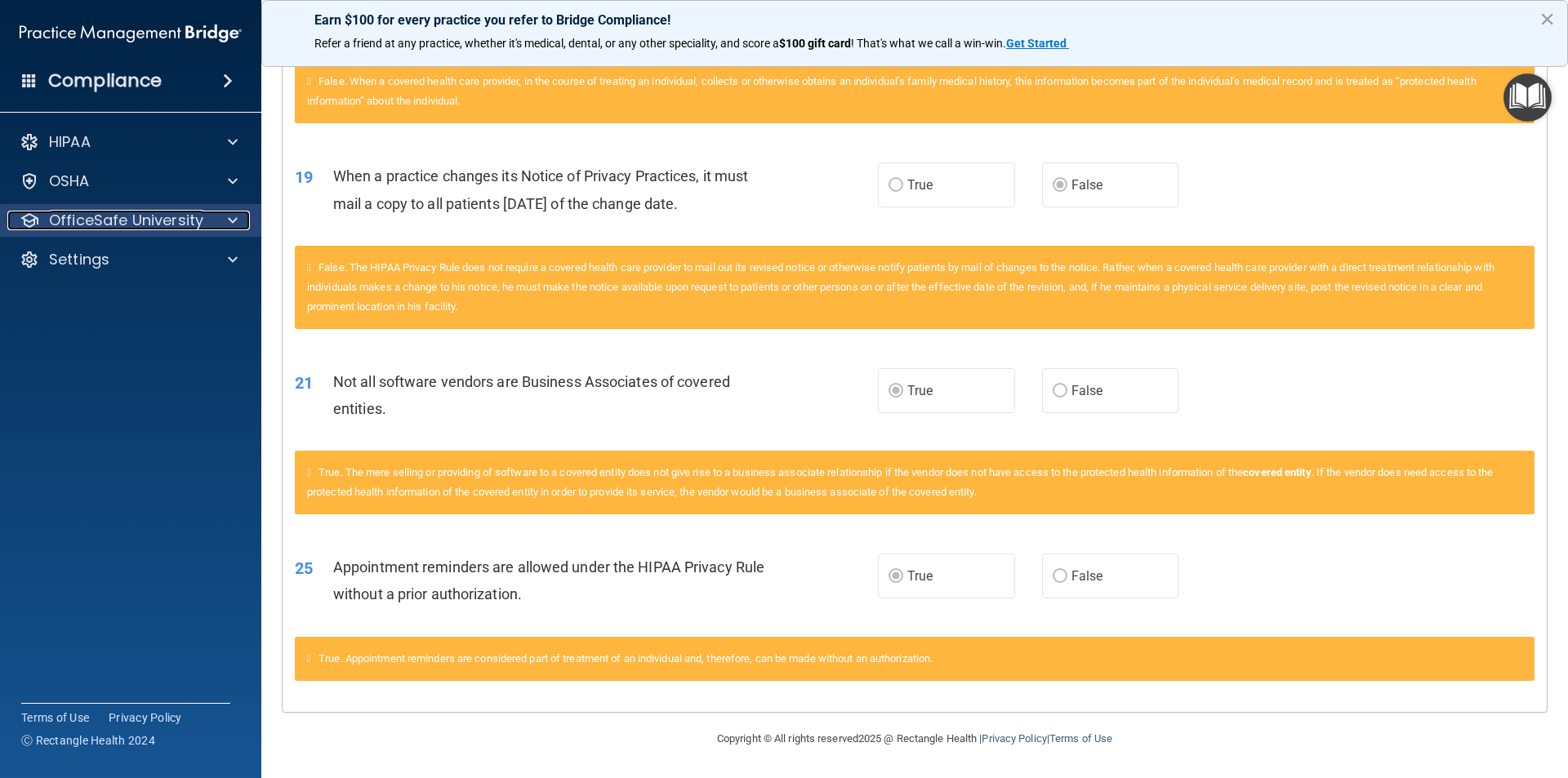
click at [224, 217] on div at bounding box center [231, 219] width 41 height 20
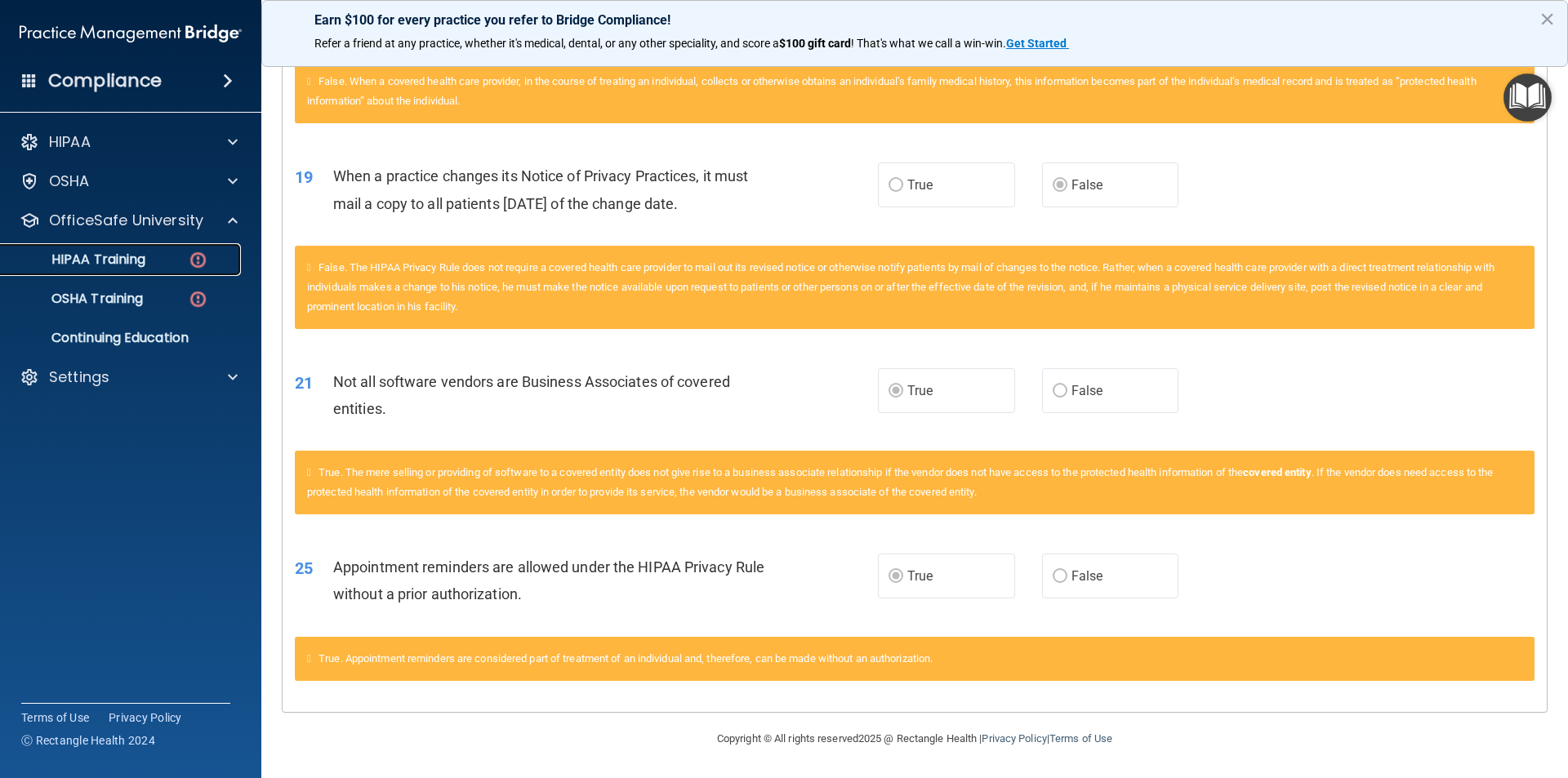
click at [185, 266] on div "HIPAA Training" at bounding box center [121, 259] width 223 height 16
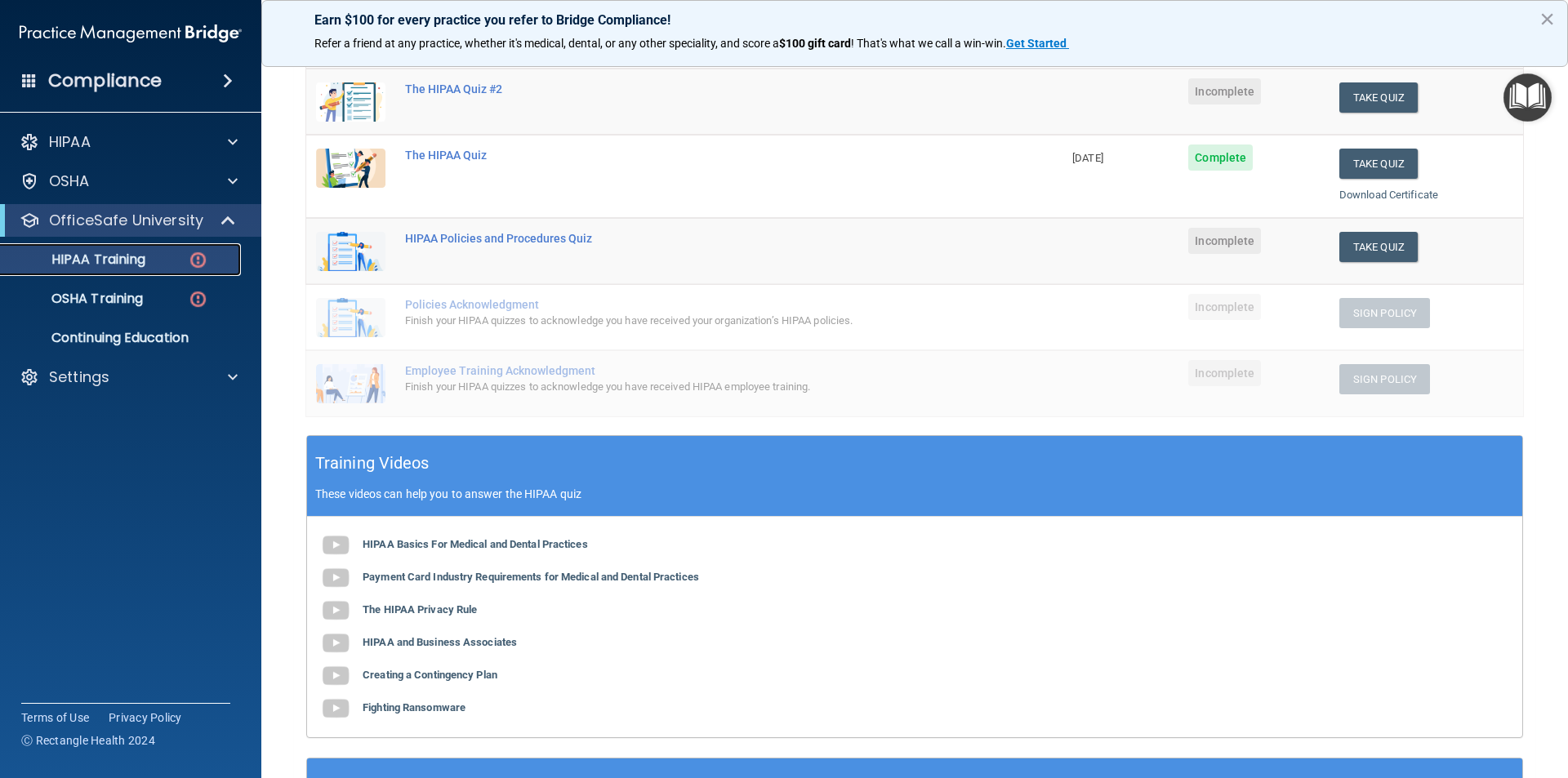
scroll to position [138, 0]
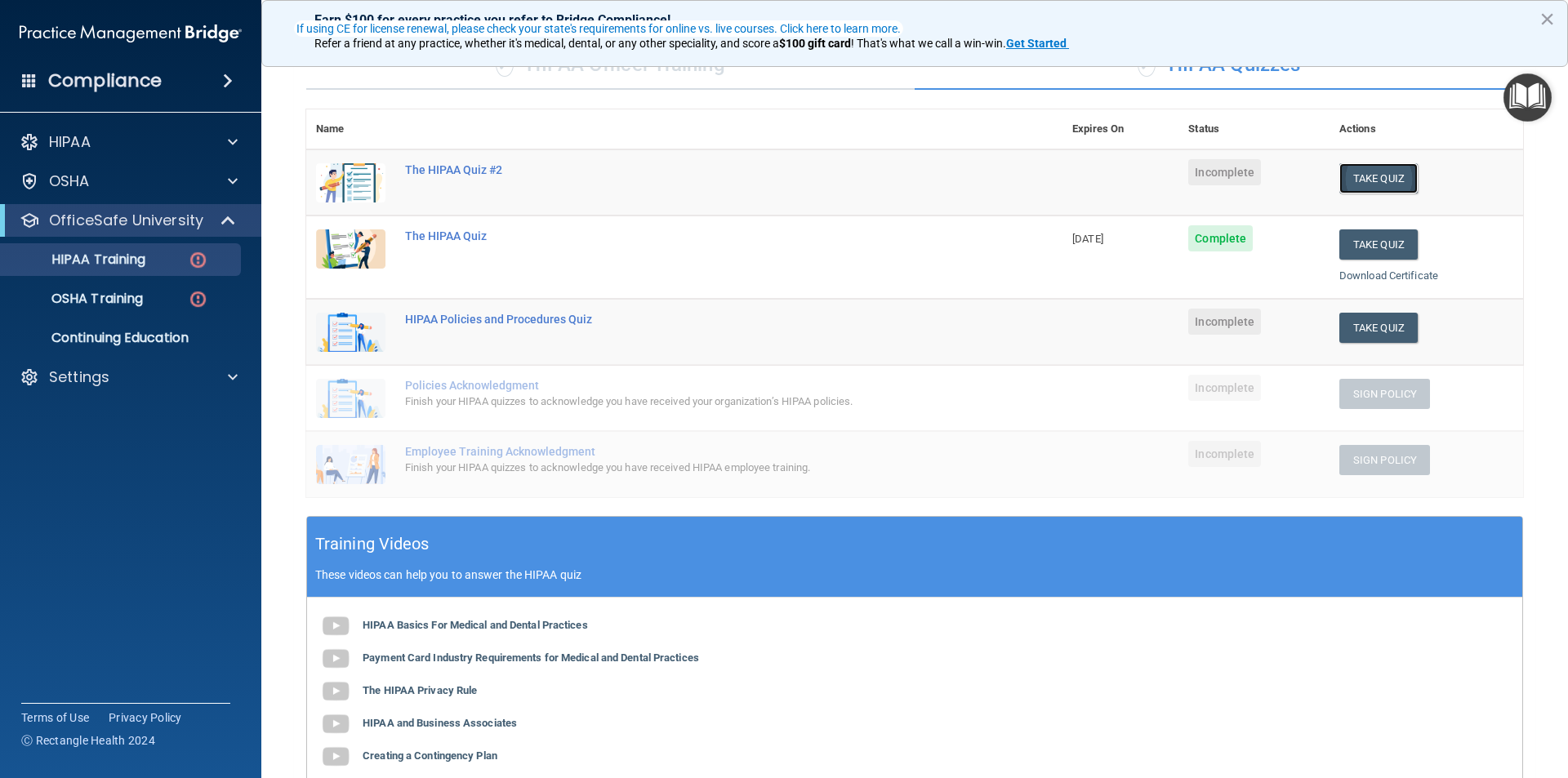
click at [1352, 186] on button "Take Quiz" at bounding box center [1378, 178] width 78 height 30
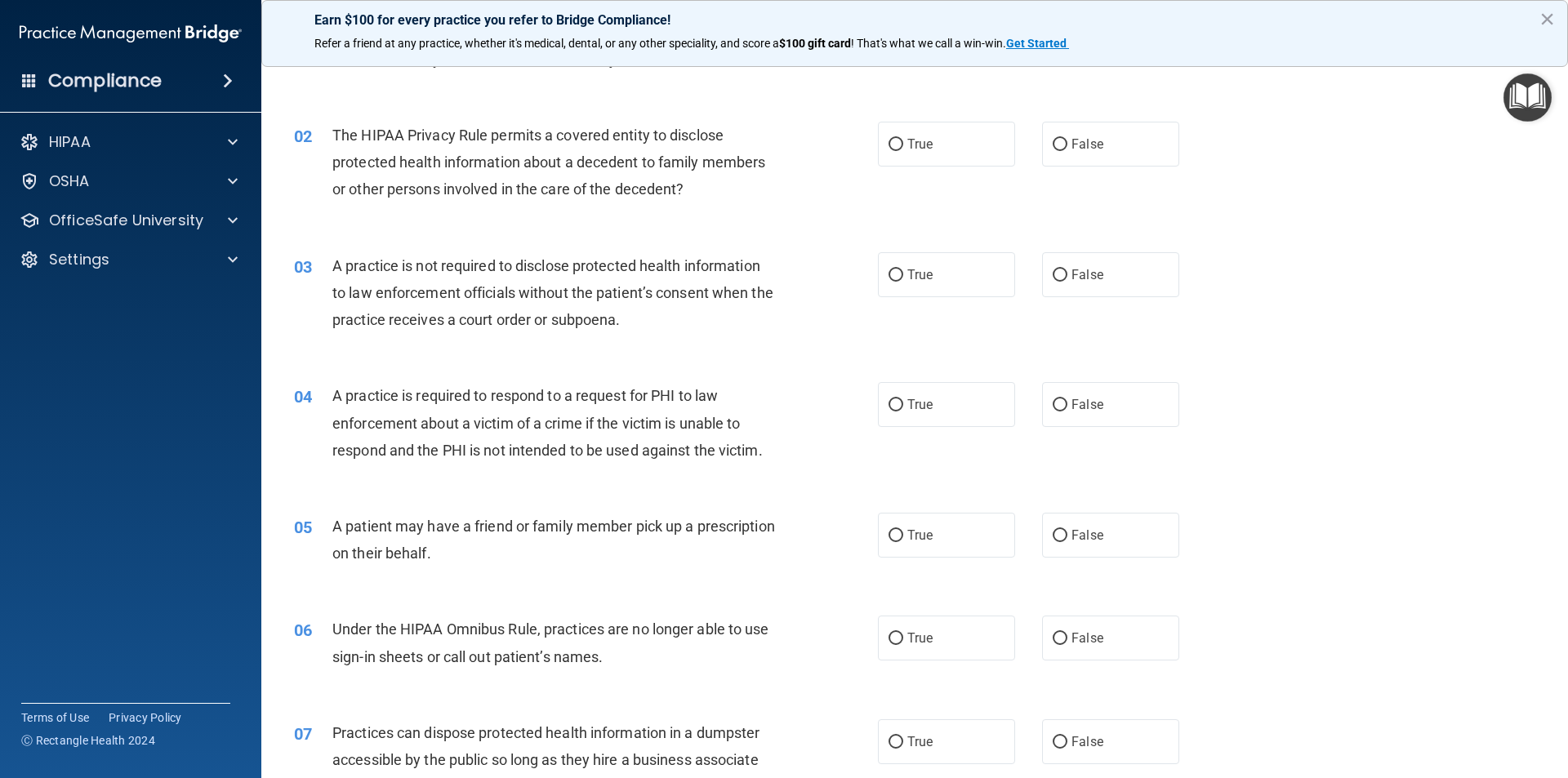
drag, startPoint x: 905, startPoint y: 149, endPoint x: 948, endPoint y: 211, distance: 75.5
click at [907, 149] on span "True" at bounding box center [919, 144] width 25 height 16
click at [904, 149] on input "True" at bounding box center [896, 145] width 15 height 12
radio input "true"
click at [1082, 282] on span "False" at bounding box center [1088, 275] width 32 height 16
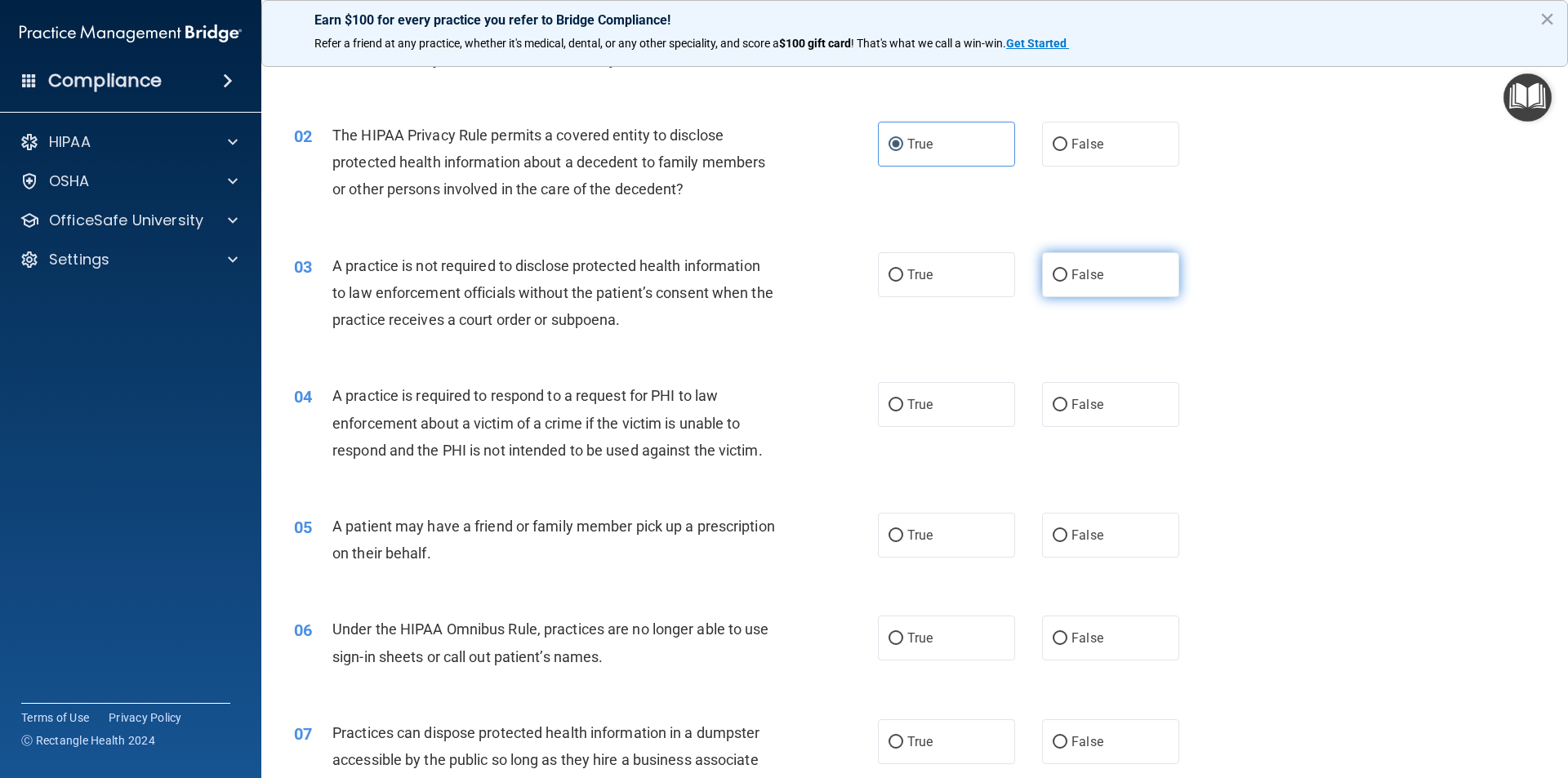
click at [1067, 282] on input "False" at bounding box center [1061, 275] width 15 height 12
radio input "true"
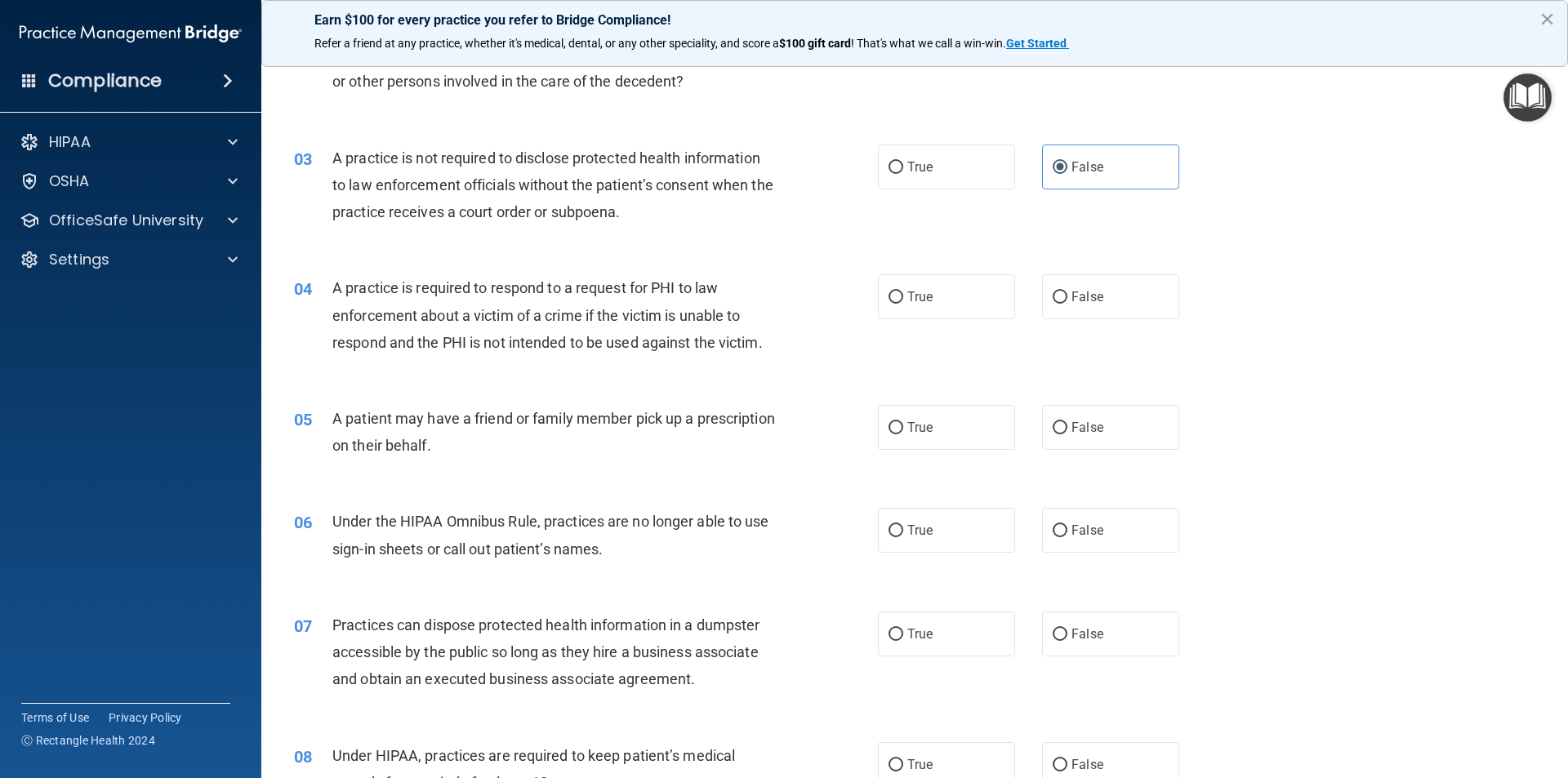
scroll to position [302, 0]
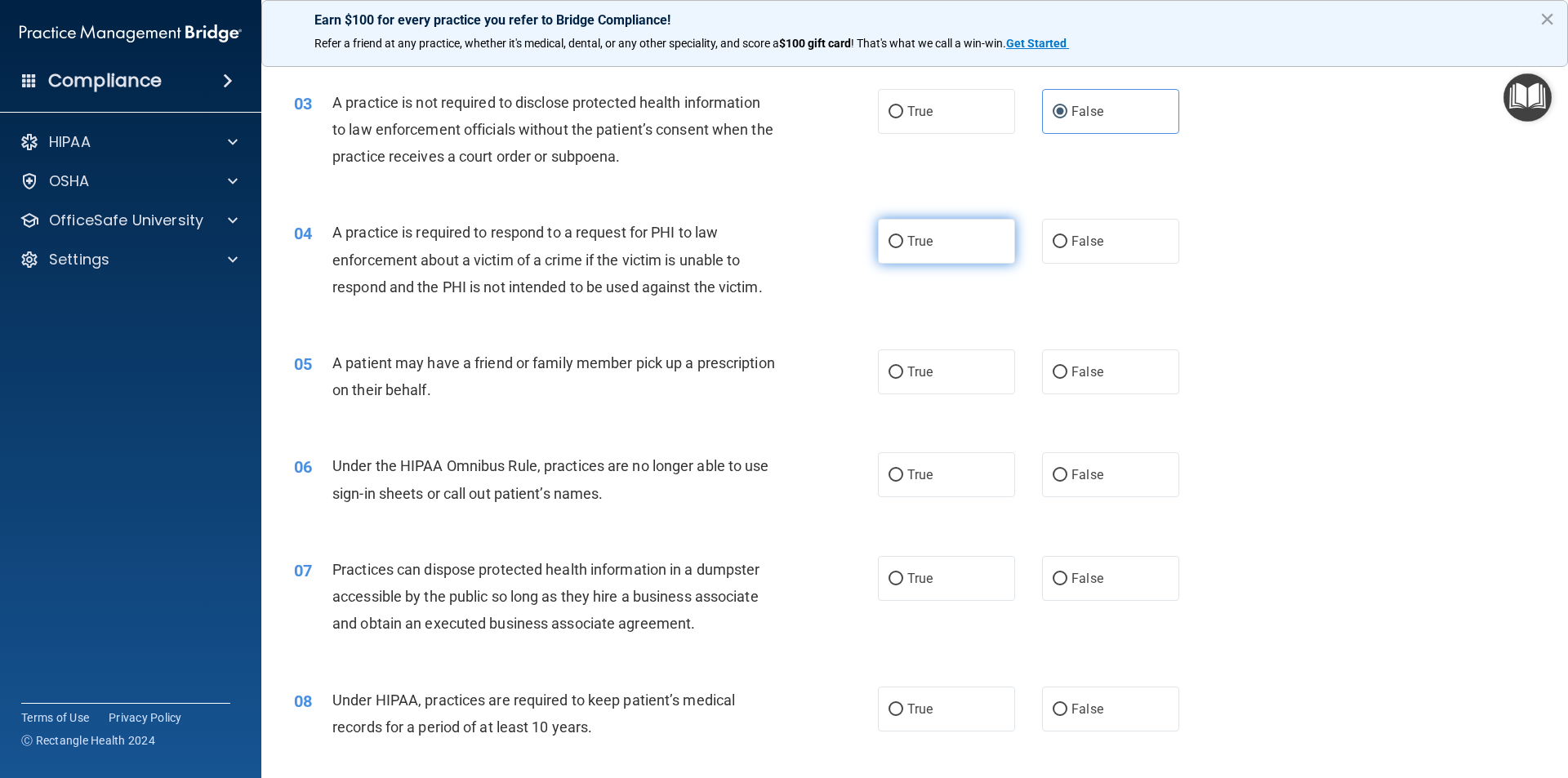
click at [932, 246] on label "True" at bounding box center [947, 241] width 137 height 45
click at [904, 246] on input "True" at bounding box center [896, 242] width 15 height 12
radio input "true"
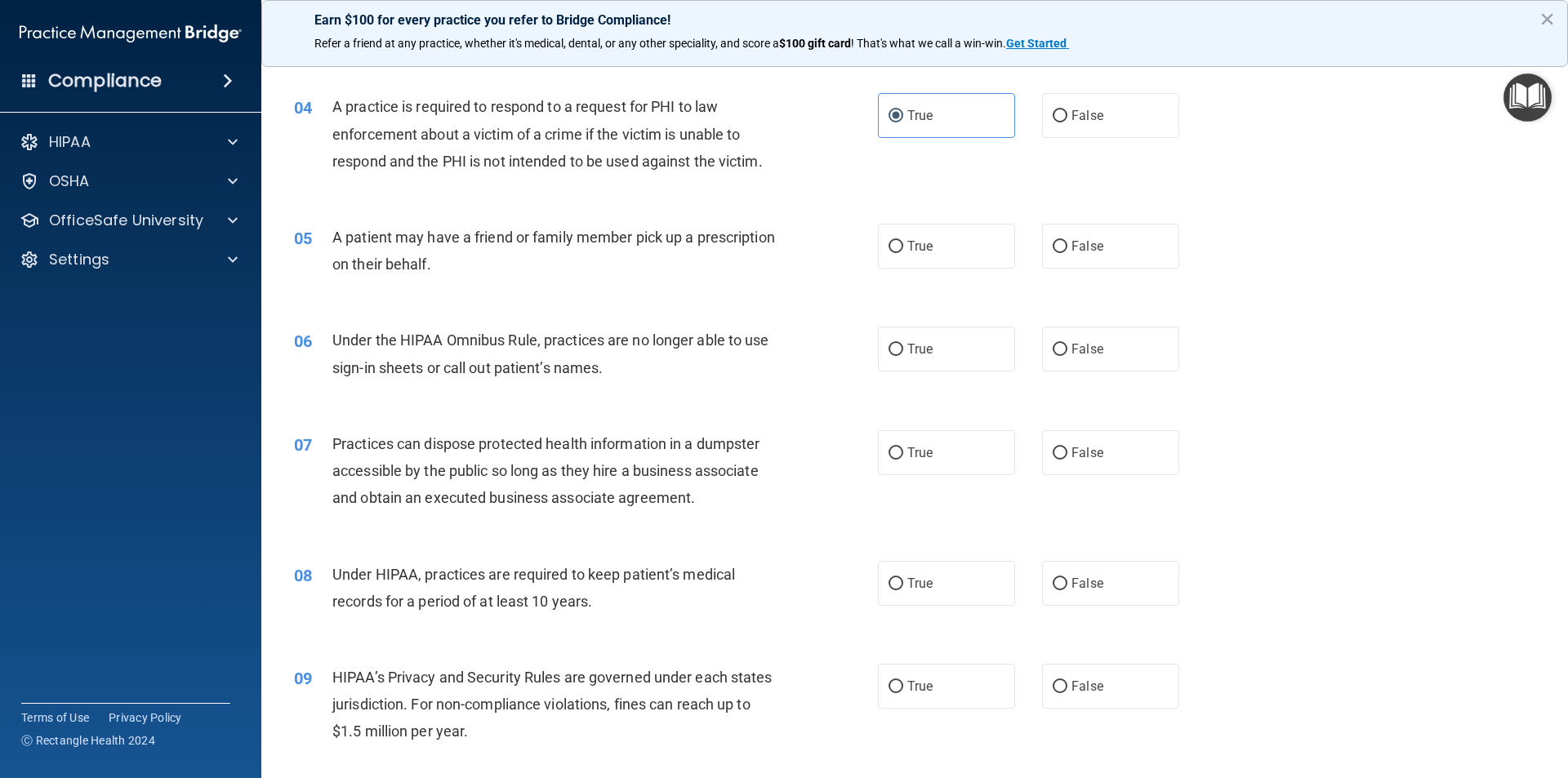
scroll to position [464, 0]
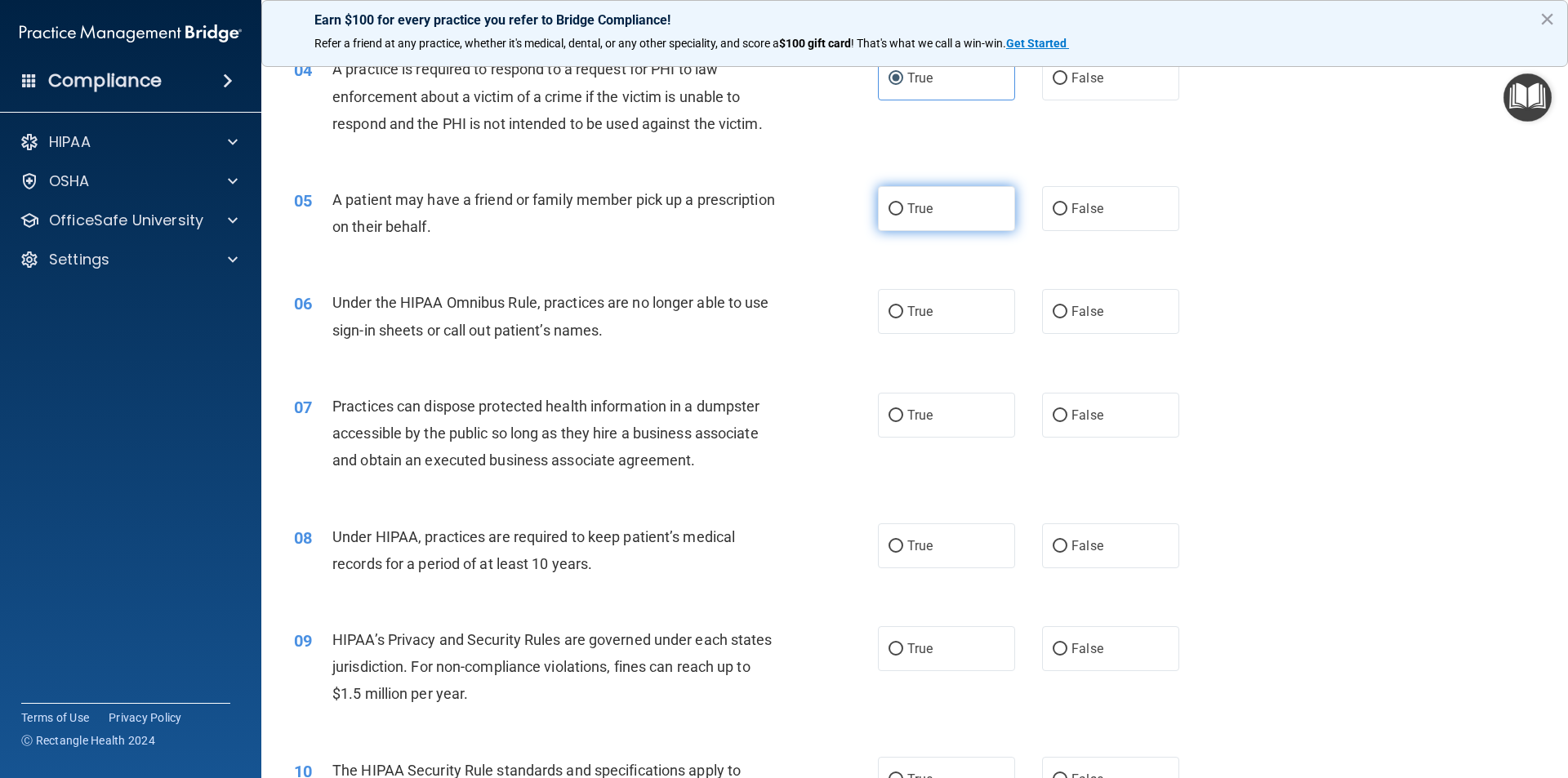
click at [954, 217] on label "True" at bounding box center [947, 208] width 137 height 45
click at [904, 216] on input "True" at bounding box center [896, 209] width 15 height 12
radio input "true"
click at [1105, 310] on label "False" at bounding box center [1110, 311] width 137 height 45
click at [1067, 310] on input "False" at bounding box center [1061, 312] width 15 height 12
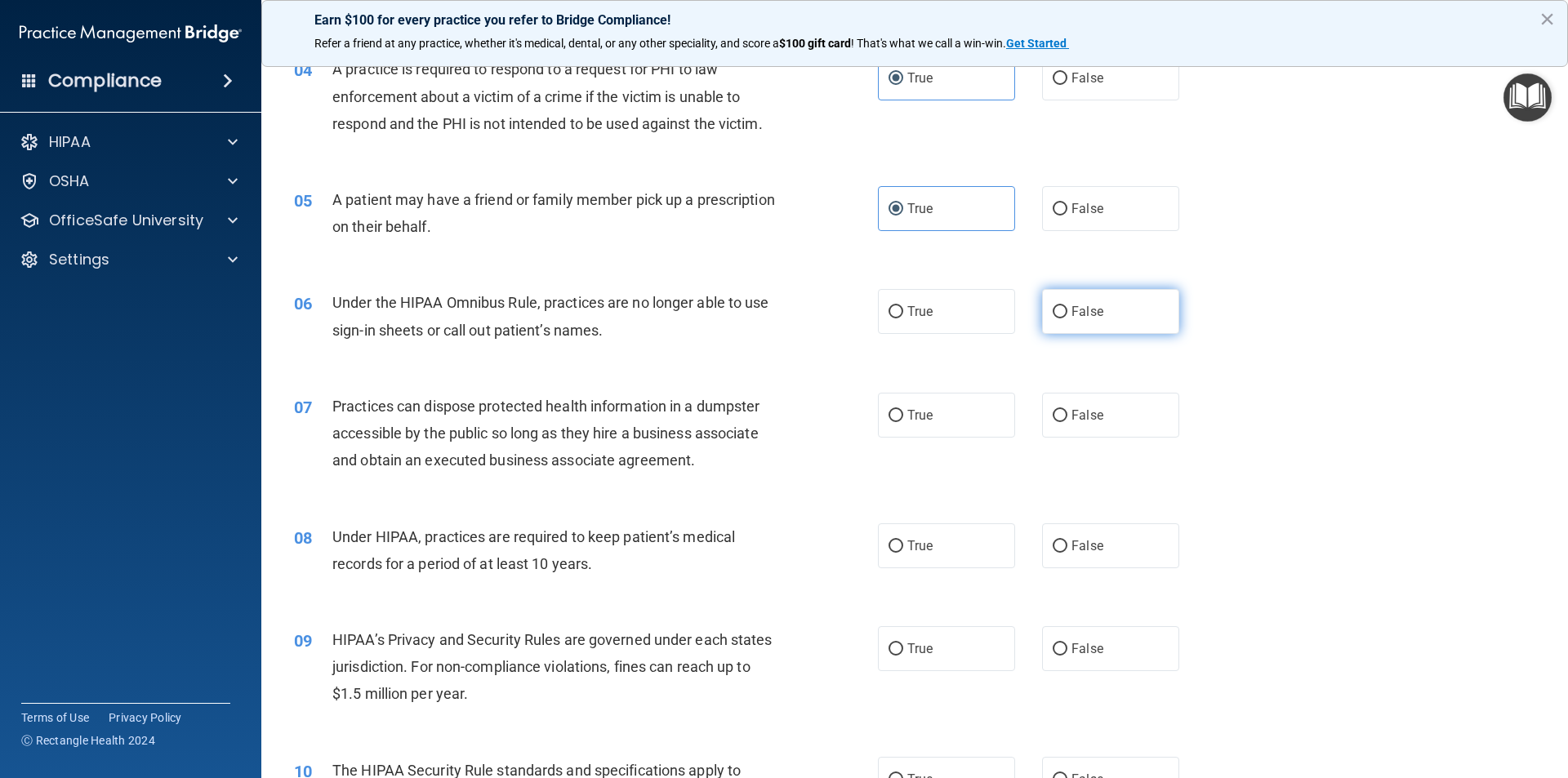
radio input "true"
click at [1093, 535] on label "False" at bounding box center [1110, 545] width 137 height 45
click at [1067, 541] on input "False" at bounding box center [1061, 546] width 15 height 12
radio input "true"
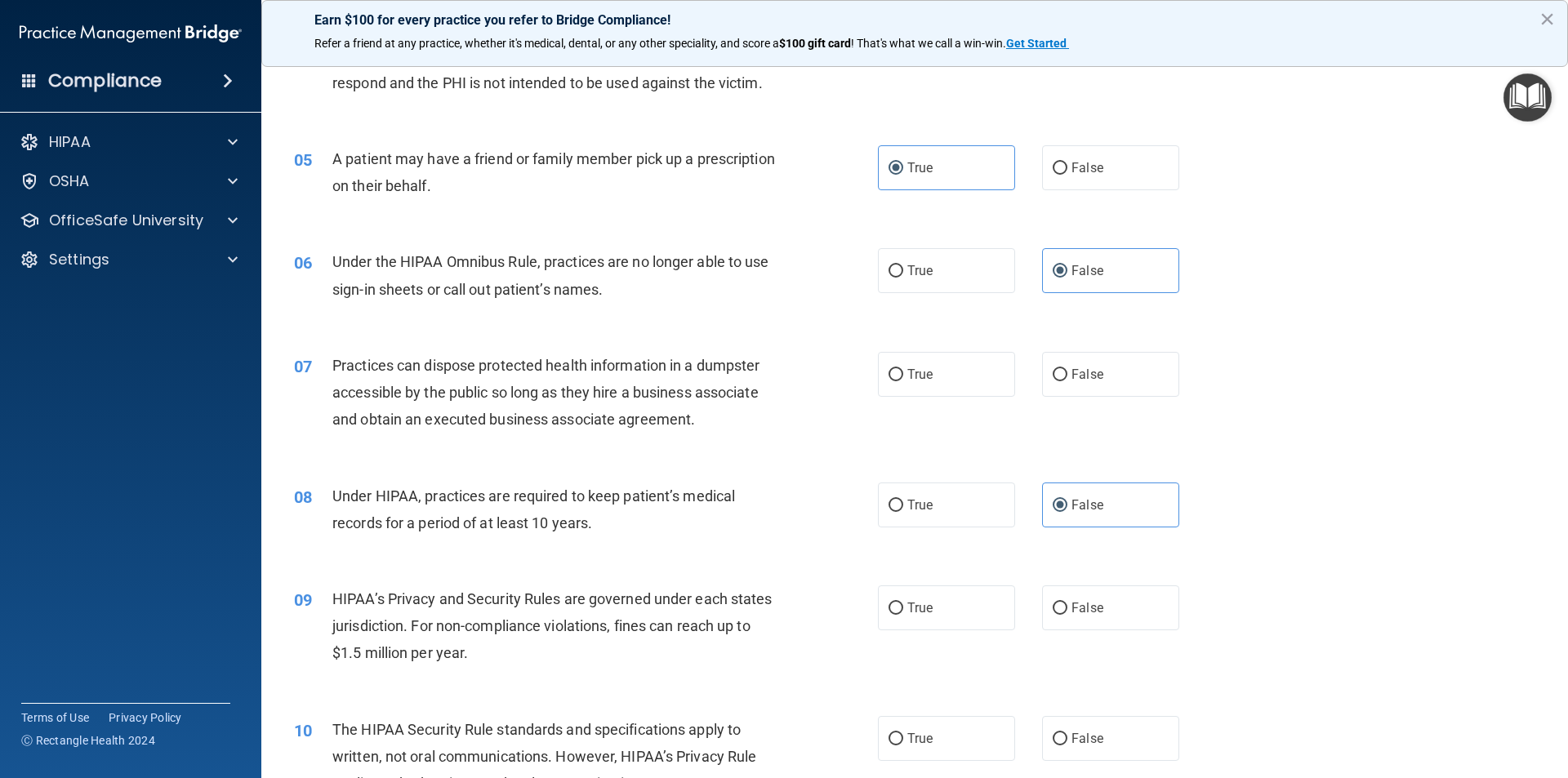
scroll to position [546, 0]
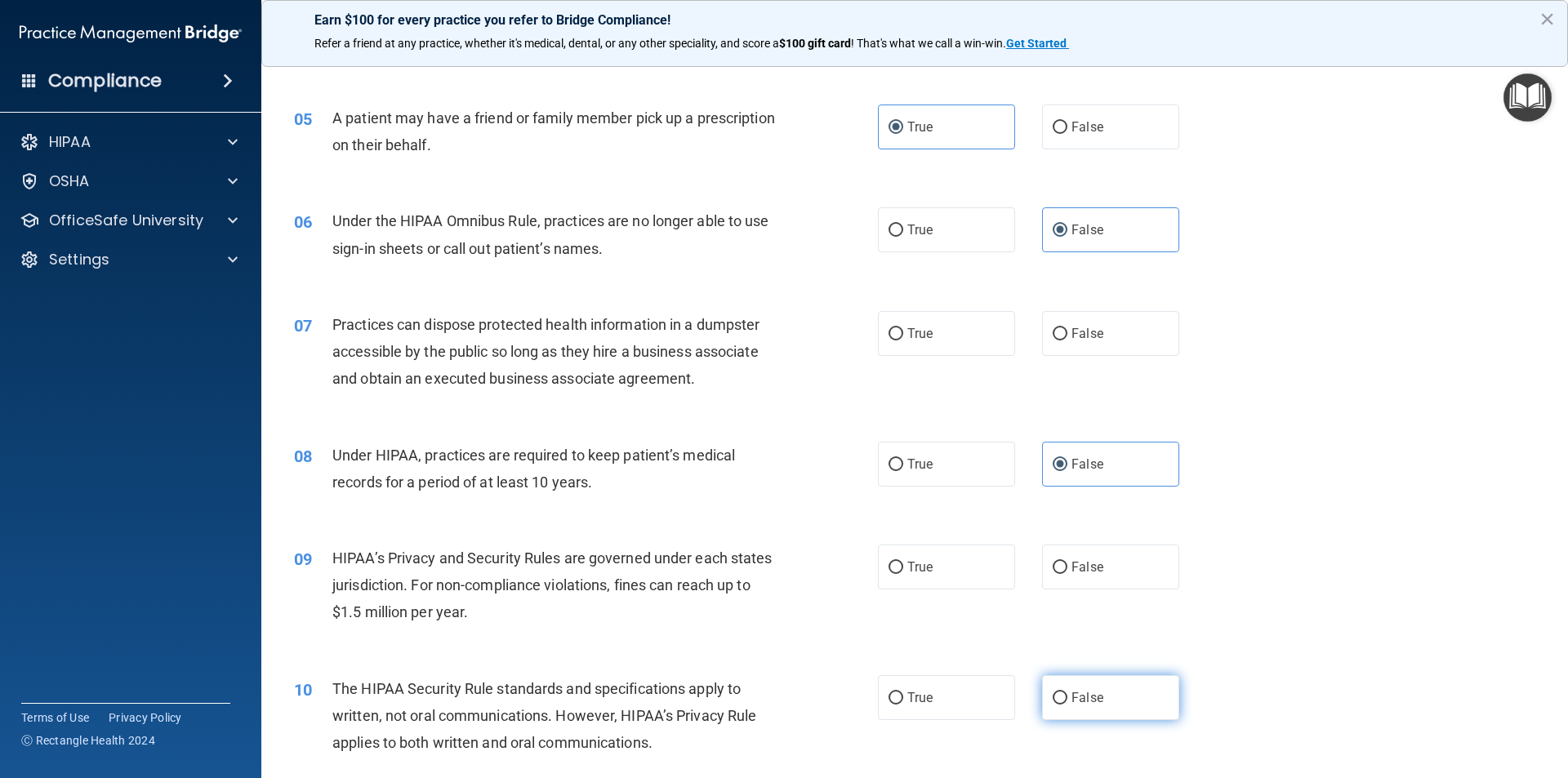
click at [1103, 680] on label "False" at bounding box center [1110, 698] width 137 height 45
click at [1067, 692] on input "False" at bounding box center [1061, 698] width 15 height 12
radio input "true"
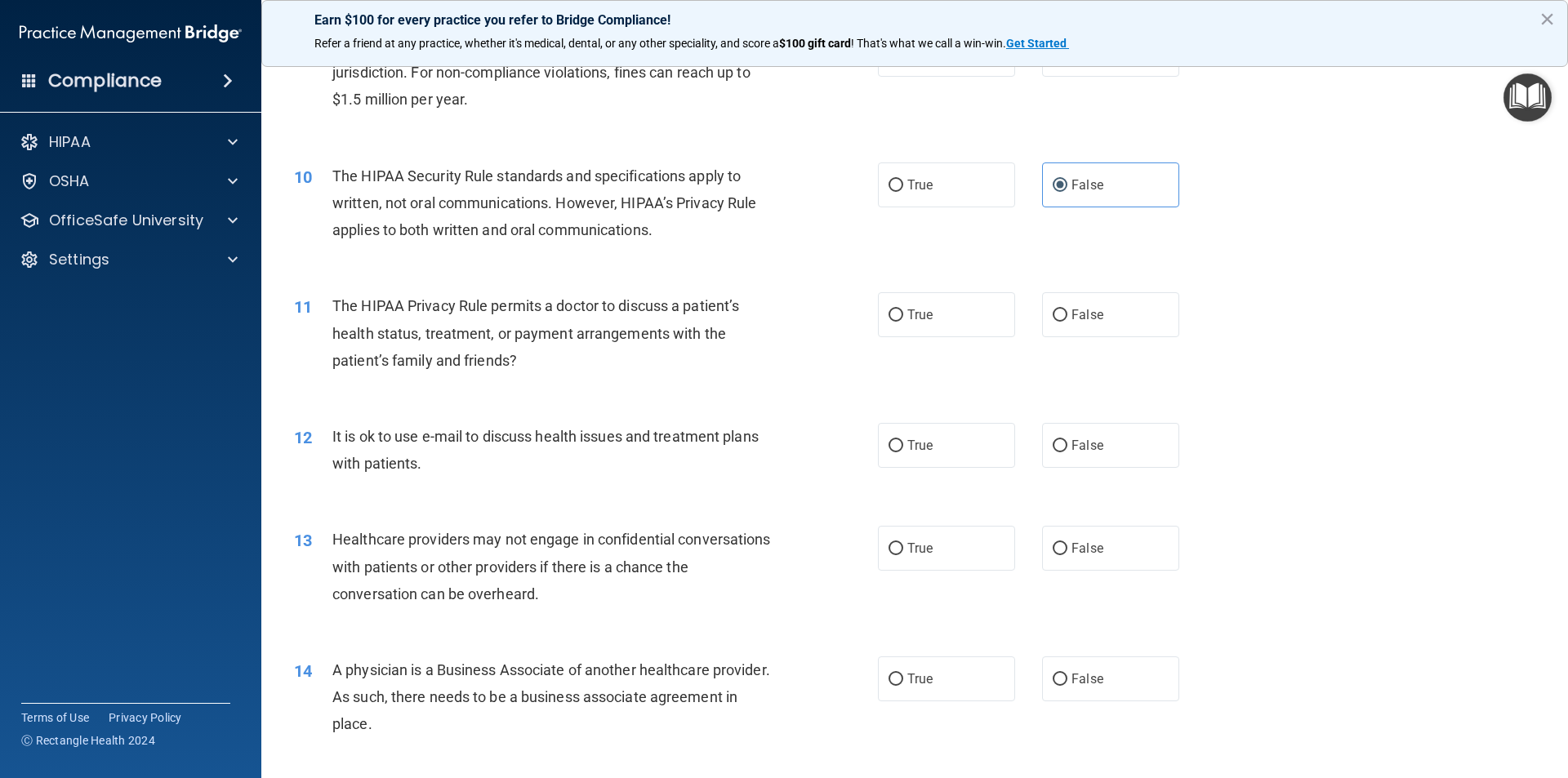
scroll to position [1118, 0]
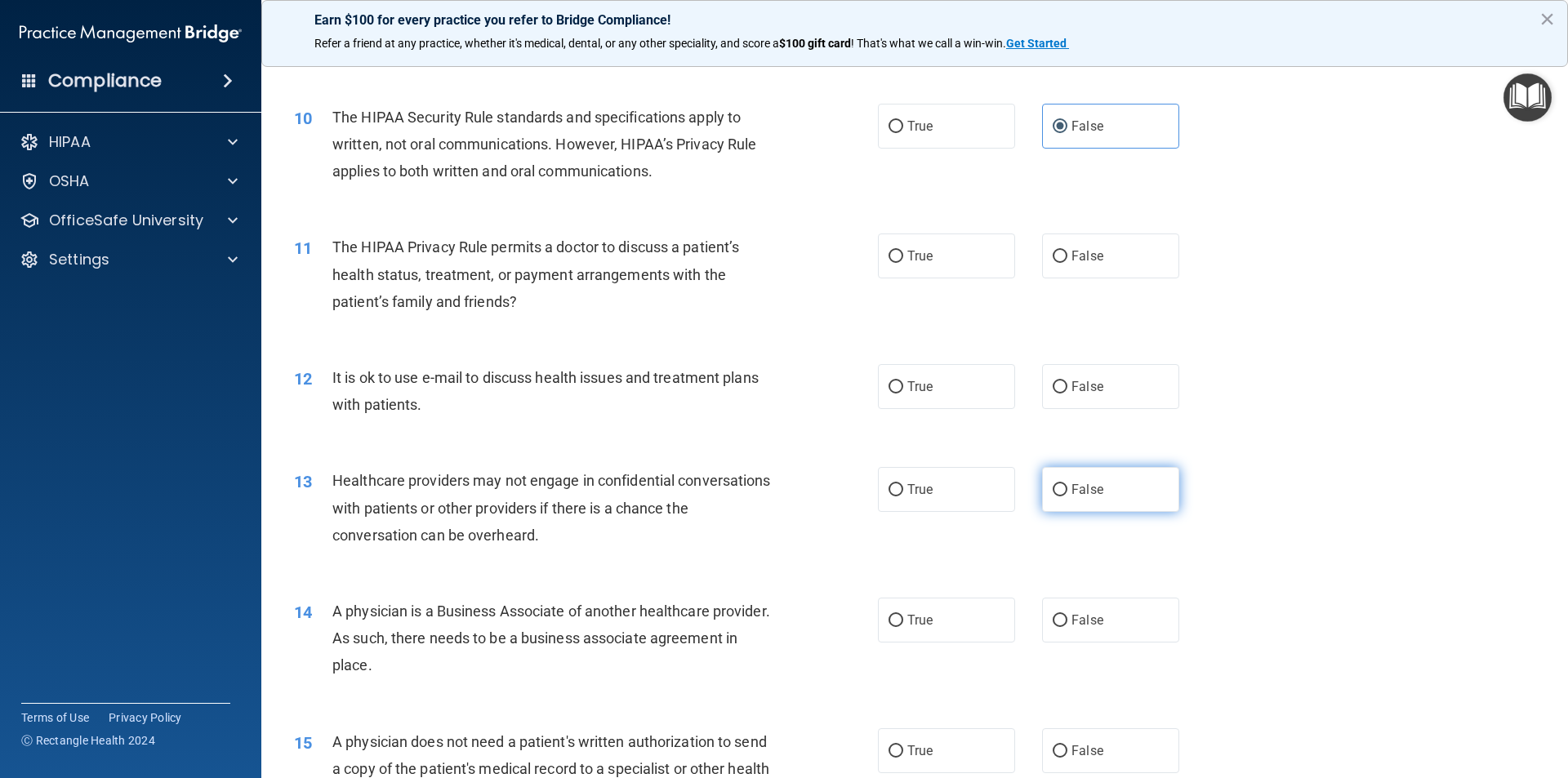
click at [1075, 489] on span "False" at bounding box center [1088, 489] width 32 height 16
click at [1067, 489] on input "False" at bounding box center [1061, 489] width 15 height 12
radio input "true"
click at [1078, 617] on span "False" at bounding box center [1088, 619] width 32 height 16
click at [1067, 617] on input "False" at bounding box center [1061, 620] width 15 height 12
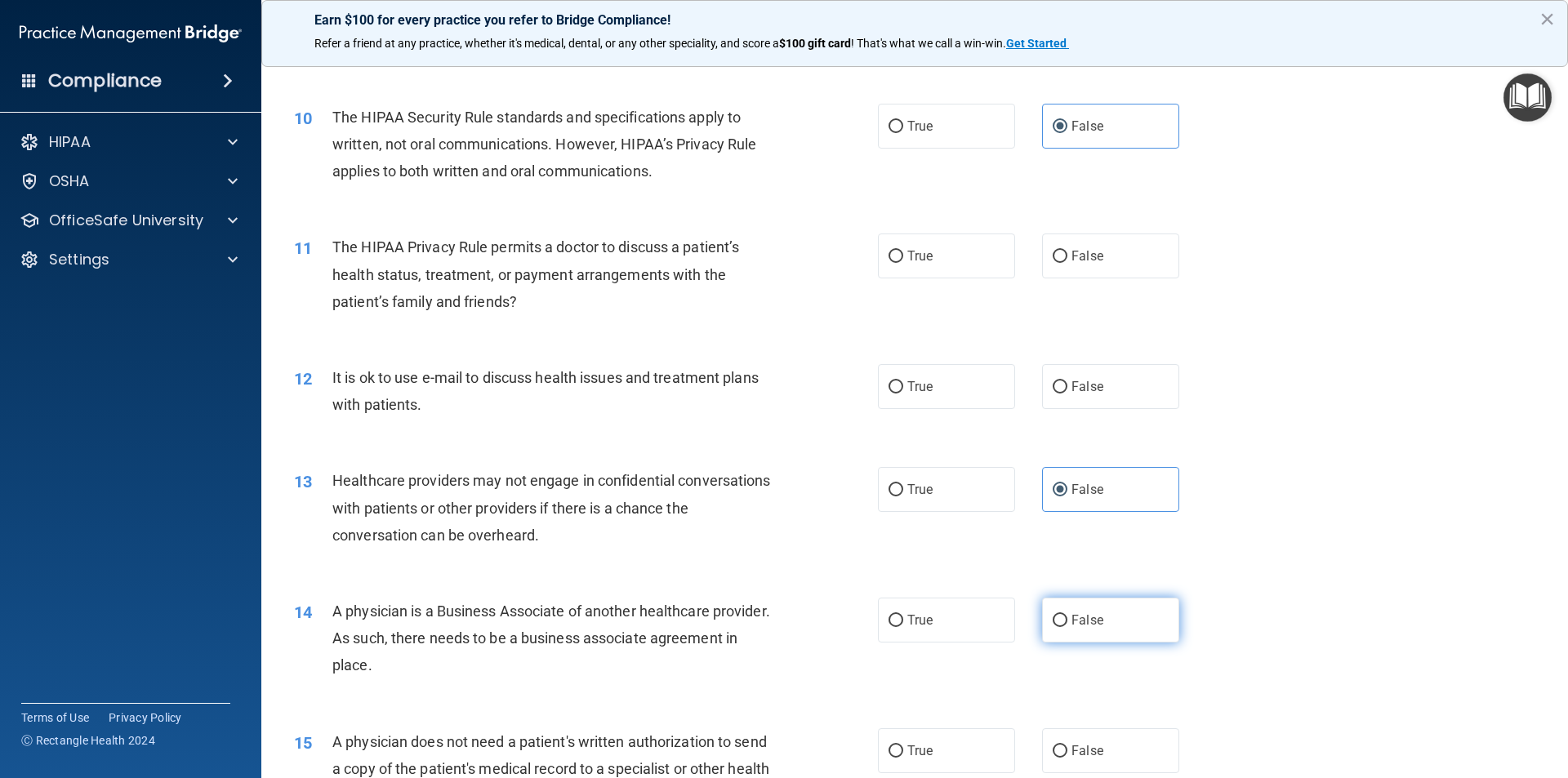
radio input "true"
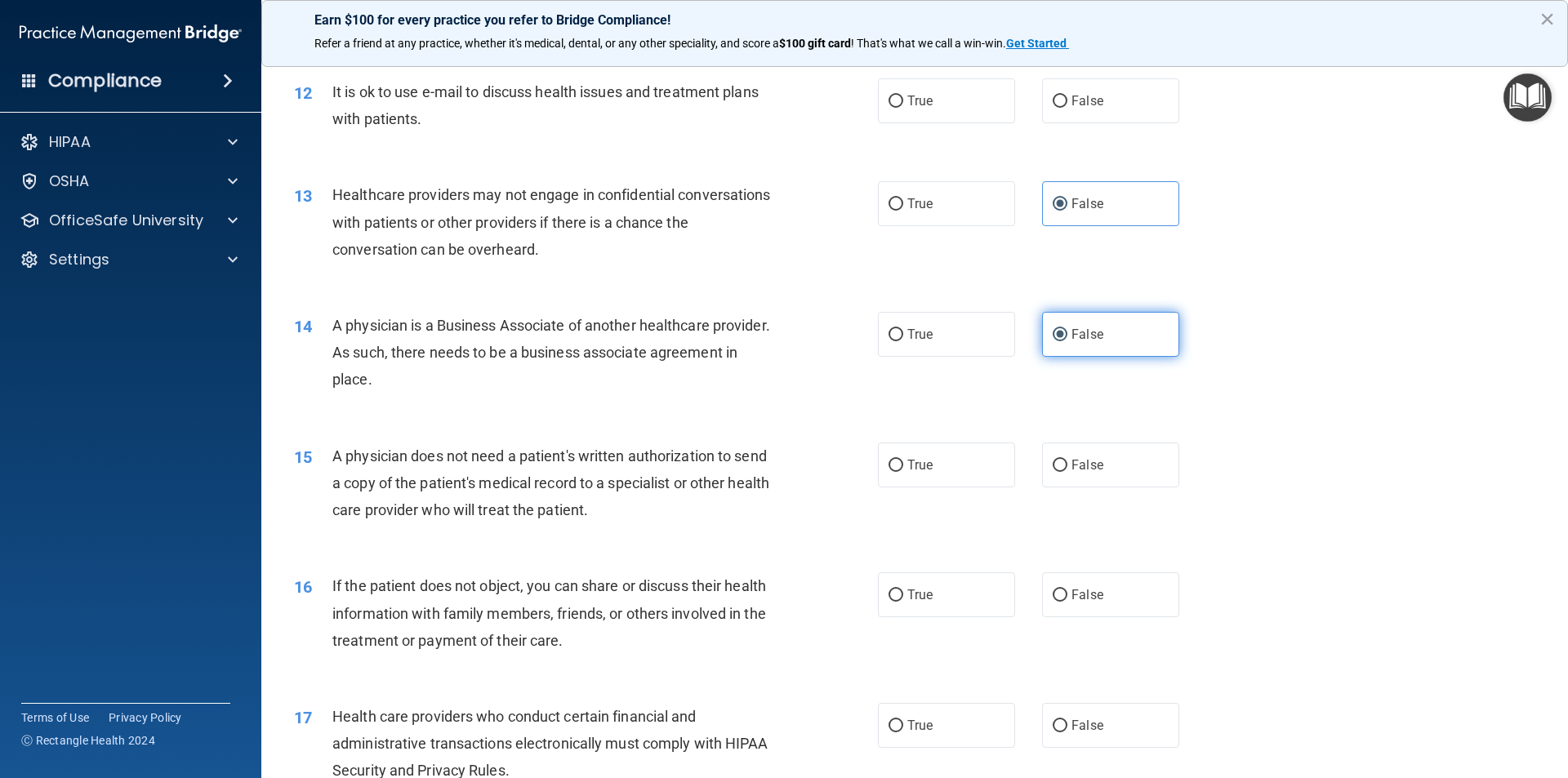
scroll to position [1444, 0]
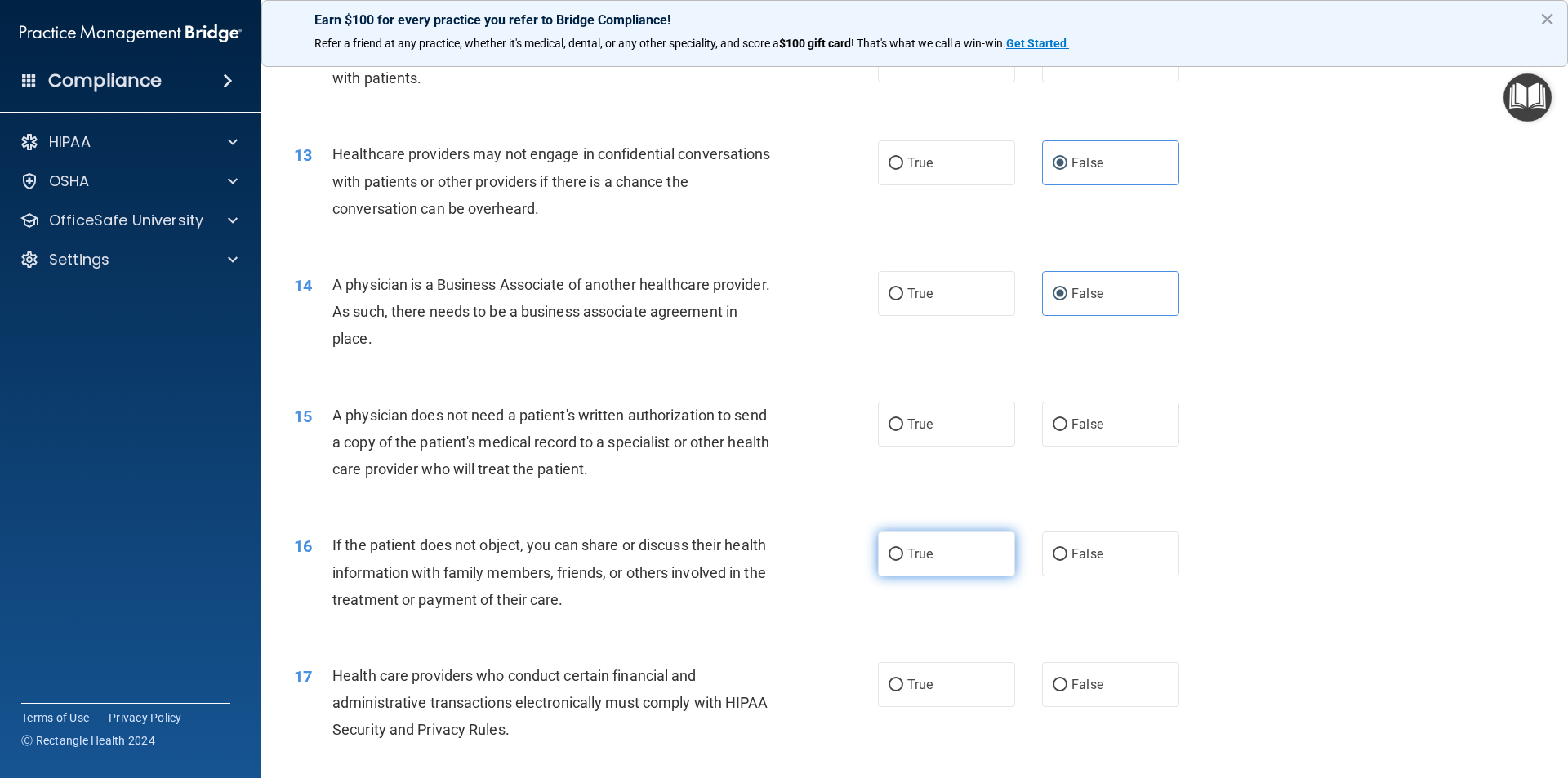
click at [927, 546] on span "True" at bounding box center [919, 554] width 25 height 16
click at [904, 548] on input "True" at bounding box center [896, 554] width 15 height 12
radio input "true"
click at [927, 546] on span "True" at bounding box center [919, 554] width 25 height 16
click at [904, 548] on input "True" at bounding box center [896, 554] width 15 height 12
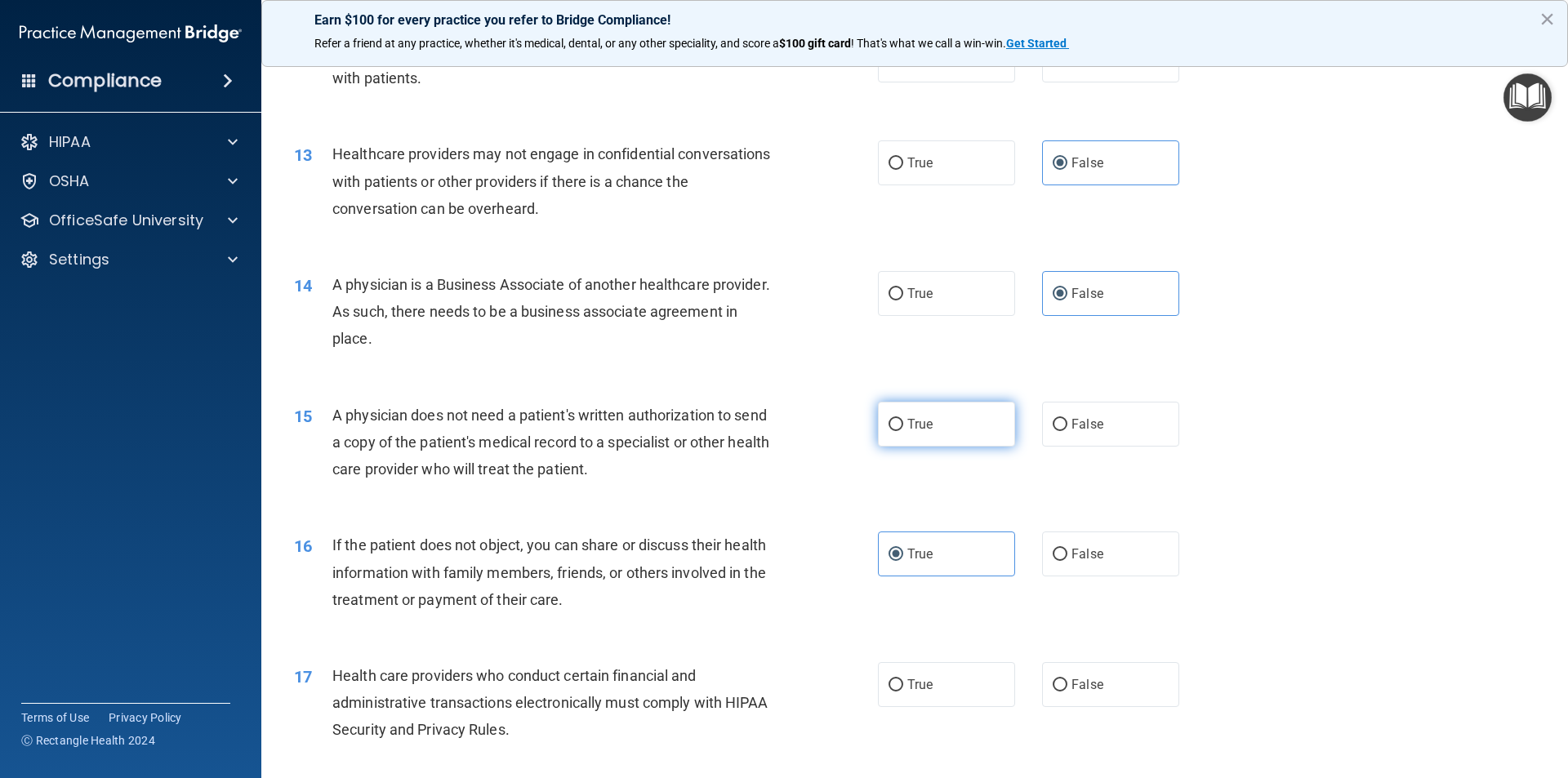
click at [927, 442] on label "True" at bounding box center [947, 424] width 137 height 45
click at [904, 431] on input "True" at bounding box center [896, 424] width 15 height 12
radio input "true"
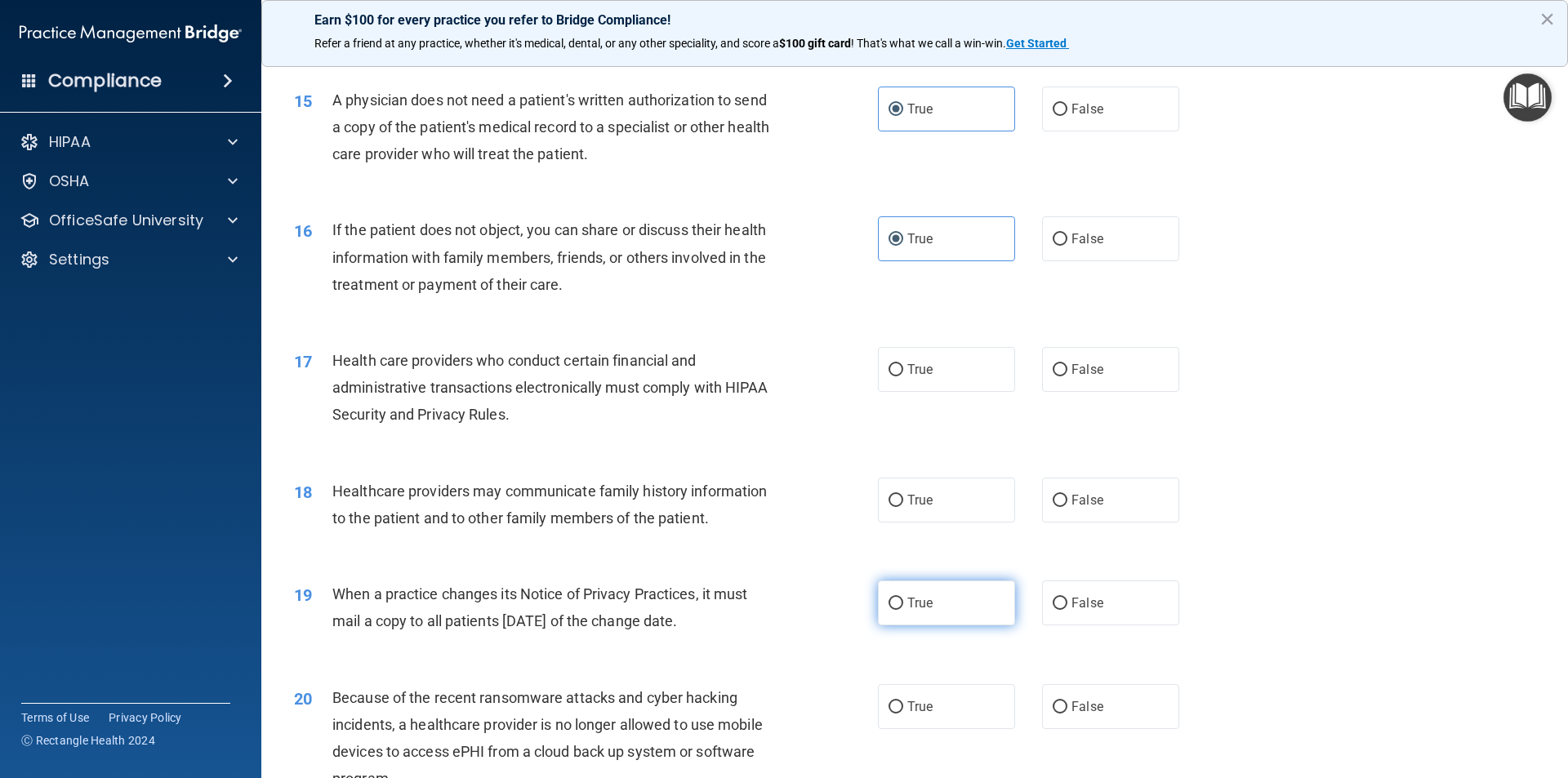
scroll to position [1771, 0]
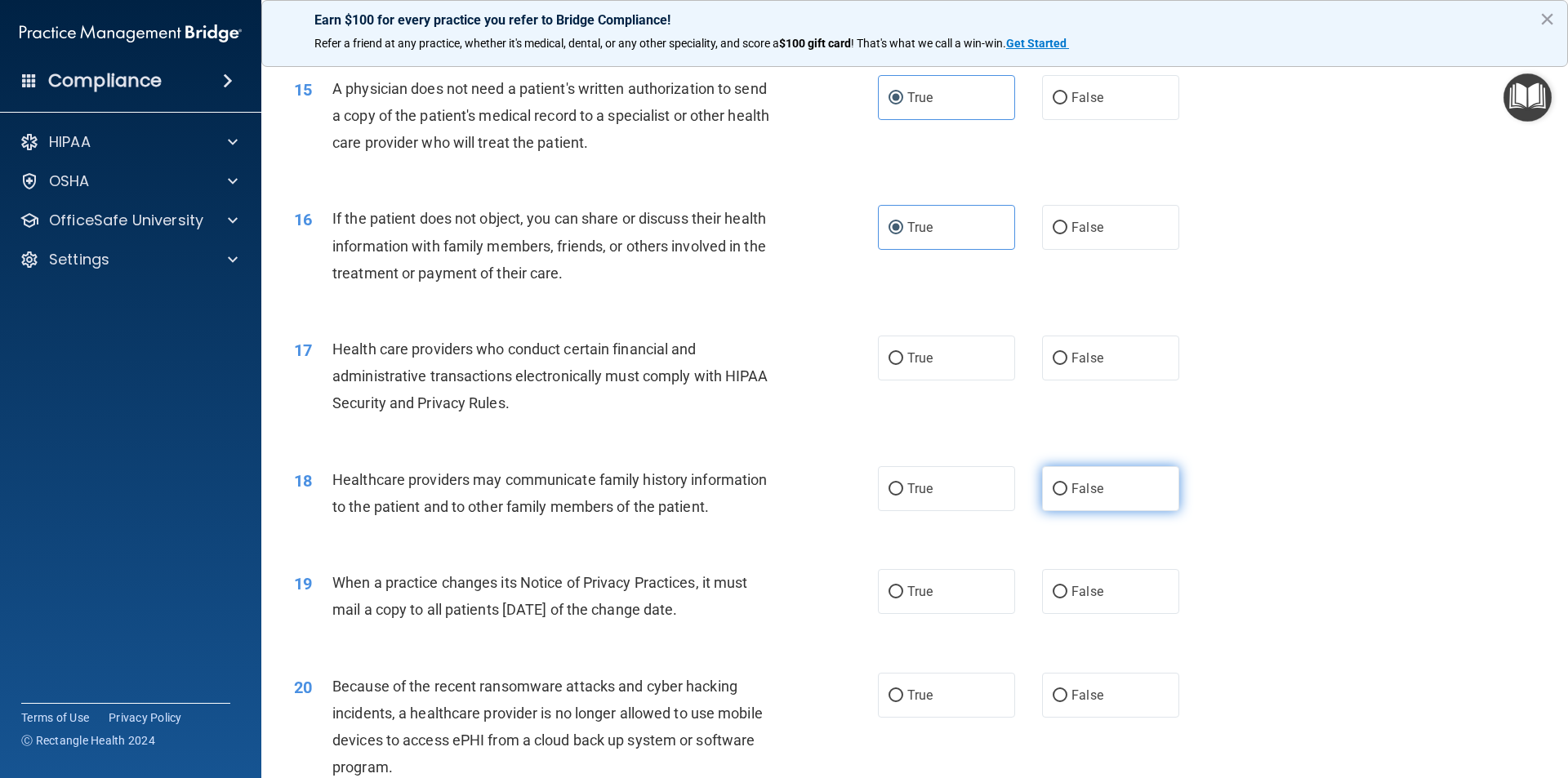
drag, startPoint x: 1070, startPoint y: 474, endPoint x: 1088, endPoint y: 484, distance: 20.6
click at [1076, 476] on label "False" at bounding box center [1110, 488] width 137 height 45
click at [1074, 493] on span "False" at bounding box center [1088, 488] width 32 height 16
click at [1067, 493] on input "False" at bounding box center [1061, 488] width 15 height 12
radio input "true"
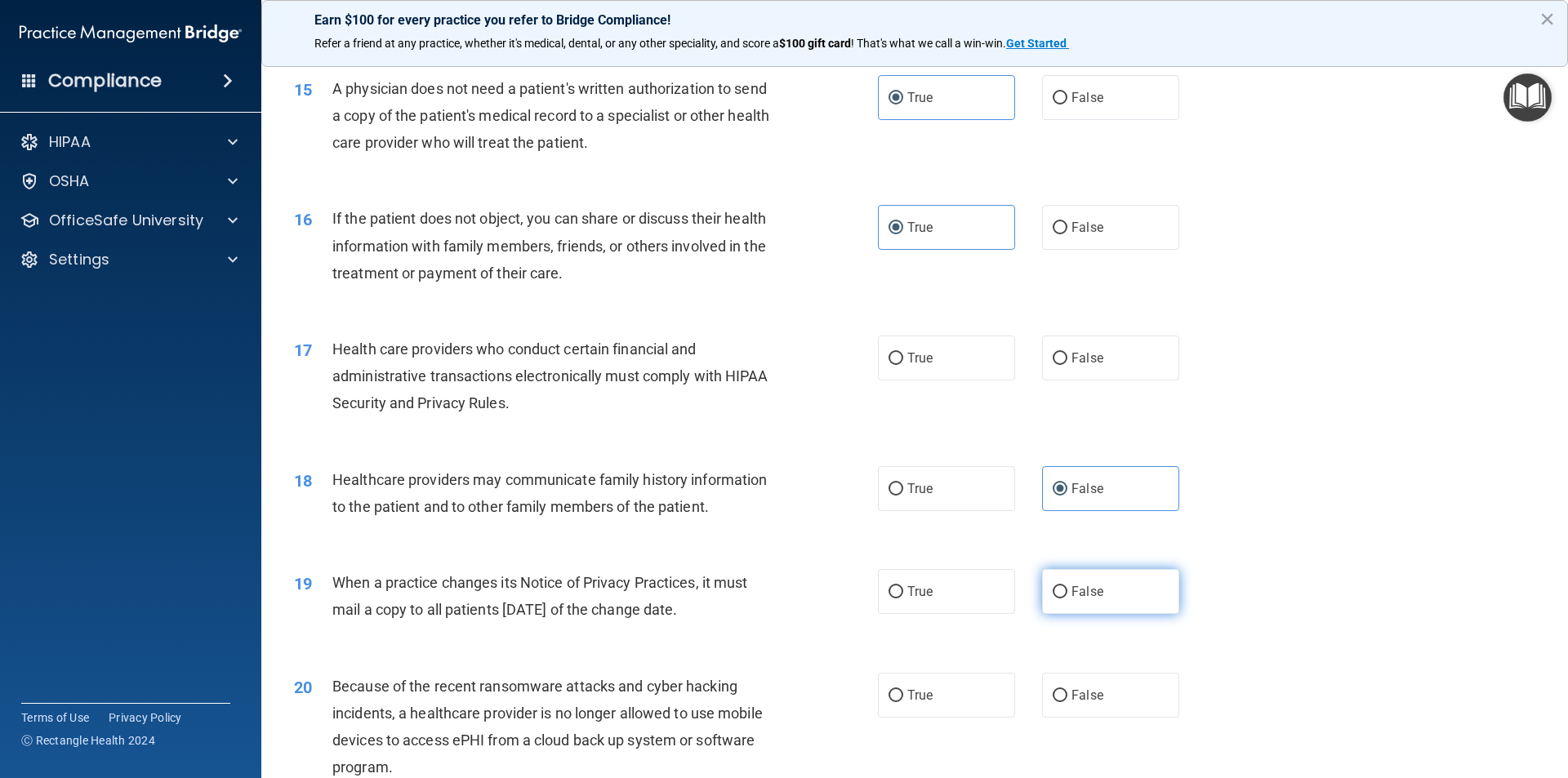
click at [1078, 585] on span "False" at bounding box center [1088, 591] width 32 height 16
click at [1067, 587] on input "False" at bounding box center [1061, 592] width 15 height 12
radio input "true"
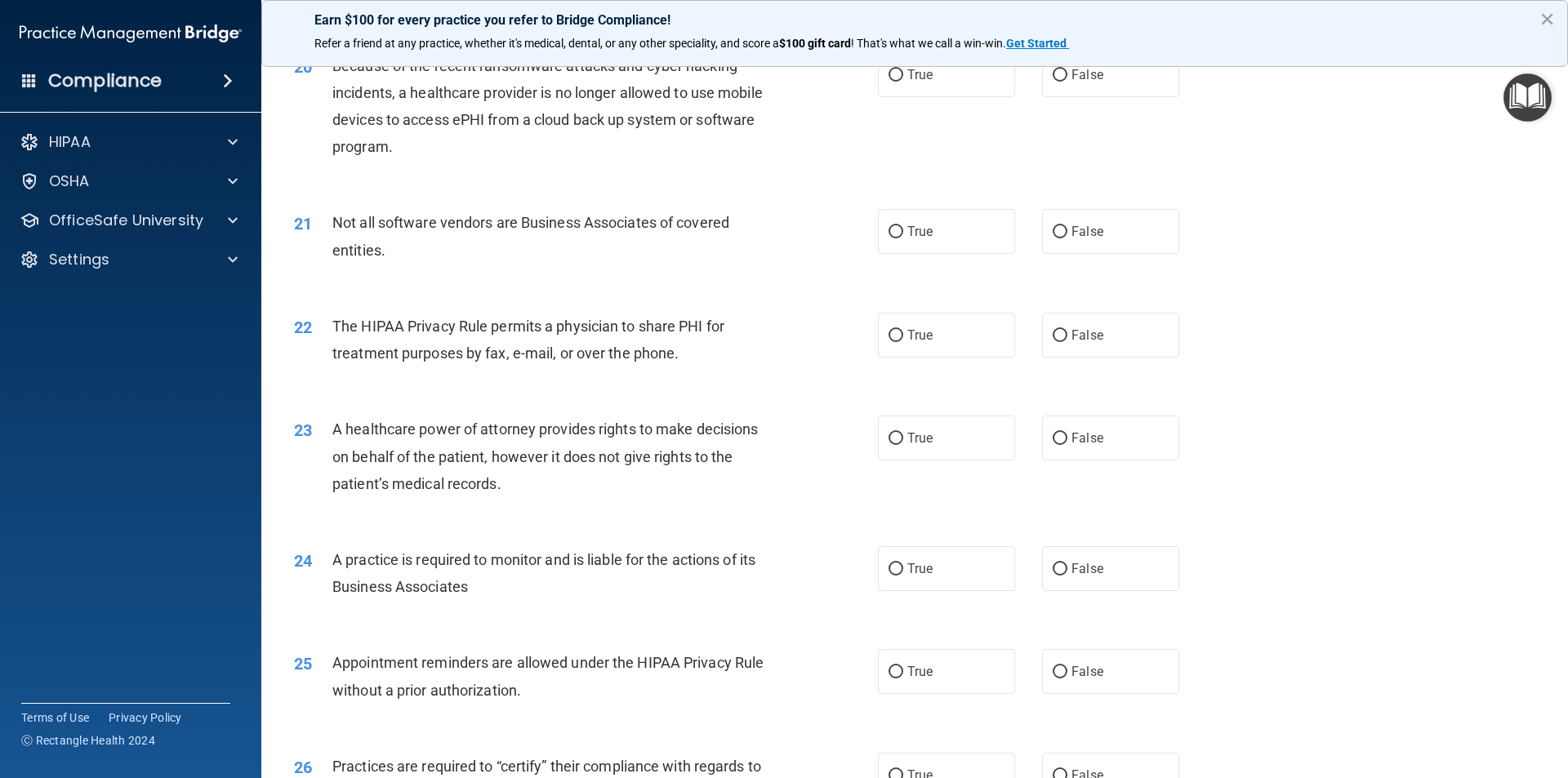
scroll to position [2342, 0]
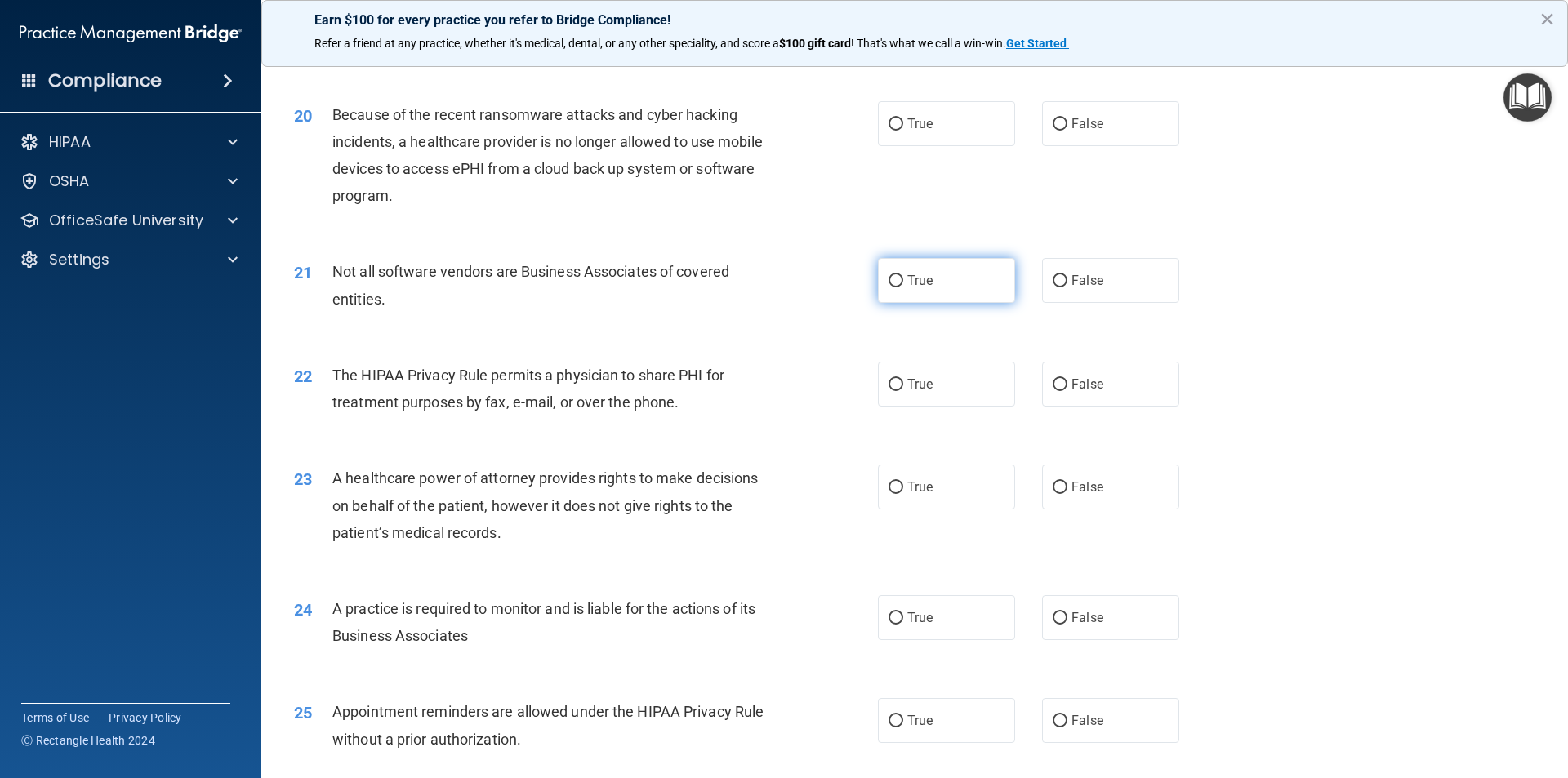
click at [895, 293] on label "True" at bounding box center [947, 280] width 137 height 45
click at [895, 288] on input "True" at bounding box center [896, 281] width 15 height 12
radio input "true"
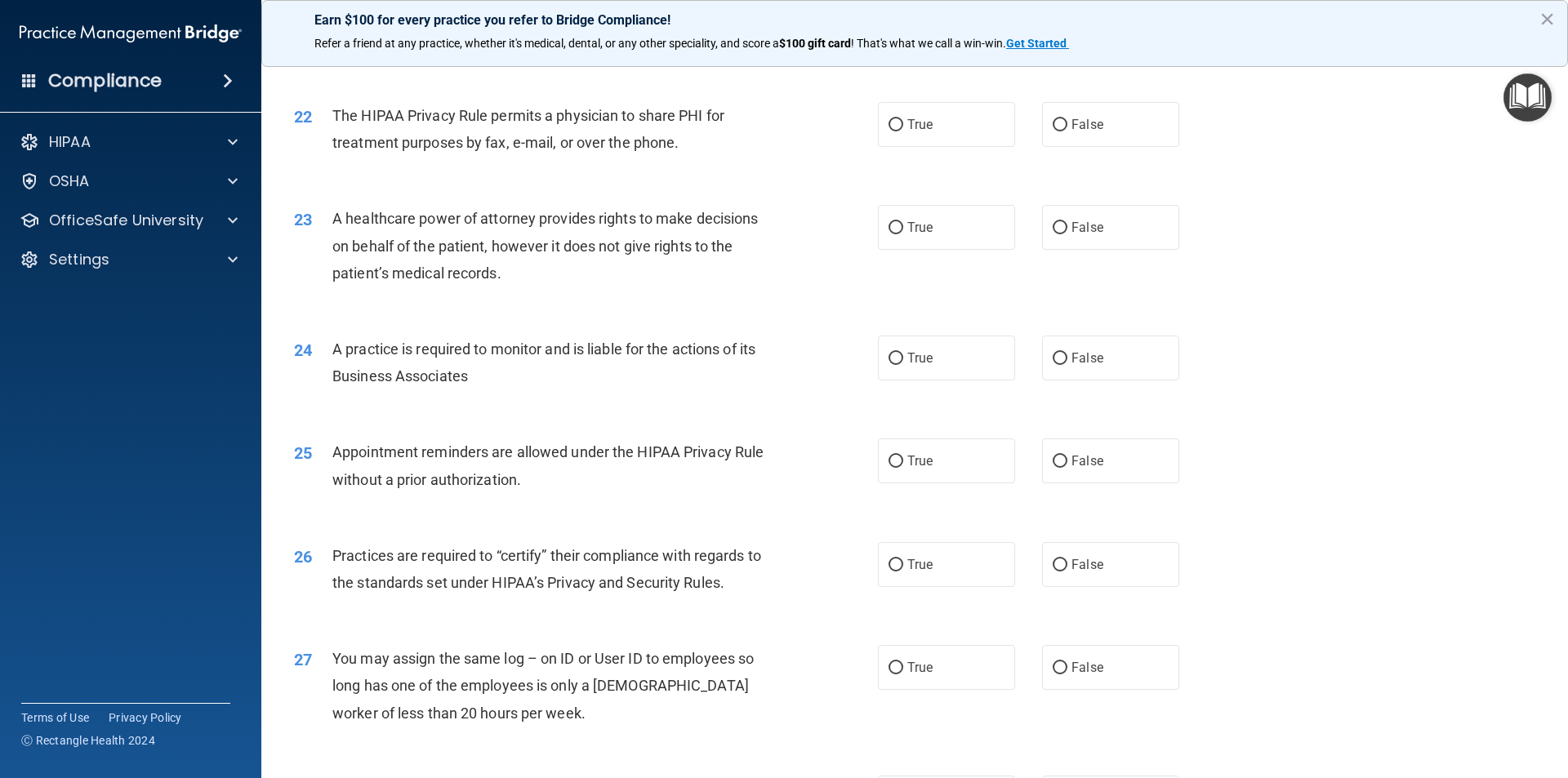
scroll to position [2751, 0]
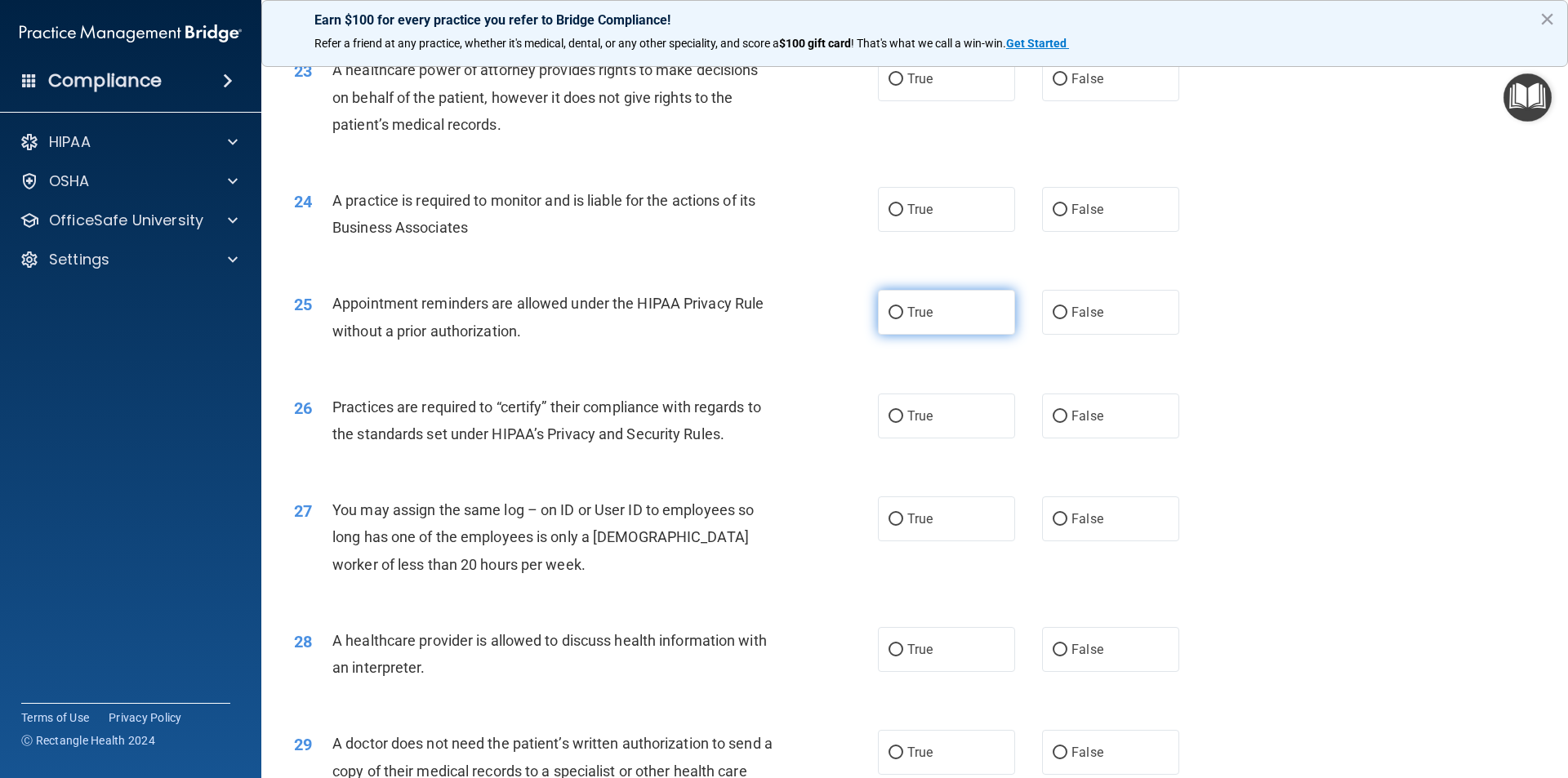
click at [948, 314] on label "True" at bounding box center [947, 312] width 137 height 45
click at [904, 314] on input "True" at bounding box center [896, 313] width 15 height 12
radio input "true"
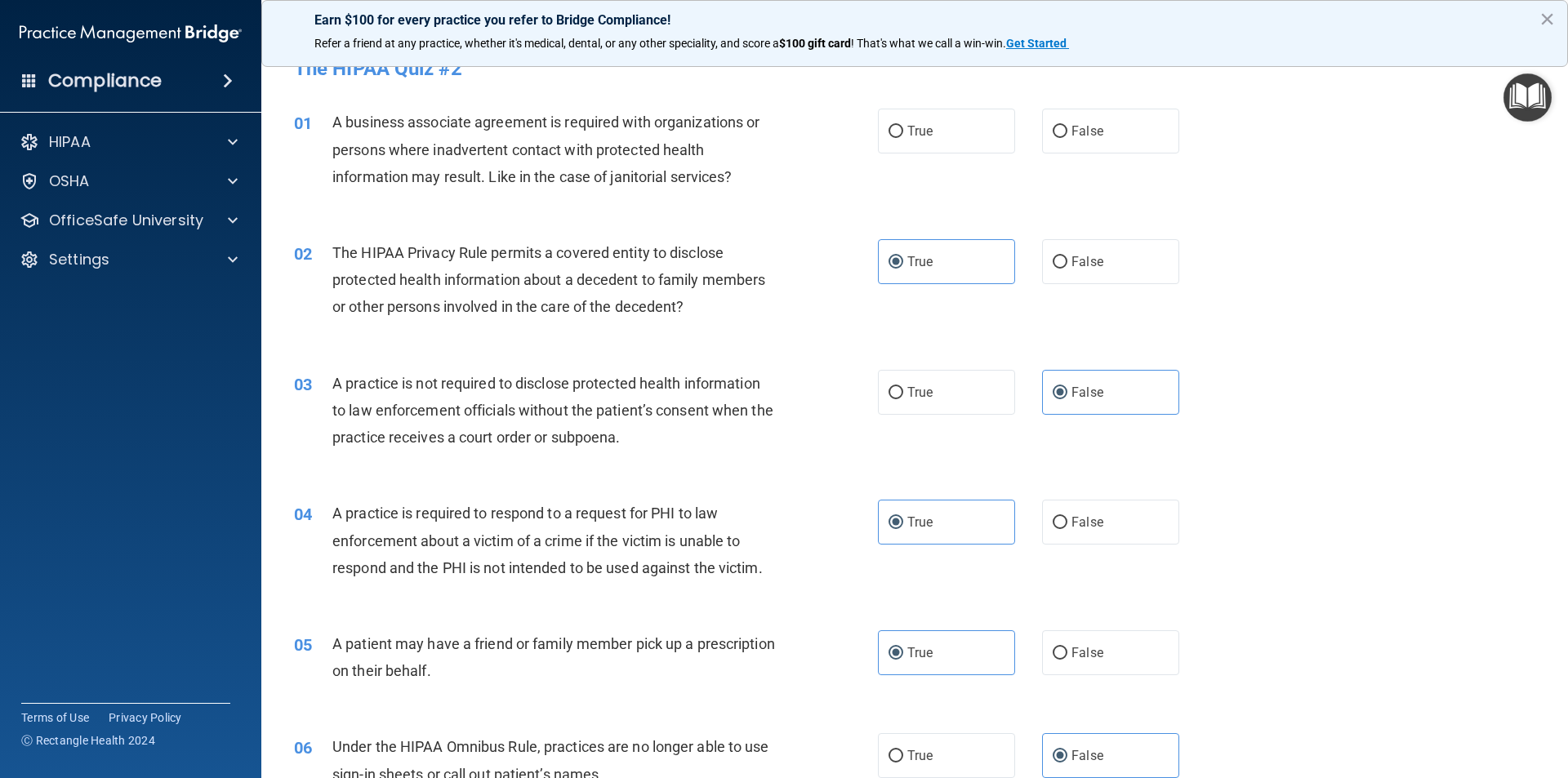
scroll to position [0, 0]
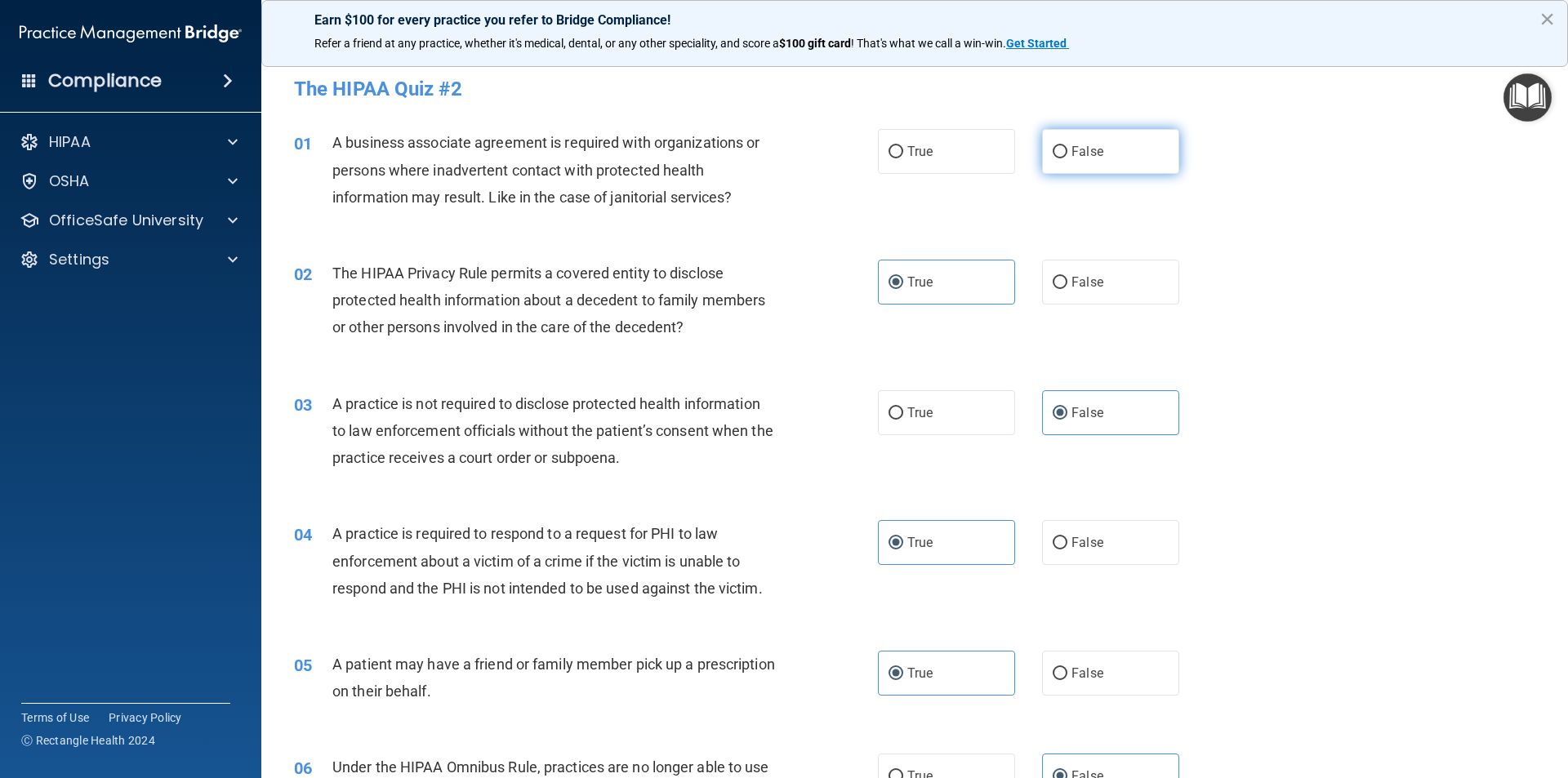
click at [1080, 139] on label "False" at bounding box center [1110, 151] width 137 height 45
click at [1067, 146] on input "False" at bounding box center [1061, 151] width 15 height 12
radio input "true"
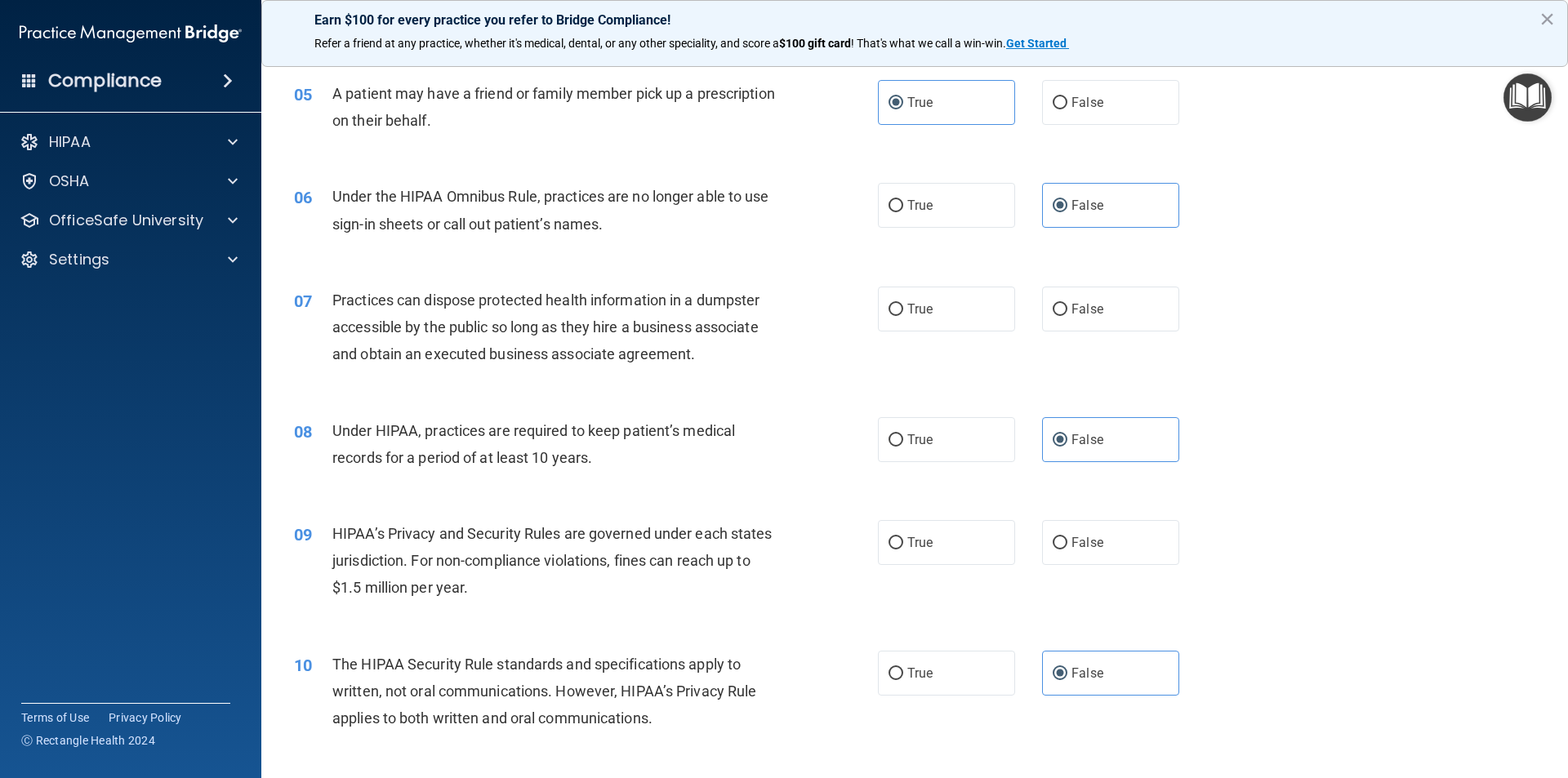
scroll to position [572, 0]
click at [1077, 309] on span "False" at bounding box center [1088, 308] width 32 height 16
click at [1067, 309] on input "False" at bounding box center [1061, 308] width 15 height 12
radio input "true"
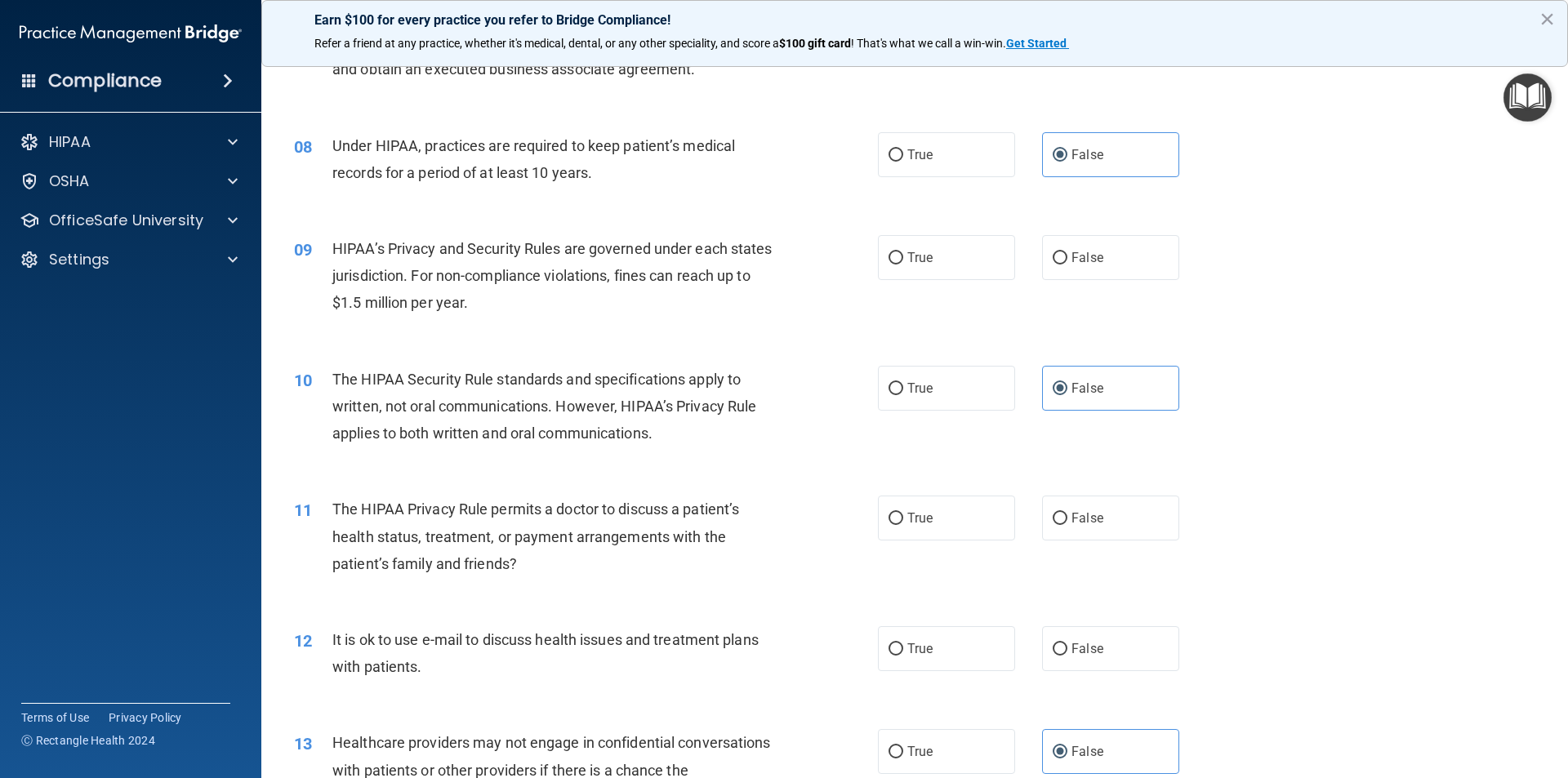
scroll to position [898, 0]
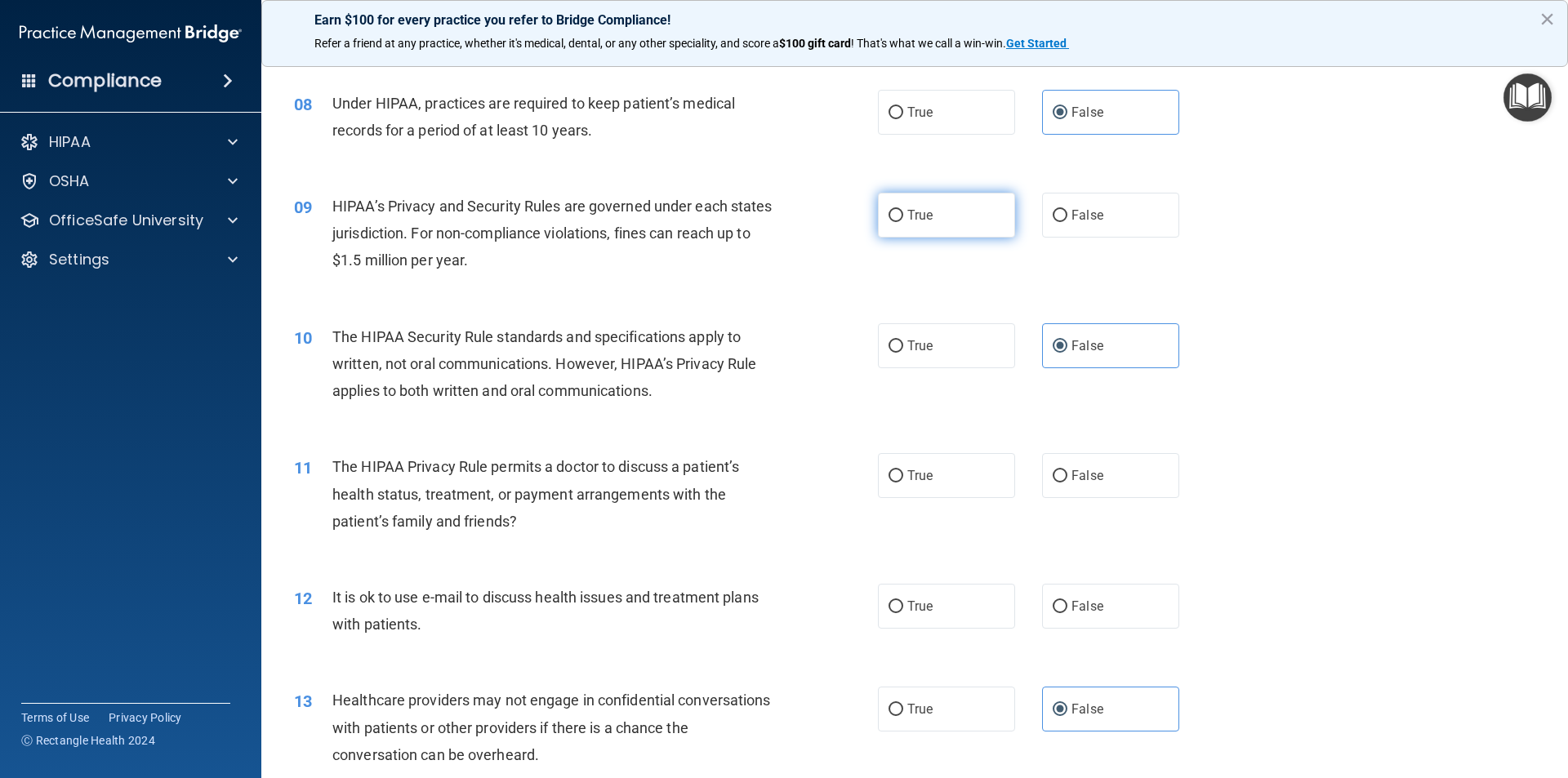
click at [946, 220] on label "True" at bounding box center [947, 215] width 137 height 45
click at [904, 220] on input "True" at bounding box center [896, 216] width 15 height 12
radio input "true"
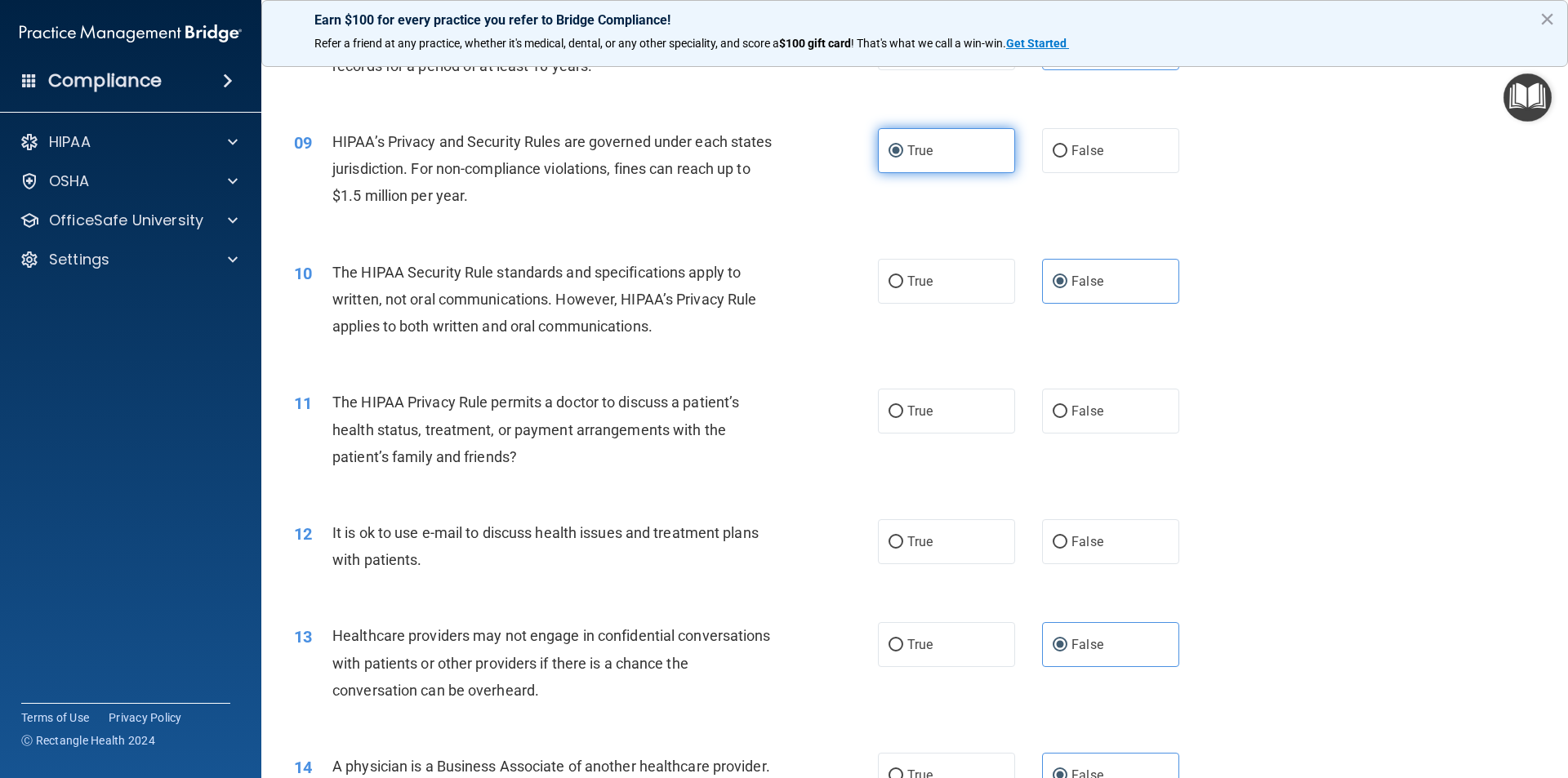
scroll to position [1061, 0]
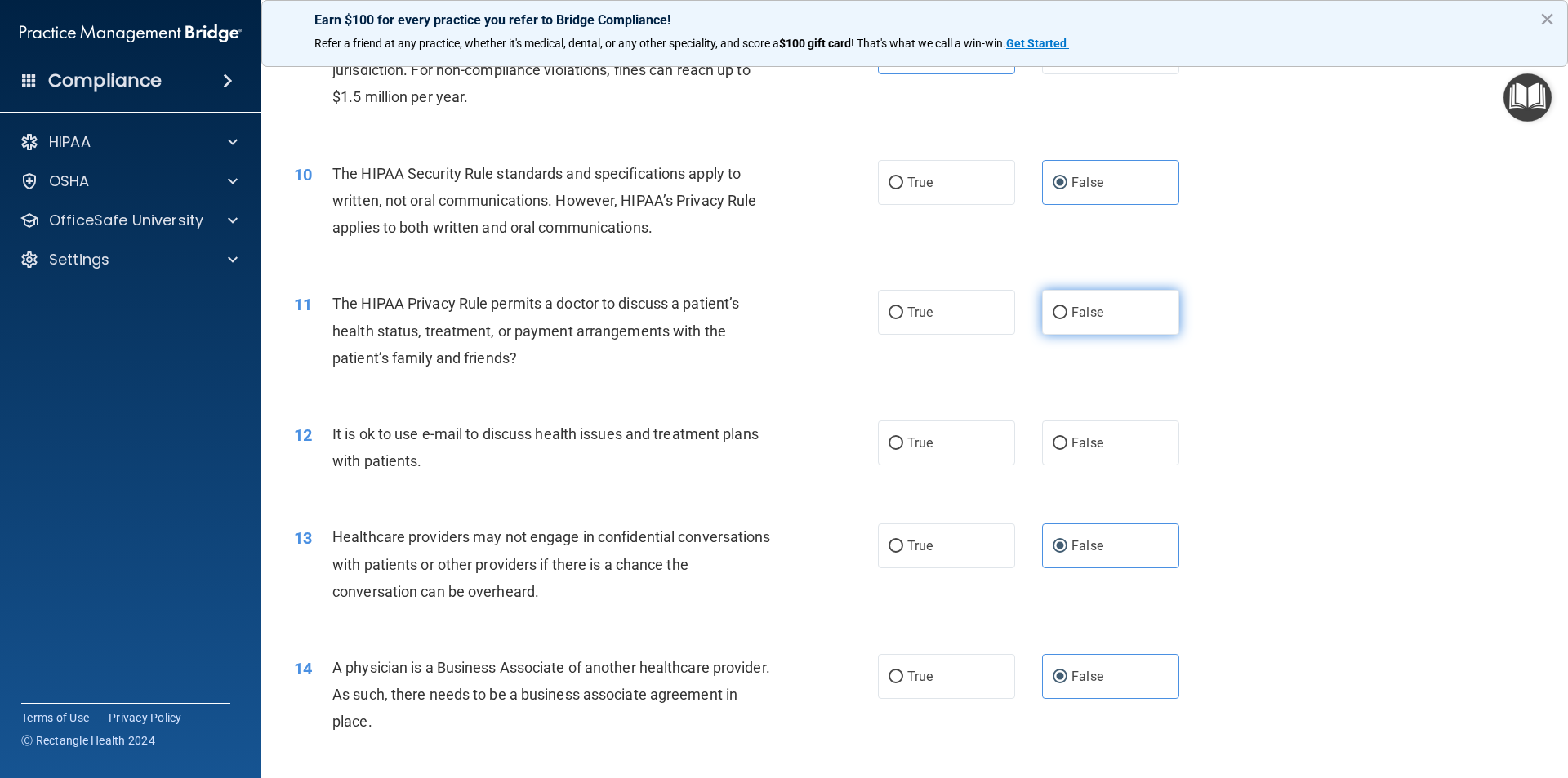
click at [1063, 314] on label "False" at bounding box center [1110, 312] width 137 height 45
click at [1063, 314] on input "False" at bounding box center [1061, 313] width 15 height 12
radio input "true"
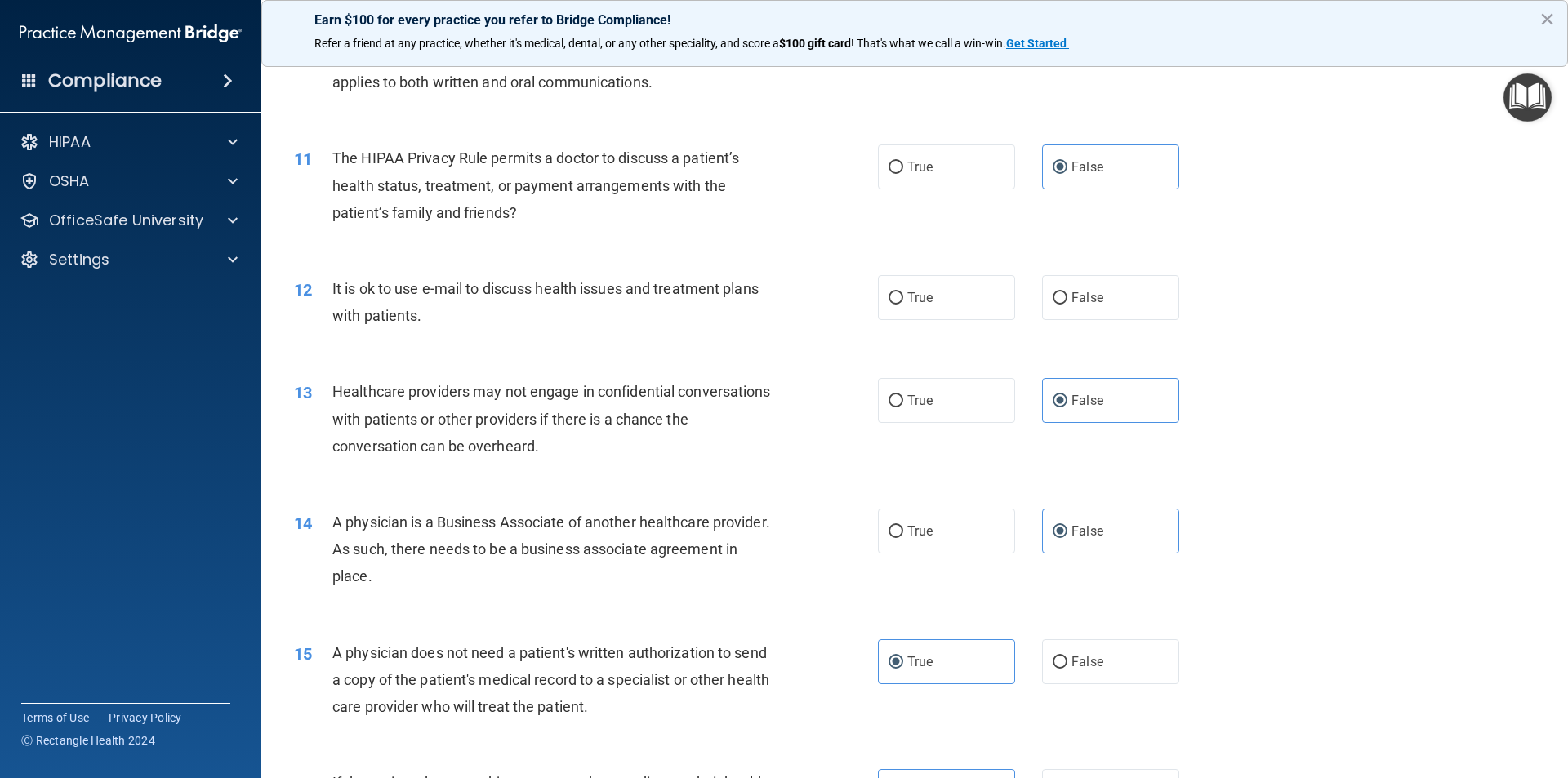
scroll to position [1224, 0]
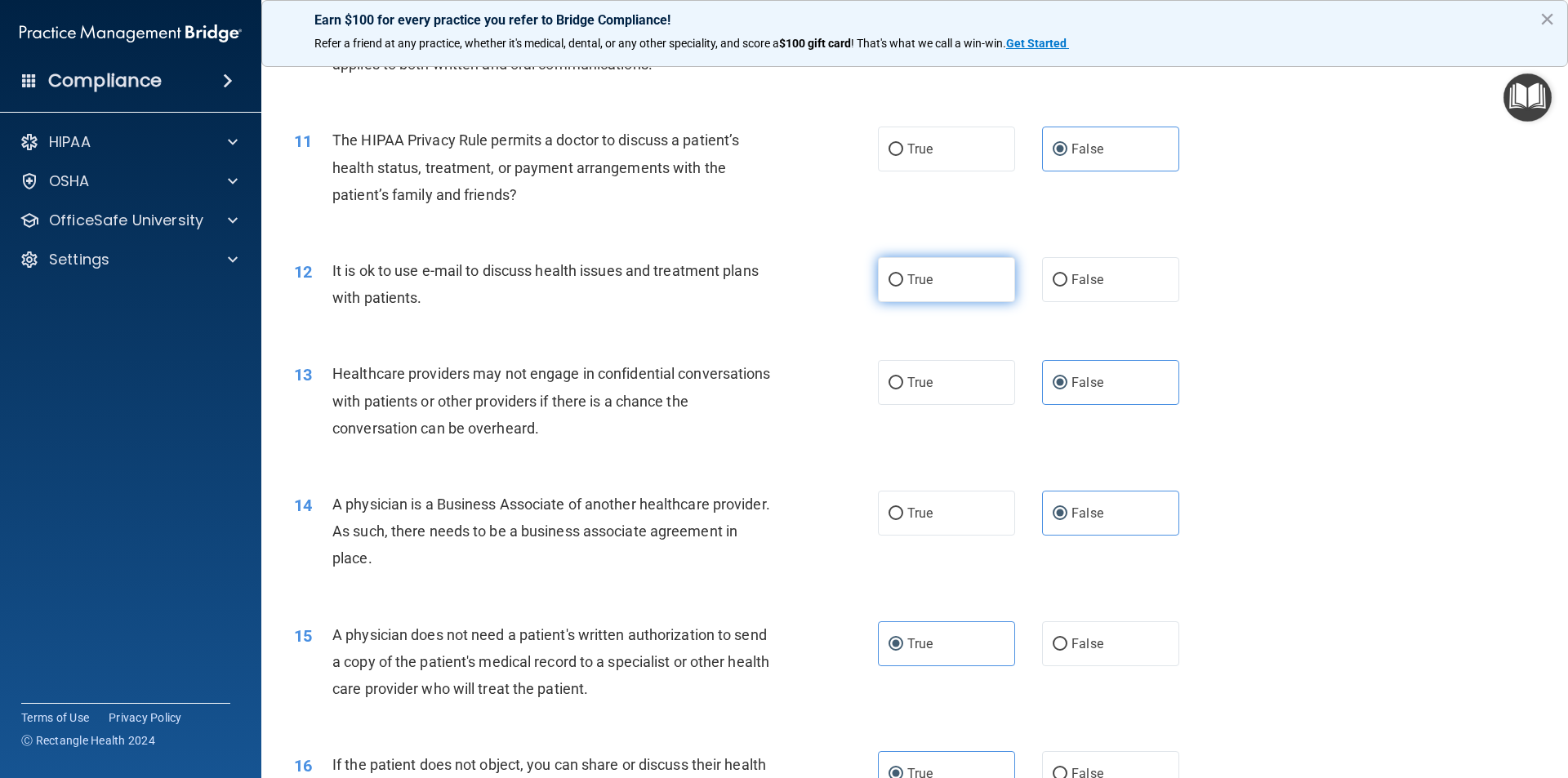
click at [961, 295] on label "True" at bounding box center [947, 279] width 137 height 45
click at [904, 287] on input "True" at bounding box center [896, 280] width 15 height 12
radio input "true"
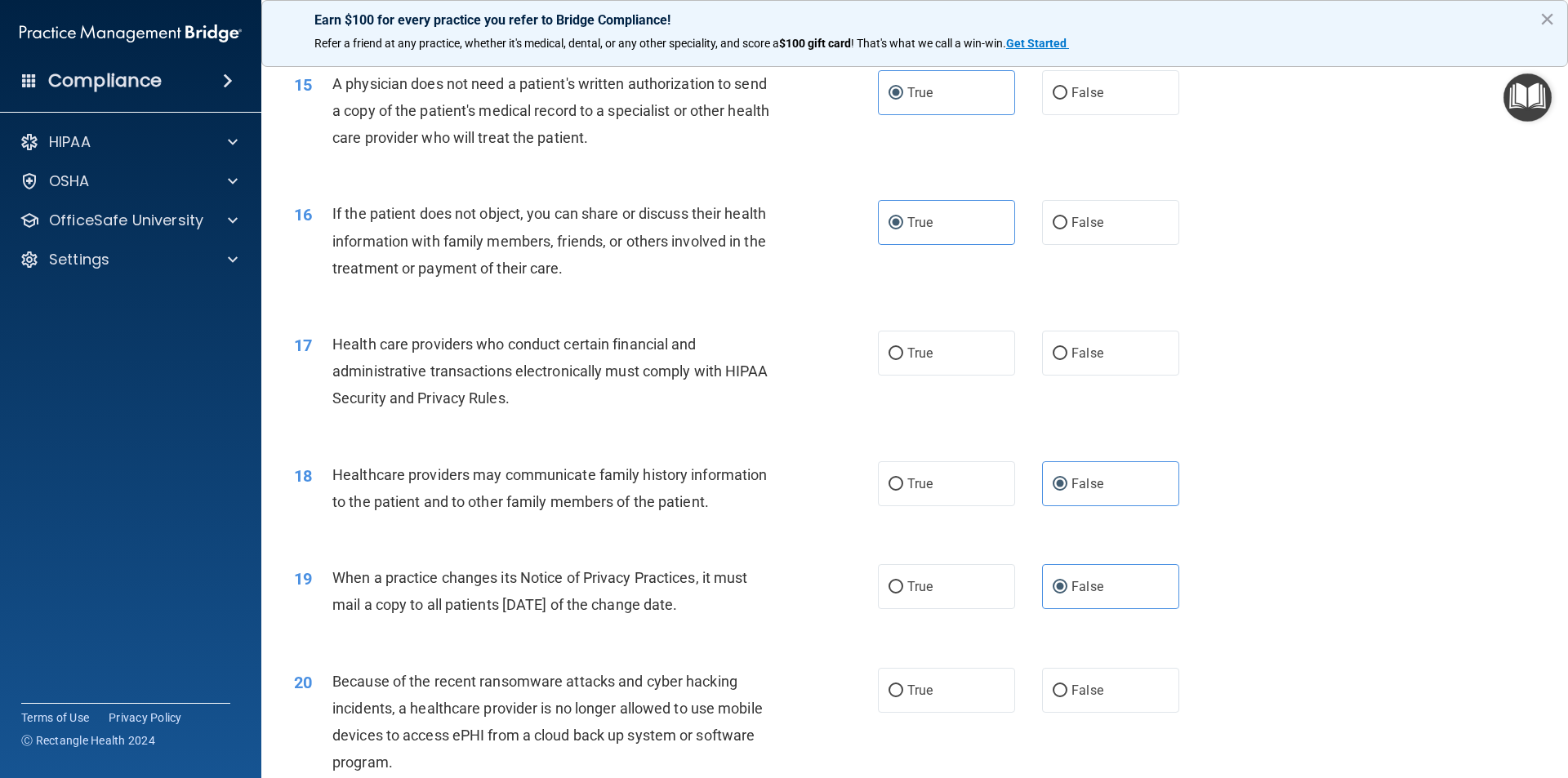
scroll to position [1796, 0]
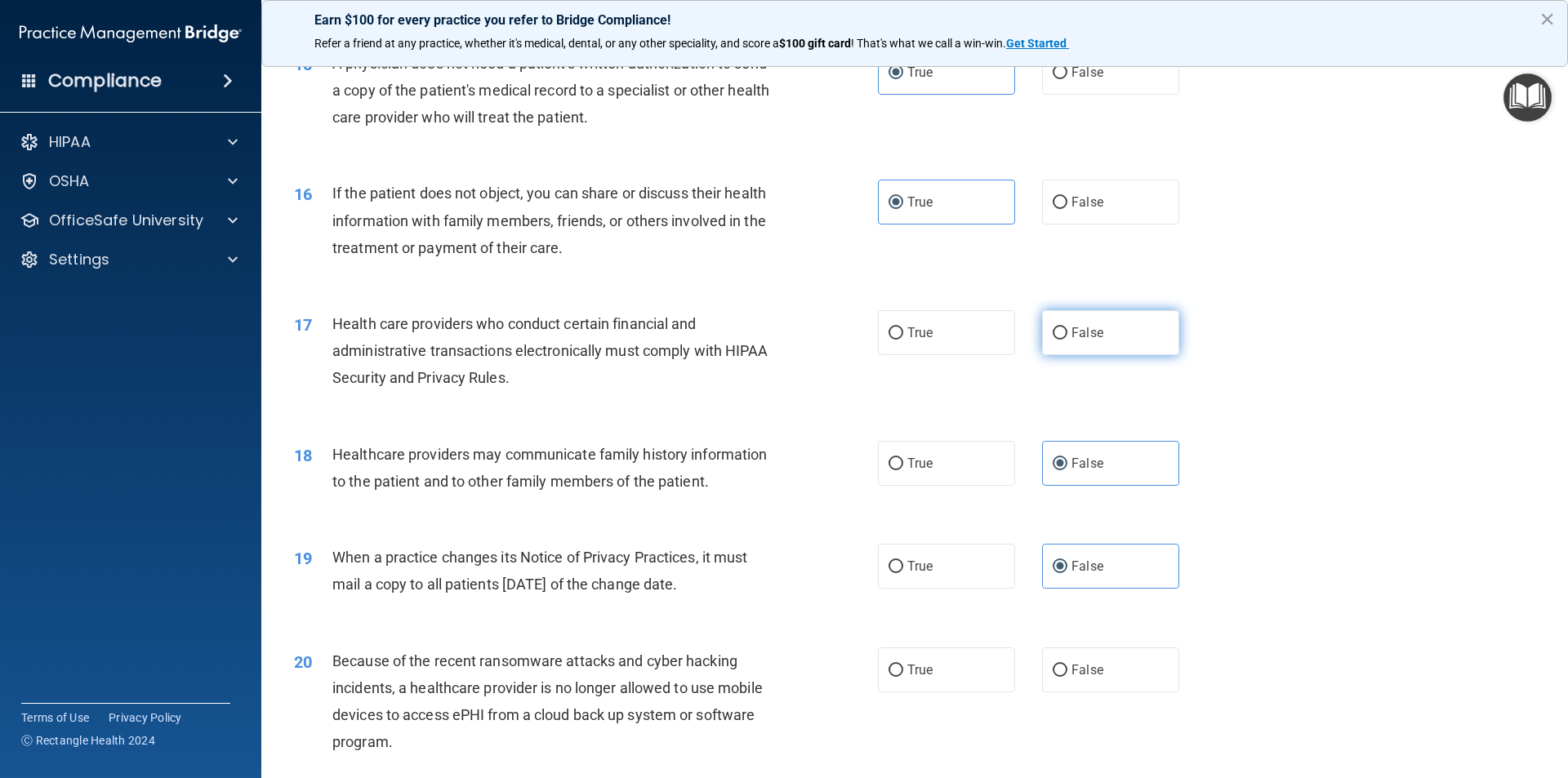
click at [1072, 332] on span "False" at bounding box center [1088, 332] width 32 height 16
click at [1067, 332] on input "False" at bounding box center [1061, 332] width 15 height 12
radio input "true"
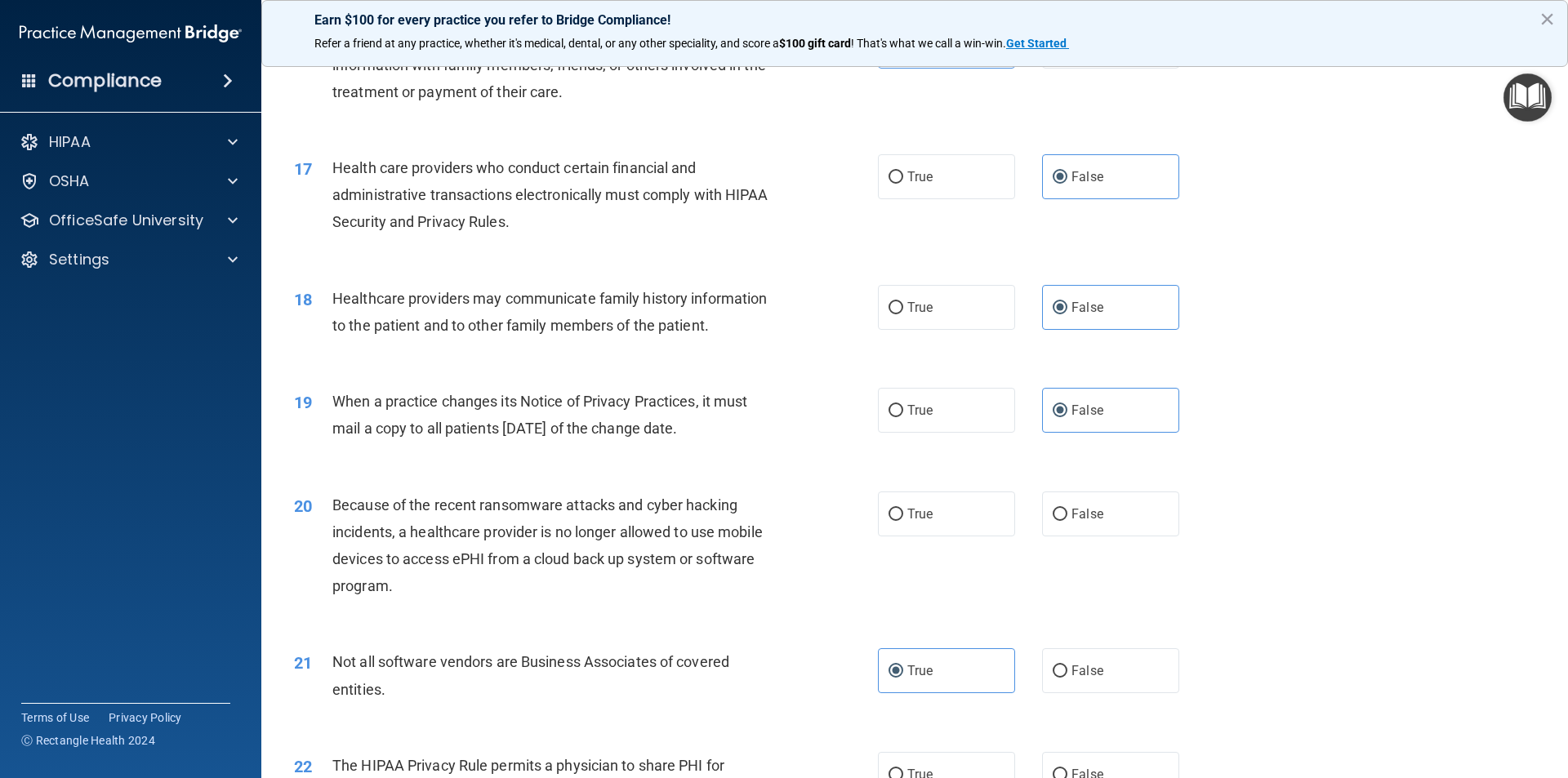
scroll to position [1959, 0]
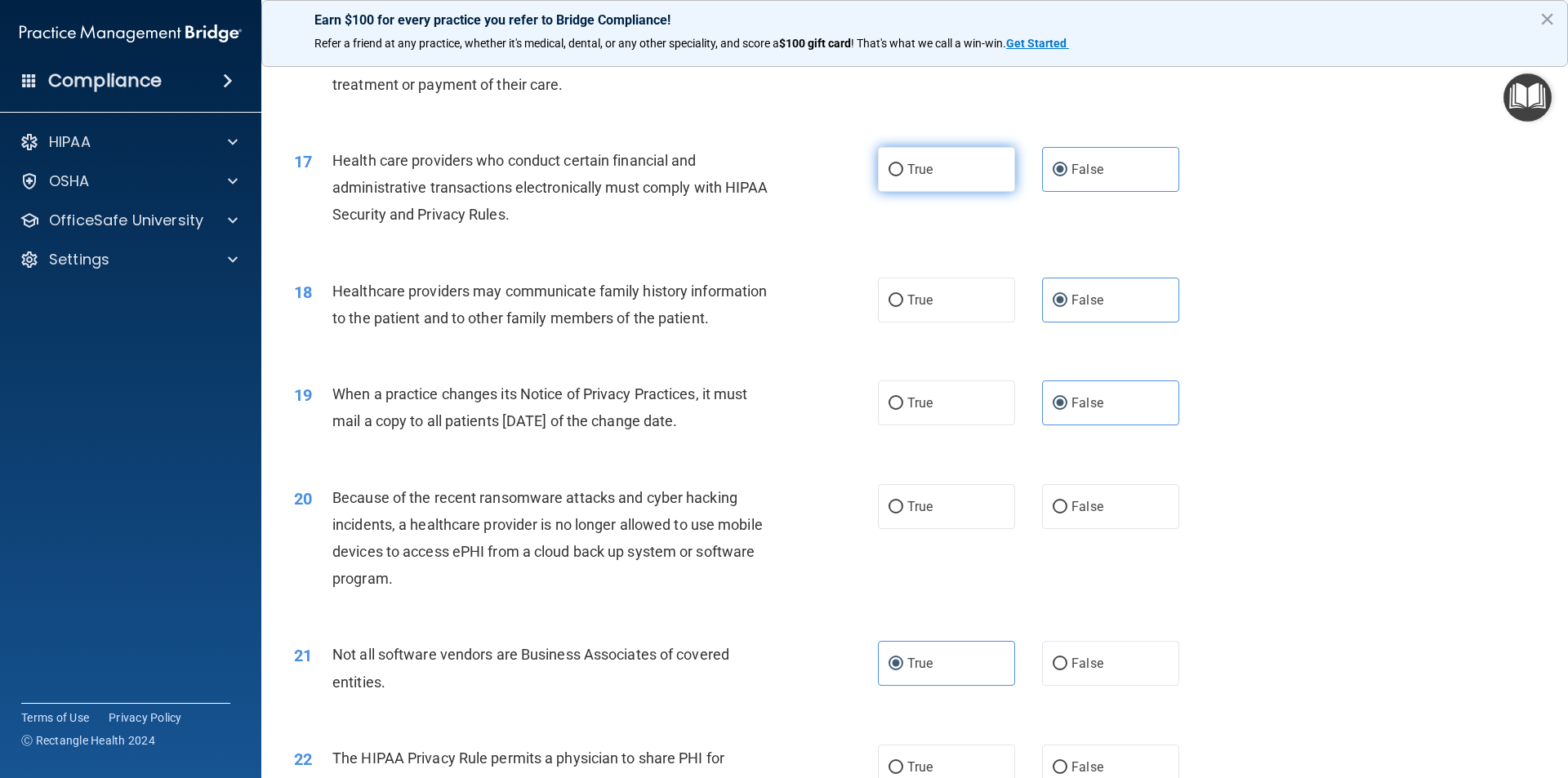
click at [958, 172] on label "True" at bounding box center [947, 169] width 137 height 45
click at [904, 172] on input "True" at bounding box center [896, 170] width 15 height 12
radio input "true"
radio input "false"
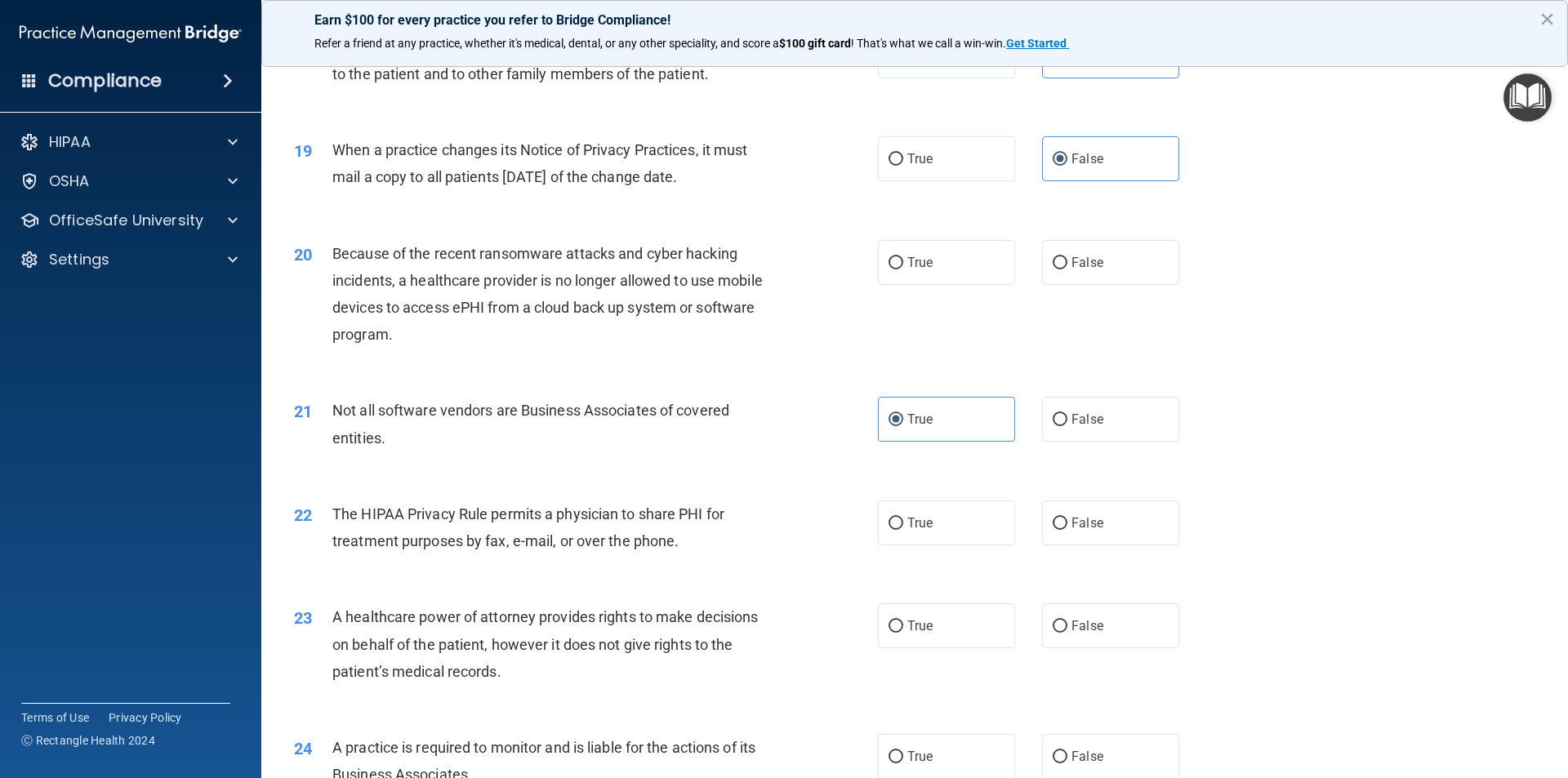
scroll to position [2204, 0]
click at [1063, 269] on label "False" at bounding box center [1110, 262] width 137 height 45
click at [1063, 269] on input "False" at bounding box center [1061, 262] width 15 height 12
radio input "true"
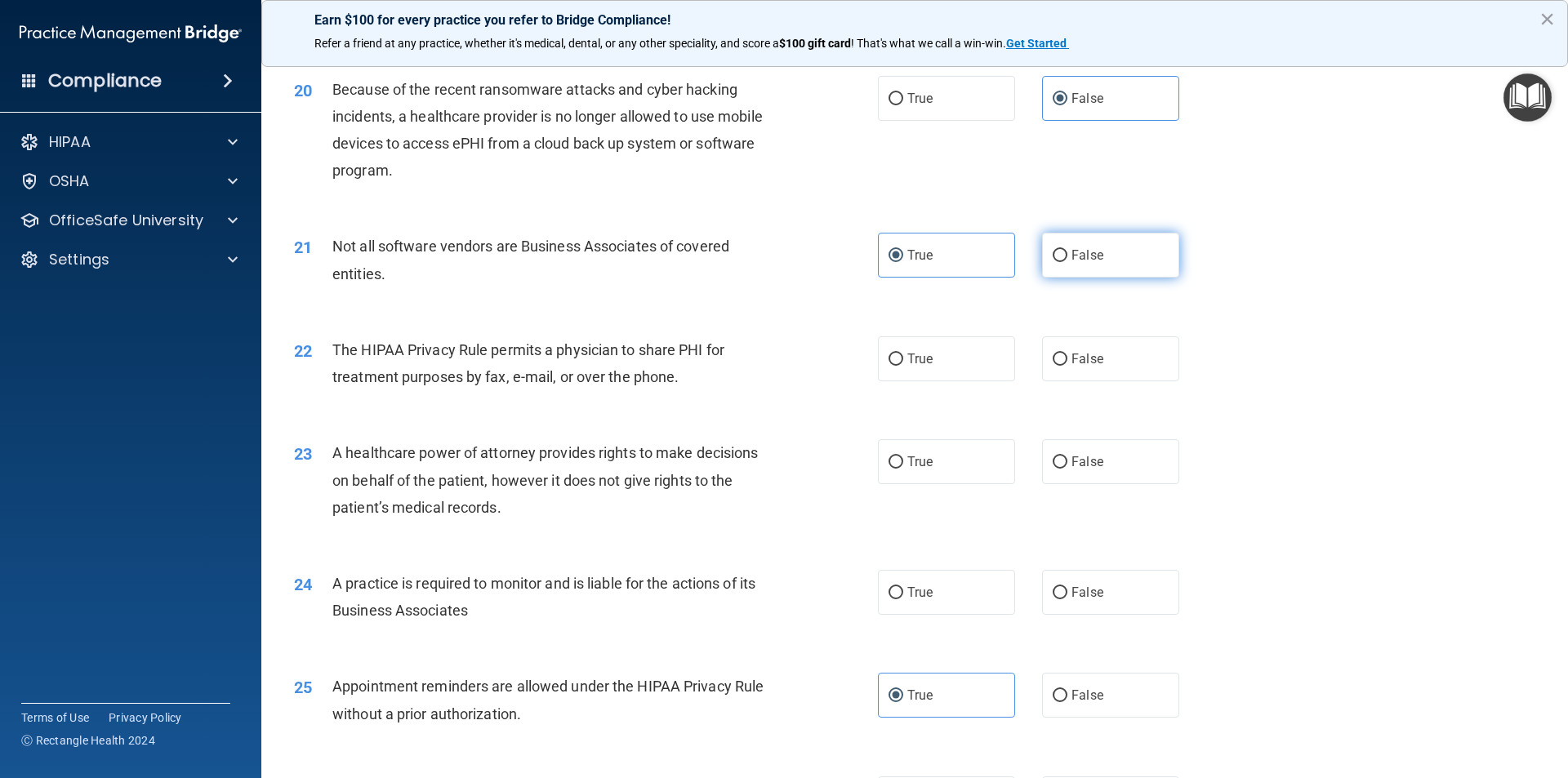
scroll to position [2449, 0]
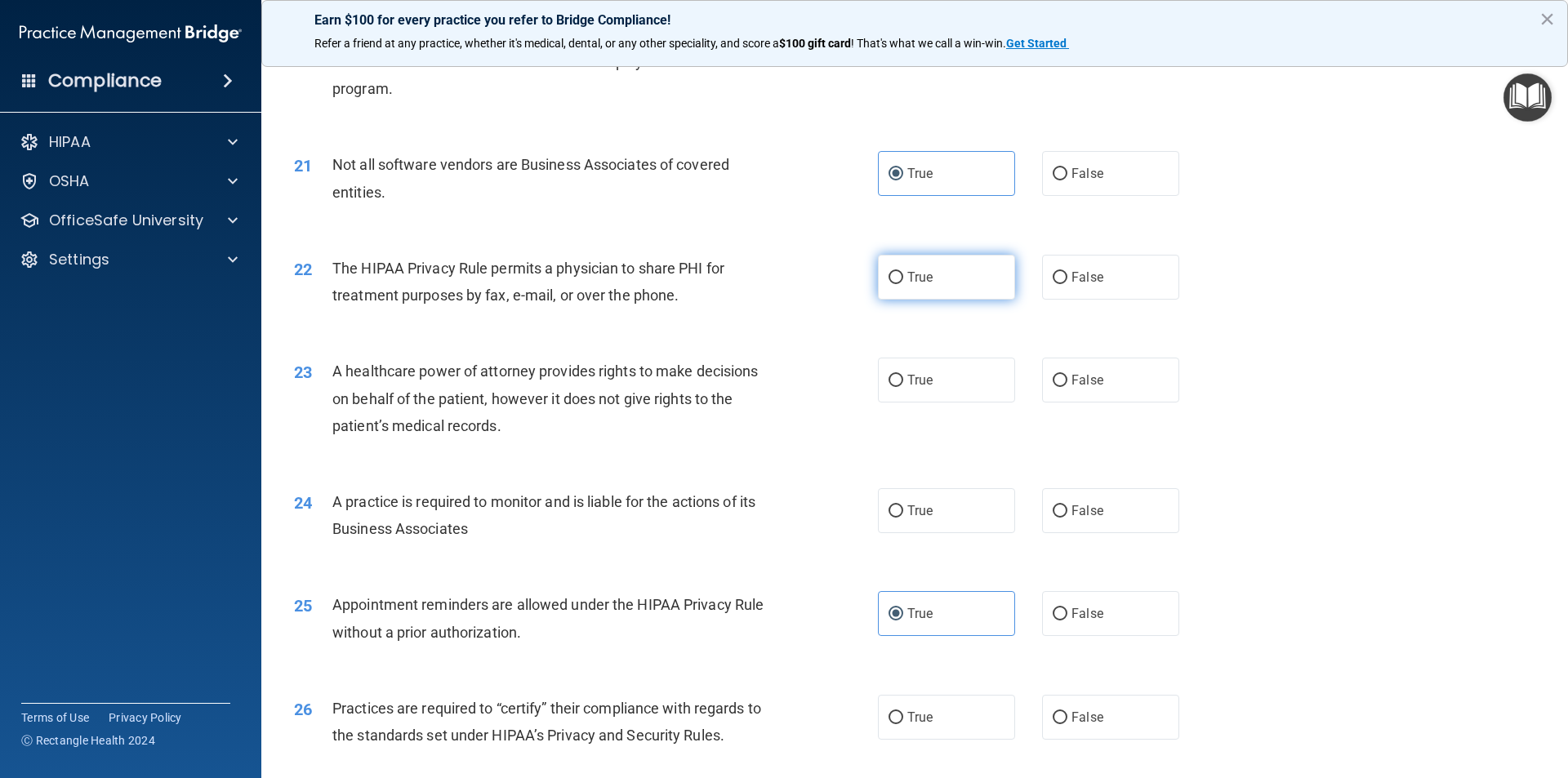
click at [933, 273] on label "True" at bounding box center [947, 277] width 137 height 45
click at [904, 273] on input "True" at bounding box center [896, 277] width 15 height 12
radio input "true"
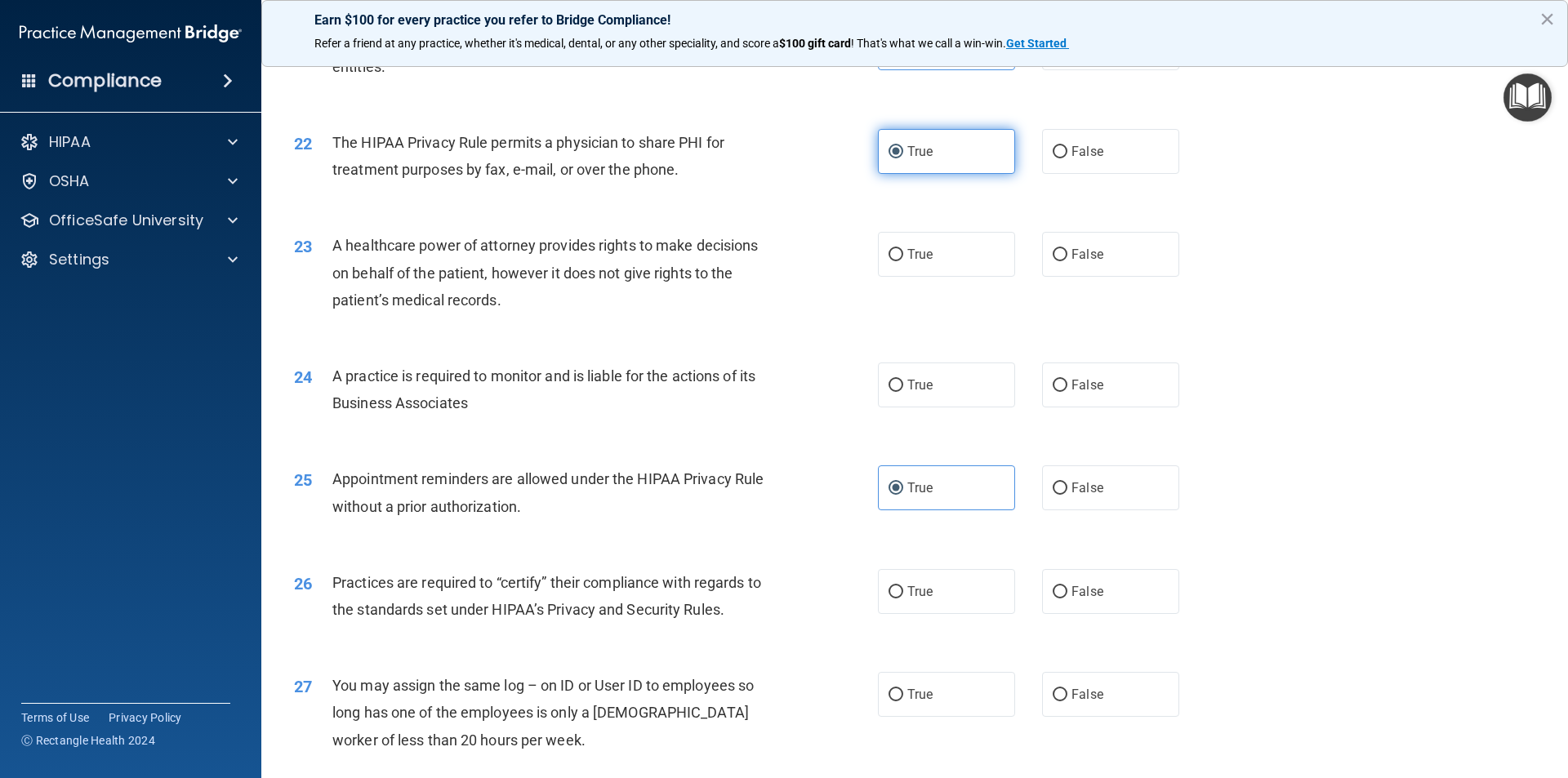
scroll to position [2612, 0]
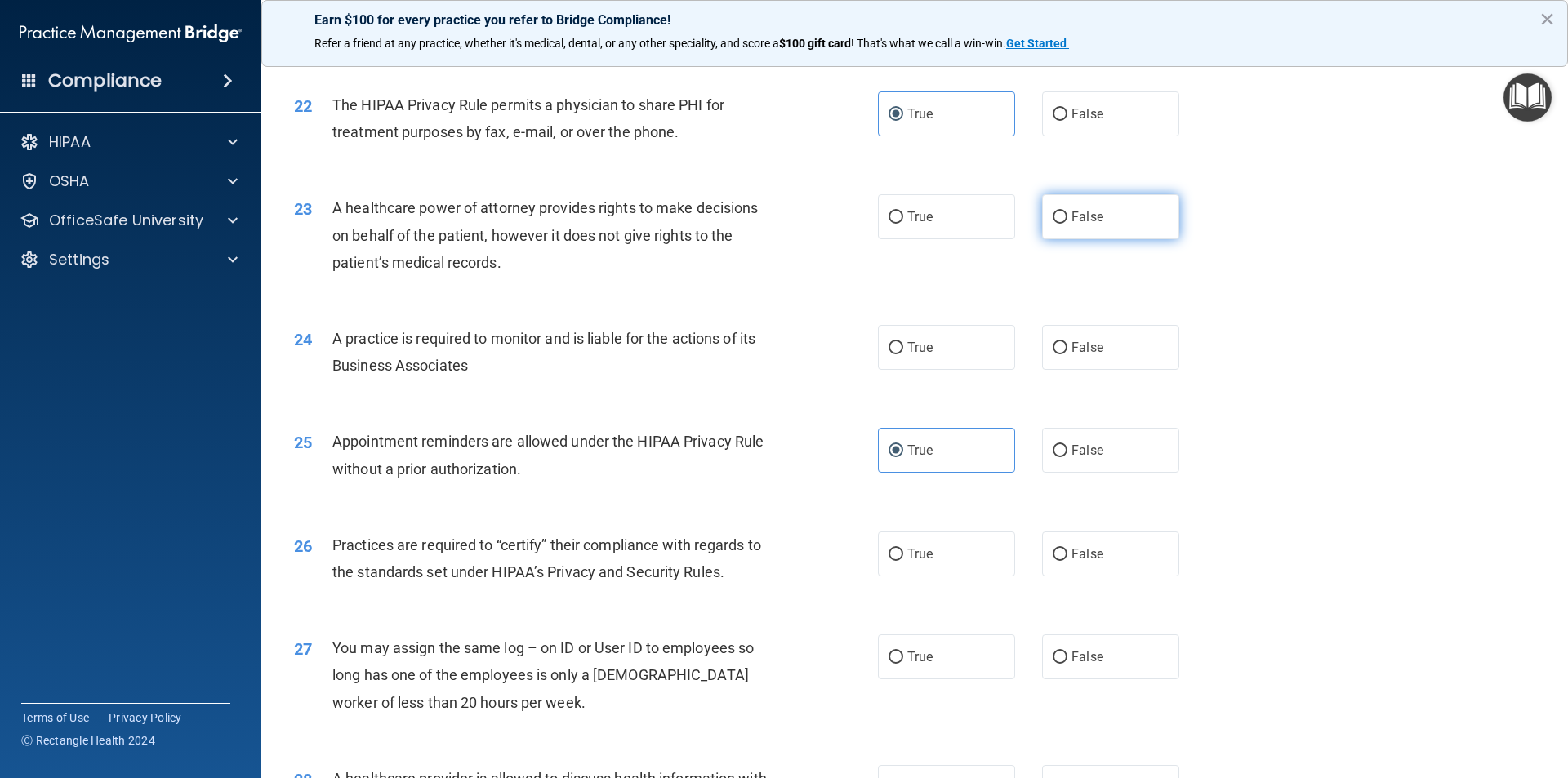
click at [1078, 208] on label "False" at bounding box center [1110, 217] width 137 height 45
click at [1067, 211] on input "False" at bounding box center [1061, 217] width 15 height 12
radio input "true"
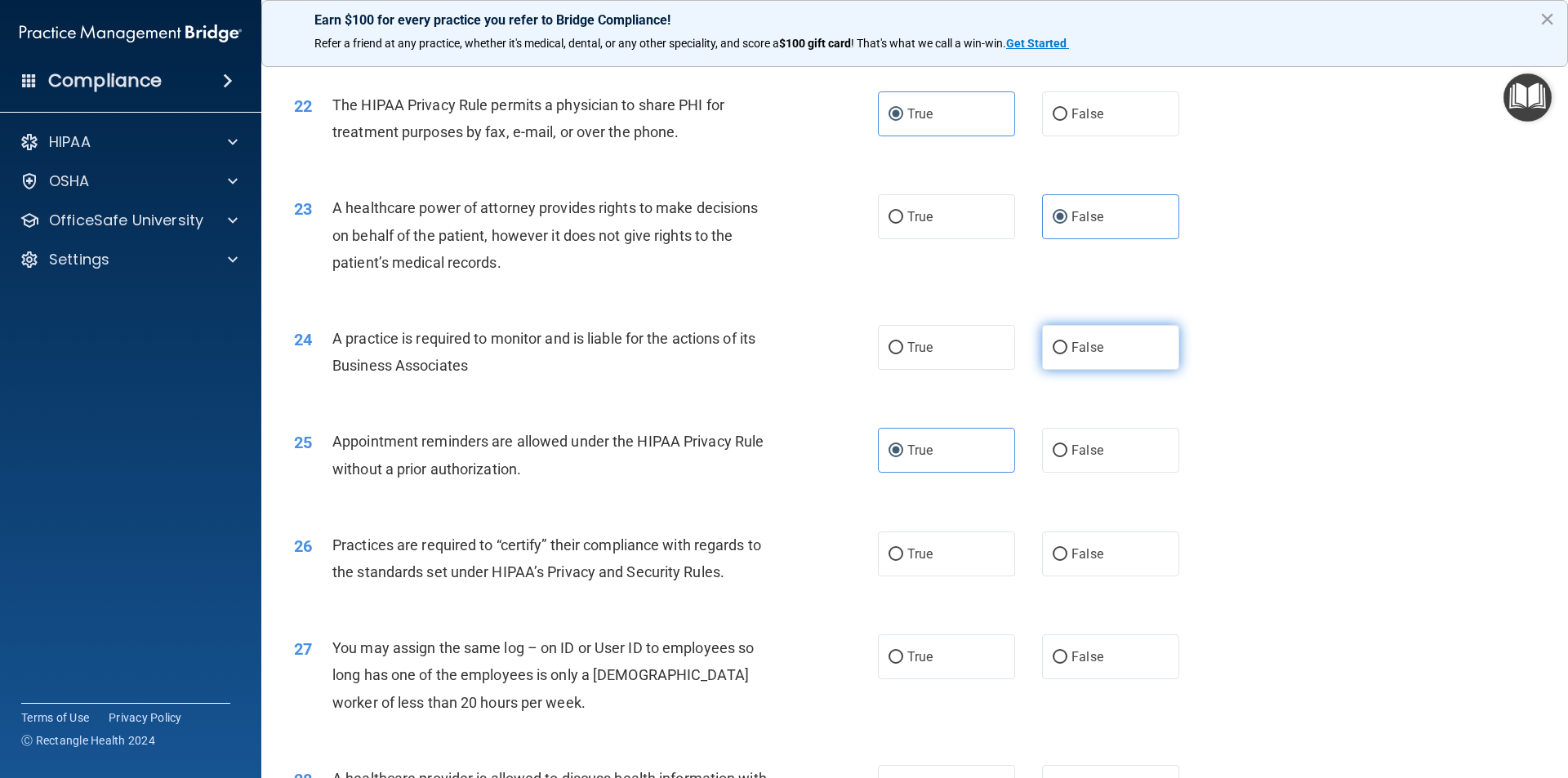
click at [1055, 343] on input "False" at bounding box center [1061, 347] width 15 height 12
radio input "true"
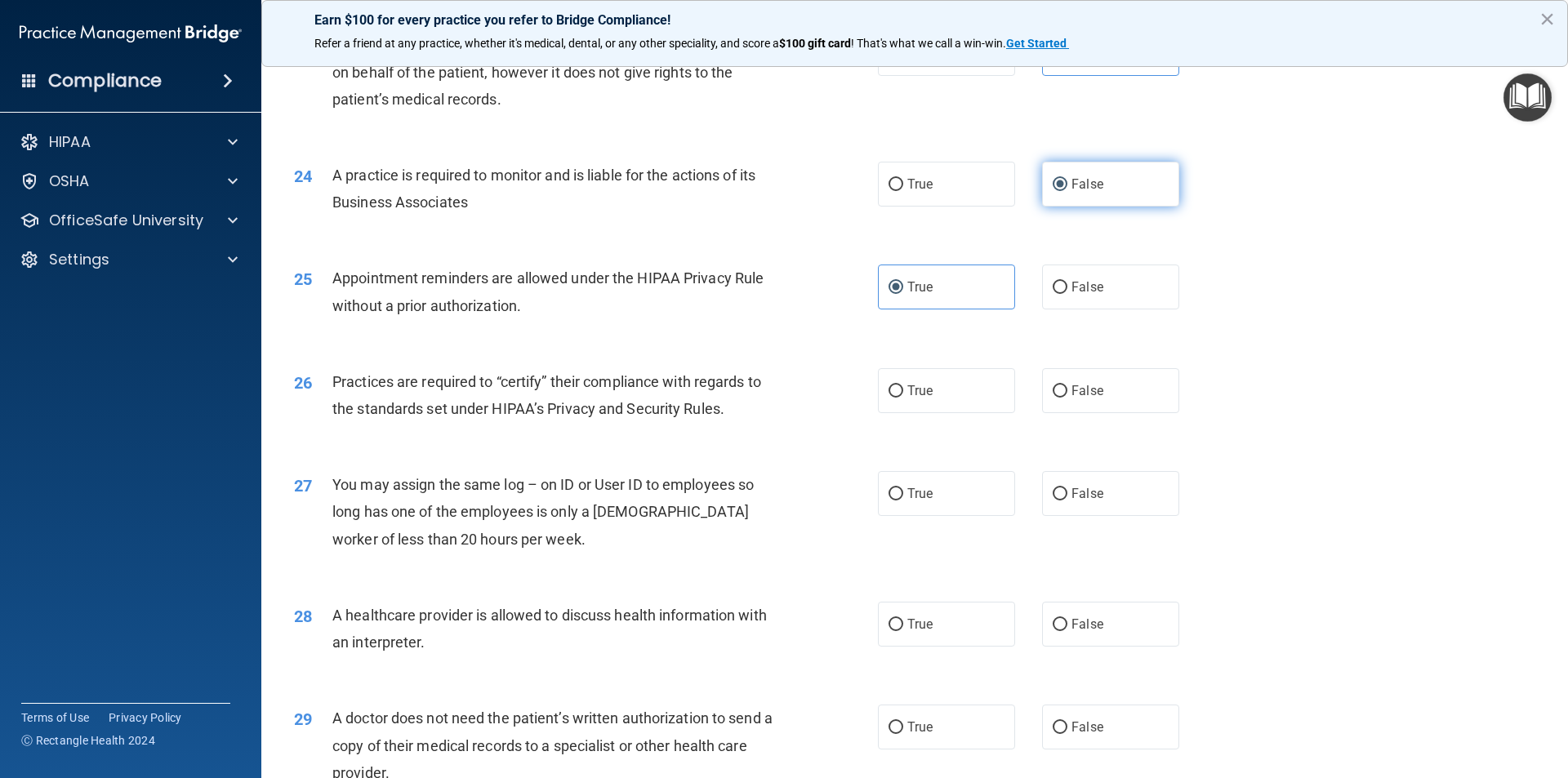
scroll to position [2857, 0]
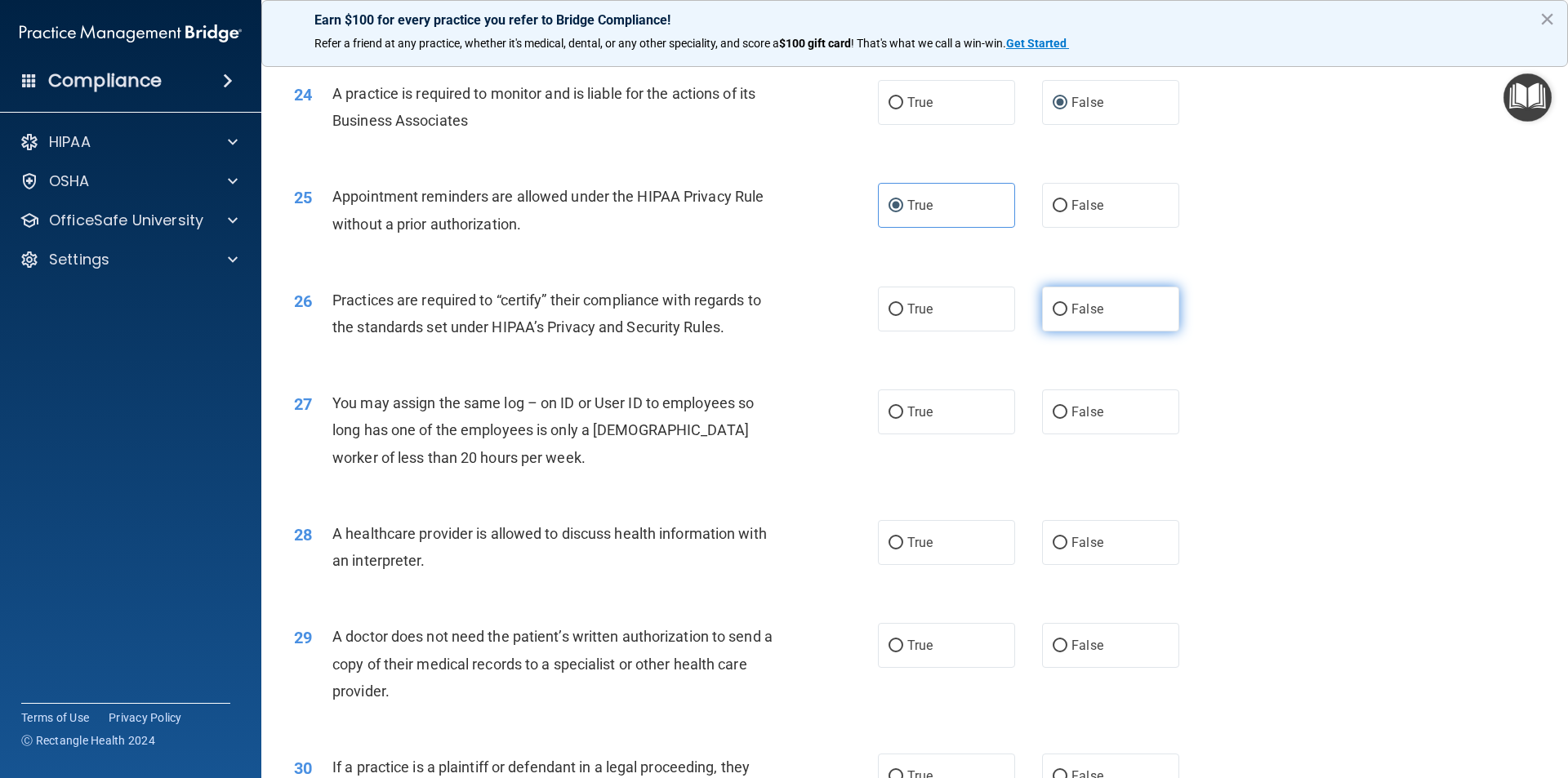
click at [1072, 310] on span "False" at bounding box center [1088, 309] width 32 height 16
click at [1066, 310] on input "False" at bounding box center [1061, 309] width 15 height 12
radio input "true"
click at [1058, 417] on input "False" at bounding box center [1061, 412] width 15 height 12
radio input "true"
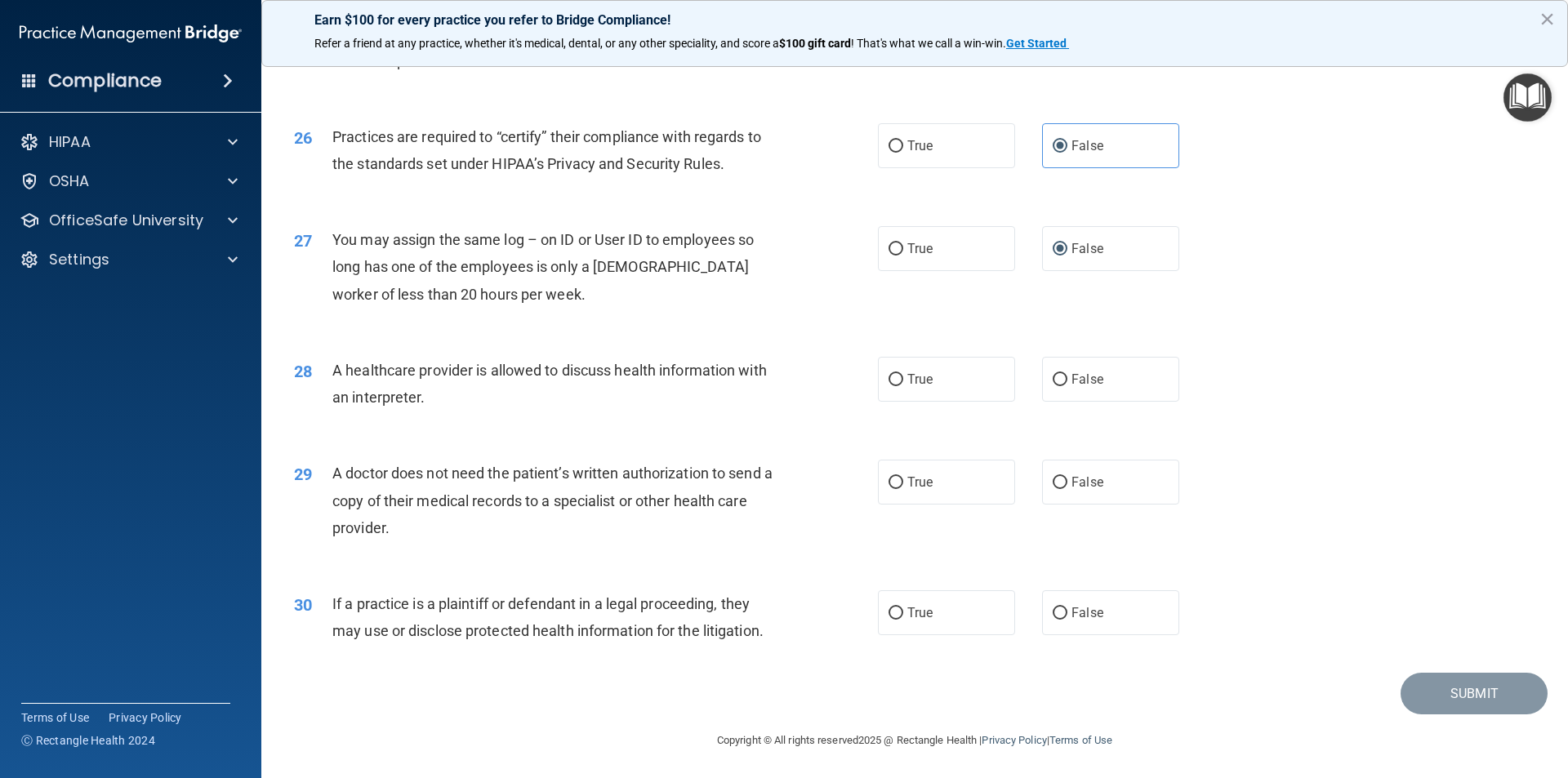
scroll to position [3022, 0]
click at [989, 378] on label "True" at bounding box center [947, 377] width 137 height 45
click at [904, 378] on input "True" at bounding box center [896, 378] width 15 height 12
radio input "true"
click at [1072, 485] on span "False" at bounding box center [1088, 480] width 32 height 16
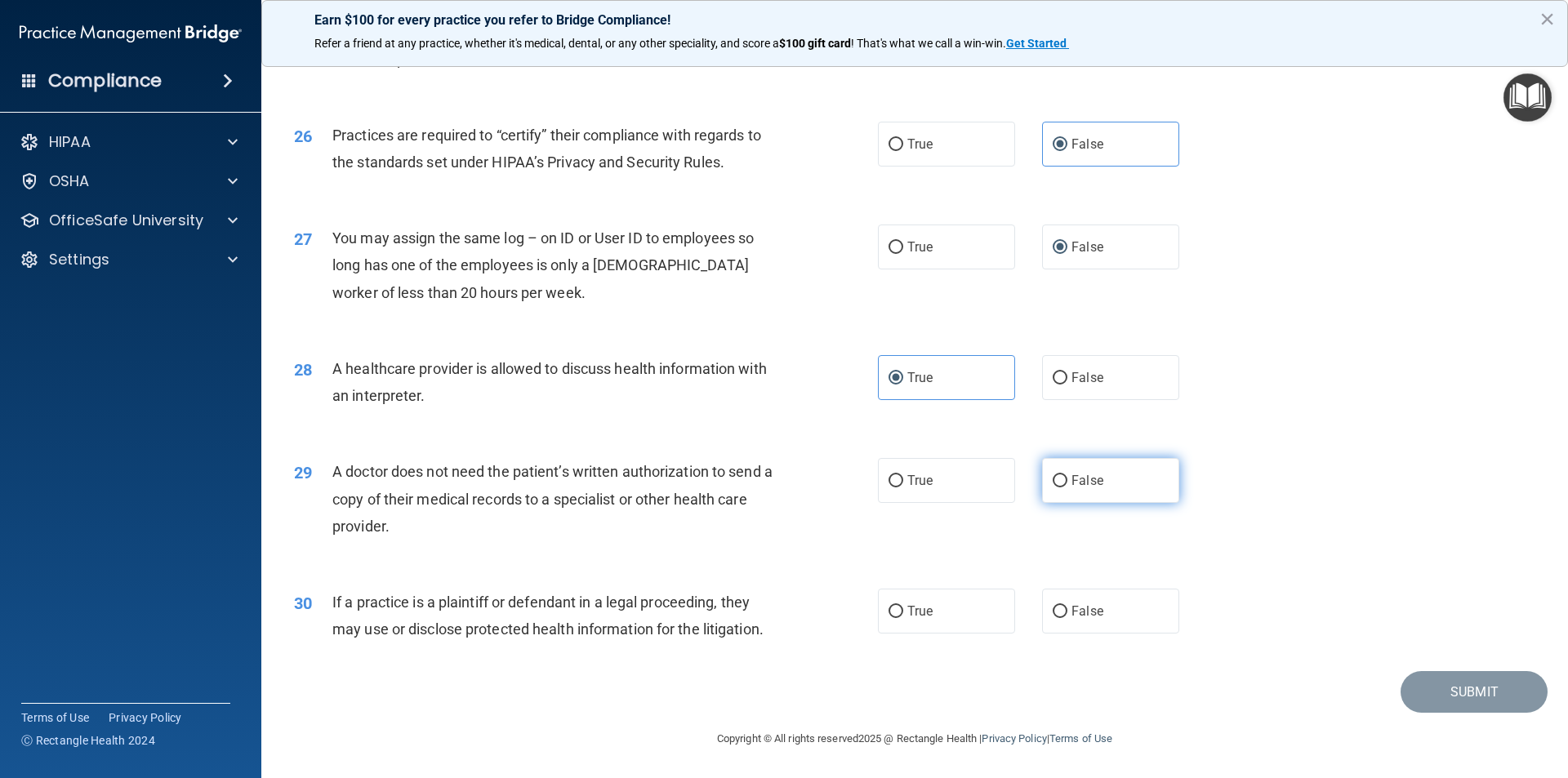
click at [1067, 485] on input "False" at bounding box center [1061, 481] width 15 height 12
radio input "true"
click at [963, 470] on label "True" at bounding box center [947, 480] width 137 height 45
click at [904, 475] on input "True" at bounding box center [896, 481] width 15 height 12
radio input "true"
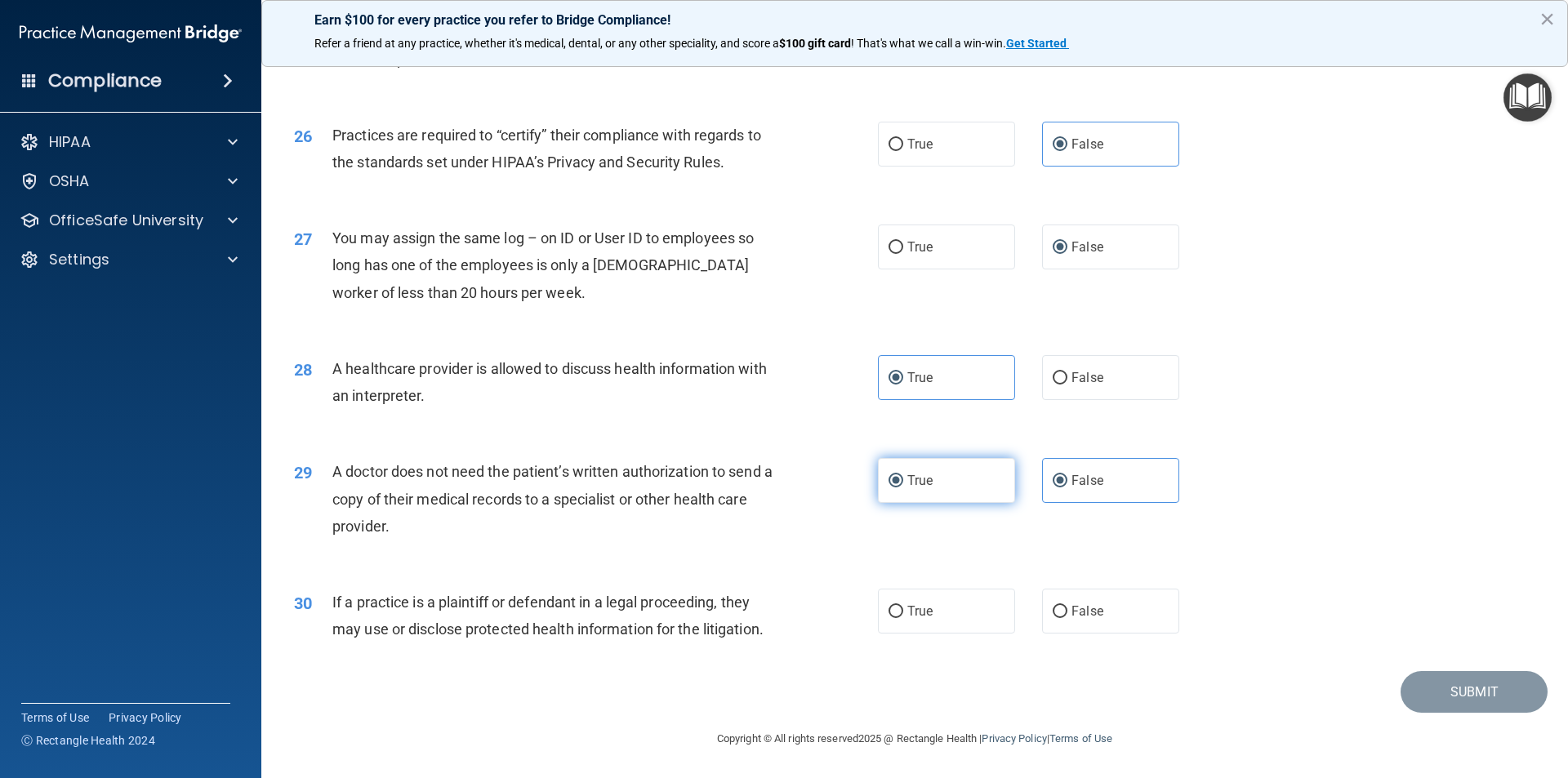
radio input "false"
click at [930, 603] on label "True" at bounding box center [947, 611] width 137 height 45
click at [904, 606] on input "True" at bounding box center [896, 612] width 15 height 12
radio input "true"
click at [1444, 685] on button "Submit" at bounding box center [1474, 691] width 147 height 42
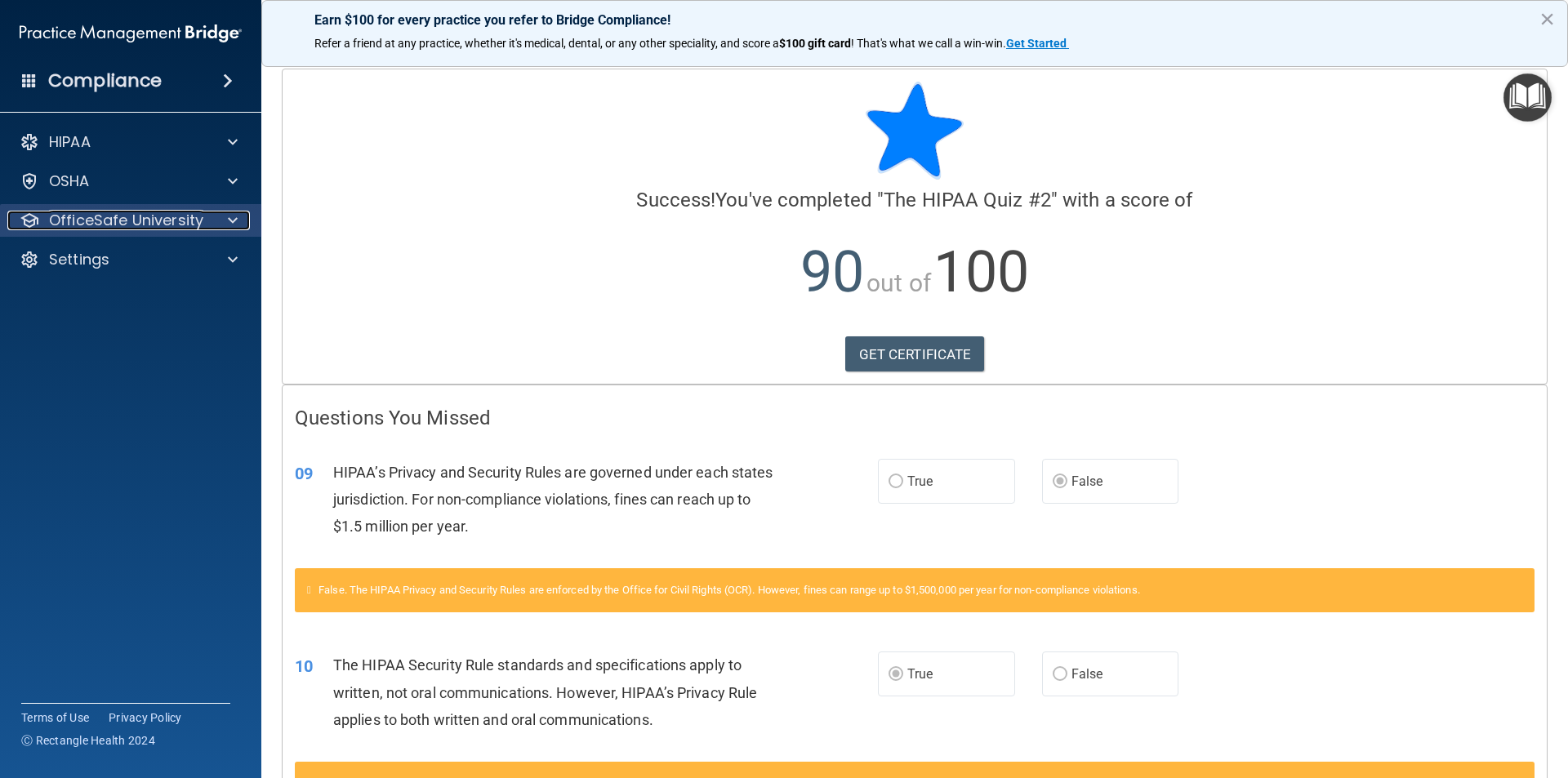
click at [131, 219] on p "OfficeSafe University" at bounding box center [125, 219] width 154 height 20
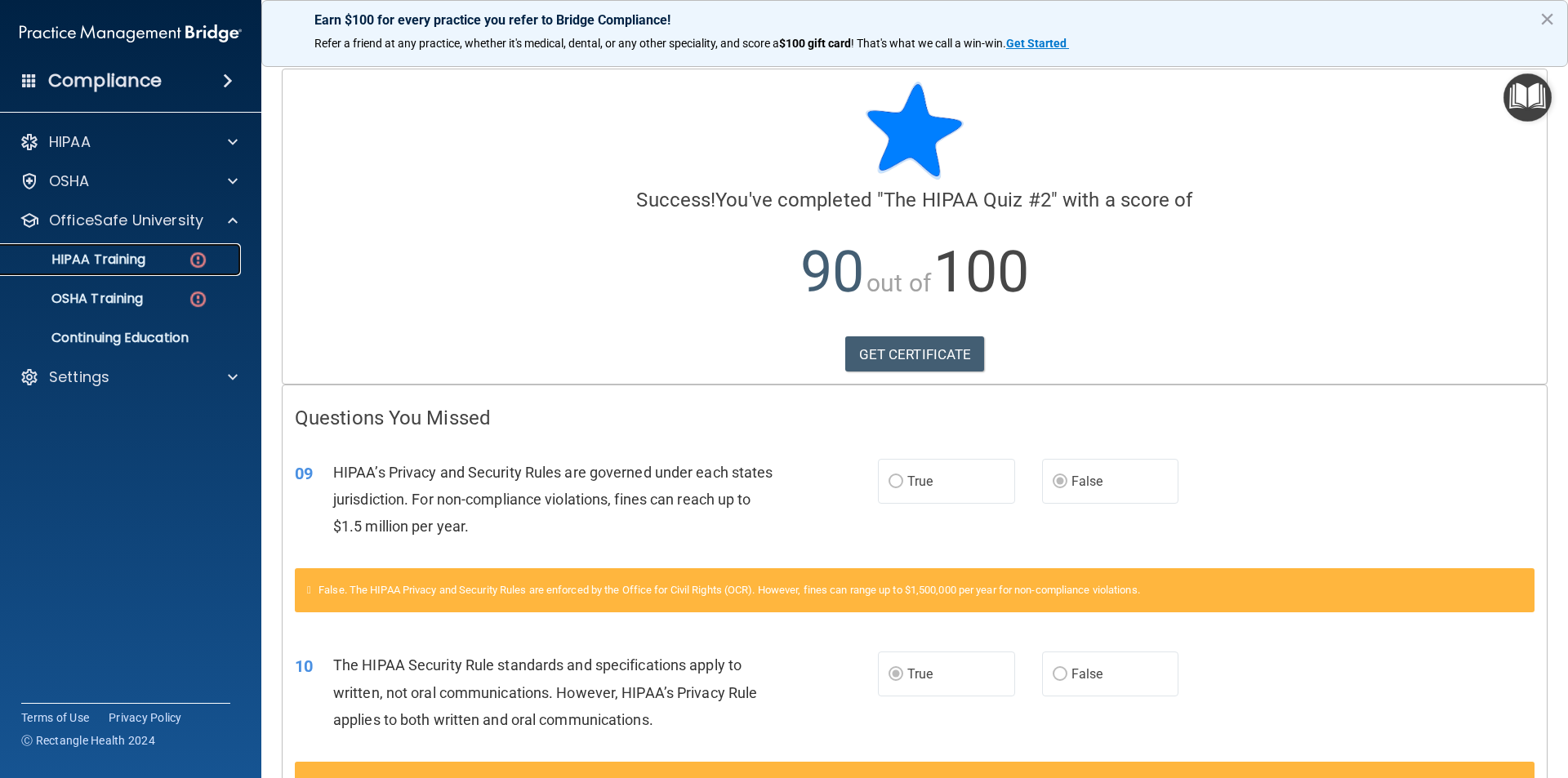
click at [168, 268] on link "HIPAA Training" at bounding box center [112, 259] width 257 height 33
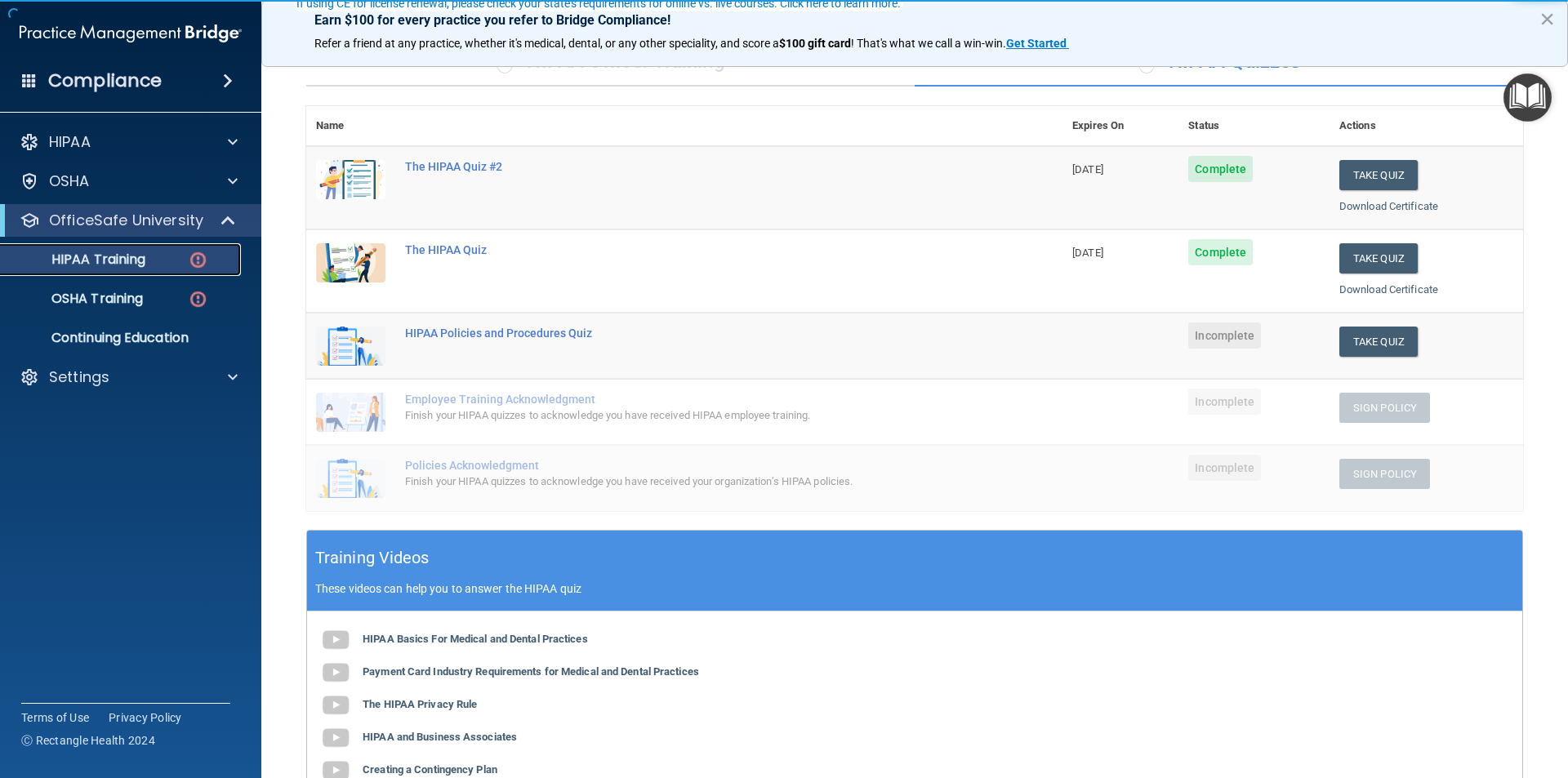
scroll to position [163, 0]
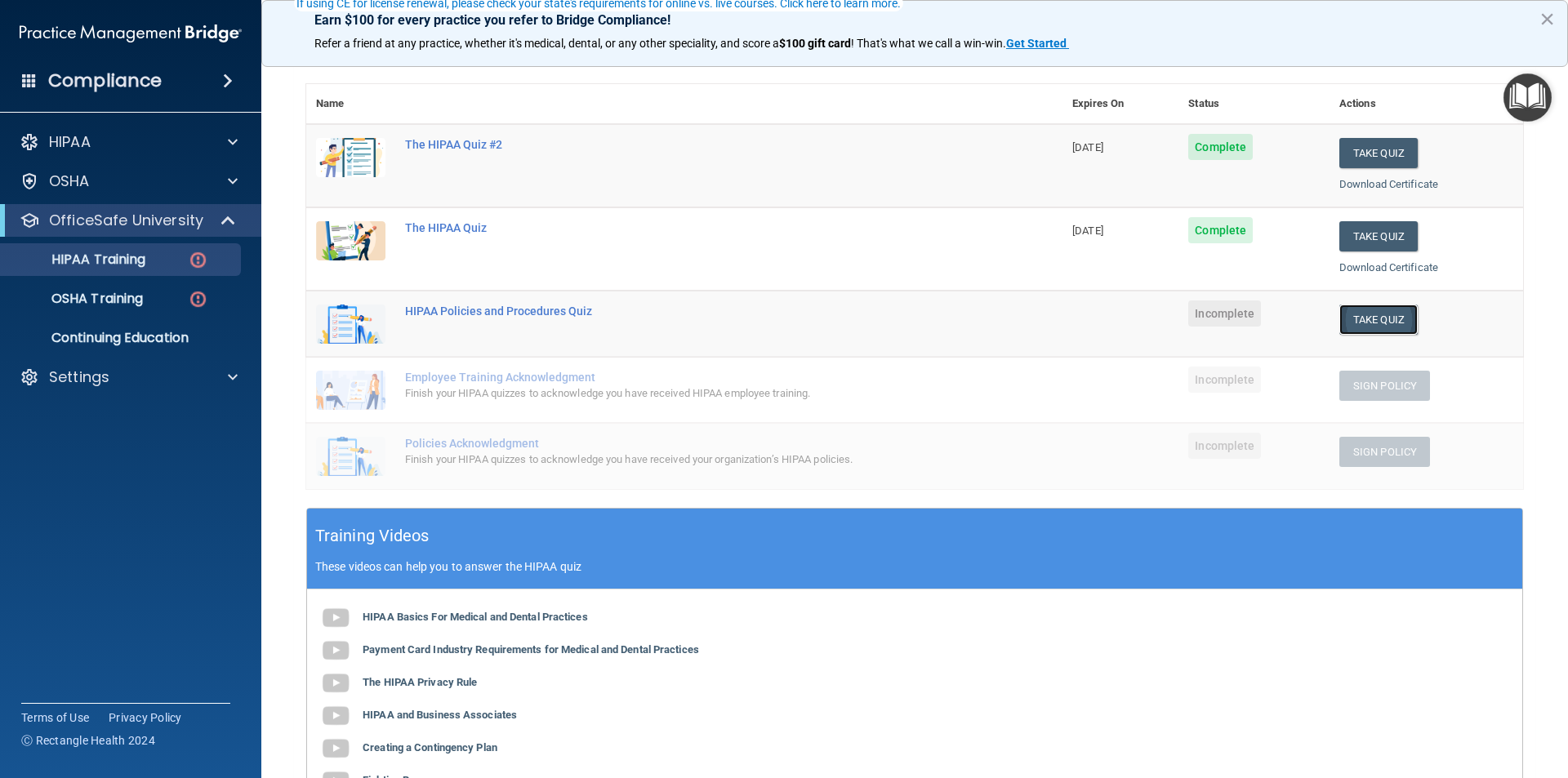
click at [1373, 318] on button "Take Quiz" at bounding box center [1378, 319] width 78 height 30
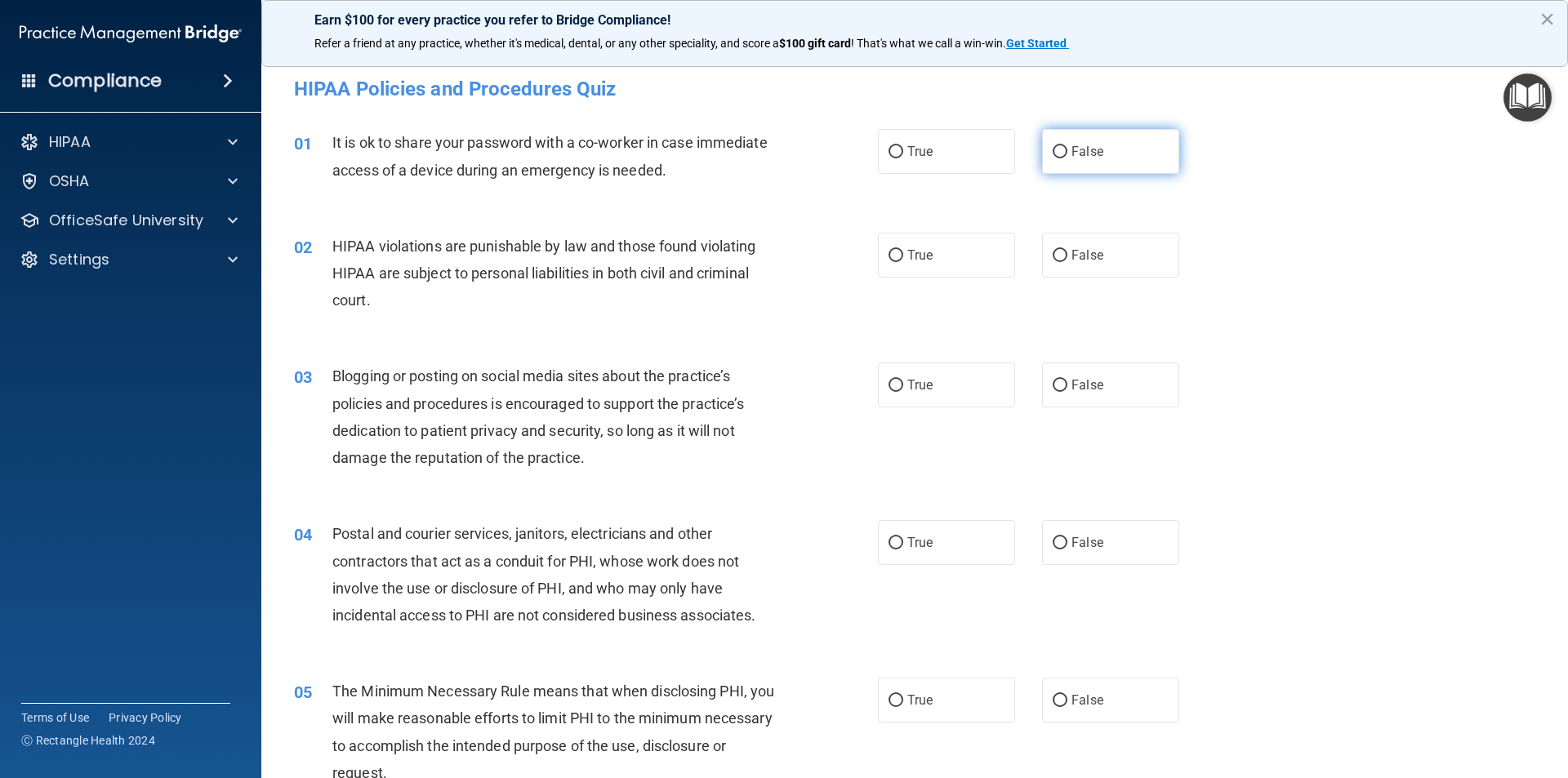
click at [1132, 150] on label "False" at bounding box center [1110, 151] width 137 height 45
click at [1067, 150] on input "False" at bounding box center [1061, 151] width 15 height 12
radio input "true"
click at [920, 256] on span "True" at bounding box center [919, 255] width 25 height 16
click at [904, 256] on input "True" at bounding box center [896, 255] width 15 height 12
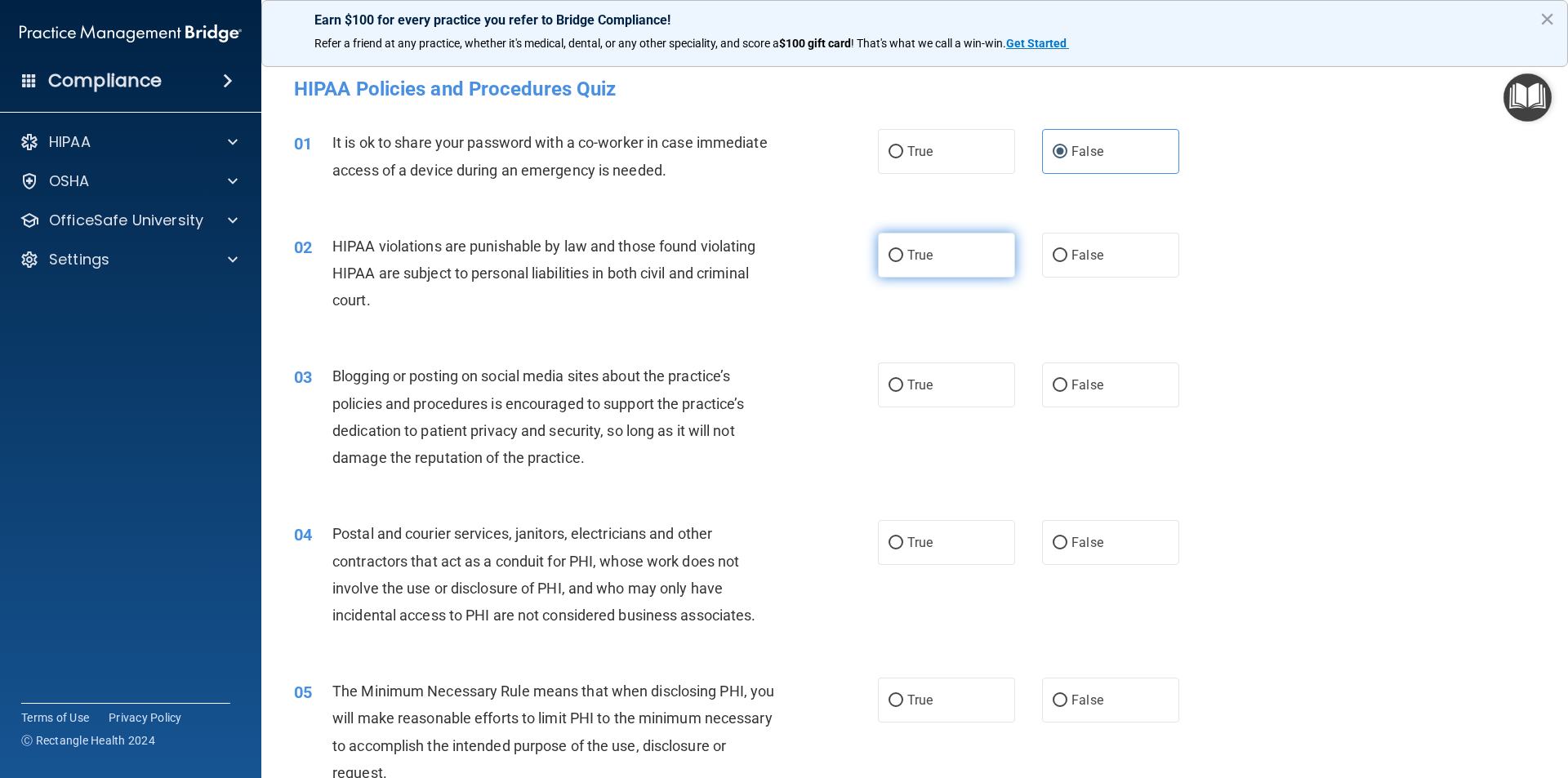
radio input "true"
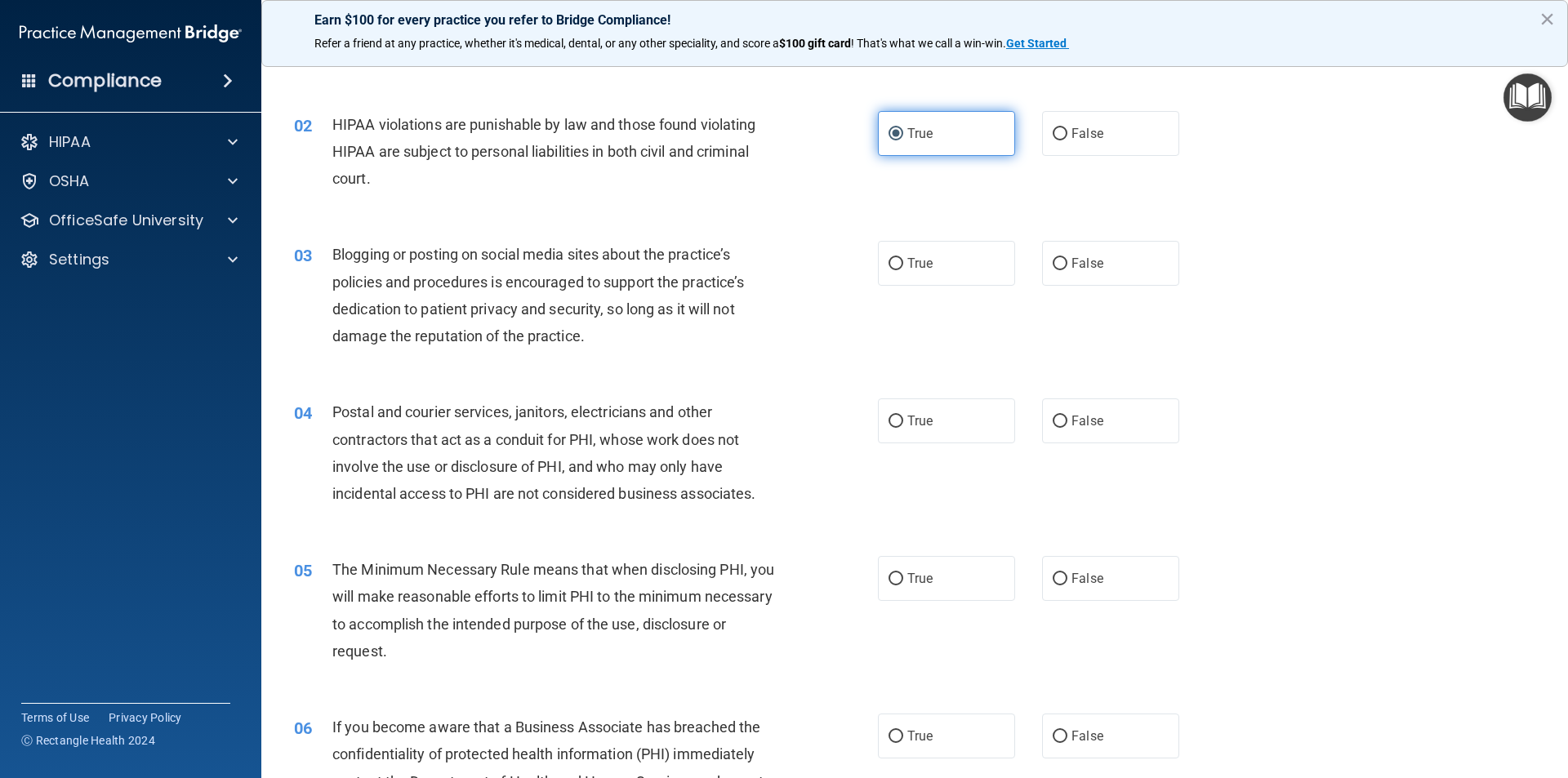
scroll to position [163, 0]
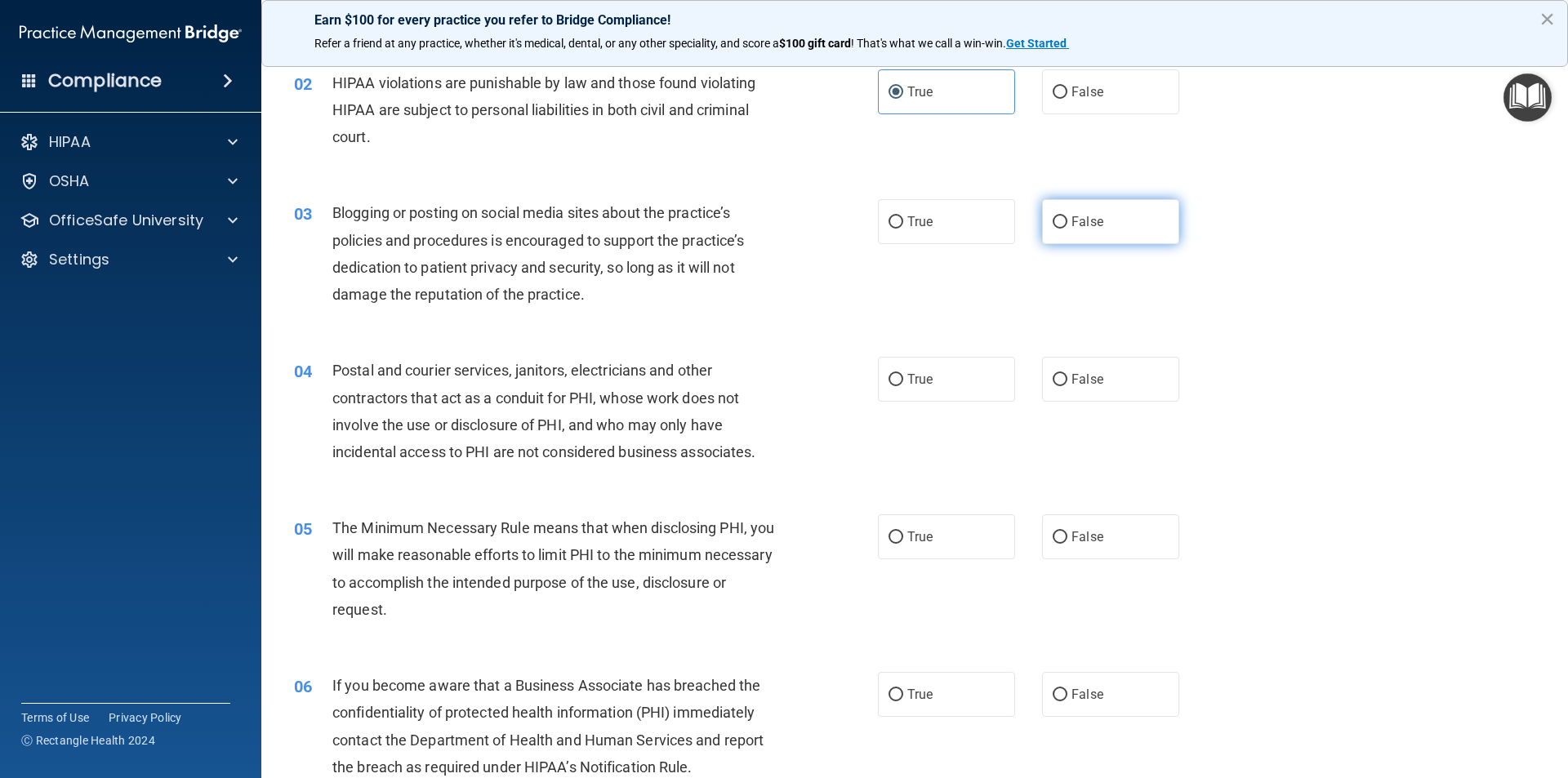
click at [1113, 214] on label "False" at bounding box center [1110, 221] width 137 height 45
click at [1067, 217] on input "False" at bounding box center [1061, 222] width 15 height 12
radio input "true"
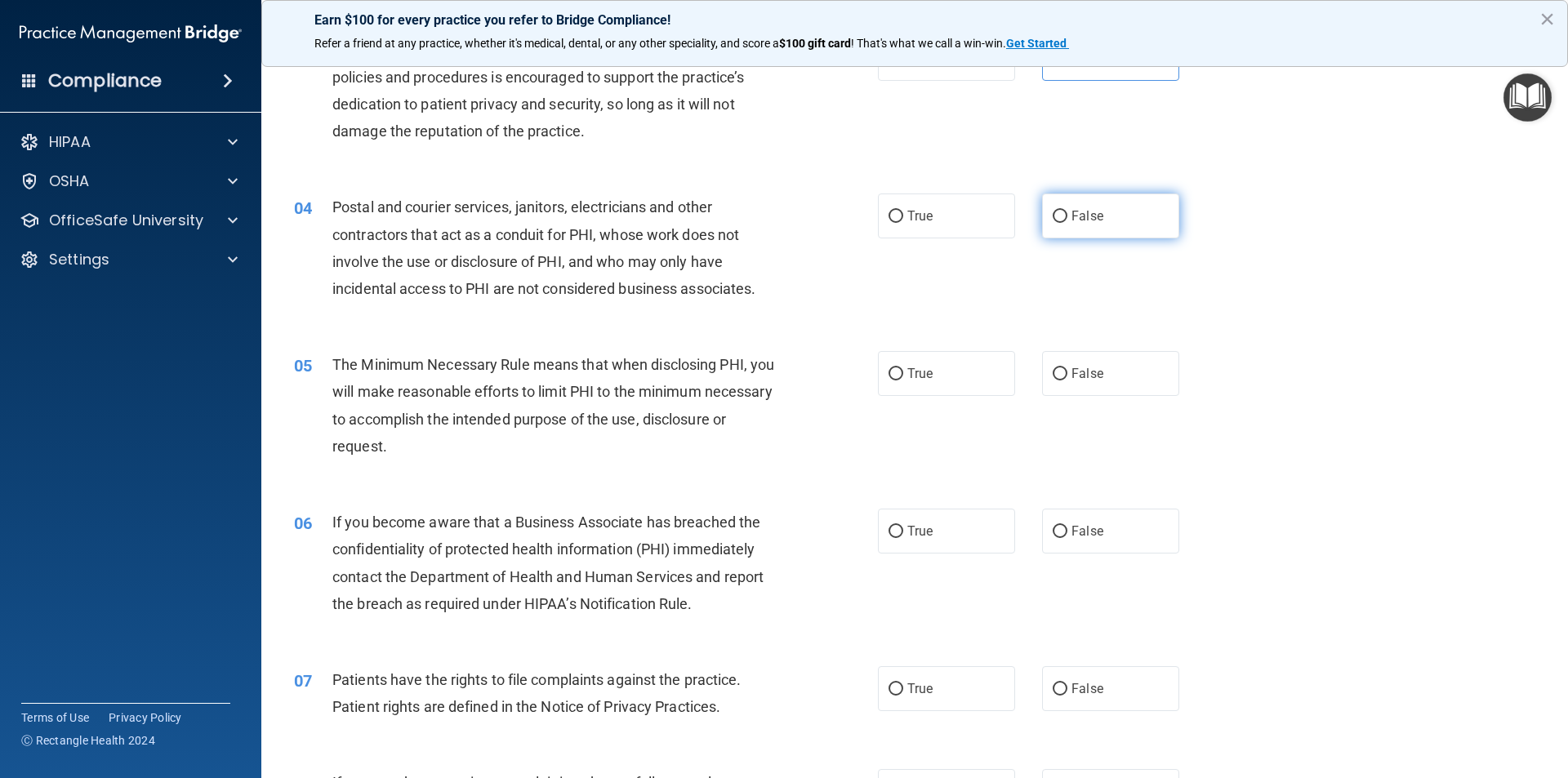
scroll to position [245, 0]
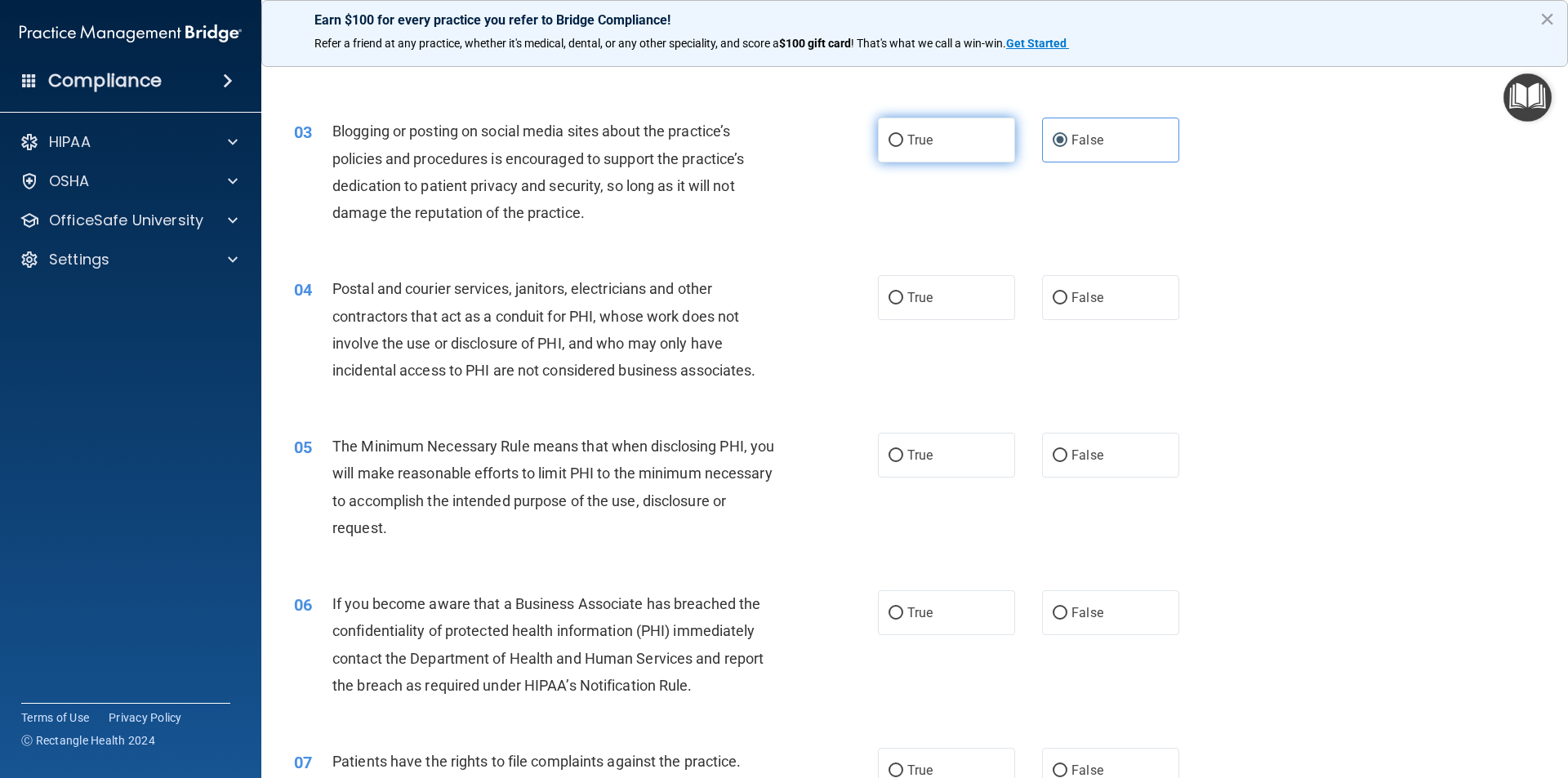
click at [956, 152] on label "True" at bounding box center [947, 140] width 137 height 45
click at [904, 147] on input "True" at bounding box center [896, 140] width 15 height 12
radio input "true"
radio input "false"
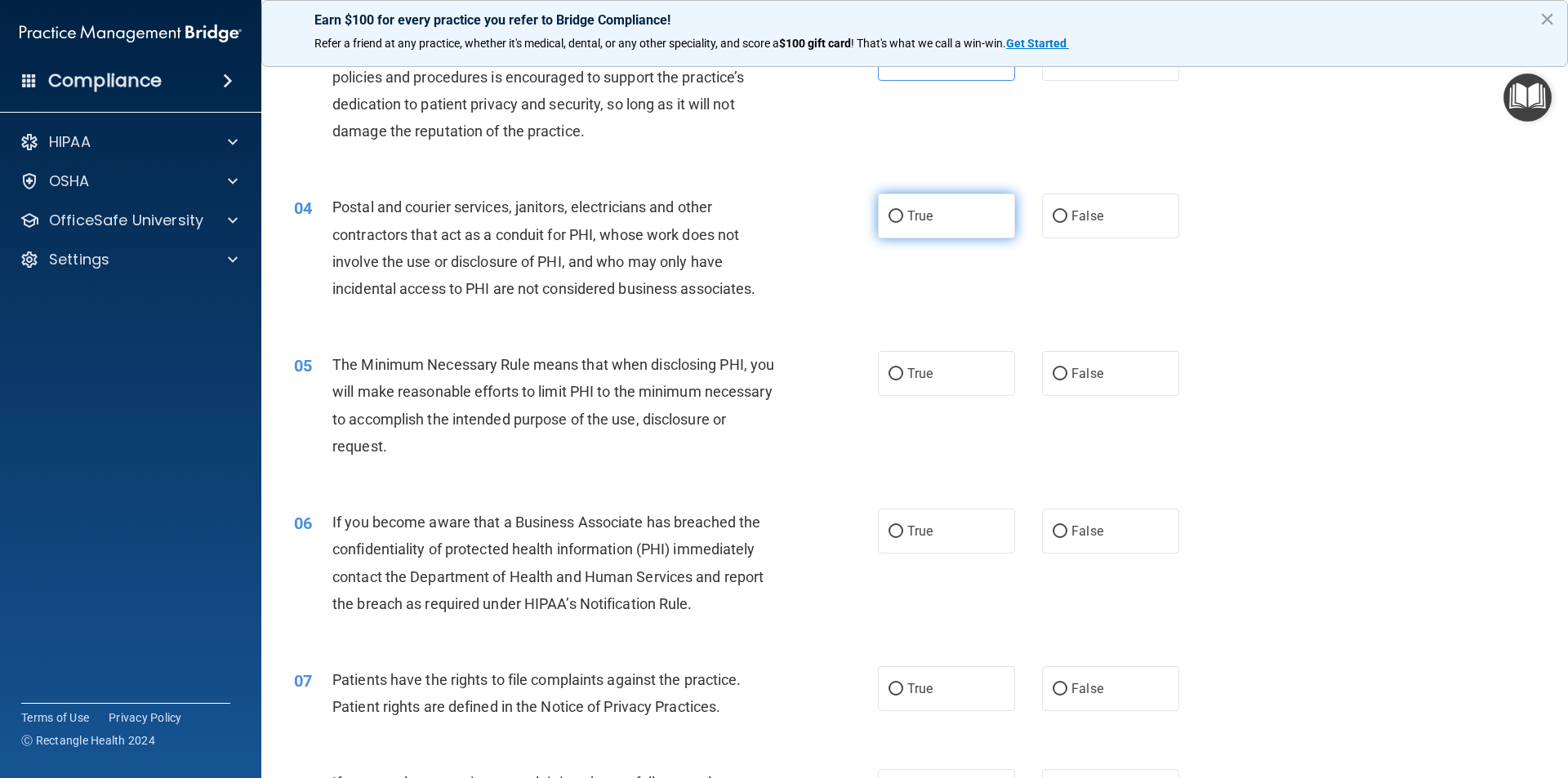
scroll to position [408, 0]
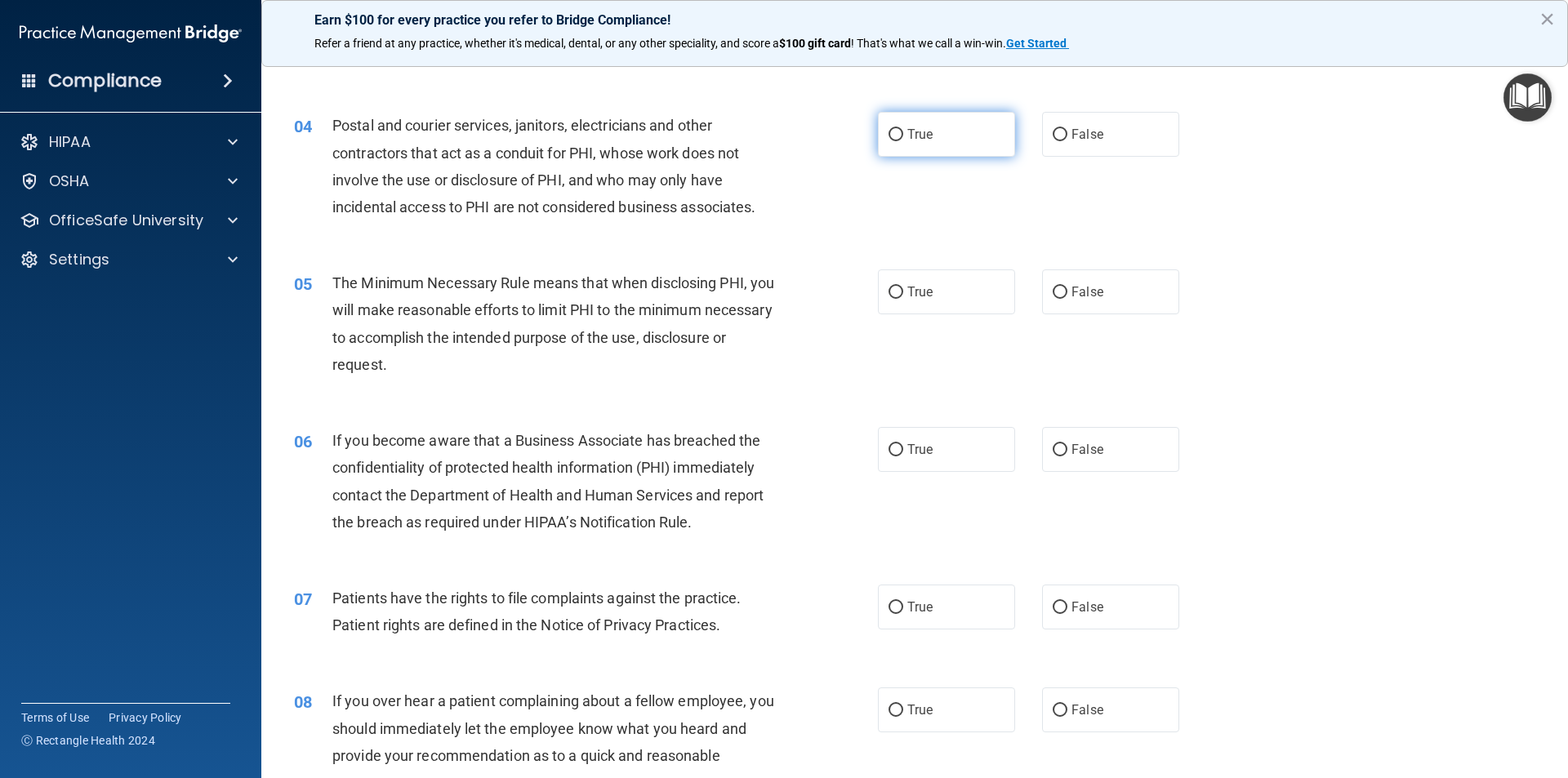
click at [930, 140] on label "True" at bounding box center [947, 134] width 137 height 45
click at [904, 140] on input "True" at bounding box center [896, 134] width 15 height 12
radio input "true"
click at [946, 289] on label "True" at bounding box center [947, 291] width 137 height 45
click at [904, 289] on input "True" at bounding box center [896, 292] width 15 height 12
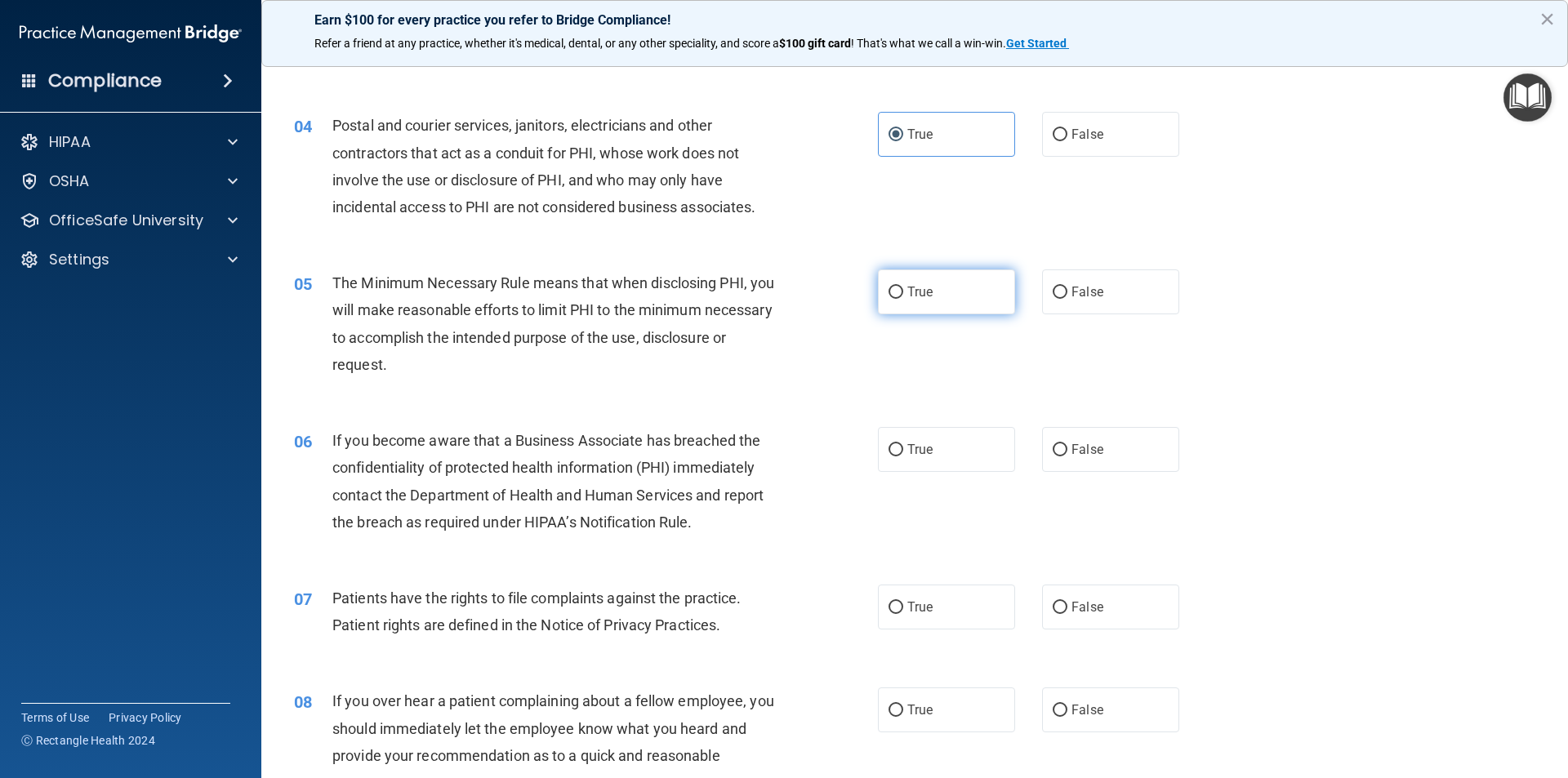
radio input "true"
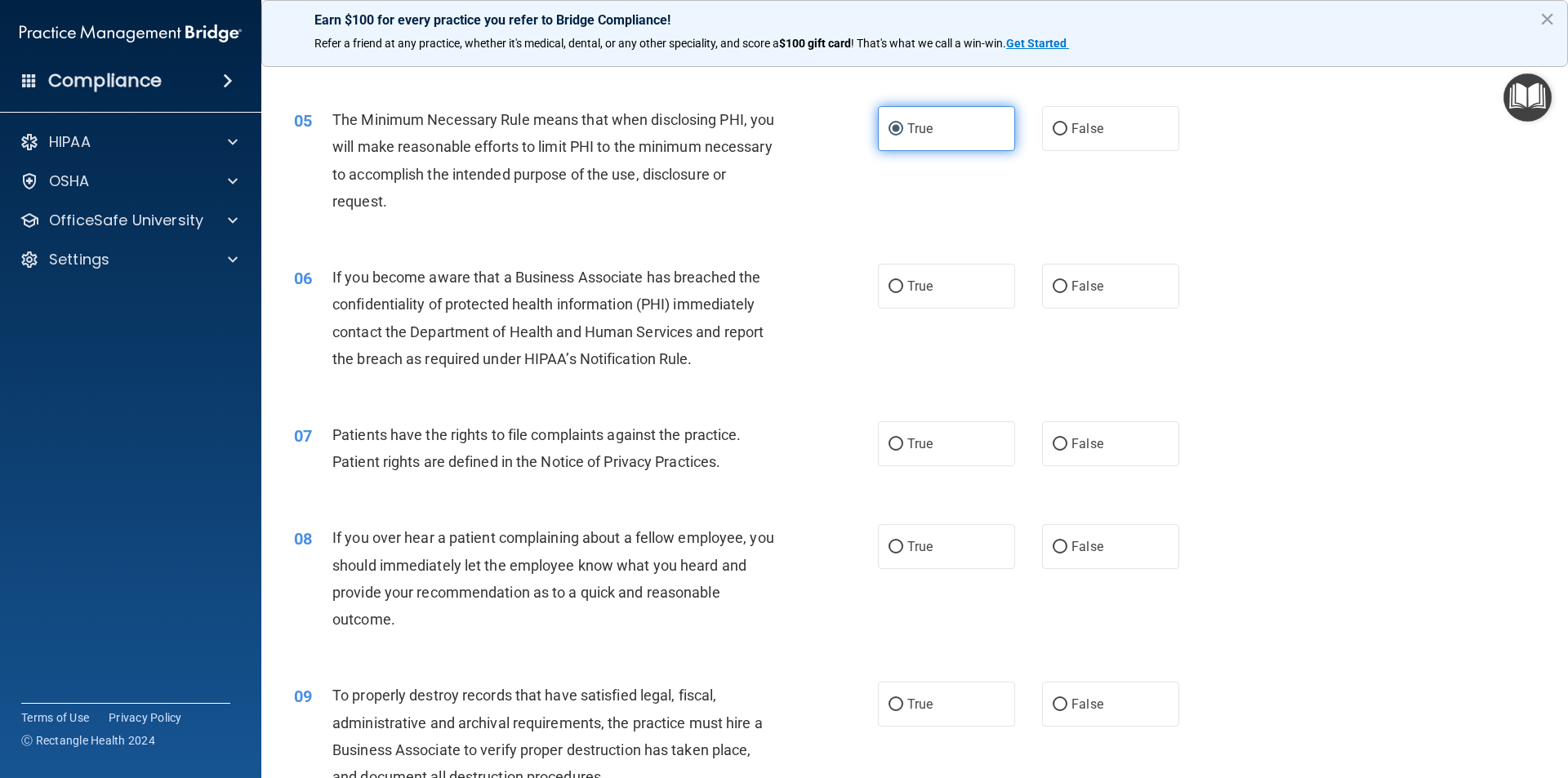
scroll to position [653, 0]
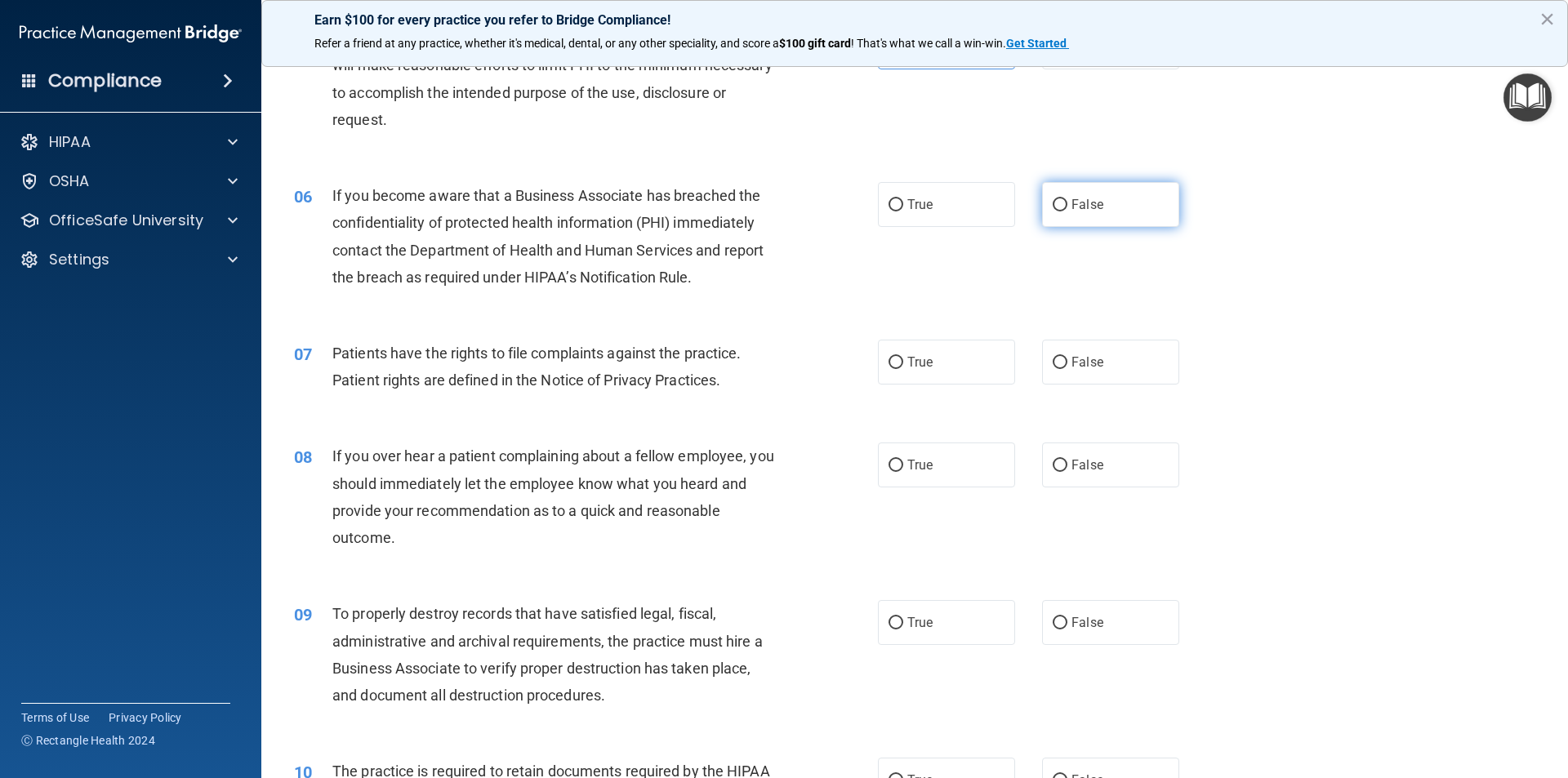
click at [1090, 195] on label "False" at bounding box center [1110, 205] width 137 height 45
click at [1067, 199] on input "False" at bounding box center [1061, 205] width 15 height 12
radio input "true"
click at [993, 210] on label "True" at bounding box center [947, 205] width 137 height 45
click at [904, 210] on input "True" at bounding box center [896, 205] width 15 height 12
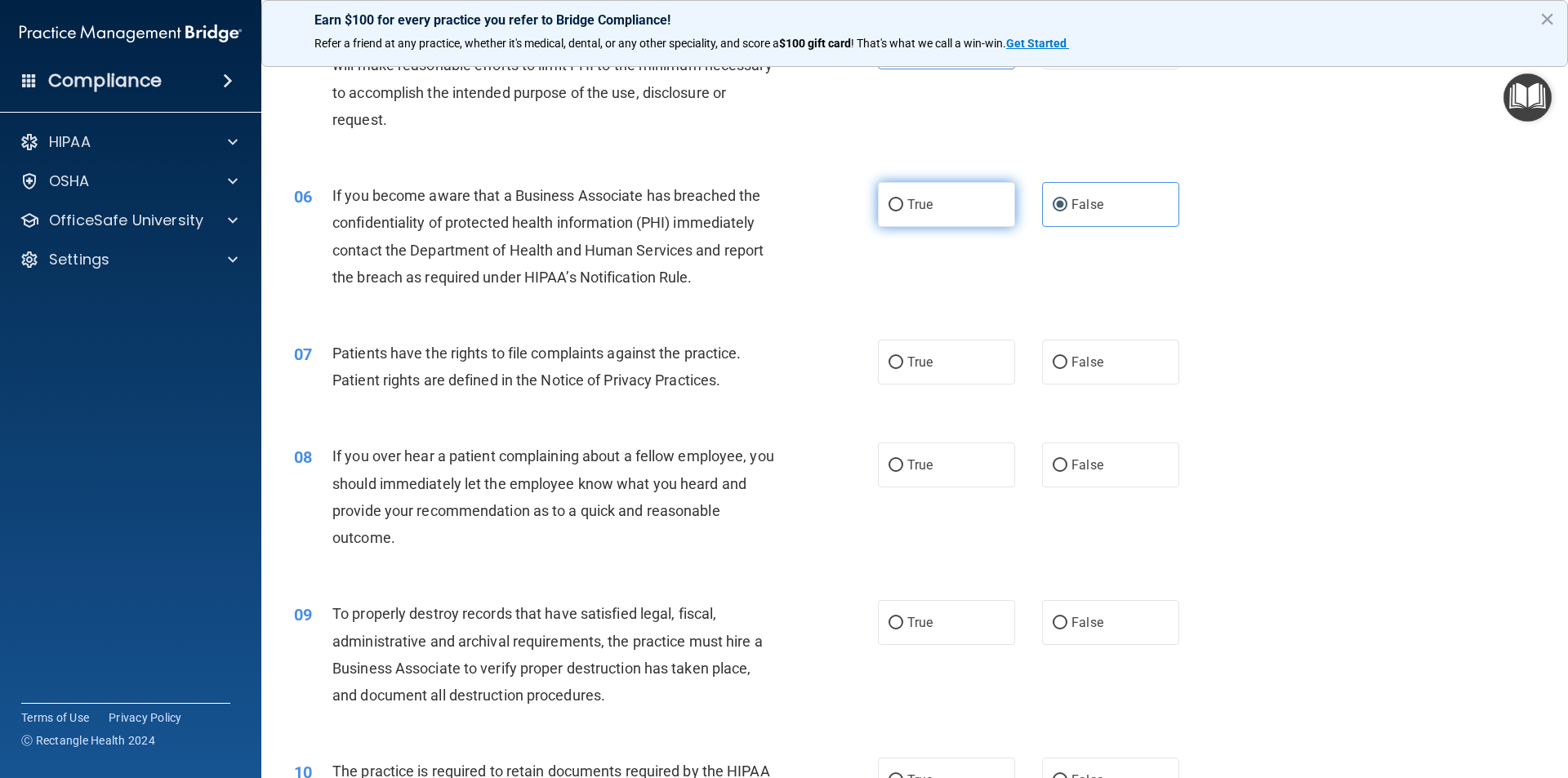
radio input "true"
radio input "false"
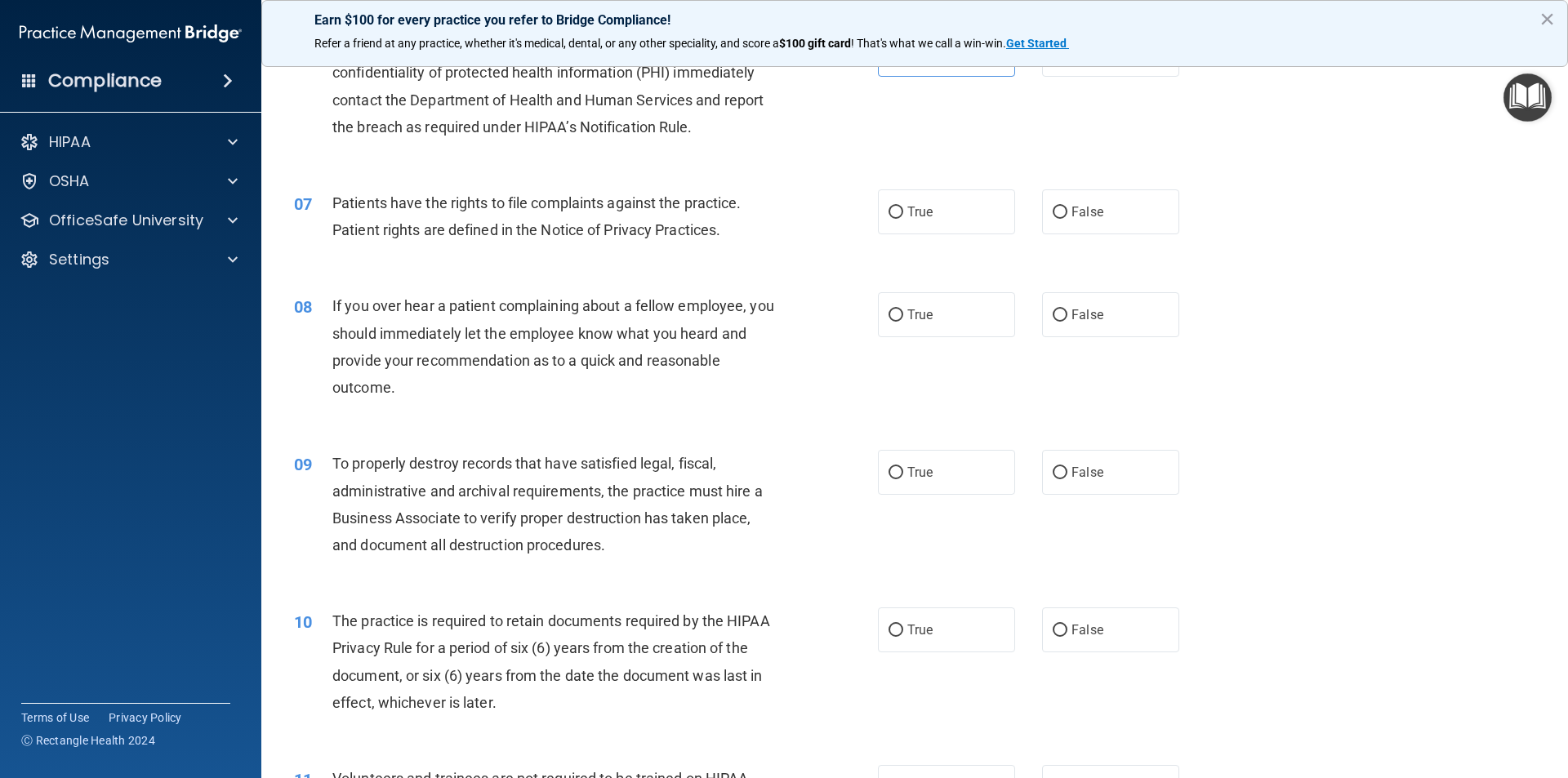
scroll to position [816, 0]
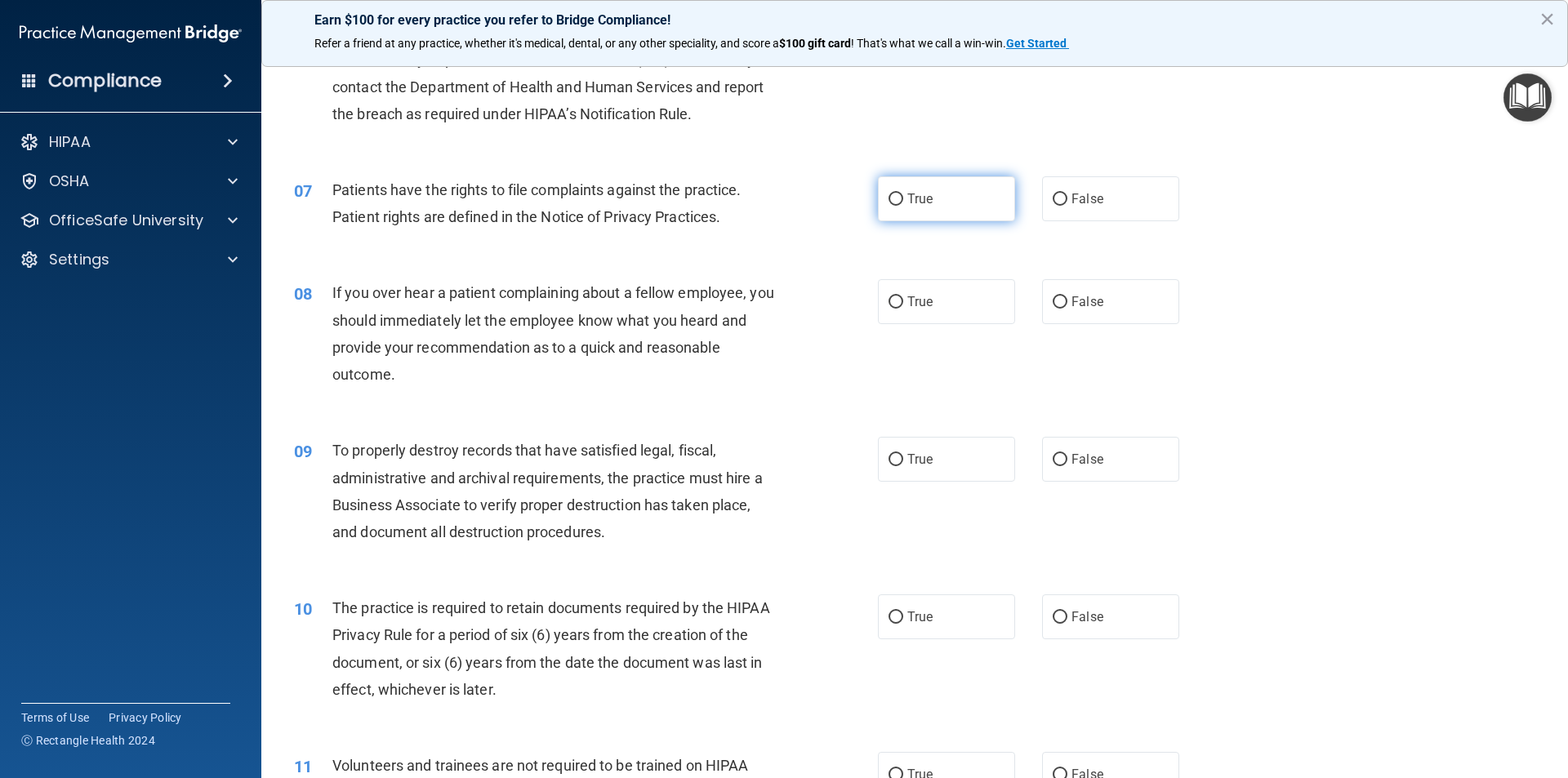
click at [945, 199] on label "True" at bounding box center [947, 199] width 137 height 45
click at [904, 199] on input "True" at bounding box center [896, 199] width 15 height 12
radio input "true"
click at [1109, 301] on label "False" at bounding box center [1110, 302] width 137 height 45
click at [1067, 301] on input "False" at bounding box center [1061, 302] width 15 height 12
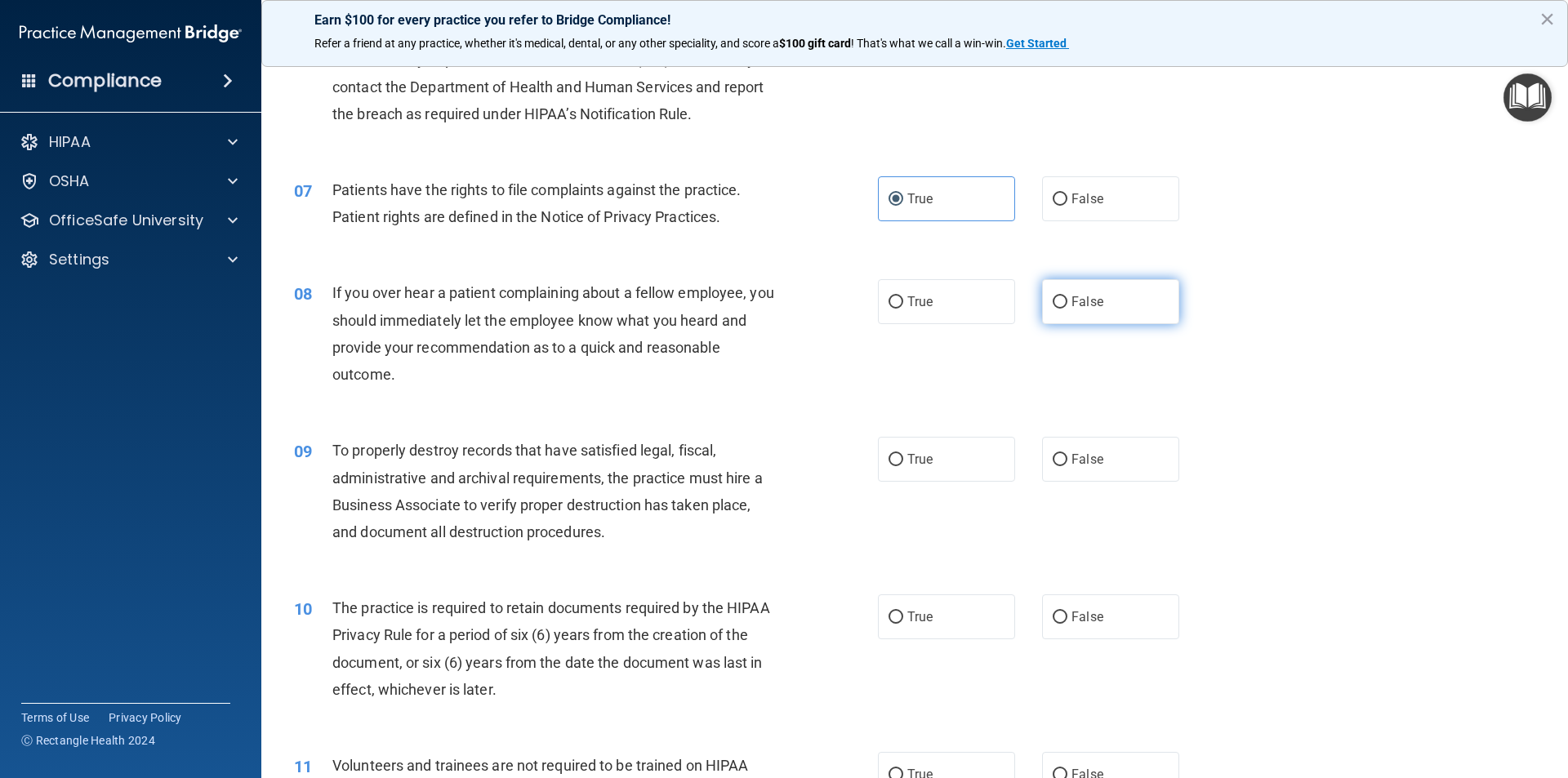
radio input "true"
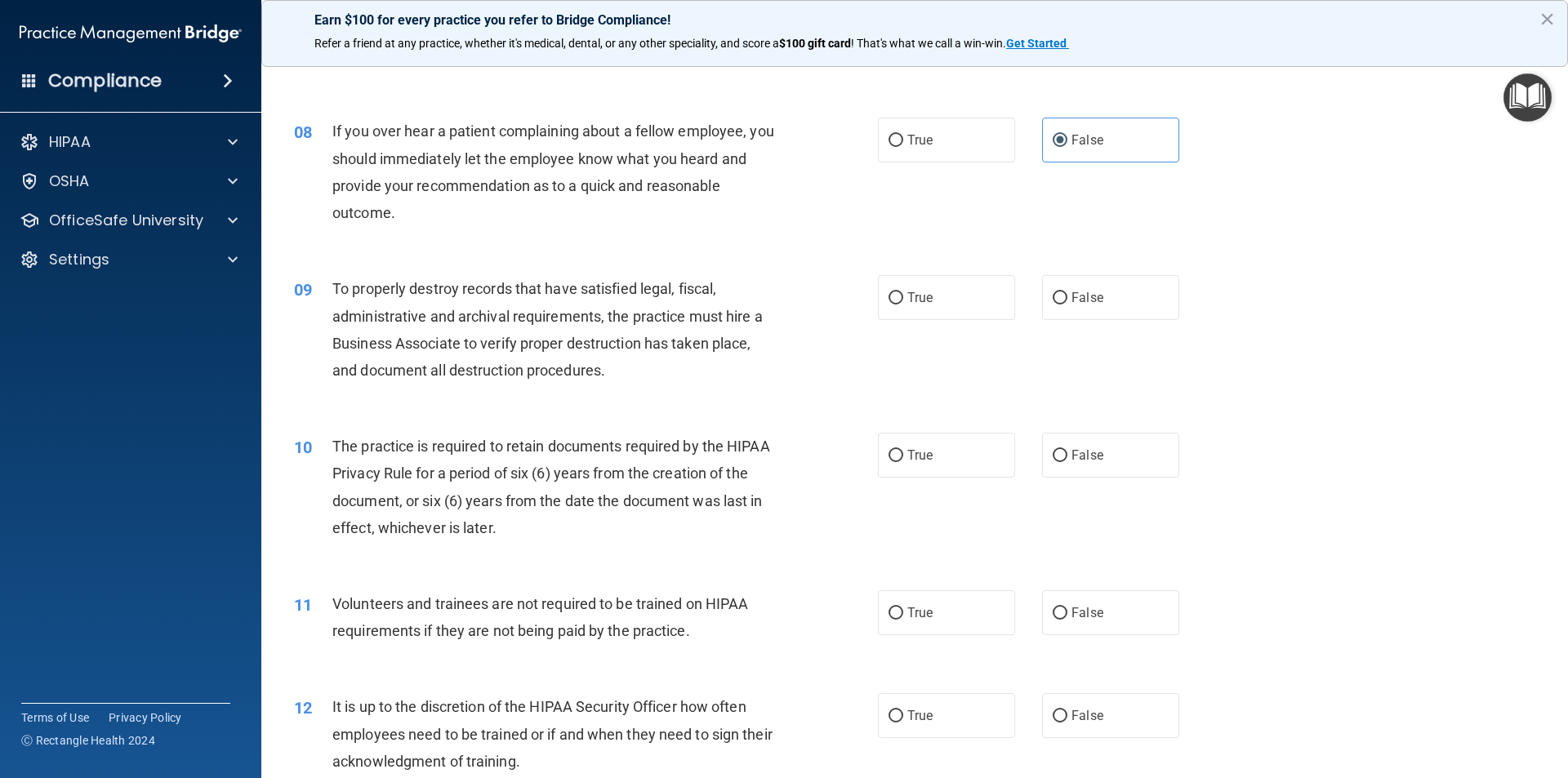
scroll to position [980, 0]
click at [985, 291] on label "True" at bounding box center [947, 296] width 137 height 45
click at [904, 291] on input "True" at bounding box center [896, 296] width 15 height 12
radio input "true"
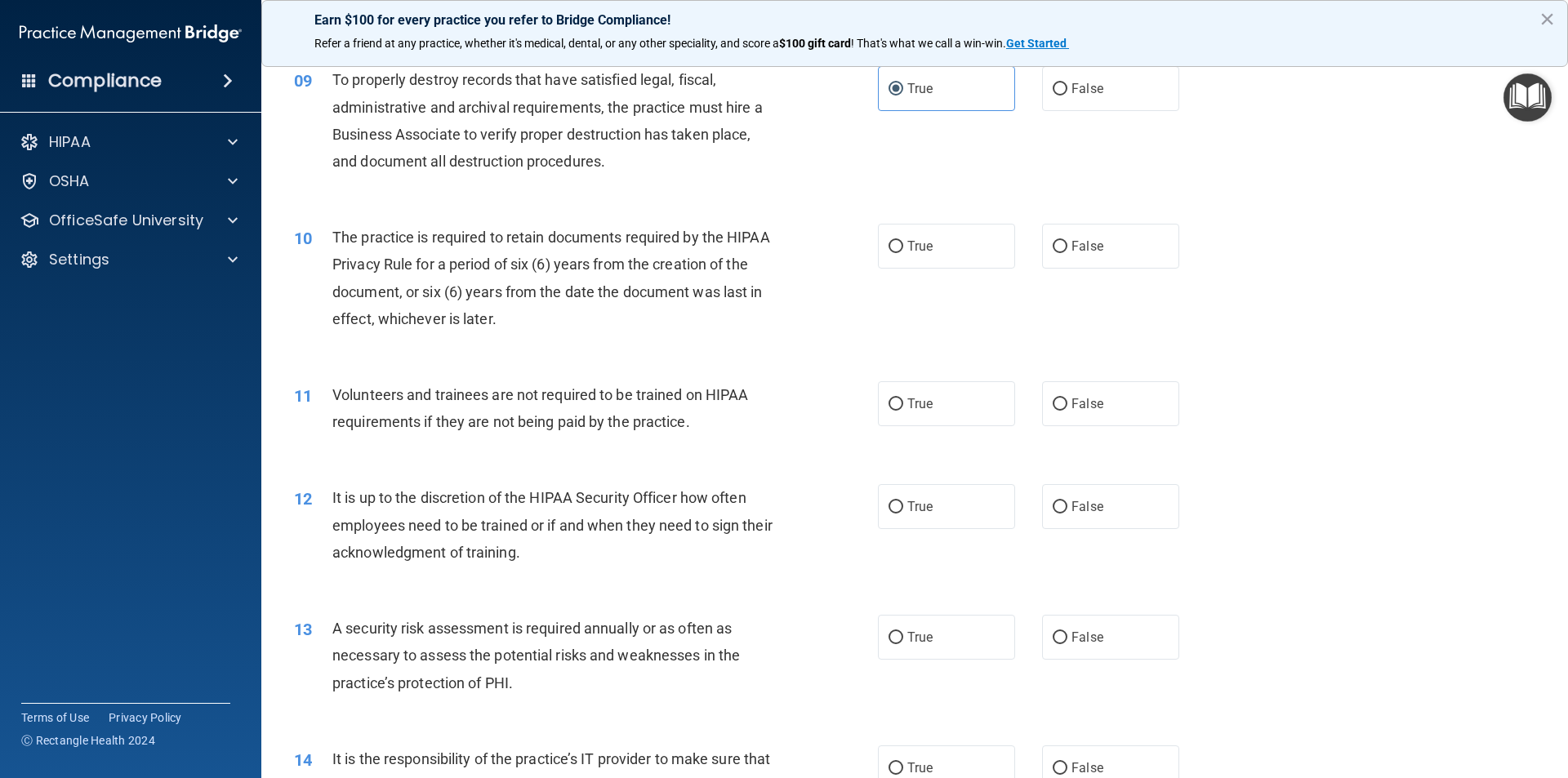
scroll to position [1224, 0]
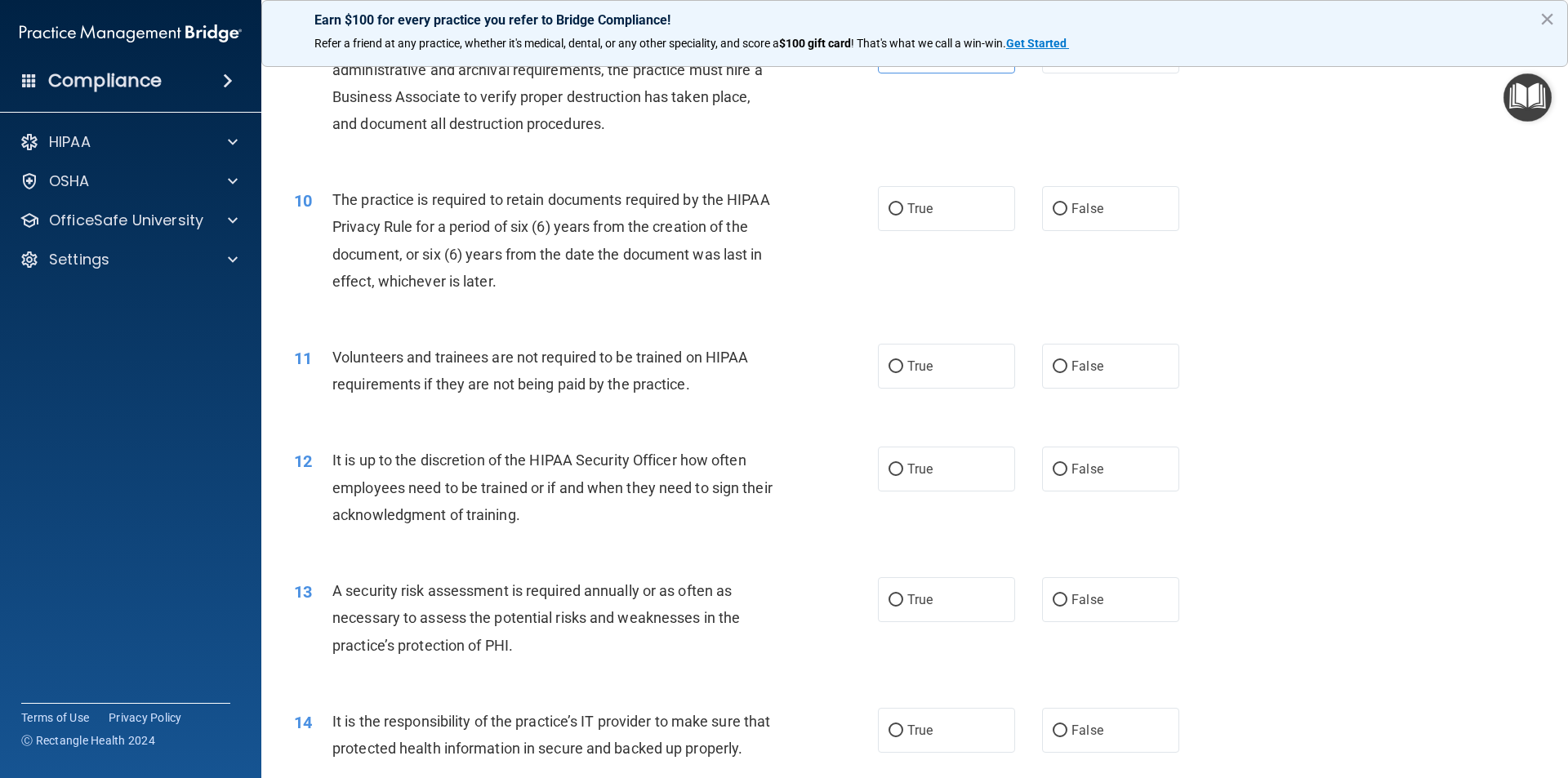
click at [1097, 232] on div "10 The practice is required to retain documents required by the HIPAA Privacy R…" at bounding box center [915, 244] width 1266 height 158
click at [1062, 216] on label "False" at bounding box center [1110, 208] width 137 height 45
click at [1062, 216] on input "False" at bounding box center [1061, 209] width 15 height 12
radio input "true"
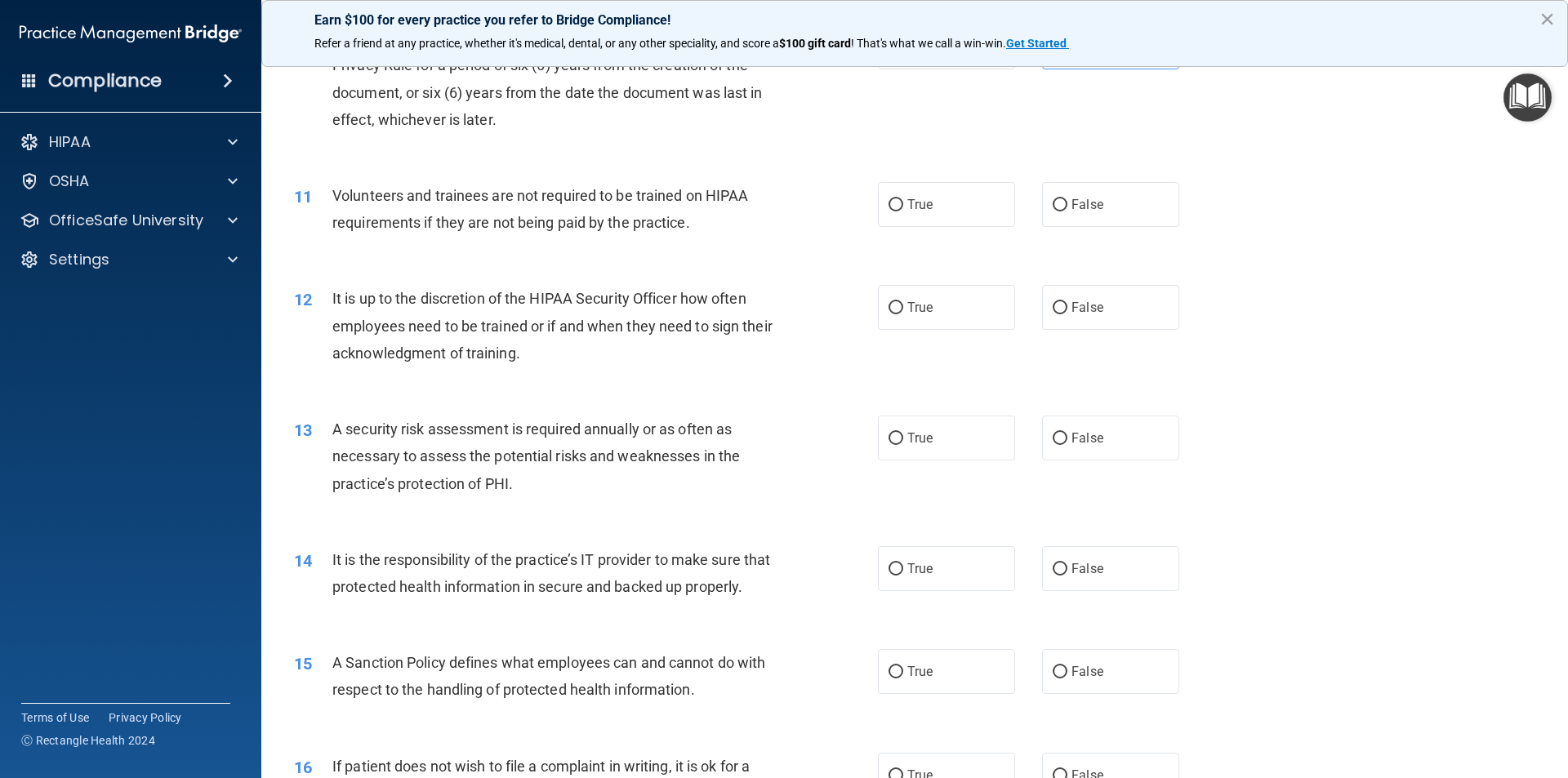
scroll to position [1388, 0]
click at [1124, 205] on label "False" at bounding box center [1110, 203] width 137 height 45
click at [1067, 205] on input "False" at bounding box center [1061, 204] width 15 height 12
radio input "true"
click at [914, 299] on span "True" at bounding box center [919, 305] width 25 height 16
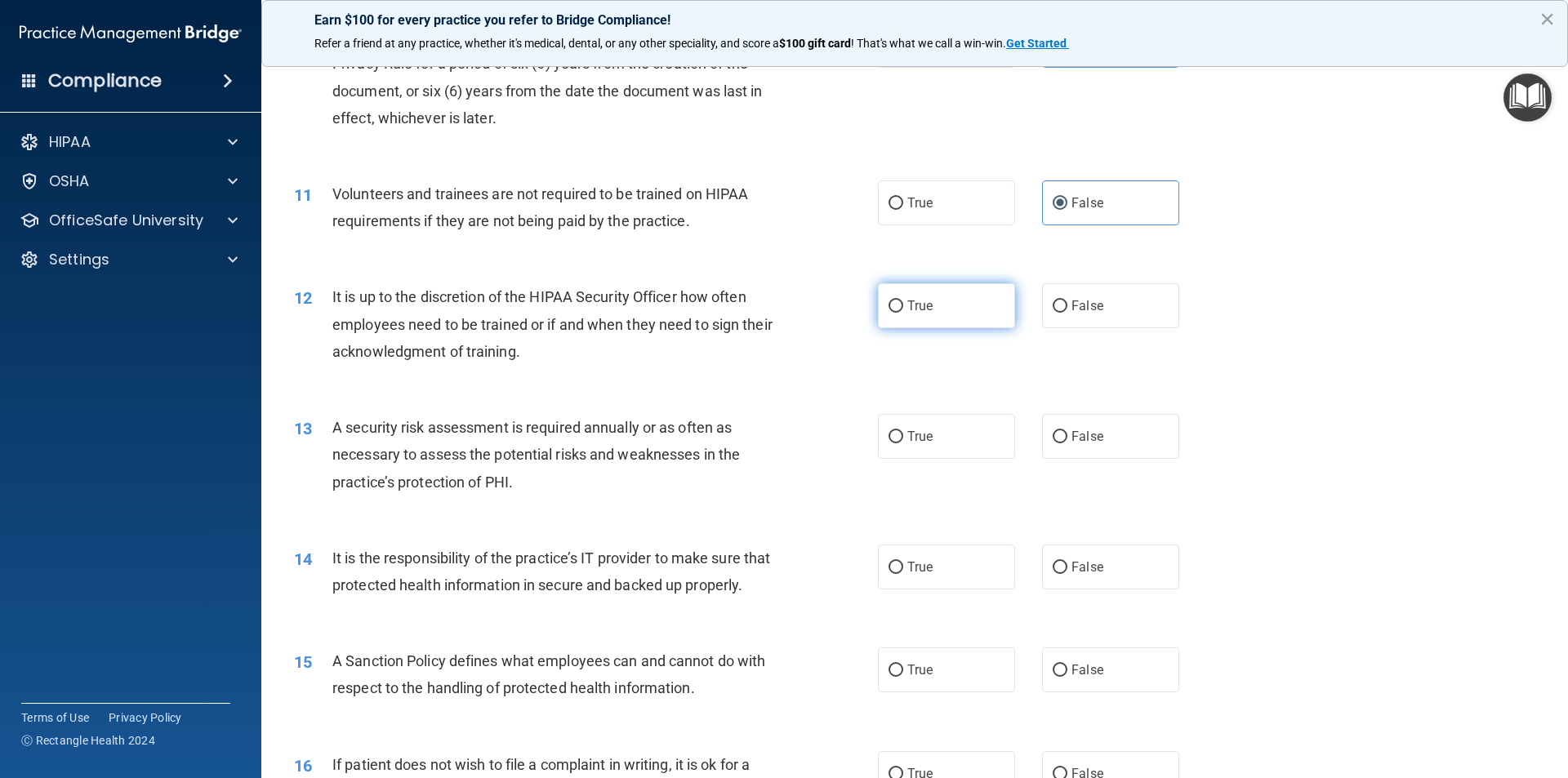
click at [904, 301] on input "True" at bounding box center [896, 306] width 15 height 12
radio input "true"
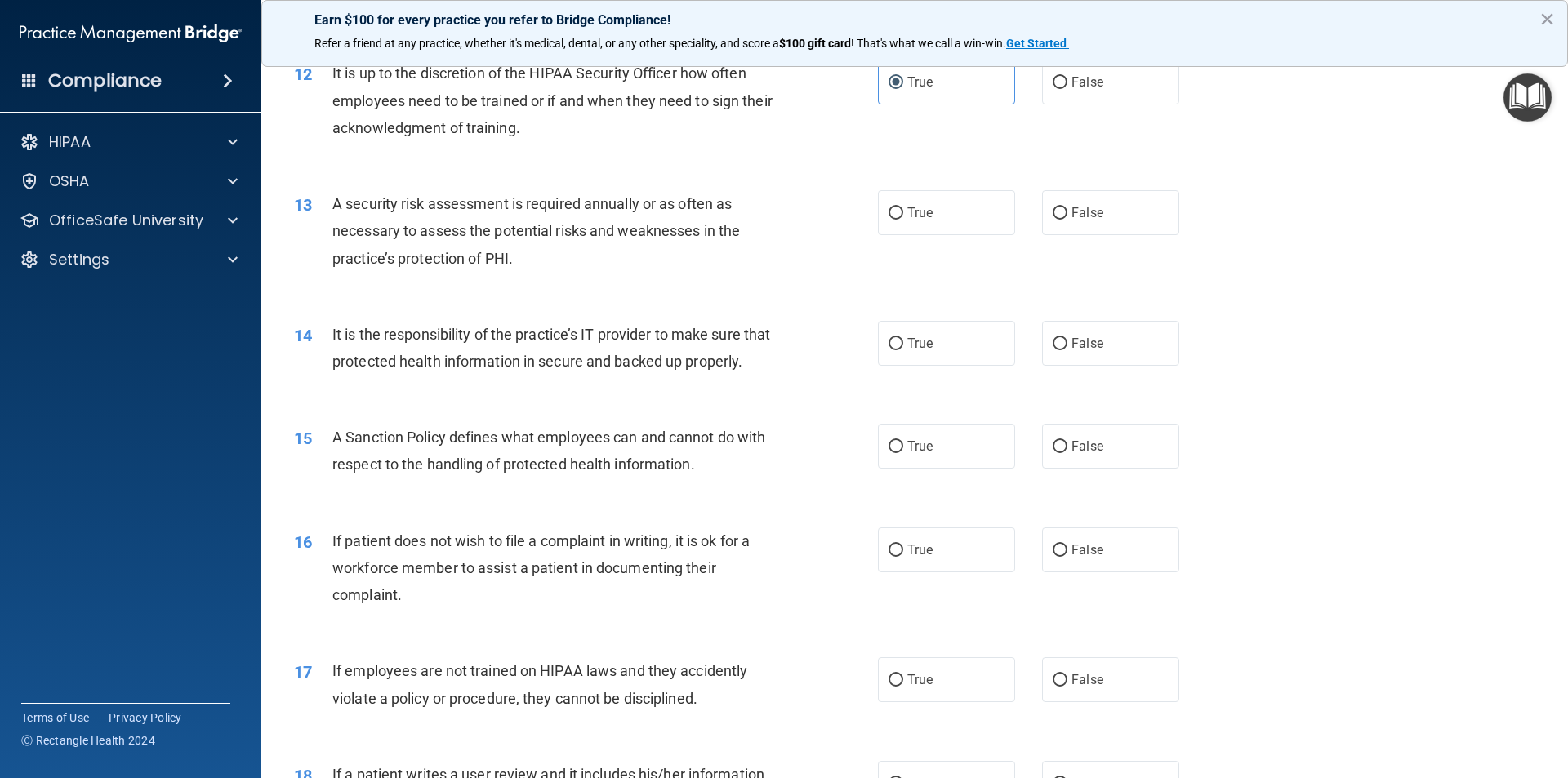
scroll to position [1633, 0]
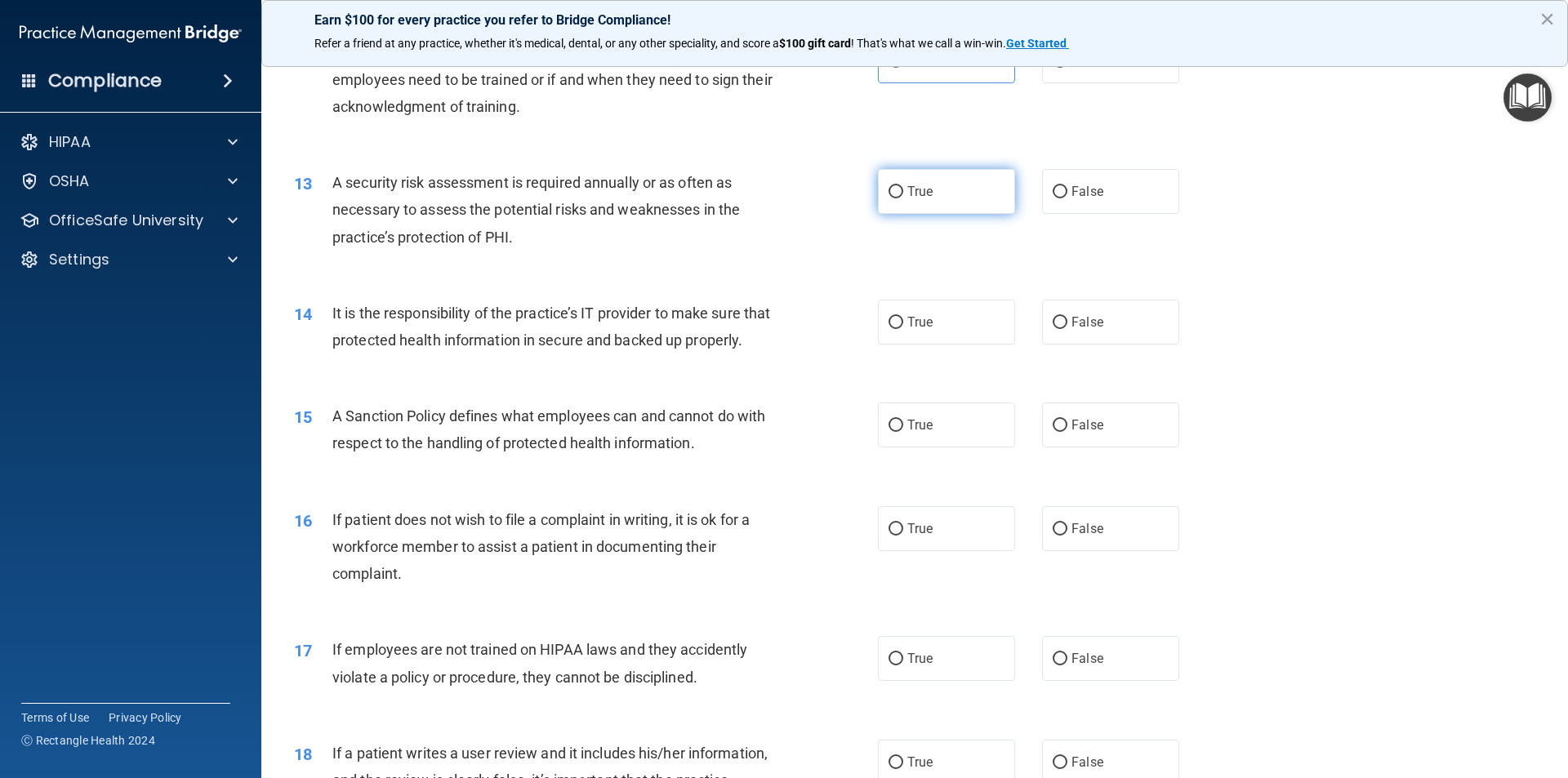
click at [923, 191] on span "True" at bounding box center [919, 191] width 25 height 16
click at [904, 191] on input "True" at bounding box center [896, 191] width 15 height 12
radio input "true"
click at [1108, 325] on label "False" at bounding box center [1110, 322] width 137 height 45
click at [1067, 325] on input "False" at bounding box center [1061, 322] width 15 height 12
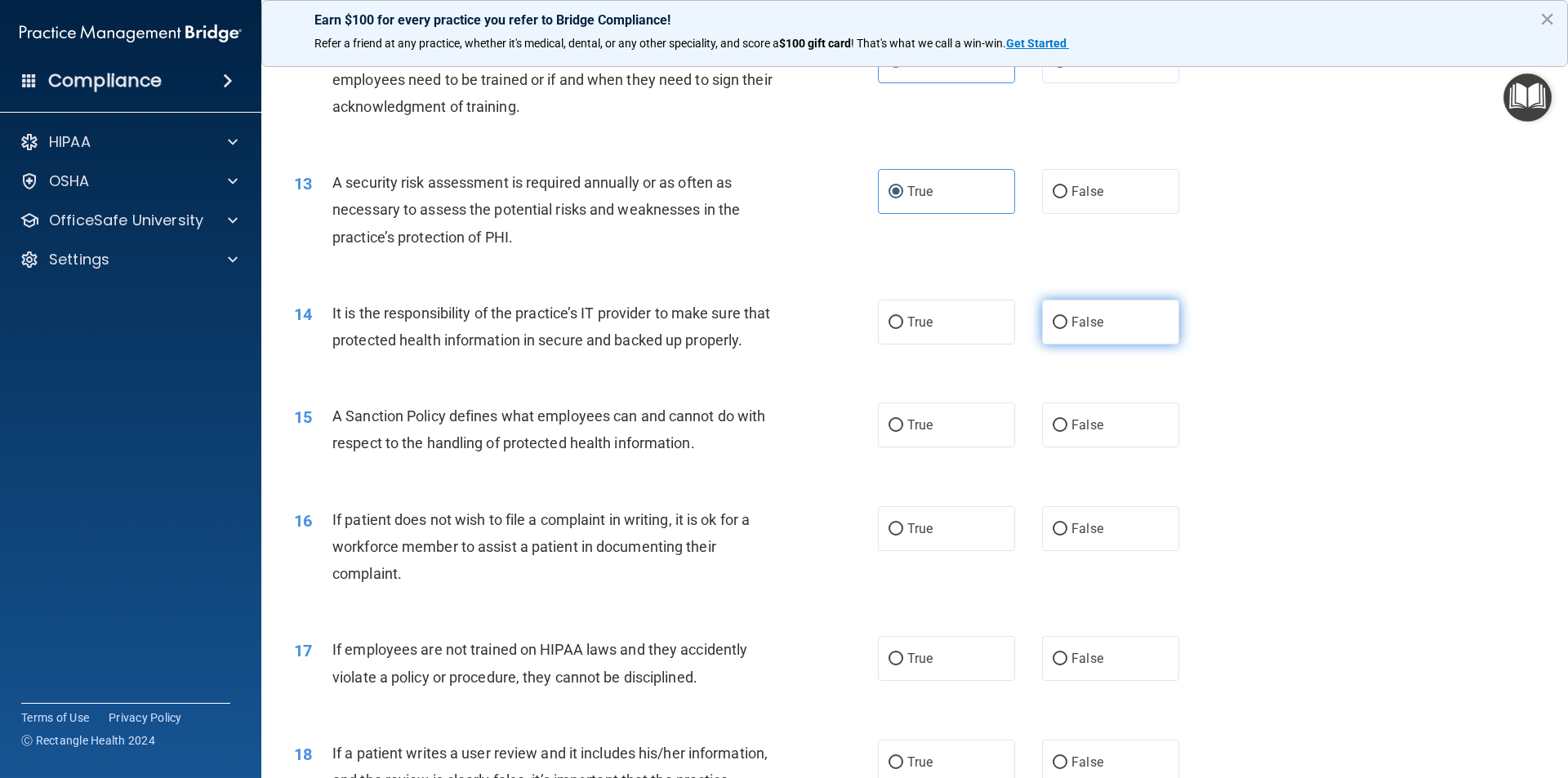
radio input "true"
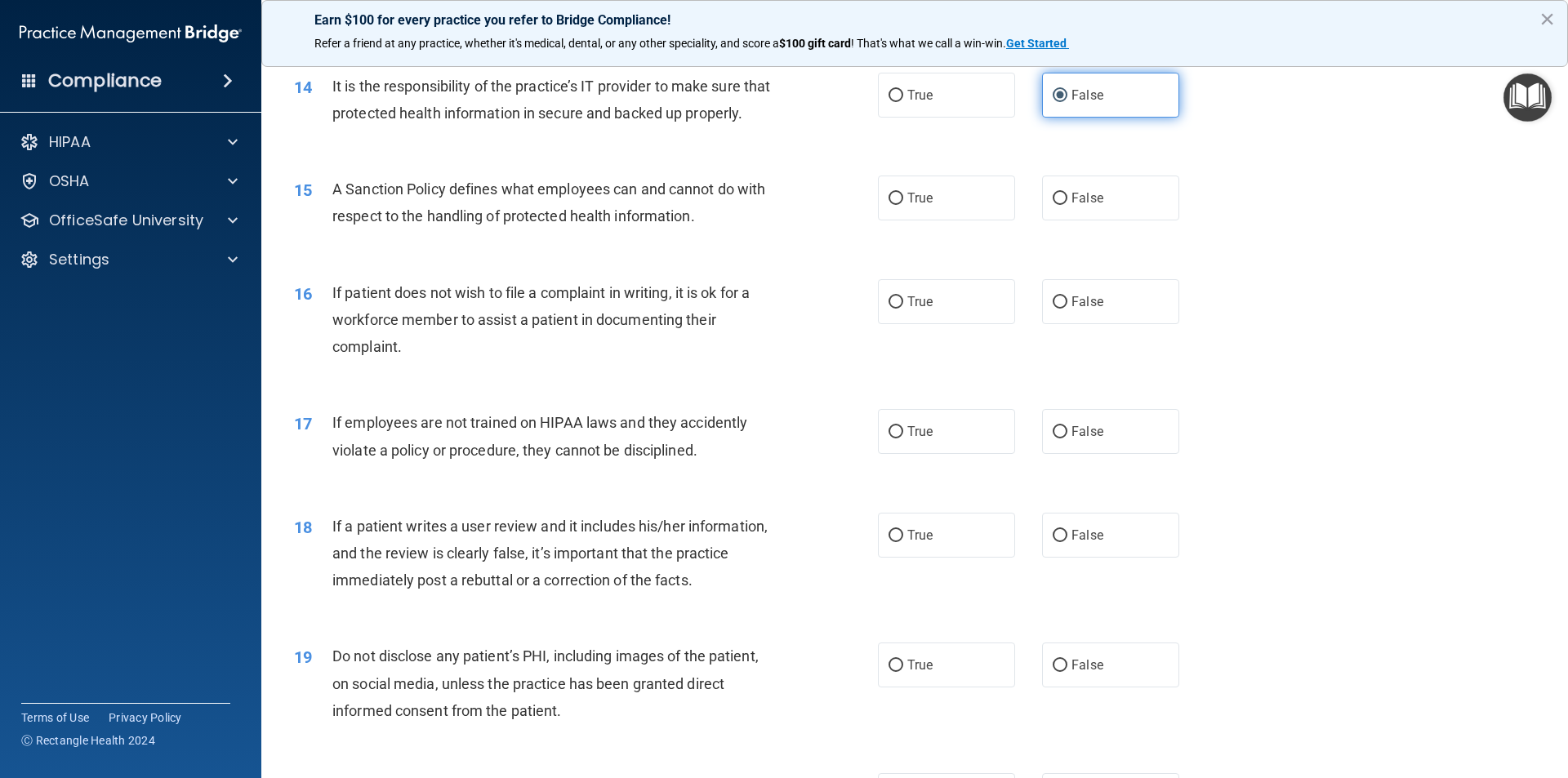
scroll to position [1877, 0]
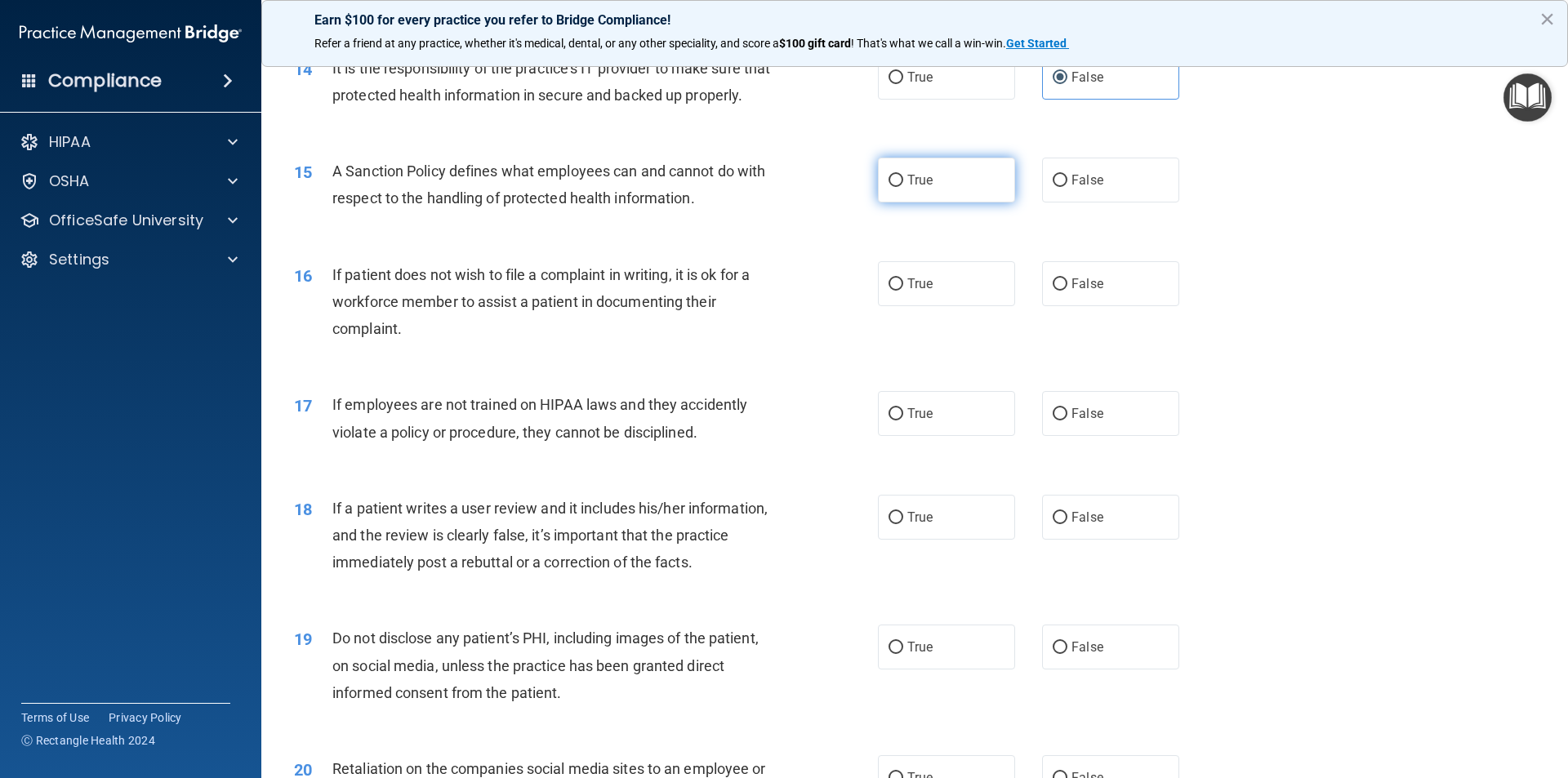
click at [946, 203] on label "True" at bounding box center [947, 180] width 137 height 45
click at [904, 187] on input "True" at bounding box center [896, 180] width 15 height 12
radio input "true"
click at [937, 303] on label "True" at bounding box center [947, 284] width 137 height 45
click at [904, 290] on input "True" at bounding box center [896, 284] width 15 height 12
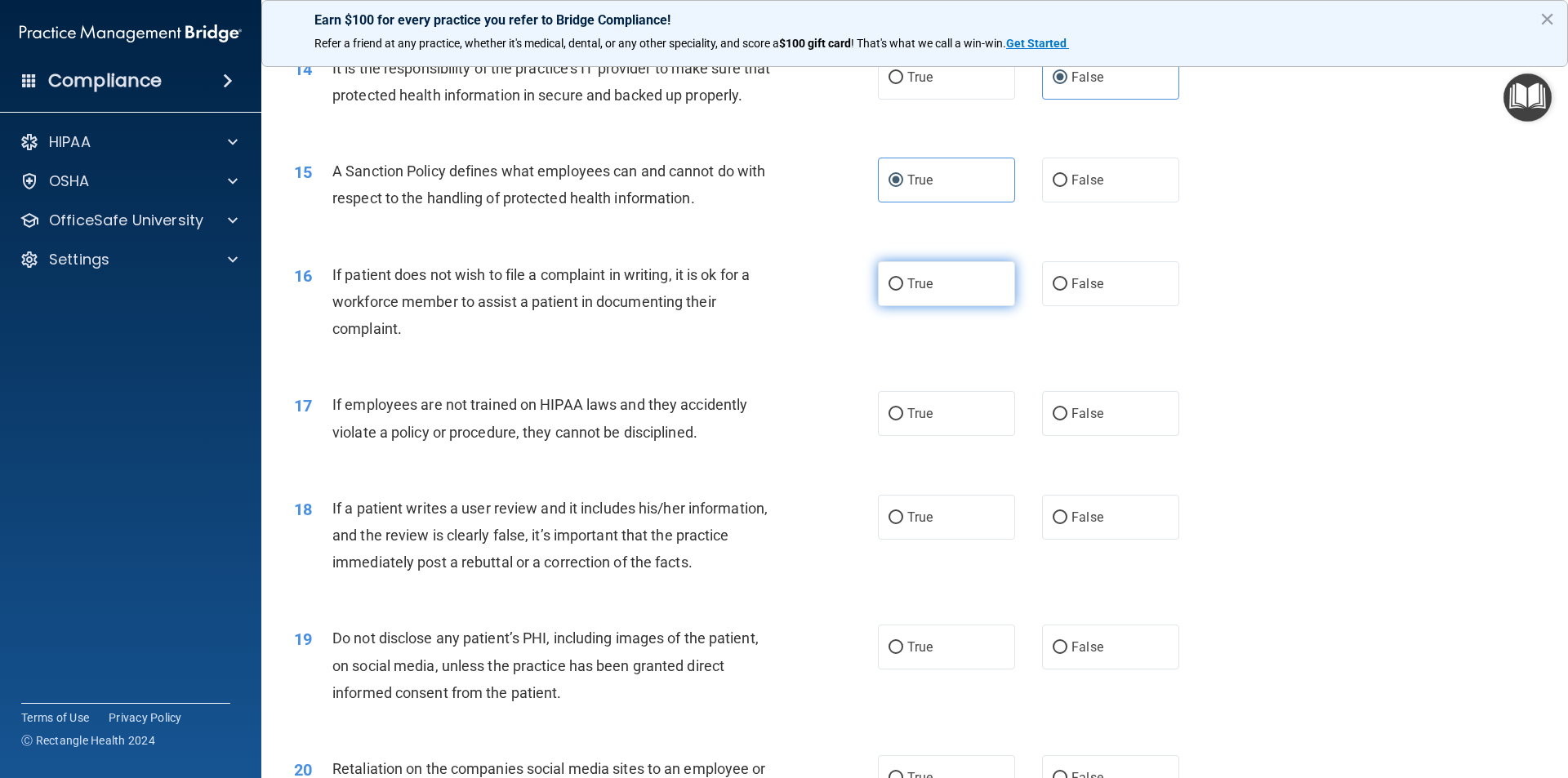
radio input "true"
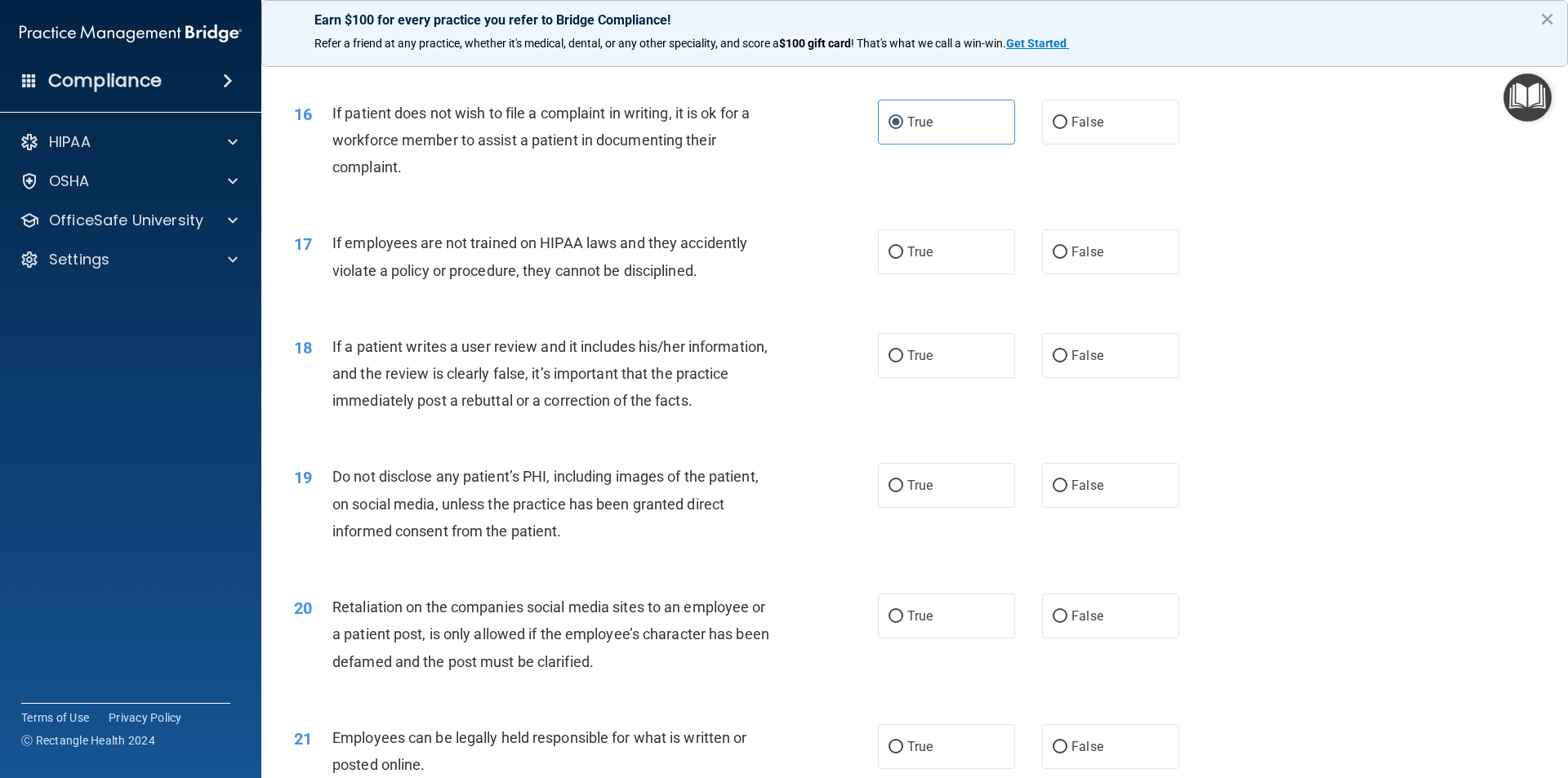
scroll to position [2041, 0]
click at [1127, 270] on label "False" at bounding box center [1110, 250] width 137 height 45
click at [1067, 257] on input "False" at bounding box center [1061, 250] width 15 height 12
radio input "true"
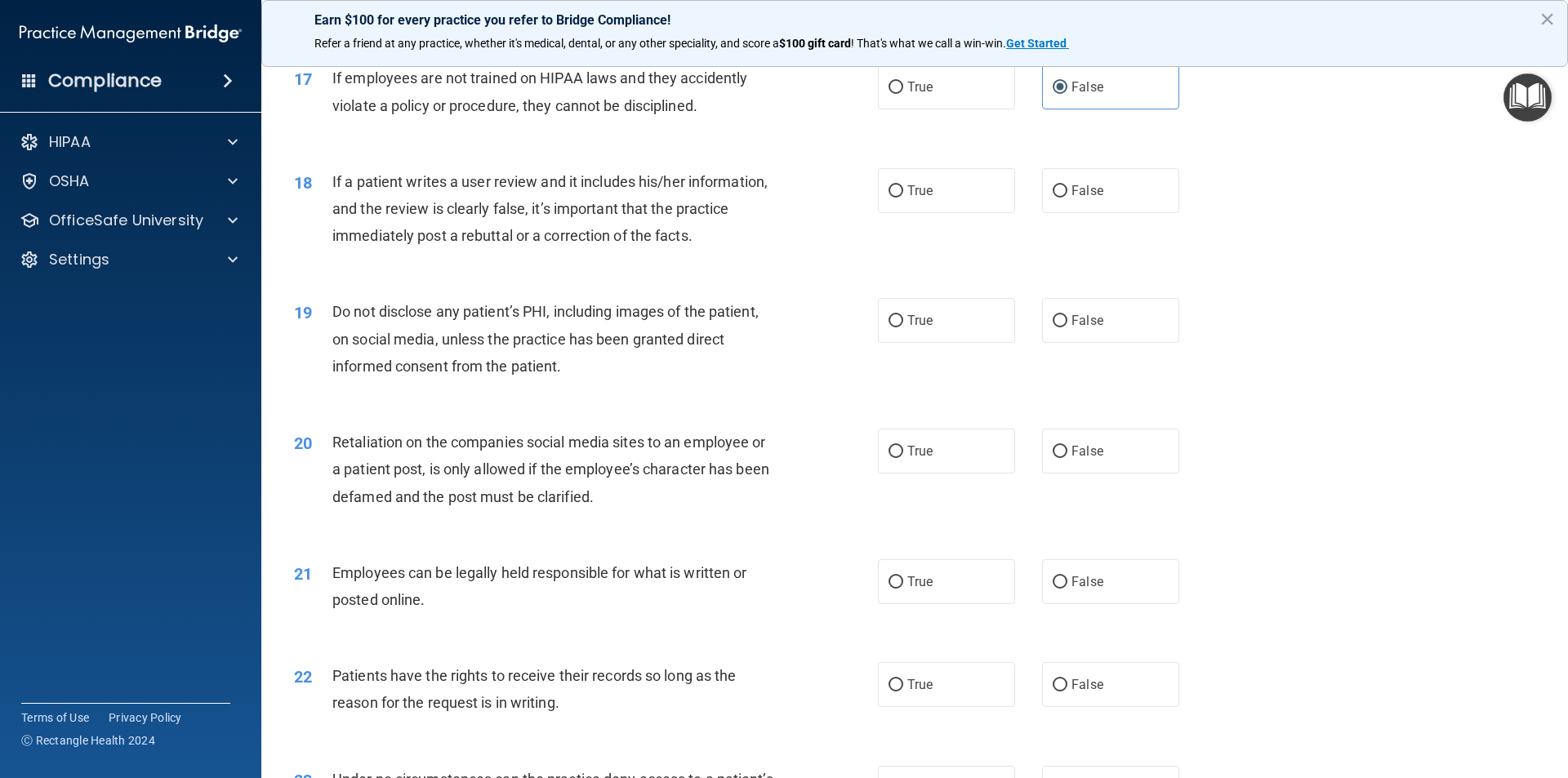
scroll to position [2285, 0]
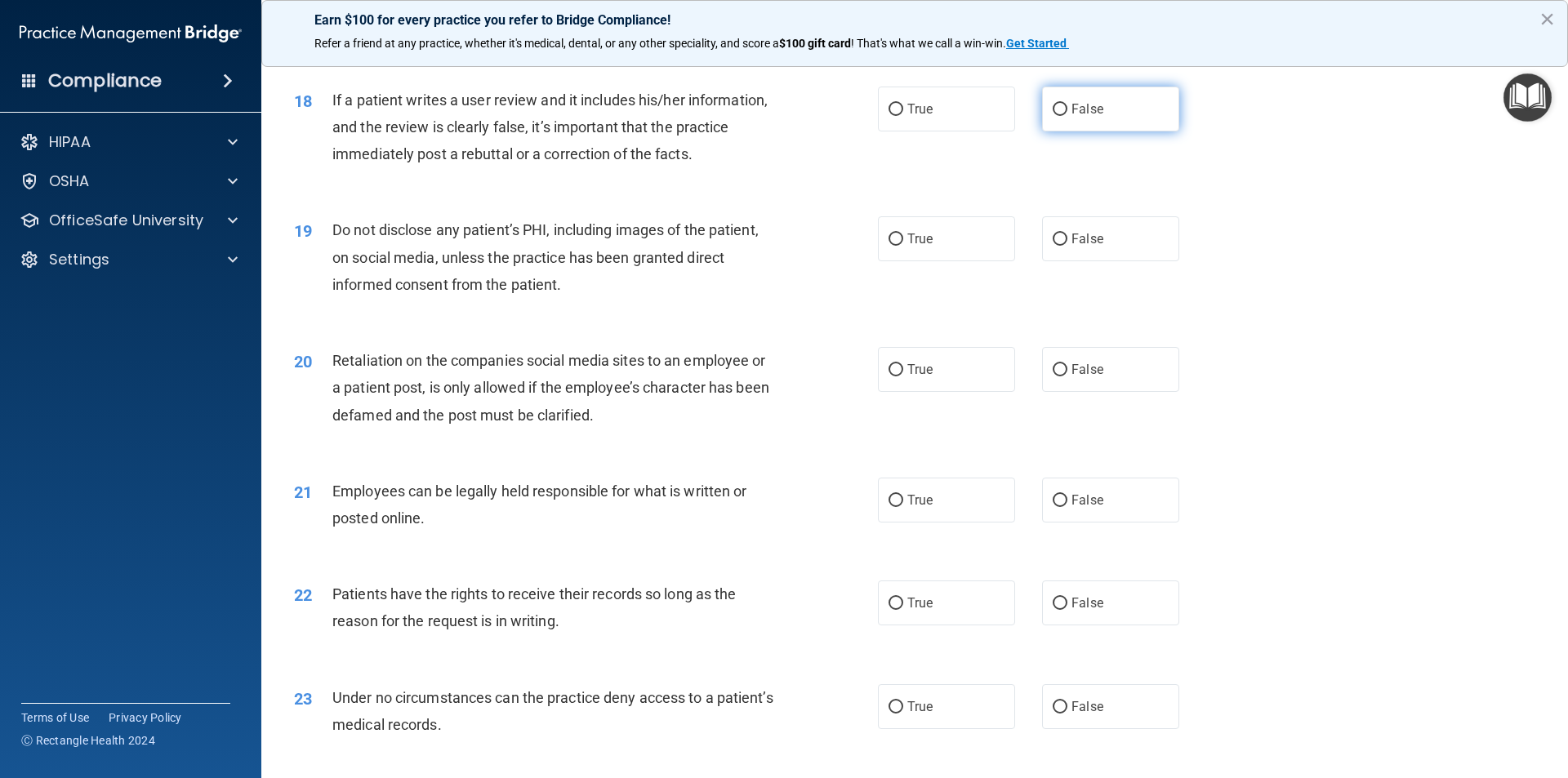
click at [1073, 117] on span "False" at bounding box center [1088, 108] width 32 height 16
click at [1067, 116] on input "False" at bounding box center [1061, 109] width 15 height 12
radio input "true"
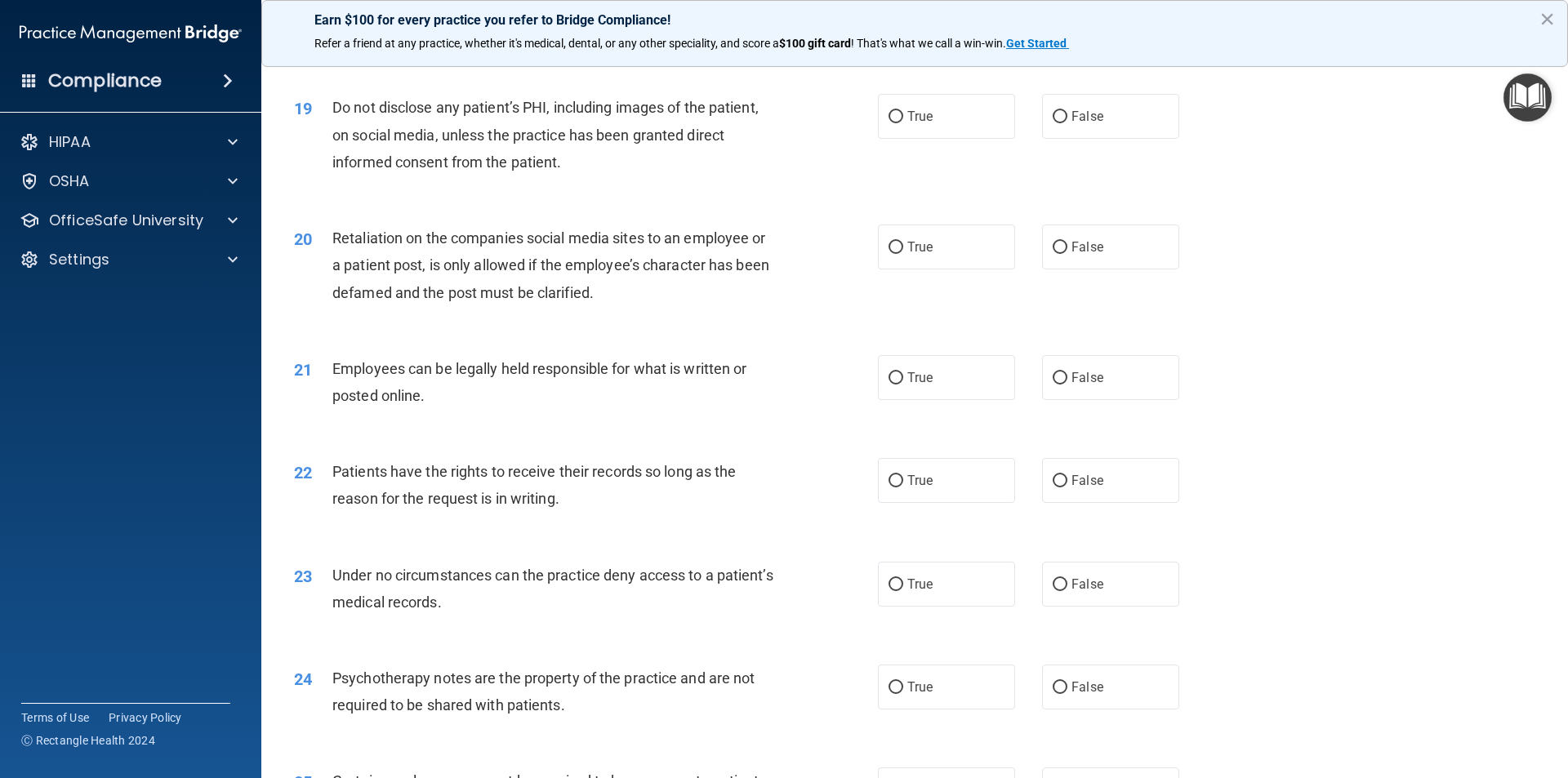
scroll to position [2449, 0]
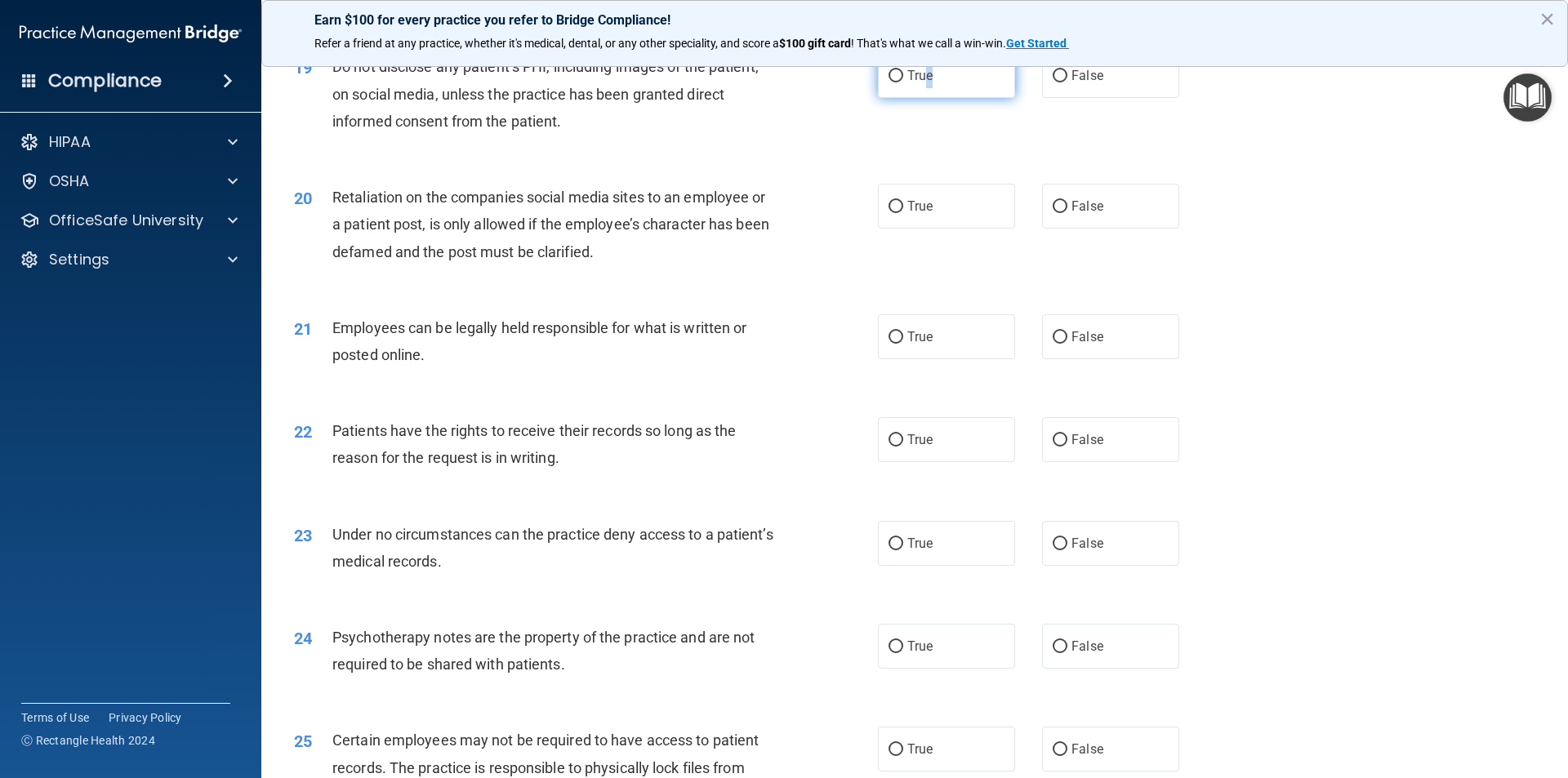
click at [924, 83] on span "True" at bounding box center [919, 76] width 25 height 16
click at [950, 98] on label "True" at bounding box center [947, 76] width 137 height 45
click at [904, 82] on input "True" at bounding box center [896, 76] width 15 height 12
radio input "true"
click at [1105, 229] on label "False" at bounding box center [1110, 206] width 137 height 45
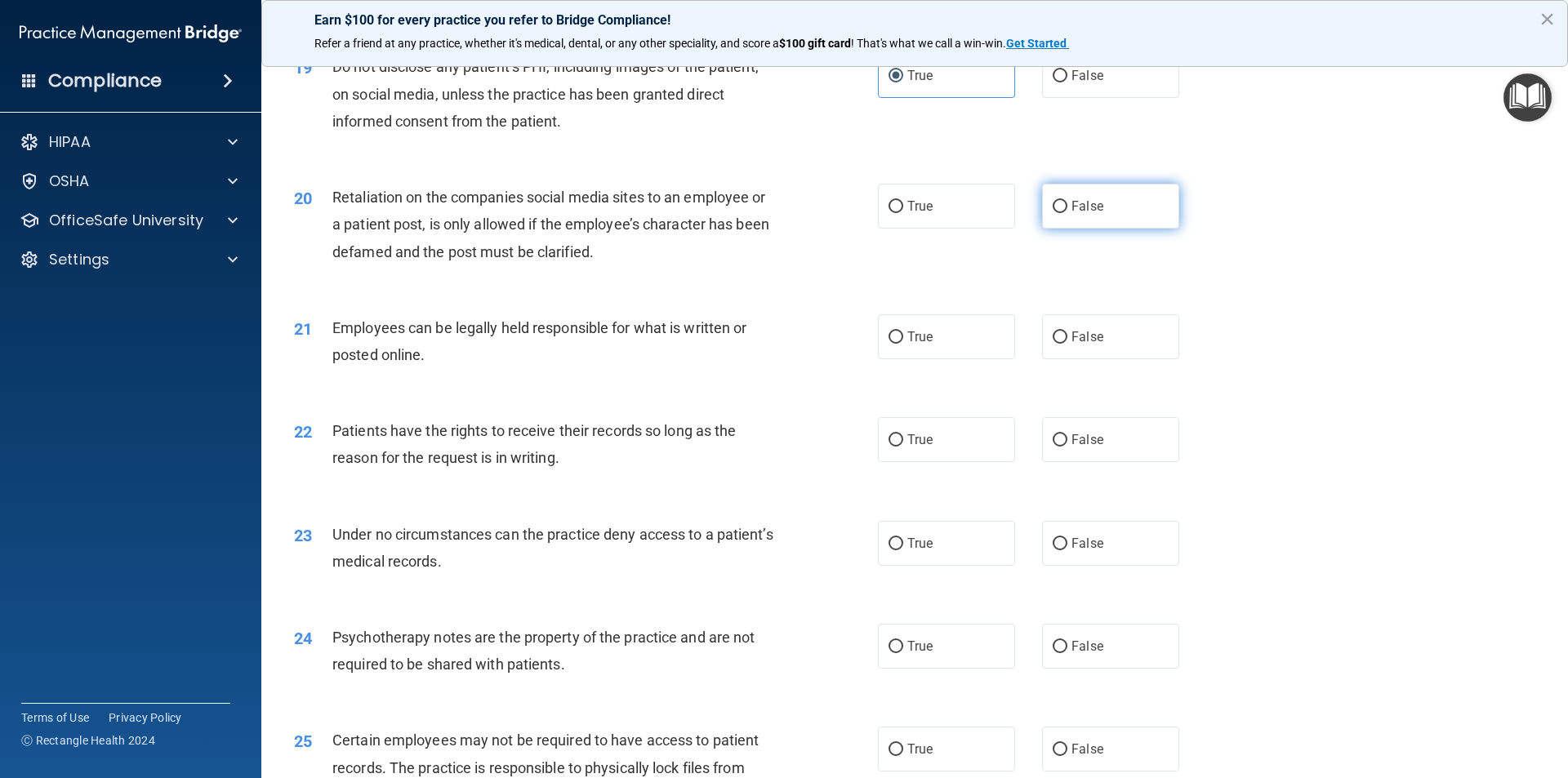
click at [1067, 213] on input "False" at bounding box center [1061, 206] width 15 height 12
radio input "true"
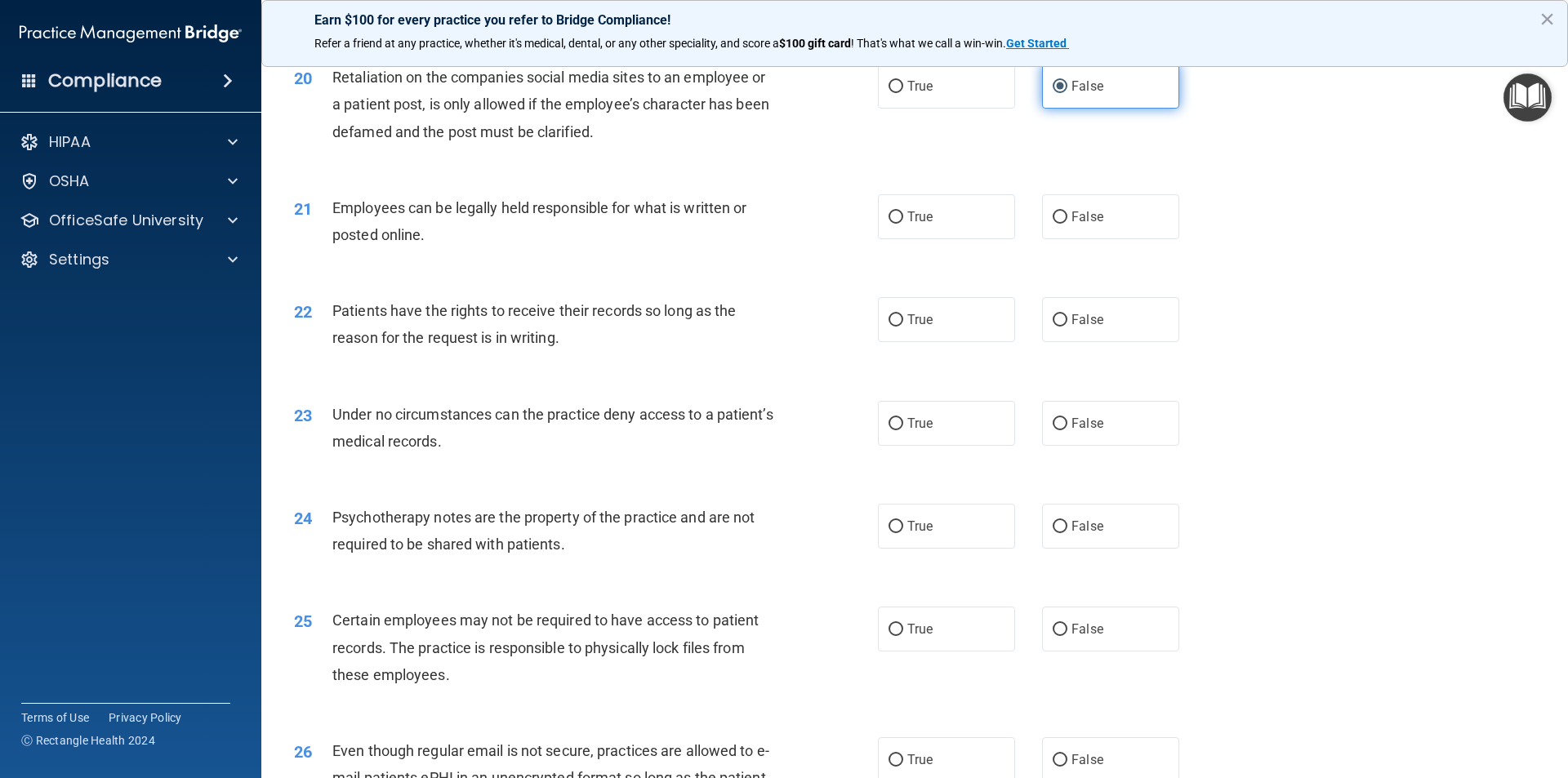
scroll to position [2612, 0]
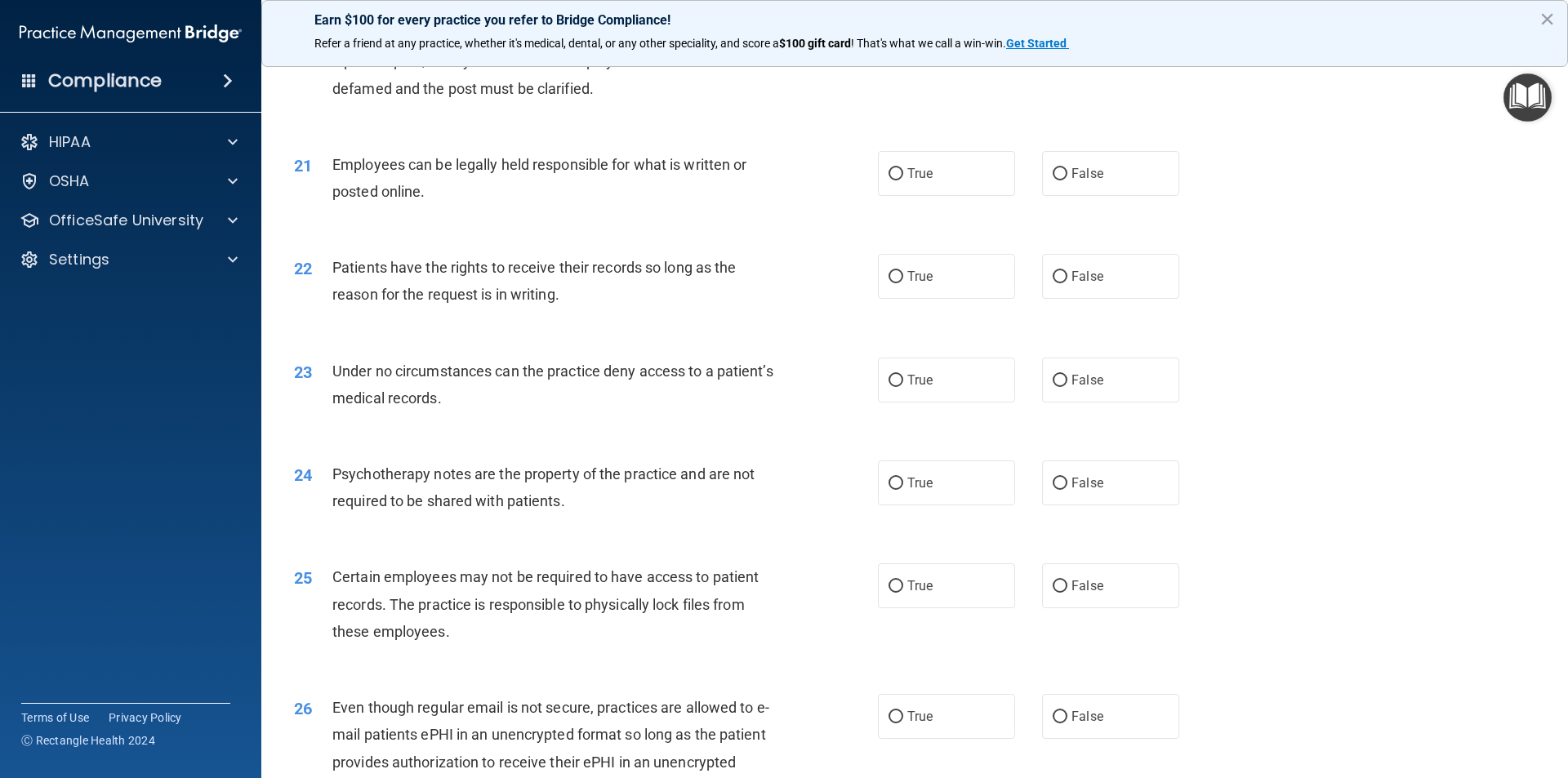
click at [961, 174] on div "21 Employees can be legally held responsible for what is written or posted onli…" at bounding box center [915, 182] width 1266 height 103
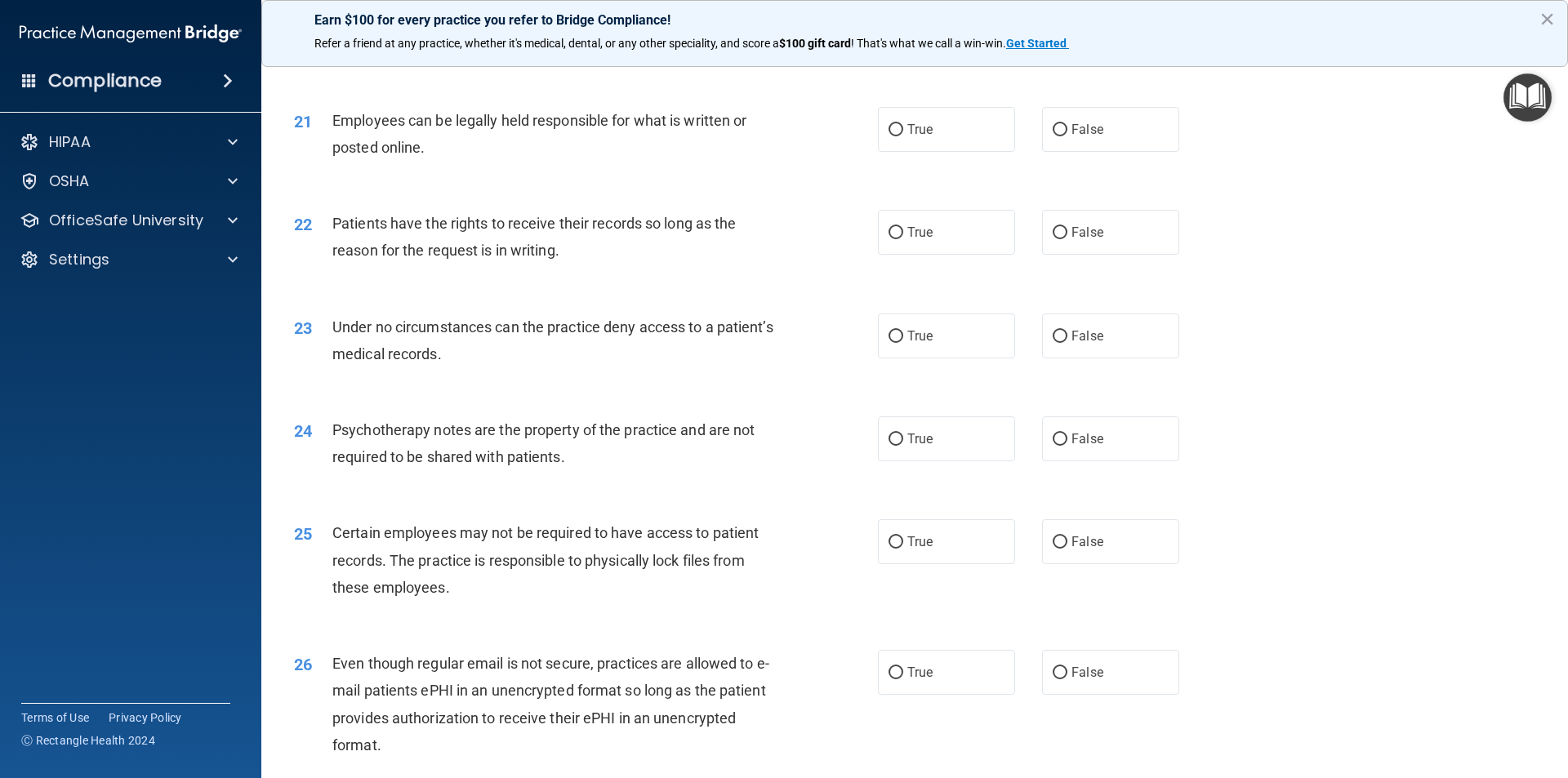
scroll to position [2694, 0]
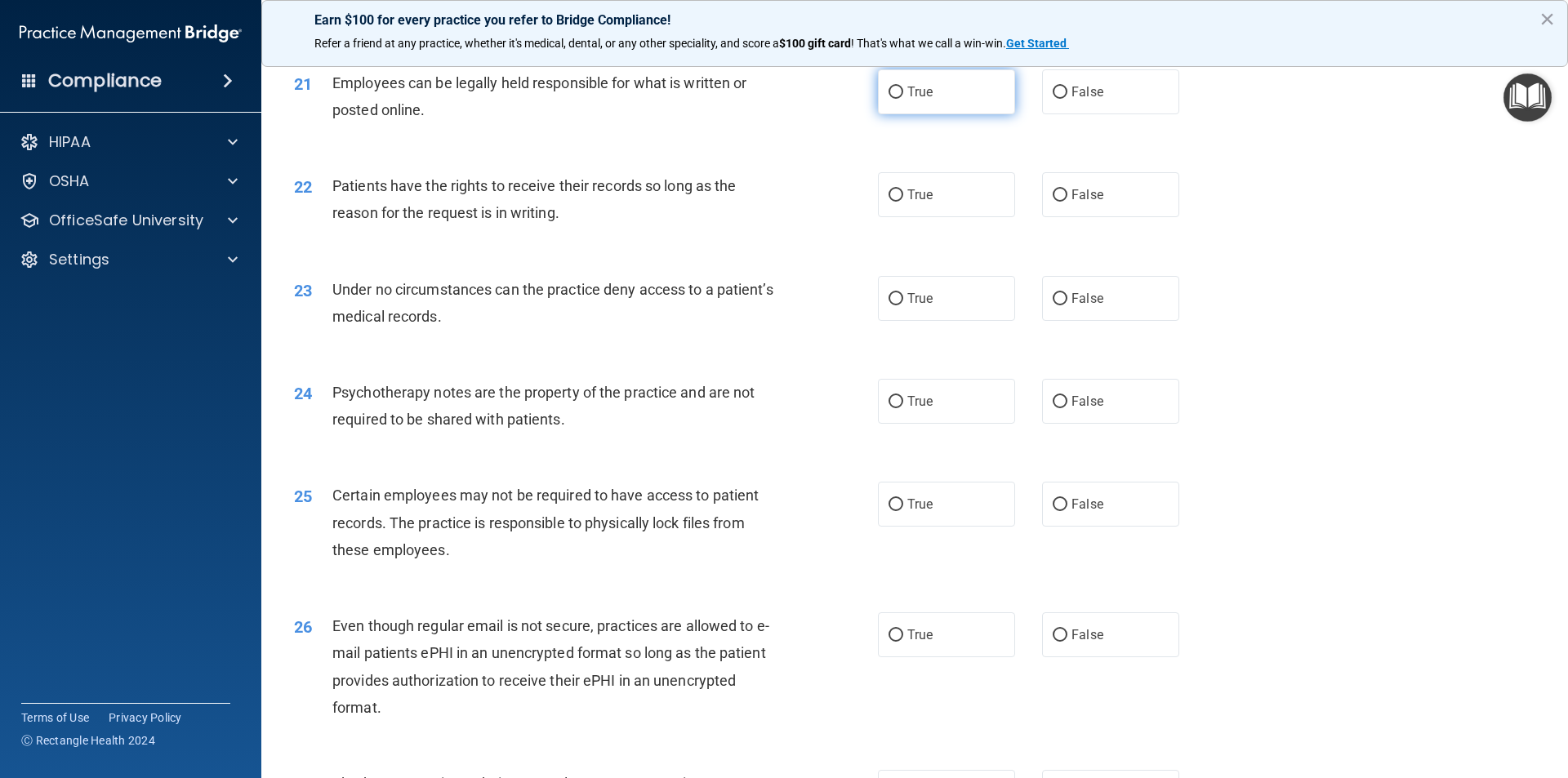
click at [910, 100] on span "True" at bounding box center [919, 92] width 25 height 16
click at [904, 99] on input "True" at bounding box center [896, 92] width 15 height 12
radio input "true"
click at [926, 203] on span "True" at bounding box center [919, 194] width 25 height 16
click at [904, 202] on input "True" at bounding box center [896, 195] width 15 height 12
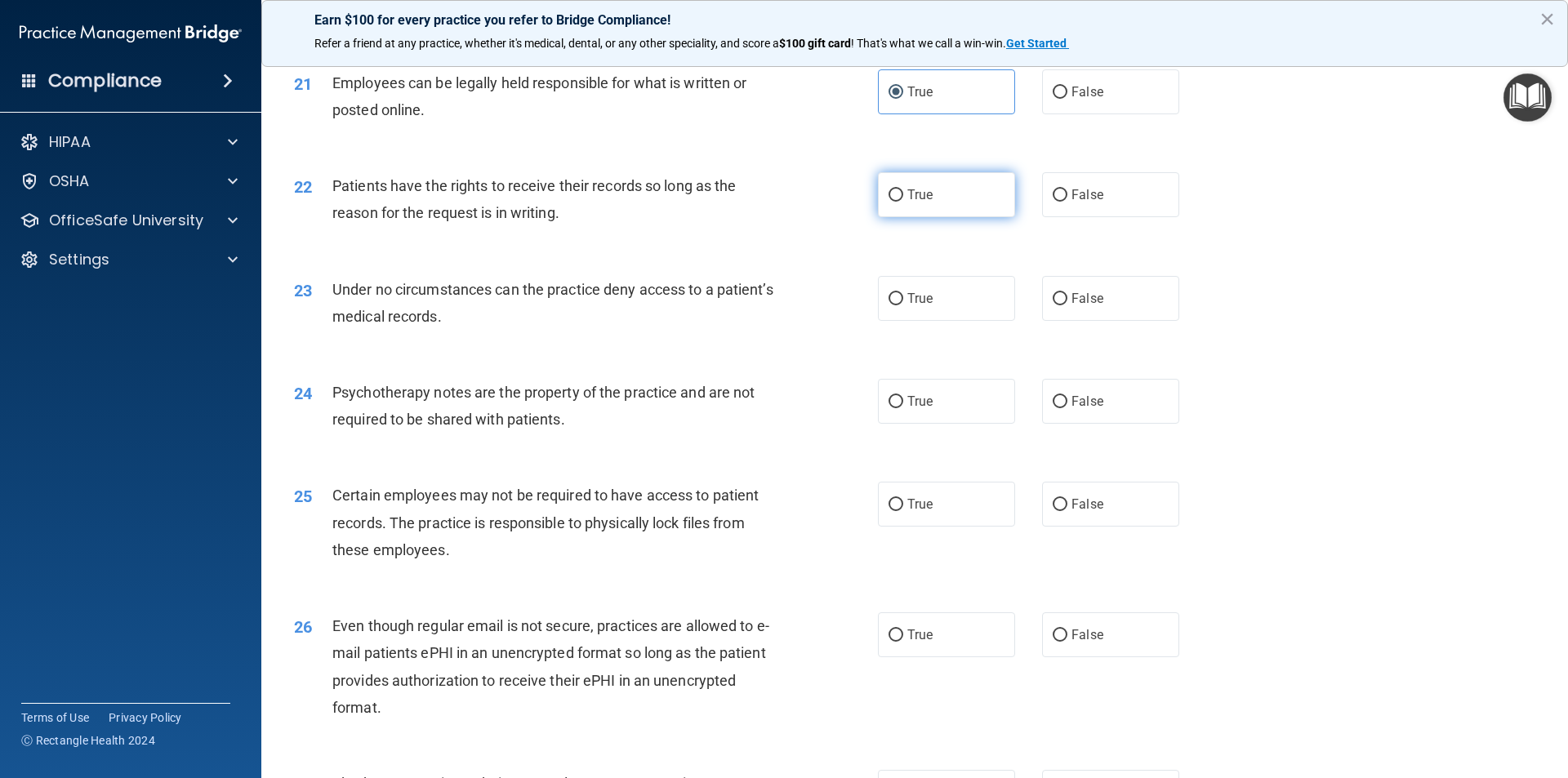
radio input "true"
click at [1086, 317] on label "False" at bounding box center [1110, 298] width 137 height 45
click at [1067, 305] on input "False" at bounding box center [1061, 299] width 15 height 12
radio input "true"
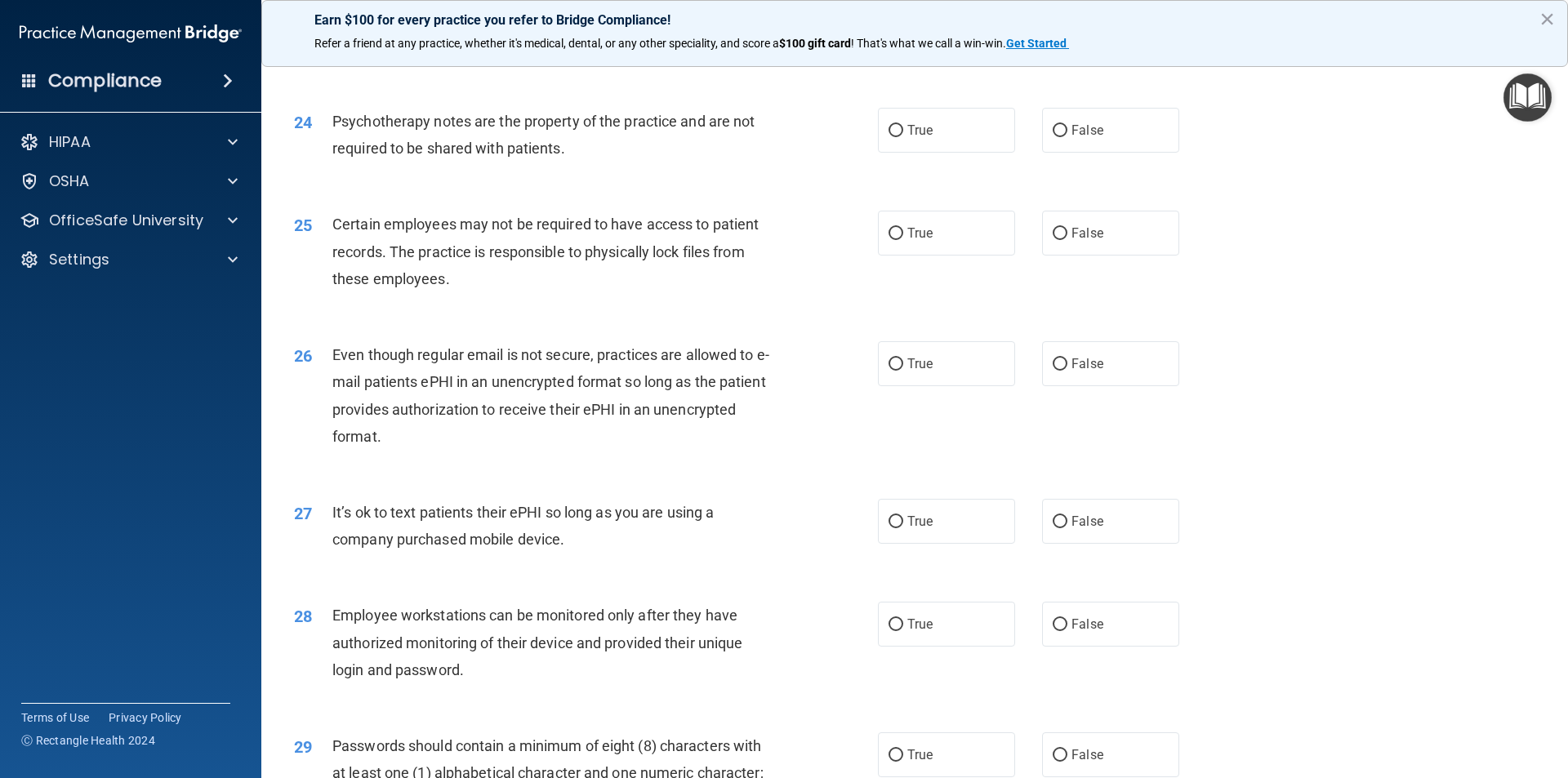
scroll to position [3020, 0]
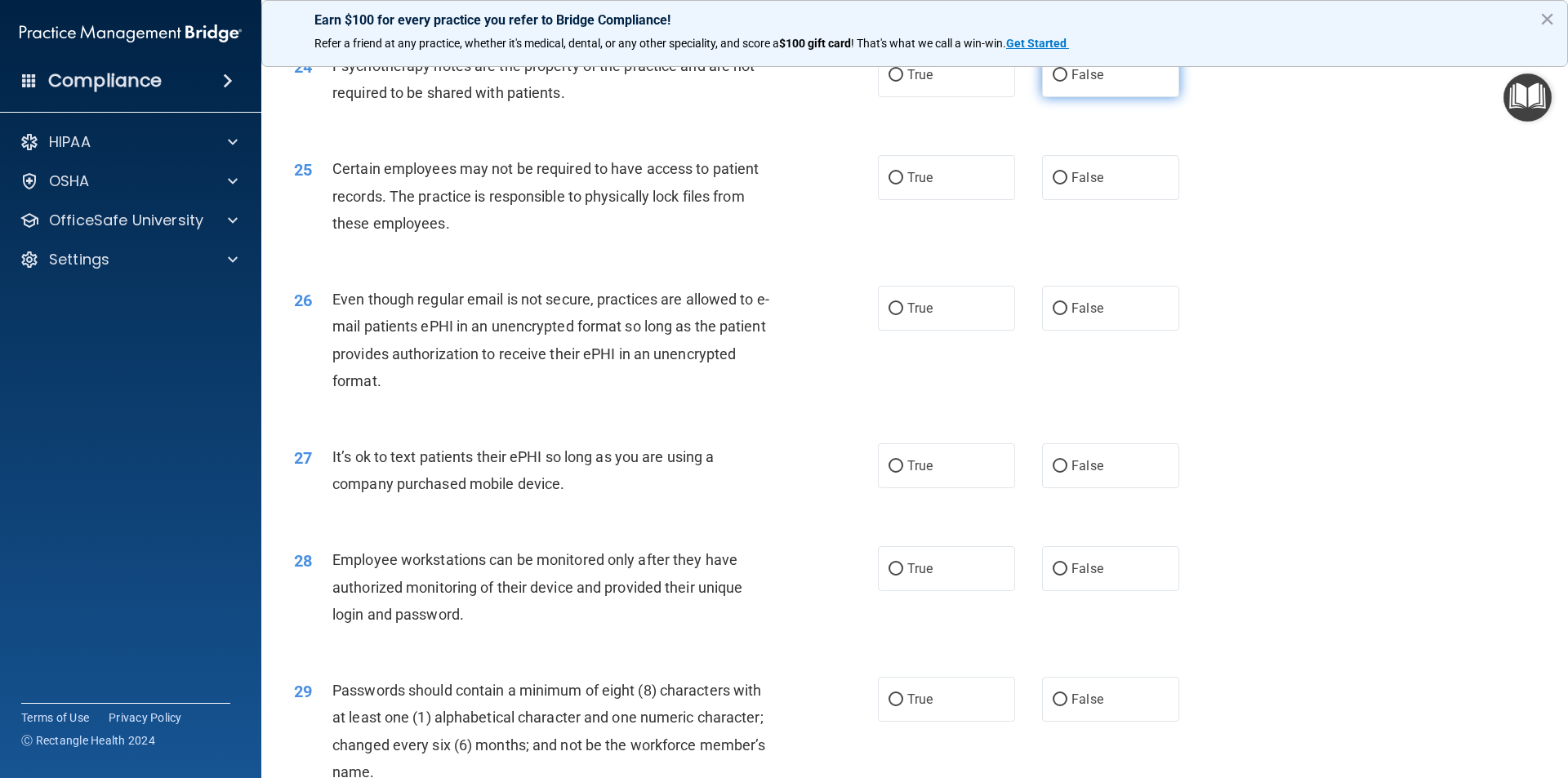
click at [1054, 81] on input "False" at bounding box center [1061, 75] width 15 height 12
radio input "true"
click at [923, 185] on span "True" at bounding box center [919, 177] width 25 height 16
click at [904, 185] on input "True" at bounding box center [896, 177] width 15 height 12
radio input "true"
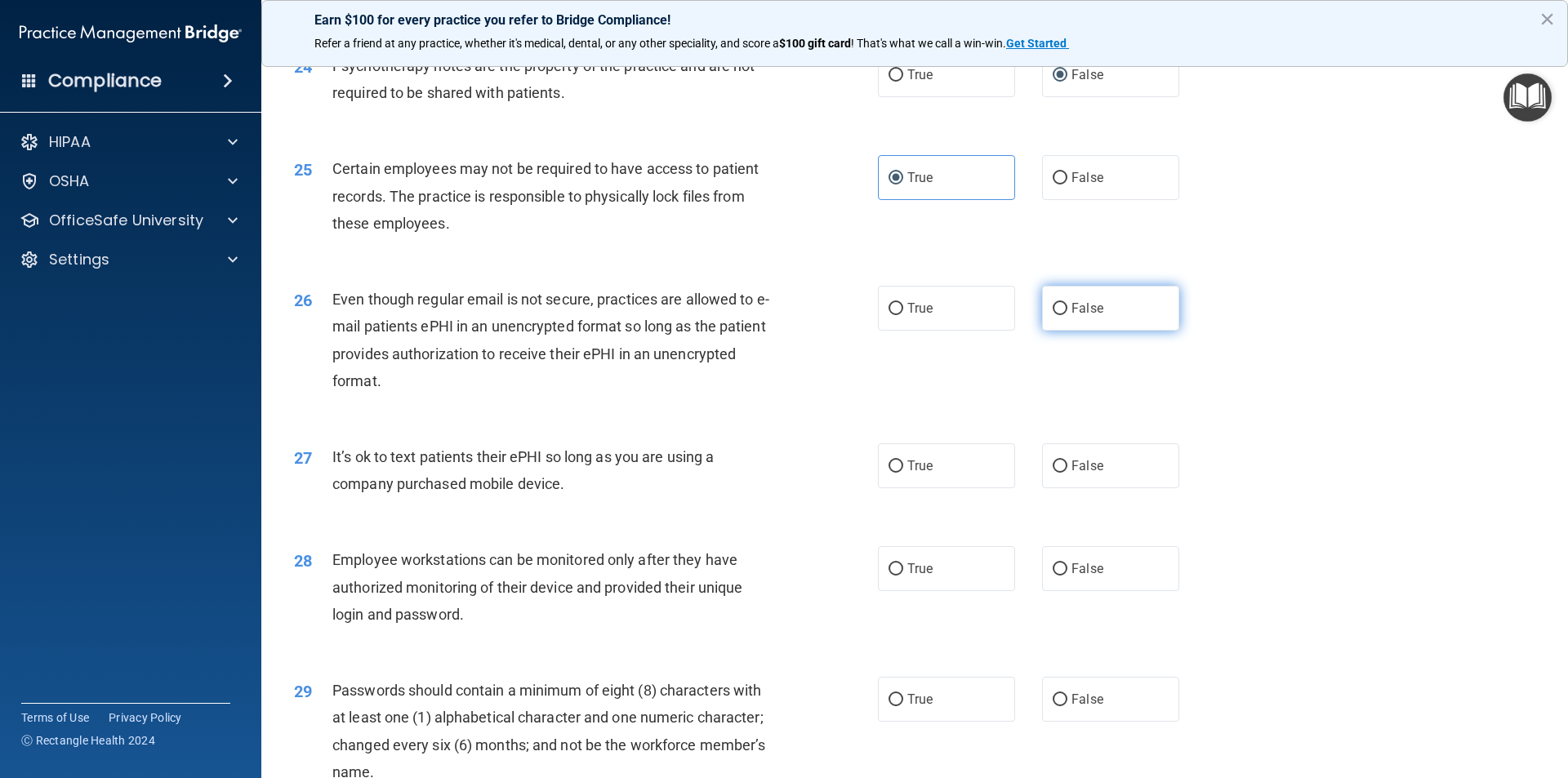
click at [1055, 315] on input "False" at bounding box center [1061, 308] width 15 height 12
radio input "true"
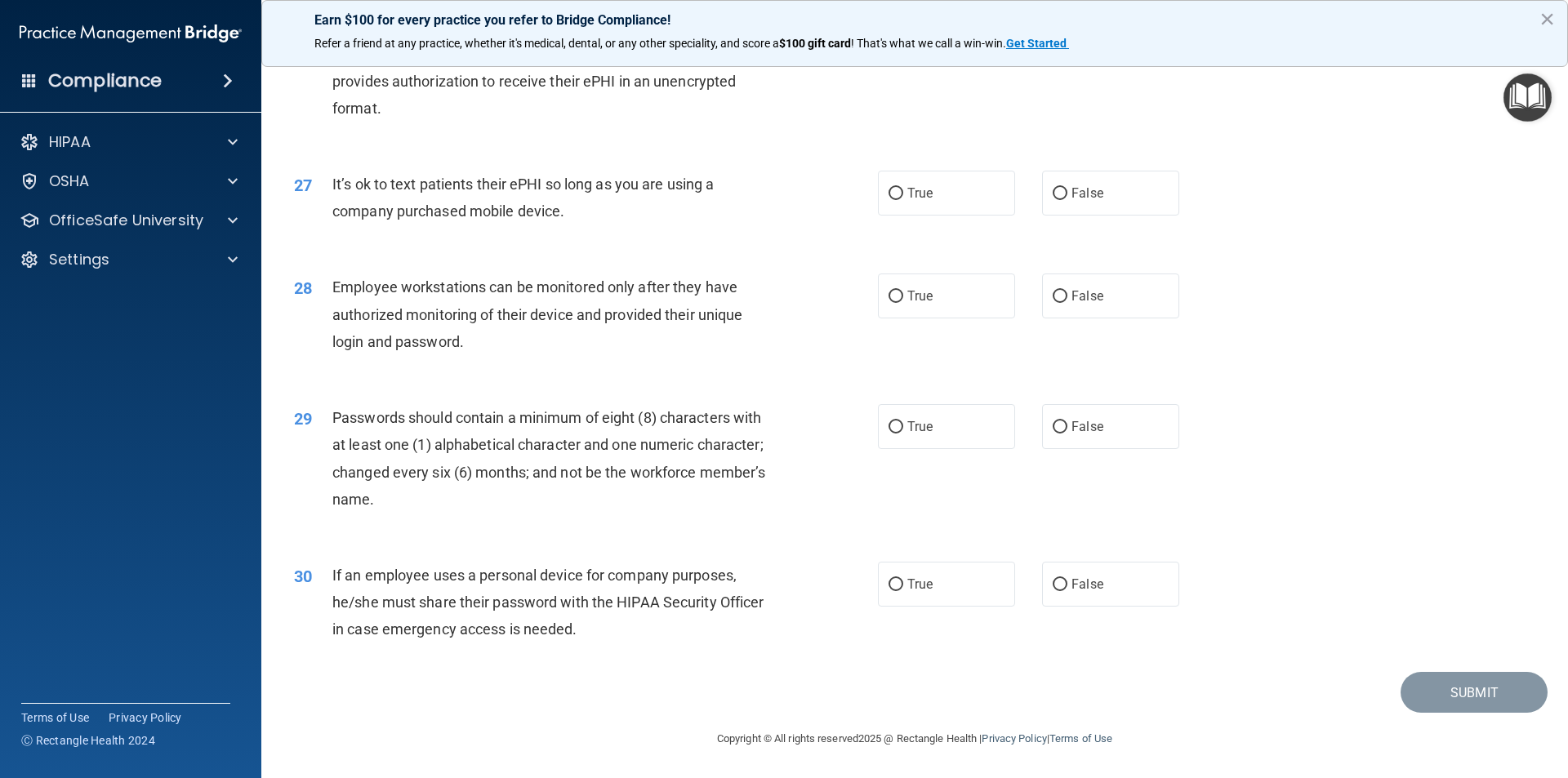
scroll to position [3320, 0]
click at [1072, 191] on span "False" at bounding box center [1088, 192] width 32 height 16
click at [1064, 191] on input "False" at bounding box center [1061, 193] width 15 height 12
radio input "true"
drag, startPoint x: 1041, startPoint y: 346, endPoint x: 1062, endPoint y: 316, distance: 36.6
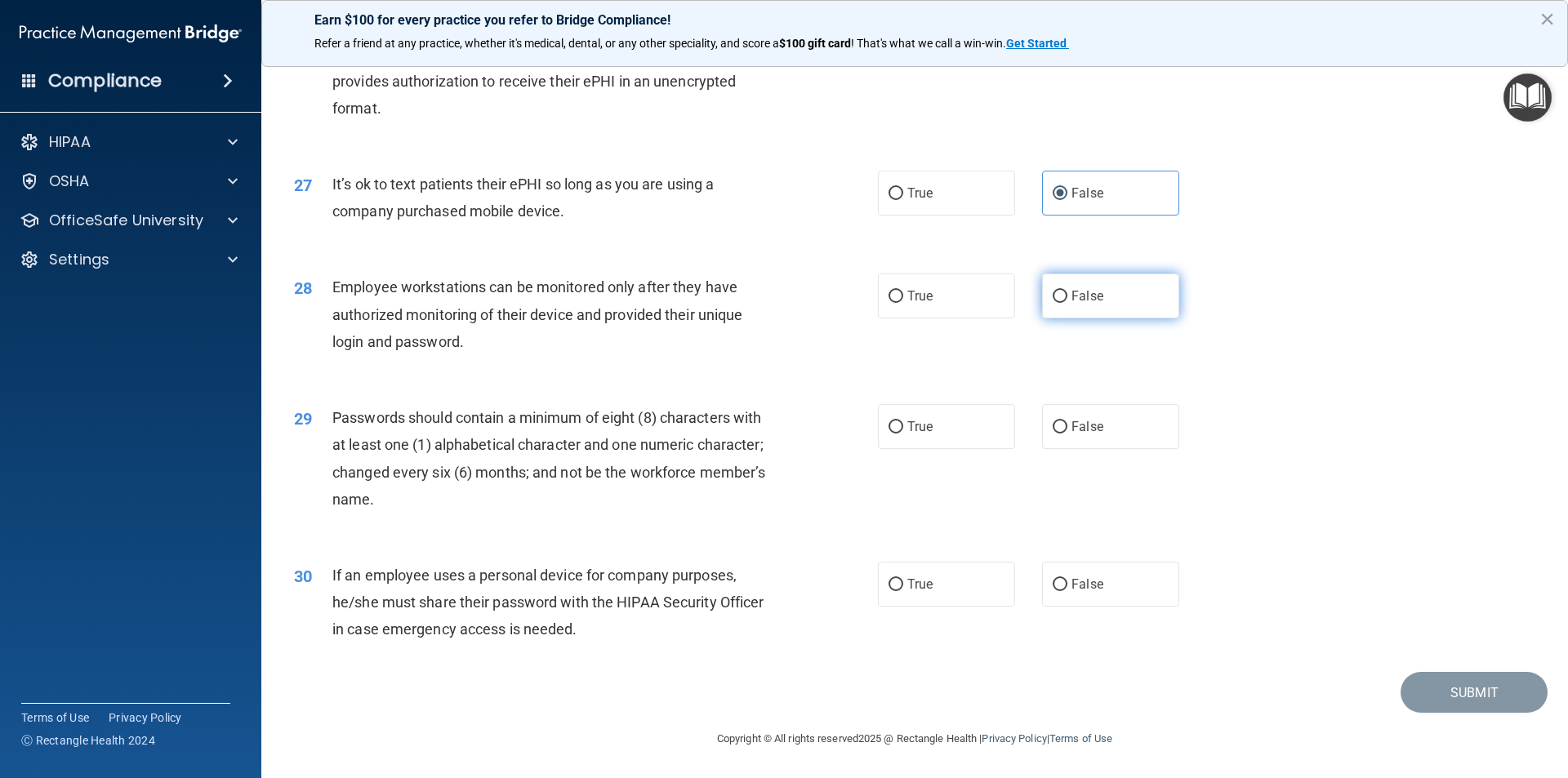
click at [1049, 333] on div "28 Employee workstations can be monitored only after they have authorized monit…" at bounding box center [915, 318] width 1266 height 131
click at [1077, 300] on span "False" at bounding box center [1088, 296] width 32 height 16
click at [1067, 300] on input "False" at bounding box center [1061, 296] width 15 height 12
radio input "true"
click at [992, 427] on label "True" at bounding box center [947, 427] width 137 height 45
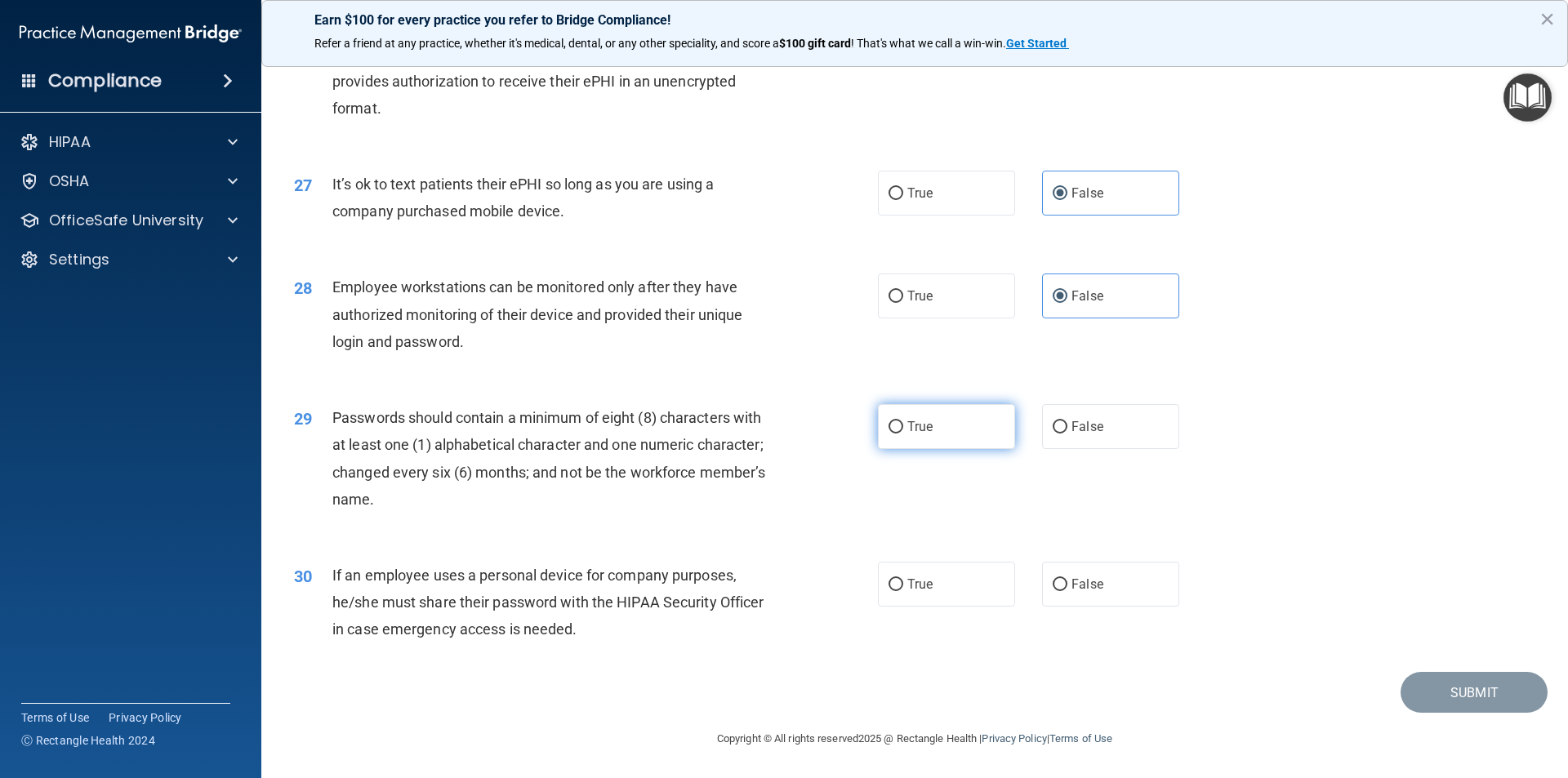
click at [904, 427] on input "True" at bounding box center [896, 427] width 15 height 12
radio input "true"
click at [1072, 579] on span "False" at bounding box center [1088, 584] width 32 height 16
click at [1065, 579] on input "False" at bounding box center [1061, 585] width 15 height 12
radio input "true"
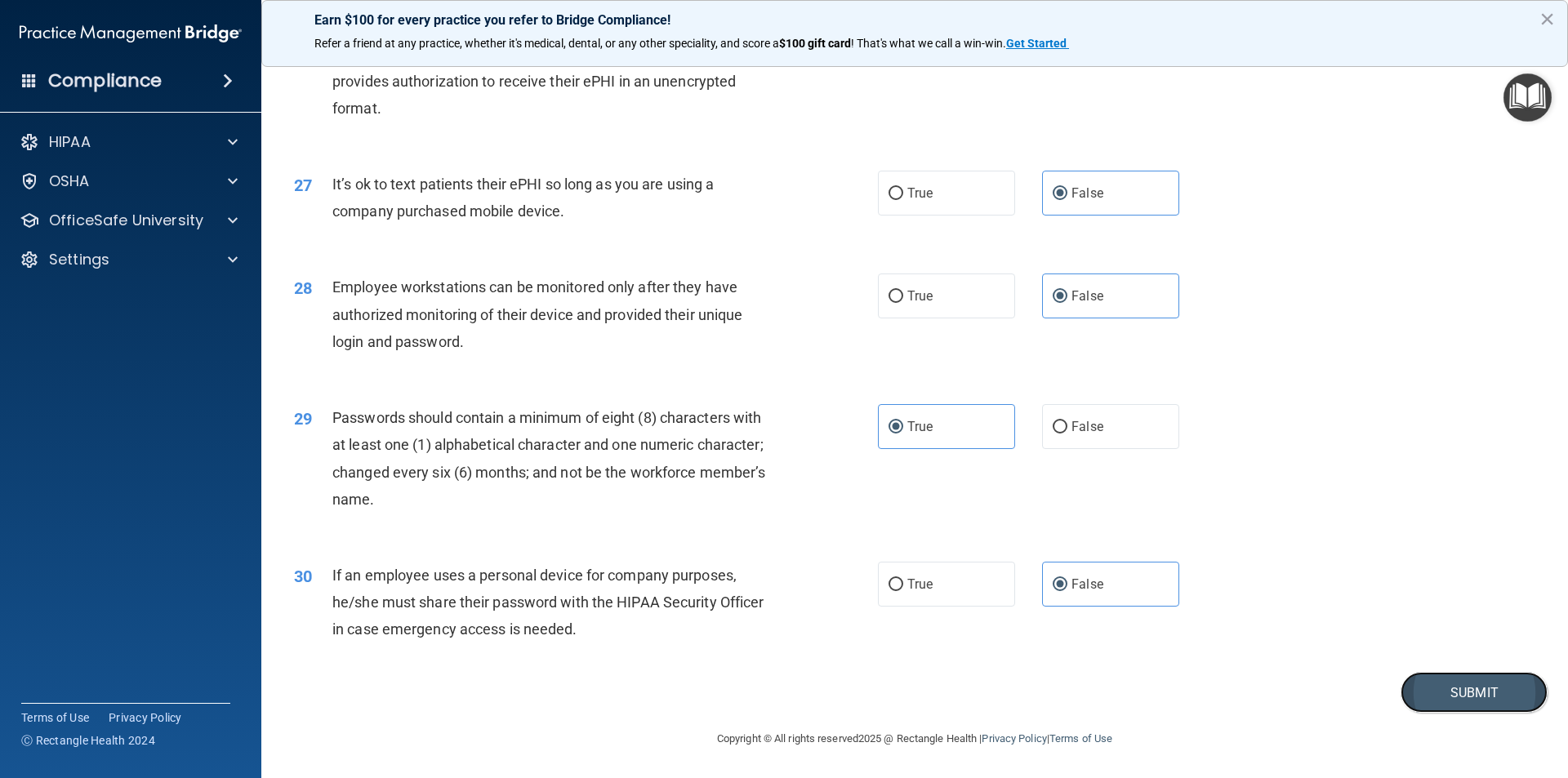
click at [1442, 693] on button "Submit" at bounding box center [1474, 692] width 147 height 42
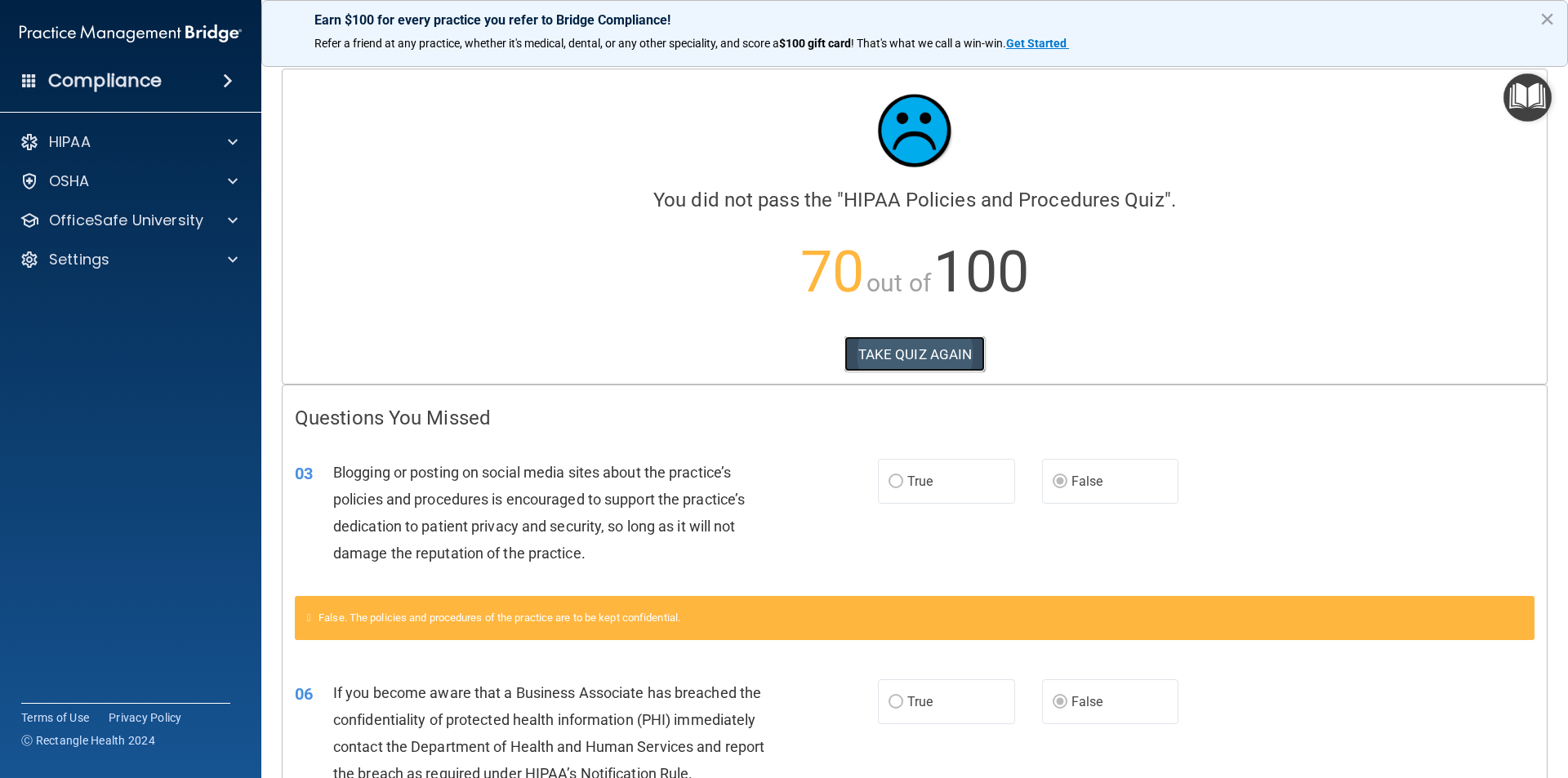
click at [907, 357] on button "TAKE QUIZ AGAIN" at bounding box center [915, 354] width 141 height 35
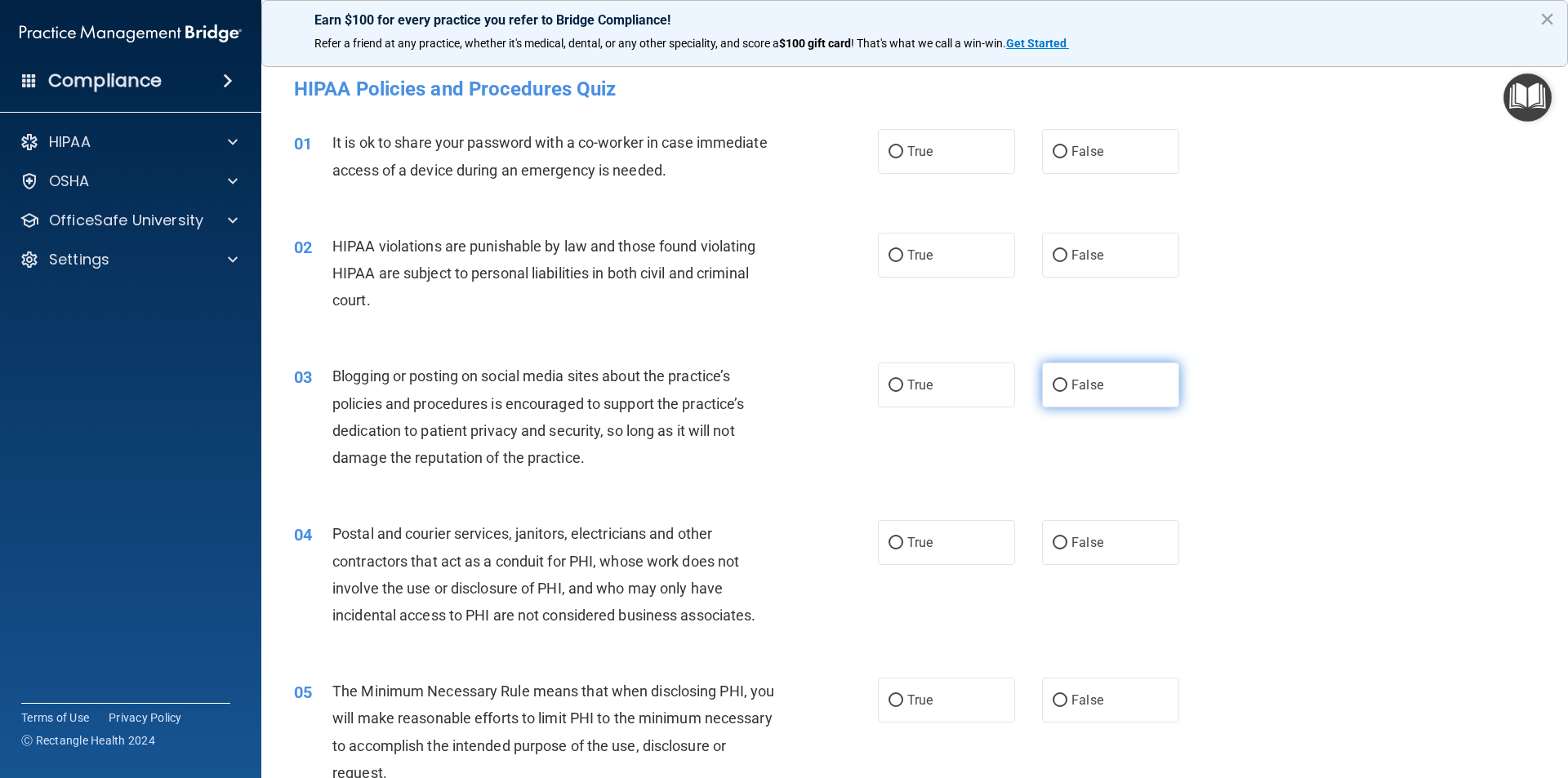
click at [1053, 387] on input "False" at bounding box center [1061, 385] width 15 height 12
radio input "true"
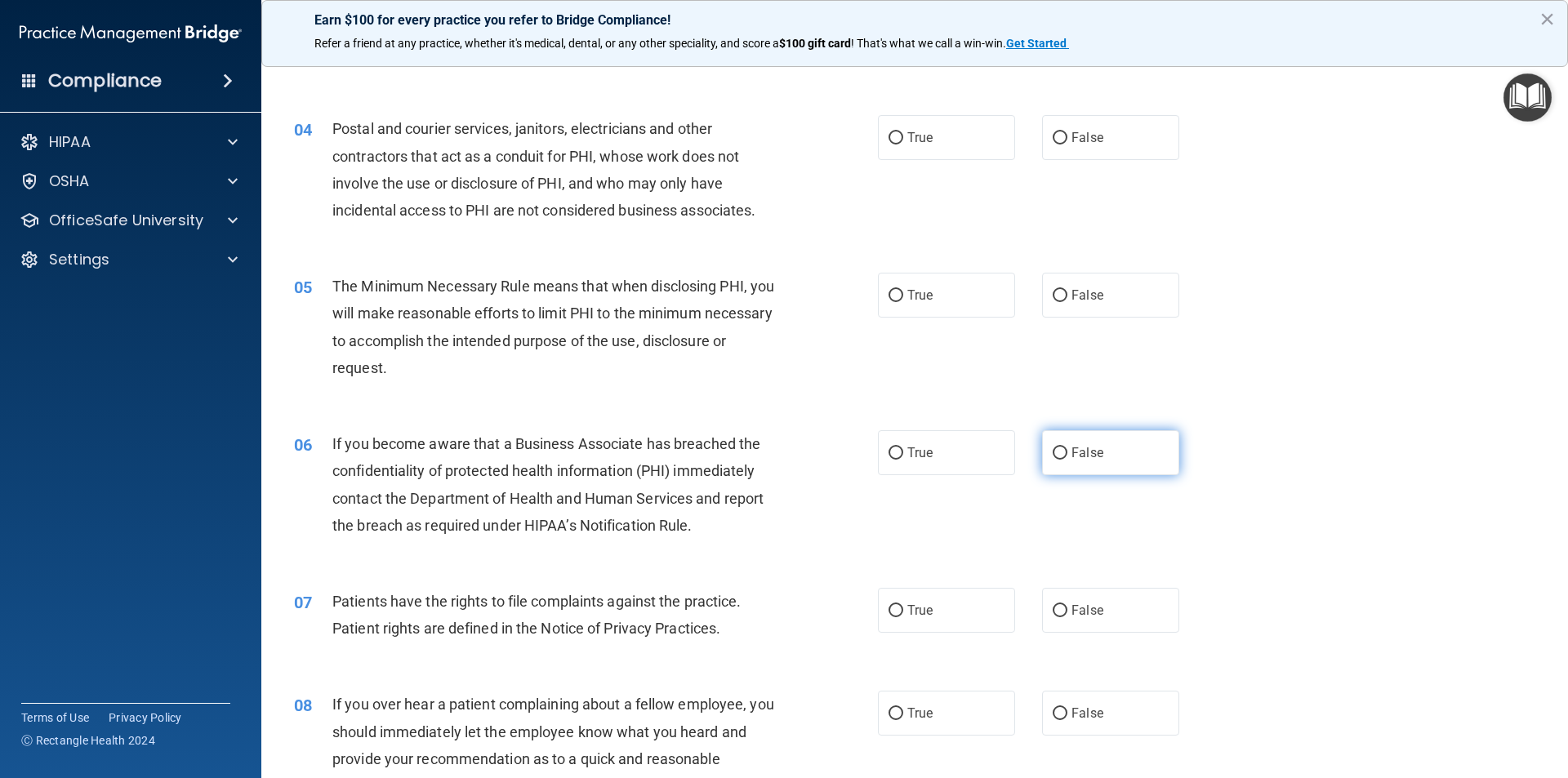
scroll to position [408, 0]
click at [1065, 465] on label "False" at bounding box center [1110, 449] width 137 height 45
click at [1065, 457] on input "False" at bounding box center [1061, 449] width 15 height 12
radio input "true"
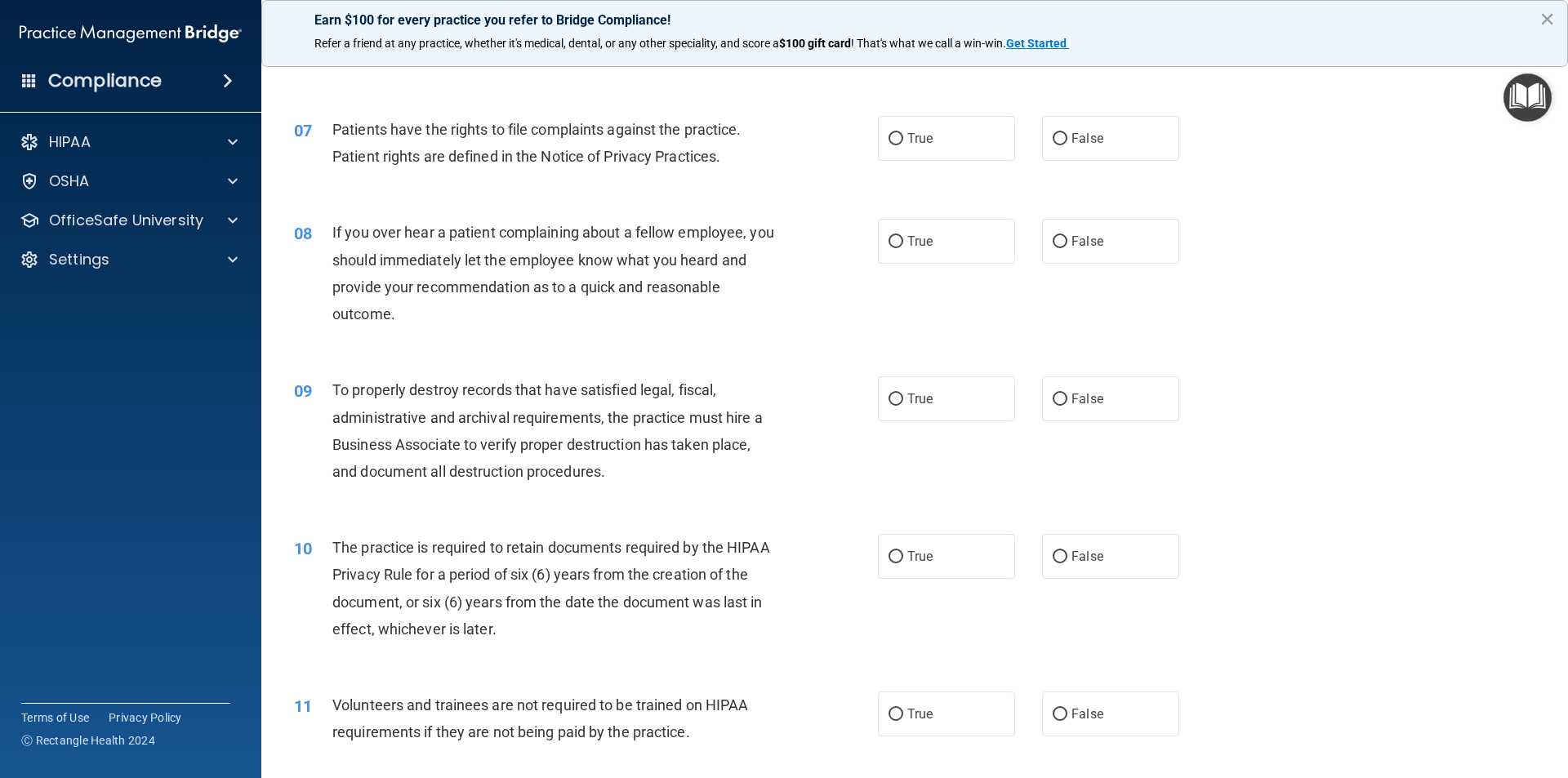
scroll to position [898, 0]
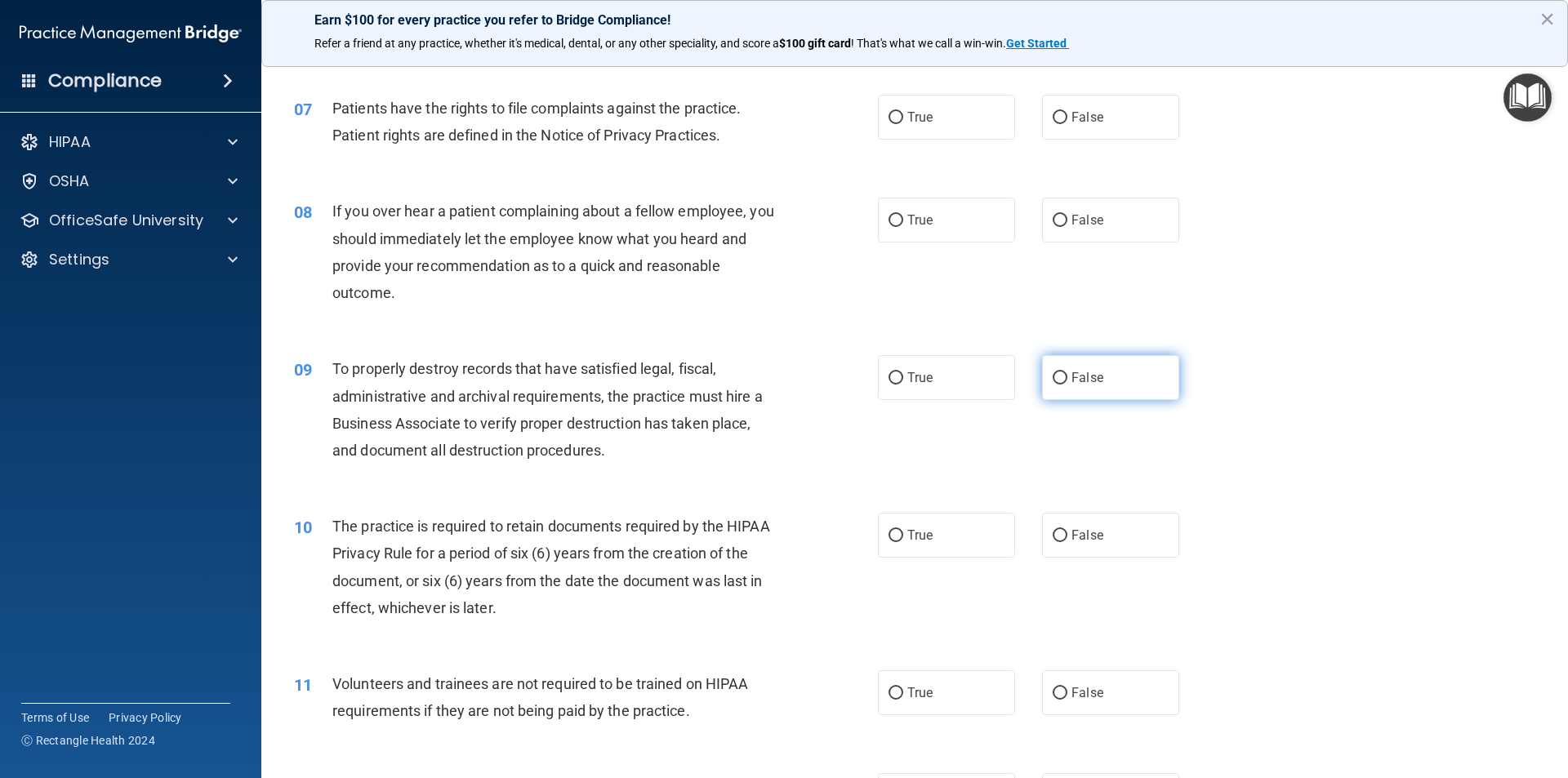
click at [1072, 370] on span "False" at bounding box center [1088, 377] width 32 height 16
click at [1066, 373] on input "False" at bounding box center [1061, 378] width 15 height 12
radio input "true"
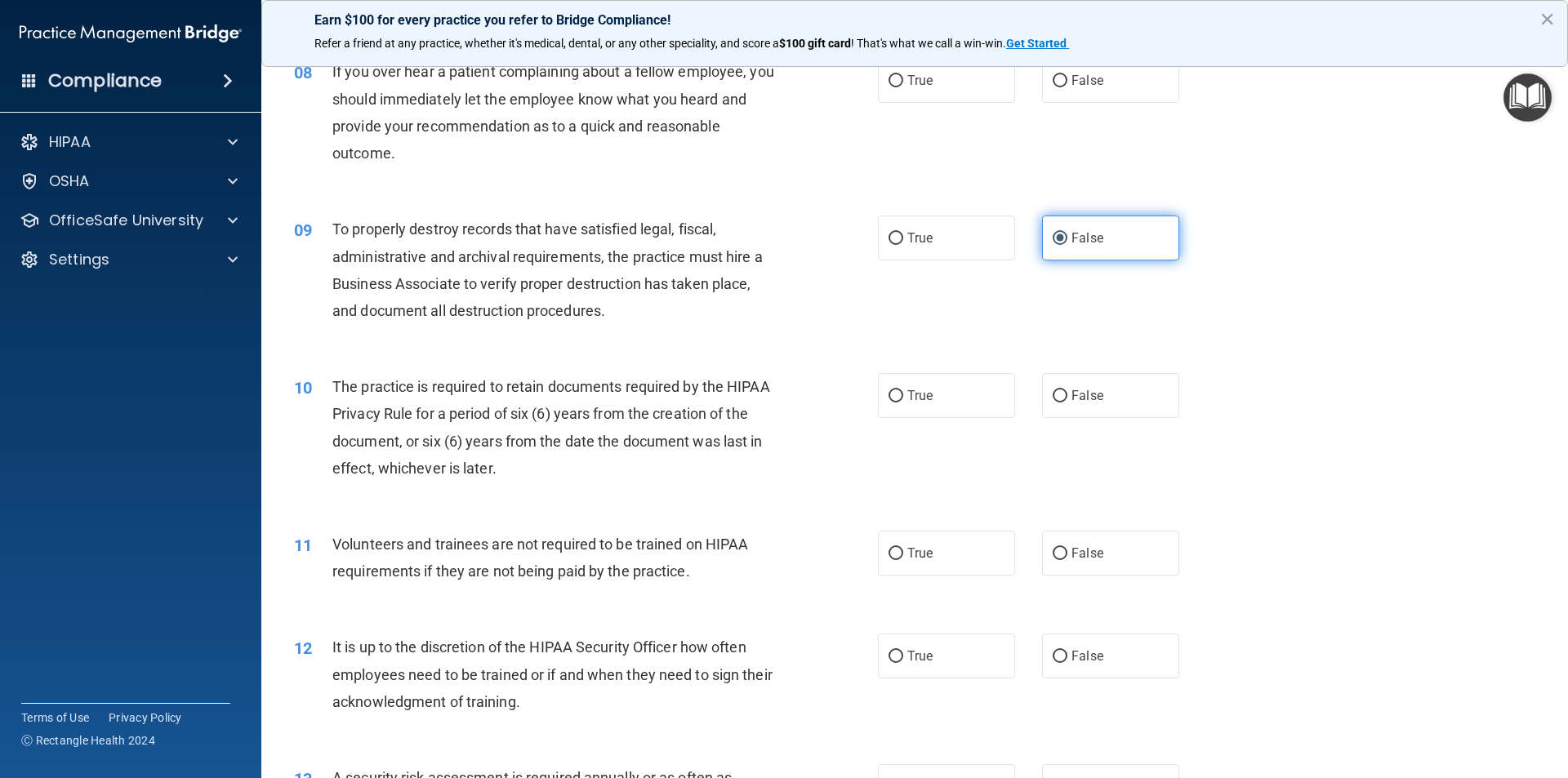
scroll to position [1143, 0]
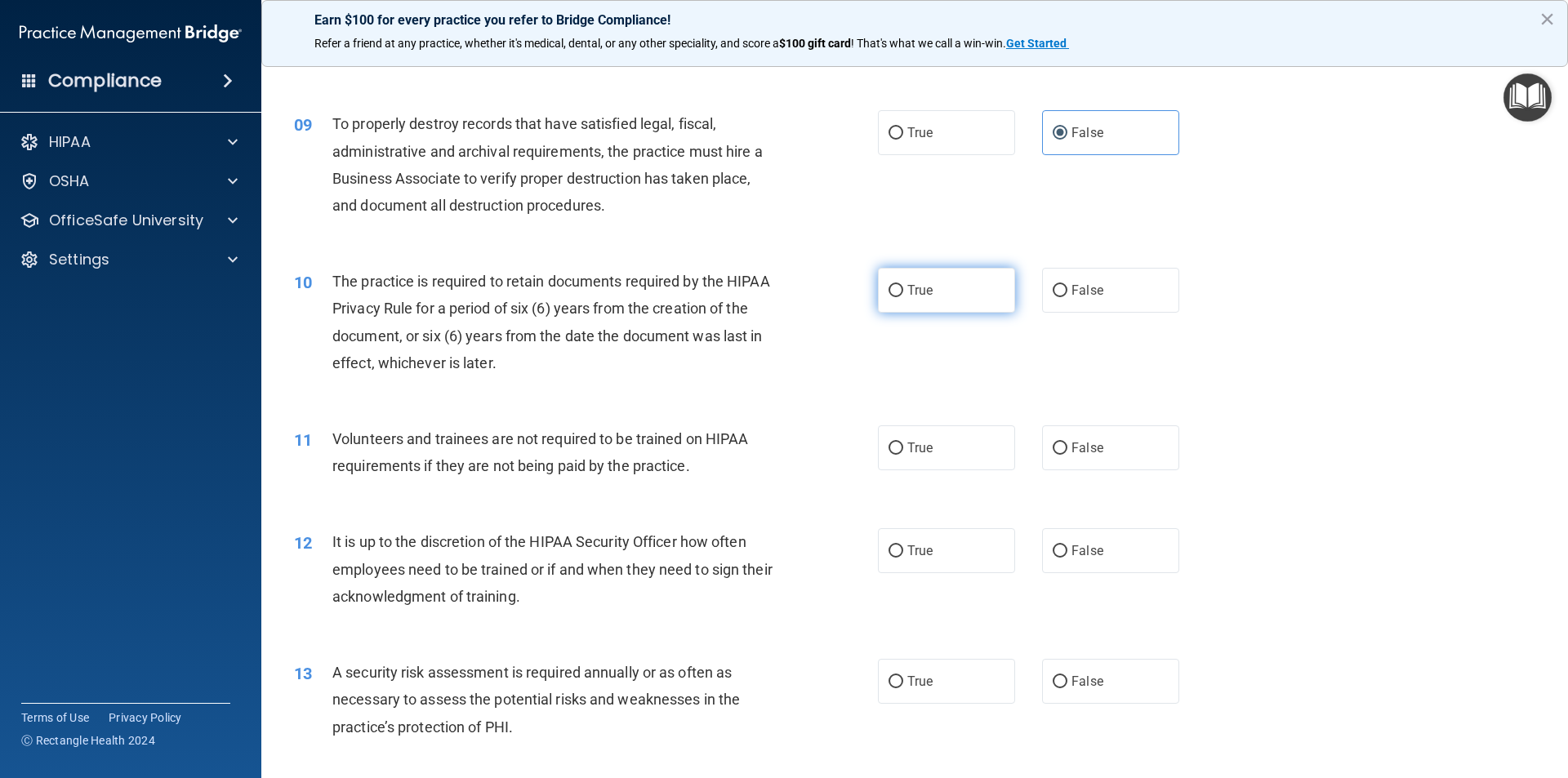
click at [946, 298] on label "True" at bounding box center [947, 290] width 137 height 45
click at [904, 297] on input "True" at bounding box center [896, 290] width 15 height 12
radio input "true"
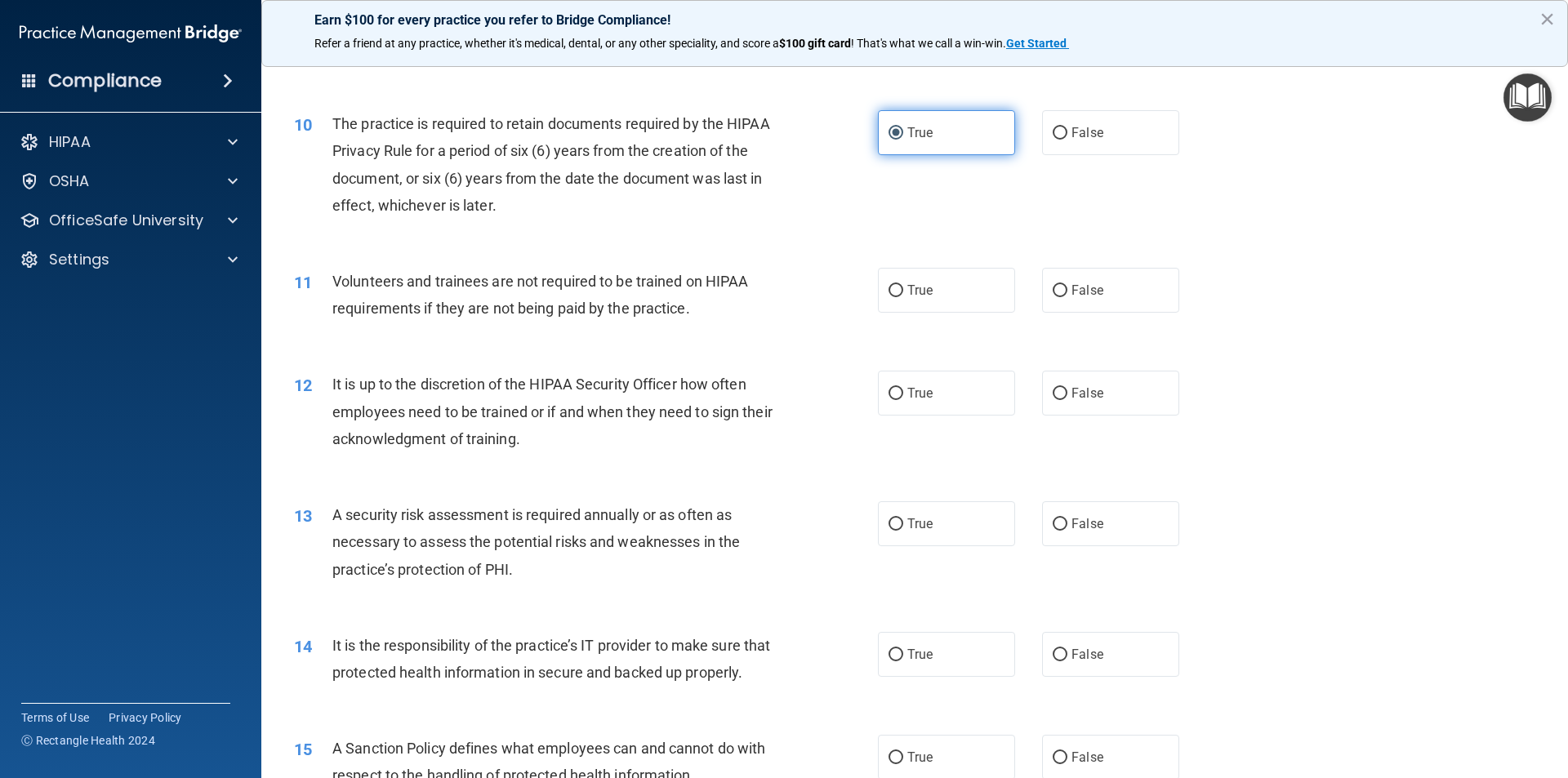
scroll to position [1306, 0]
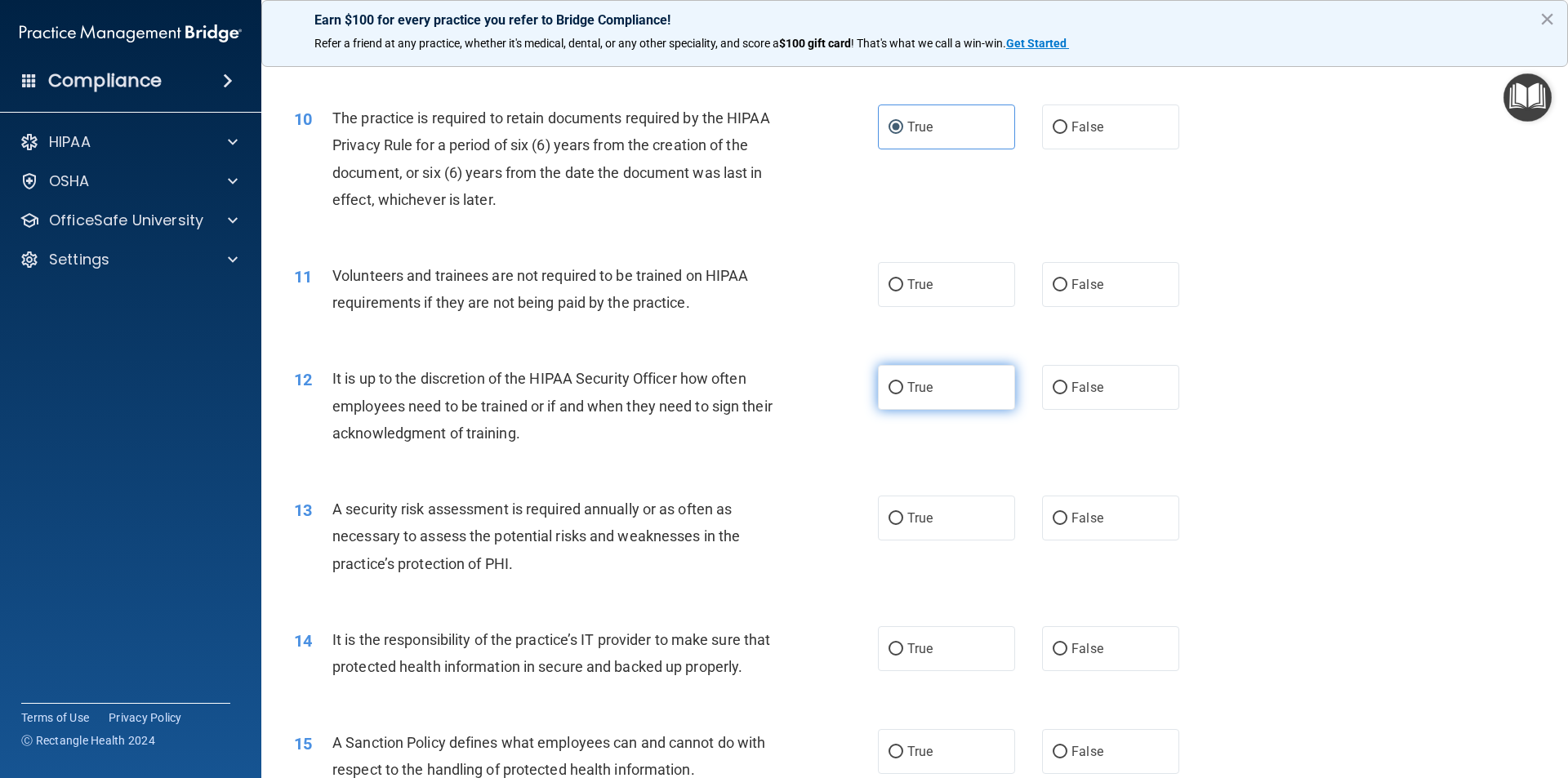
click at [922, 376] on label "True" at bounding box center [947, 388] width 137 height 45
click at [904, 382] on input "True" at bounding box center [896, 388] width 15 height 12
radio input "true"
click at [1062, 369] on label "False" at bounding box center [1110, 388] width 137 height 45
click at [1062, 382] on input "False" at bounding box center [1061, 388] width 15 height 12
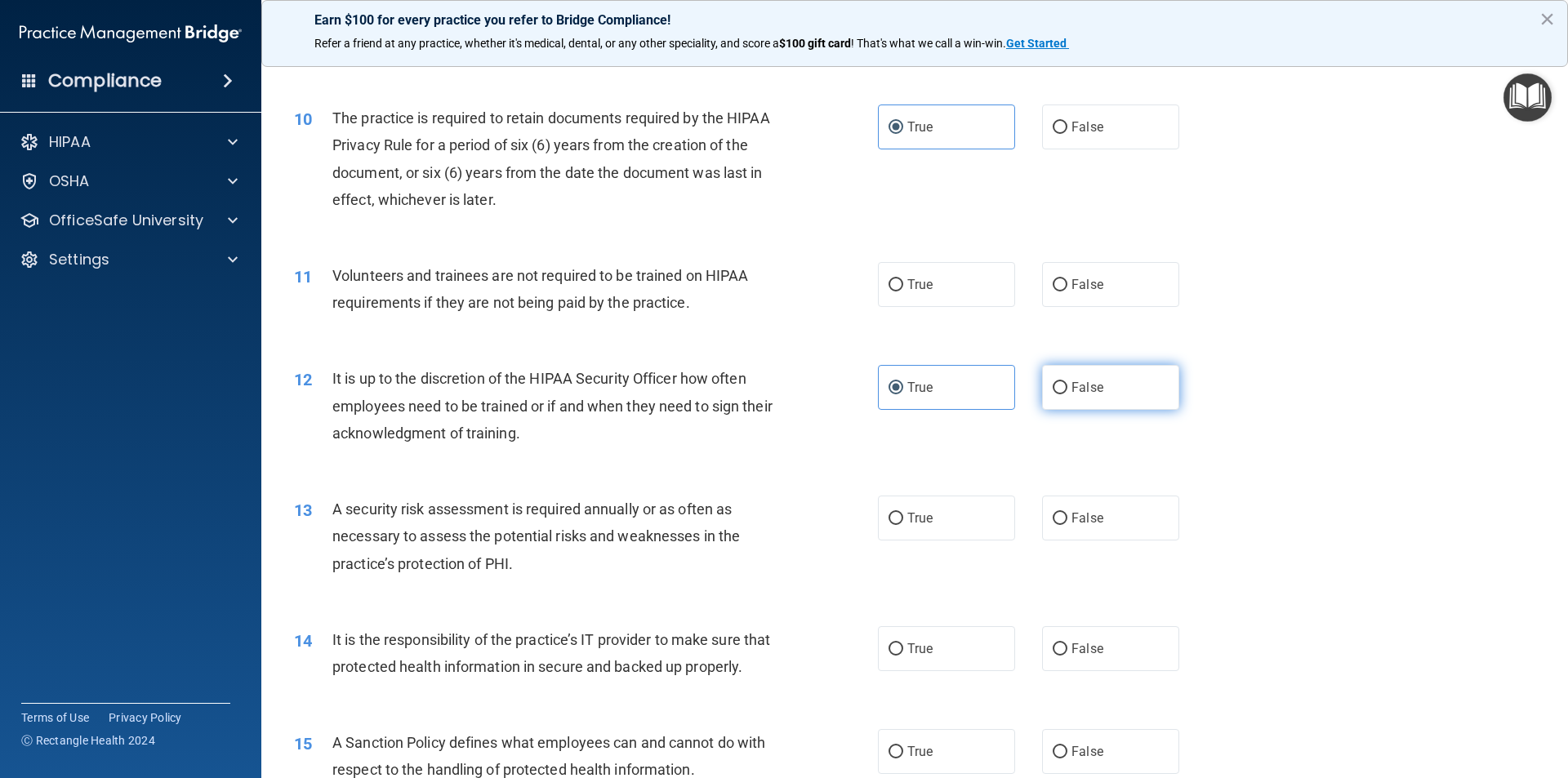
radio input "true"
radio input "false"
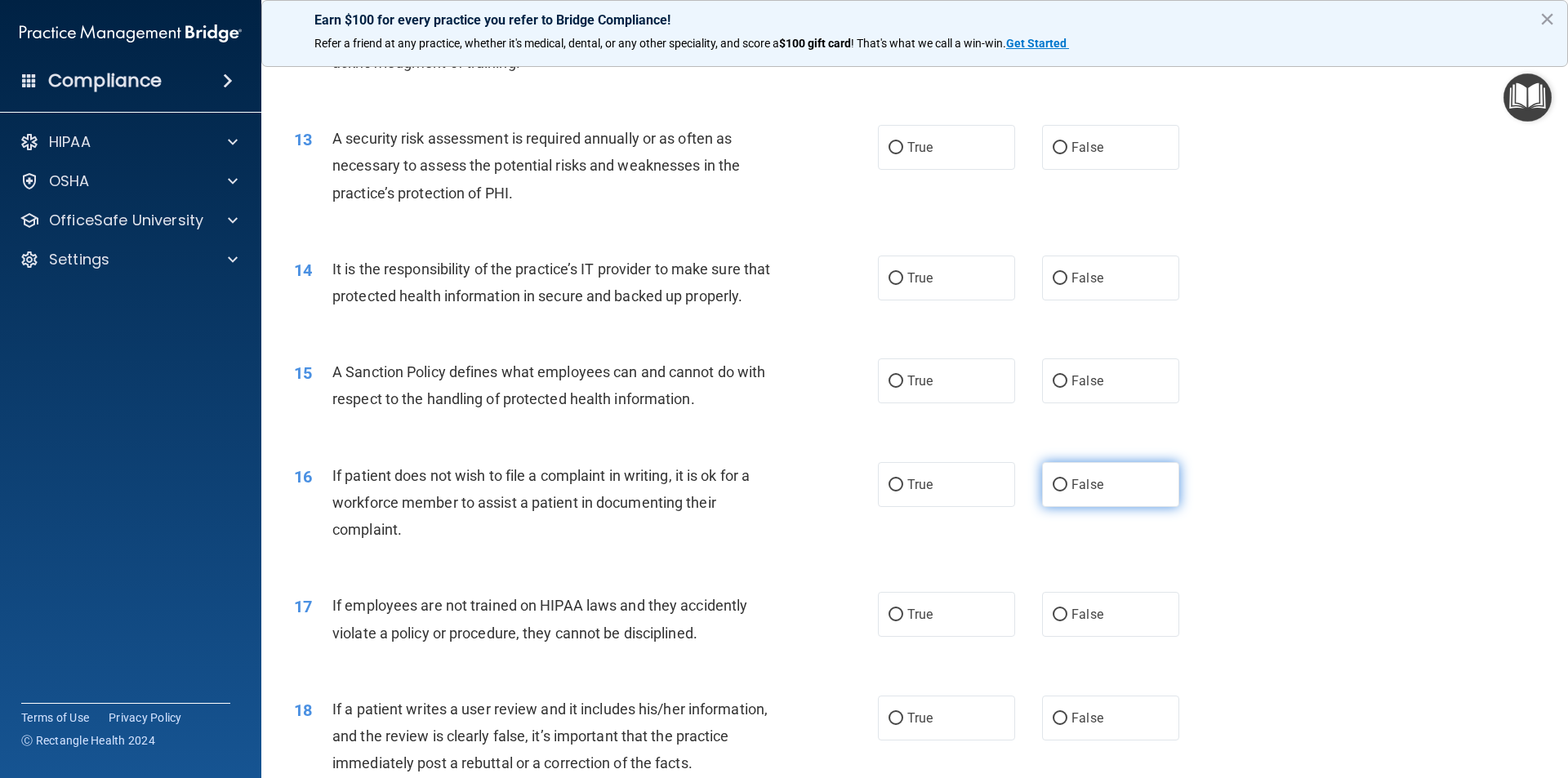
scroll to position [1714, 0]
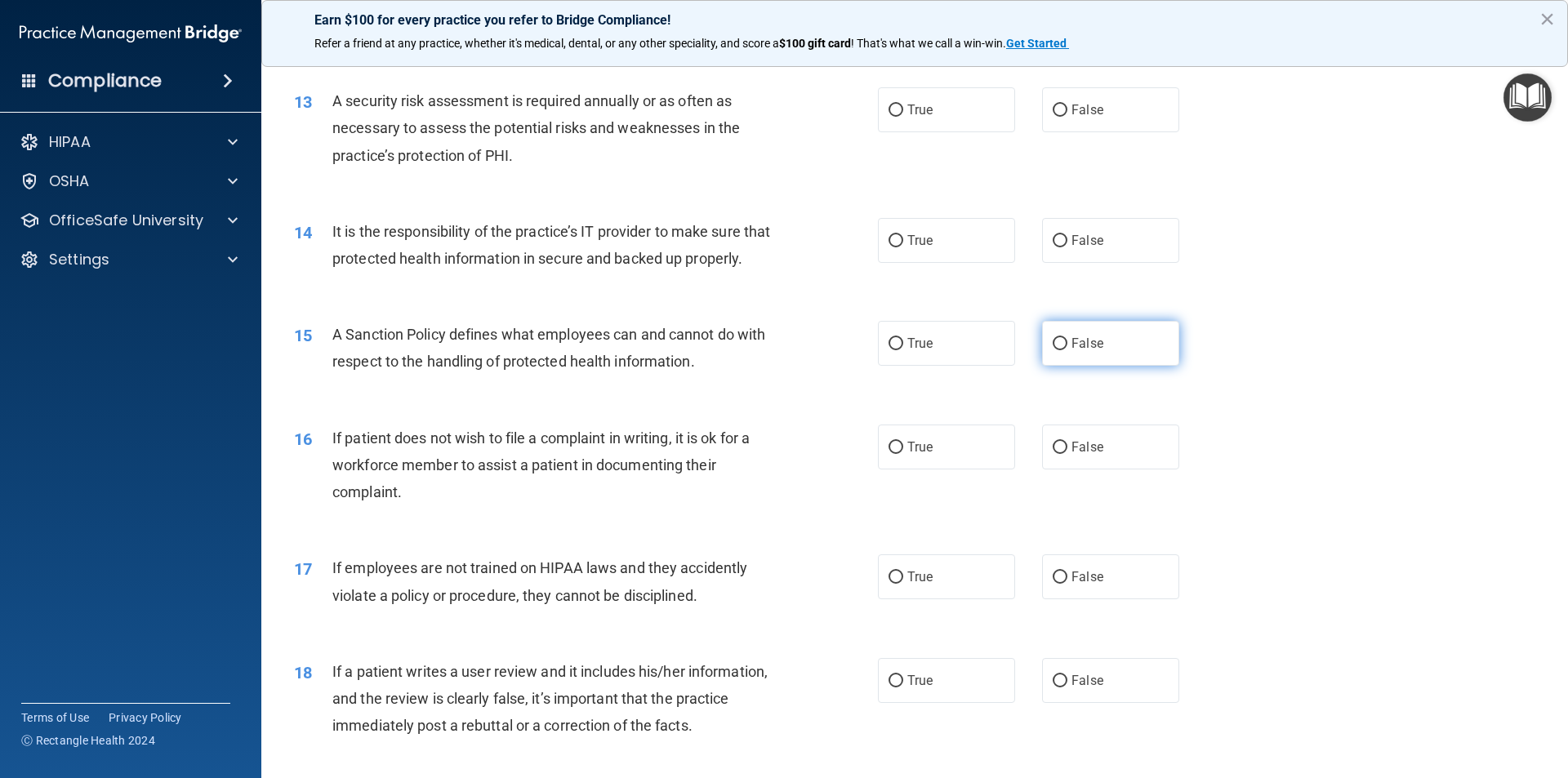
click at [1111, 362] on label "False" at bounding box center [1110, 343] width 137 height 45
click at [1067, 350] on input "False" at bounding box center [1061, 344] width 15 height 12
radio input "true"
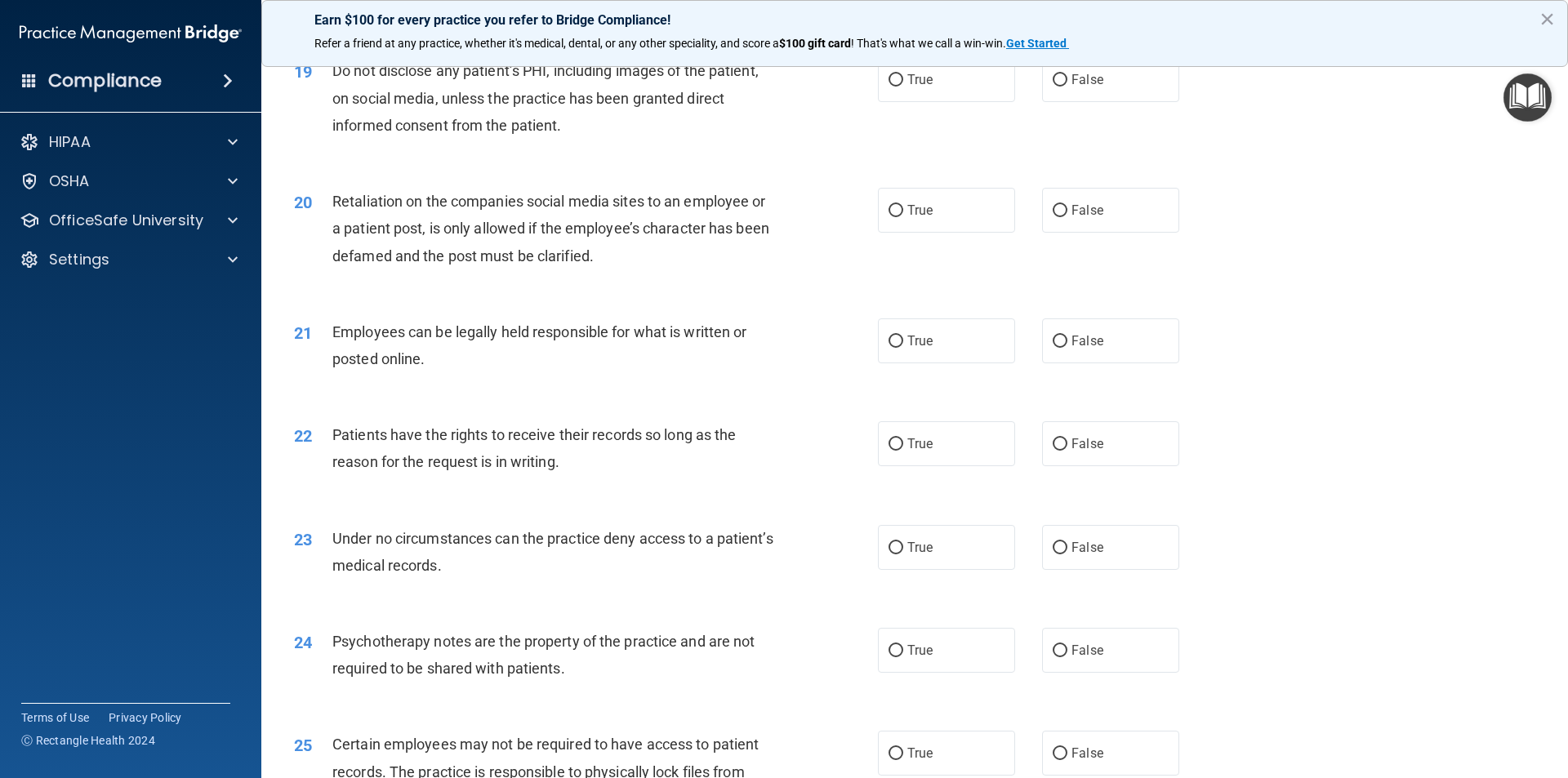
scroll to position [2449, 0]
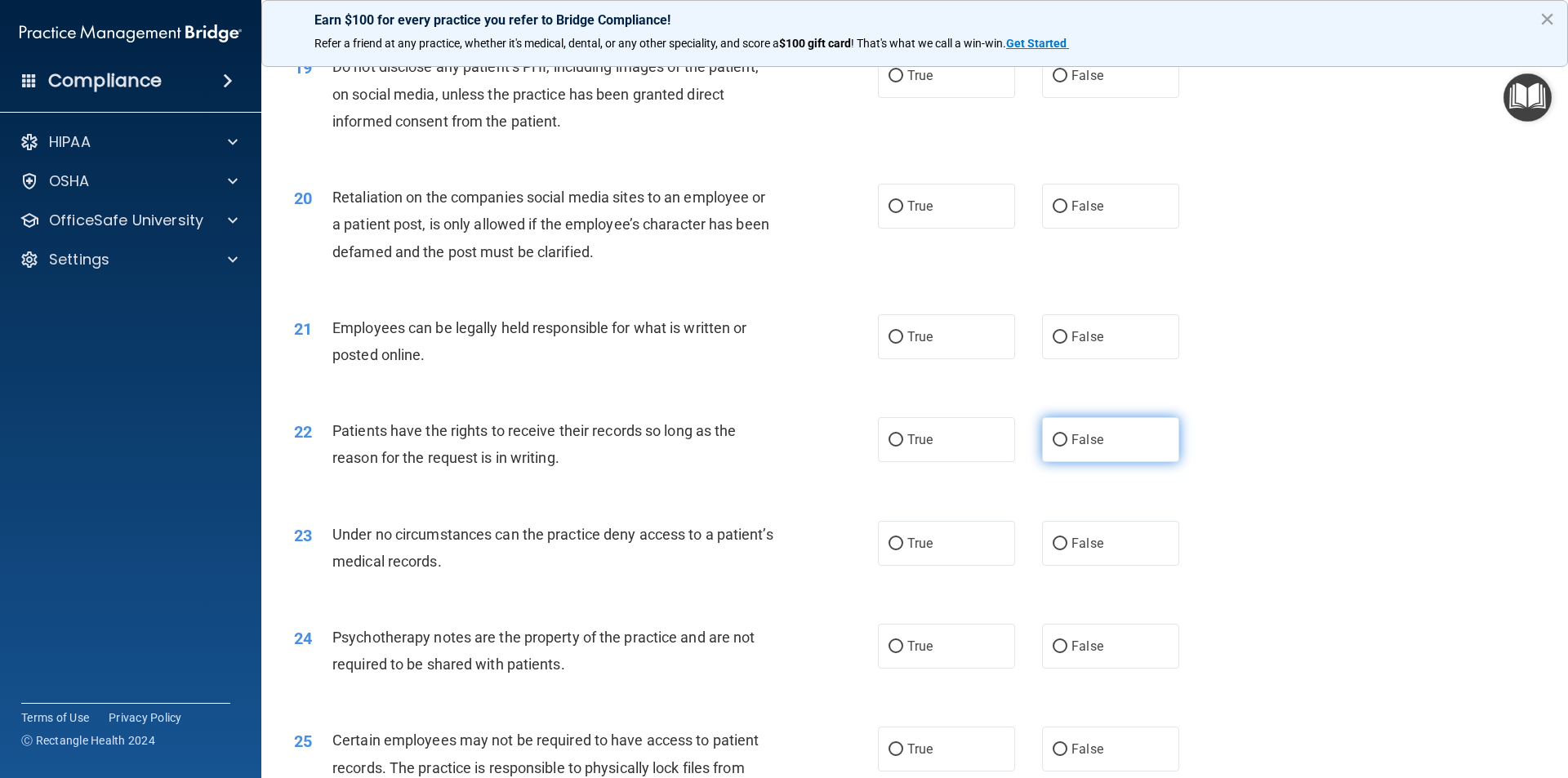
click at [1101, 459] on label "False" at bounding box center [1110, 440] width 137 height 45
click at [1067, 446] on input "False" at bounding box center [1061, 440] width 15 height 12
radio input "true"
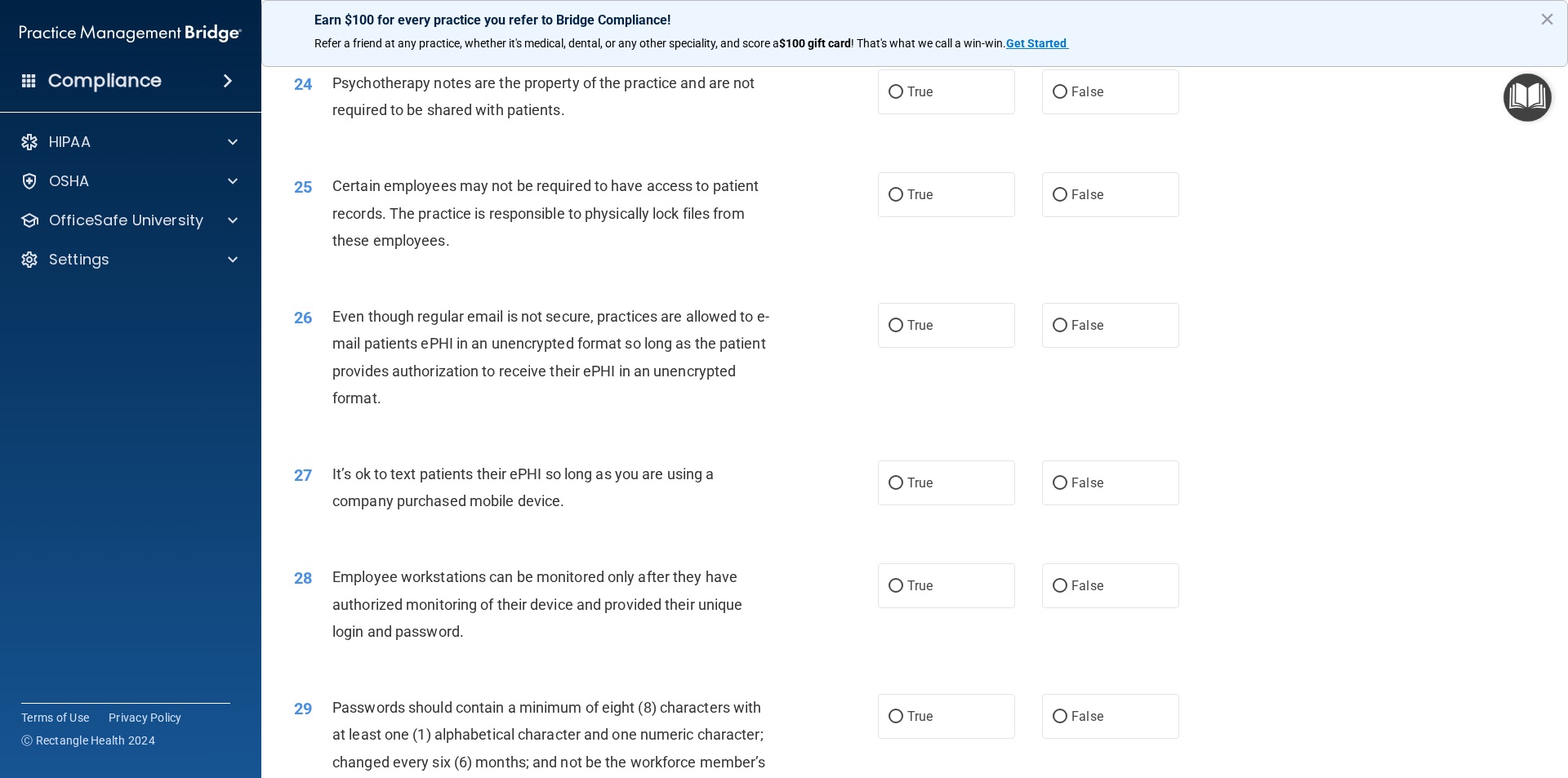
scroll to position [3020, 0]
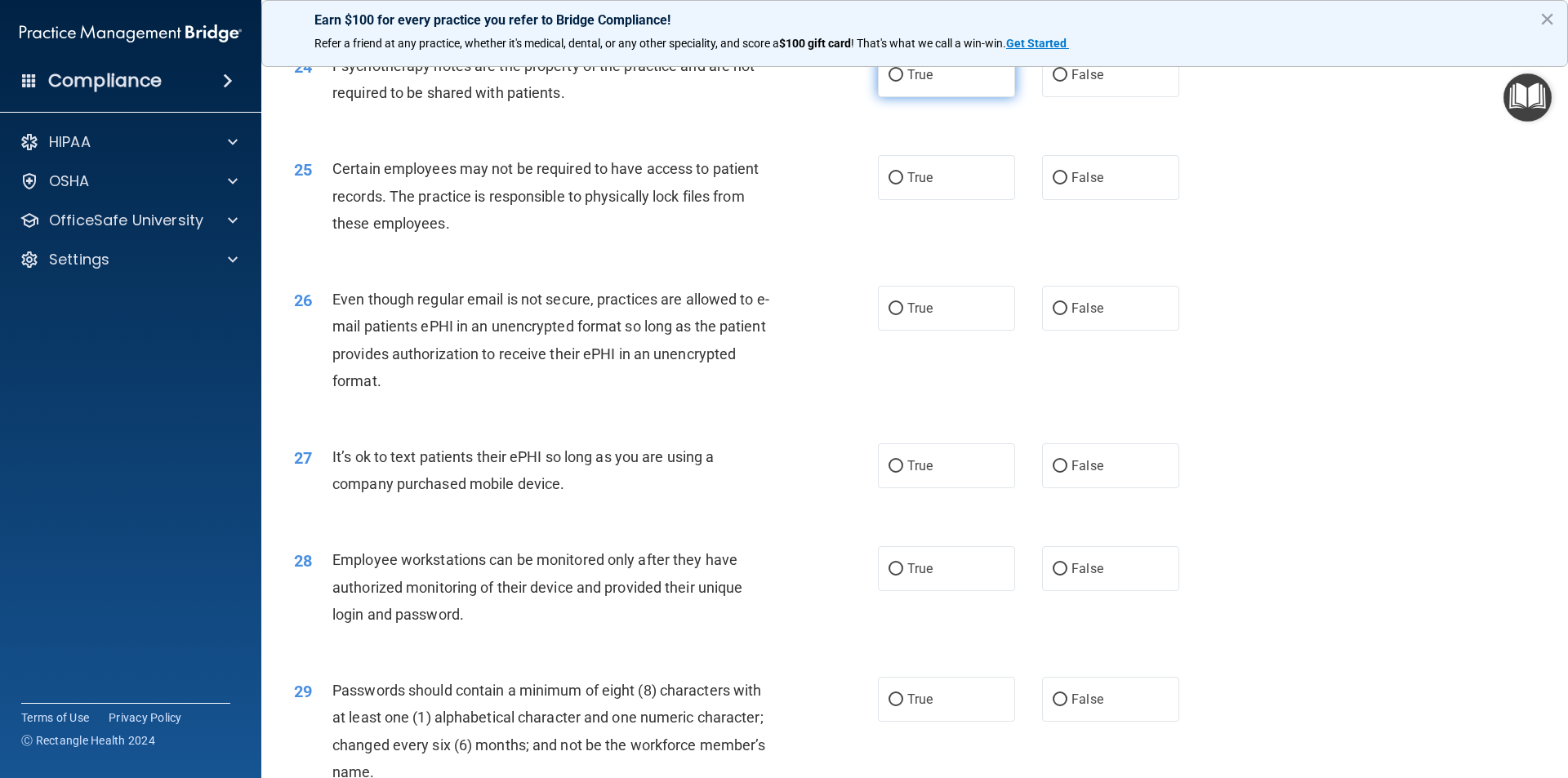
click at [973, 94] on label "True" at bounding box center [947, 75] width 137 height 45
click at [904, 81] on input "True" at bounding box center [896, 75] width 15 height 12
radio input "true"
click at [934, 331] on label "True" at bounding box center [947, 308] width 137 height 45
click at [904, 315] on input "True" at bounding box center [896, 308] width 15 height 12
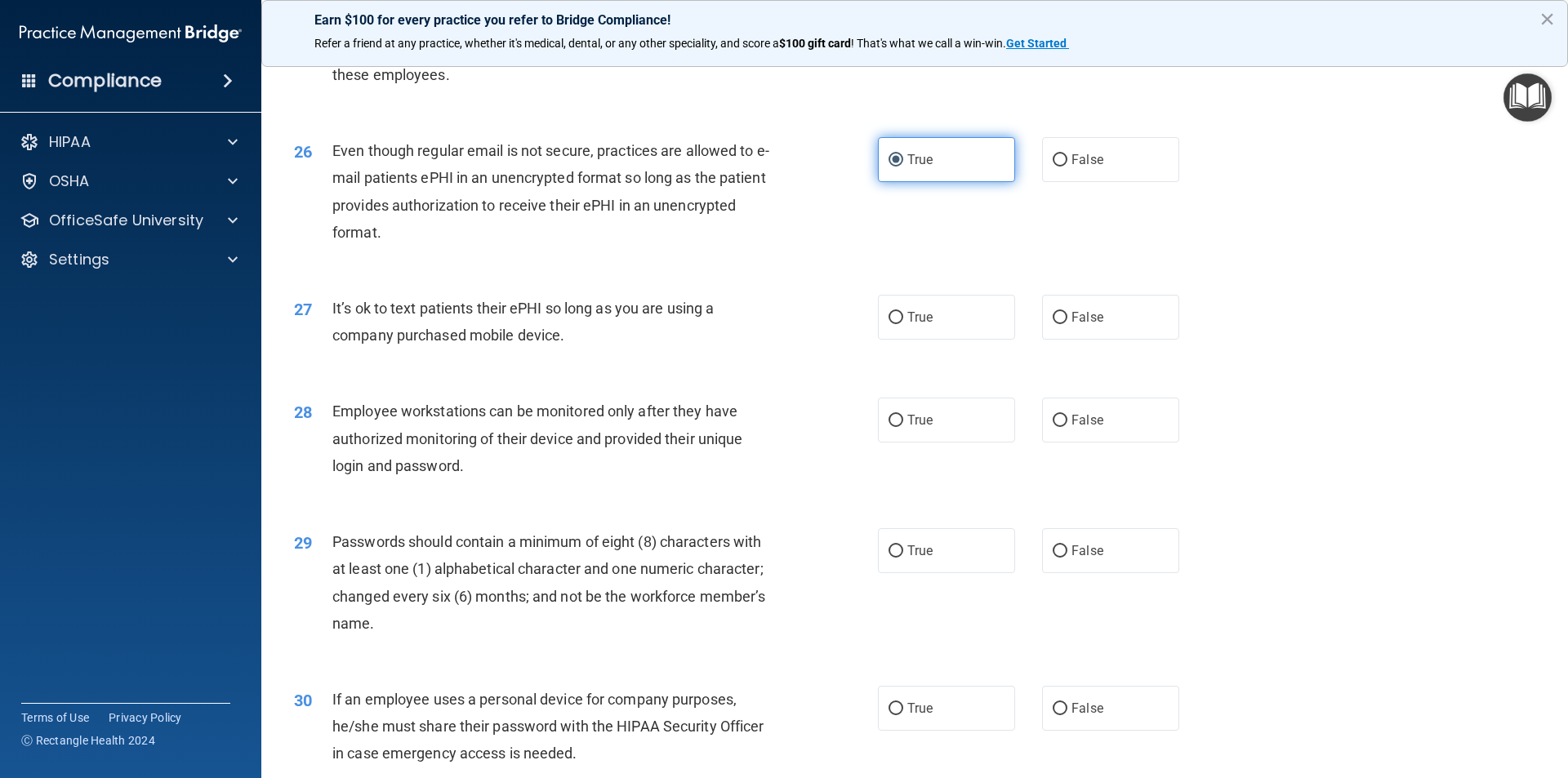
scroll to position [3265, 0]
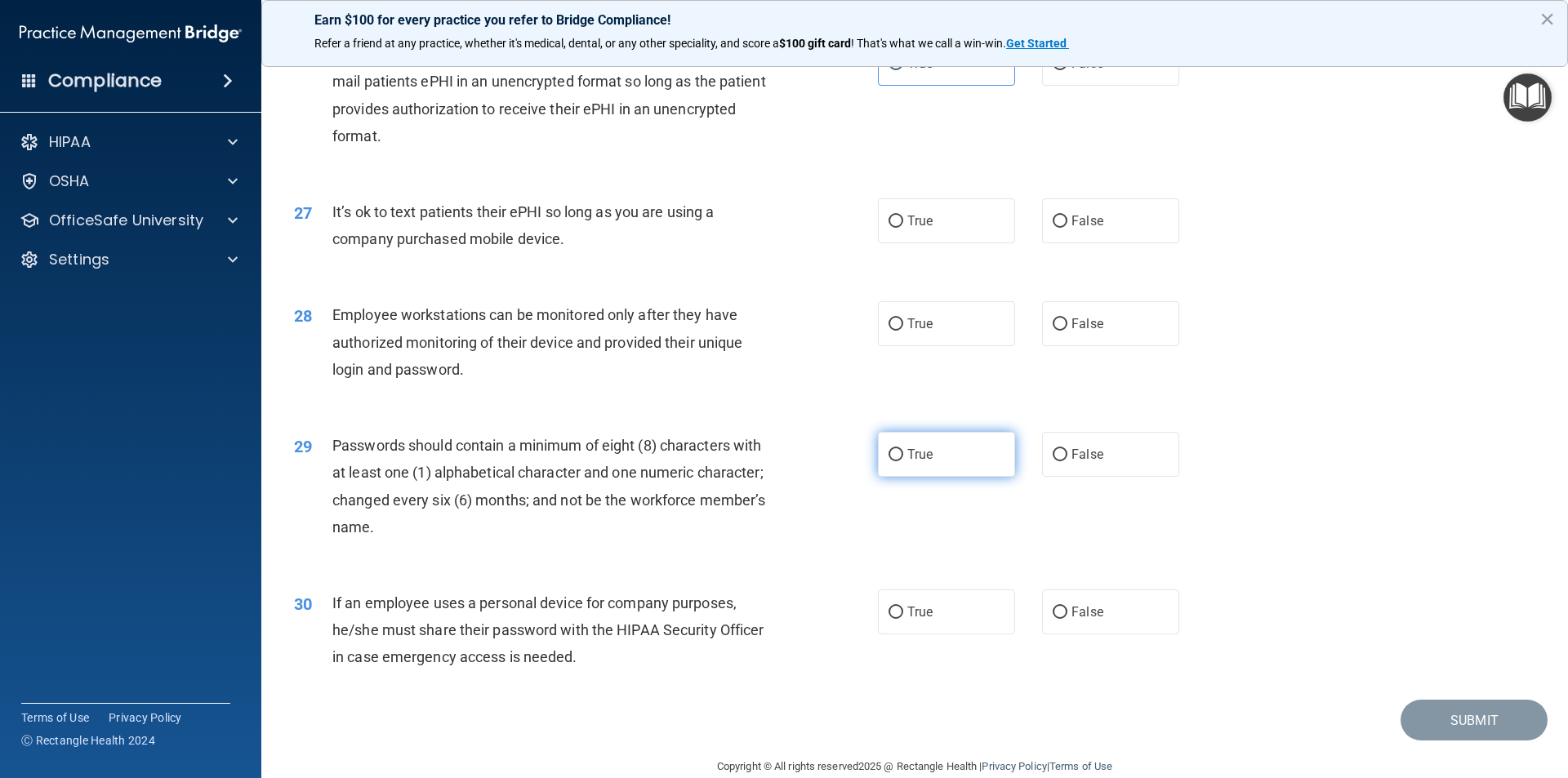
click at [962, 475] on label "True" at bounding box center [947, 454] width 137 height 45
click at [904, 461] on input "True" at bounding box center [896, 455] width 15 height 12
click at [1082, 619] on span "False" at bounding box center [1088, 612] width 32 height 16
click at [1067, 618] on input "False" at bounding box center [1061, 612] width 15 height 12
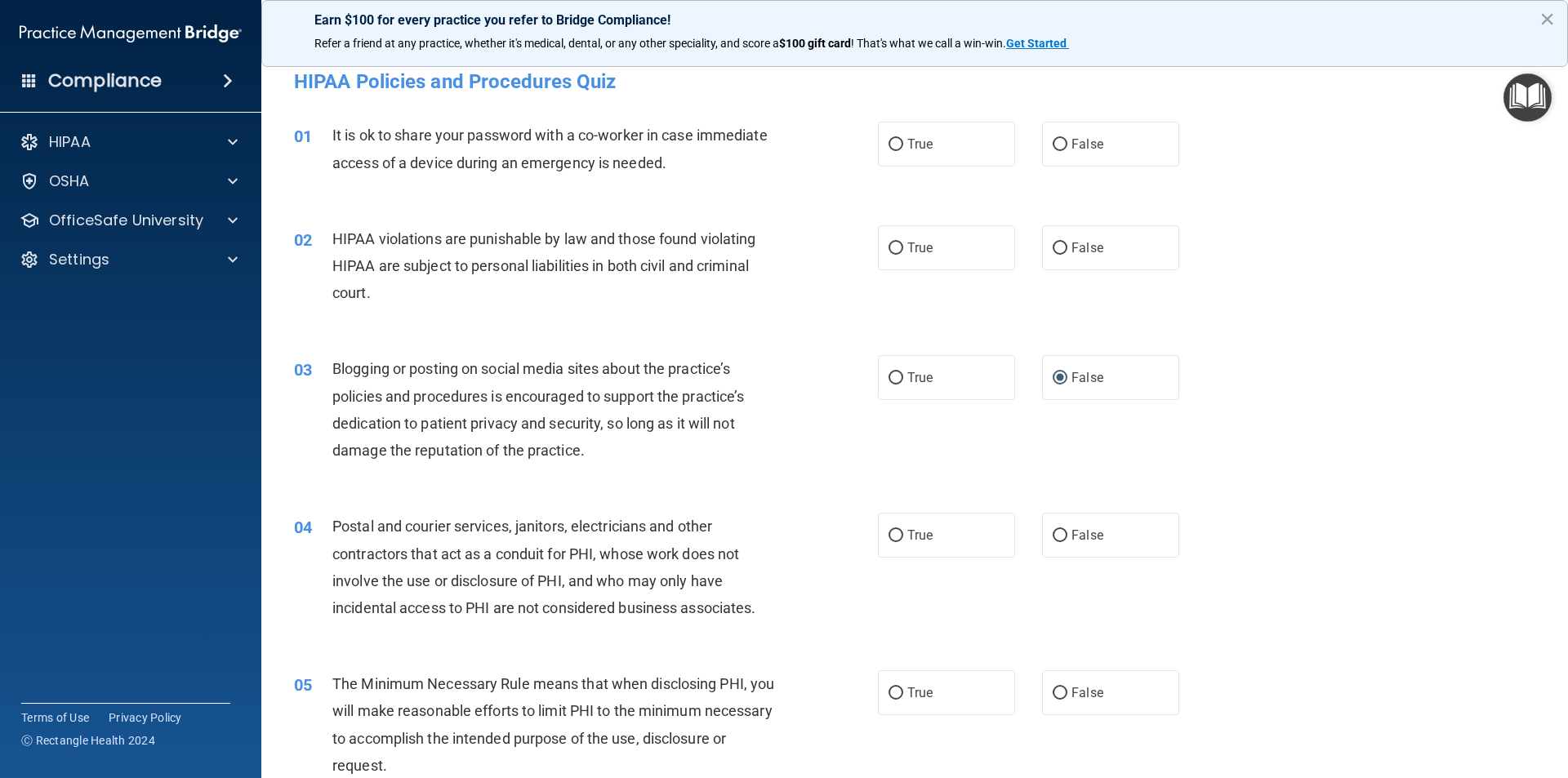
scroll to position [0, 0]
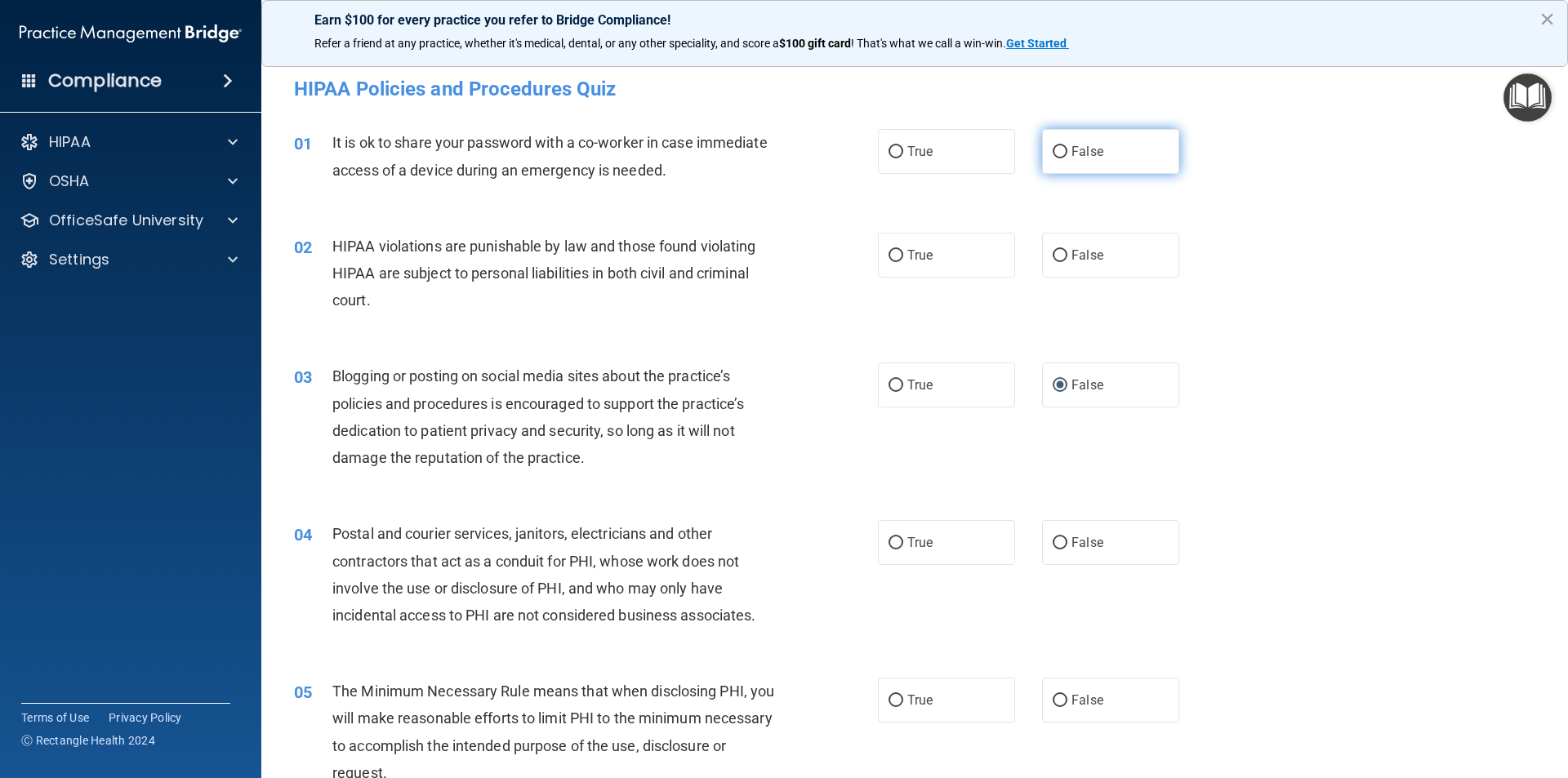
click at [1061, 148] on label "False" at bounding box center [1110, 151] width 137 height 45
click at [1061, 148] on input "False" at bounding box center [1061, 151] width 15 height 12
click at [929, 254] on label "True" at bounding box center [947, 255] width 137 height 45
click at [904, 254] on input "True" at bounding box center [896, 255] width 15 height 12
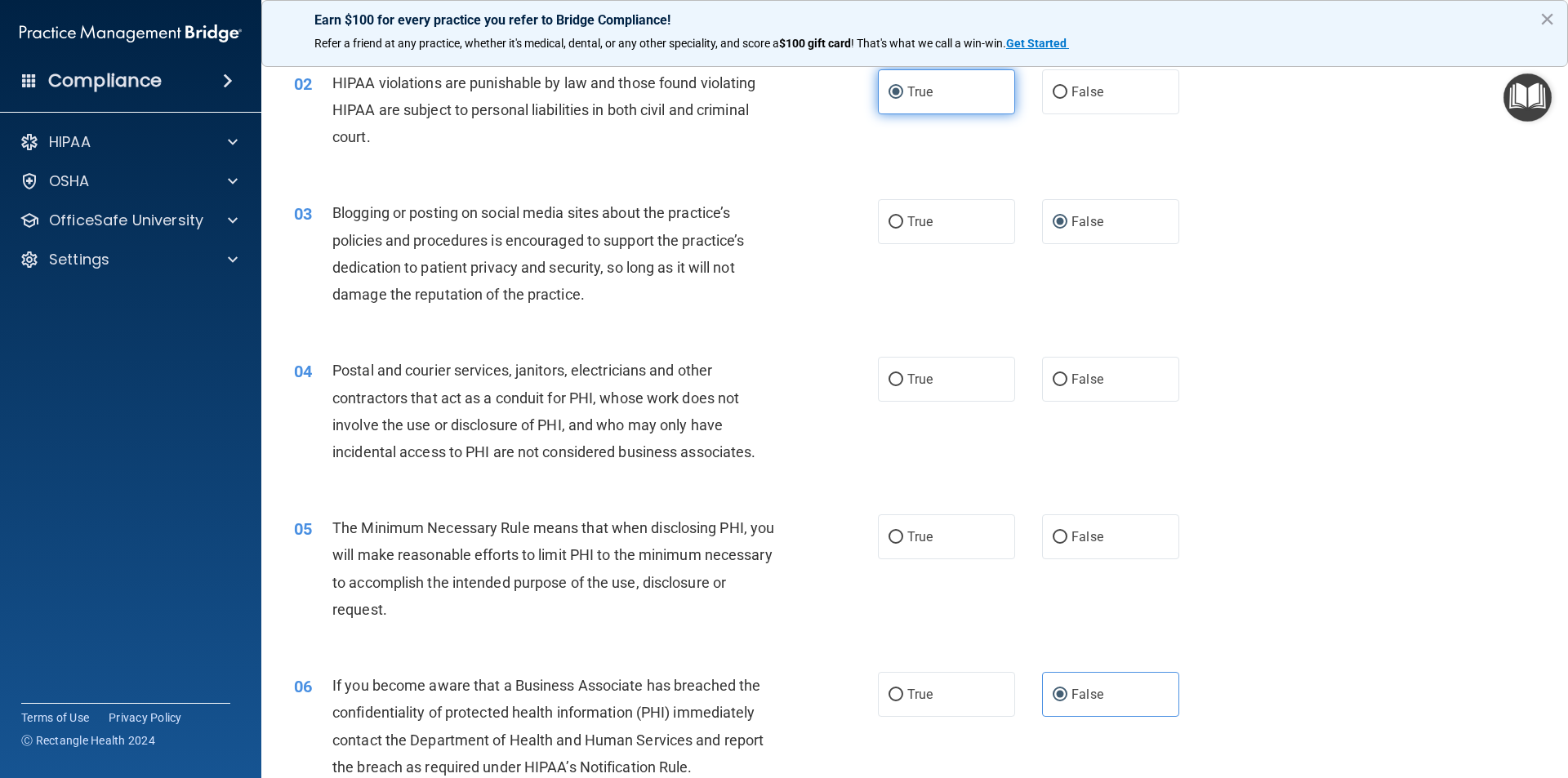
scroll to position [245, 0]
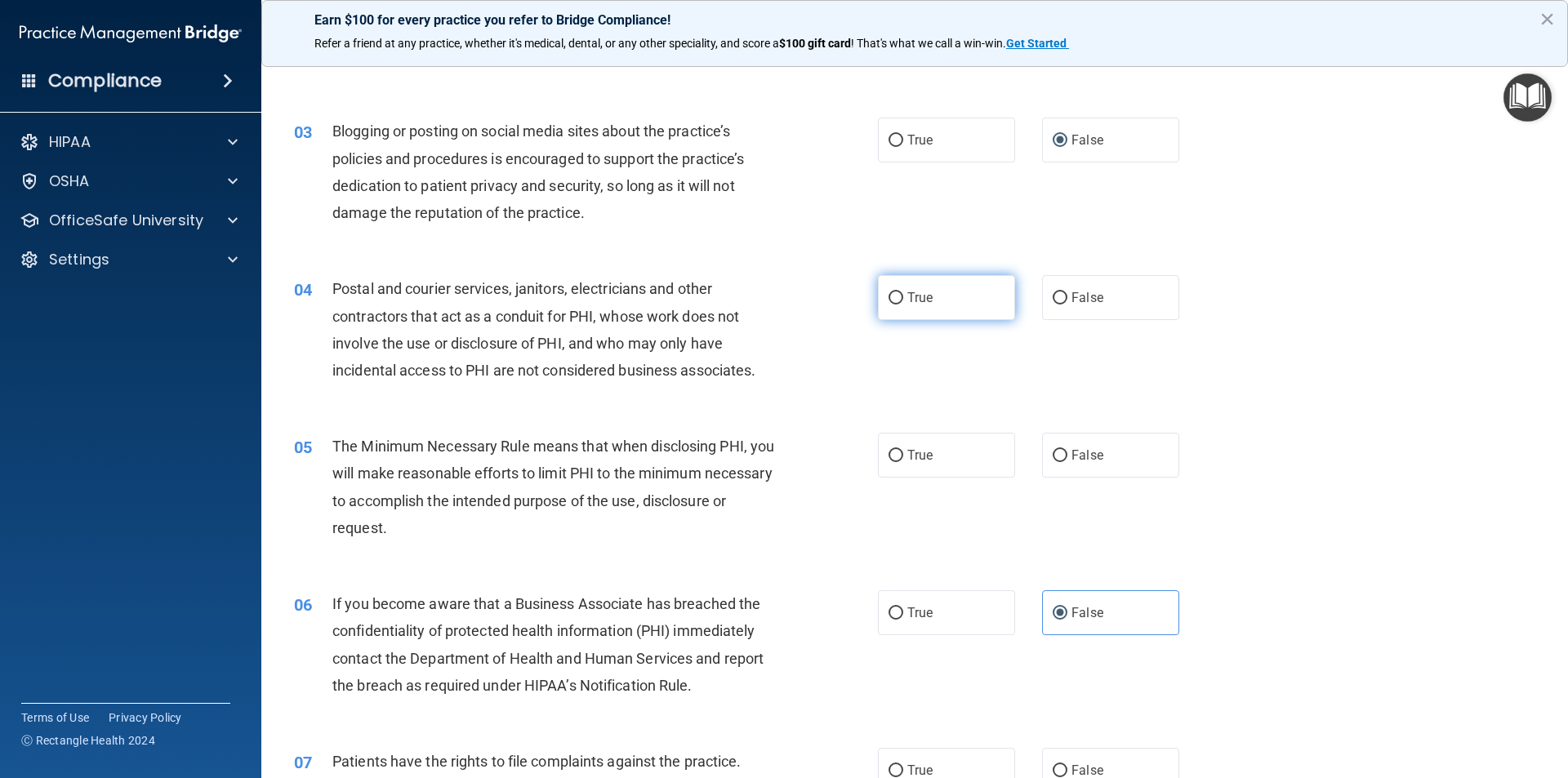
click at [944, 302] on label "True" at bounding box center [947, 298] width 137 height 45
click at [904, 302] on input "True" at bounding box center [896, 298] width 15 height 12
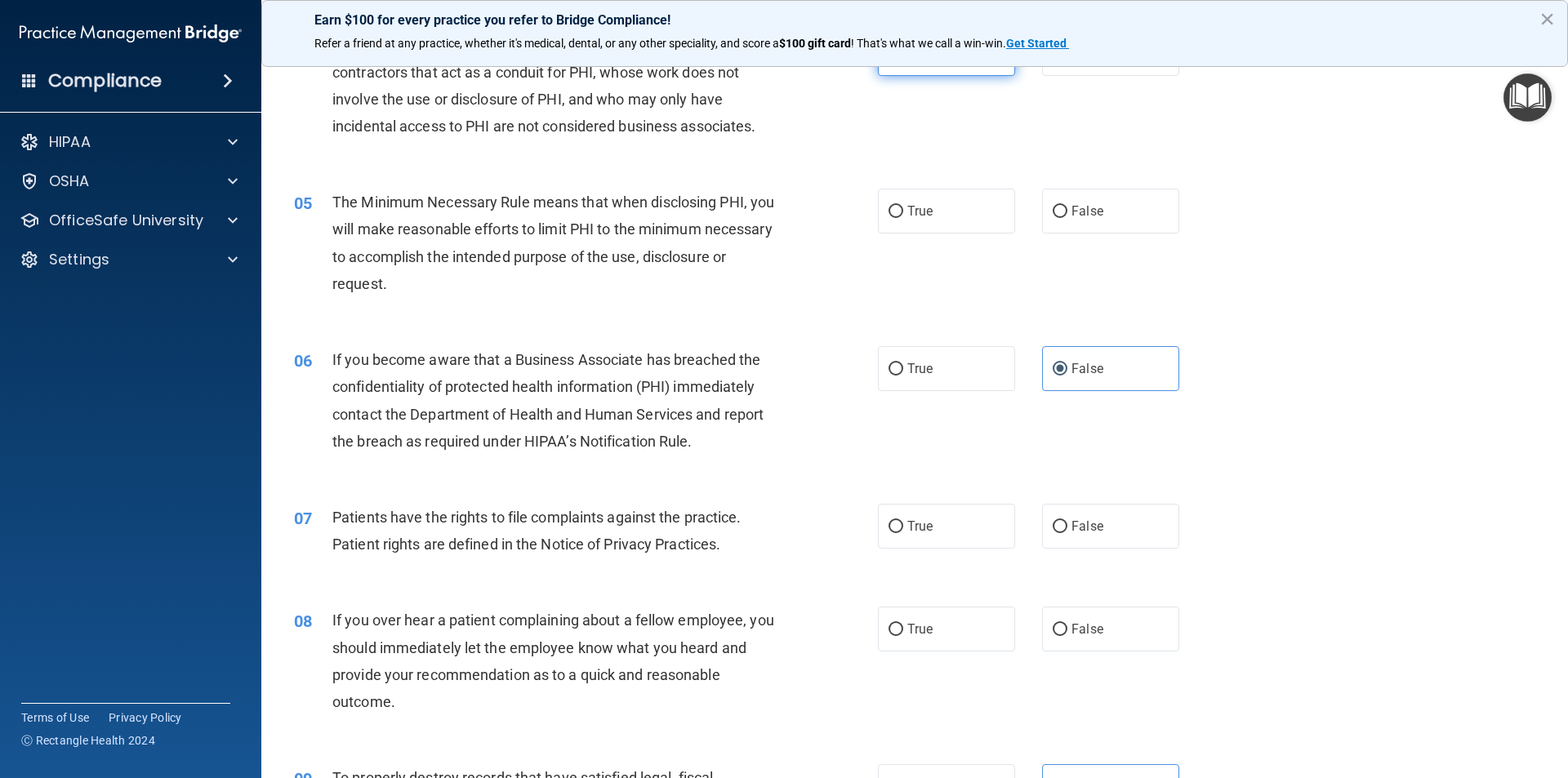
scroll to position [489, 0]
click at [932, 198] on label "True" at bounding box center [947, 210] width 137 height 45
click at [904, 205] on input "True" at bounding box center [896, 210] width 15 height 12
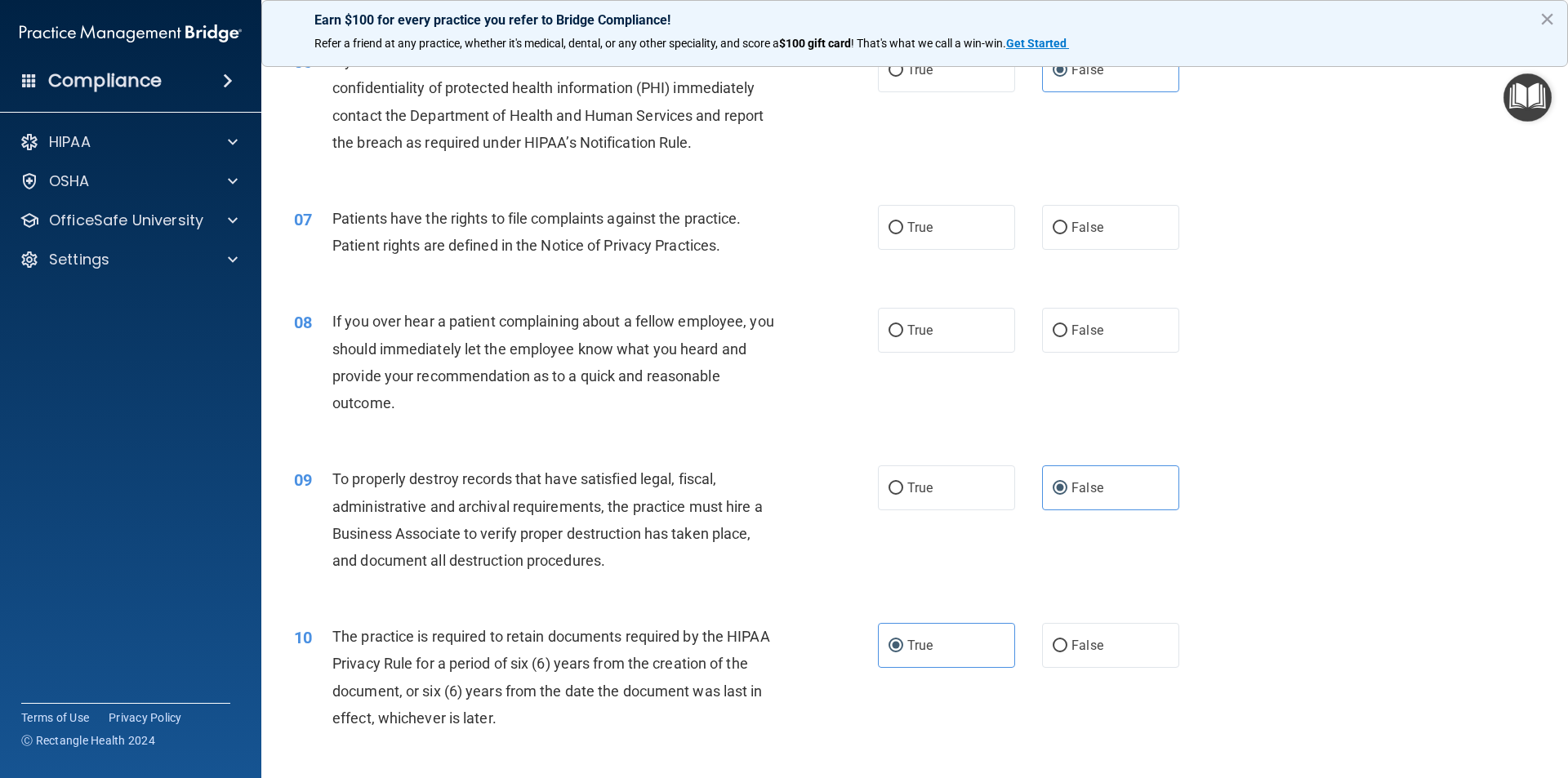
scroll to position [816, 0]
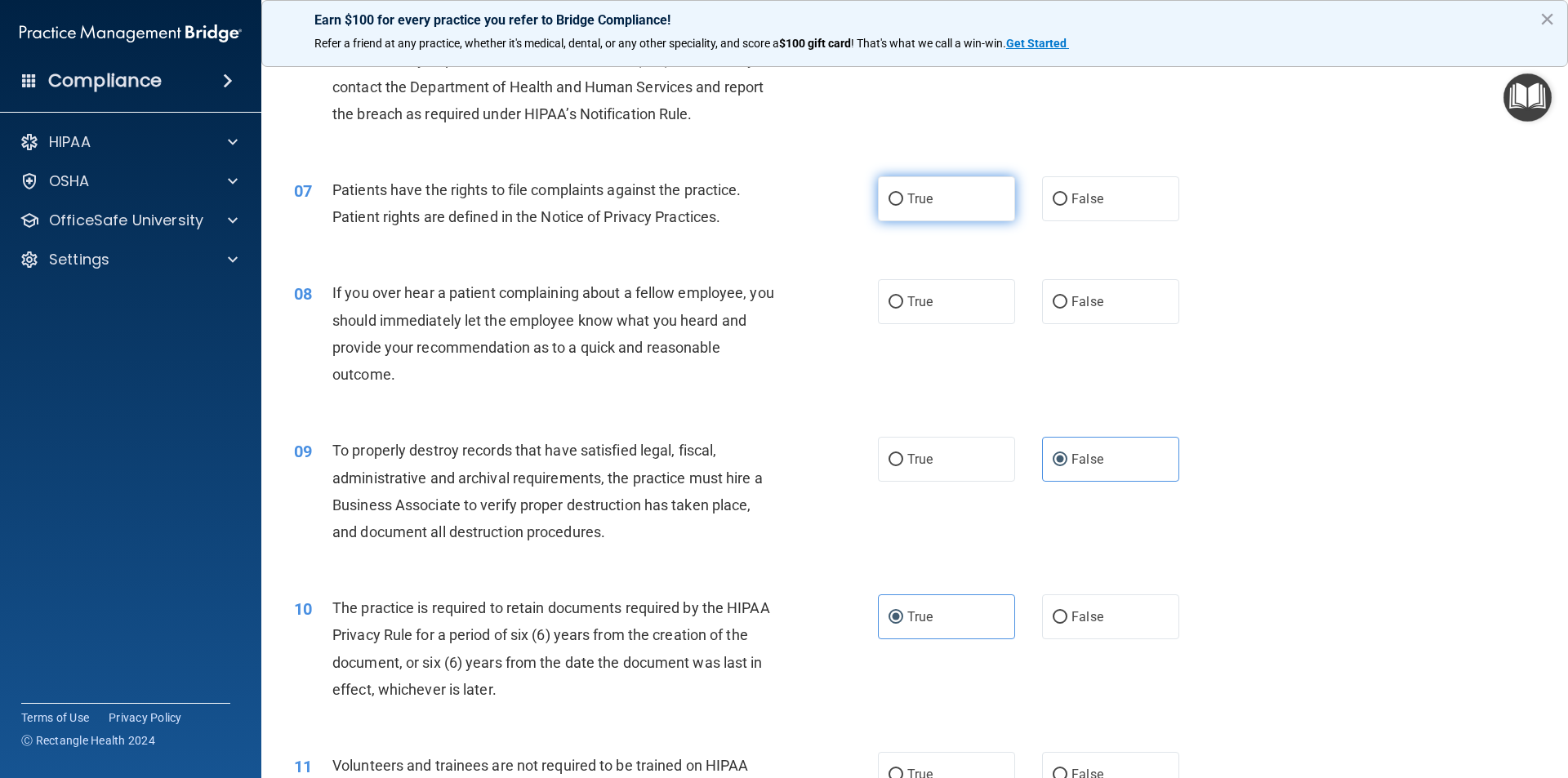
click at [942, 199] on label "True" at bounding box center [947, 199] width 137 height 45
click at [904, 199] on input "True" at bounding box center [896, 199] width 15 height 12
click at [1083, 307] on span "False" at bounding box center [1088, 302] width 32 height 16
click at [1067, 307] on input "False" at bounding box center [1061, 302] width 15 height 12
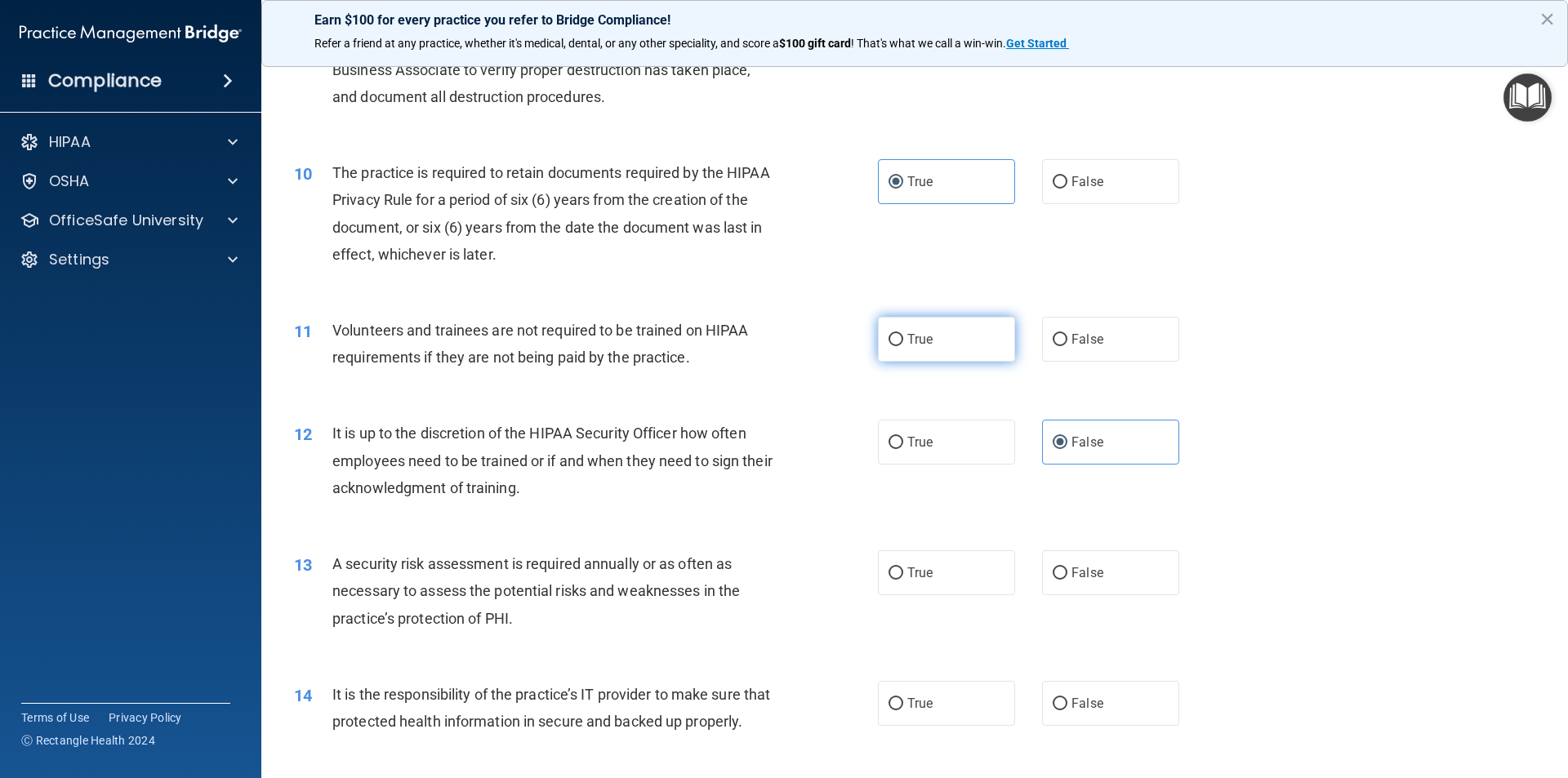
scroll to position [1306, 0]
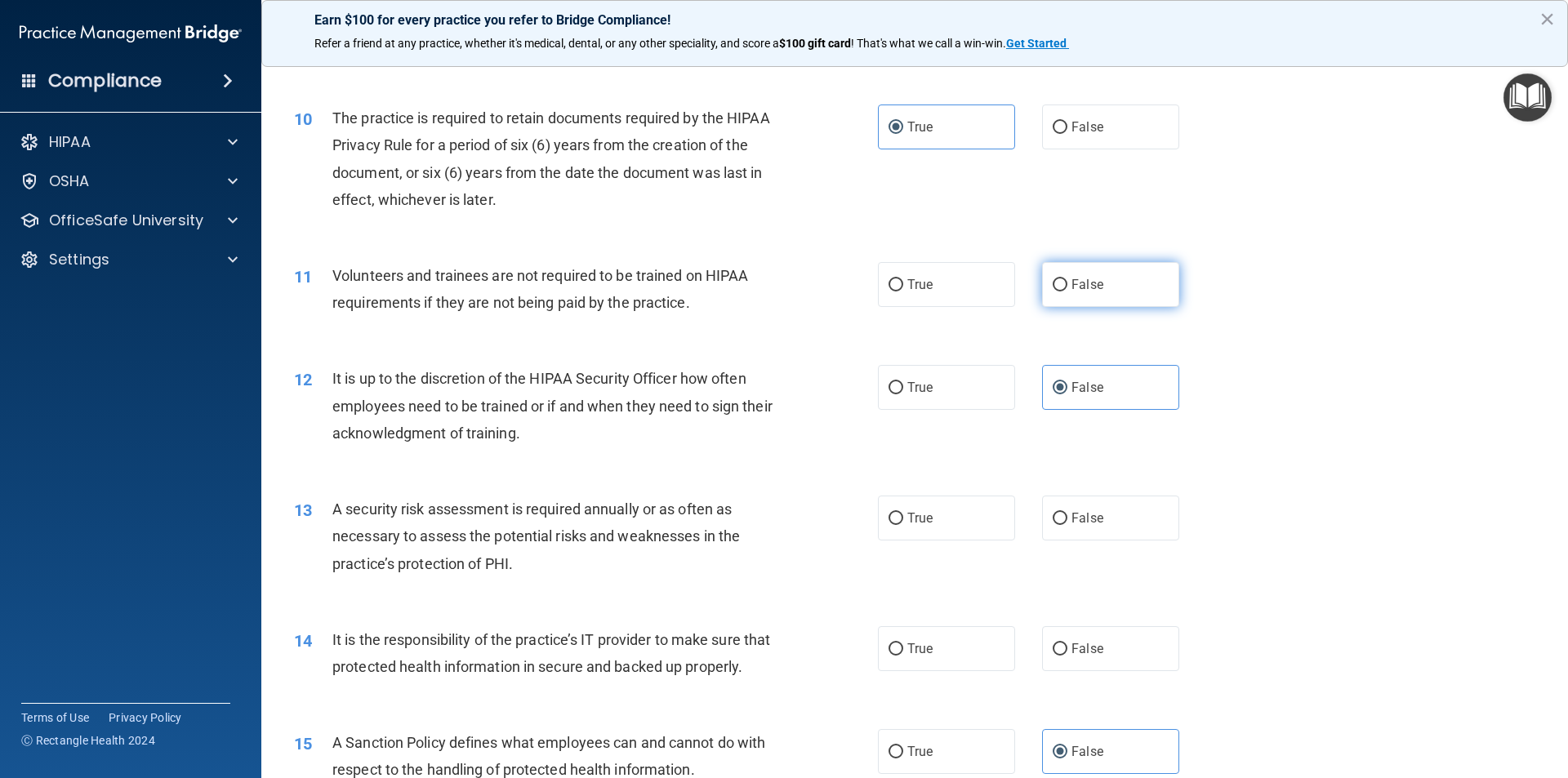
click at [1077, 287] on span "False" at bounding box center [1088, 284] width 32 height 16
click at [1067, 287] on input "False" at bounding box center [1061, 285] width 15 height 12
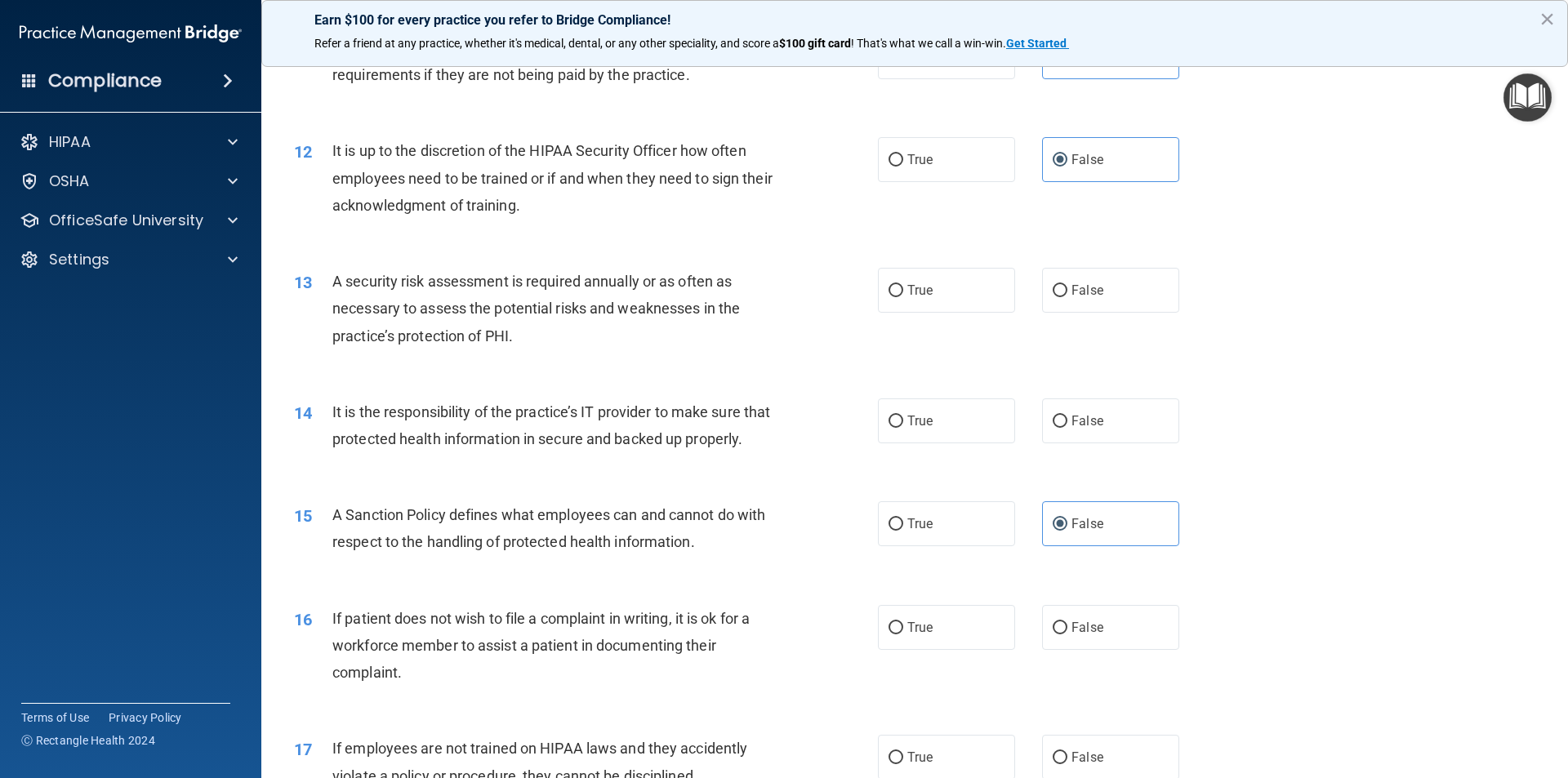
scroll to position [1551, 0]
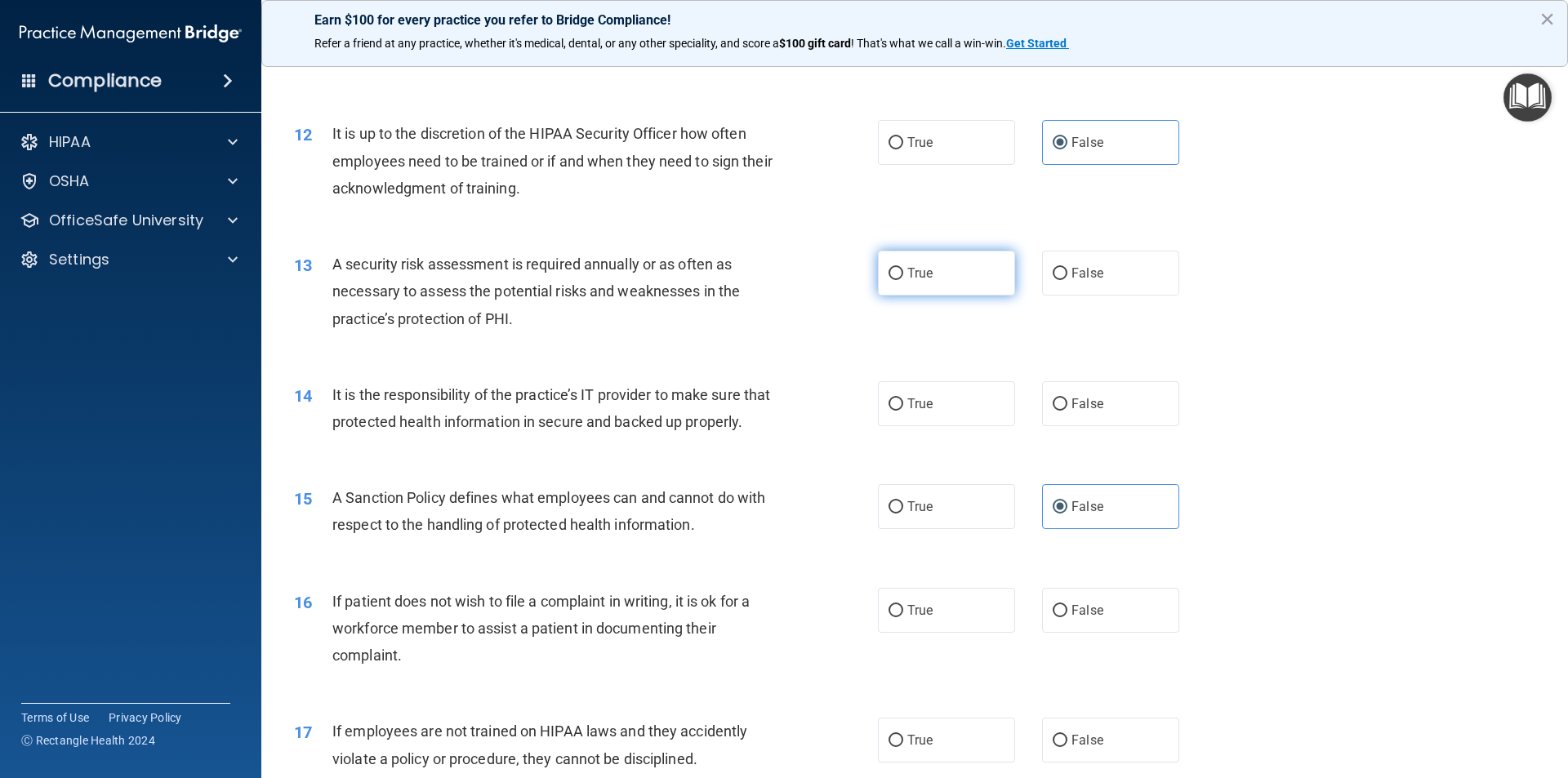
click at [939, 280] on label "True" at bounding box center [947, 273] width 137 height 45
click at [904, 280] on input "True" at bounding box center [896, 274] width 15 height 12
click at [1072, 402] on span "False" at bounding box center [1088, 403] width 32 height 16
click at [1067, 402] on input "False" at bounding box center [1061, 404] width 15 height 12
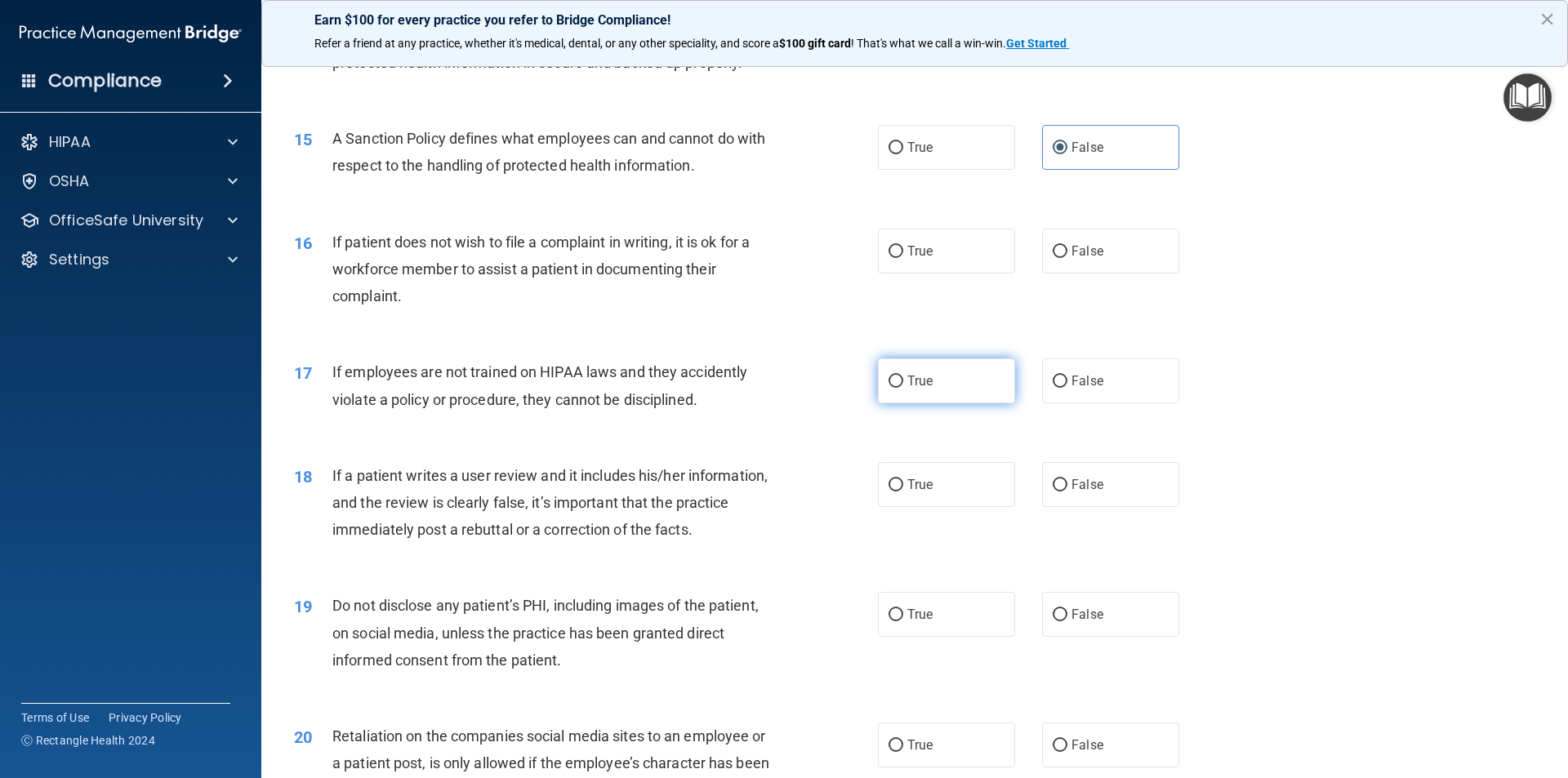
scroll to position [1959, 0]
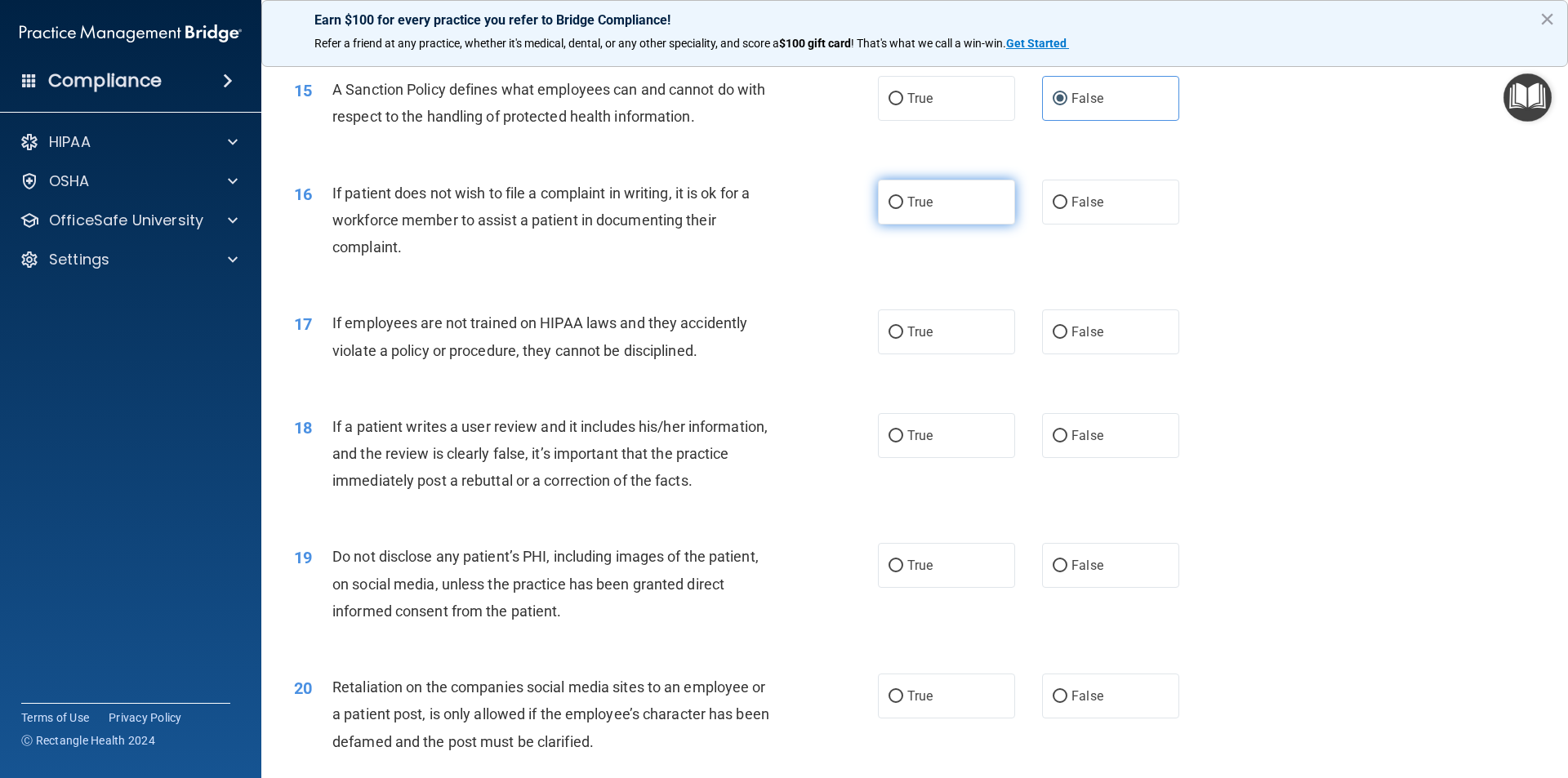
click at [918, 210] on span "True" at bounding box center [919, 202] width 25 height 16
click at [904, 209] on input "True" at bounding box center [896, 203] width 15 height 12
click at [1084, 353] on label "False" at bounding box center [1110, 332] width 137 height 45
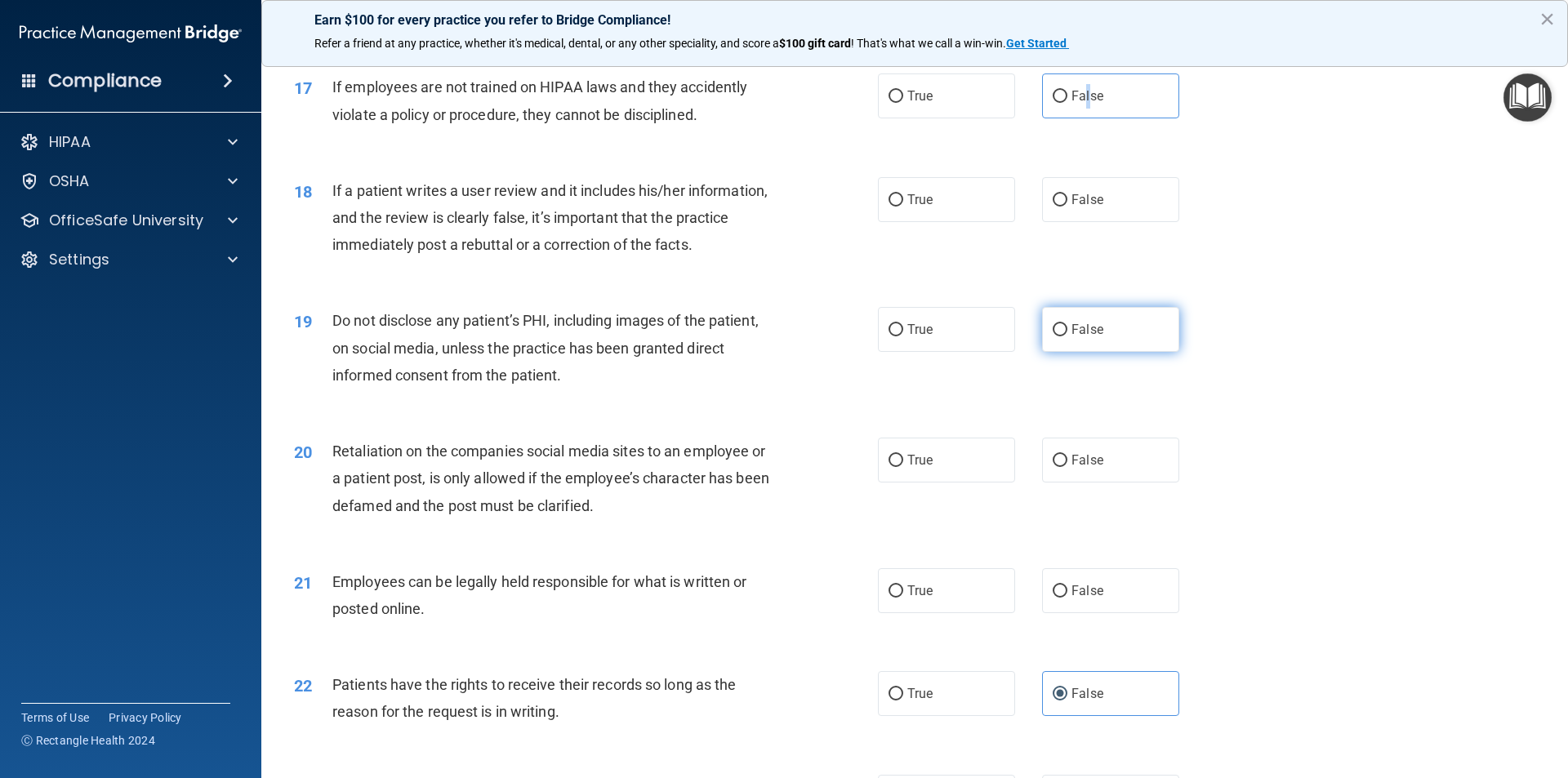
scroll to position [2204, 0]
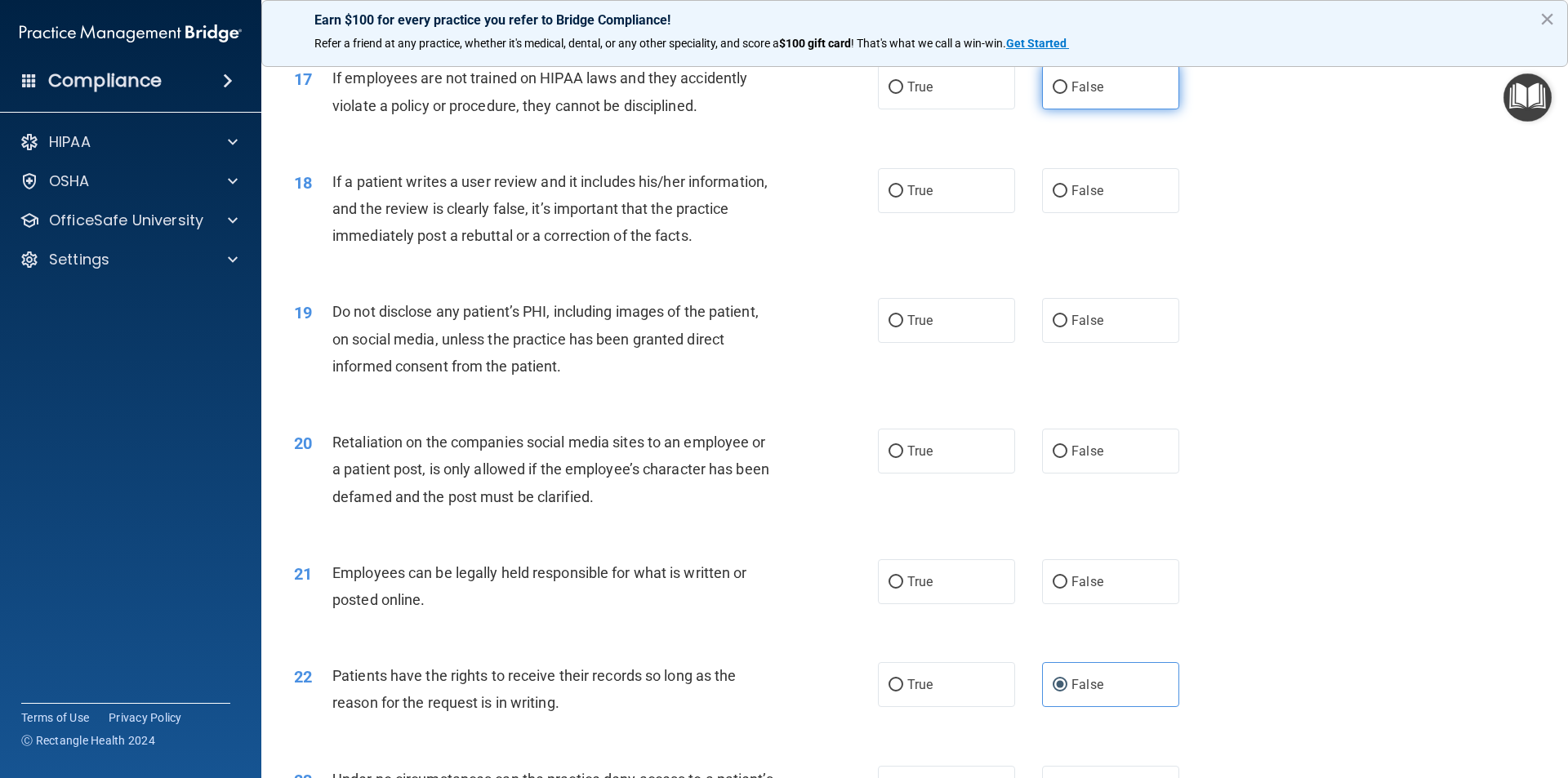
click at [1086, 94] on span "False" at bounding box center [1088, 87] width 32 height 16
click at [1067, 94] on input "False" at bounding box center [1061, 87] width 15 height 12
click at [1060, 213] on label "False" at bounding box center [1110, 191] width 137 height 45
click at [1060, 198] on input "False" at bounding box center [1061, 191] width 15 height 12
click at [919, 336] on label "True" at bounding box center [947, 320] width 137 height 45
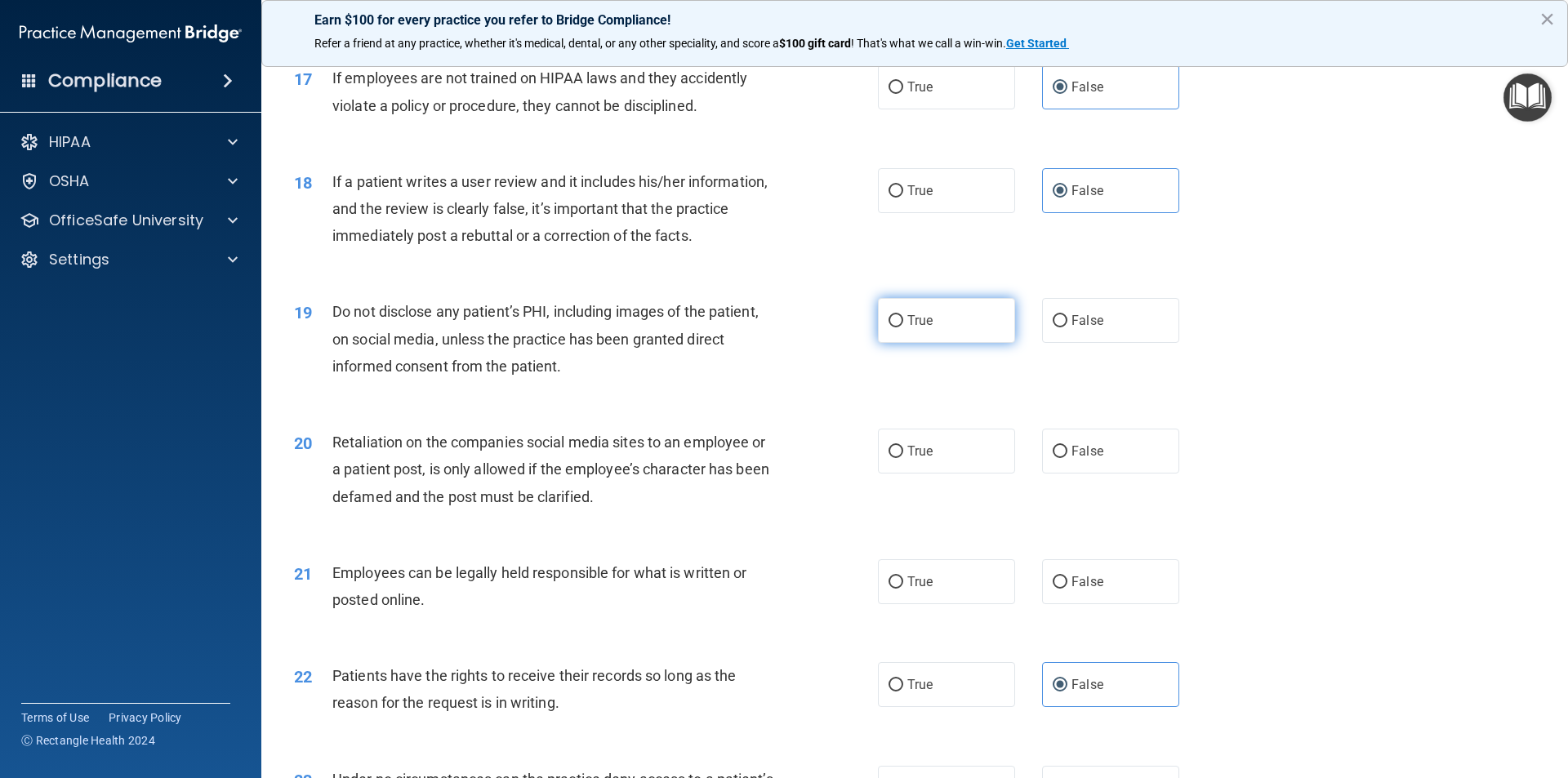
click at [904, 327] on input "True" at bounding box center [896, 320] width 15 height 12
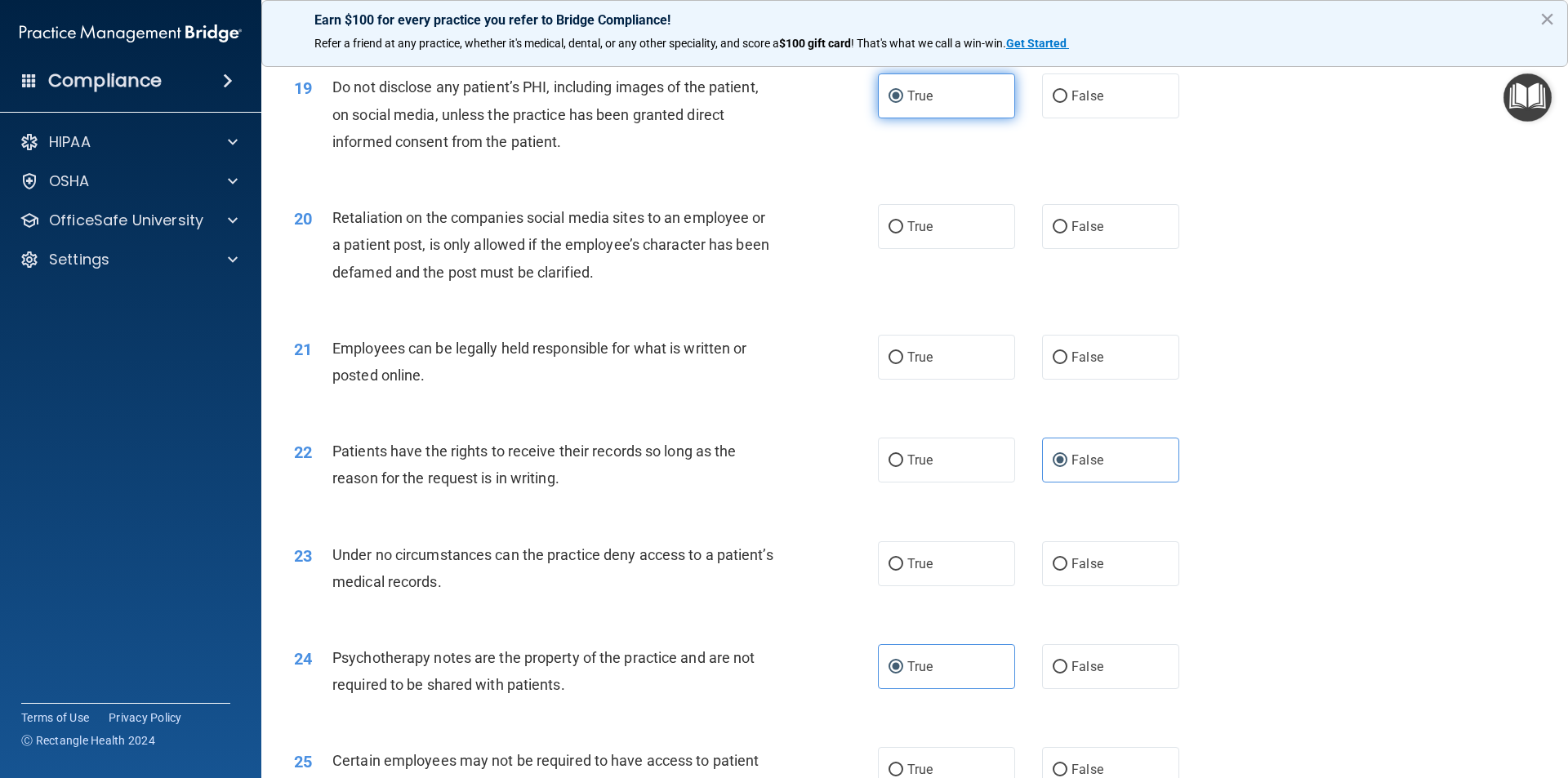
scroll to position [2449, 0]
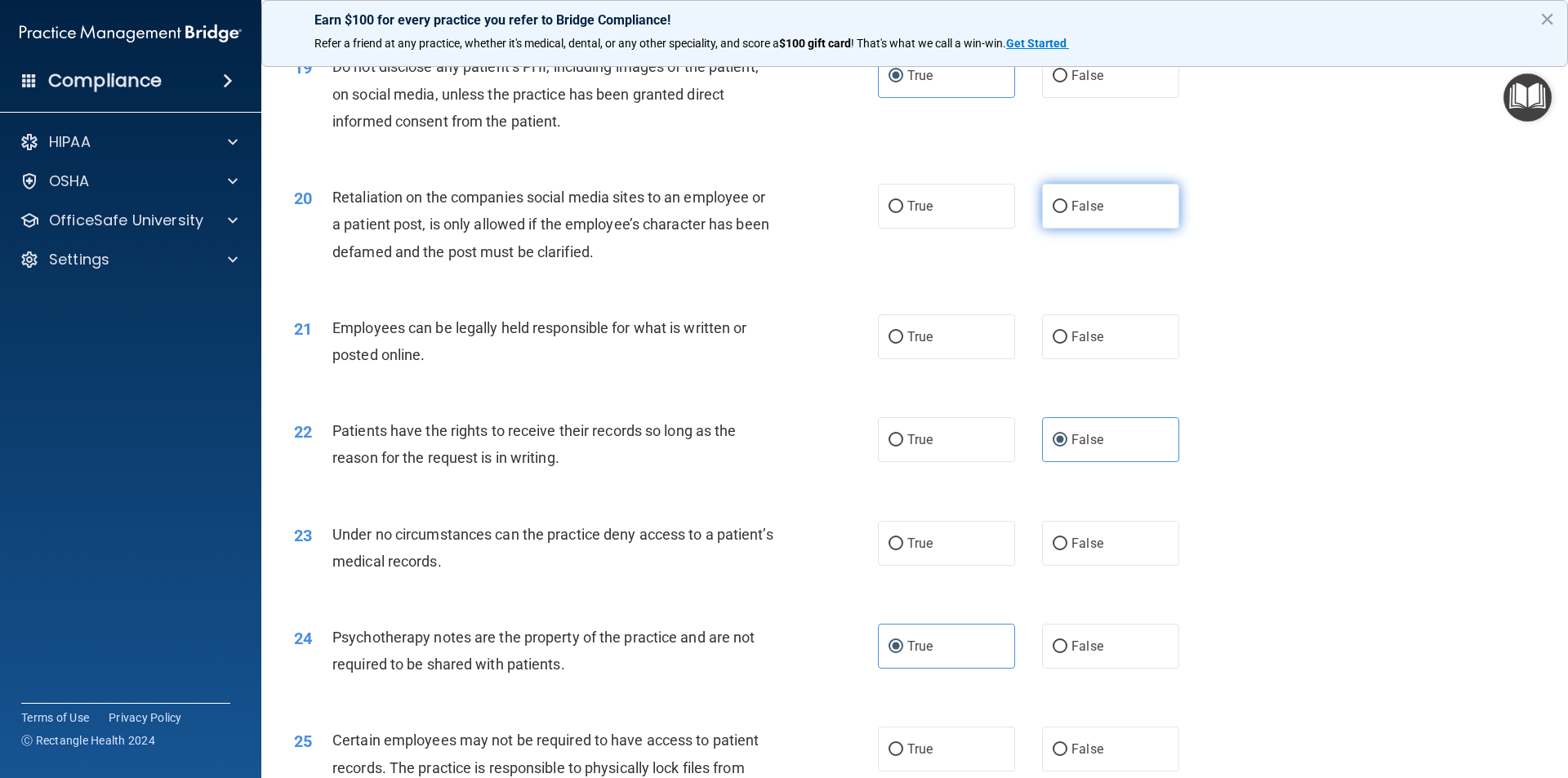
click at [1073, 229] on label "False" at bounding box center [1110, 206] width 137 height 45
click at [1067, 213] on input "False" at bounding box center [1061, 206] width 15 height 12
click at [935, 360] on label "True" at bounding box center [947, 336] width 137 height 45
click at [904, 344] on input "True" at bounding box center [896, 337] width 15 height 12
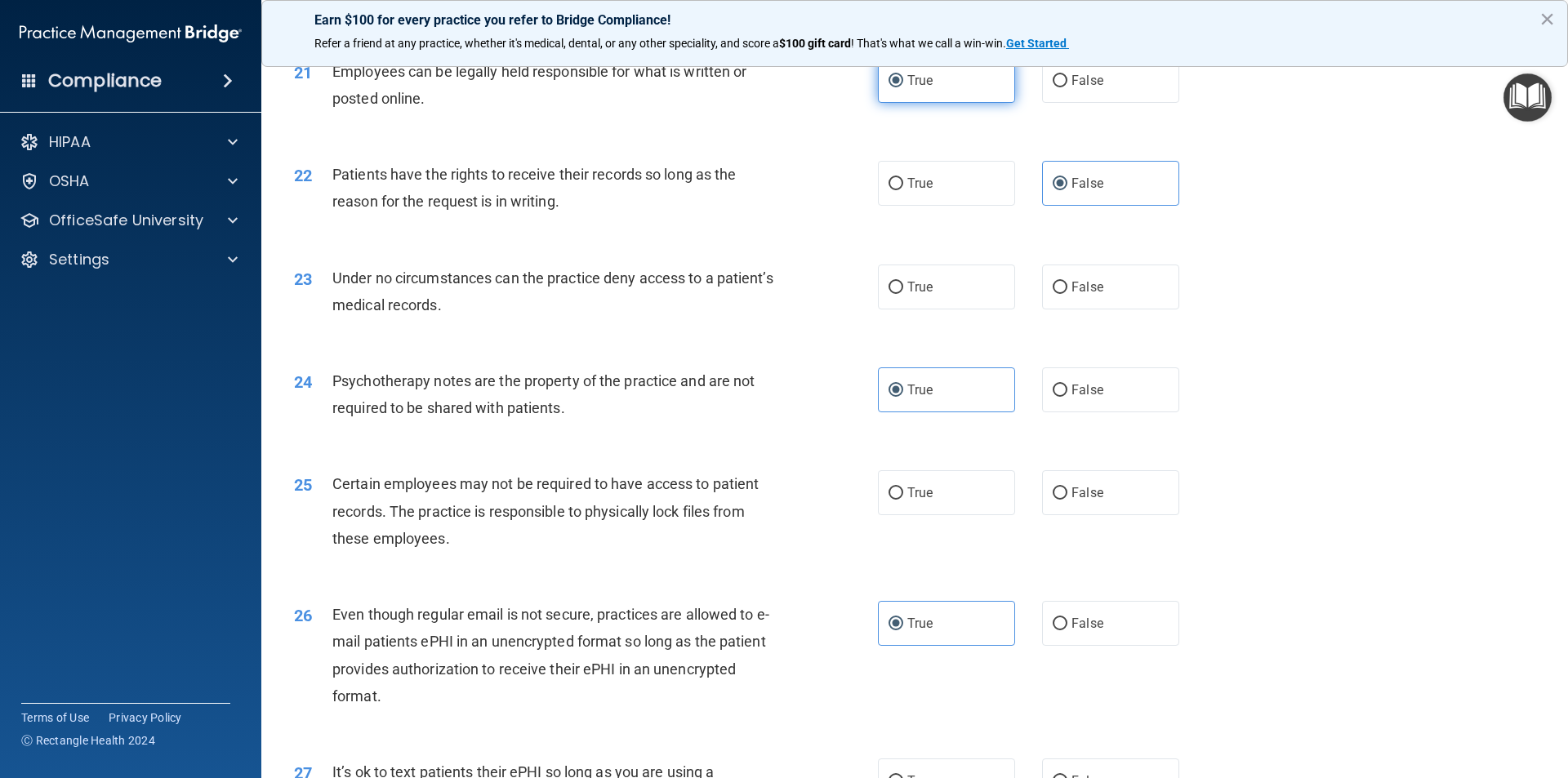
scroll to position [2776, 0]
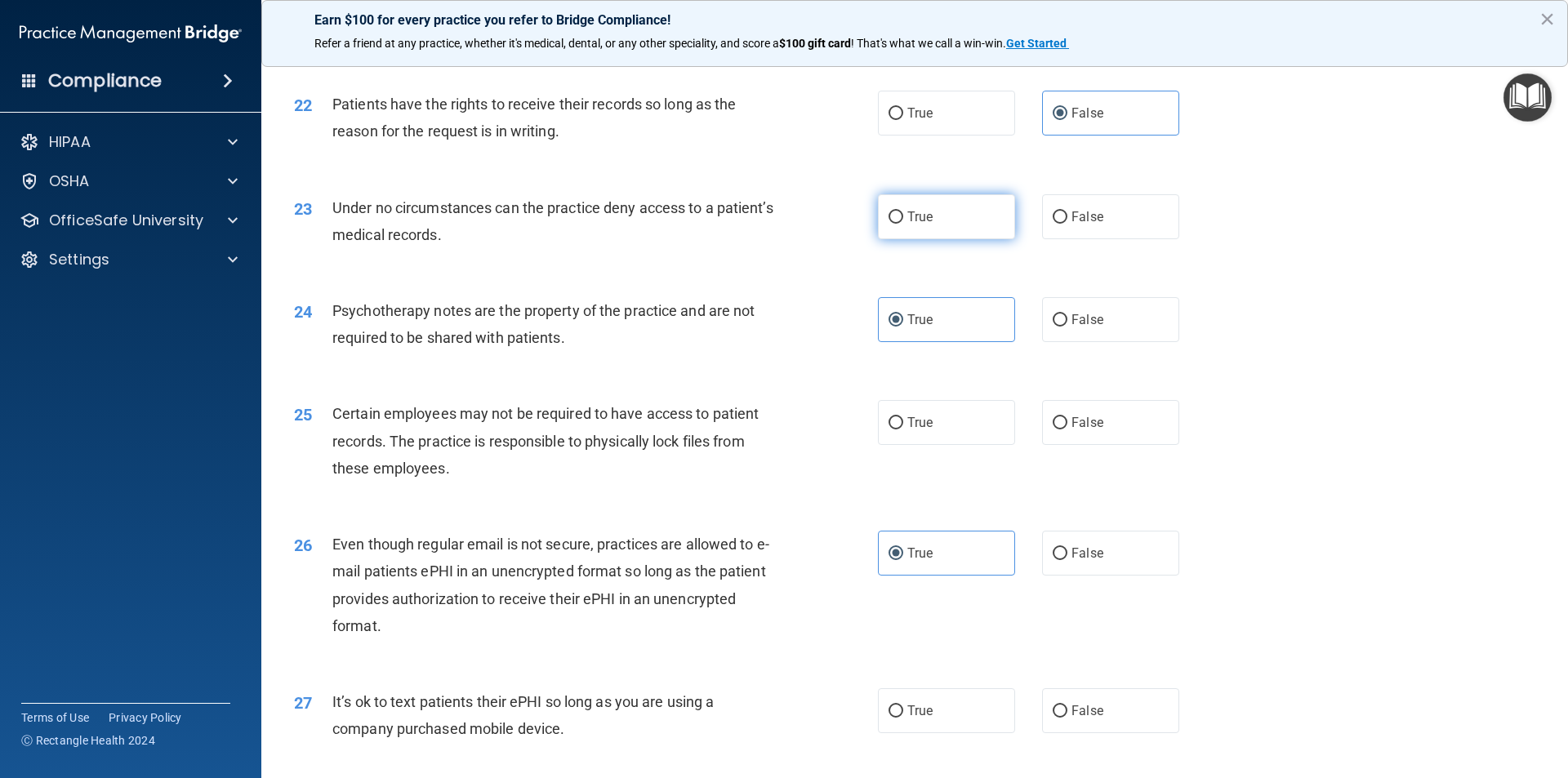
click at [938, 228] on label "True" at bounding box center [947, 217] width 137 height 45
click at [904, 223] on input "True" at bounding box center [896, 217] width 15 height 12
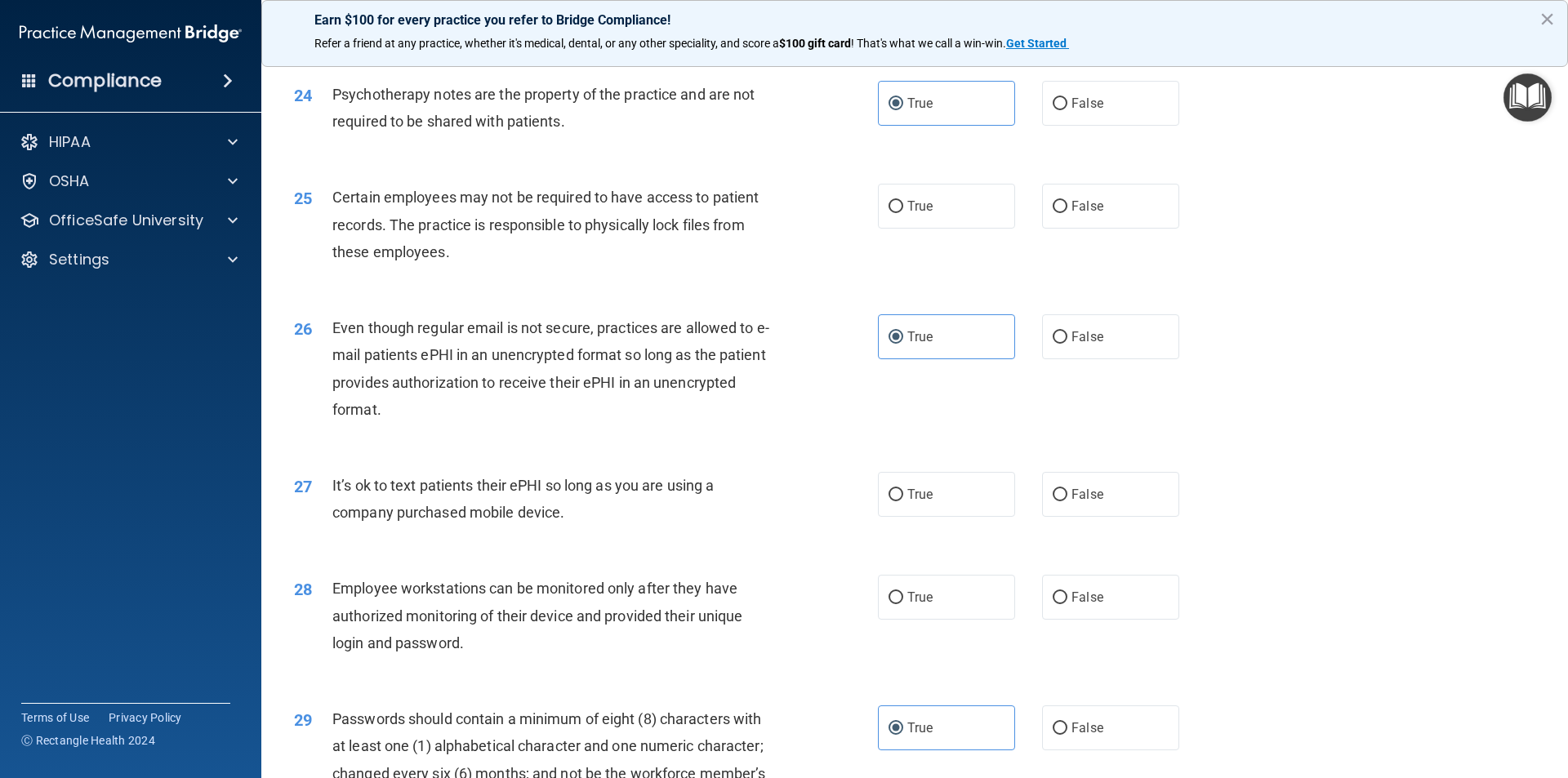
scroll to position [3020, 0]
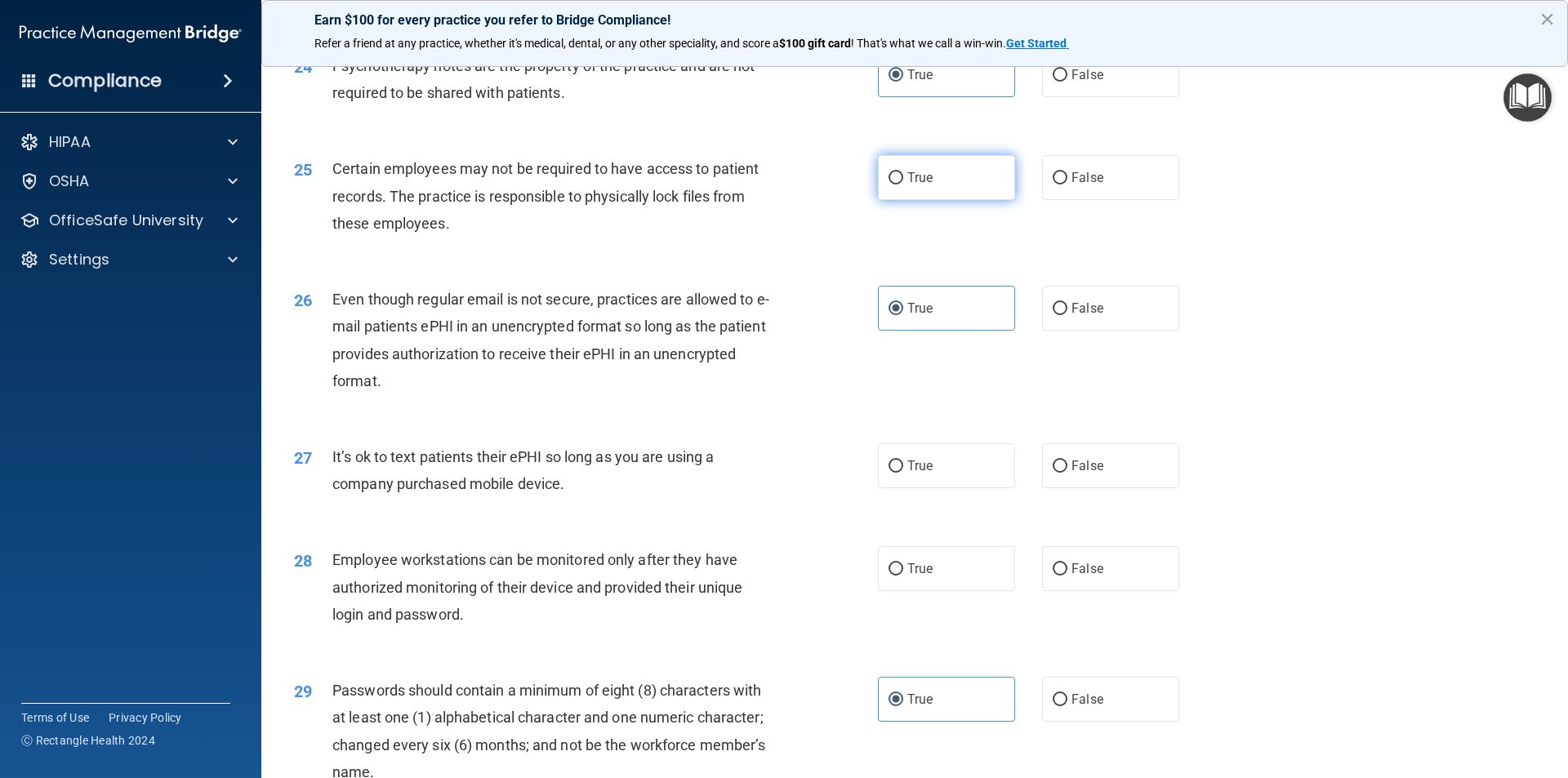
click at [946, 200] on label "True" at bounding box center [947, 177] width 137 height 45
click at [904, 185] on input "True" at bounding box center [896, 177] width 15 height 12
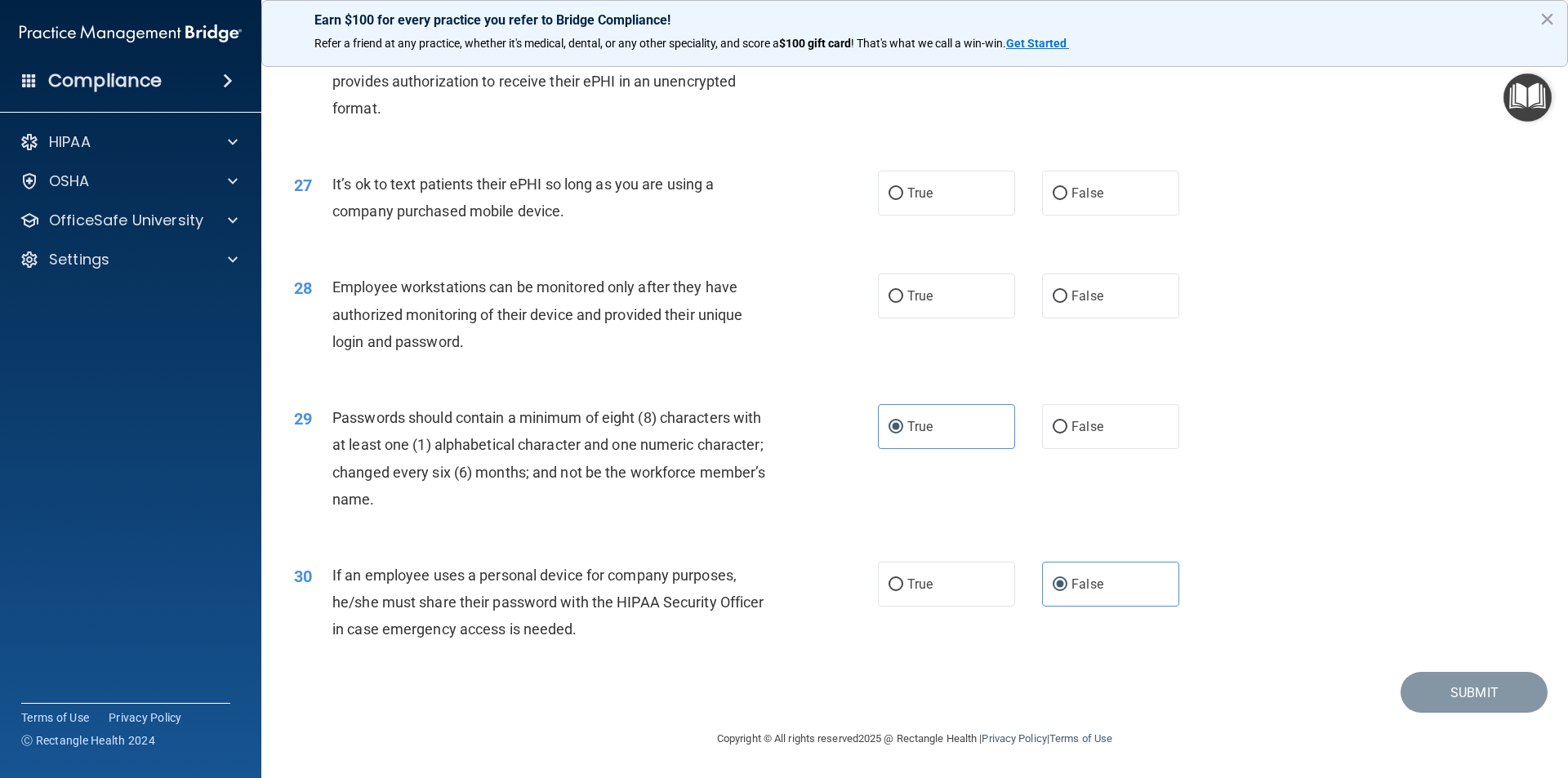
scroll to position [3320, 0]
click at [1090, 180] on label "False" at bounding box center [1110, 193] width 137 height 45
click at [1067, 188] on input "False" at bounding box center [1061, 193] width 15 height 12
click at [1089, 289] on label "False" at bounding box center [1110, 296] width 137 height 45
click at [1067, 290] on input "False" at bounding box center [1061, 296] width 15 height 12
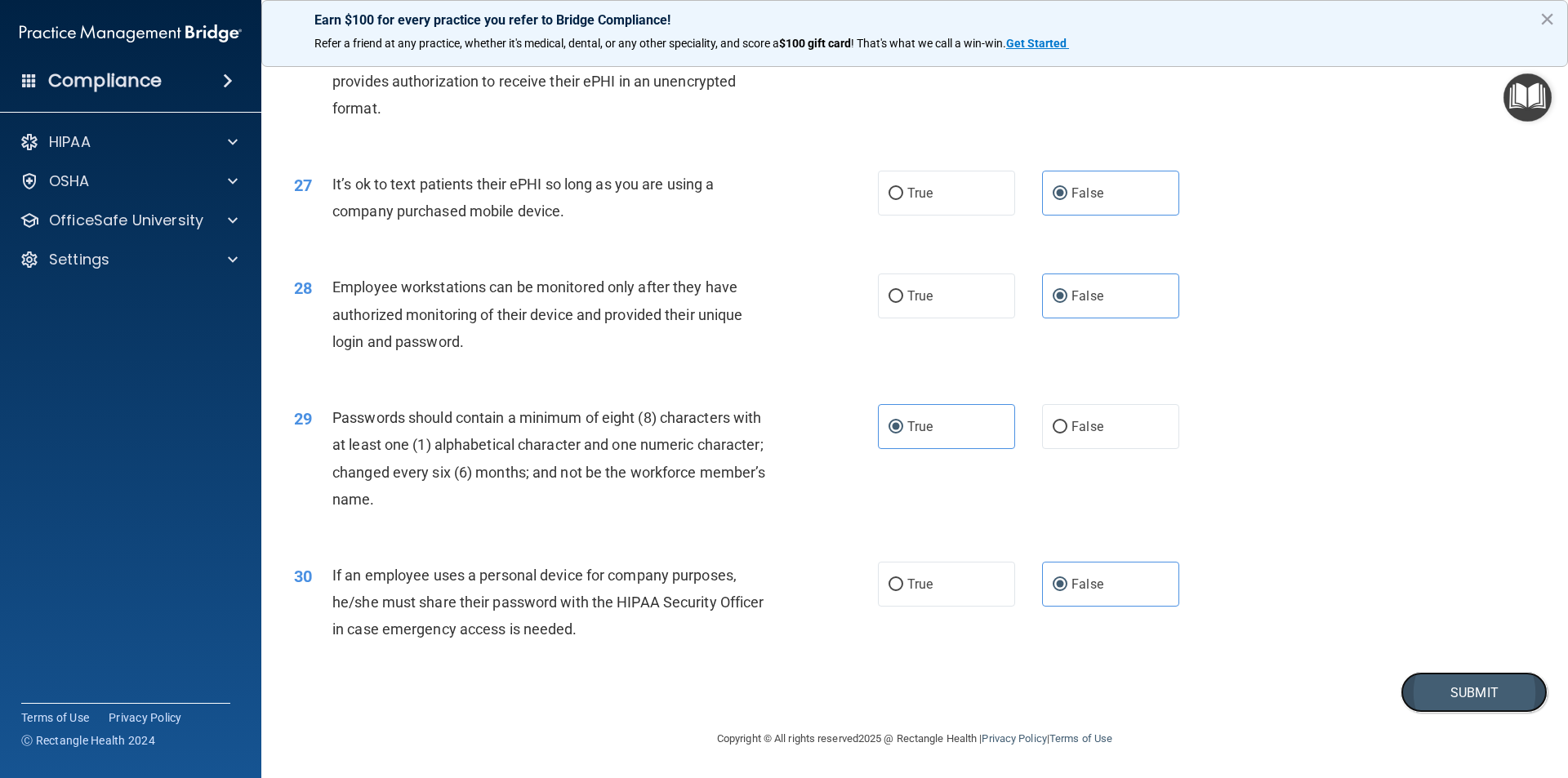
click at [1488, 700] on button "Submit" at bounding box center [1474, 692] width 147 height 42
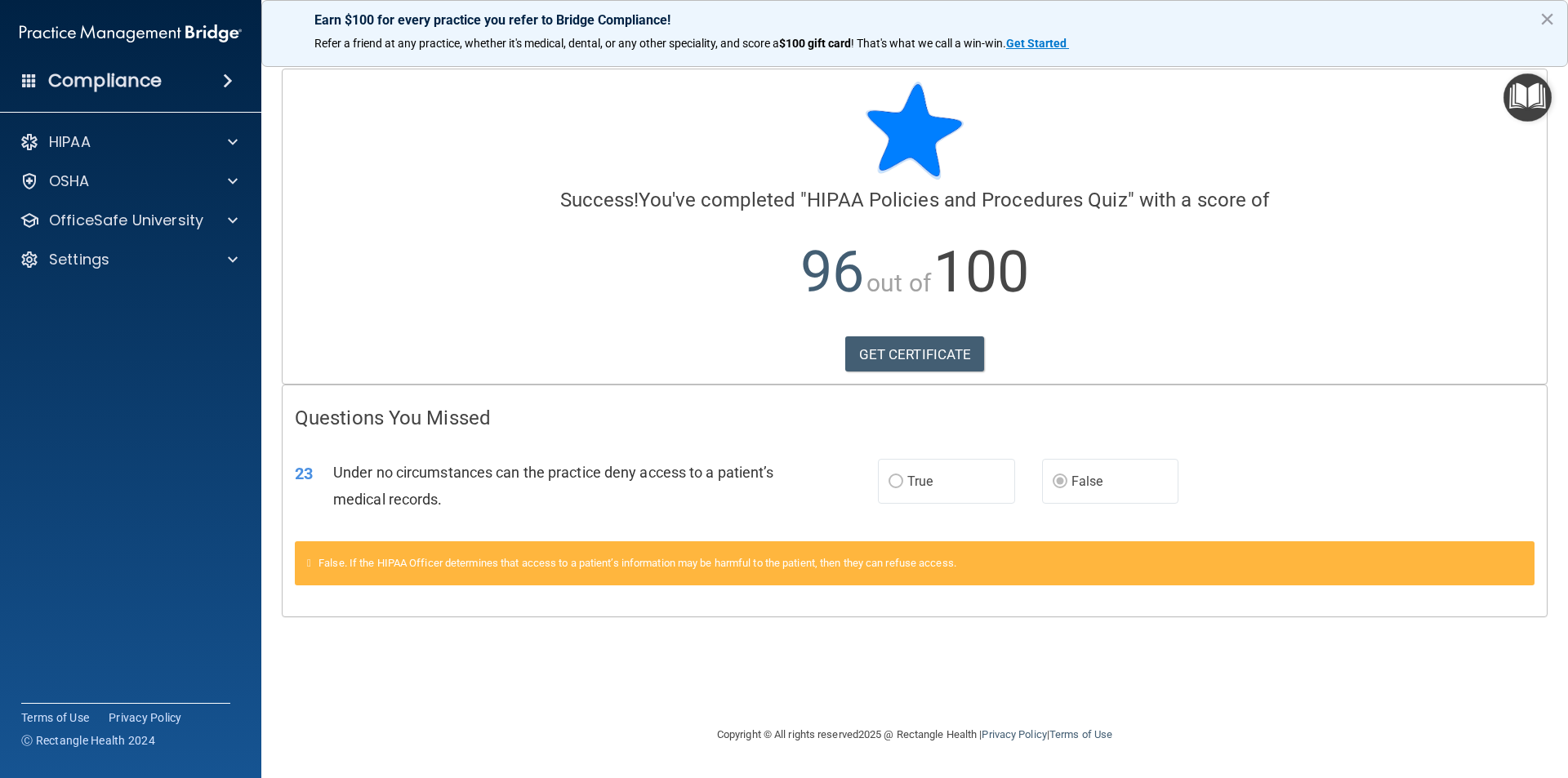
click at [128, 33] on img at bounding box center [131, 33] width 222 height 33
click at [128, 76] on h4 "Compliance" at bounding box center [105, 80] width 113 height 22
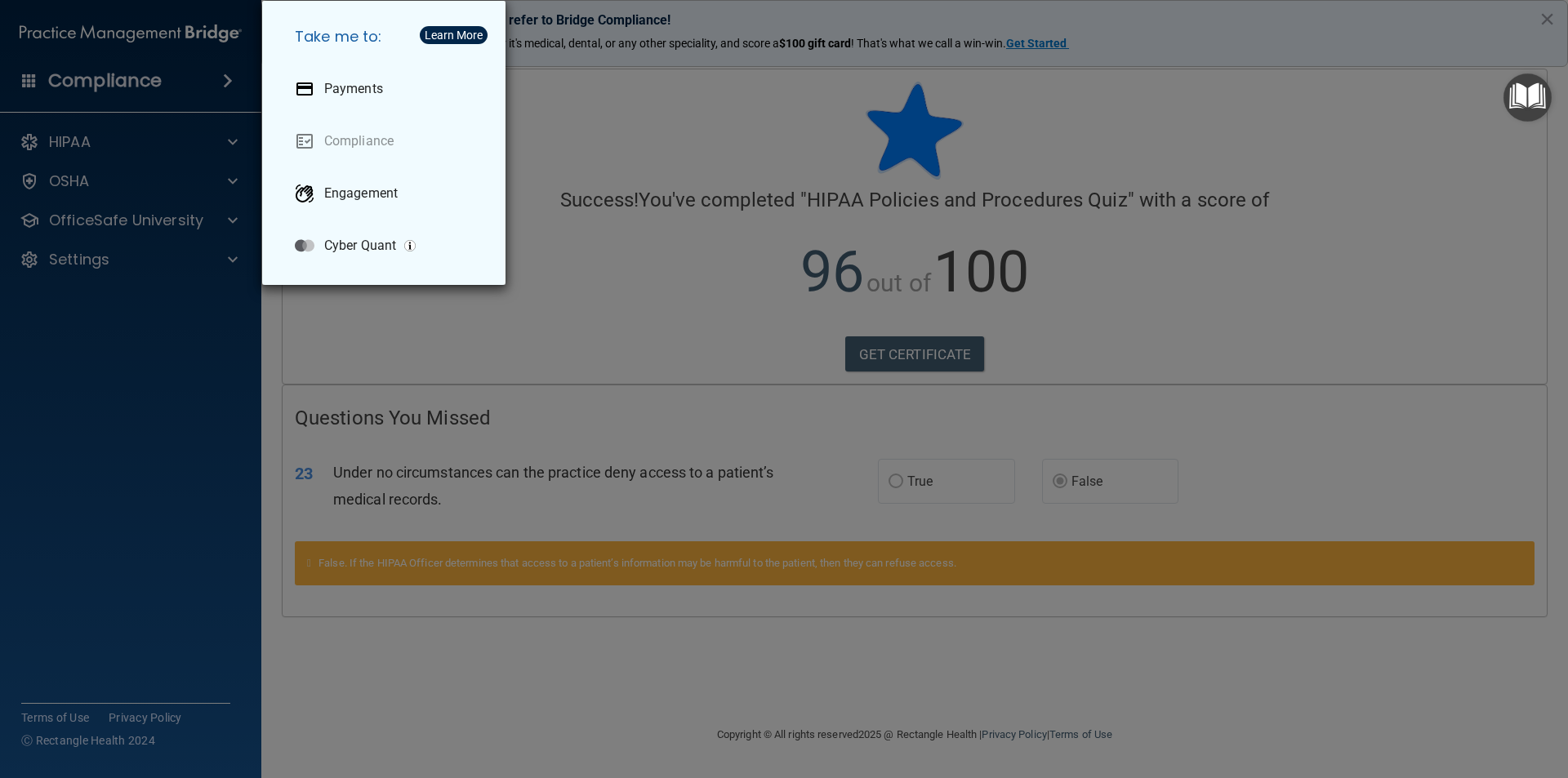
click at [134, 81] on div "Take me to: Payments Compliance Engagement Cyber Quant" at bounding box center [784, 389] width 1568 height 778
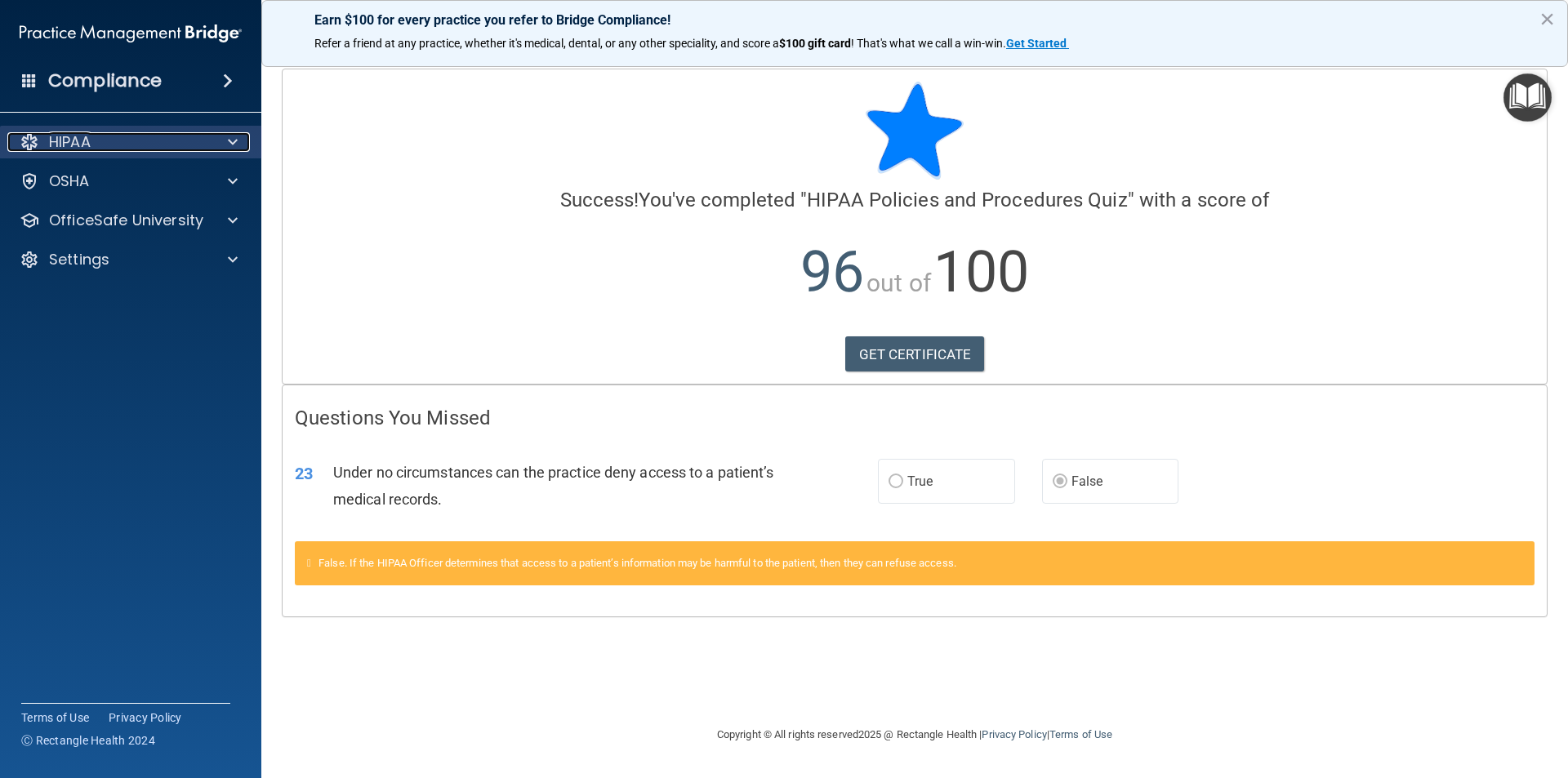
click at [108, 134] on div "HIPAA" at bounding box center [108, 142] width 203 height 20
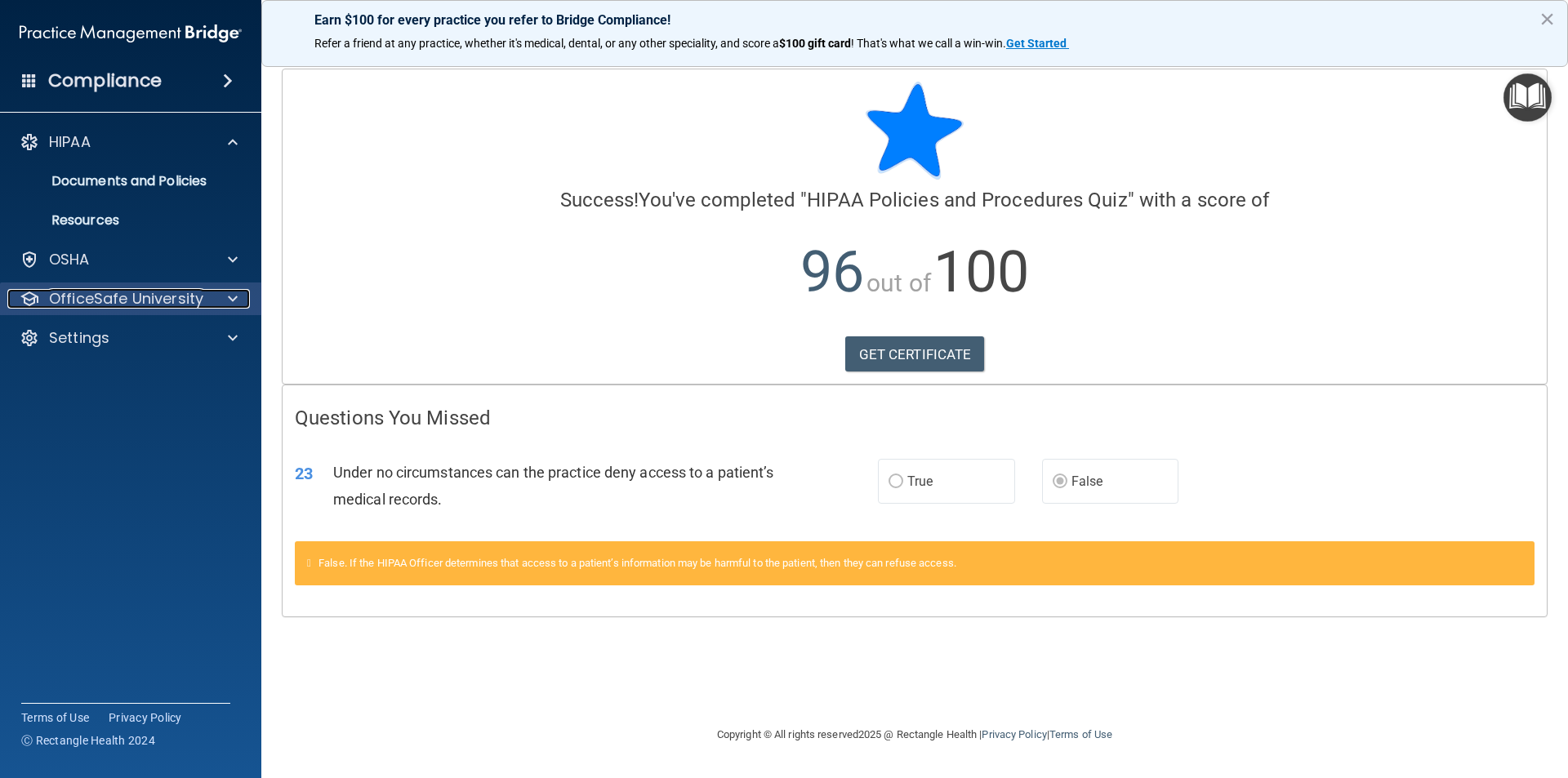
click at [194, 291] on p "OfficeSafe University" at bounding box center [125, 298] width 154 height 20
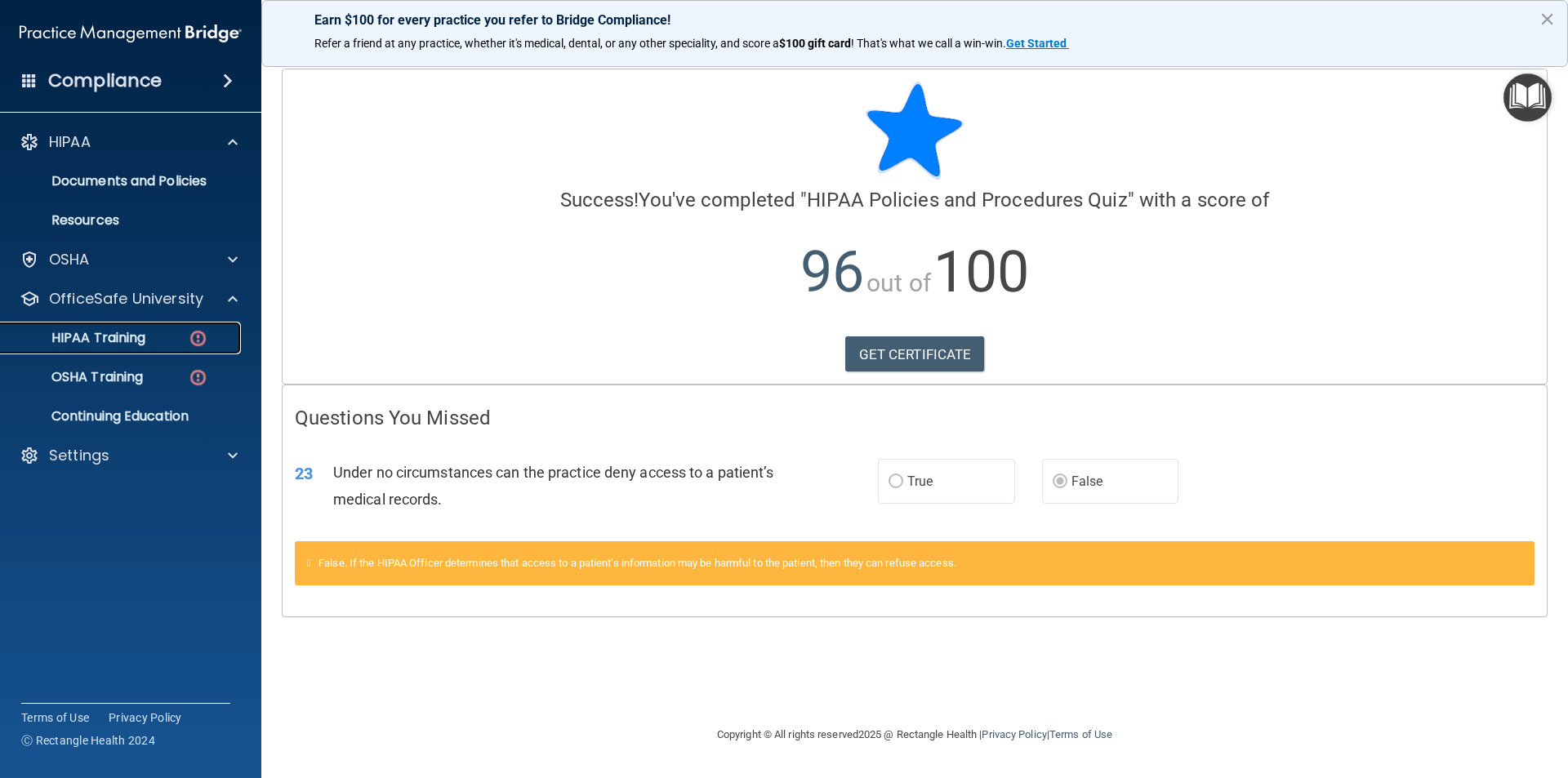
click at [200, 345] on img at bounding box center [198, 338] width 21 height 21
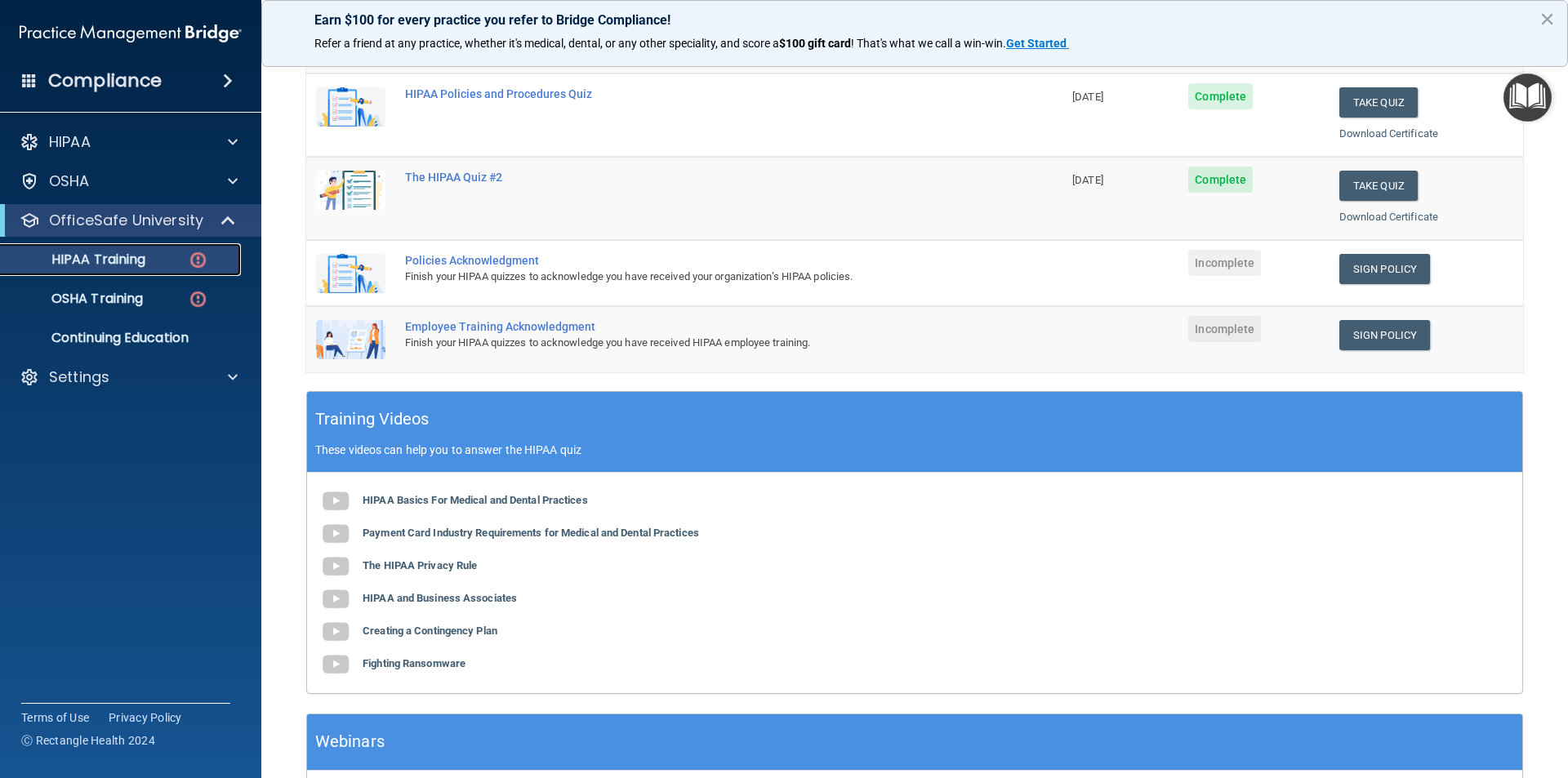
scroll to position [327, 0]
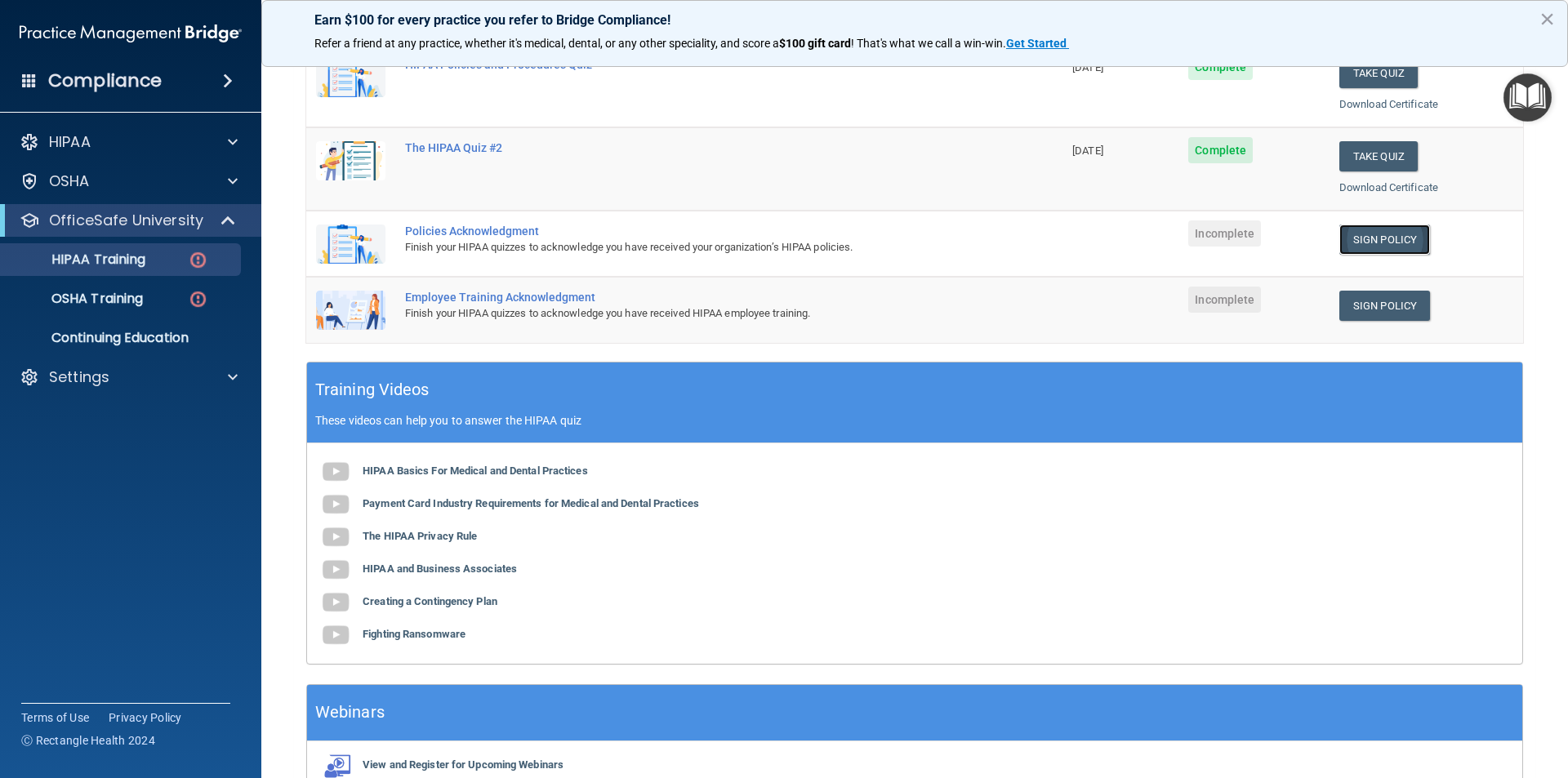
click at [1367, 240] on link "Sign Policy" at bounding box center [1384, 239] width 91 height 30
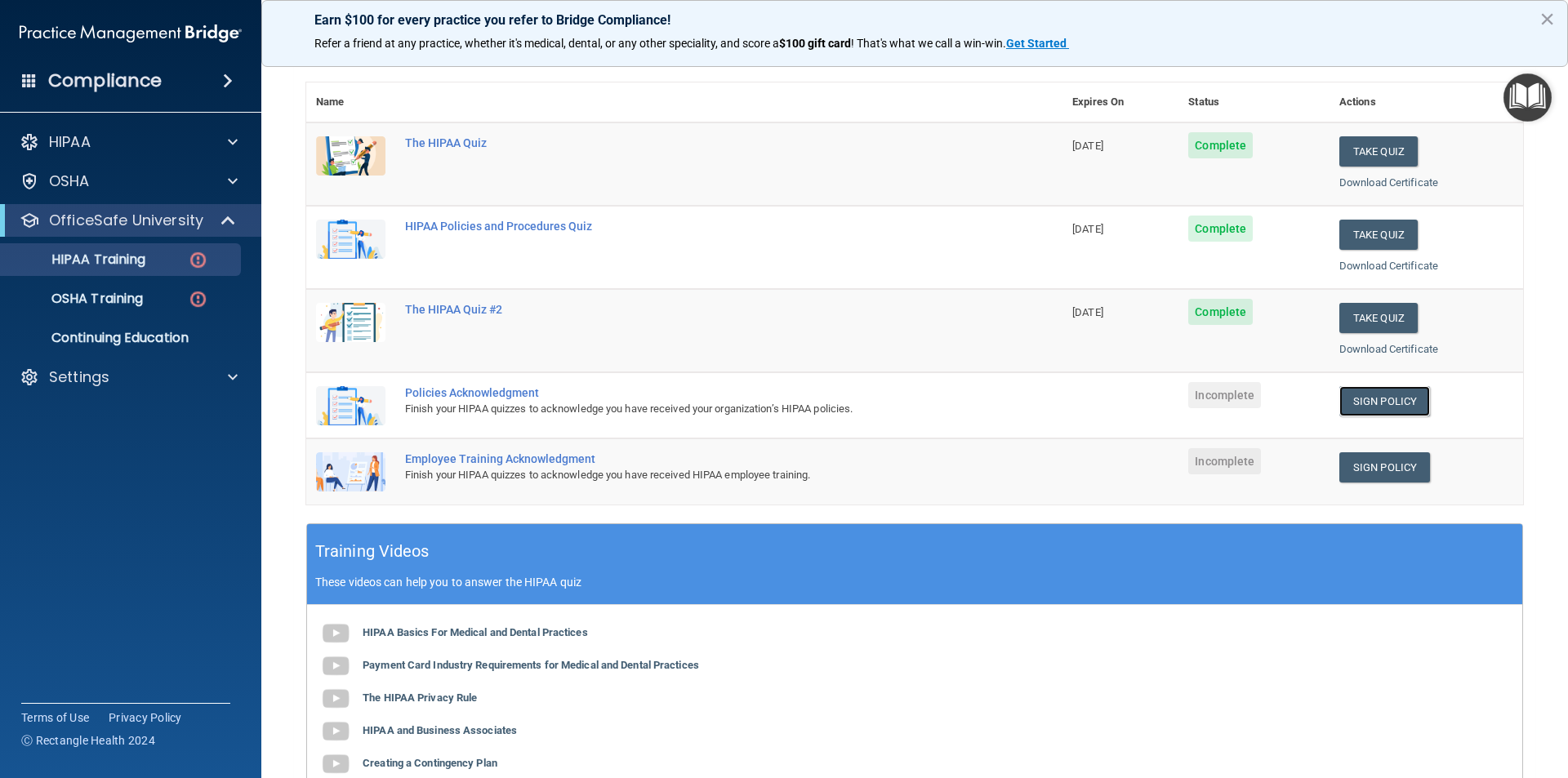
scroll to position [0, 0]
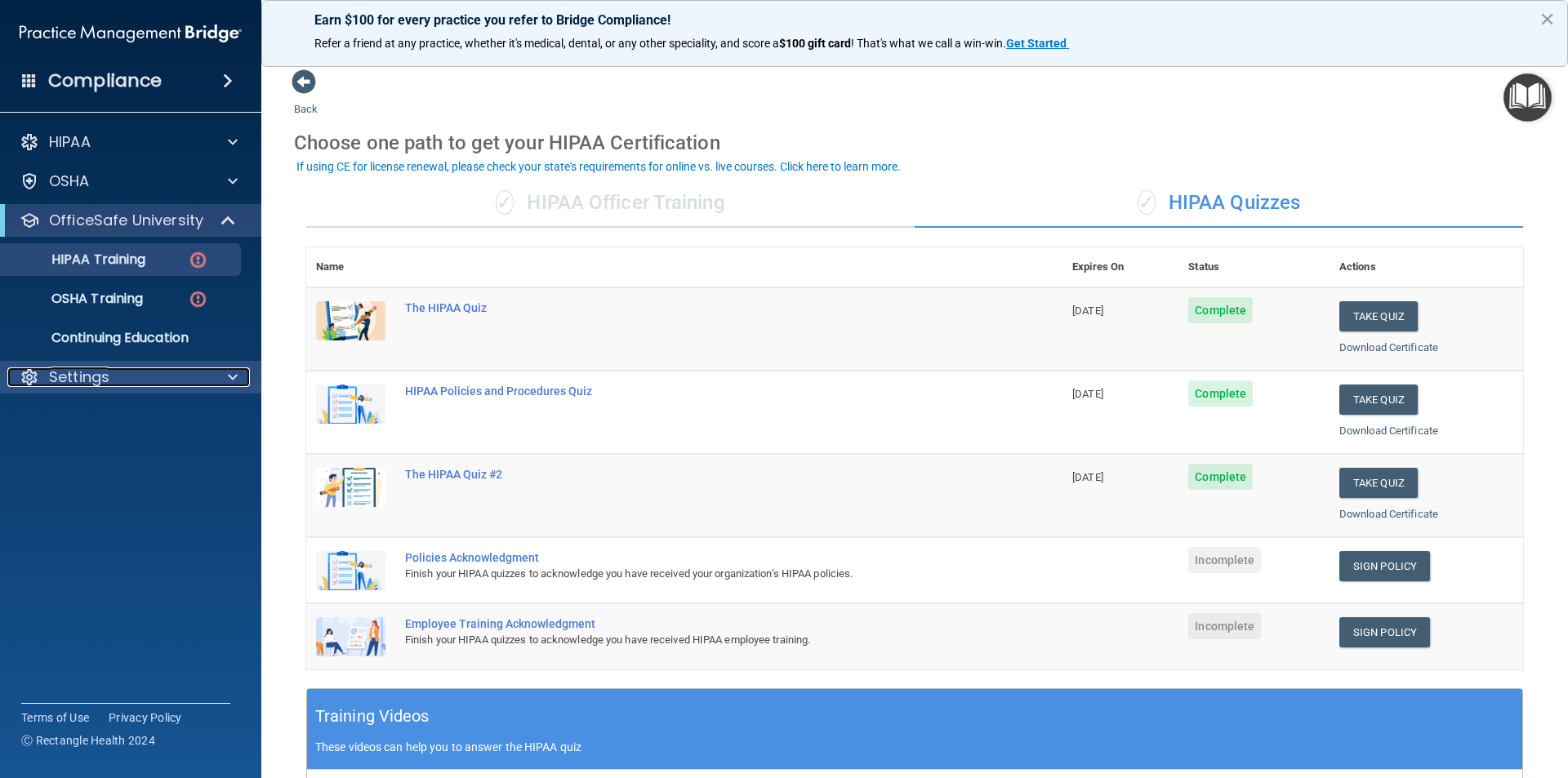
click at [139, 381] on div "Settings" at bounding box center [108, 376] width 203 height 20
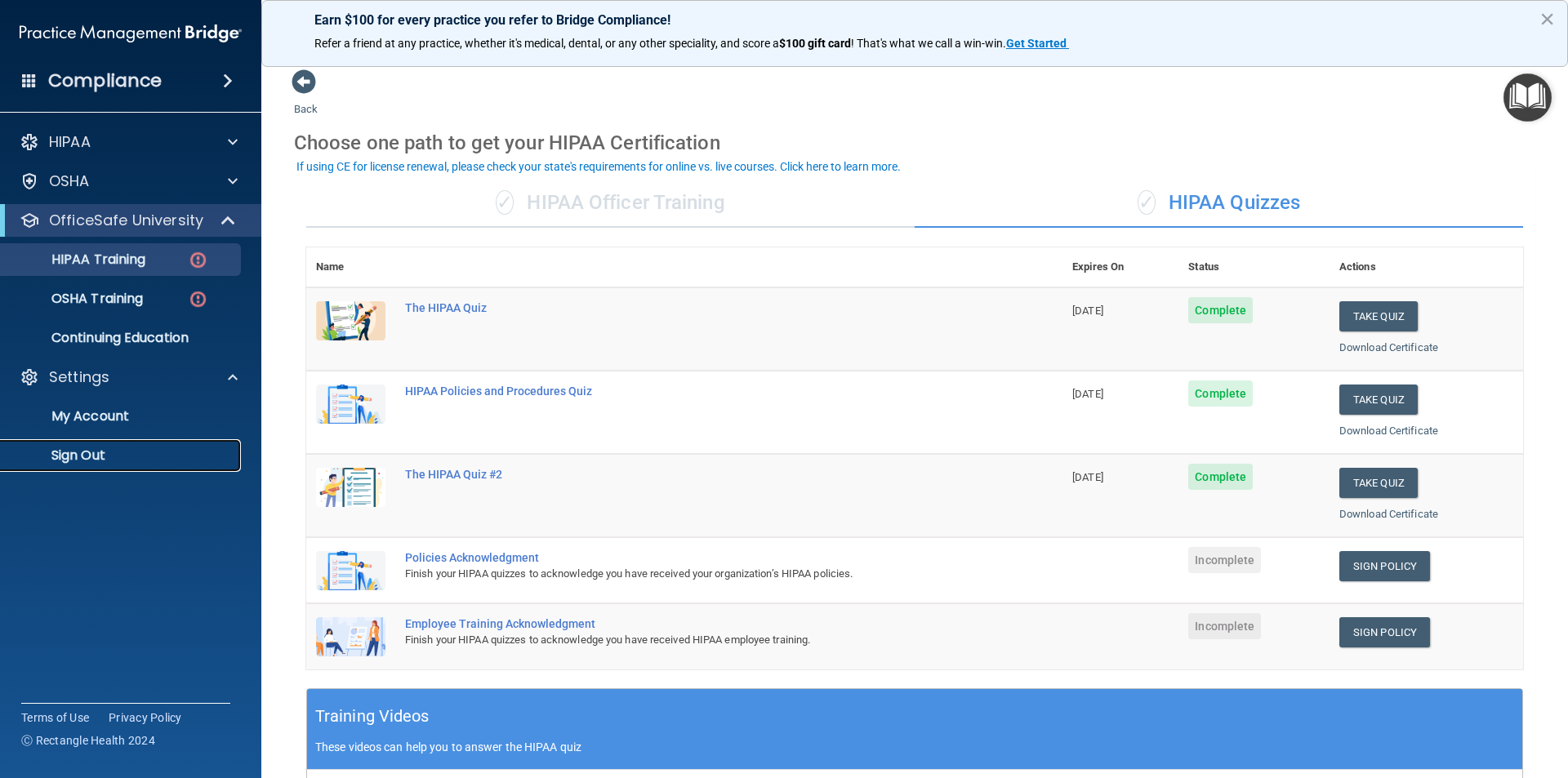
click at [102, 453] on p "Sign Out" at bounding box center [121, 455] width 223 height 16
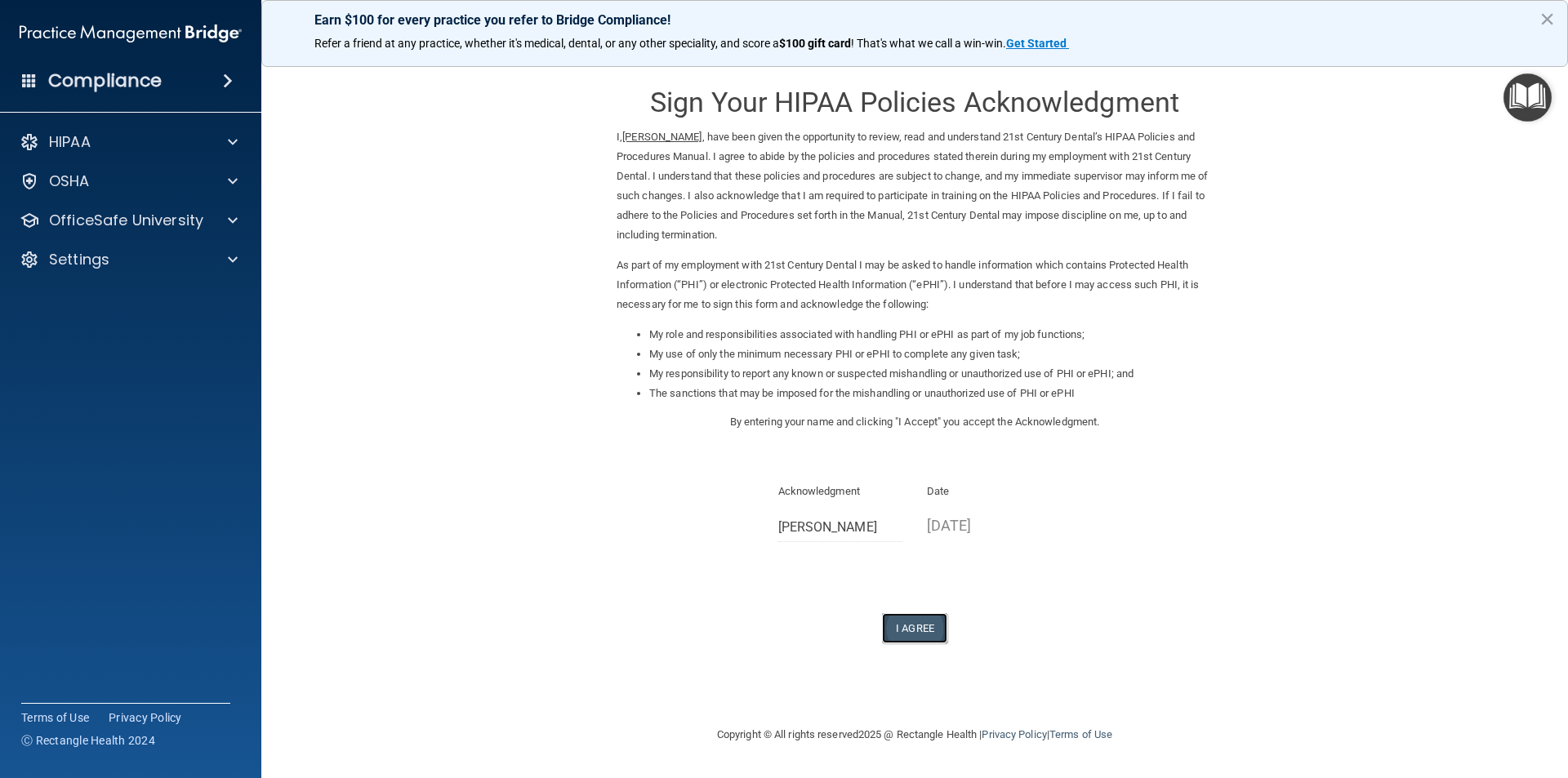
click at [911, 622] on button "I Agree" at bounding box center [915, 628] width 65 height 30
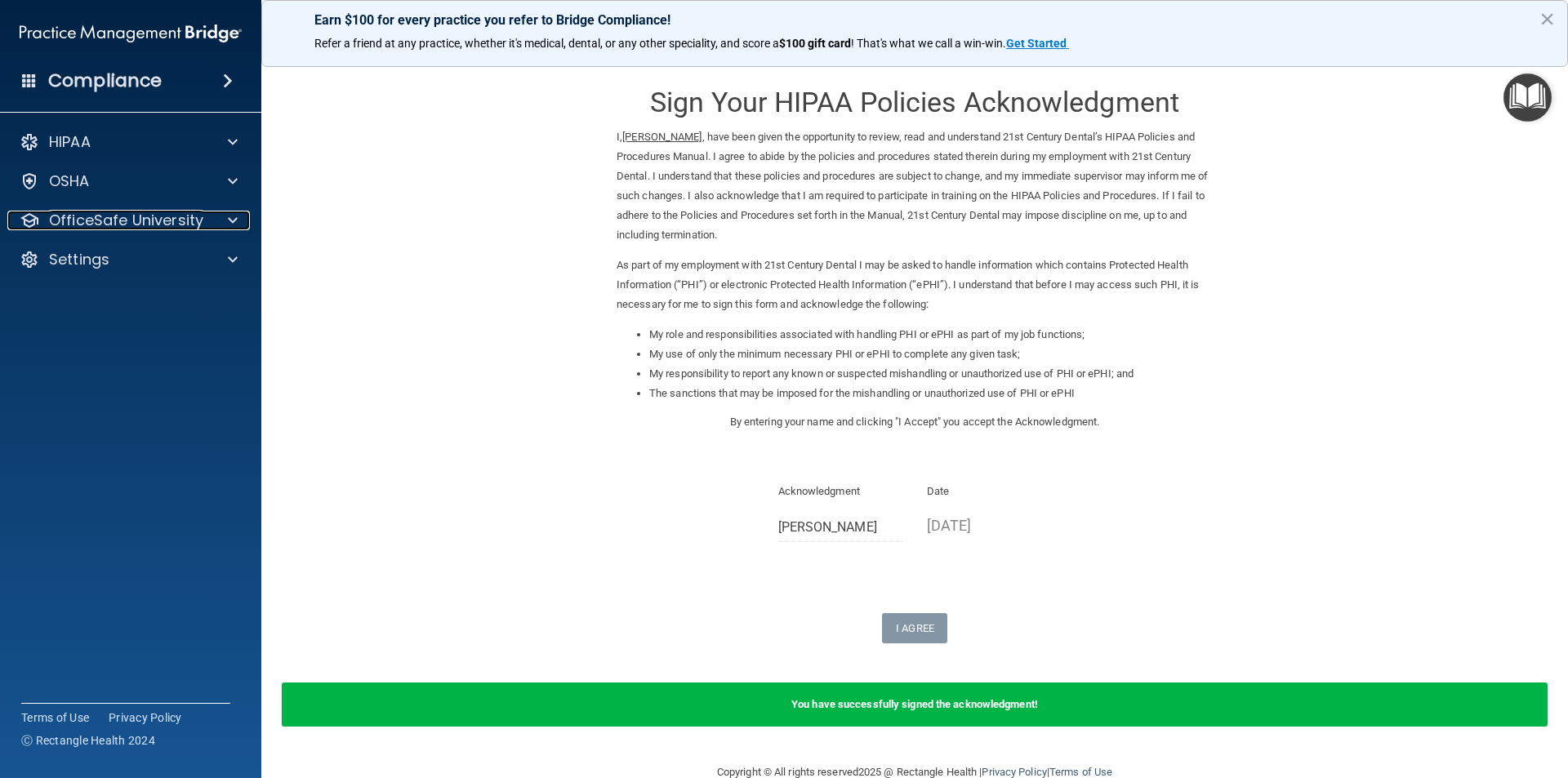
drag, startPoint x: 181, startPoint y: 218, endPoint x: 224, endPoint y: 262, distance: 61.5
click at [183, 220] on p "OfficeSafe University" at bounding box center [125, 219] width 154 height 20
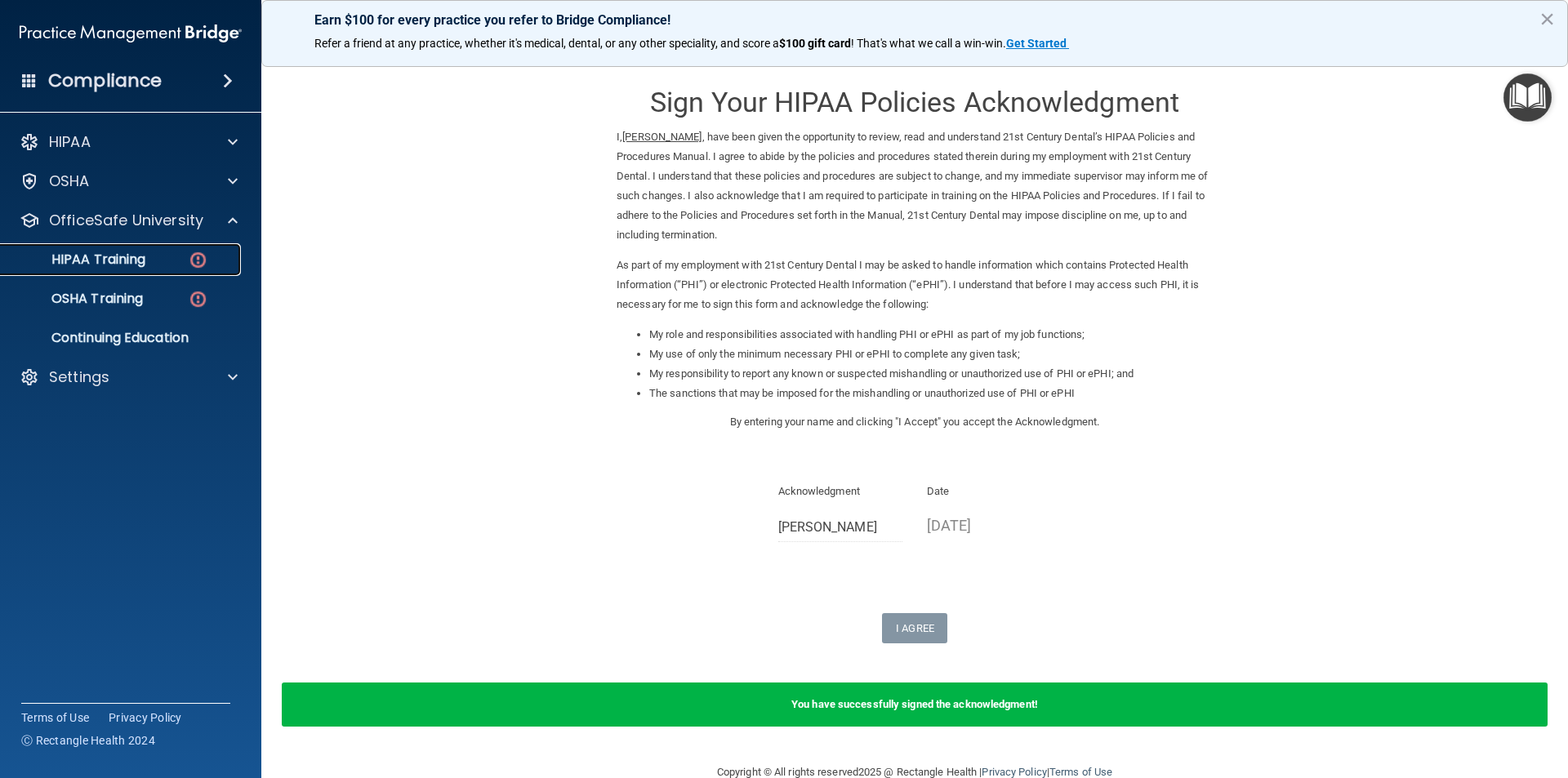
click at [164, 266] on div "HIPAA Training" at bounding box center [121, 259] width 223 height 16
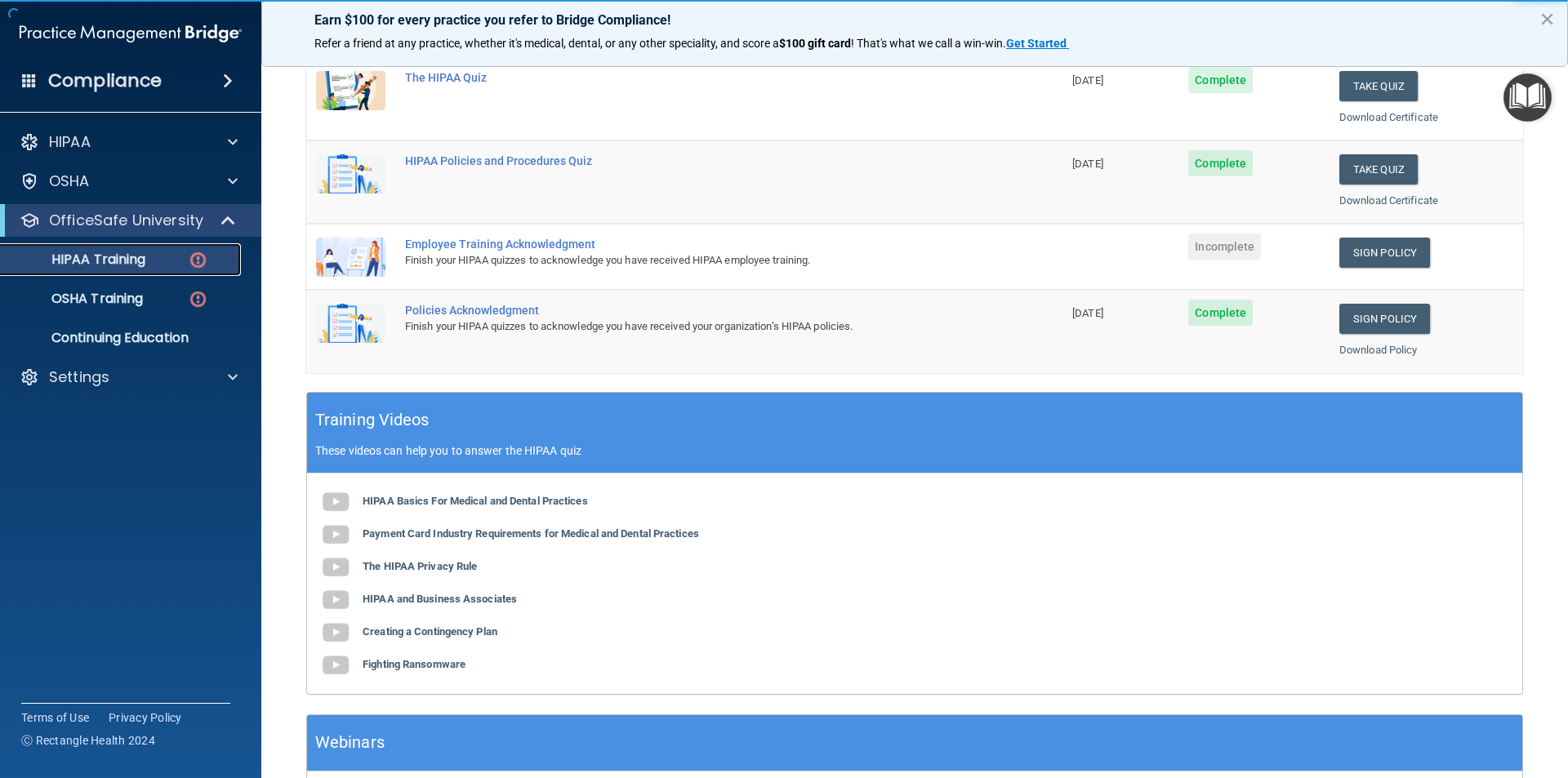
scroll to position [327, 0]
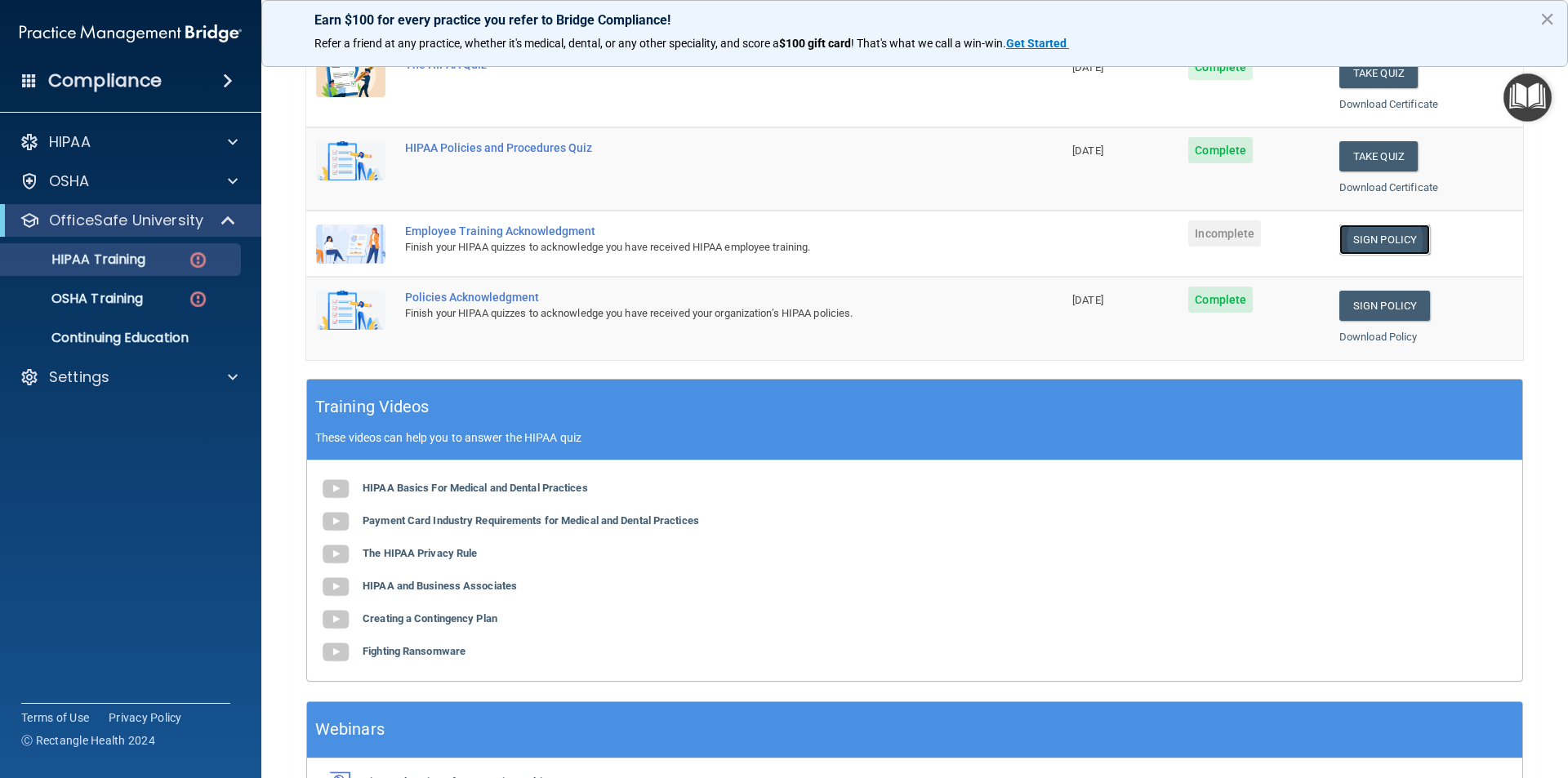
click at [1367, 237] on link "Sign Policy" at bounding box center [1384, 239] width 91 height 30
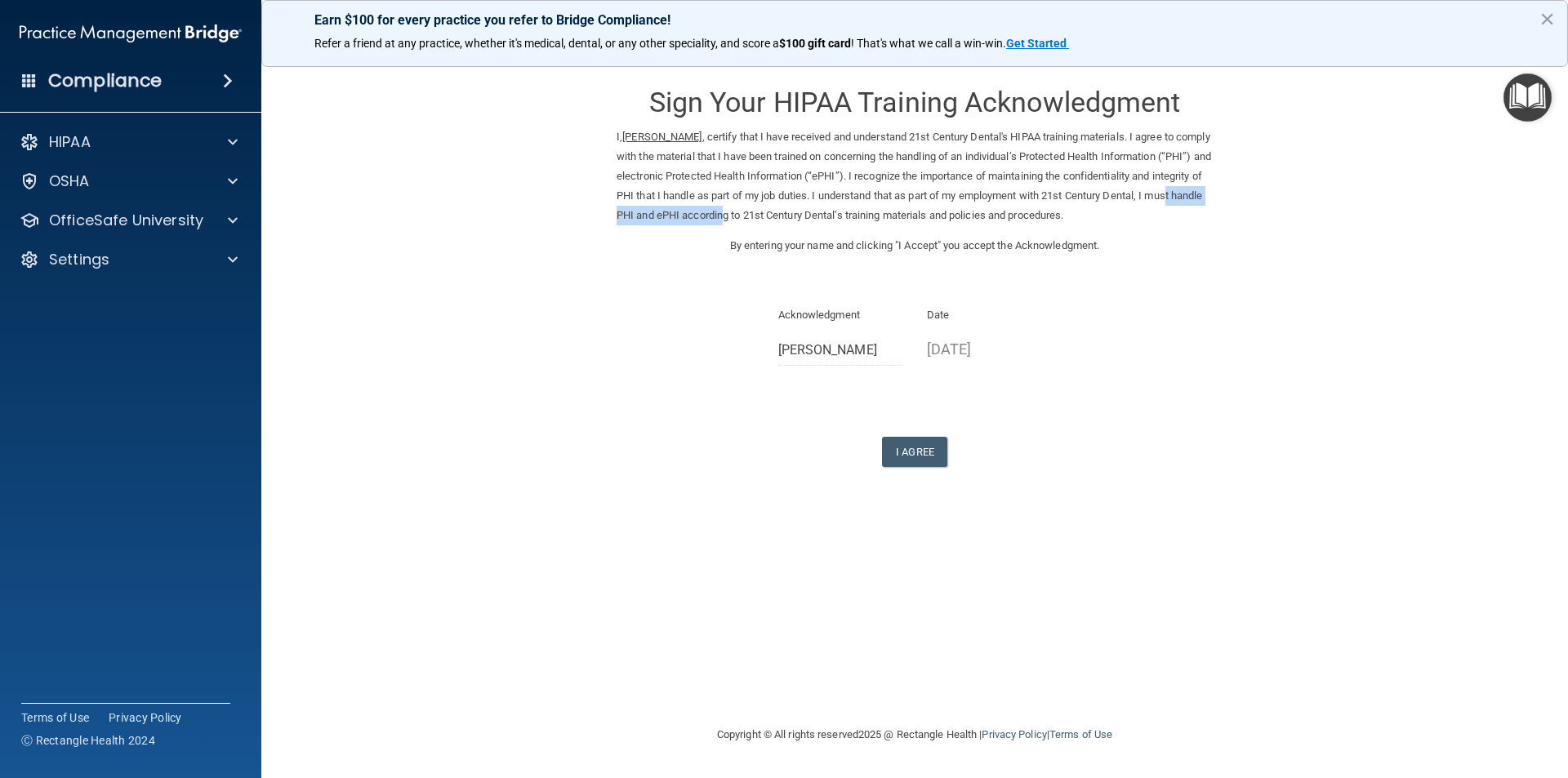
drag, startPoint x: 800, startPoint y: 210, endPoint x: 677, endPoint y: 224, distance: 123.8
click at [678, 223] on p "I, Tiffany Guzman , certify that I have received and understand 21st Century De…" at bounding box center [915, 176] width 596 height 98
click at [644, 244] on p "By entering your name and clicking "I Accept" you accept the Acknowledgment." at bounding box center [915, 246] width 596 height 20
click at [919, 441] on button "I Agree" at bounding box center [915, 452] width 65 height 30
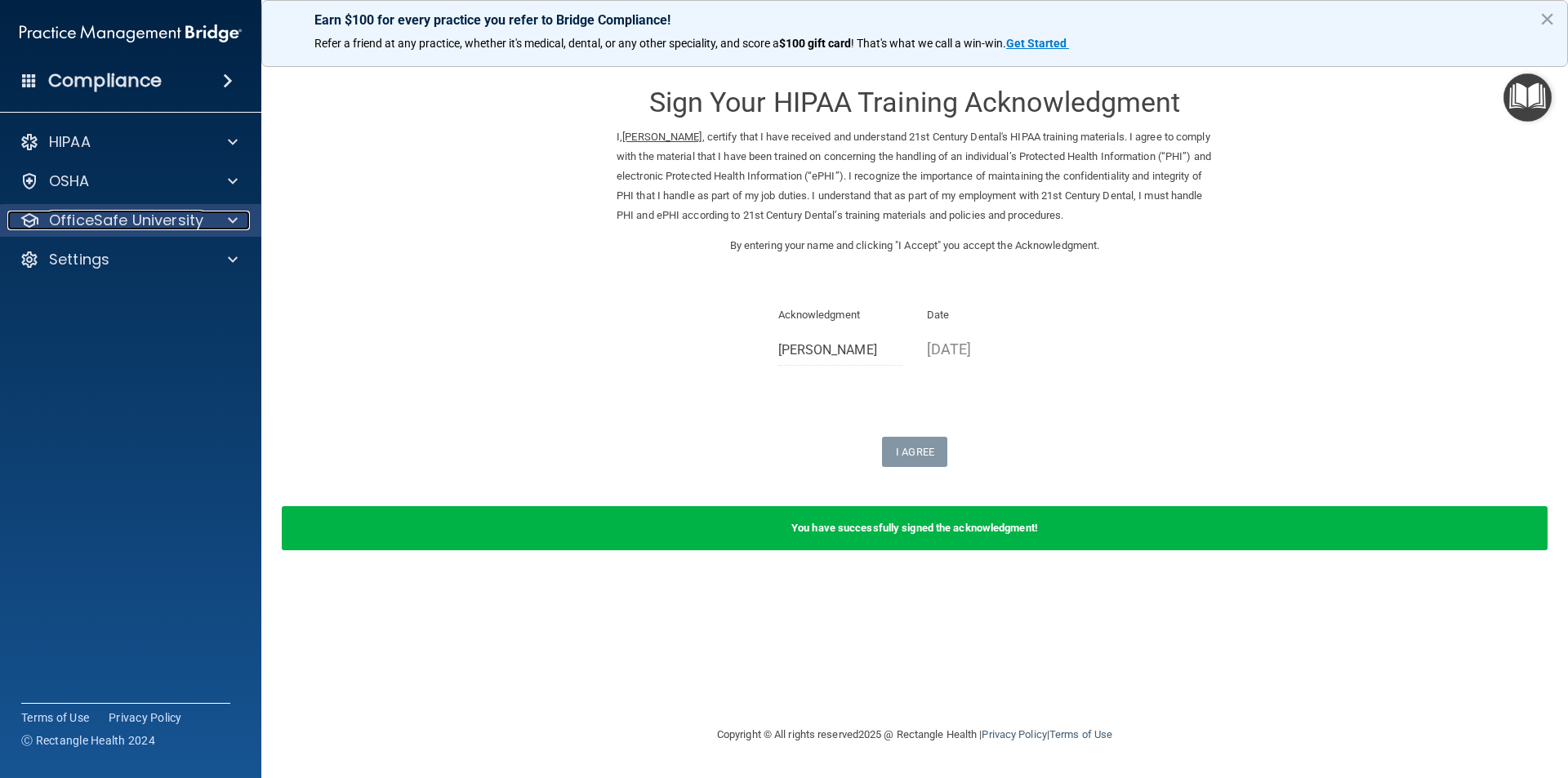
click at [112, 227] on p "OfficeSafe University" at bounding box center [125, 219] width 154 height 20
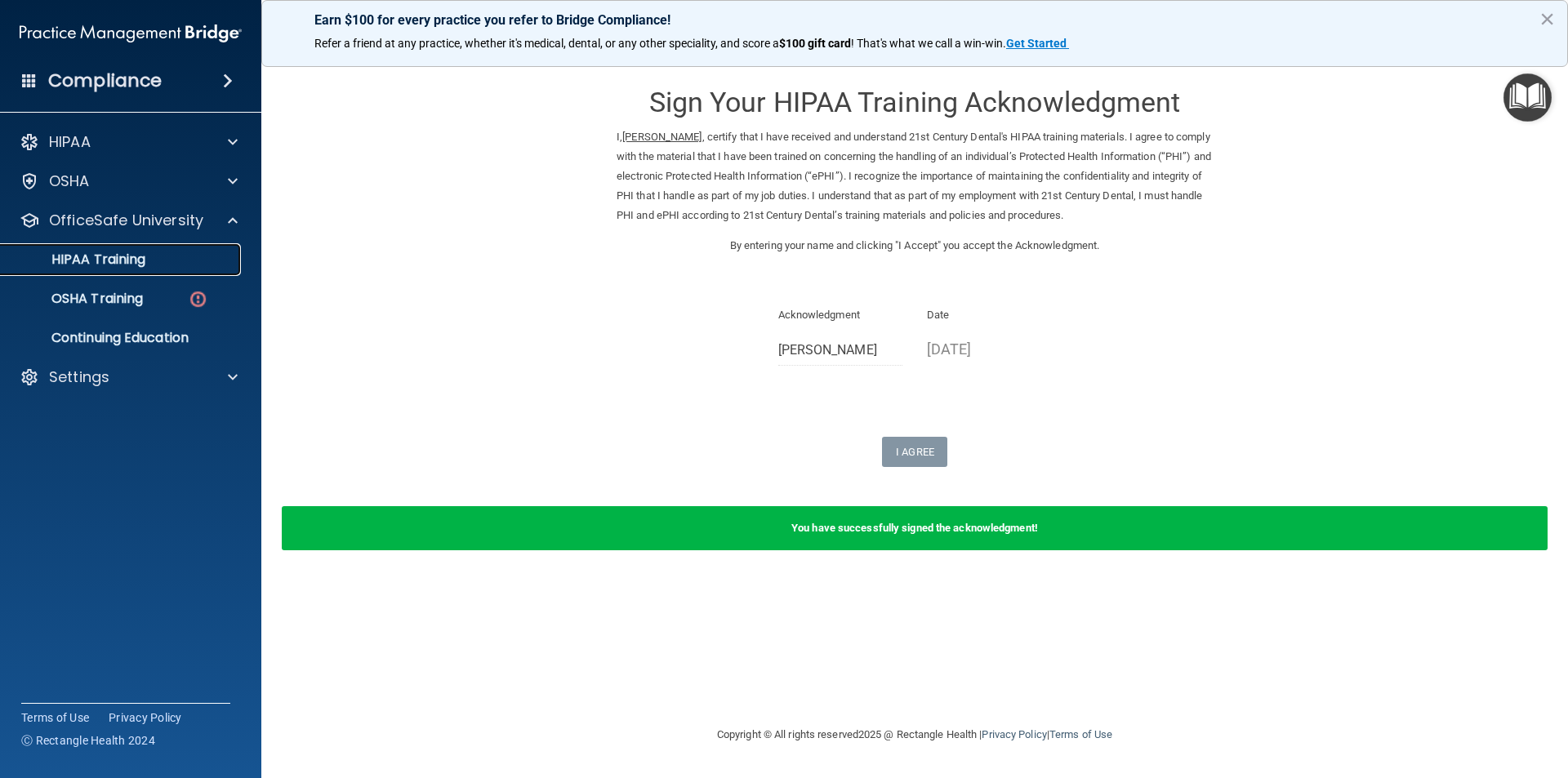
click at [161, 266] on div "HIPAA Training" at bounding box center [121, 259] width 223 height 16
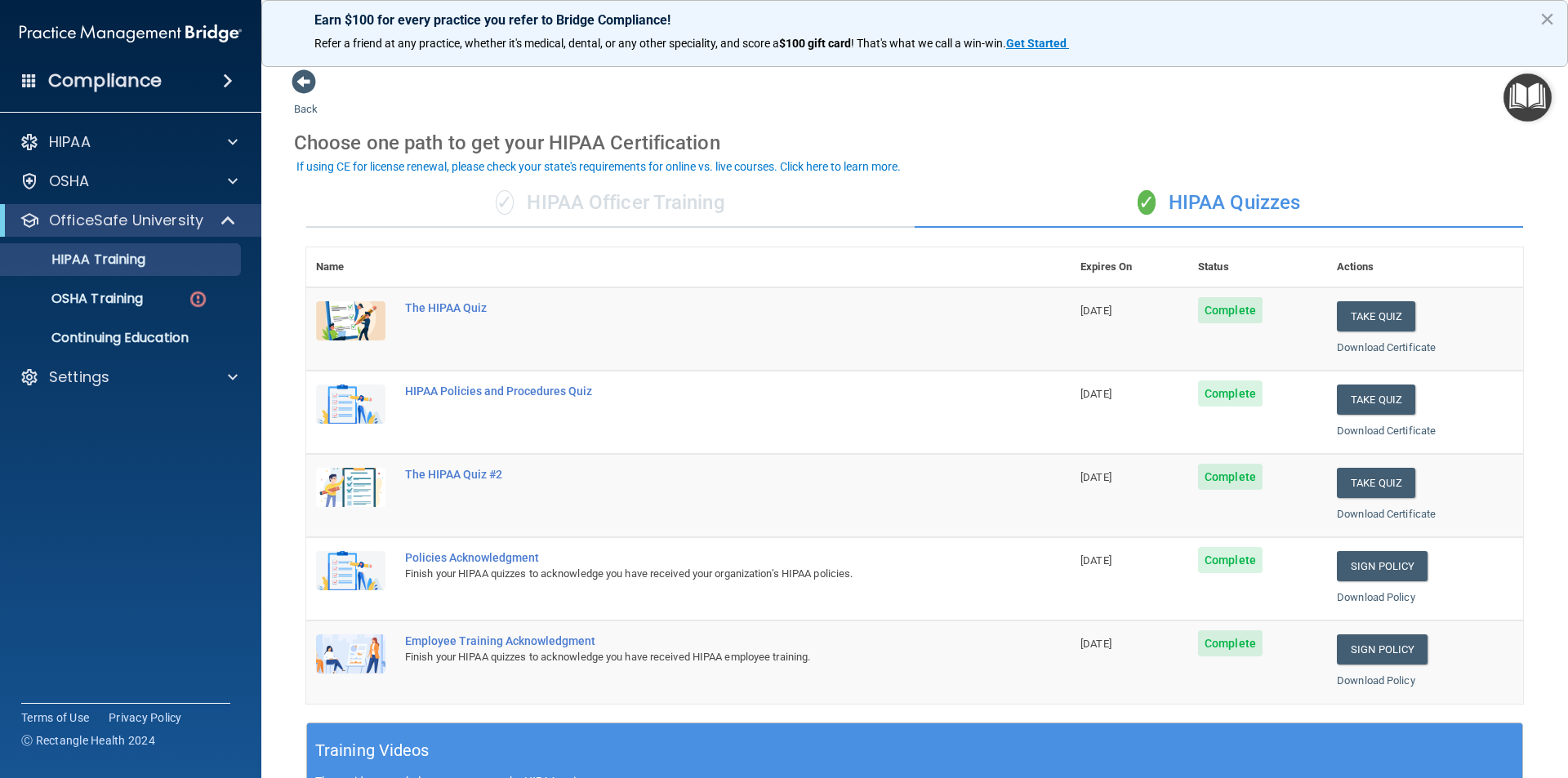
click at [145, 78] on h4 "Compliance" at bounding box center [105, 80] width 113 height 22
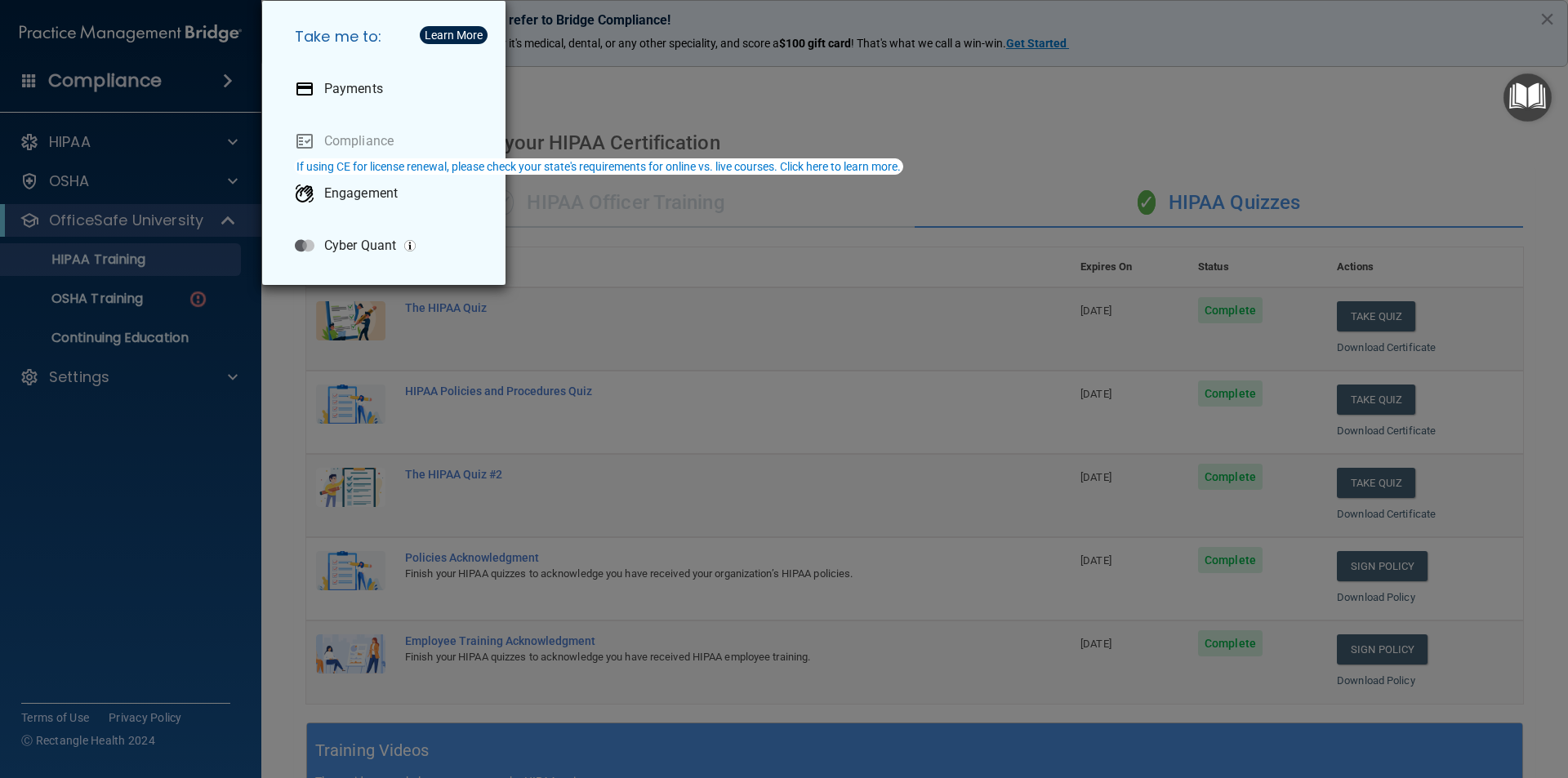
click at [121, 135] on div "Take me to: Payments Compliance Engagement Cyber Quant" at bounding box center [784, 389] width 1568 height 778
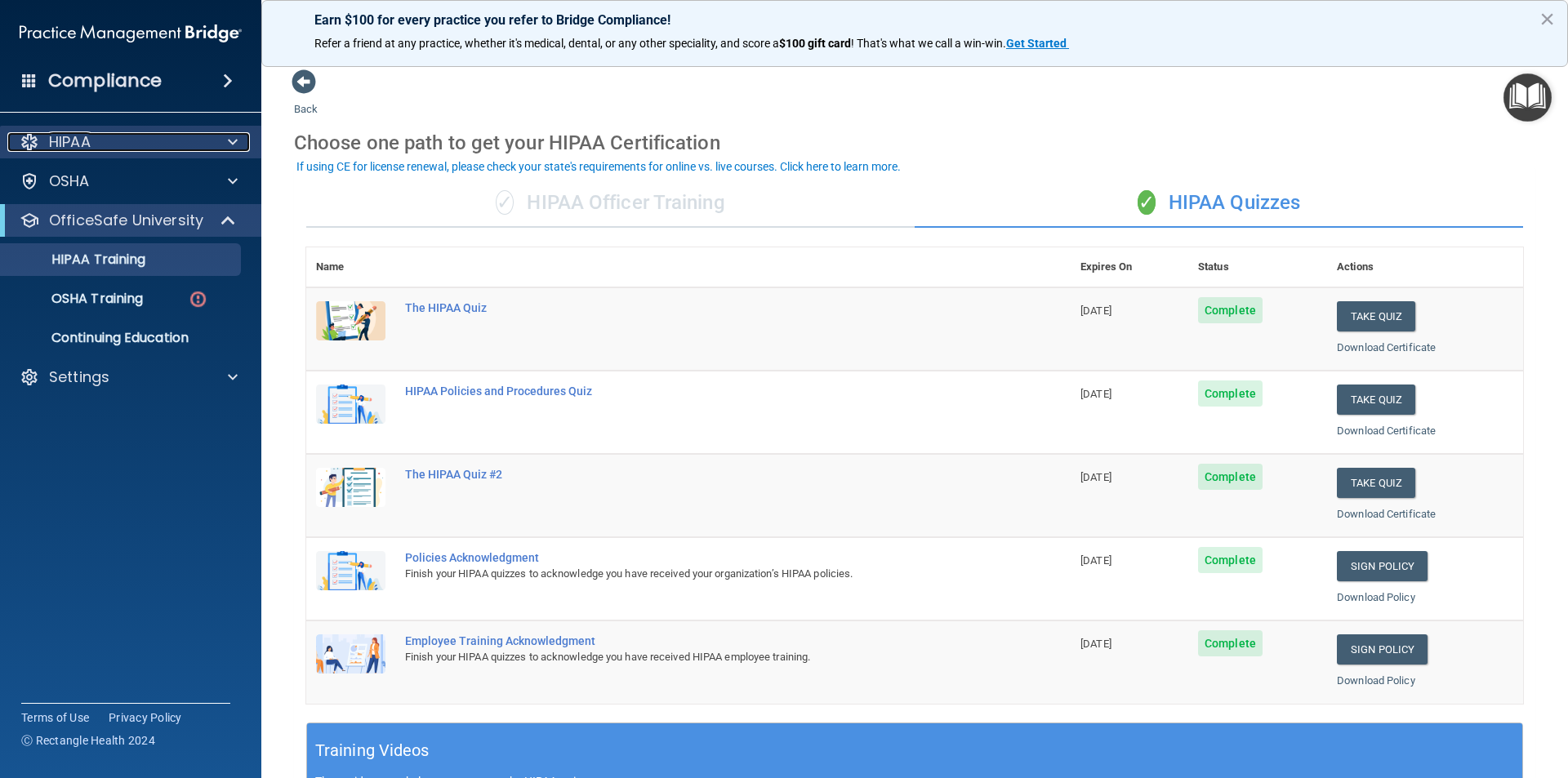
click at [230, 134] on span at bounding box center [233, 142] width 9 height 20
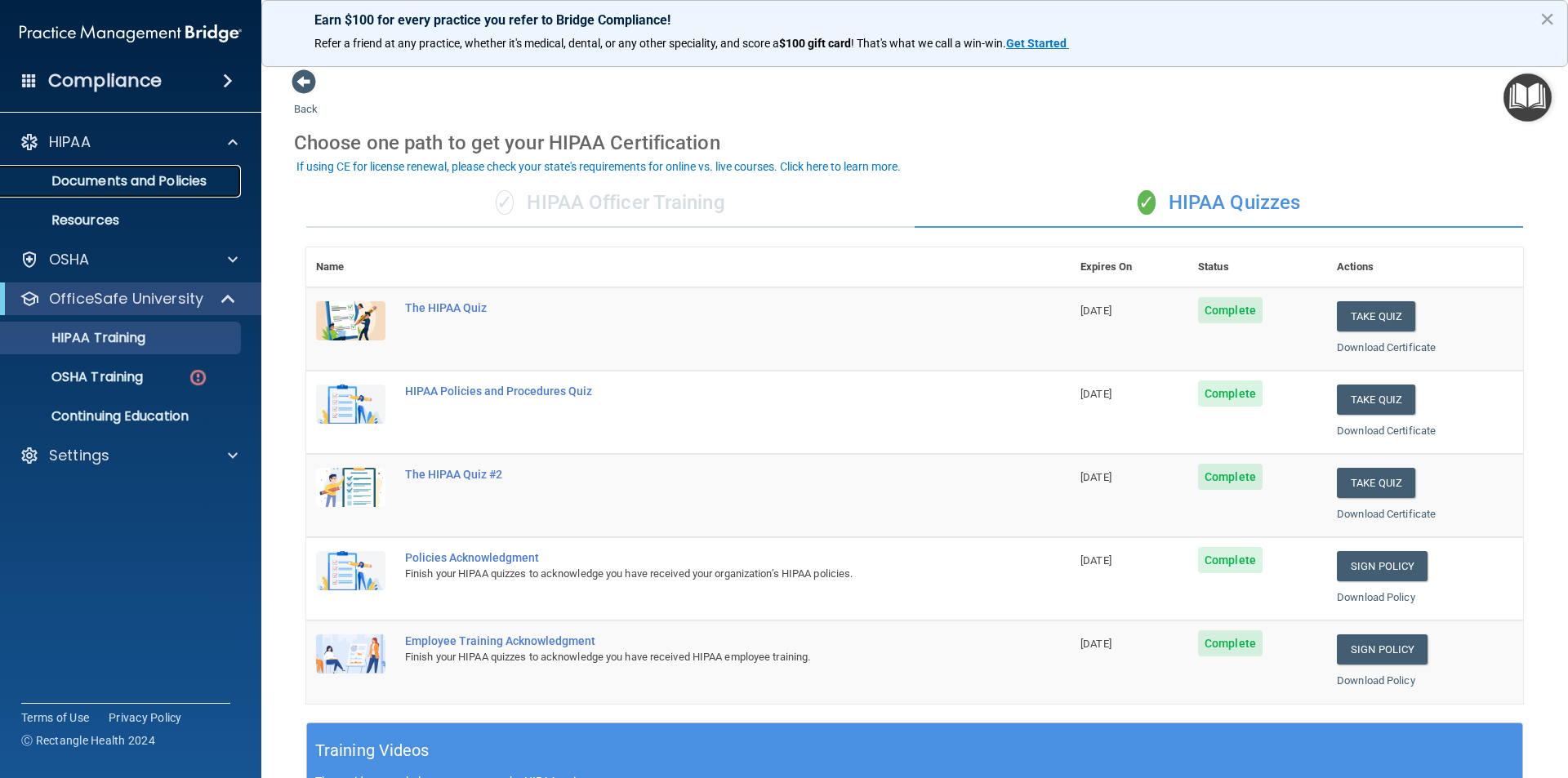
click at [204, 176] on p "Documents and Policies" at bounding box center [121, 180] width 223 height 16
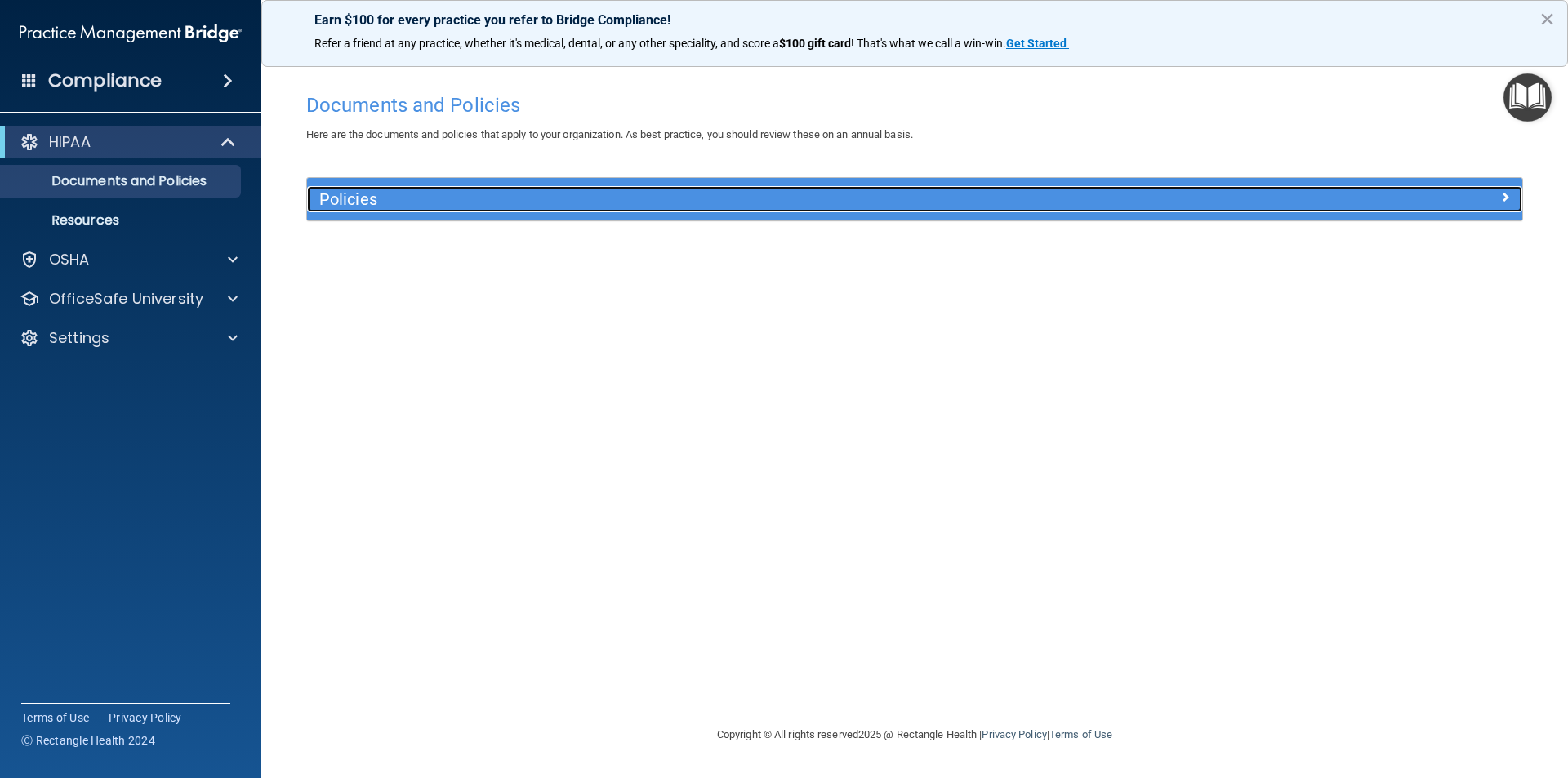
click at [866, 193] on h5 "Policies" at bounding box center [763, 199] width 887 height 18
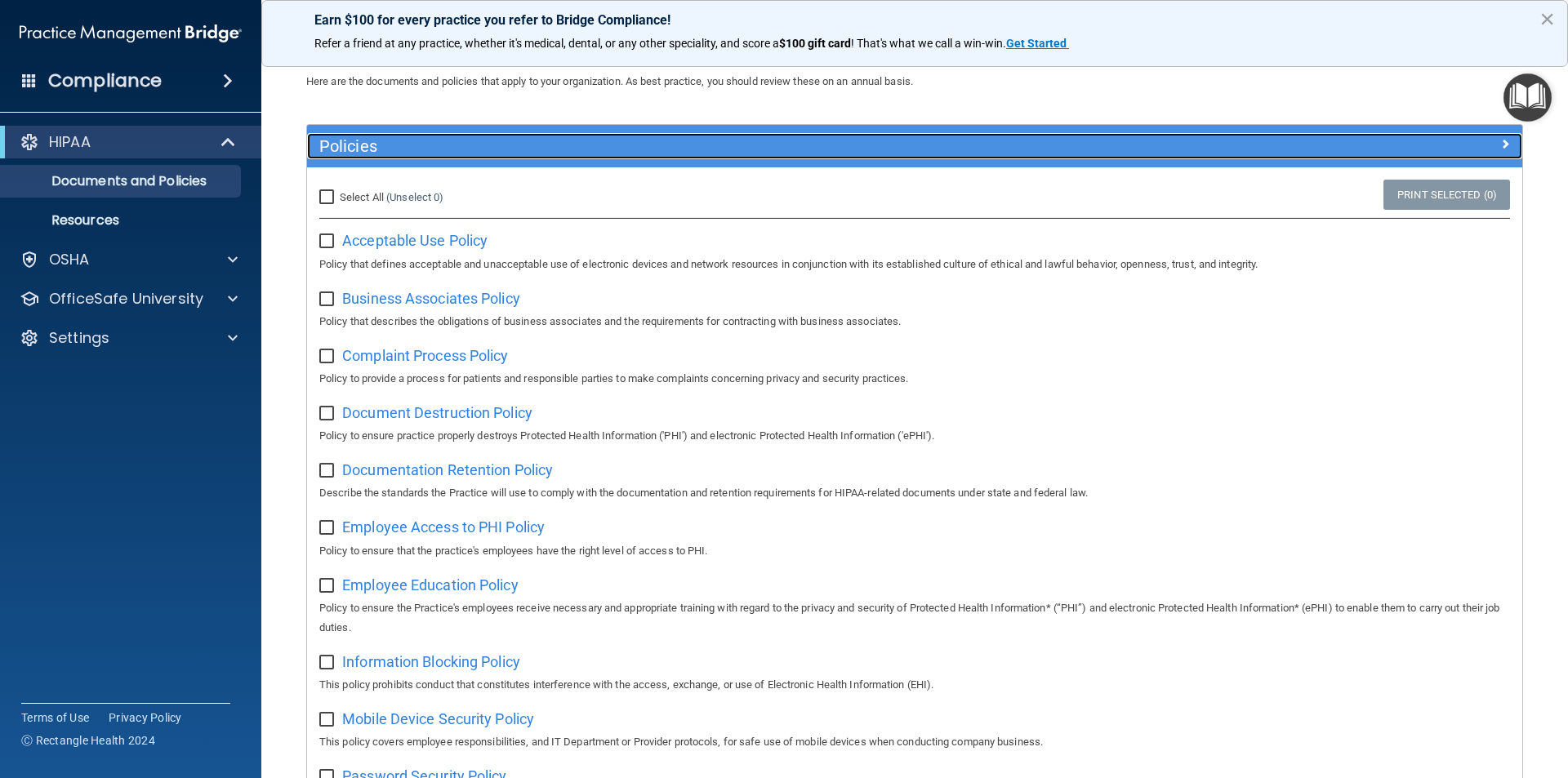
scroll to position [81, 0]
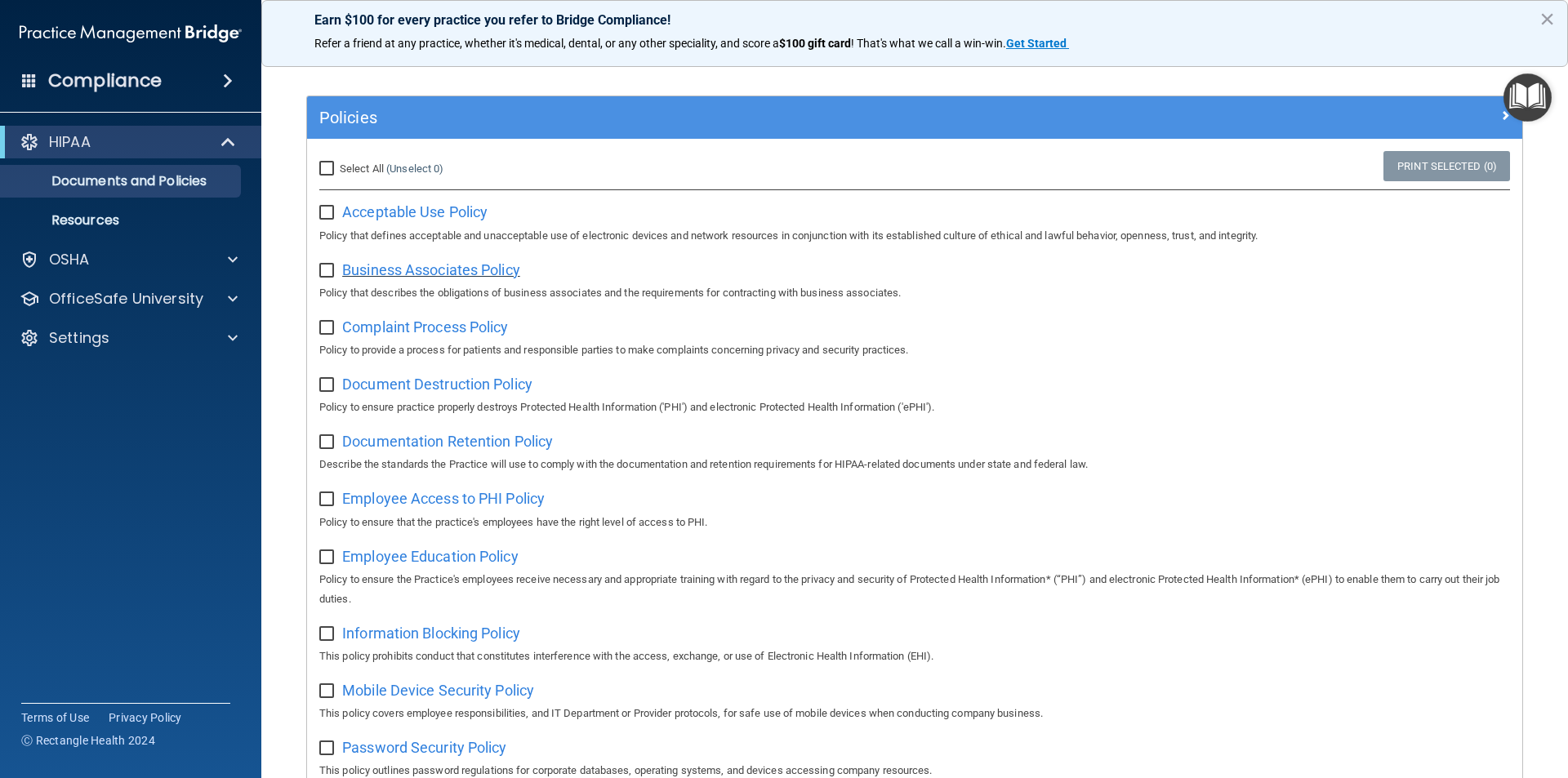
click at [498, 276] on span "Business Associates Policy" at bounding box center [431, 270] width 178 height 17
click at [396, 335] on span "Complaint Process Policy" at bounding box center [424, 327] width 165 height 17
click at [435, 388] on span "Document Destruction Policy" at bounding box center [437, 384] width 191 height 17
click at [416, 450] on span "Documentation Retention Policy" at bounding box center [447, 441] width 210 height 17
click at [423, 444] on span "Documentation Retention Policy" at bounding box center [447, 441] width 210 height 17
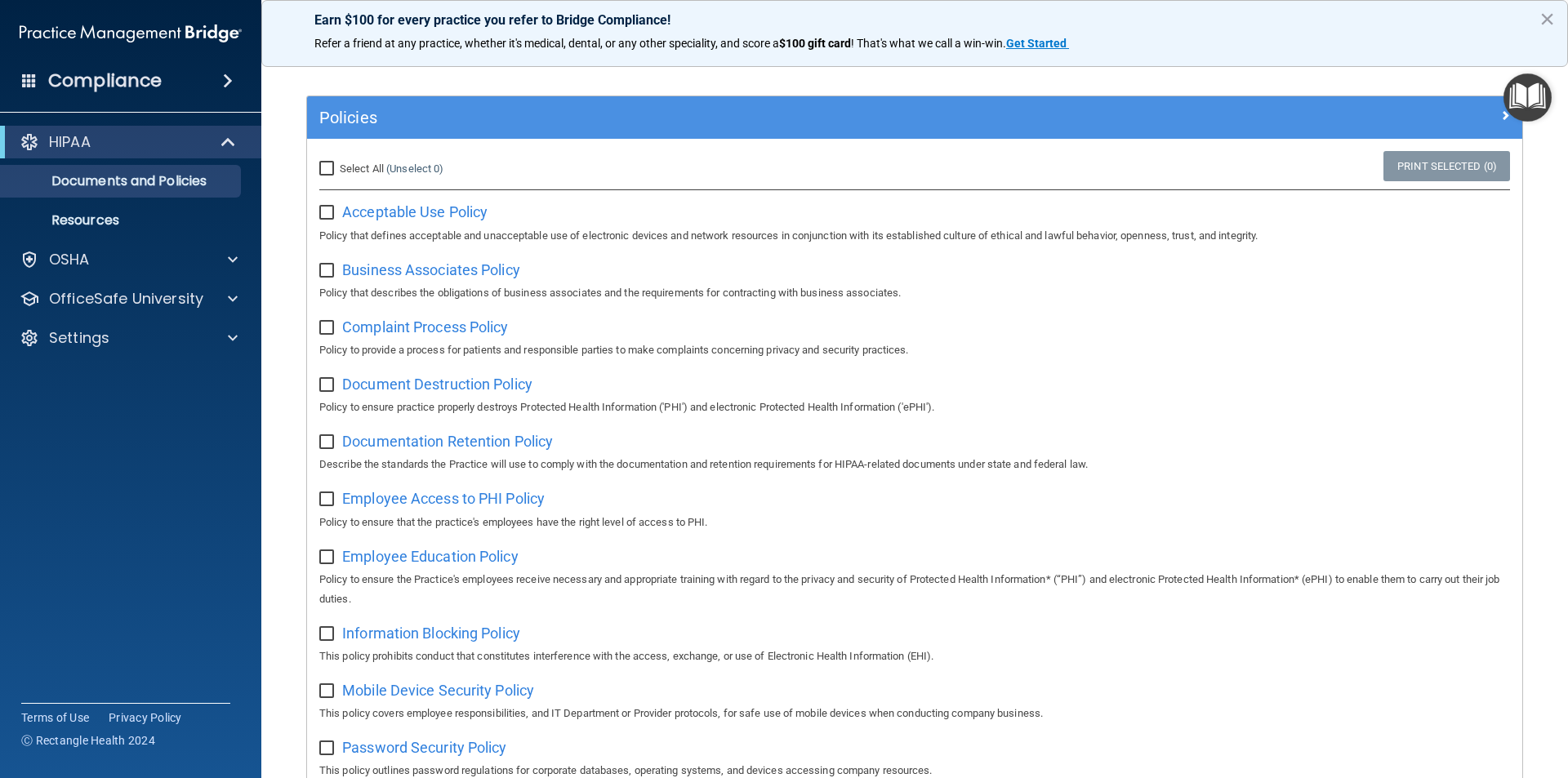
click at [321, 437] on input "checkbox" at bounding box center [329, 443] width 19 height 13
checkbox input "true"
drag, startPoint x: 321, startPoint y: 387, endPoint x: 338, endPoint y: 347, distance: 43.5
click at [321, 385] on input "checkbox" at bounding box center [329, 386] width 19 height 13
checkbox input "true"
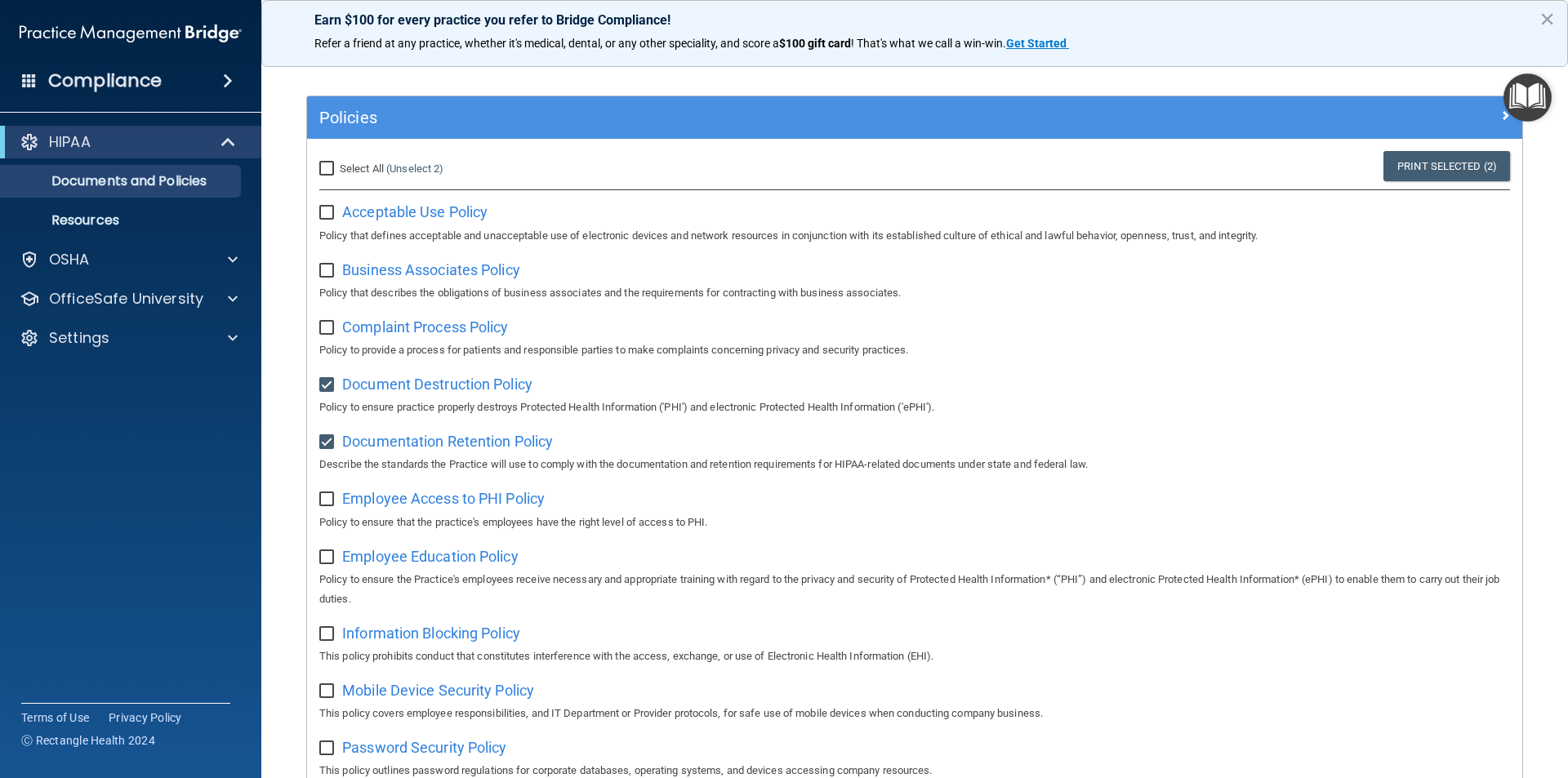
drag, startPoint x: 321, startPoint y: 332, endPoint x: 332, endPoint y: 315, distance: 20.2
click at [324, 330] on input "checkbox" at bounding box center [329, 328] width 19 height 13
checkbox input "true"
click at [325, 273] on input "checkbox" at bounding box center [329, 271] width 19 height 13
checkbox input "true"
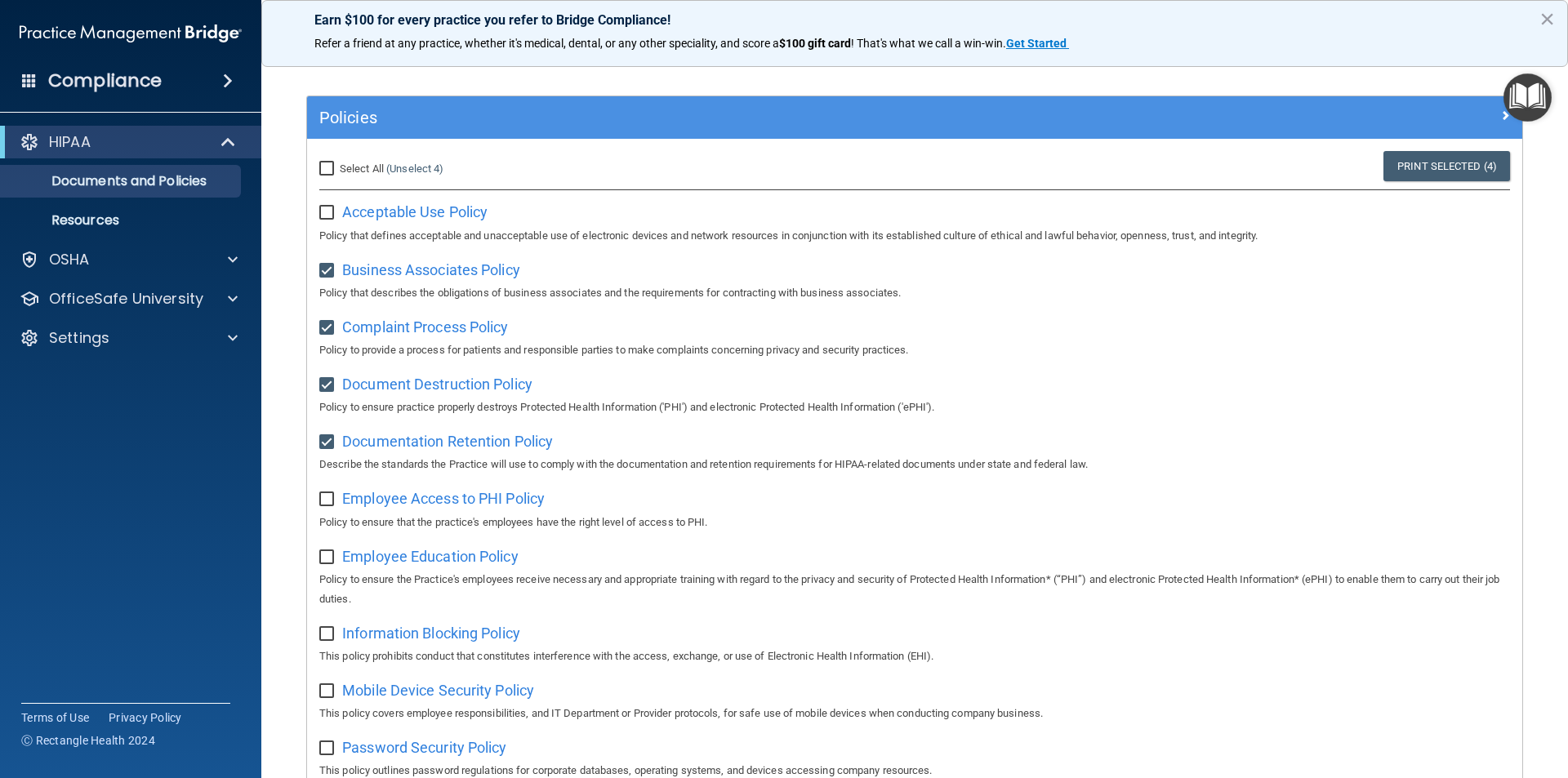
drag, startPoint x: 322, startPoint y: 219, endPoint x: 323, endPoint y: 205, distance: 14.0
click at [323, 210] on input "checkbox" at bounding box center [329, 213] width 19 height 13
checkbox input "true"
click at [448, 502] on span "Employee Access to PHI Policy" at bounding box center [443, 498] width 203 height 17
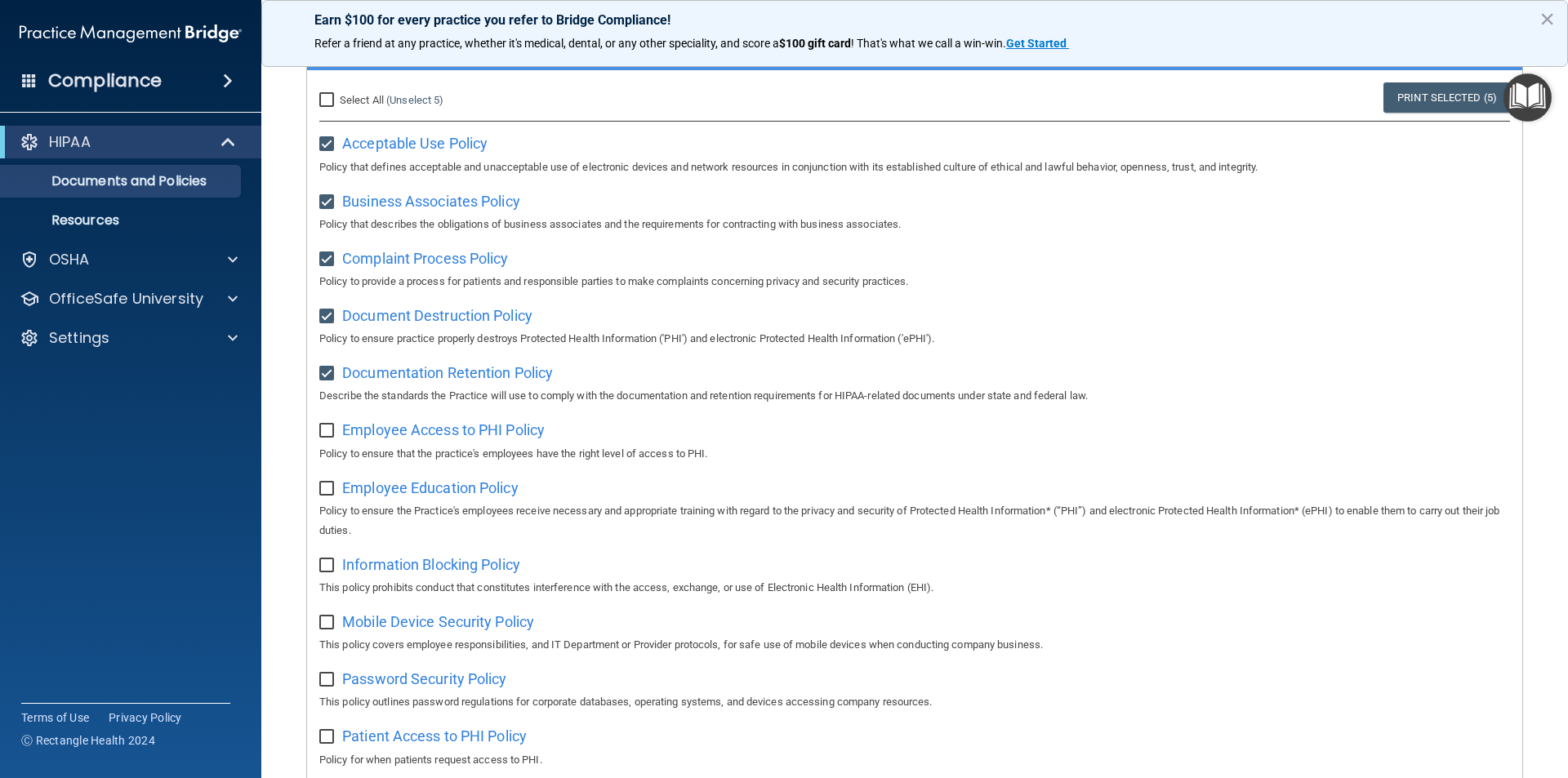
scroll to position [245, 0]
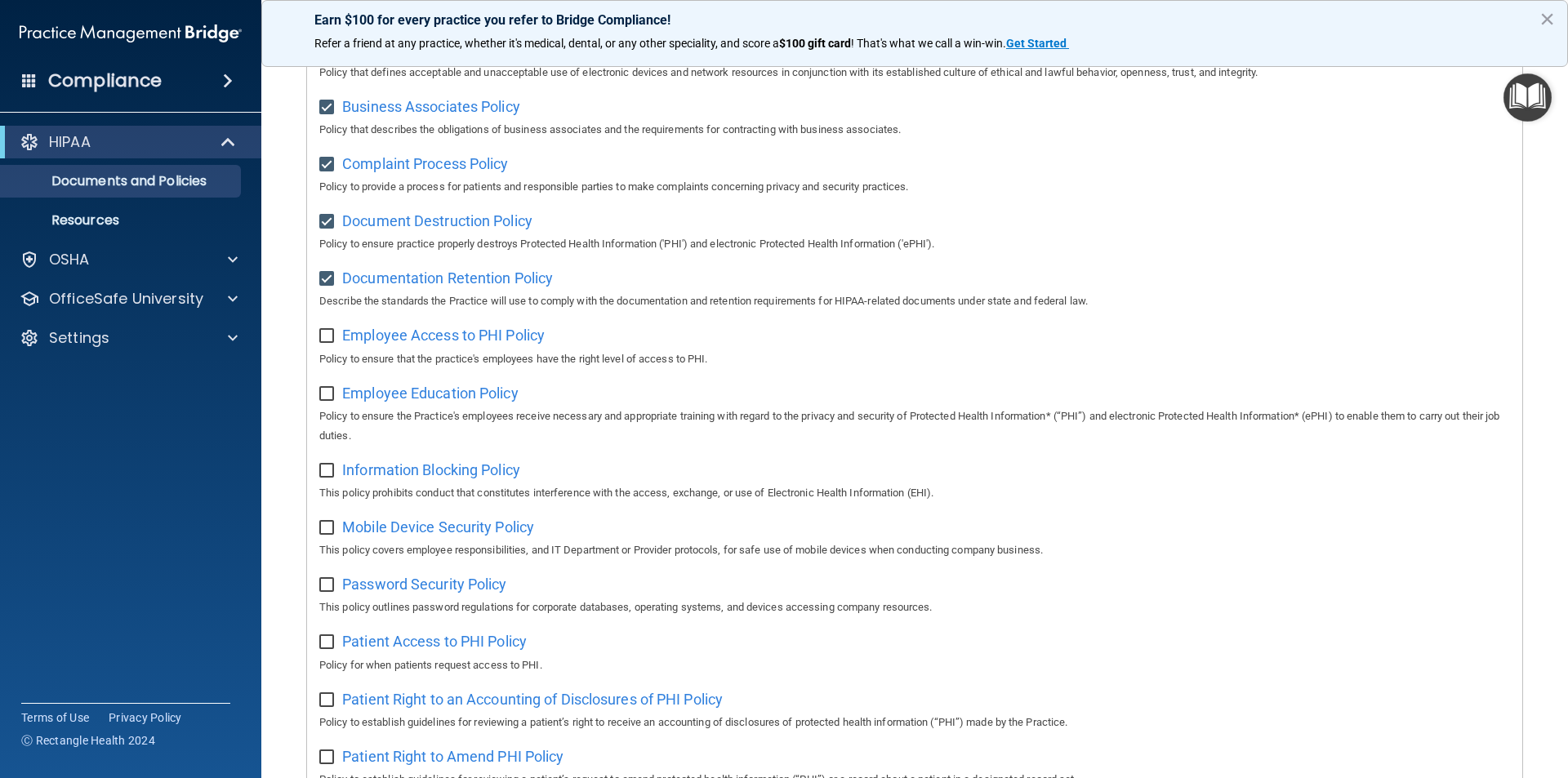
click at [320, 340] on input "checkbox" at bounding box center [329, 336] width 19 height 13
checkbox input "true"
click at [328, 400] on input "checkbox" at bounding box center [329, 394] width 19 height 13
checkbox input "true"
drag, startPoint x: 386, startPoint y: 405, endPoint x: 400, endPoint y: 405, distance: 14.0
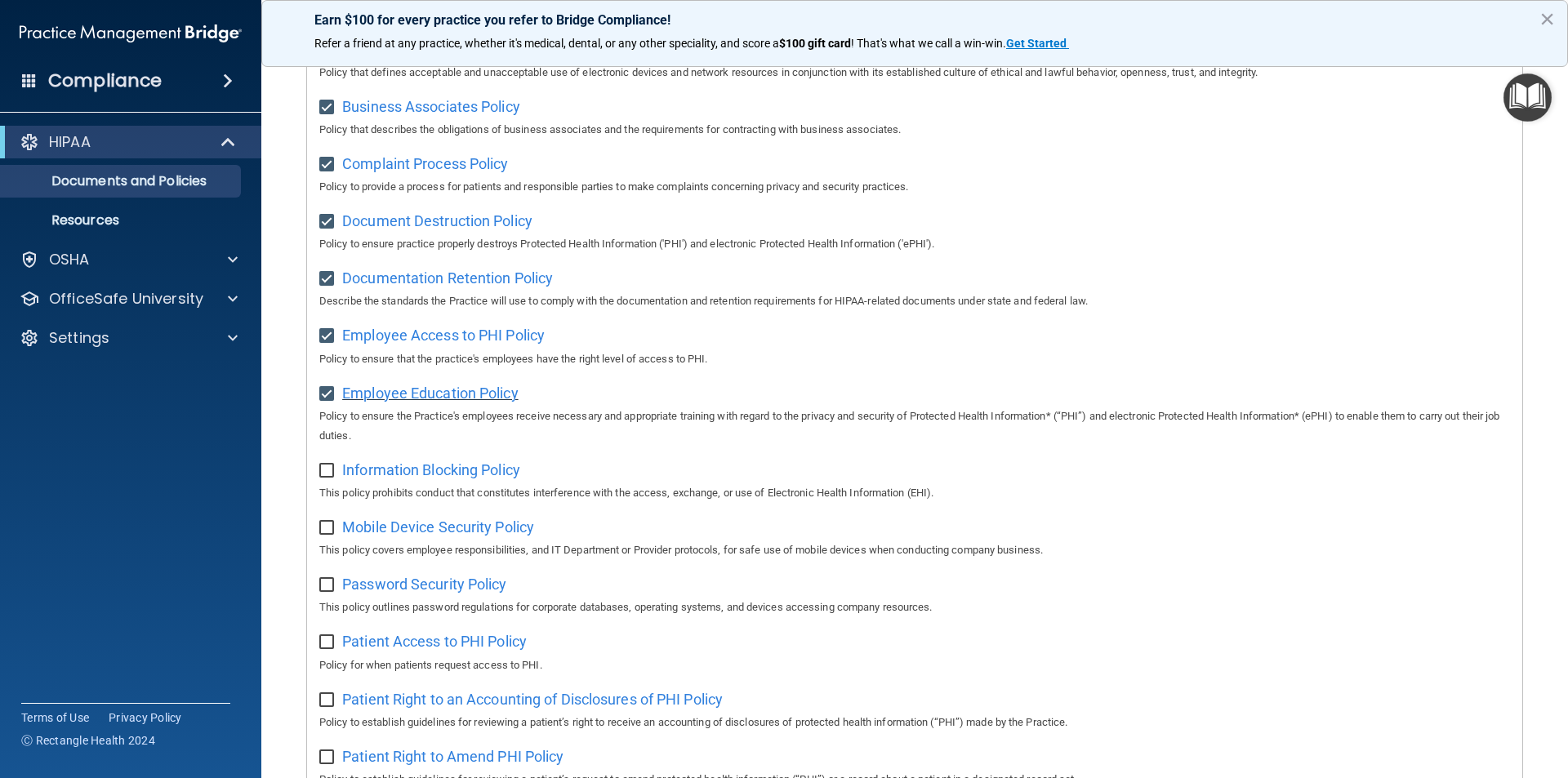
click at [400, 402] on span "Employee Education Policy" at bounding box center [430, 393] width 177 height 17
click at [378, 474] on span "Information Blocking Policy" at bounding box center [431, 470] width 178 height 17
click at [331, 477] on input "checkbox" at bounding box center [329, 471] width 19 height 13
checkbox input "true"
click at [478, 535] on span "Mobile Device Security Policy" at bounding box center [437, 527] width 192 height 17
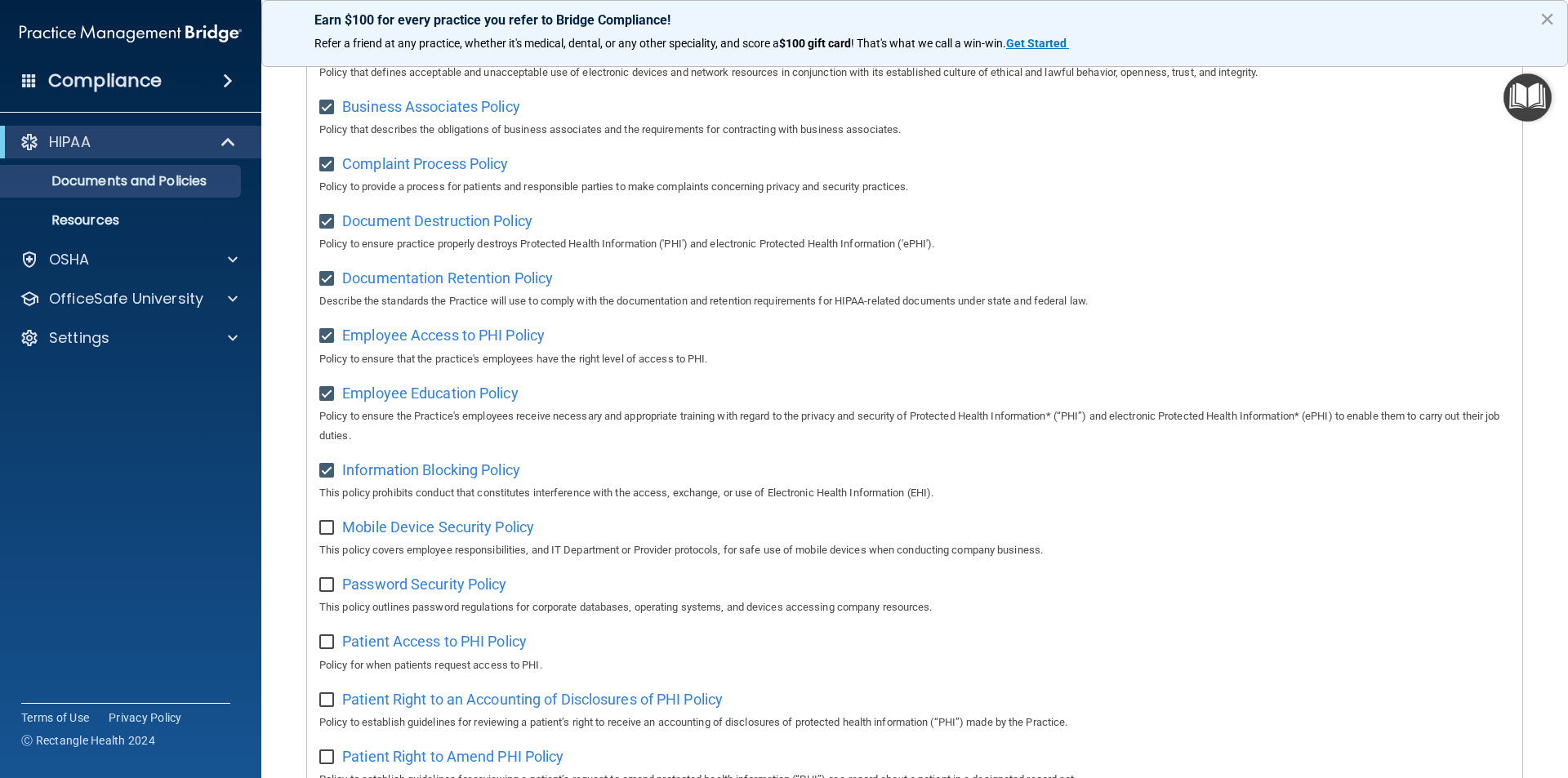
click at [327, 533] on input "checkbox" at bounding box center [329, 528] width 19 height 13
checkbox input "true"
click at [411, 587] on span "Password Security Policy" at bounding box center [424, 584] width 164 height 17
drag, startPoint x: 326, startPoint y: 581, endPoint x: 353, endPoint y: 633, distance: 58.6
click at [331, 588] on label at bounding box center [330, 580] width 21 height 19
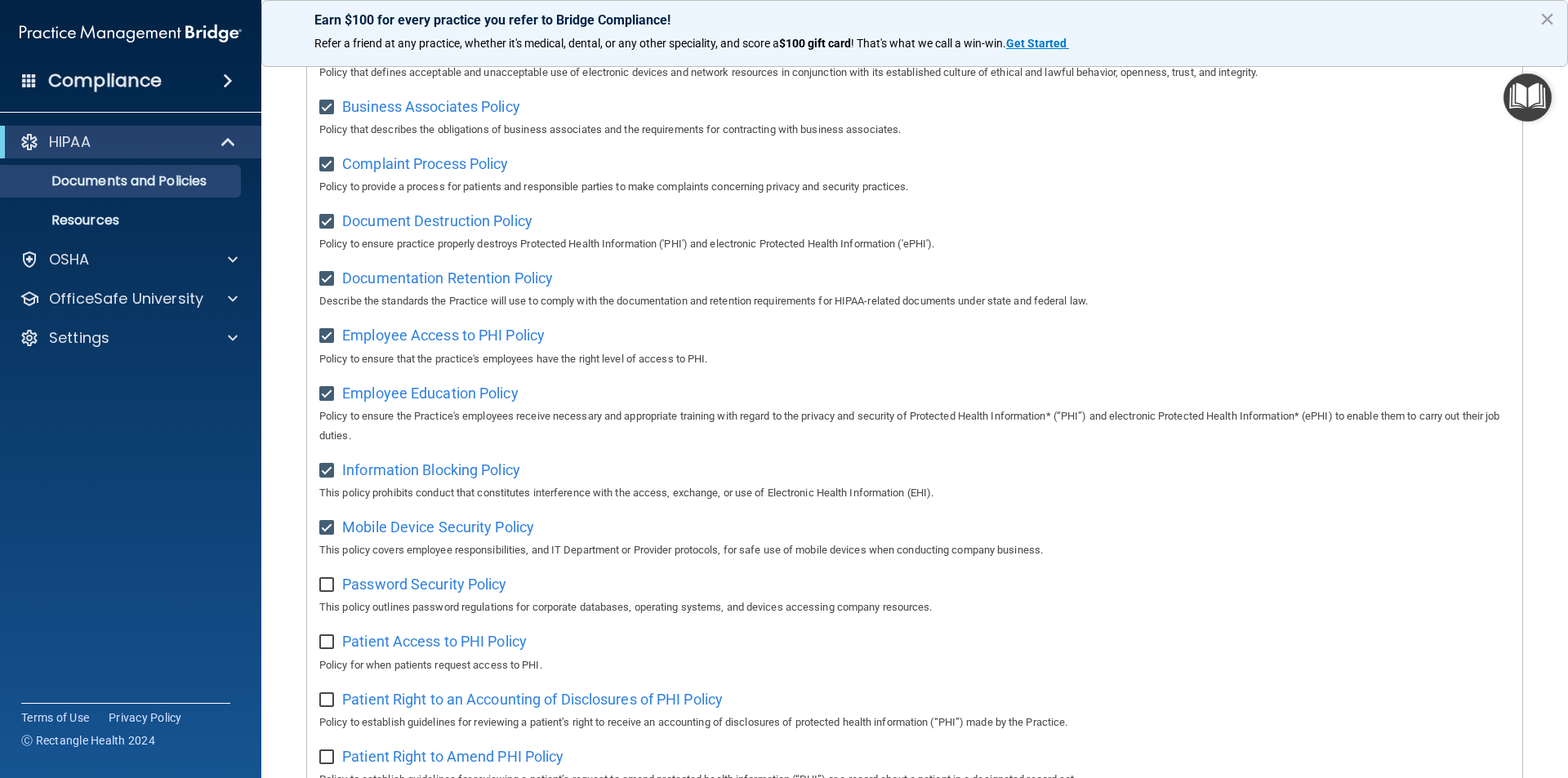
click at [331, 588] on input "checkbox" at bounding box center [329, 586] width 19 height 13
checkbox input "true"
click at [387, 650] on span "Patient Access to PHI Policy" at bounding box center [435, 641] width 185 height 17
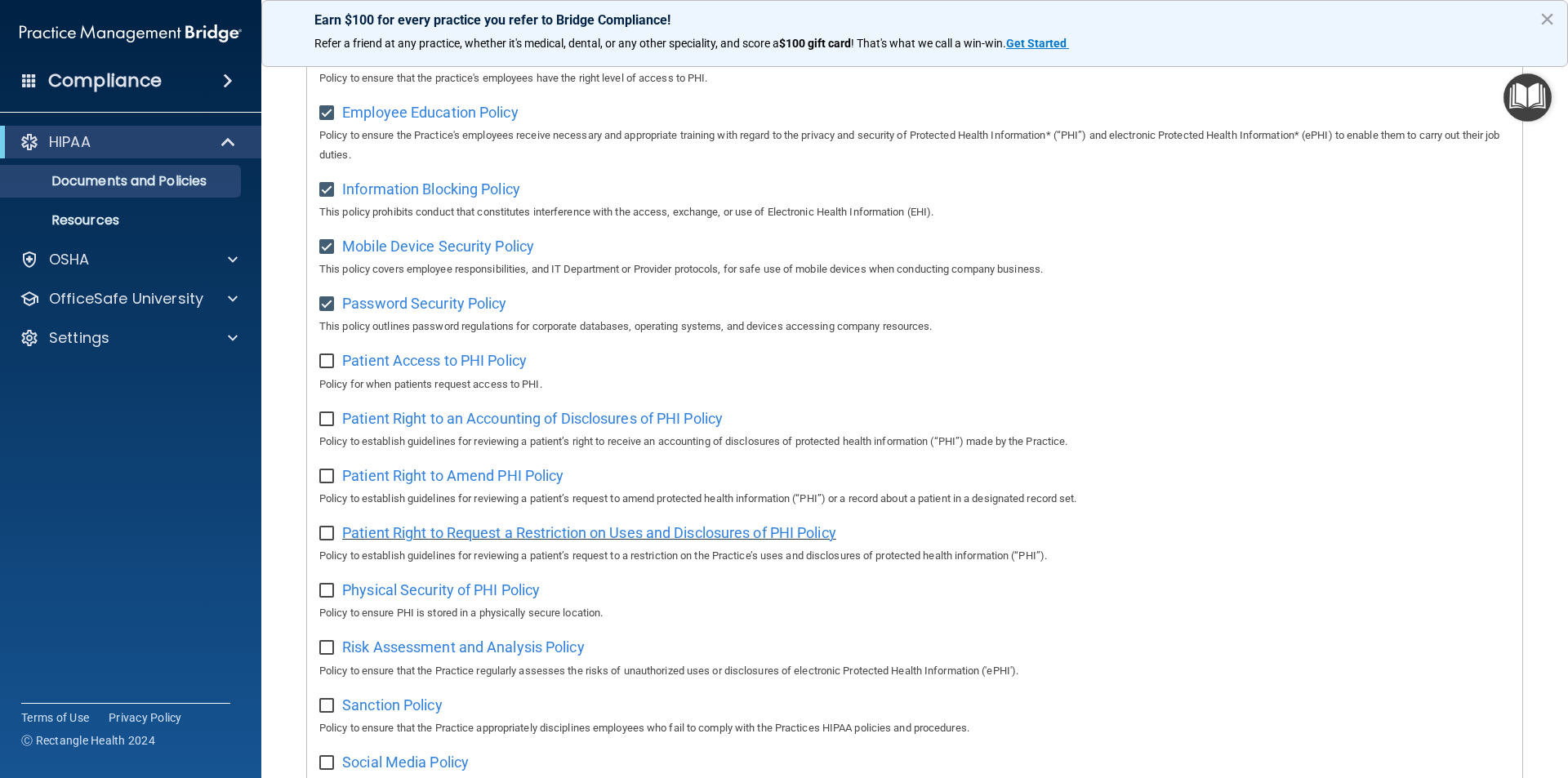
scroll to position [653, 0]
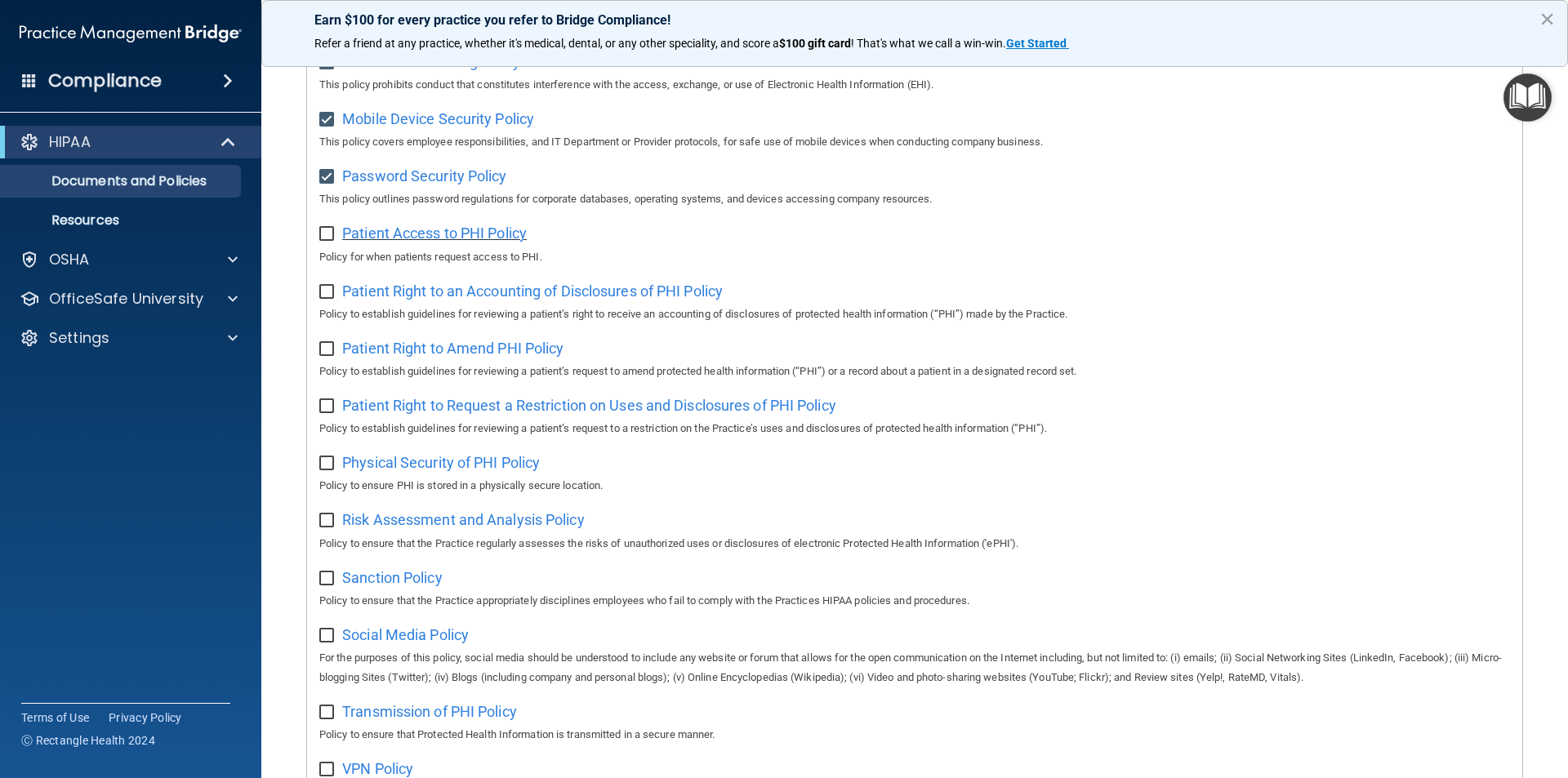
click at [397, 239] on span "Patient Access to PHI Policy" at bounding box center [435, 233] width 185 height 17
click at [434, 294] on span "Patient Right to an Accounting of Disclosures of PHI Policy" at bounding box center [532, 290] width 380 height 17
click at [404, 357] on span "Patient Right to Amend PHI Policy" at bounding box center [452, 348] width 221 height 17
click at [329, 238] on input "checkbox" at bounding box center [329, 234] width 19 height 13
checkbox input "true"
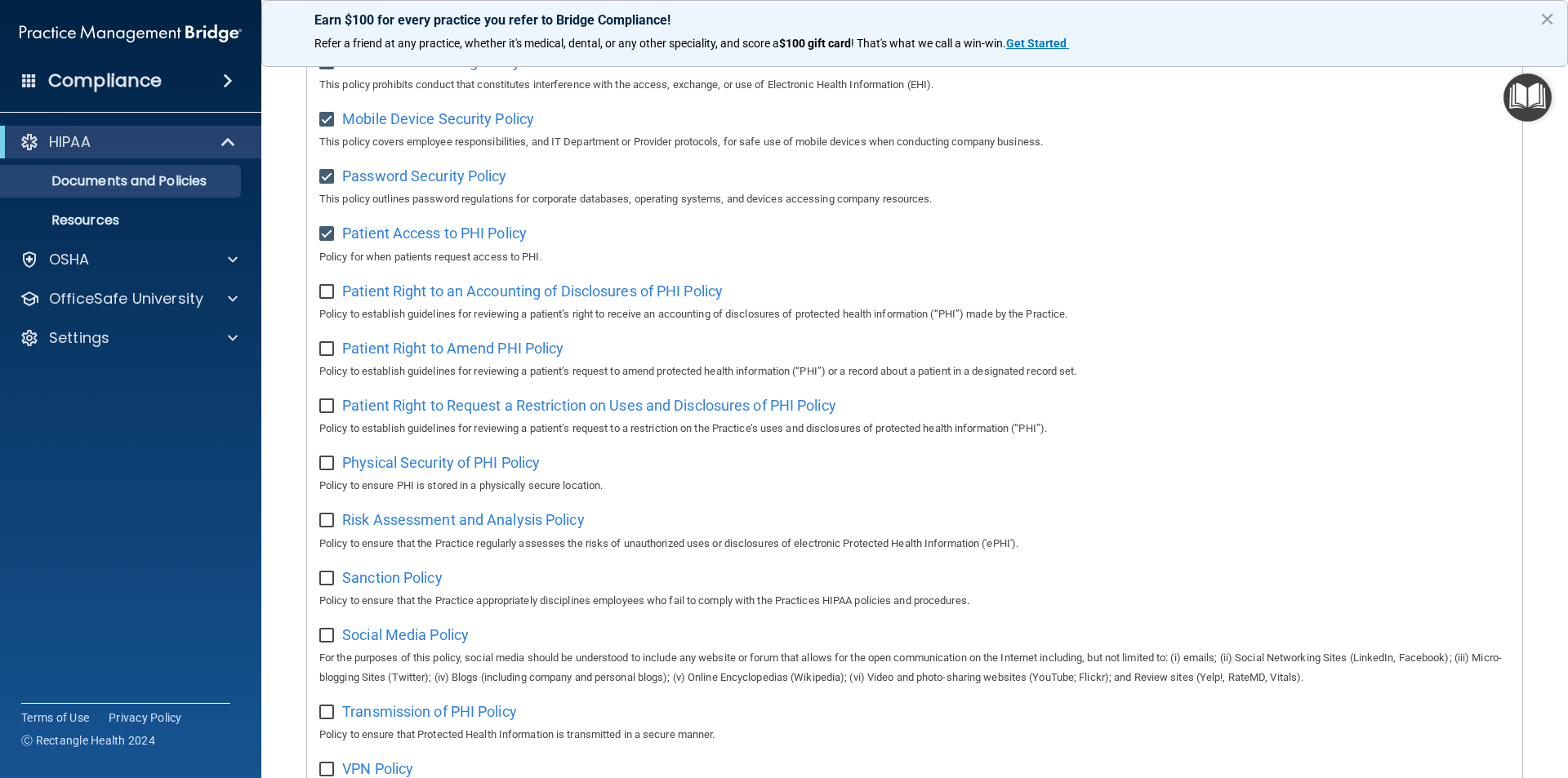
click at [321, 299] on input "checkbox" at bounding box center [329, 292] width 19 height 13
click at [322, 299] on input "checkbox" at bounding box center [329, 292] width 19 height 13
click at [324, 296] on input "checkbox" at bounding box center [329, 292] width 19 height 13
checkbox input "true"
click at [326, 356] on input "checkbox" at bounding box center [329, 349] width 19 height 13
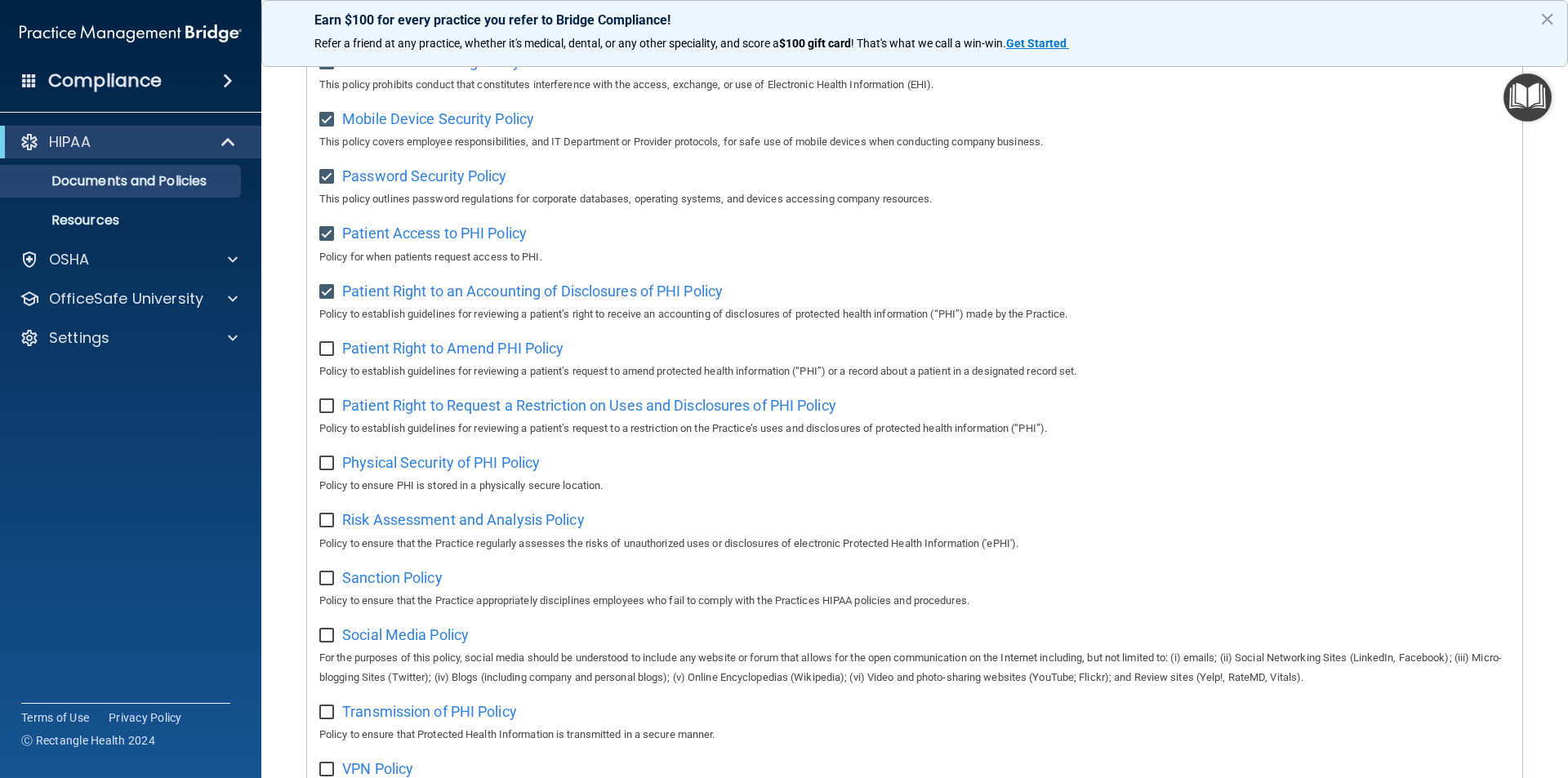
checkbox input "true"
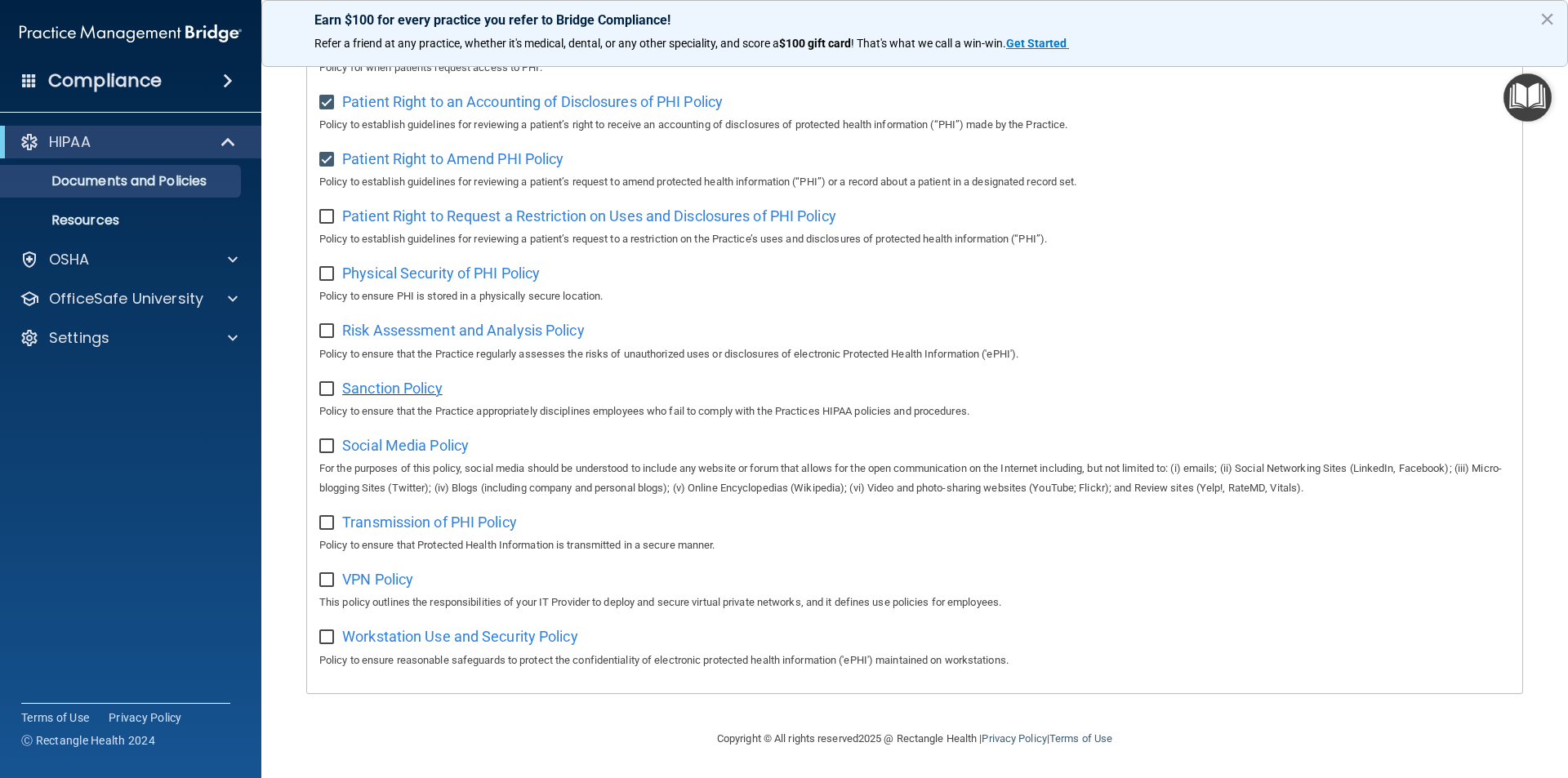
scroll to position [859, 0]
click at [421, 207] on span "Patient Right to Request a Restriction on Uses and Disclosures of PHI Policy" at bounding box center [589, 216] width 494 height 17
click at [330, 212] on input "checkbox" at bounding box center [329, 217] width 19 height 13
checkbox input "true"
click at [424, 260] on div "Physical Security of PHI Policy Policy to ensure PHI is stored in a physically …" at bounding box center [915, 283] width 1190 height 47
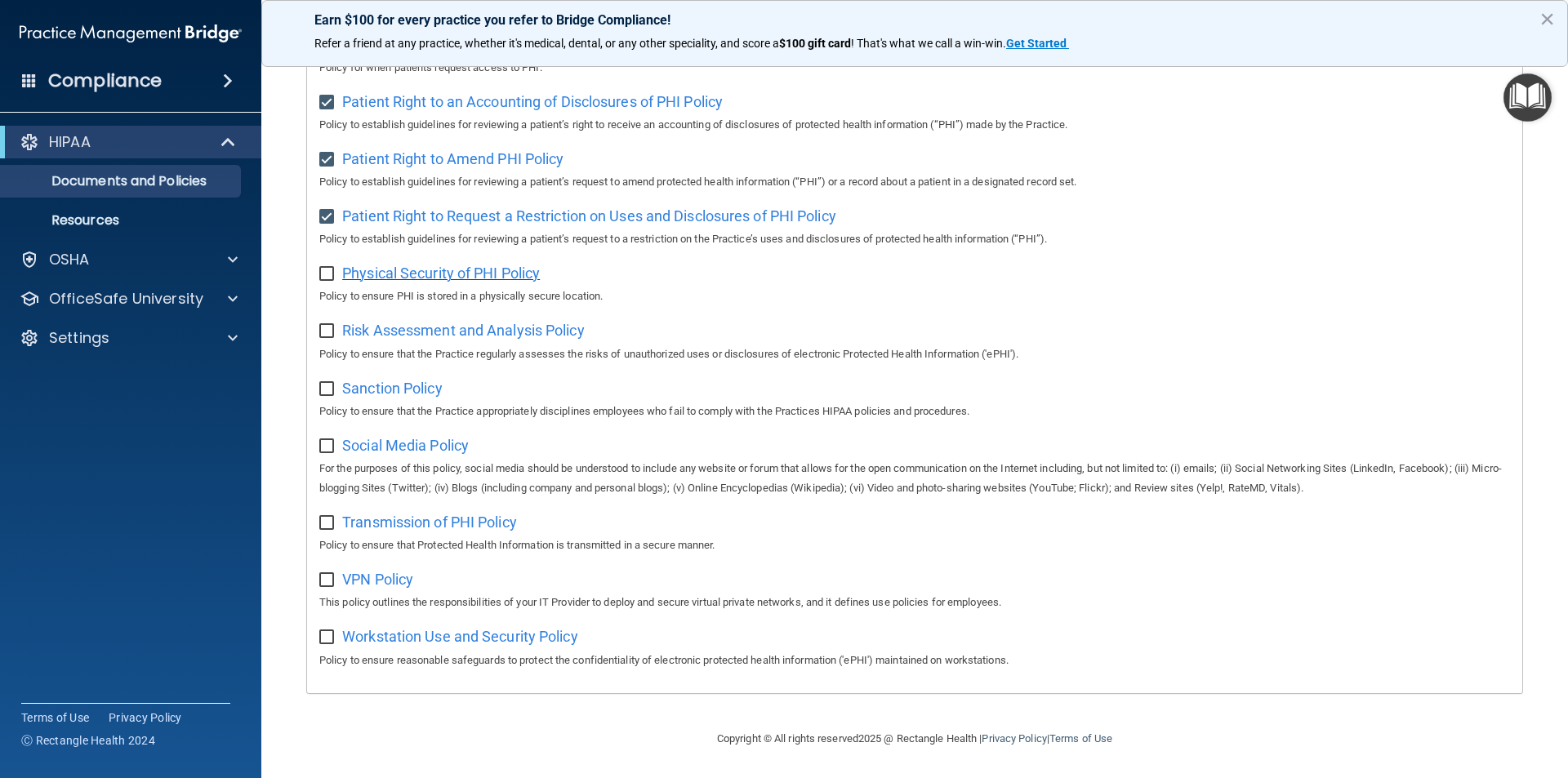
click at [435, 274] on span "Physical Security of PHI Policy" at bounding box center [441, 273] width 198 height 17
click at [327, 269] on input "checkbox" at bounding box center [329, 275] width 19 height 13
checkbox input "true"
click at [372, 328] on span "Risk Assessment and Analysis Policy" at bounding box center [463, 330] width 243 height 17
drag, startPoint x: 329, startPoint y: 324, endPoint x: 335, endPoint y: 339, distance: 16.2
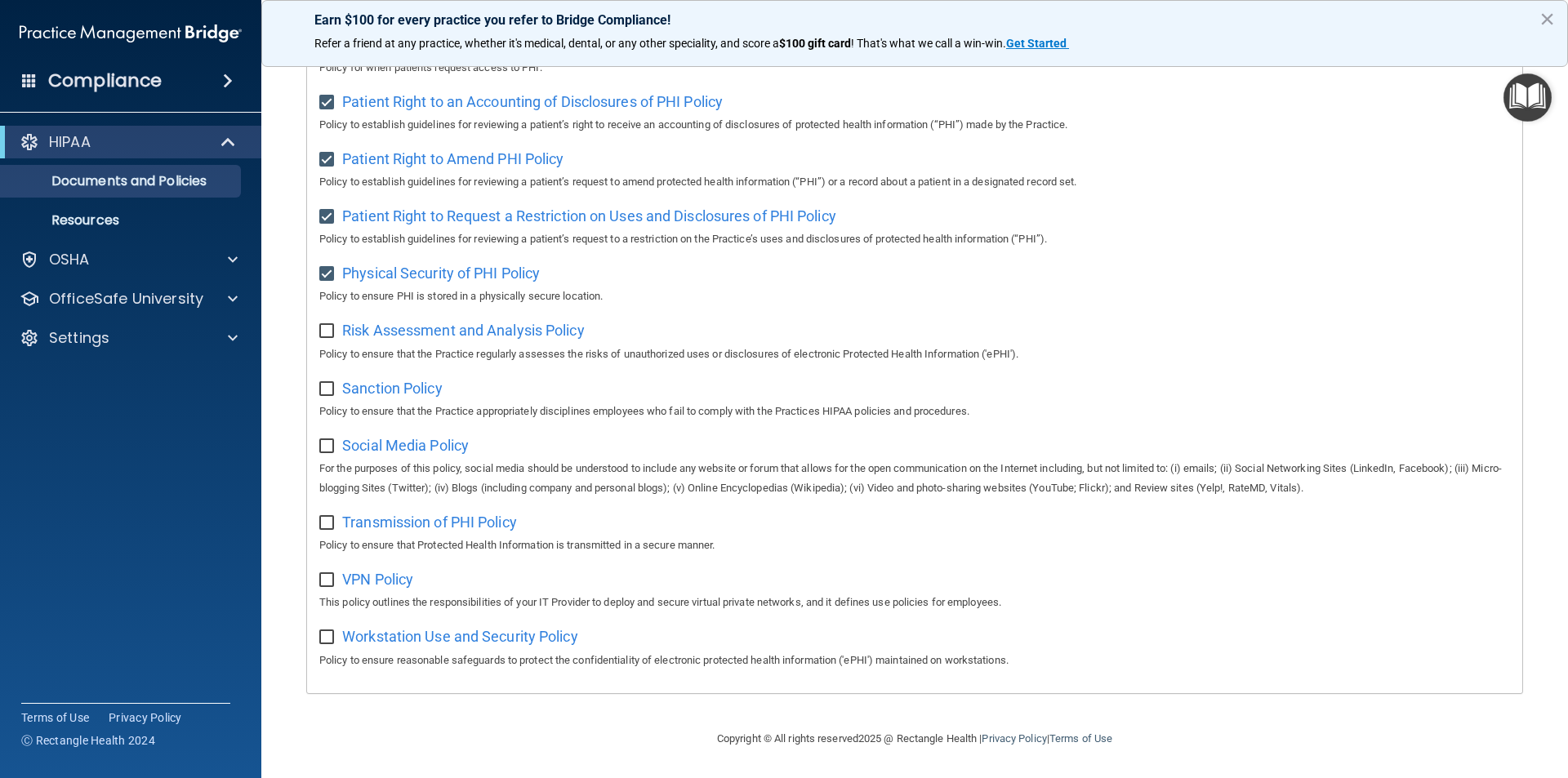
click at [328, 325] on input "checkbox" at bounding box center [329, 332] width 19 height 13
checkbox input "true"
click at [374, 392] on span "Sanction Policy" at bounding box center [392, 388] width 101 height 17
click at [323, 388] on input "checkbox" at bounding box center [329, 389] width 19 height 13
checkbox input "true"
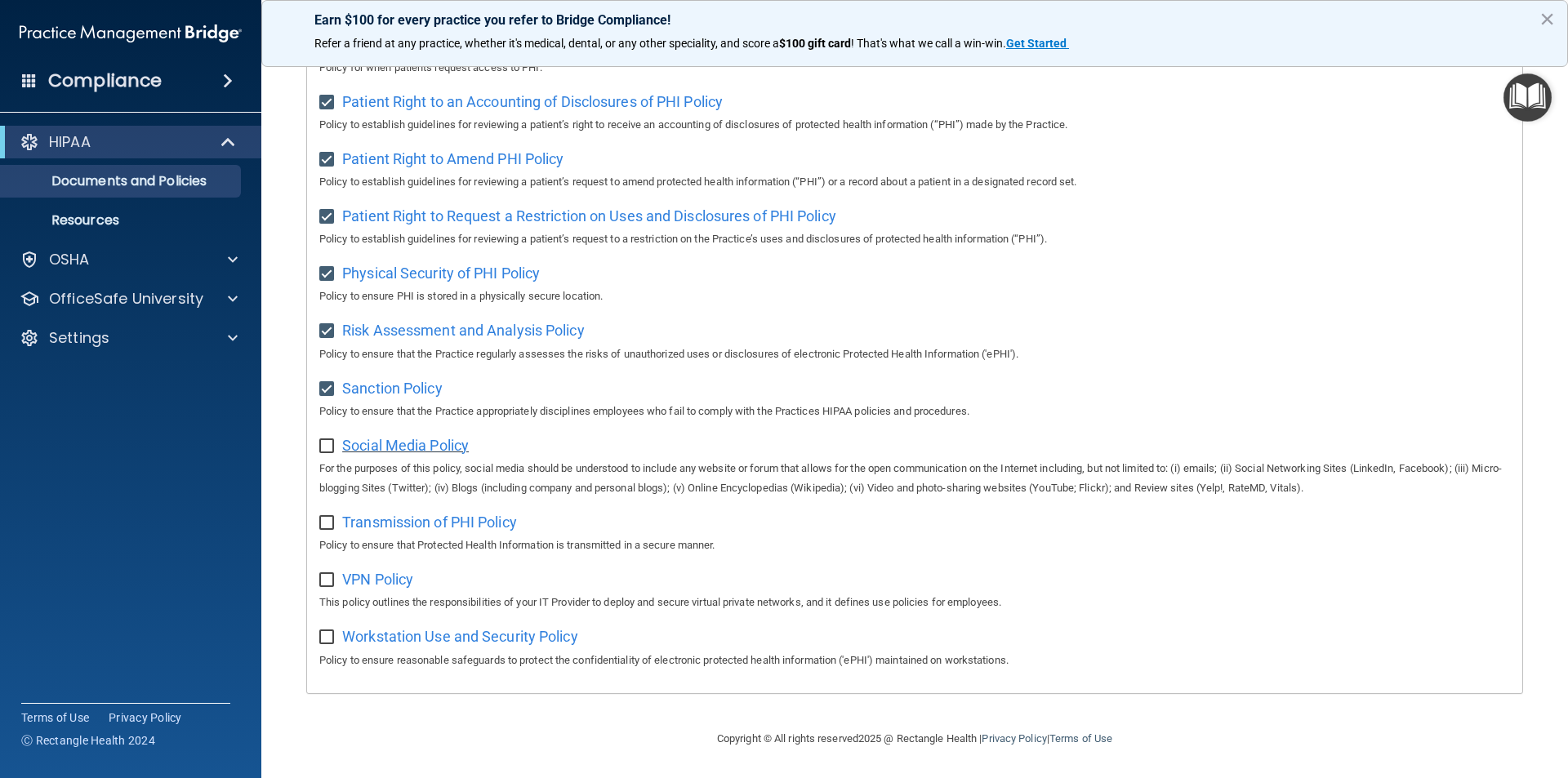
click at [360, 445] on span "Social Media Policy" at bounding box center [405, 446] width 126 height 17
drag, startPoint x: 327, startPoint y: 442, endPoint x: 334, endPoint y: 476, distance: 34.7
click at [327, 442] on input "checkbox" at bounding box center [329, 446] width 19 height 13
checkbox input "true"
click at [326, 516] on input "checkbox" at bounding box center [329, 523] width 19 height 13
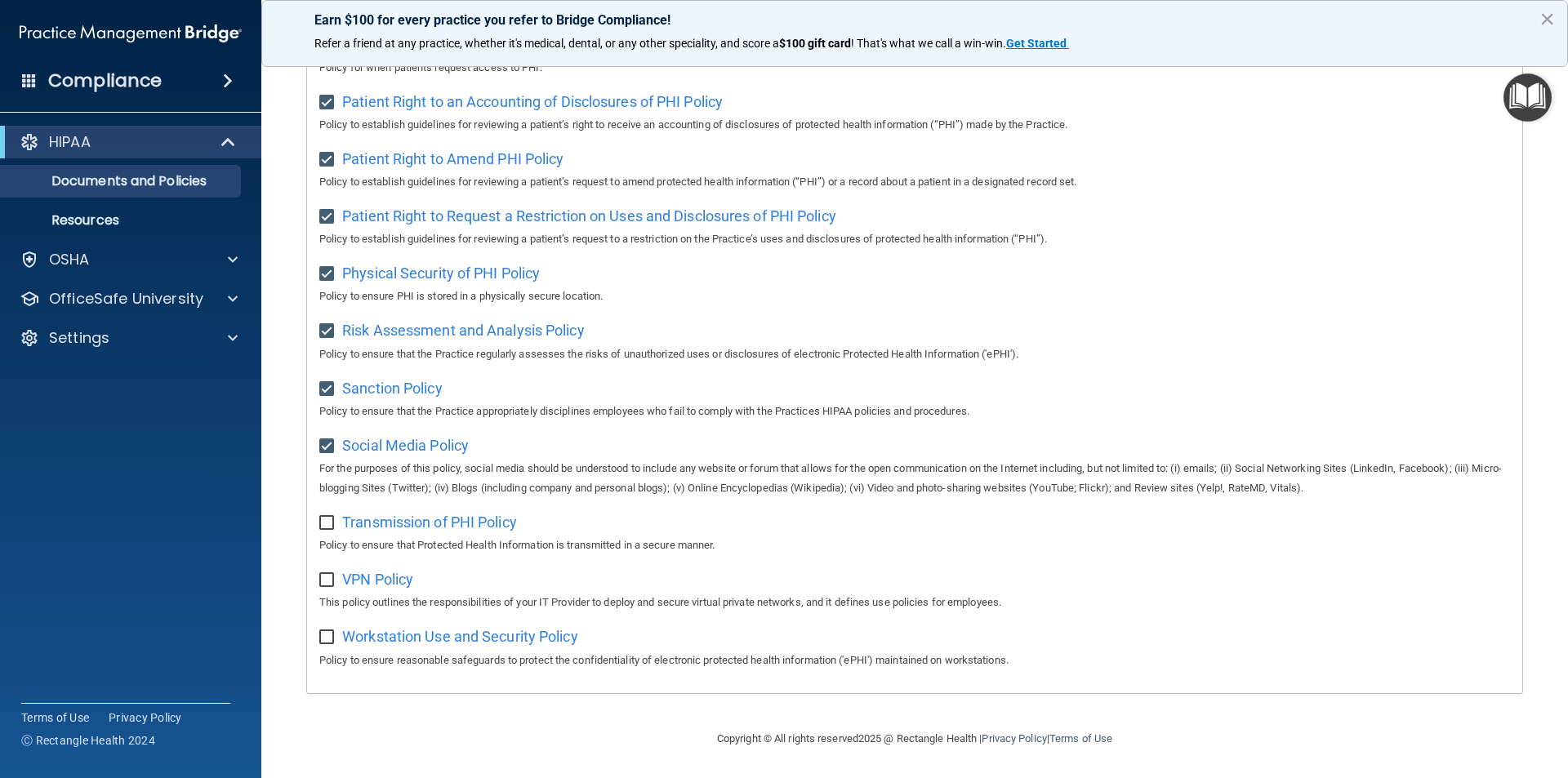
checkbox input "true"
click at [402, 514] on span "Transmission of PHI Policy" at bounding box center [429, 522] width 175 height 17
click at [389, 571] on span "VPN Policy" at bounding box center [378, 579] width 71 height 17
drag, startPoint x: 326, startPoint y: 573, endPoint x: 365, endPoint y: 632, distance: 70.7
click at [327, 573] on input "checkbox" at bounding box center [329, 580] width 19 height 13
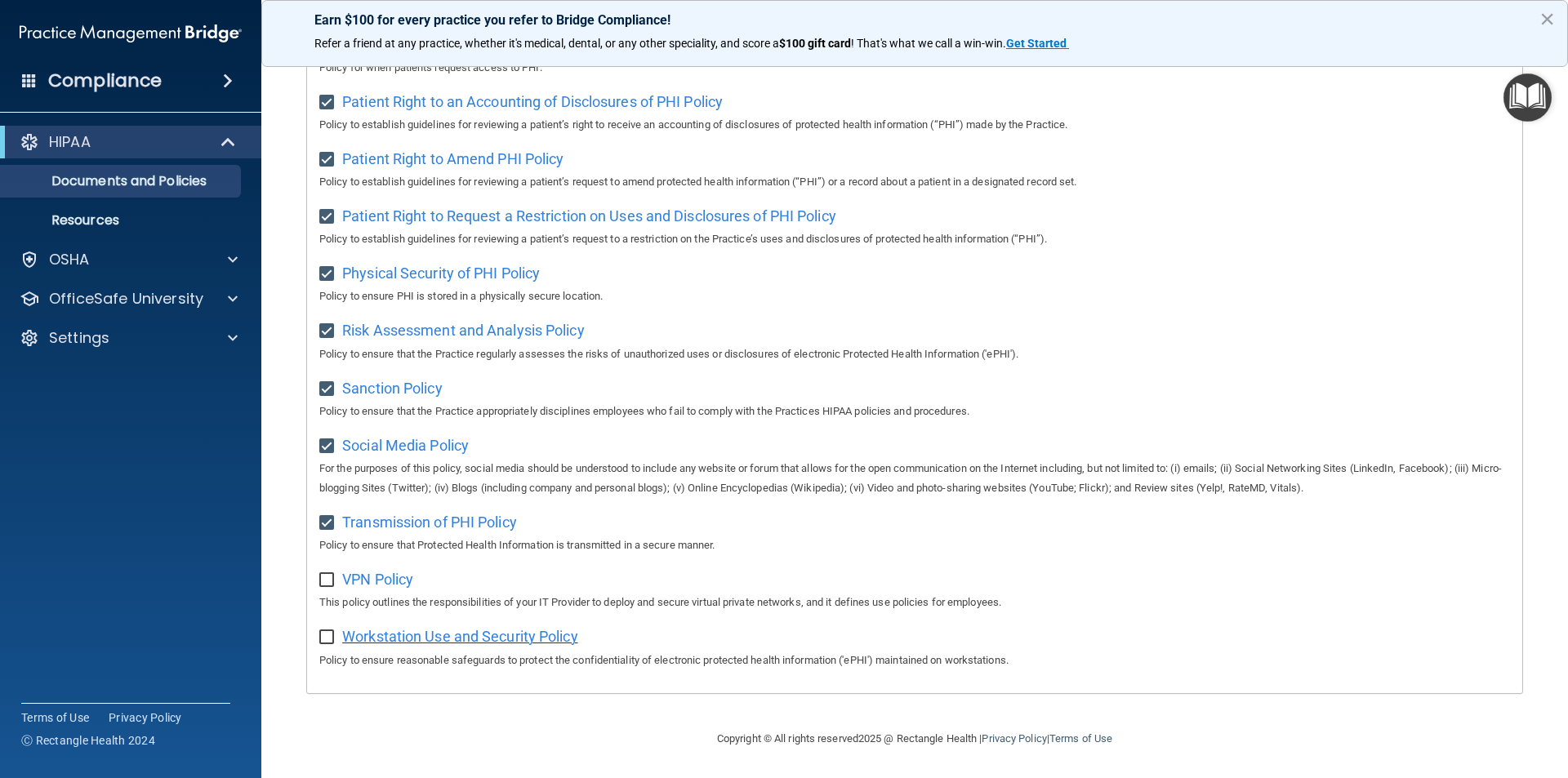
checkbox input "true"
click at [399, 629] on span "Workstation Use and Security Policy" at bounding box center [460, 636] width 236 height 17
drag, startPoint x: 333, startPoint y: 638, endPoint x: 432, endPoint y: 626, distance: 99.7
click at [334, 635] on input "checkbox" at bounding box center [329, 638] width 19 height 13
checkbox input "true"
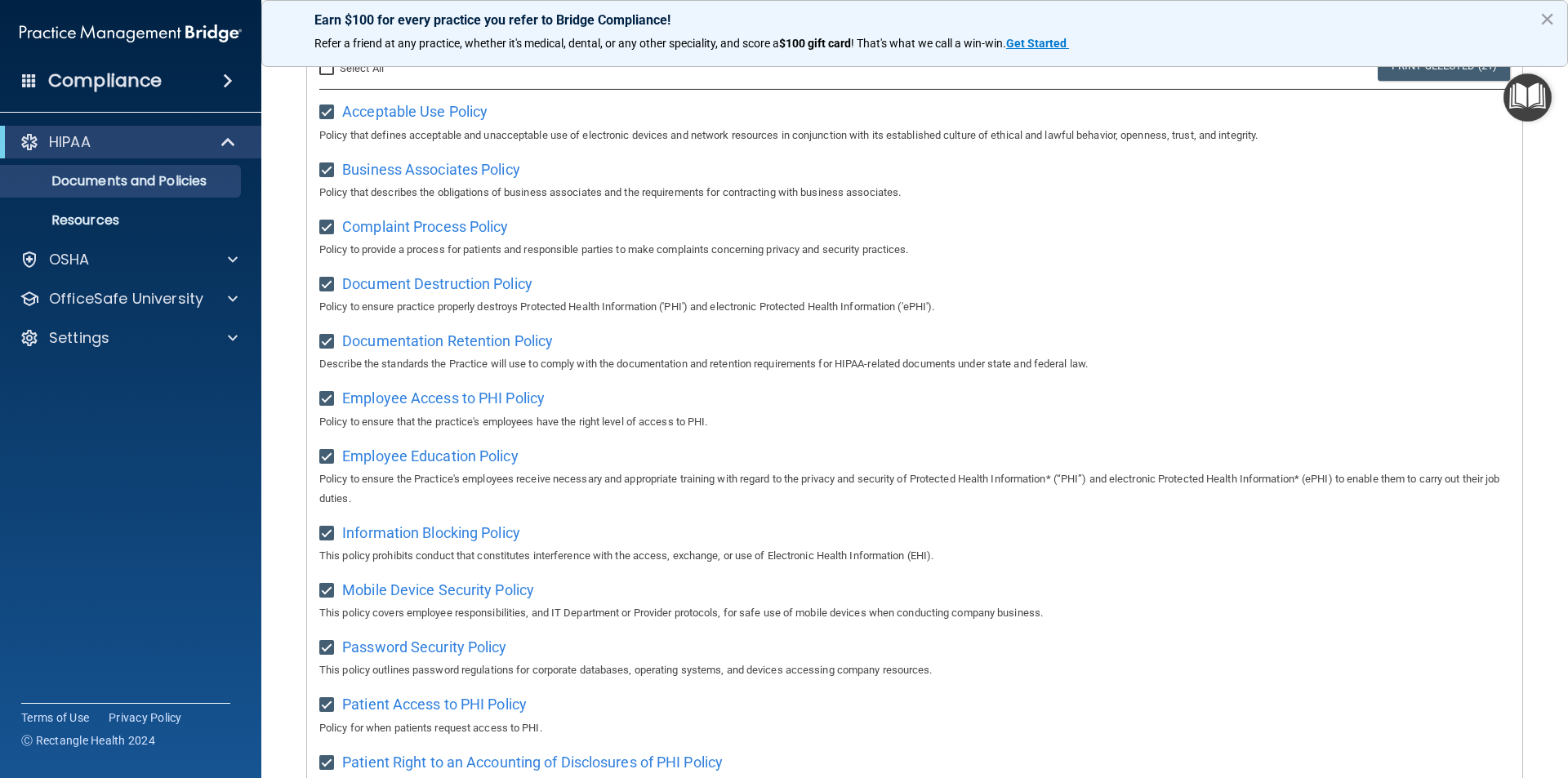
scroll to position [0, 0]
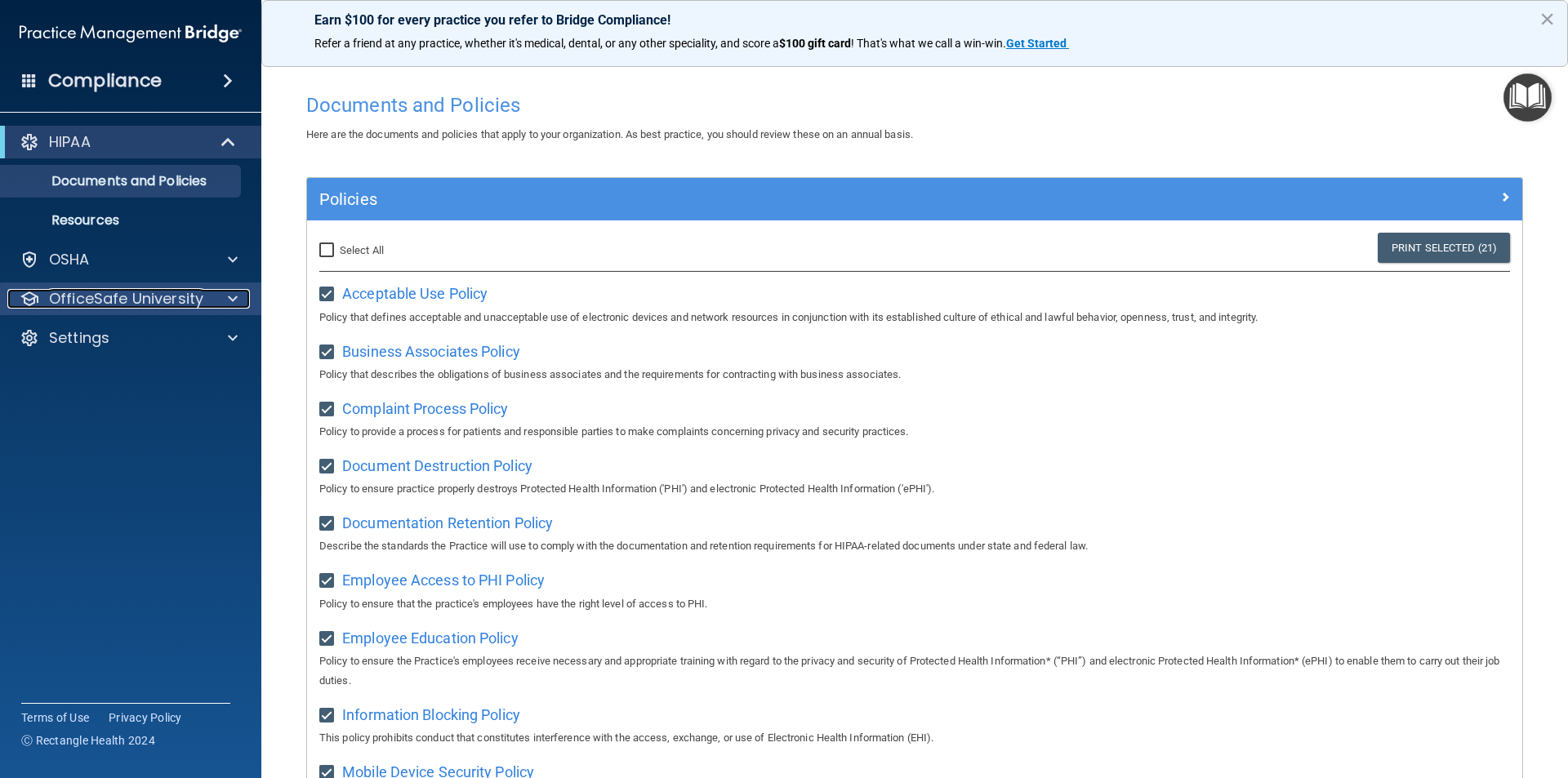
click at [205, 290] on div "OfficeSafe University" at bounding box center [108, 298] width 203 height 20
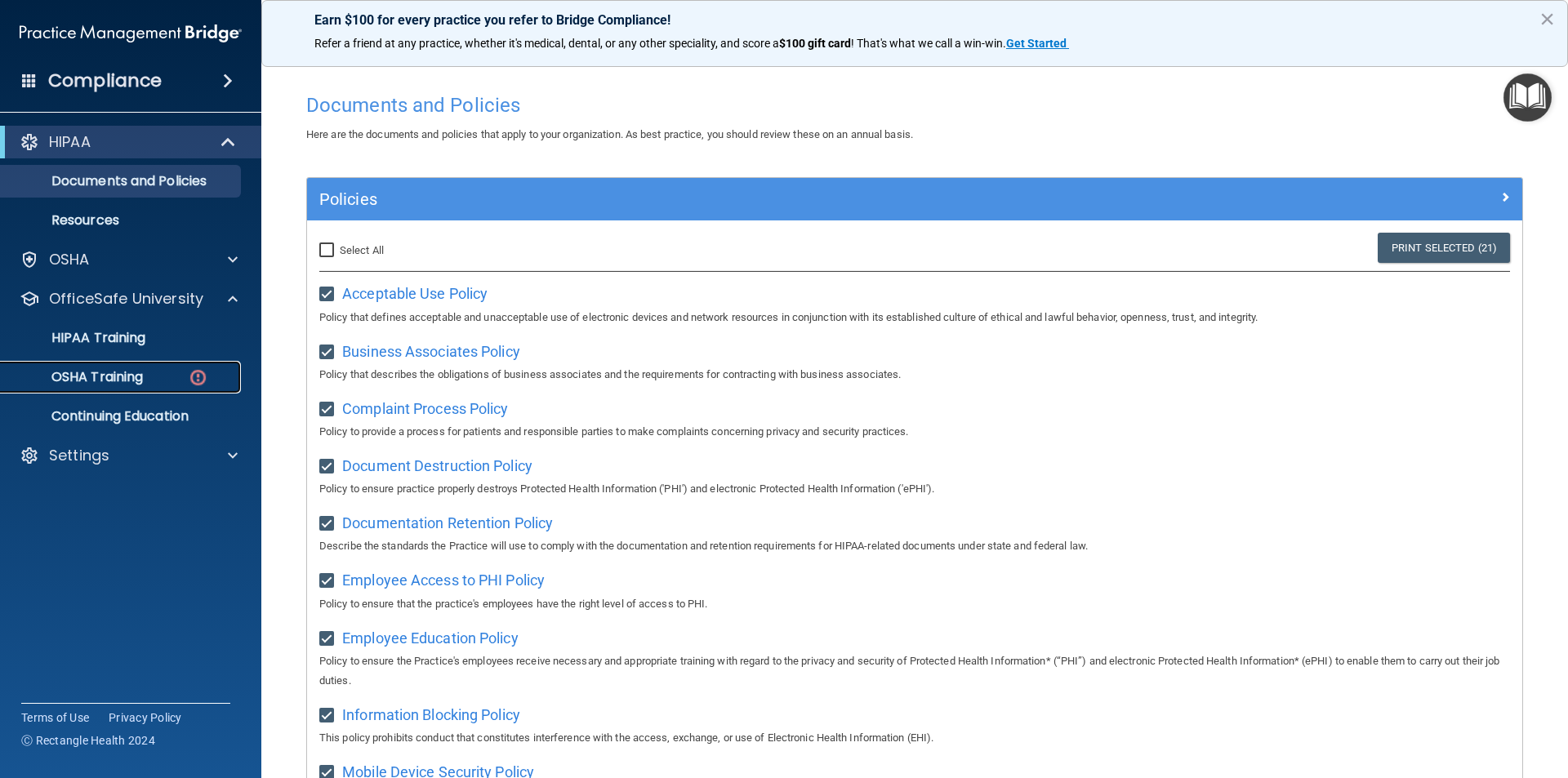
click at [196, 386] on img at bounding box center [198, 377] width 21 height 21
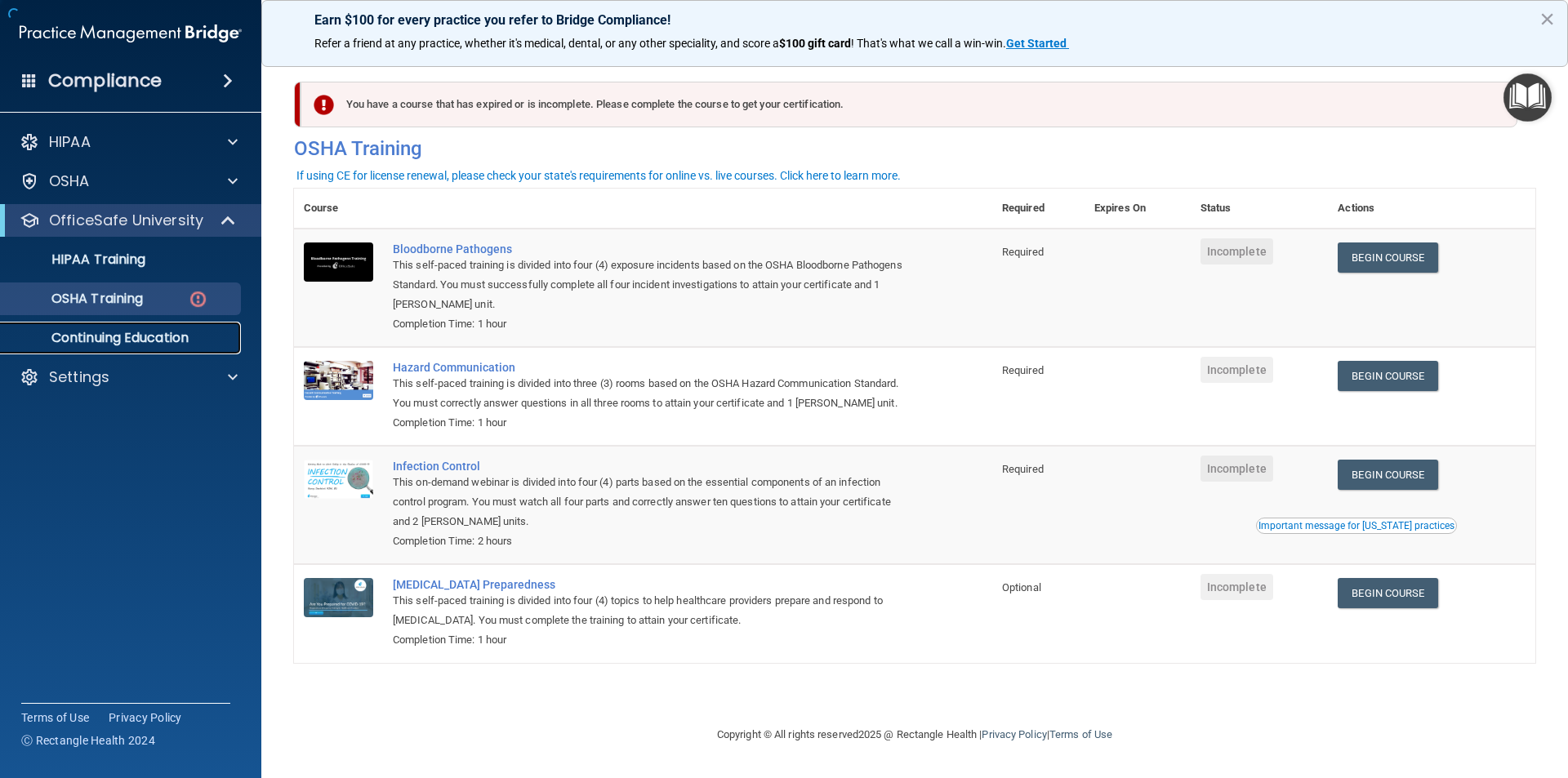
click at [146, 335] on p "Continuing Education" at bounding box center [121, 337] width 223 height 16
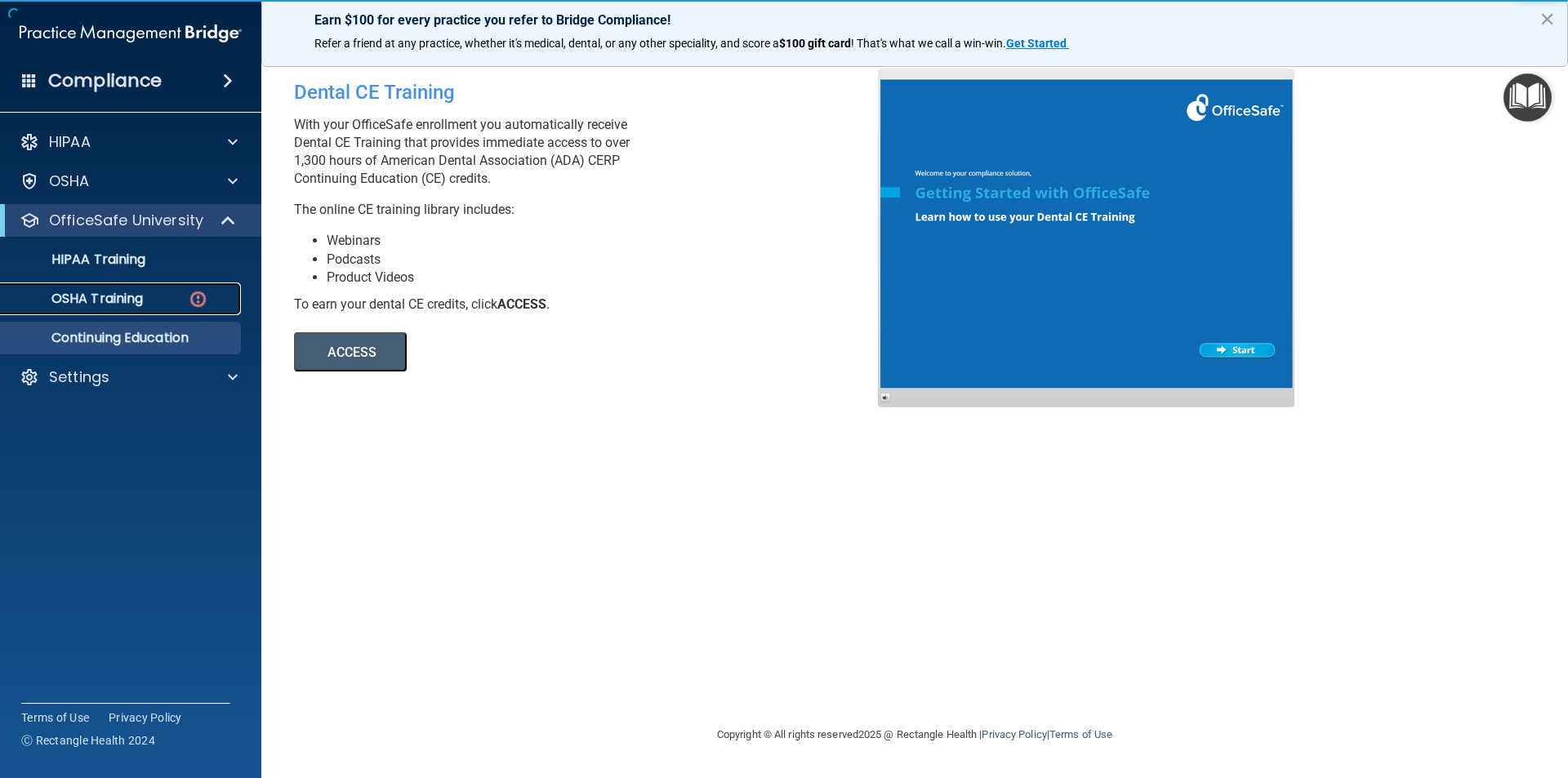
click at [148, 307] on link "OSHA Training" at bounding box center [112, 298] width 257 height 33
